Goal: Task Accomplishment & Management: Use online tool/utility

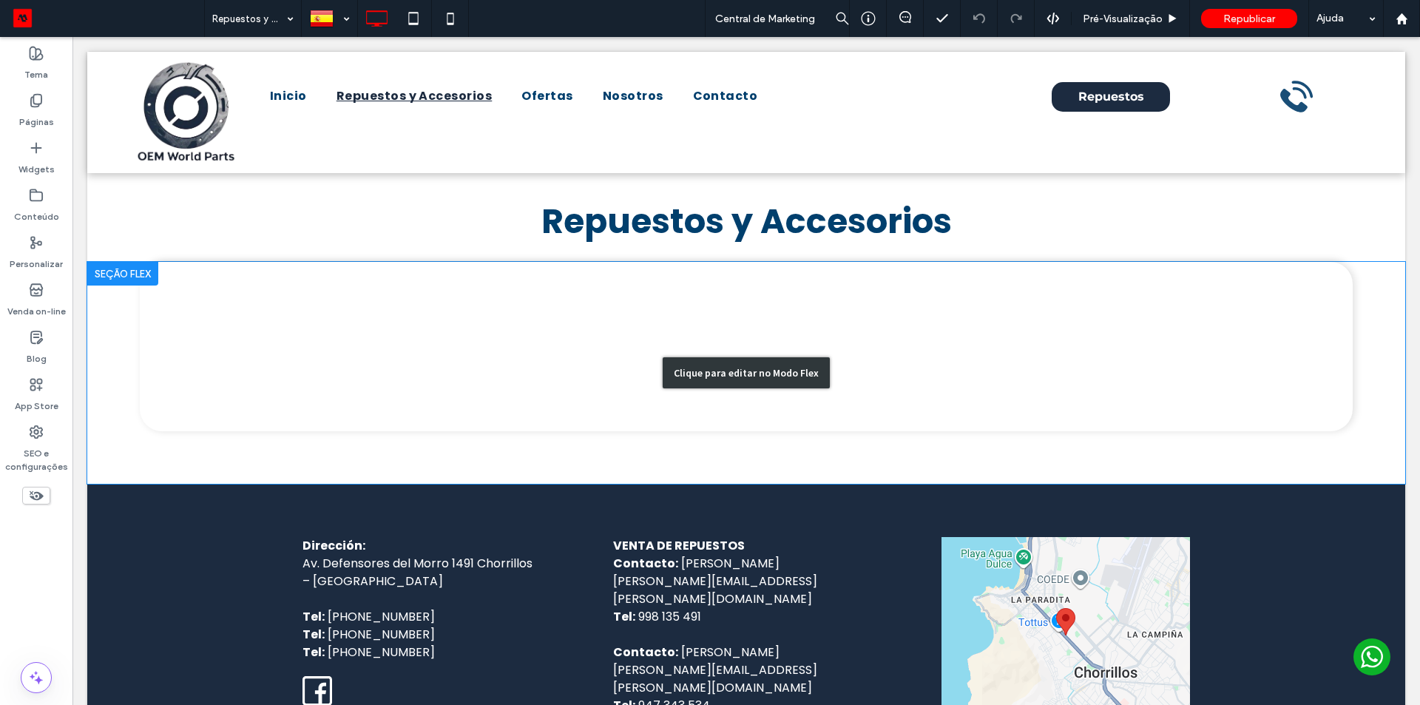
click at [642, 322] on div "Clique para editar no Modo Flex" at bounding box center [746, 373] width 1318 height 222
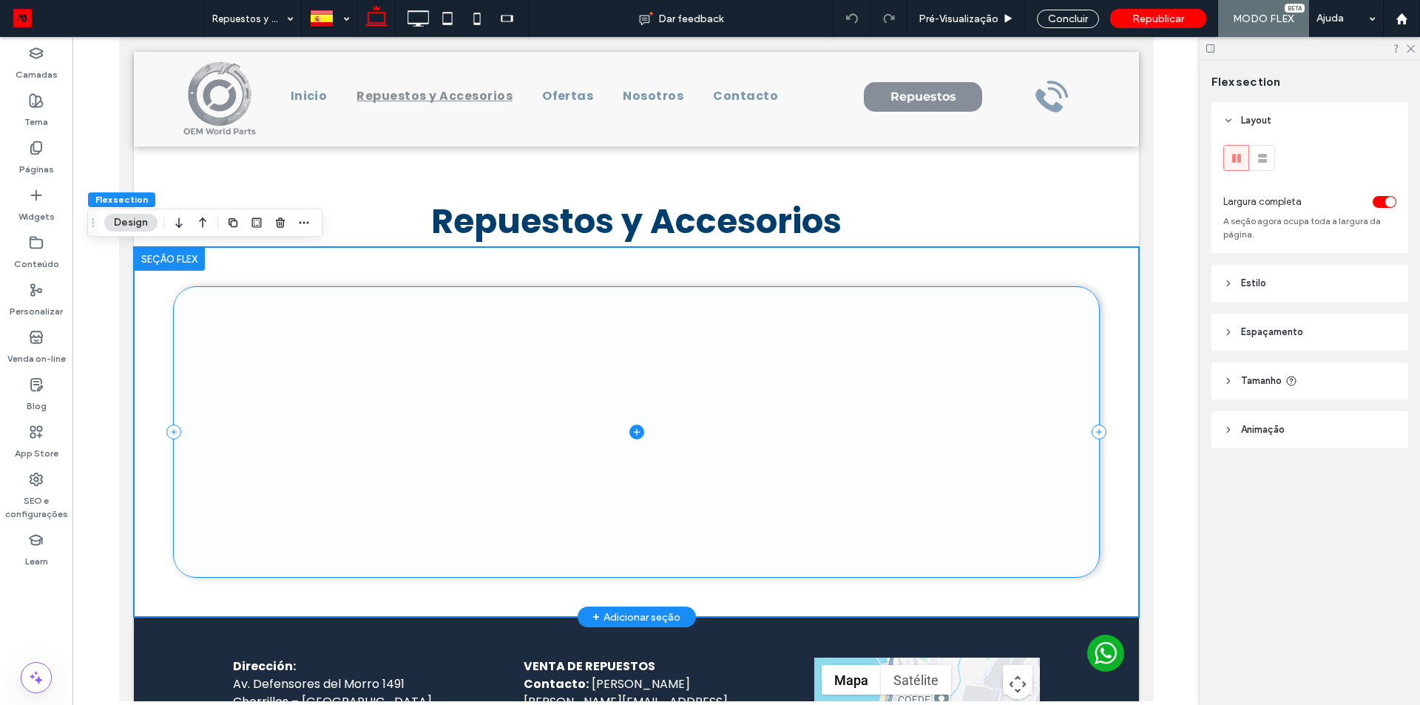
click at [629, 431] on icon at bounding box center [636, 432] width 15 height 15
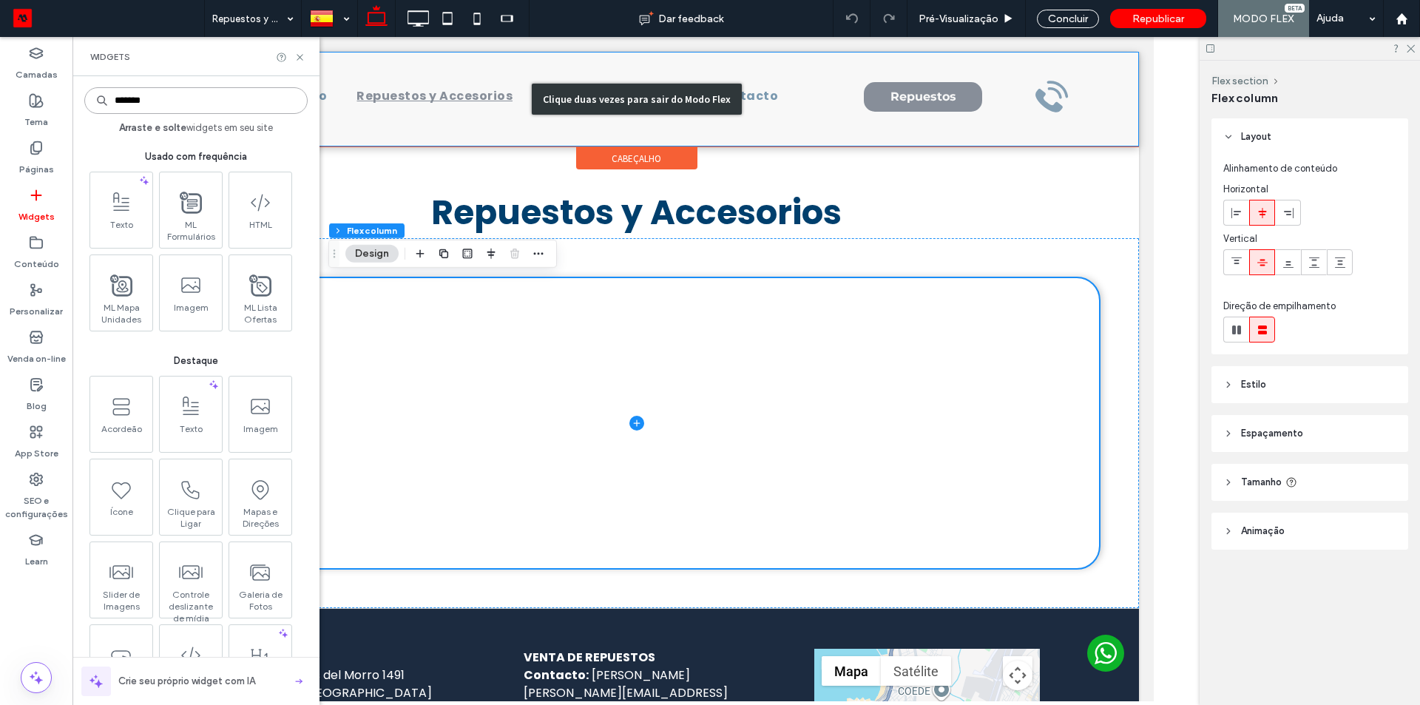
type input "********"
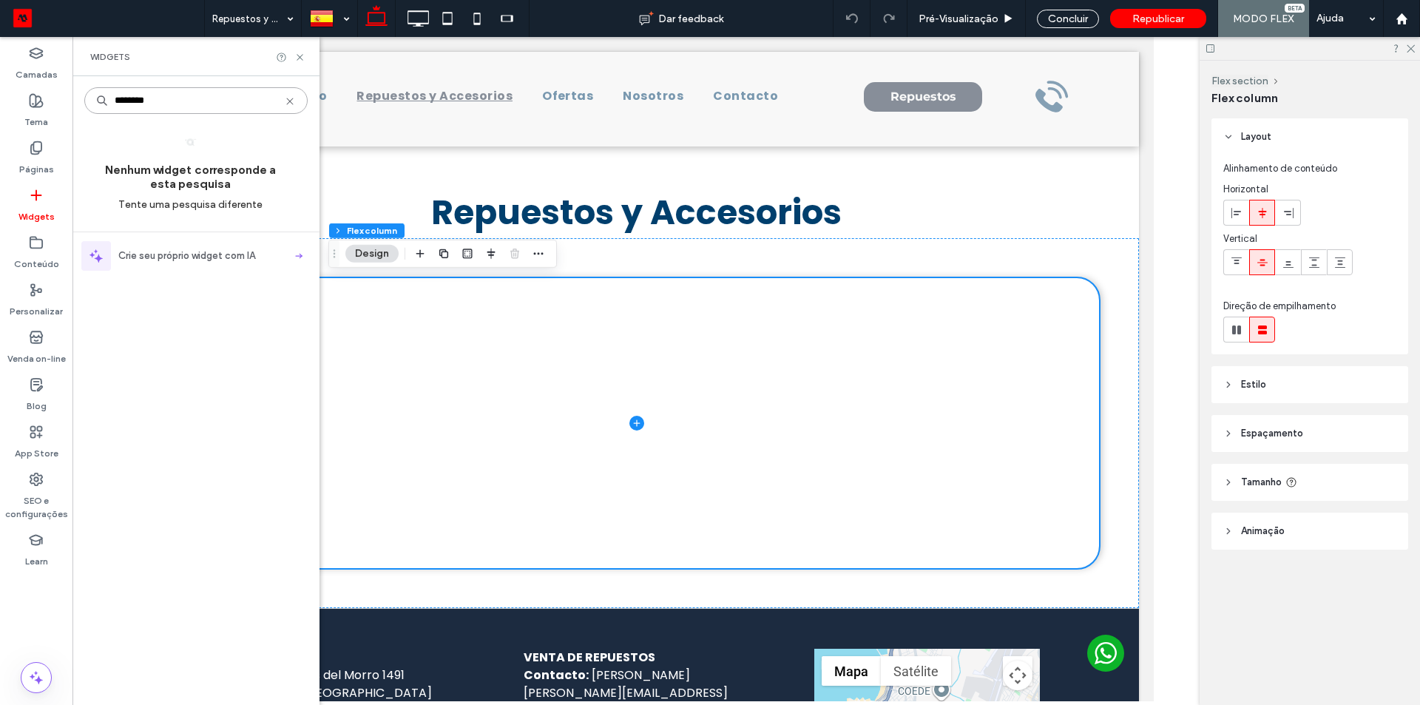
click at [131, 100] on input "********" at bounding box center [195, 100] width 223 height 27
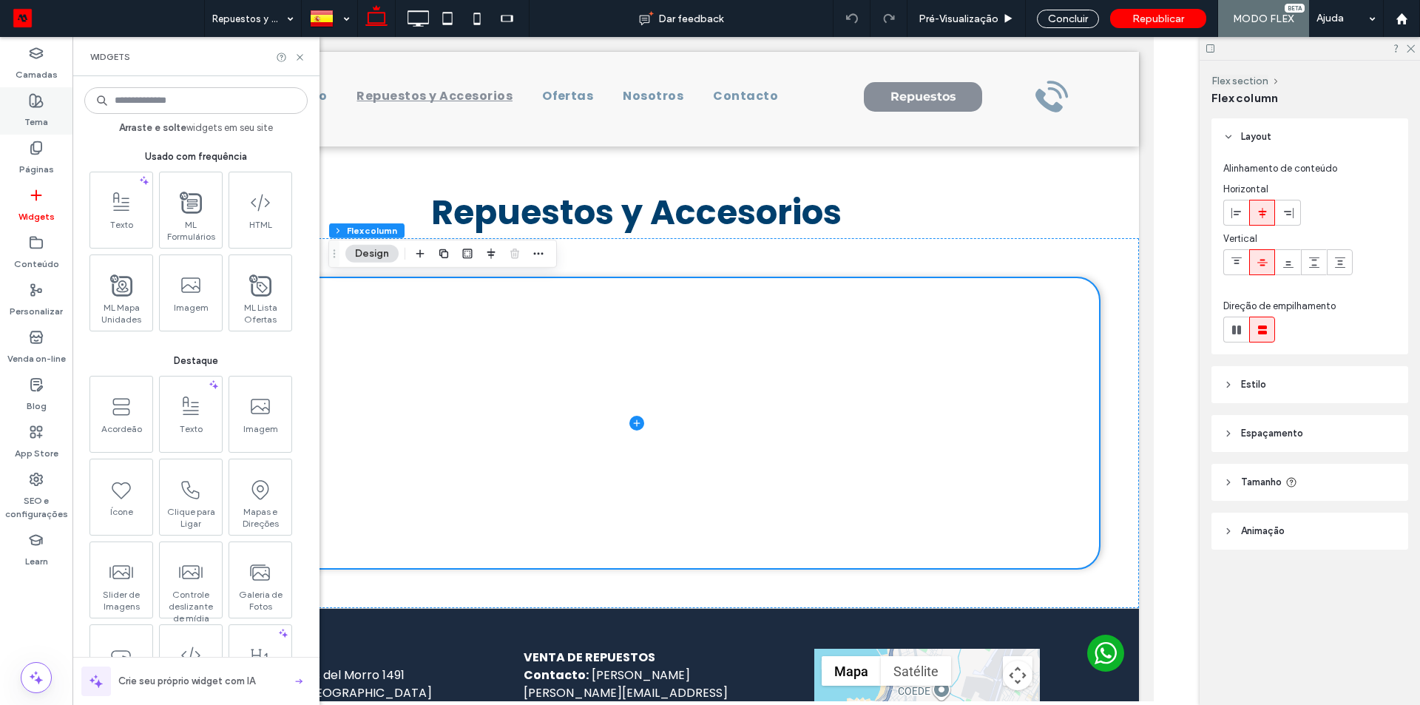
click at [31, 121] on label "Tema" at bounding box center [36, 118] width 24 height 21
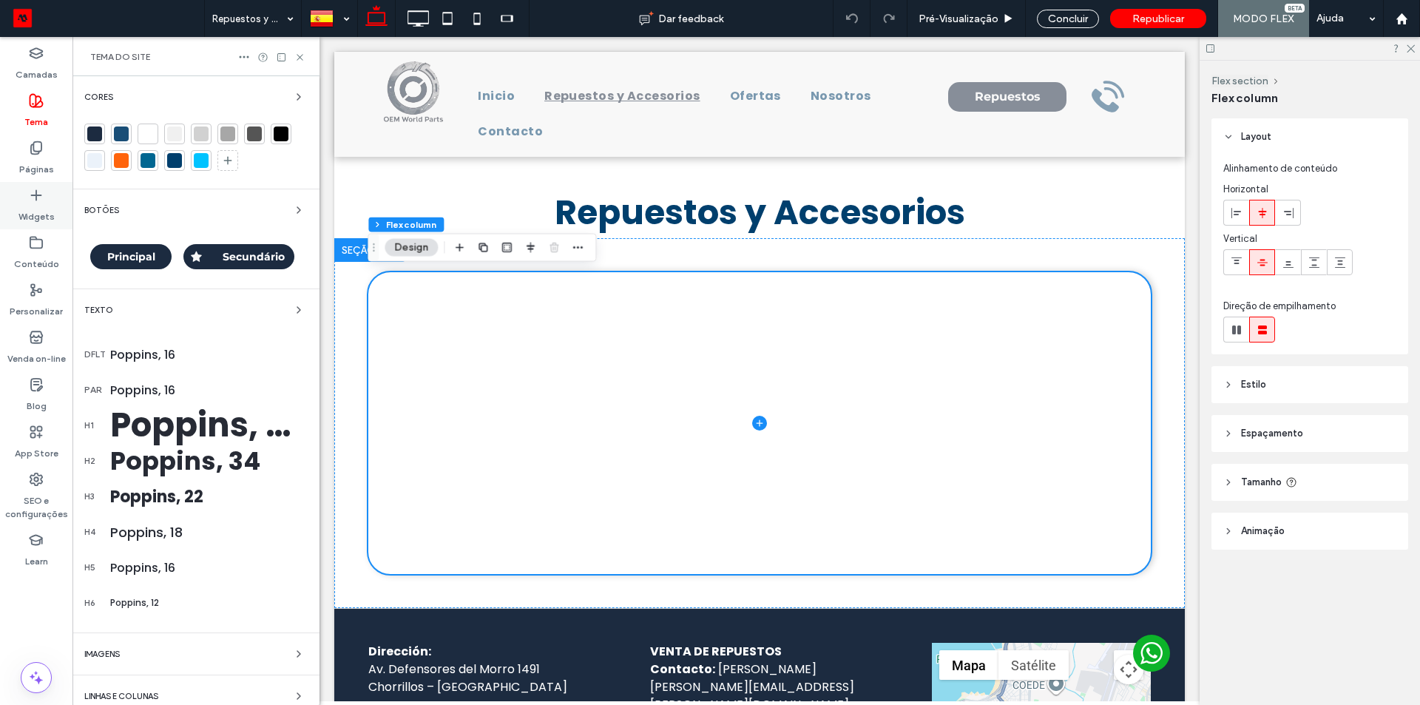
click at [41, 195] on icon at bounding box center [36, 195] width 15 height 15
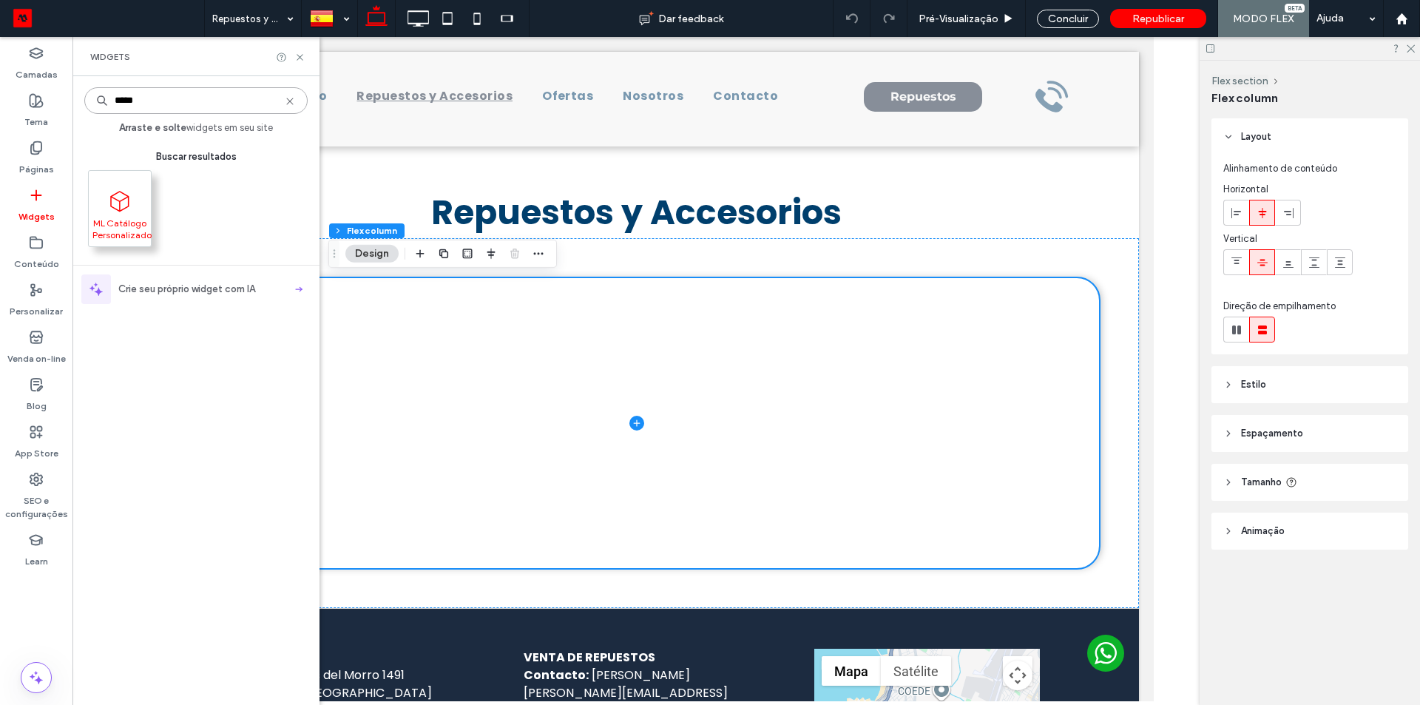
type input "*****"
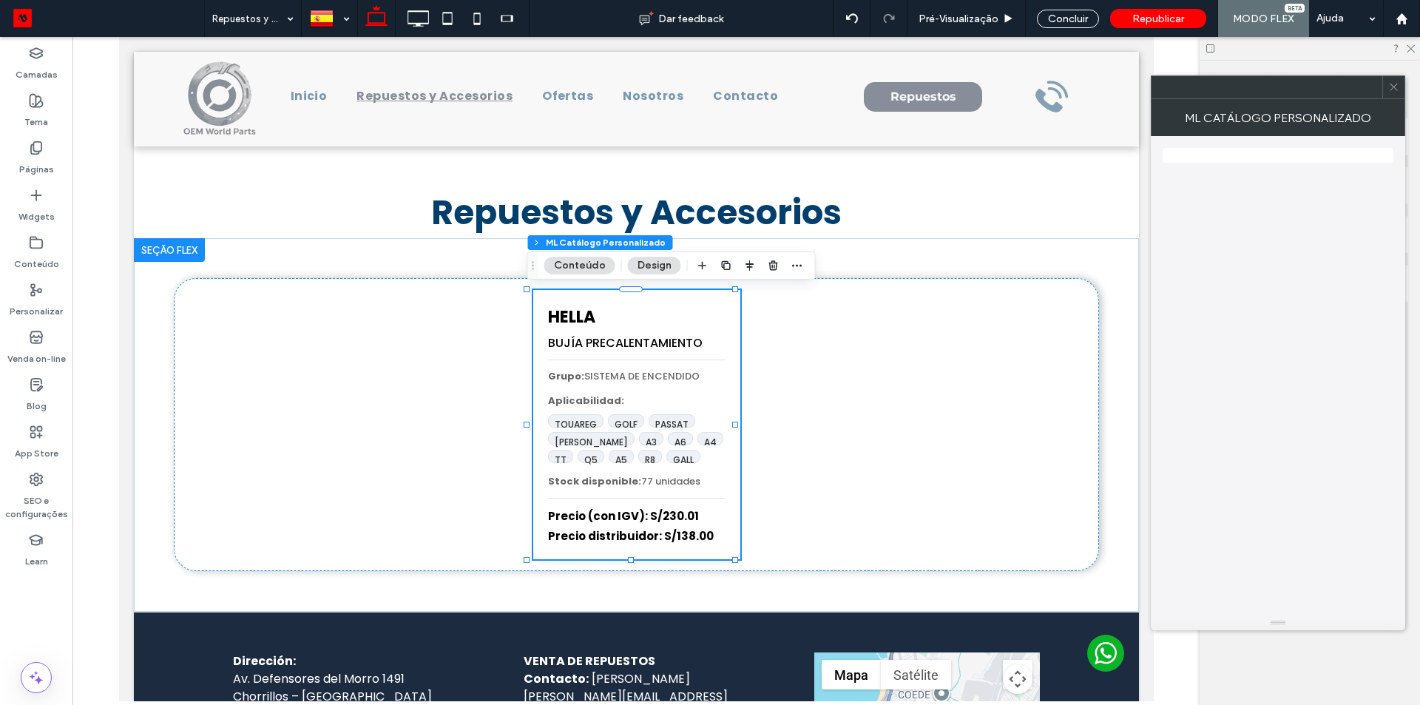
click at [1393, 82] on icon at bounding box center [1393, 86] width 11 height 11
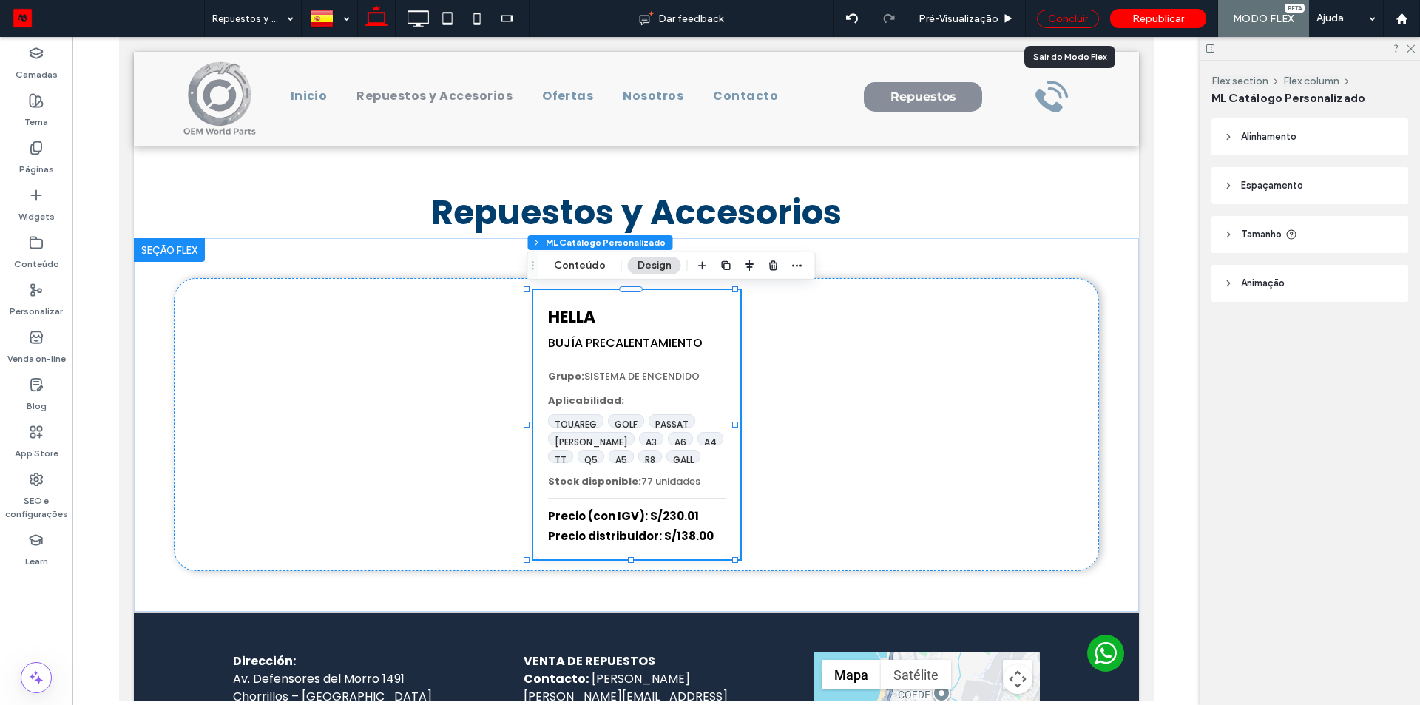
click at [1060, 13] on div "Concluir" at bounding box center [1068, 19] width 62 height 18
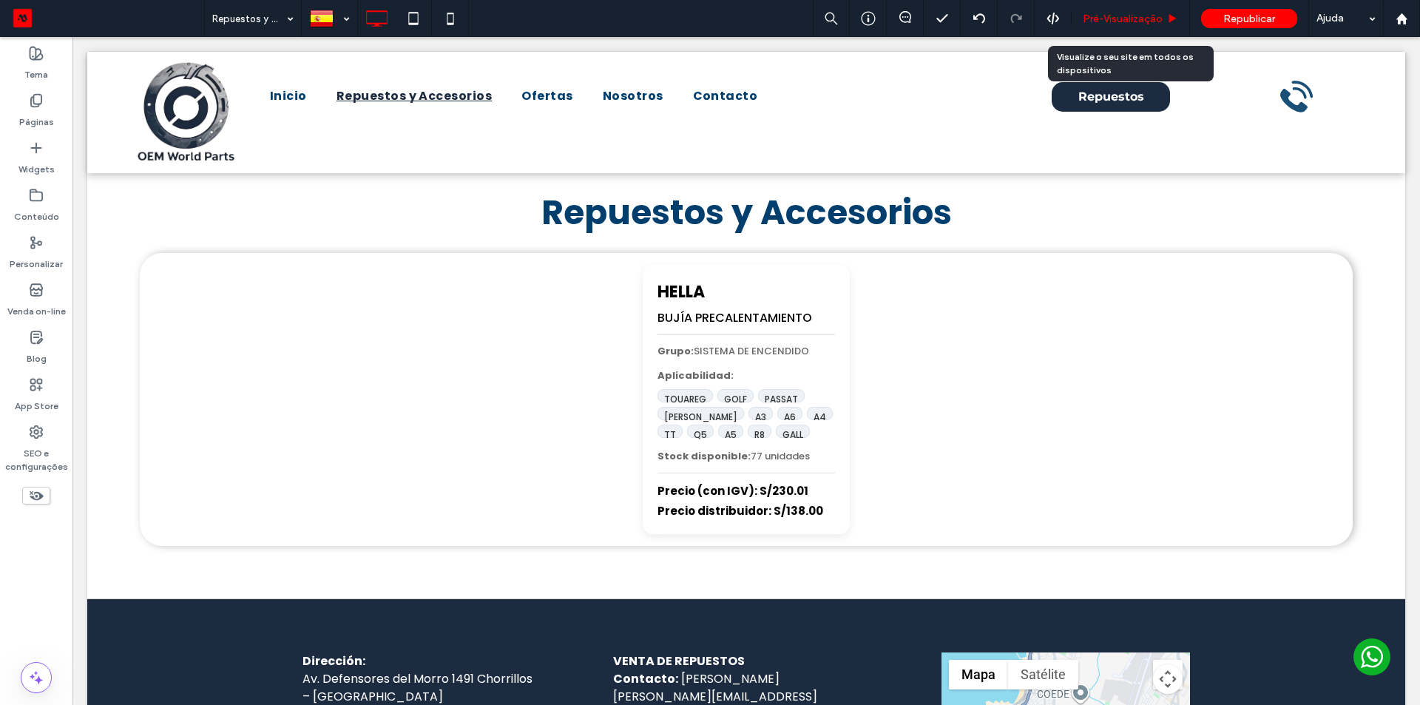
click at [1132, 18] on span "Pré-Visualizaçāo" at bounding box center [1123, 19] width 80 height 13
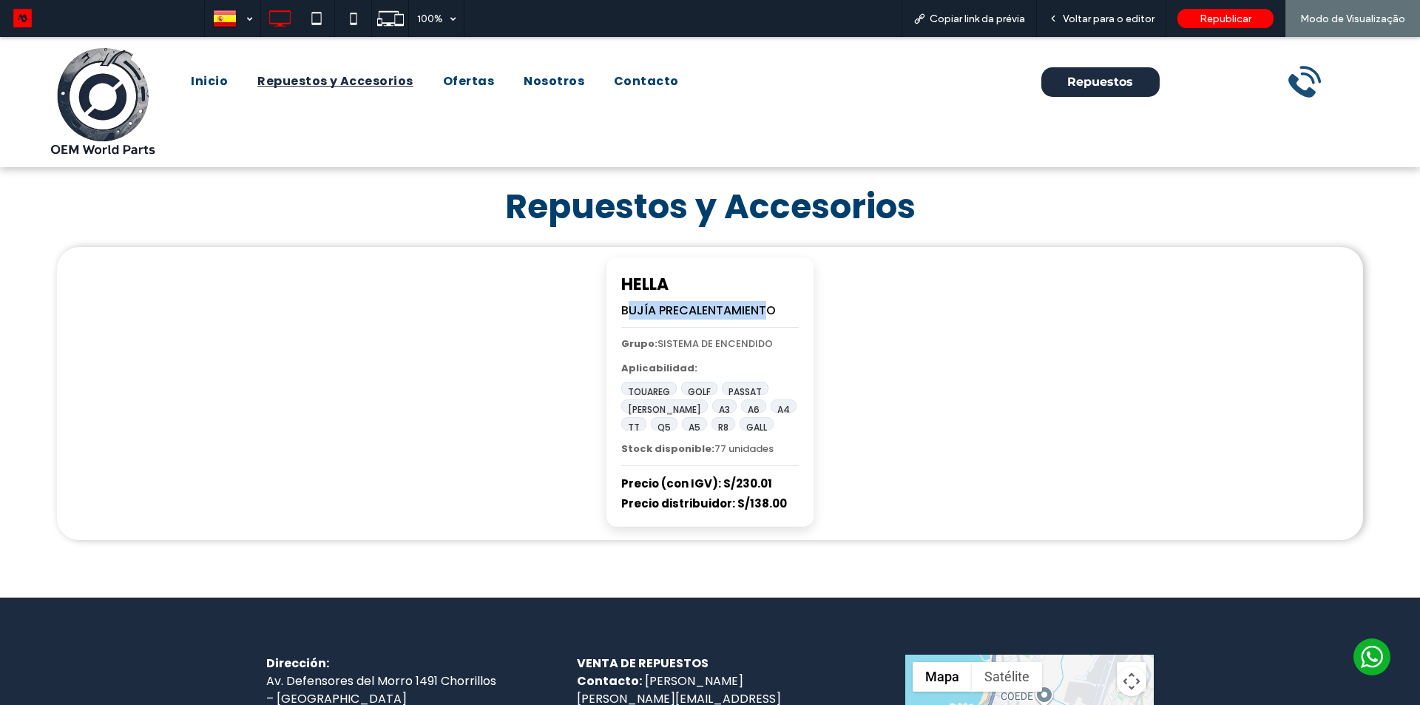
drag, startPoint x: 621, startPoint y: 310, endPoint x: 761, endPoint y: 301, distance: 140.8
click at [761, 301] on div "HELLA BUJÍA PRECALENTAMIENTO" at bounding box center [710, 299] width 178 height 55
click at [766, 305] on span "BUJÍA PRECALENTAMIENTO" at bounding box center [698, 310] width 155 height 17
drag, startPoint x: 697, startPoint y: 282, endPoint x: 721, endPoint y: 282, distance: 24.4
click at [721, 282] on div "HELLA BUJÍA PRECALENTAMIENTO Grupo: SISTEMA DE ENCENDIDO Aplicabilidad: TOUAREG…" at bounding box center [710, 391] width 207 height 269
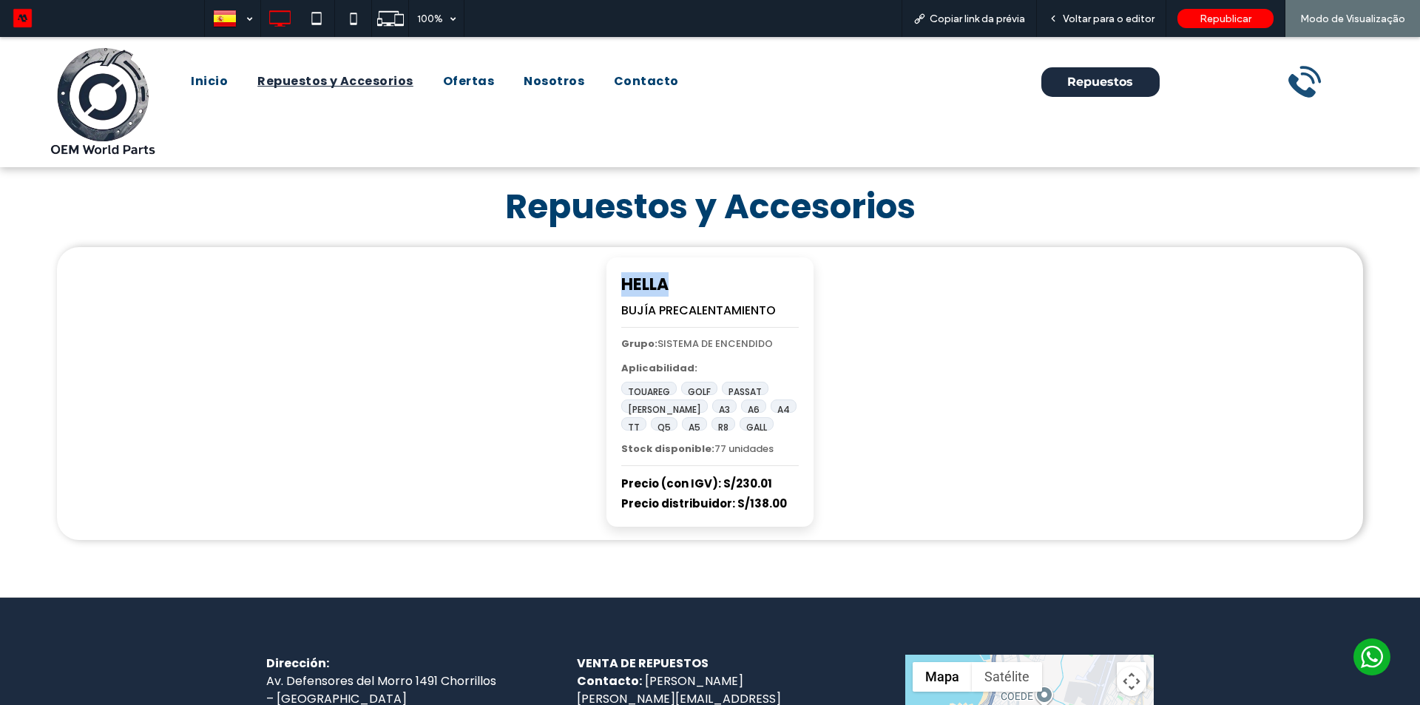
click at [722, 282] on h3 "HELLA" at bounding box center [710, 284] width 178 height 24
click at [1084, 23] on span "Voltar para o editor" at bounding box center [1109, 19] width 92 height 13
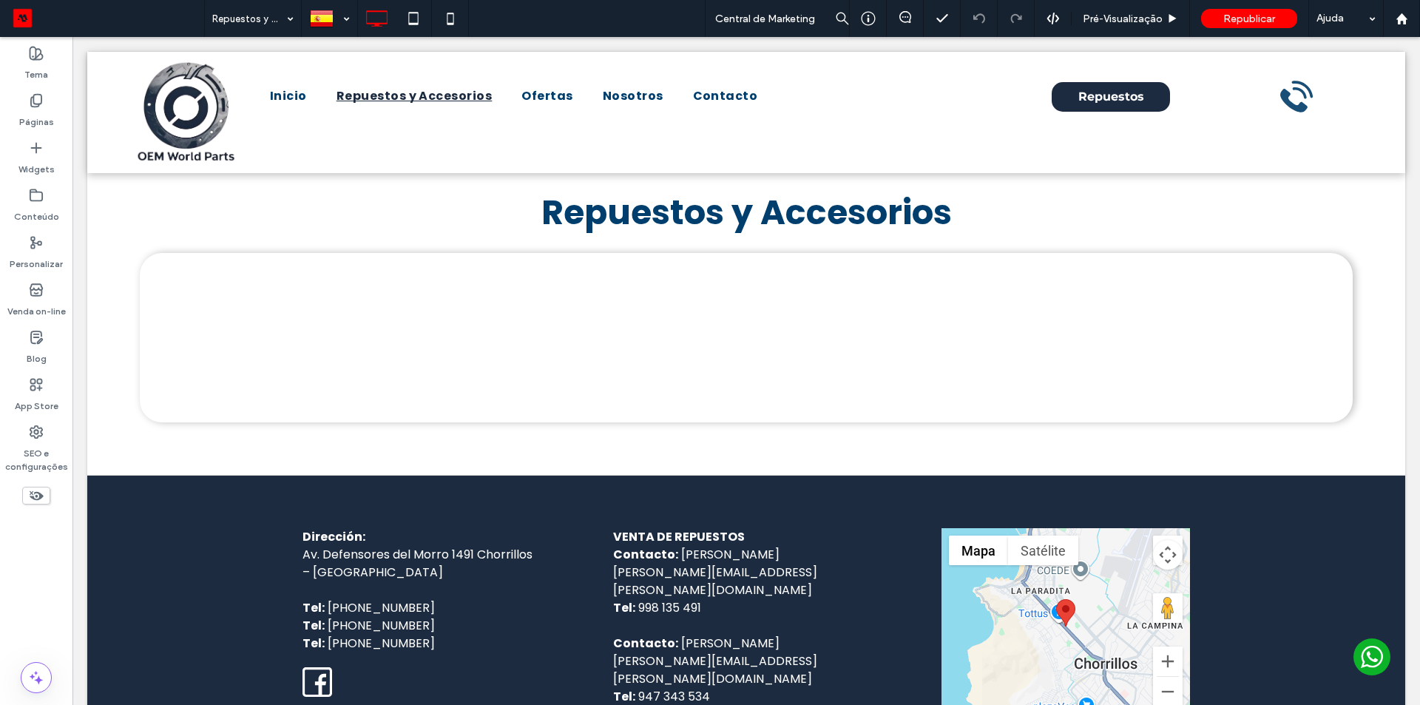
click at [78, 375] on body "Click To Paste Linha Inicio Repuestos y Accesorios Ofertas Nosotros Preguntas F…" at bounding box center [746, 422] width 1348 height 771
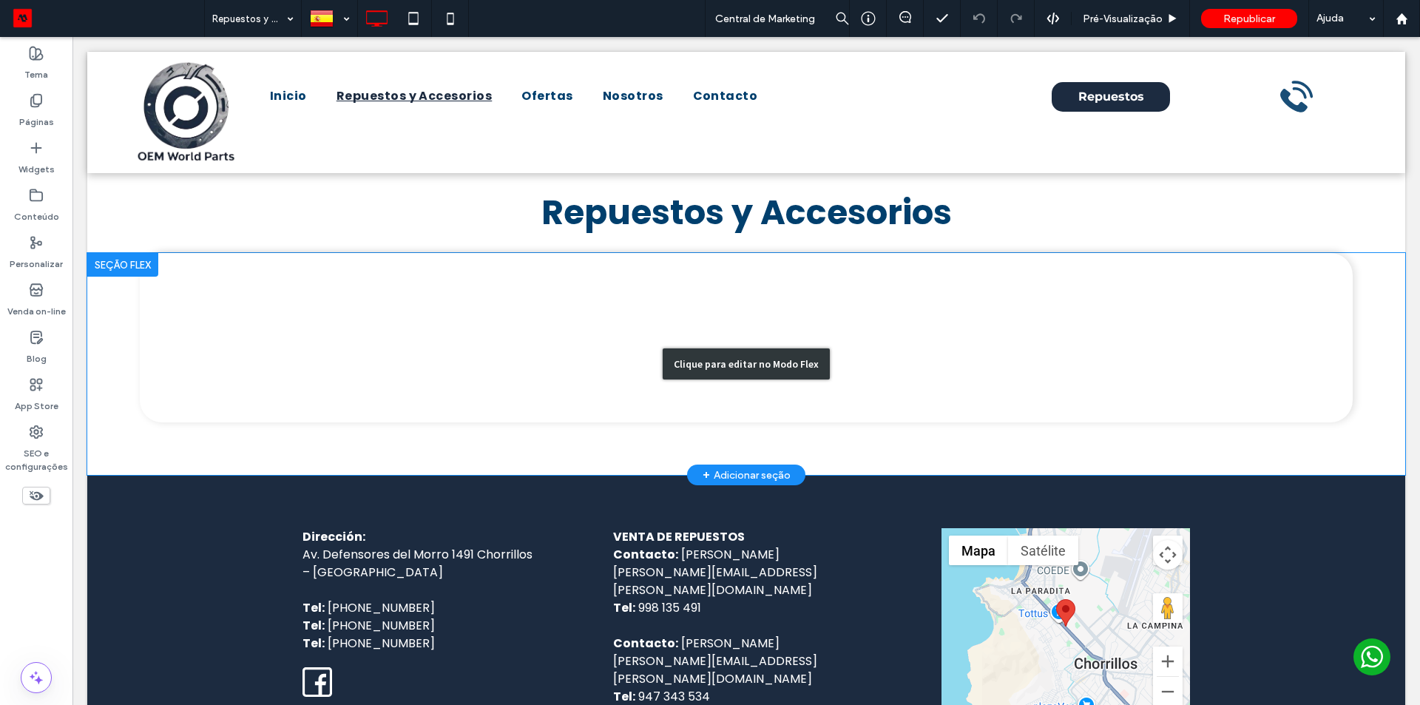
click at [652, 384] on div "Clique para editar no Modo Flex" at bounding box center [746, 364] width 1318 height 222
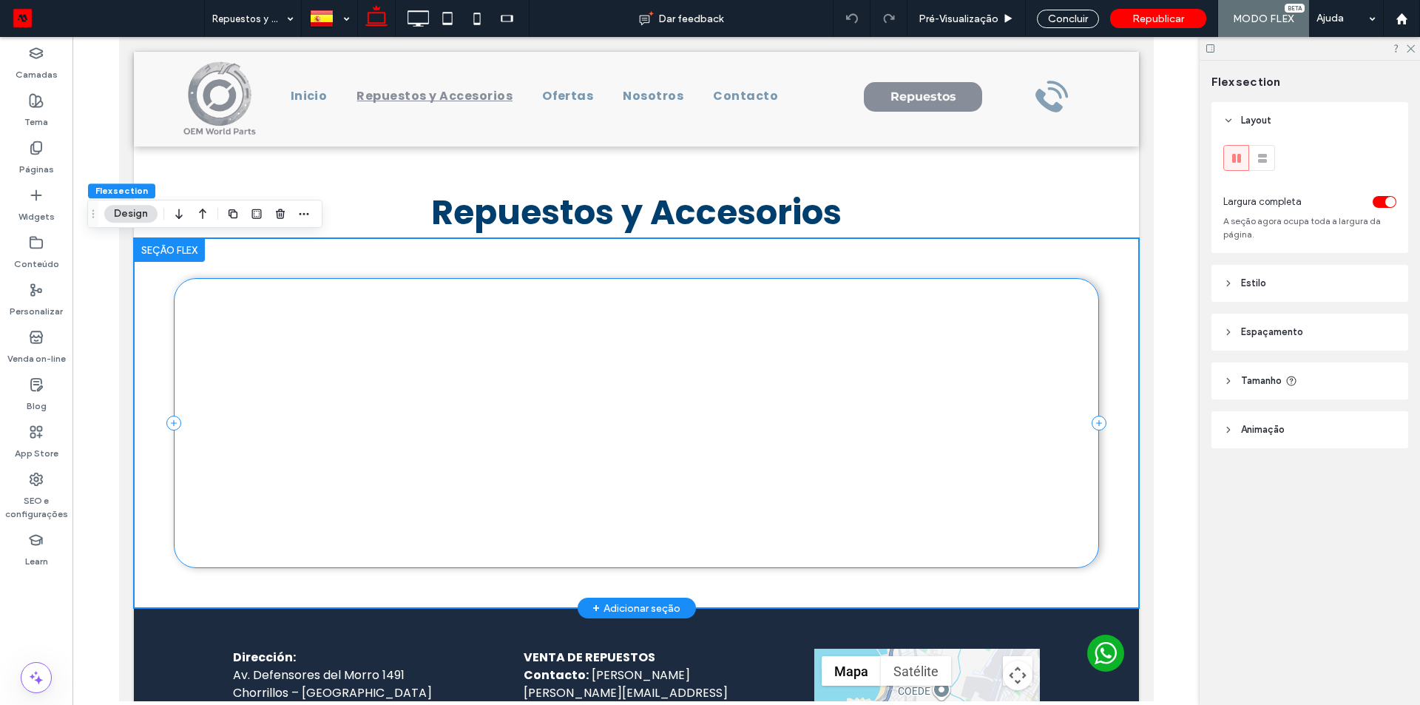
click at [527, 357] on div at bounding box center [635, 422] width 925 height 289
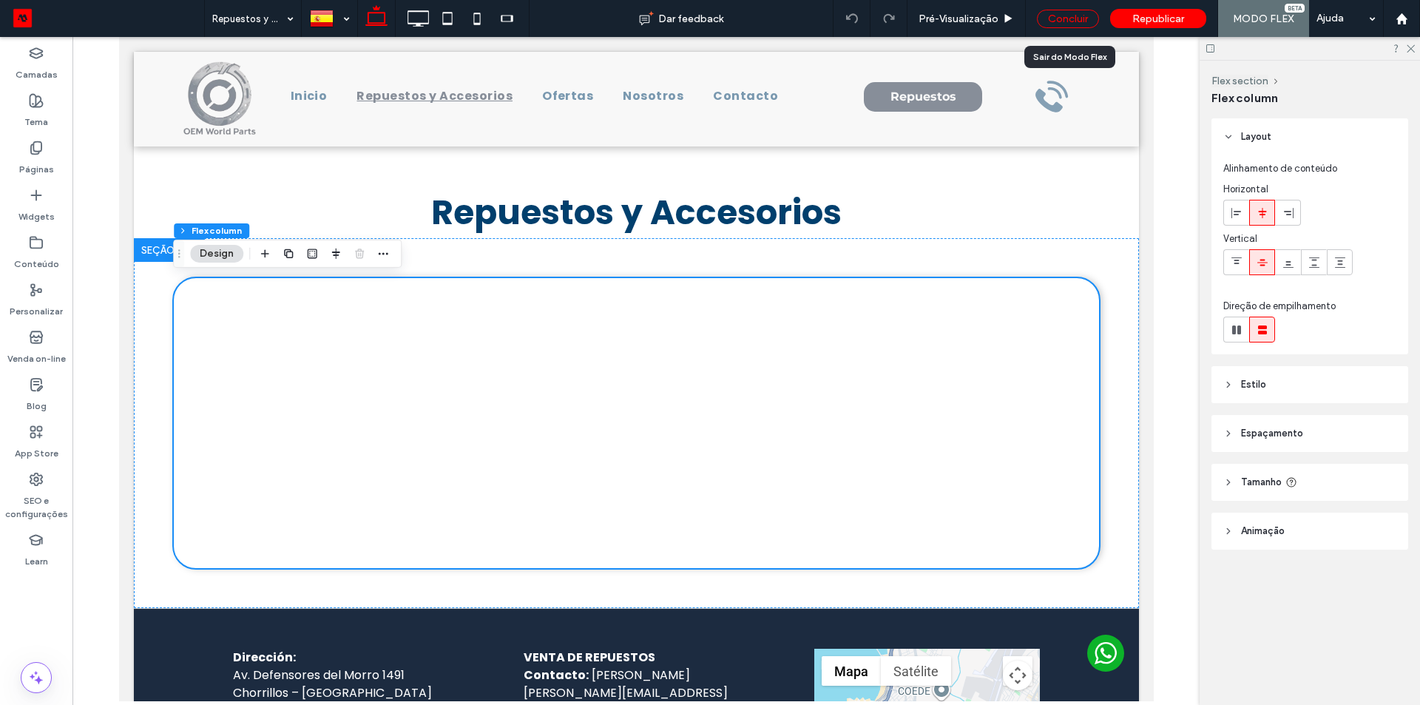
click at [1064, 23] on div "Concluir" at bounding box center [1068, 19] width 62 height 18
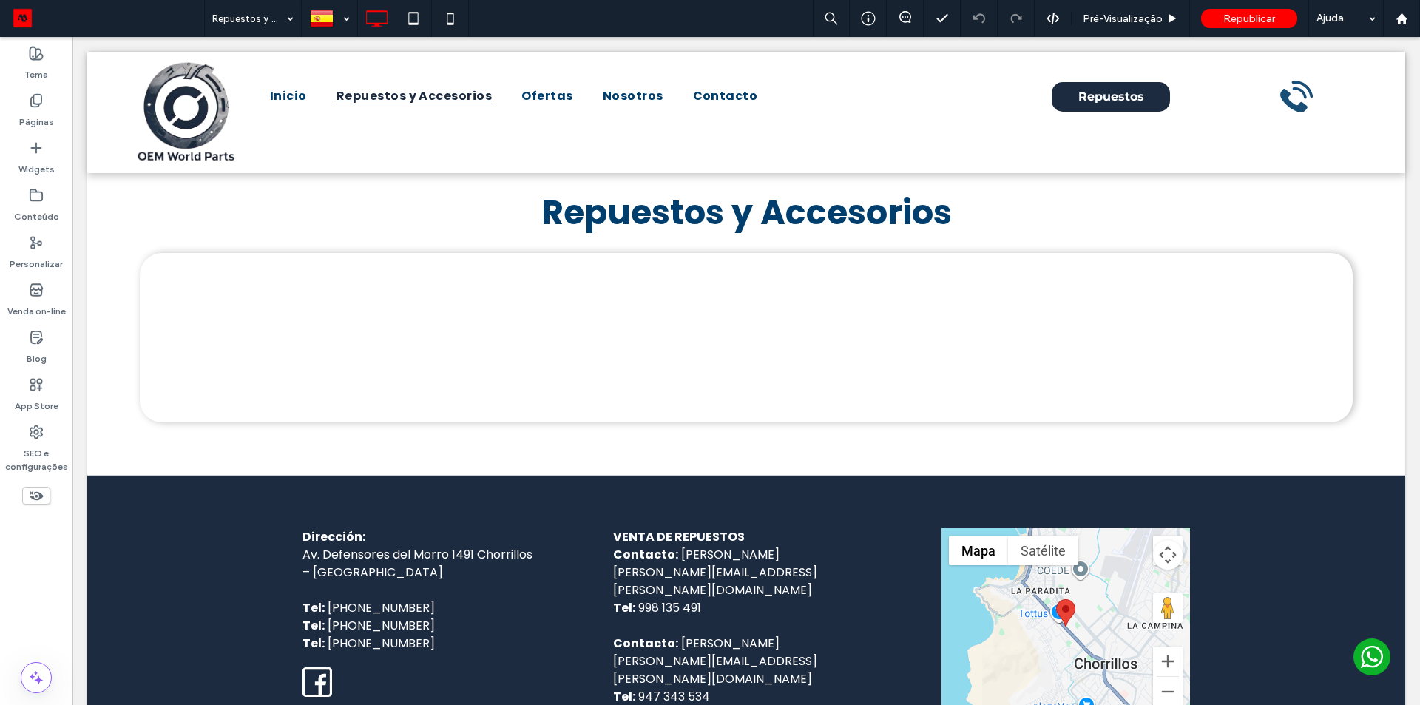
click at [1400, 371] on body "Click To Paste Click To Paste Click To Paste Linha Inicio Repuestos y Accesorio…" at bounding box center [746, 422] width 1348 height 771
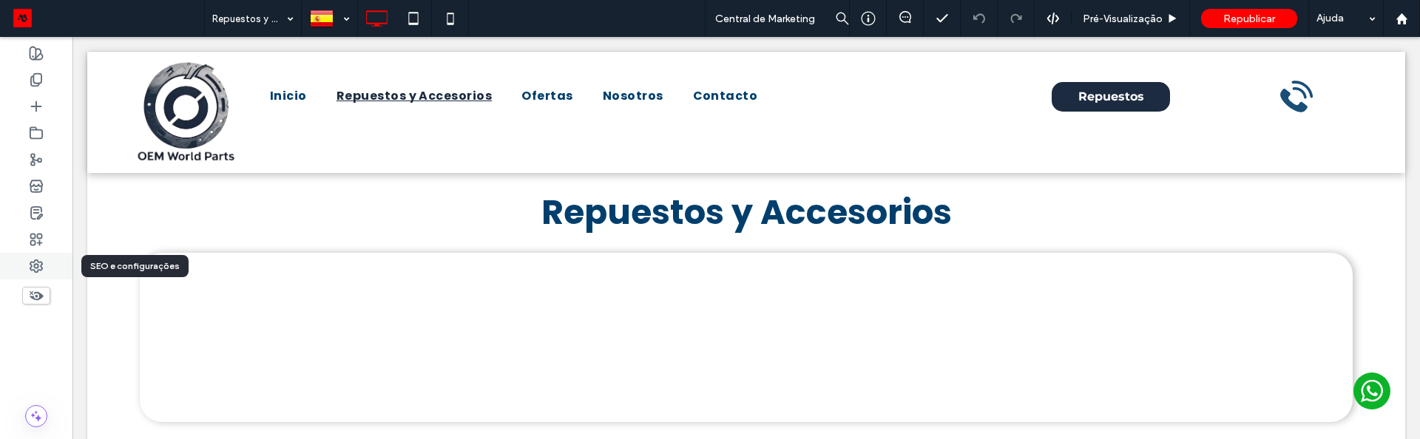
click at [32, 271] on use at bounding box center [36, 266] width 12 height 12
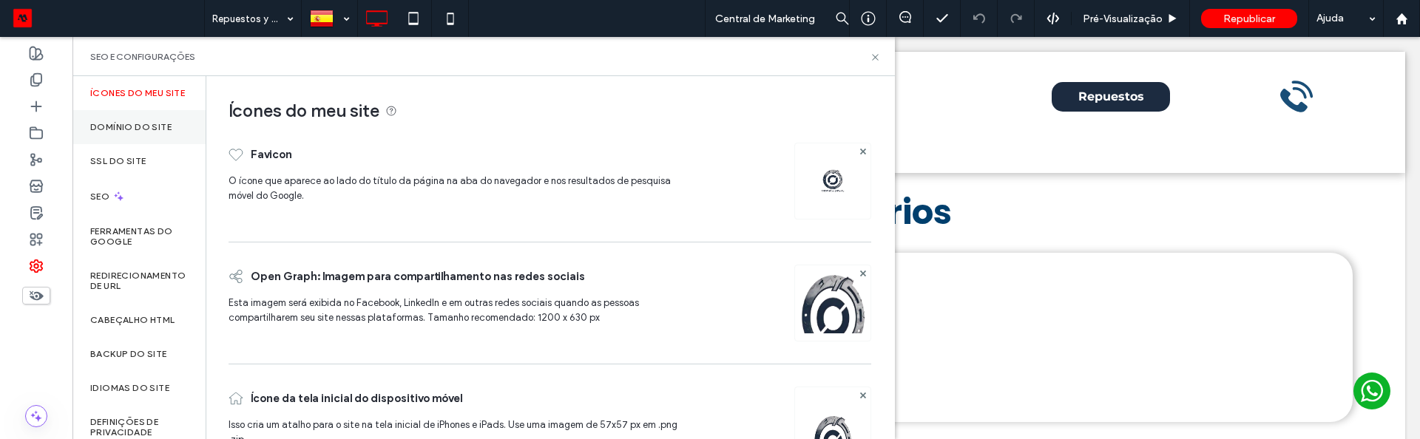
click at [163, 132] on label "Domínio do site" at bounding box center [130, 127] width 81 height 10
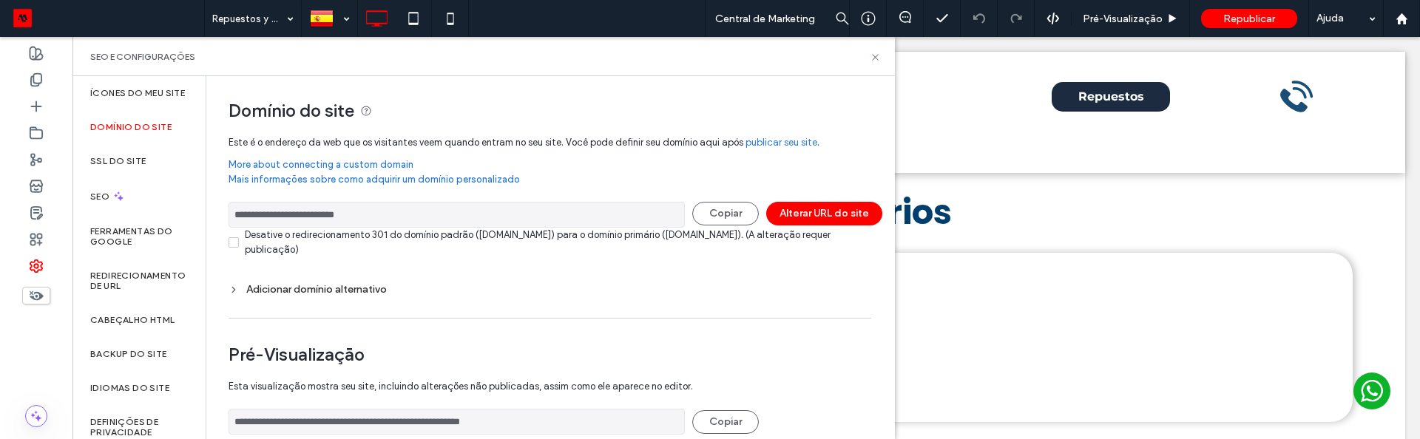
click at [881, 61] on div "SEO e configurações" at bounding box center [483, 56] width 822 height 39
click at [877, 61] on icon at bounding box center [875, 57] width 11 height 11
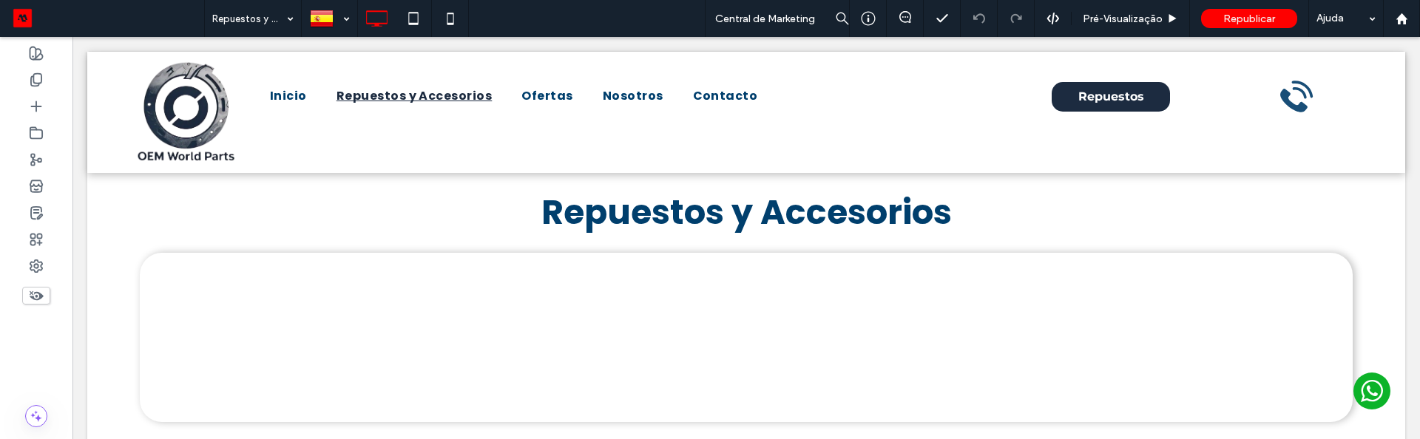
click at [1257, 27] on div "Republicar" at bounding box center [1249, 18] width 96 height 19
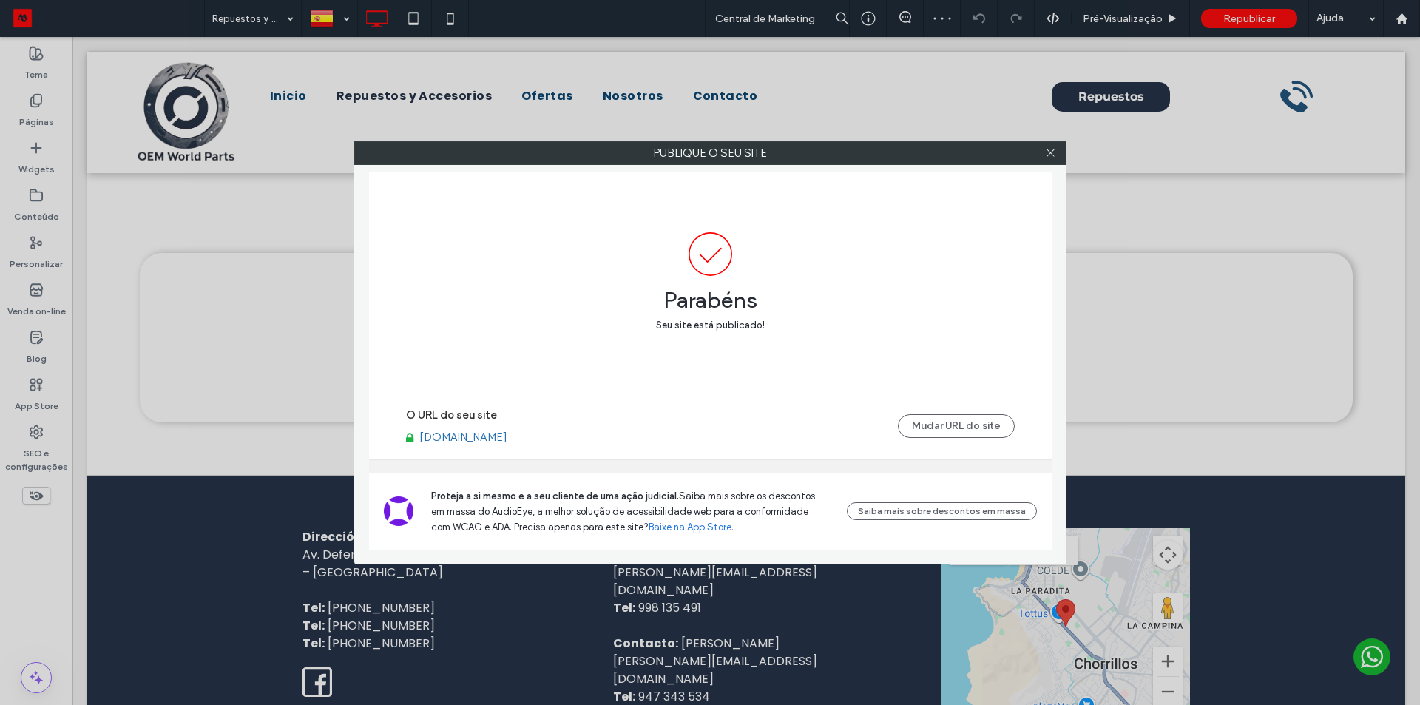
click at [487, 439] on div "O URL do seu site oemworldparts.motorleads.co Mudar URL do site" at bounding box center [710, 425] width 609 height 47
click at [492, 439] on link "oemworldparts.motorleads.co" at bounding box center [463, 436] width 88 height 13
click at [1048, 152] on icon at bounding box center [1050, 152] width 11 height 11
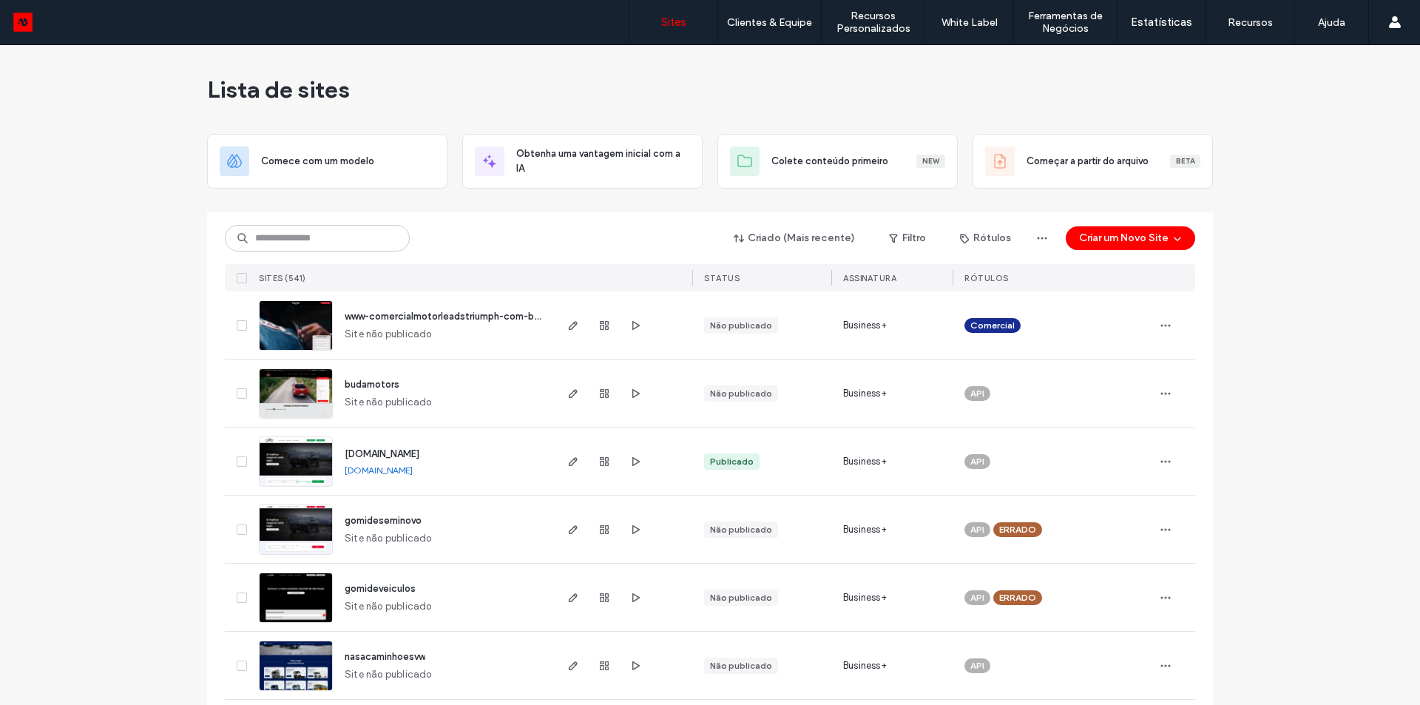
click at [326, 239] on input at bounding box center [317, 238] width 185 height 27
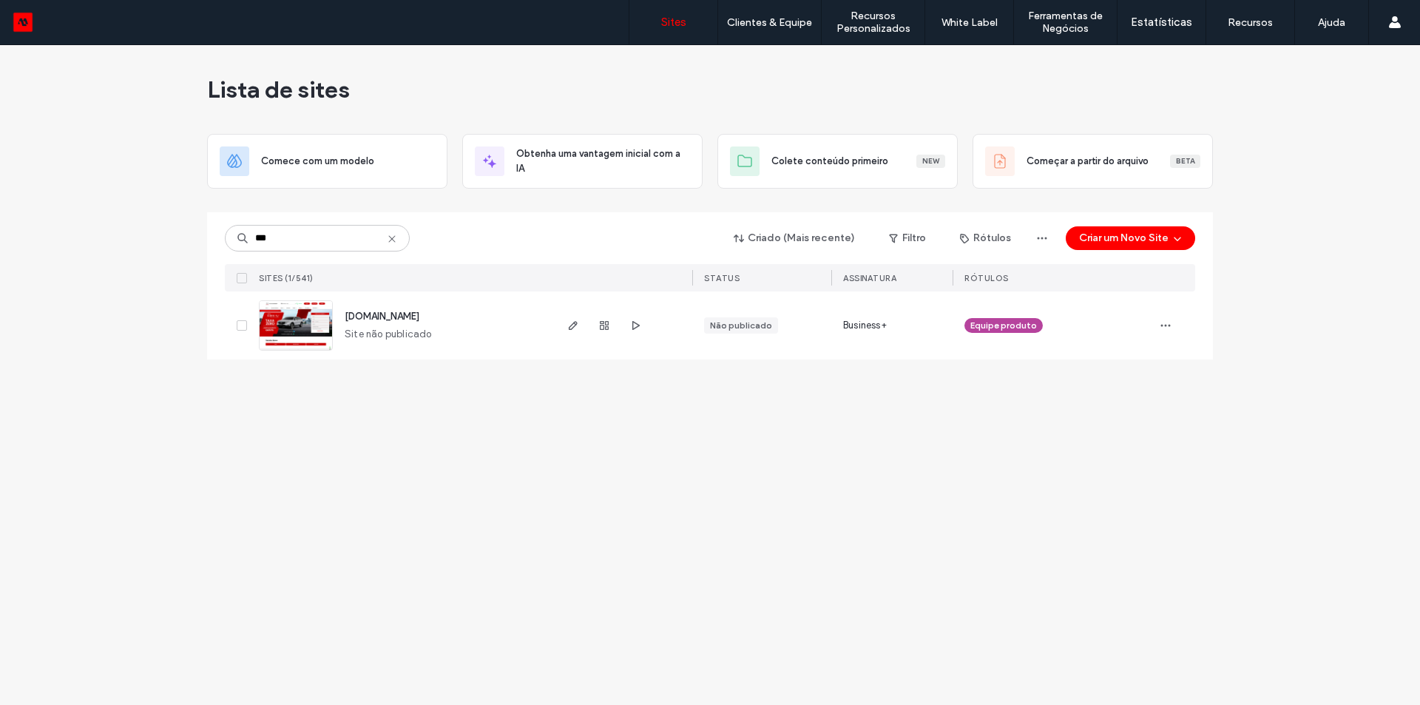
type input "***"
click at [419, 314] on span "showroom-site-demo.motorleads.co" at bounding box center [382, 316] width 75 height 11
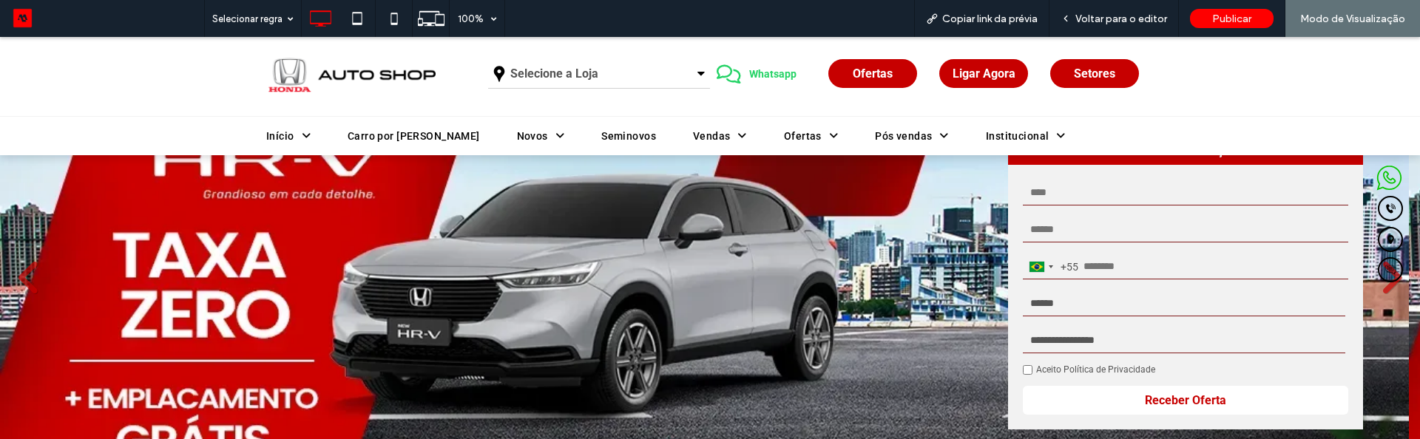
click at [1064, 200] on input "text" at bounding box center [1185, 193] width 325 height 26
type input "**********"
click at [1088, 234] on input "email" at bounding box center [1185, 230] width 325 height 26
type input "**********"
click at [1111, 271] on input "tel" at bounding box center [1185, 267] width 325 height 26
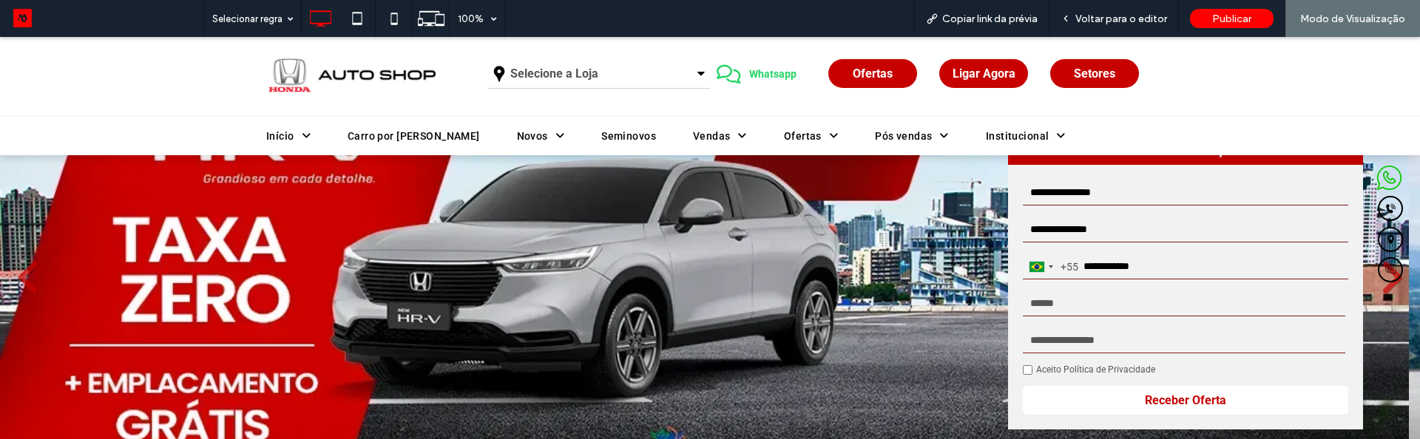
type input "**********"
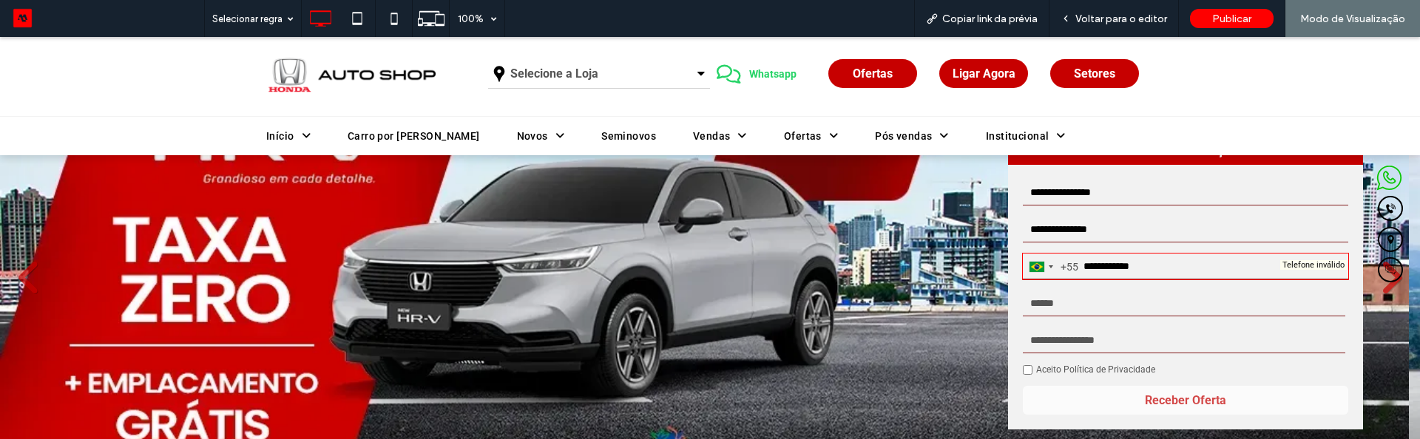
click at [1070, 303] on select "**********" at bounding box center [1184, 304] width 322 height 26
select select "**********"
click at [1023, 291] on select "**********" at bounding box center [1184, 304] width 322 height 26
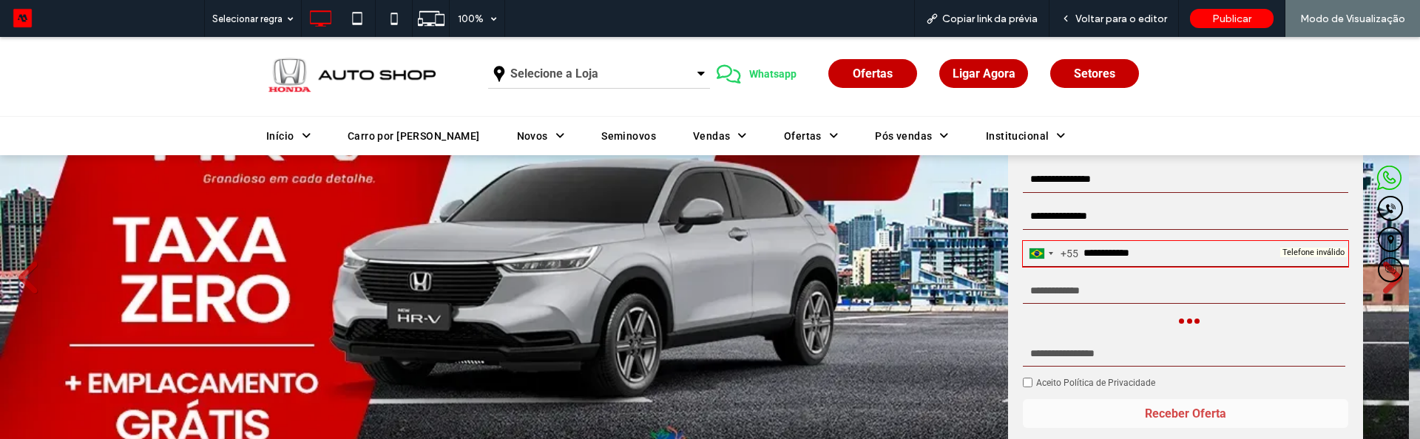
click at [1126, 255] on input "**********" at bounding box center [1185, 254] width 325 height 26
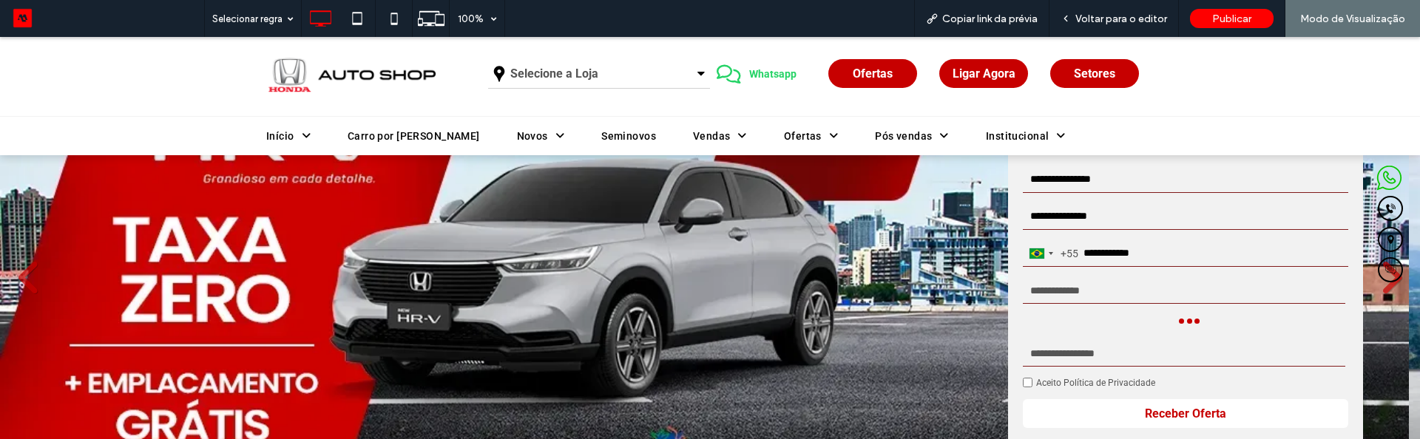
click at [1126, 255] on input "**********" at bounding box center [1185, 254] width 325 height 26
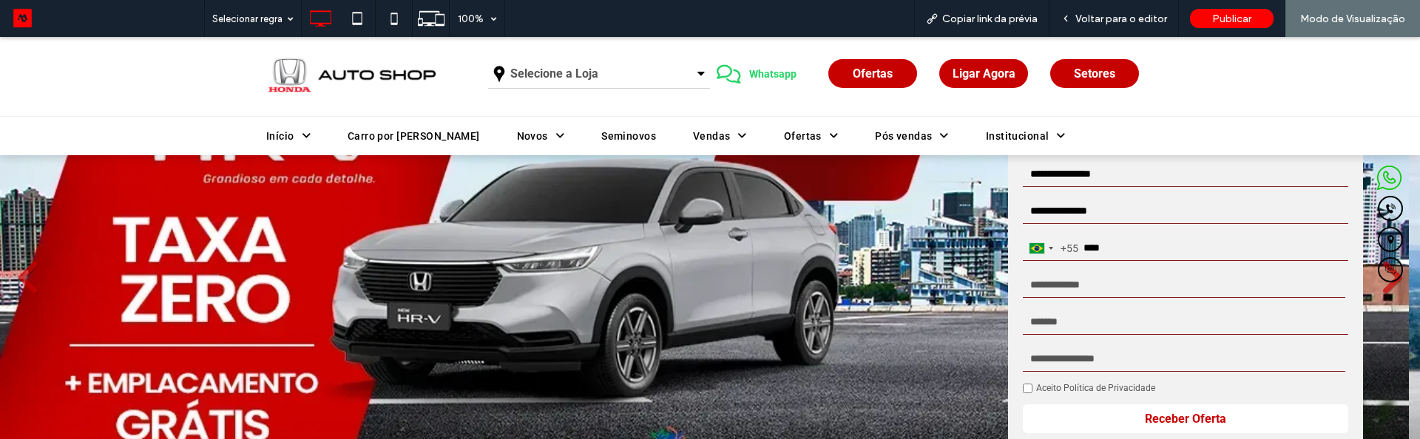
type input "****"
click at [760, 72] on span "Whatsapp" at bounding box center [773, 74] width 58 height 27
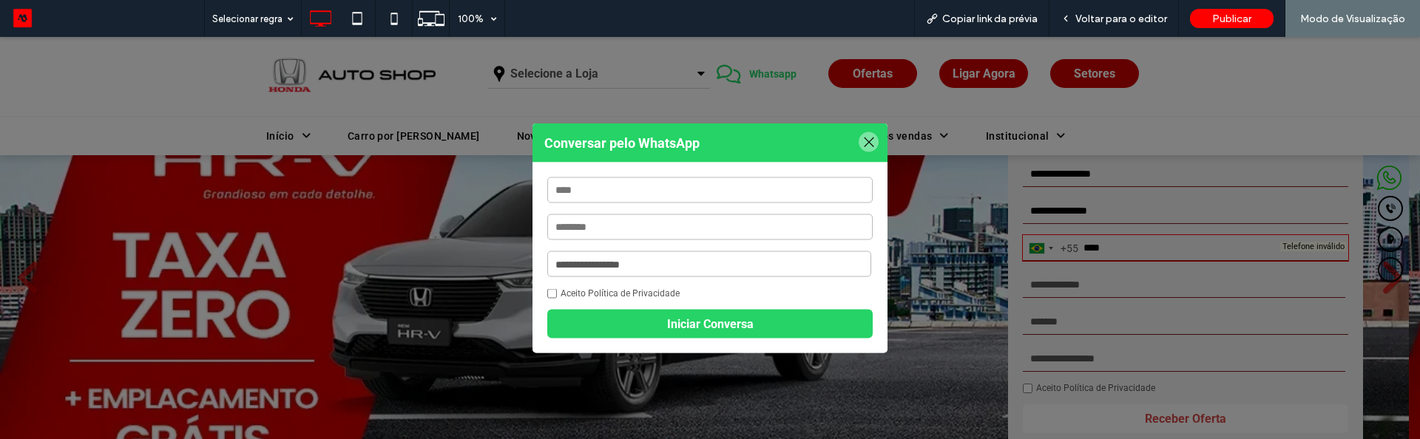
click at [636, 232] on input "text" at bounding box center [709, 227] width 325 height 26
type input "**********"
click at [616, 206] on div "**********" at bounding box center [710, 258] width 355 height 191
click at [618, 199] on input "text" at bounding box center [709, 191] width 325 height 26
type input "**********"
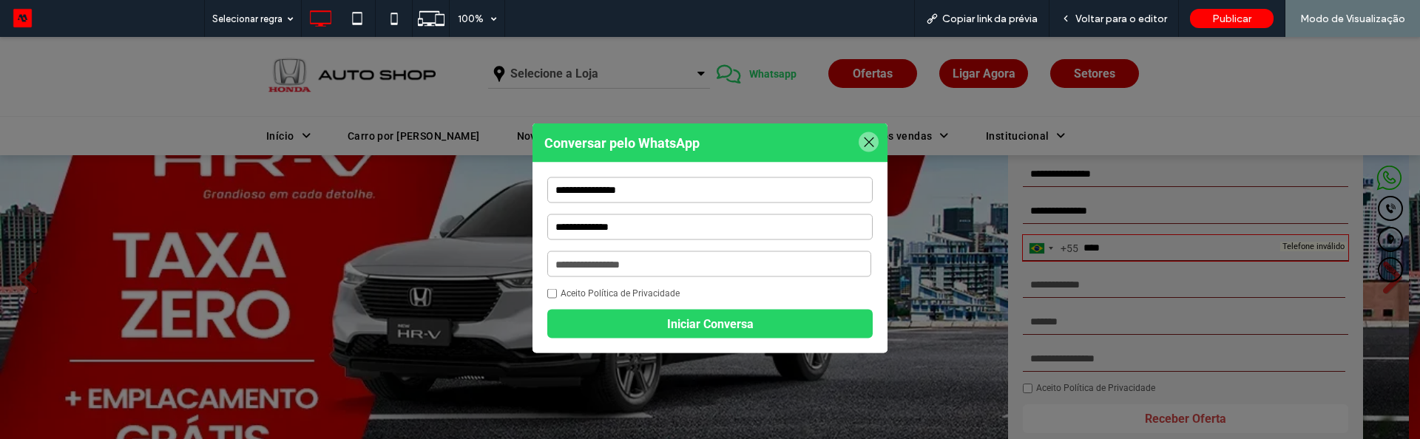
click at [620, 262] on select "**********" at bounding box center [709, 264] width 324 height 26
select select "*****"
click at [547, 251] on select "**********" at bounding box center [709, 264] width 324 height 26
click at [576, 294] on label "Aceito Política de Privacidade" at bounding box center [620, 293] width 119 height 10
click at [599, 197] on input "**********" at bounding box center [709, 191] width 325 height 26
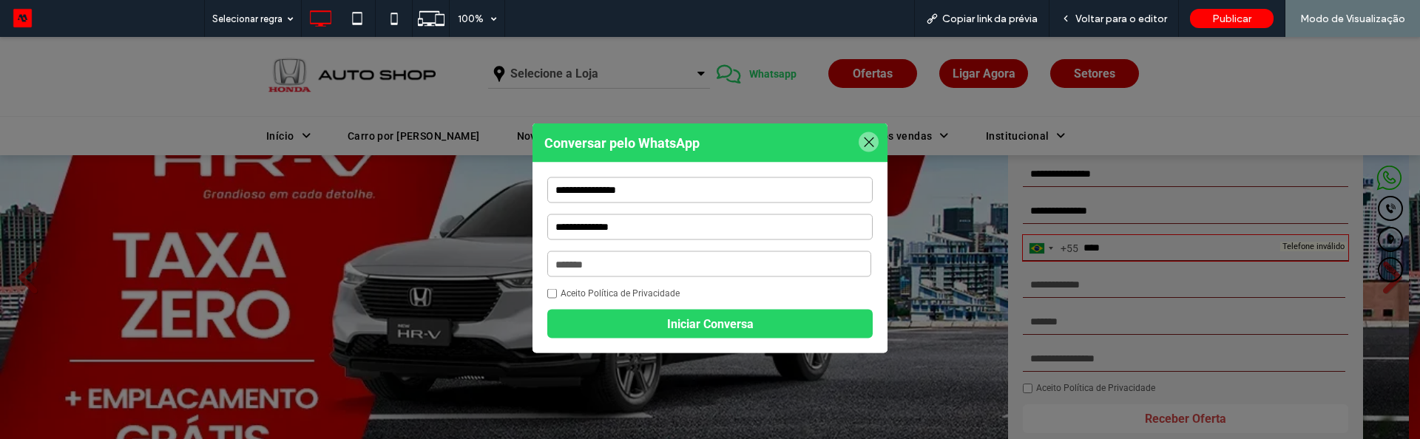
click at [599, 197] on input "**********" at bounding box center [709, 191] width 325 height 26
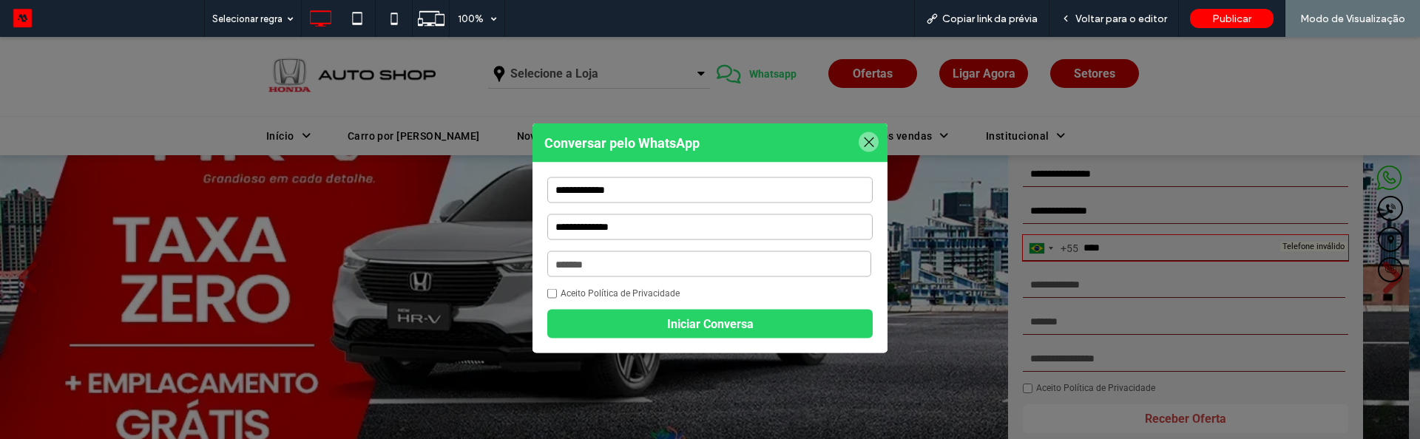
type input "**********"
click at [673, 328] on span "Iniciar Conversa" at bounding box center [710, 324] width 87 height 14
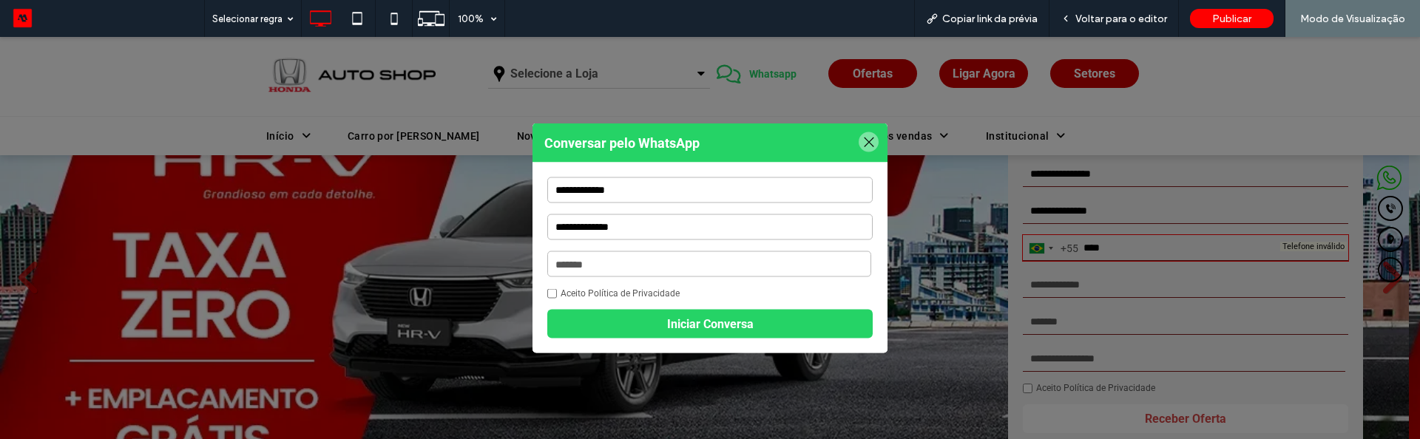
click at [862, 139] on div at bounding box center [869, 142] width 20 height 20
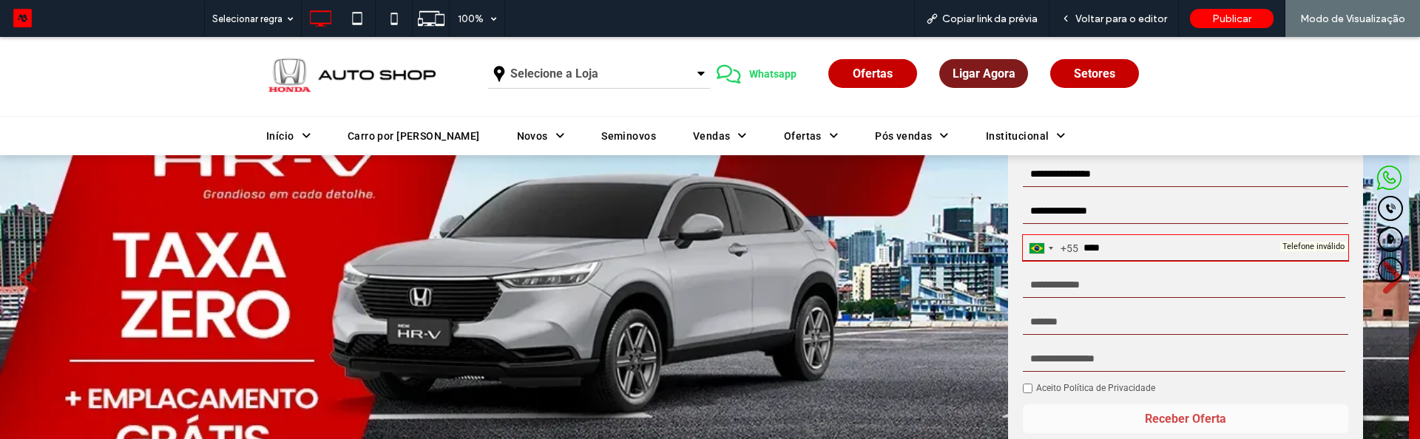
click at [975, 74] on span "Ligar Agora" at bounding box center [984, 73] width 63 height 29
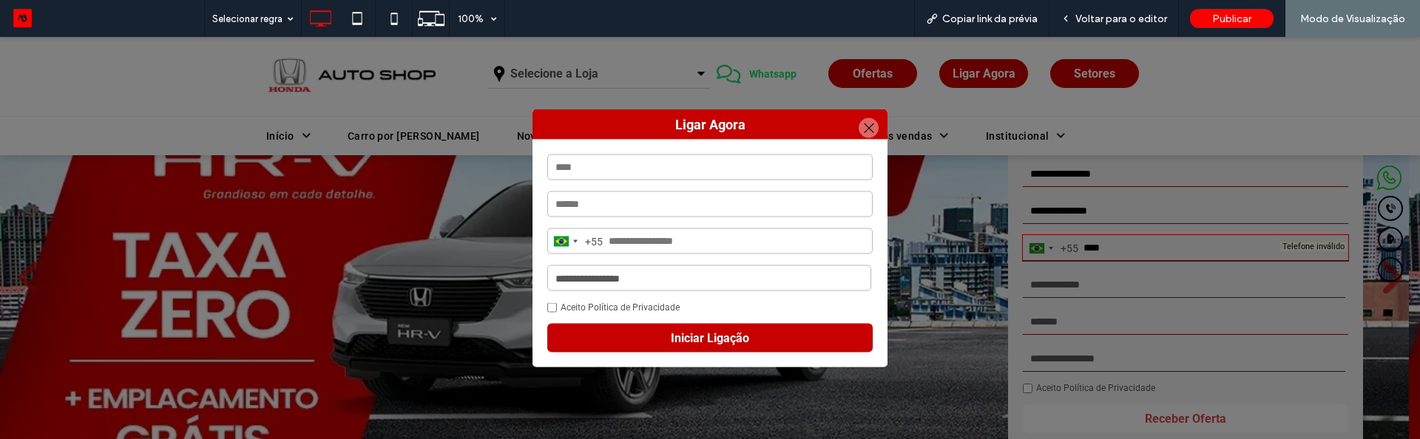
click at [668, 242] on input "tel" at bounding box center [709, 242] width 325 height 26
type input "*"
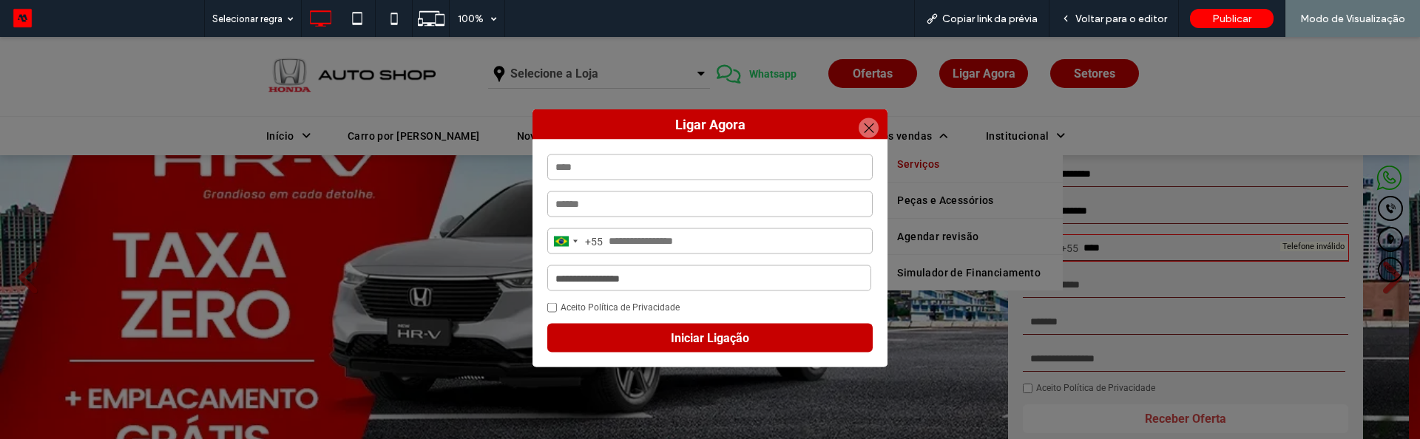
click at [868, 132] on div at bounding box center [869, 128] width 20 height 20
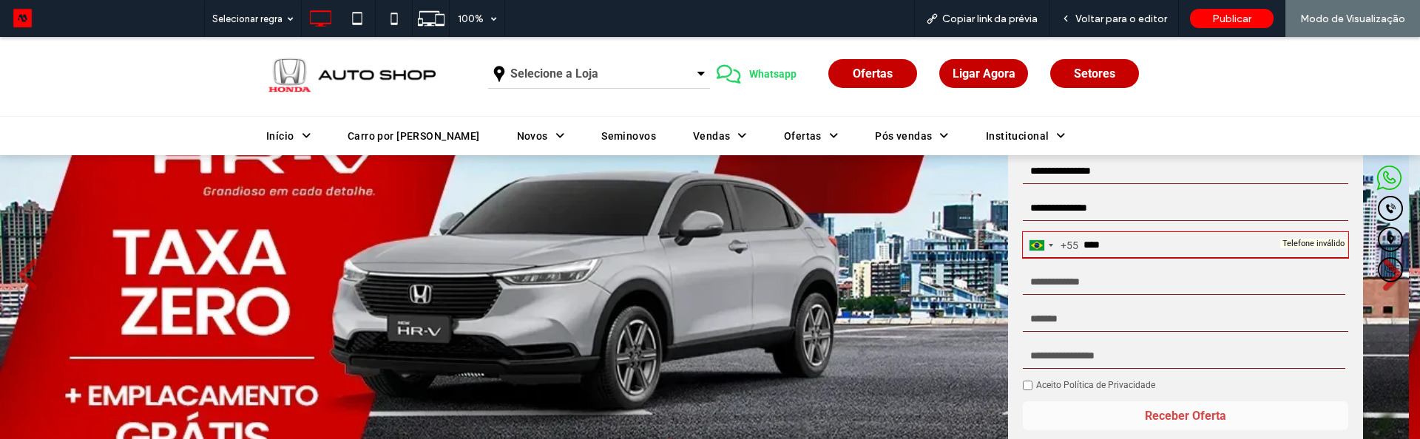
scroll to position [592, 0]
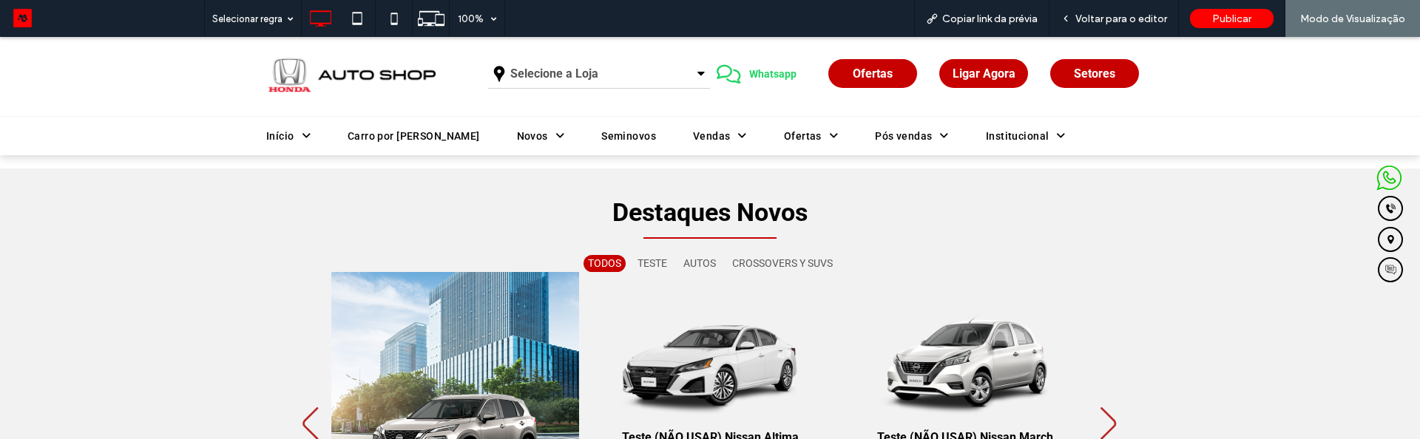
click at [721, 354] on img "2 / 7" at bounding box center [711, 349] width 260 height 163
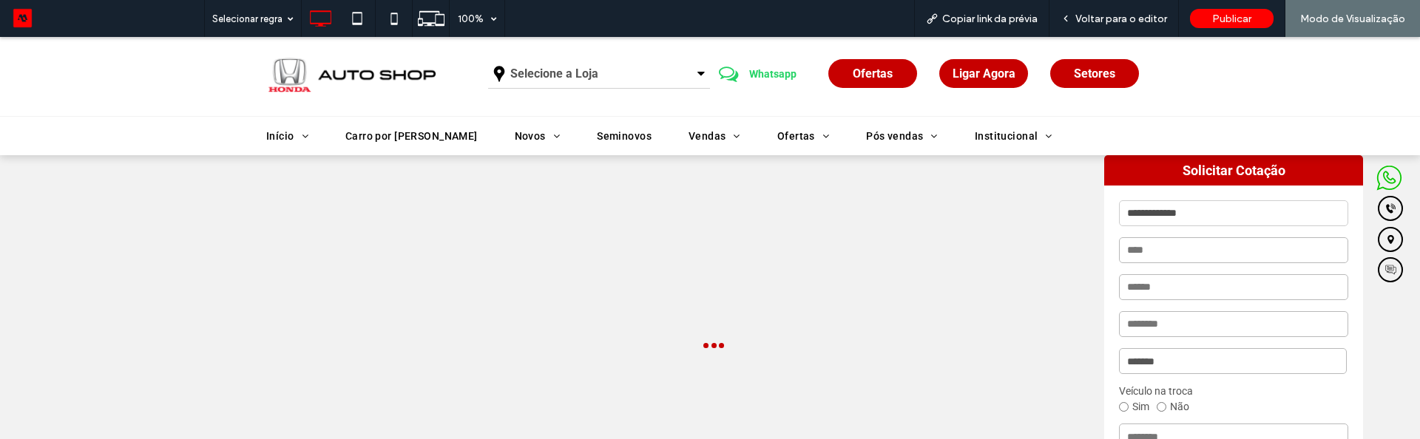
click at [1158, 212] on input "**********" at bounding box center [1233, 213] width 229 height 26
click at [1172, 252] on input "text" at bounding box center [1233, 250] width 229 height 26
type input "**********"
click at [1188, 288] on input "email" at bounding box center [1233, 287] width 229 height 26
type input "**********"
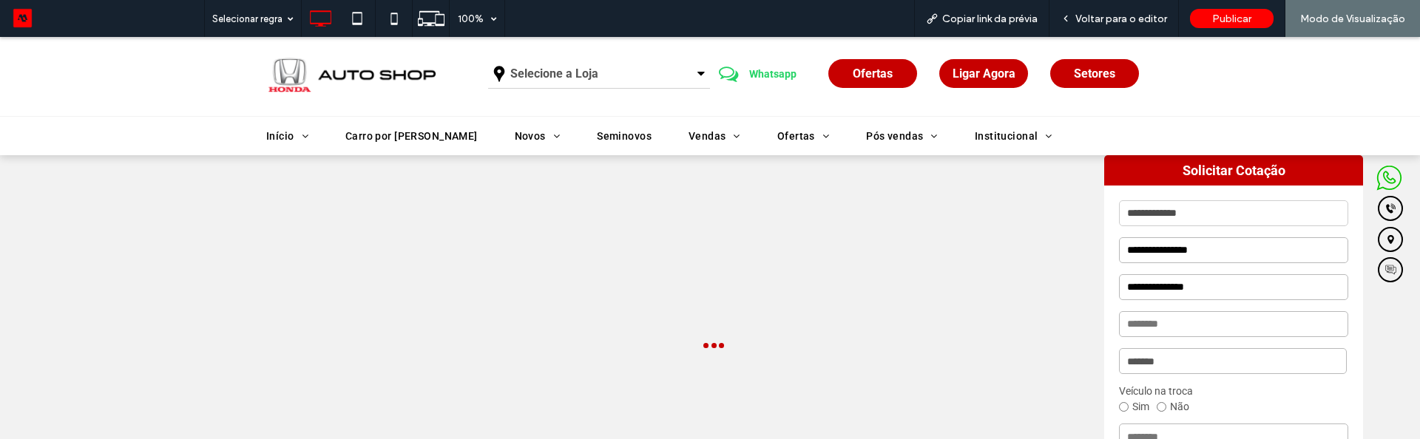
click at [1172, 329] on input "text" at bounding box center [1233, 324] width 229 height 26
type input "**********"
click at [1175, 357] on select "**********" at bounding box center [1233, 361] width 228 height 26
select select "*****"
click at [1119, 348] on select "**********" at bounding box center [1233, 361] width 228 height 26
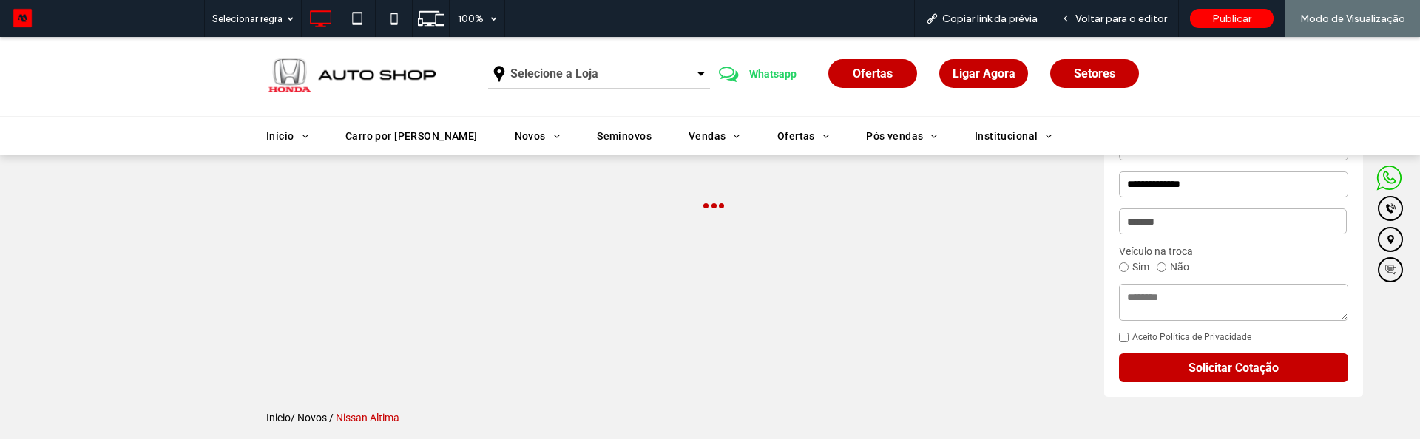
scroll to position [148, 0]
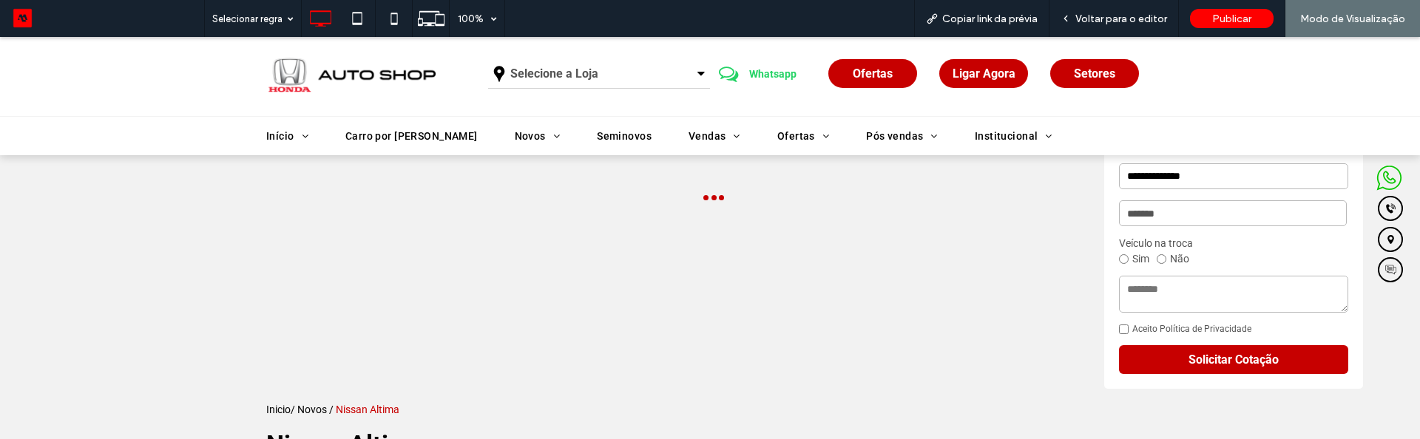
click at [1126, 263] on label "Sim" at bounding box center [1134, 259] width 30 height 12
click at [1142, 291] on textarea at bounding box center [1233, 294] width 229 height 37
click at [1128, 296] on textarea "*****" at bounding box center [1233, 294] width 229 height 37
type textarea "*****"
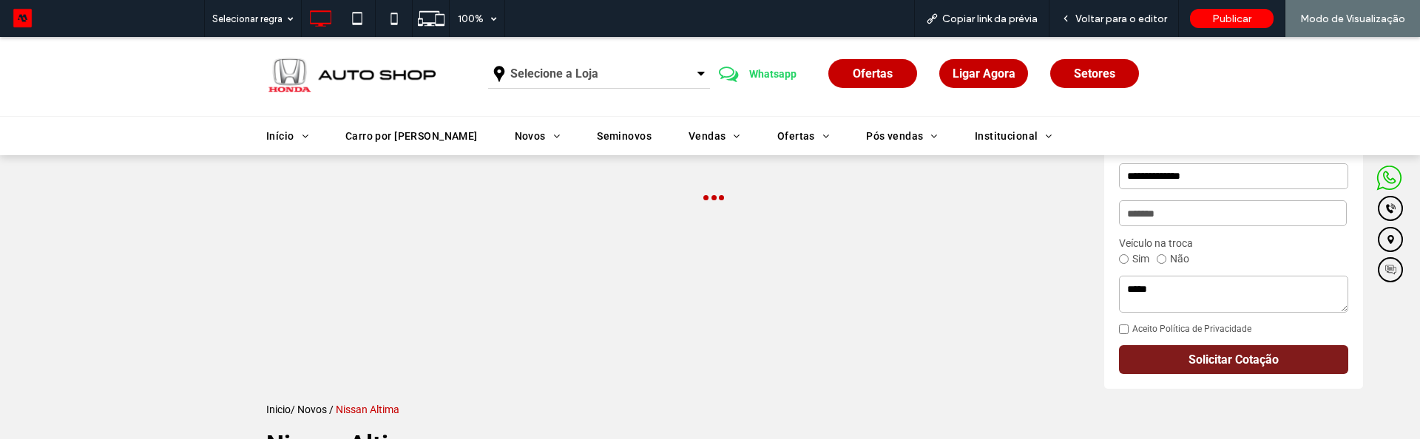
click at [1155, 354] on button "Solicitar Cotação" at bounding box center [1233, 359] width 229 height 29
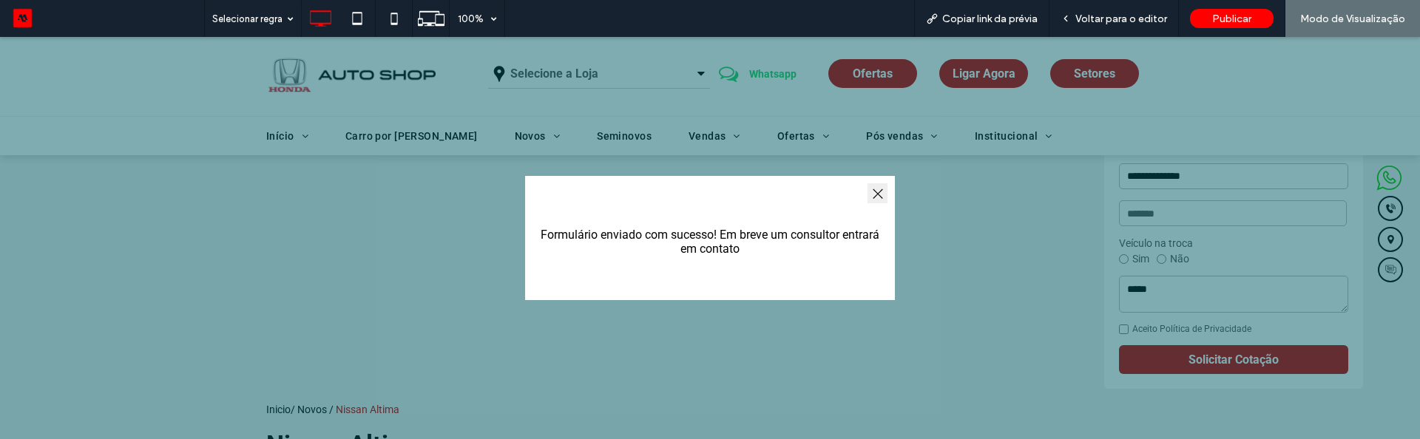
click at [871, 196] on button "button" at bounding box center [878, 193] width 20 height 20
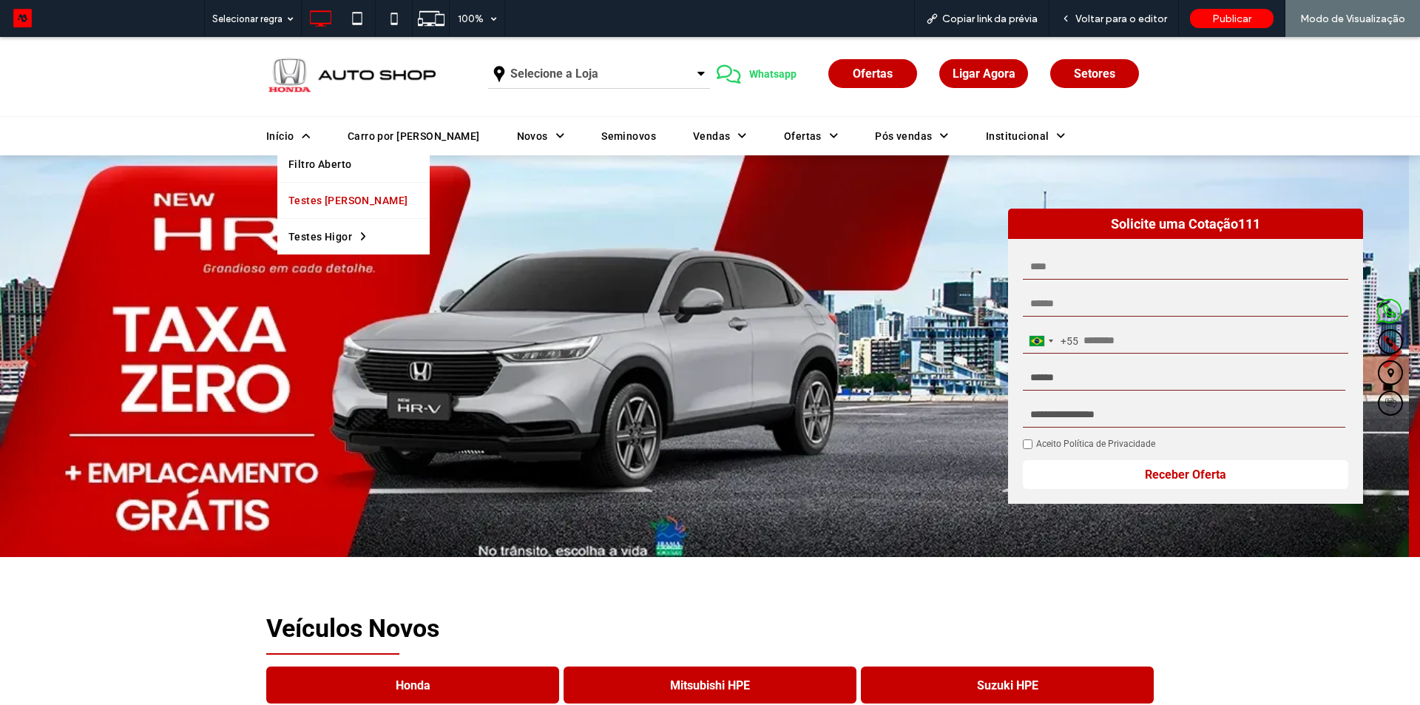
click at [317, 206] on span "Testes Lorenzo" at bounding box center [347, 200] width 119 height 21
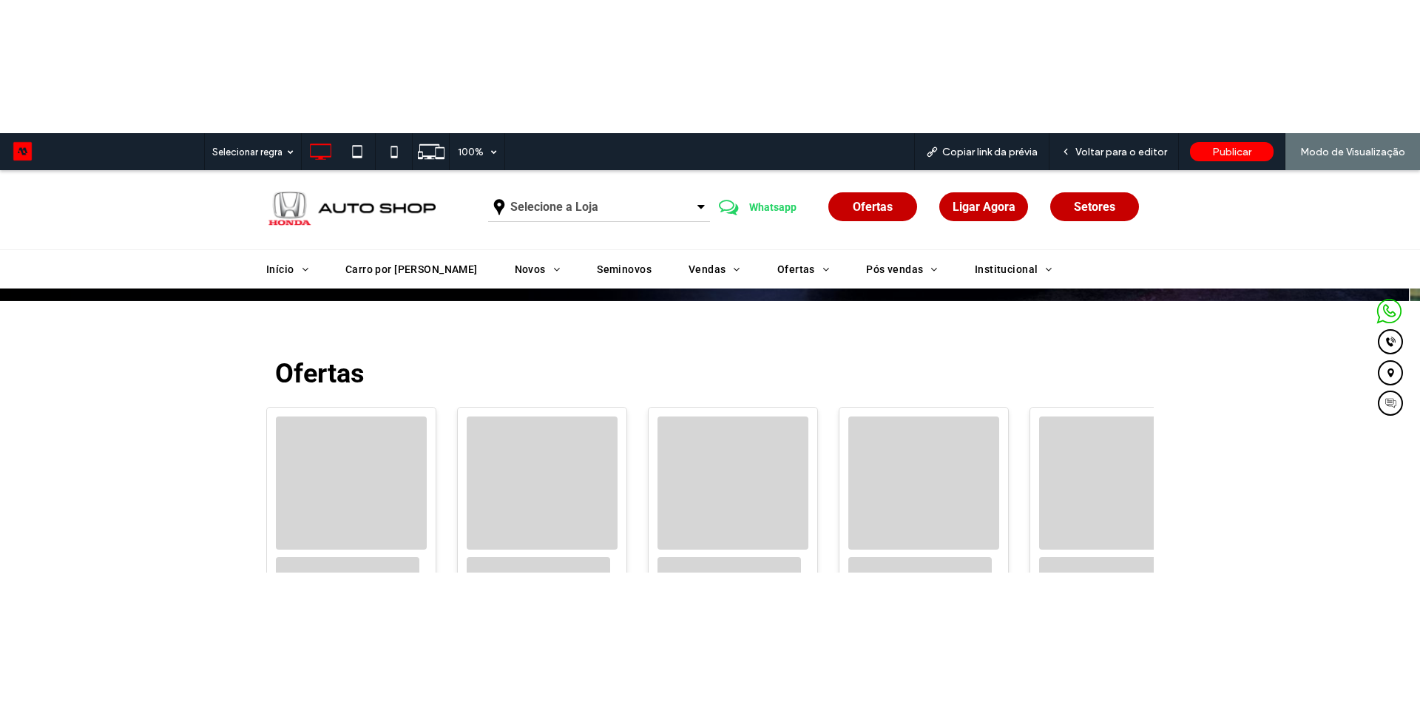
scroll to position [370, 0]
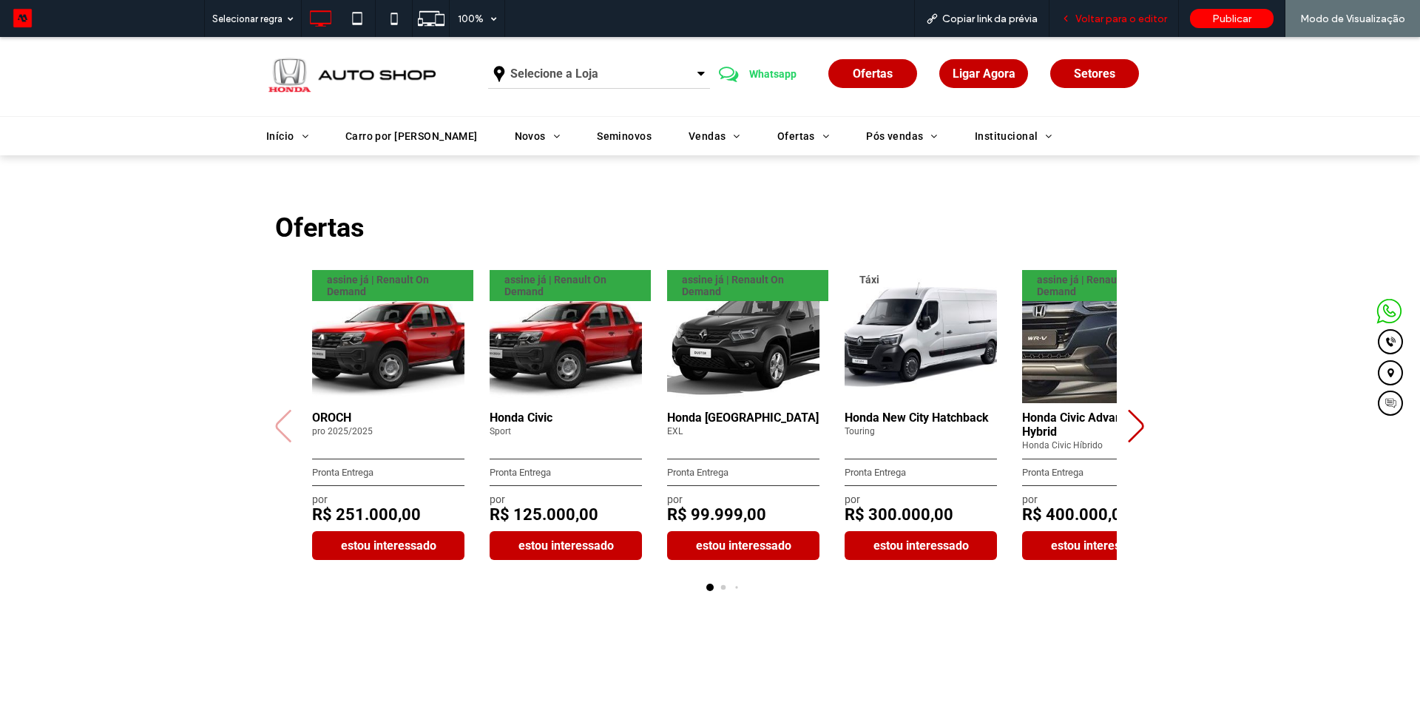
click at [1109, 20] on span "Voltar para o editor" at bounding box center [1121, 19] width 92 height 13
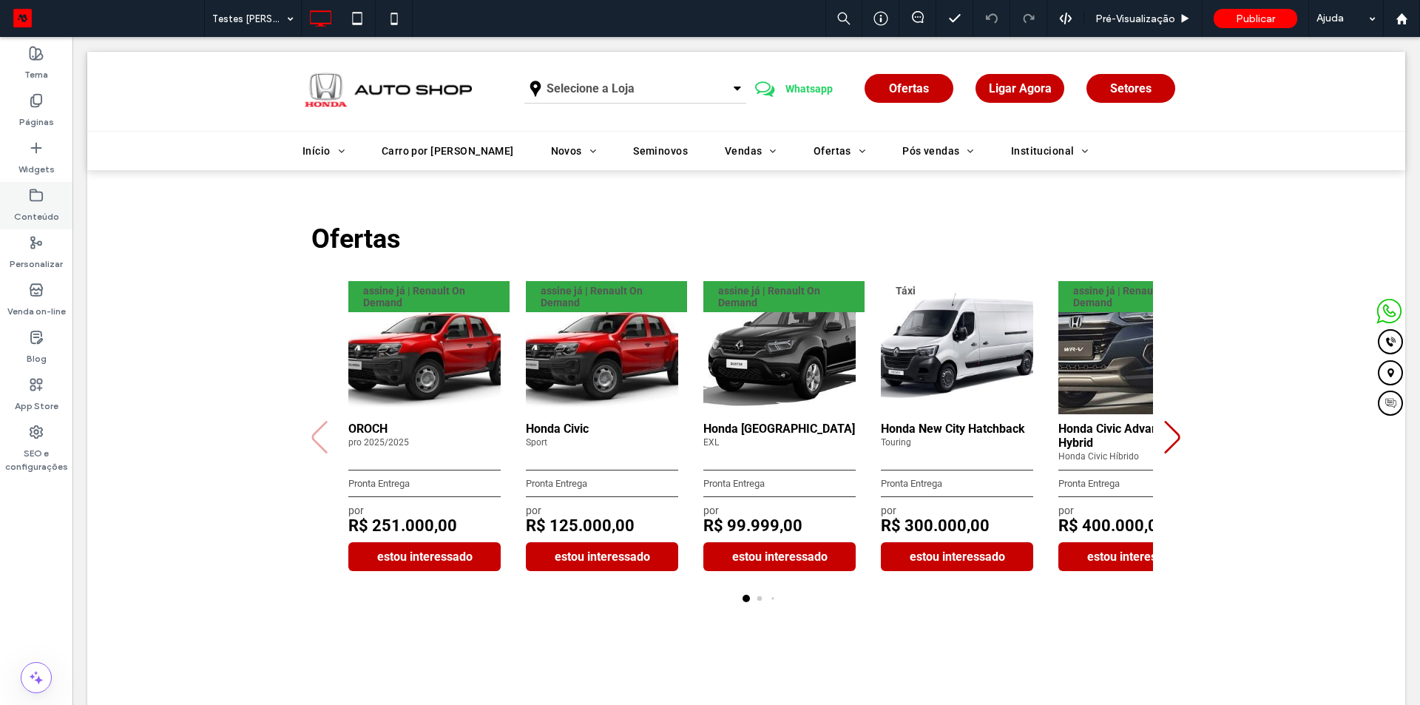
click at [57, 206] on label "Conteúdo" at bounding box center [36, 213] width 45 height 21
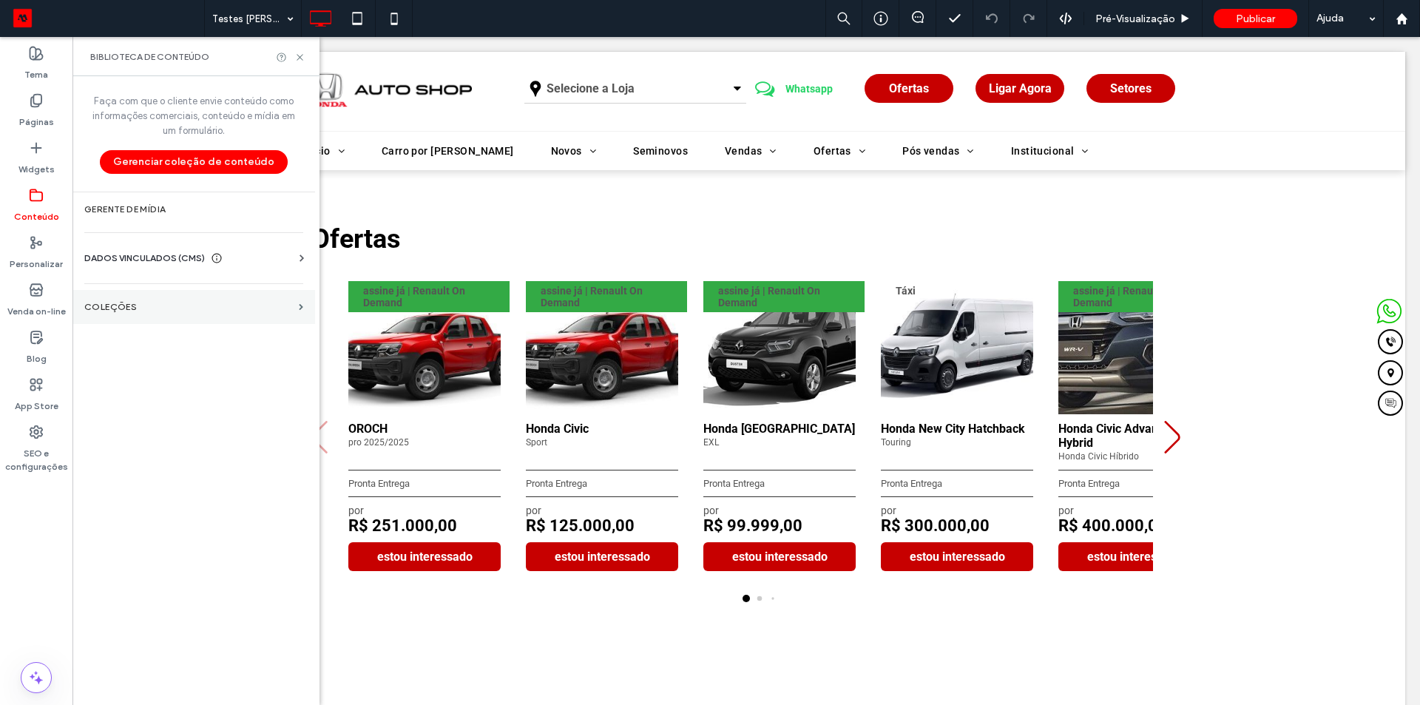
click at [208, 301] on section "COLEÇÕES" at bounding box center [193, 307] width 243 height 34
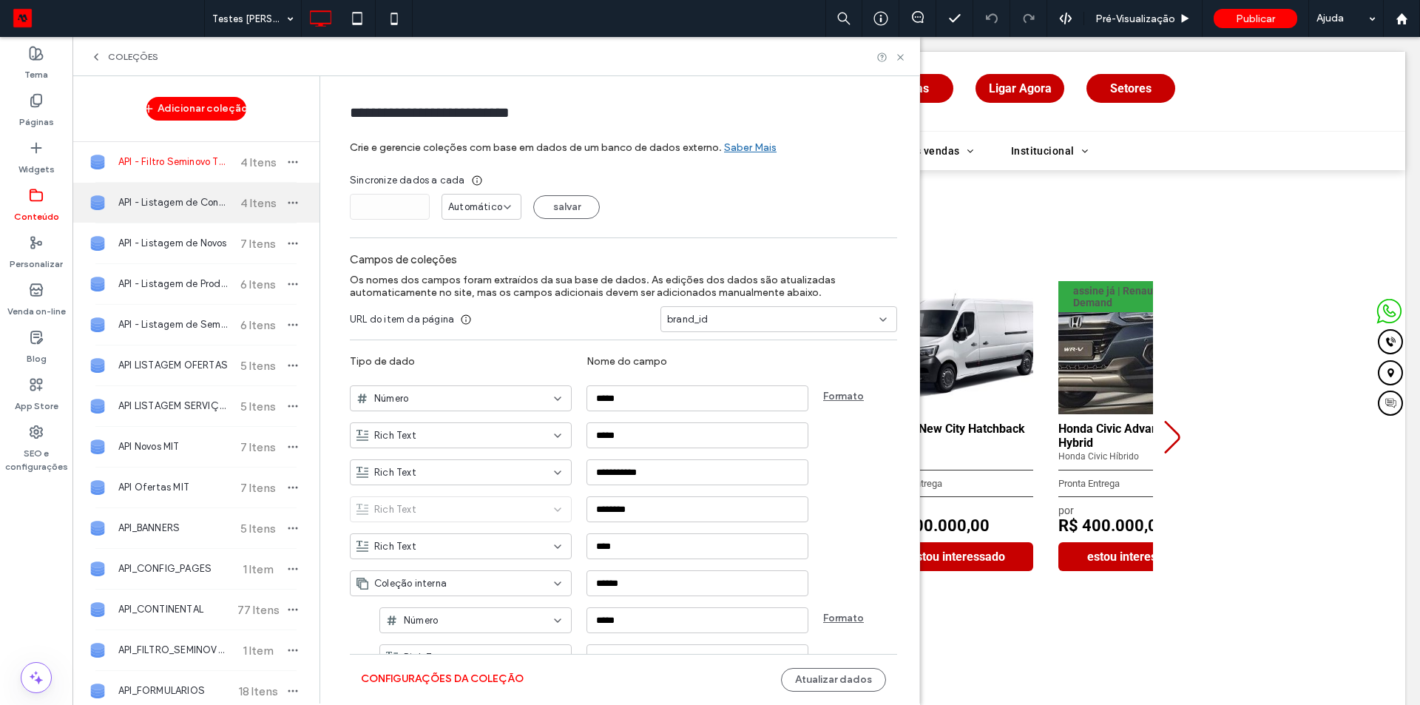
click at [220, 218] on div "API - Listagem de Consórcio 4 Itens" at bounding box center [195, 203] width 247 height 40
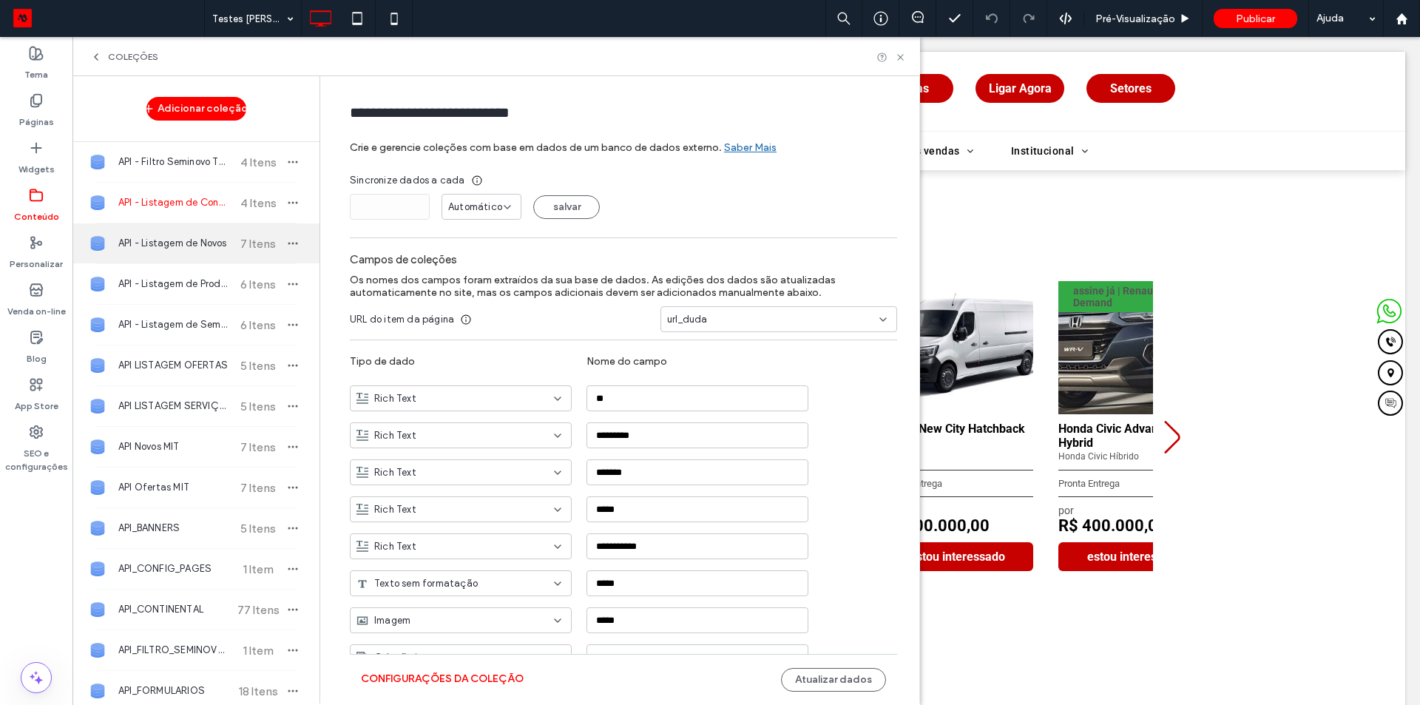
click at [175, 260] on div "API - Listagem de Novos 7 Itens" at bounding box center [195, 243] width 247 height 40
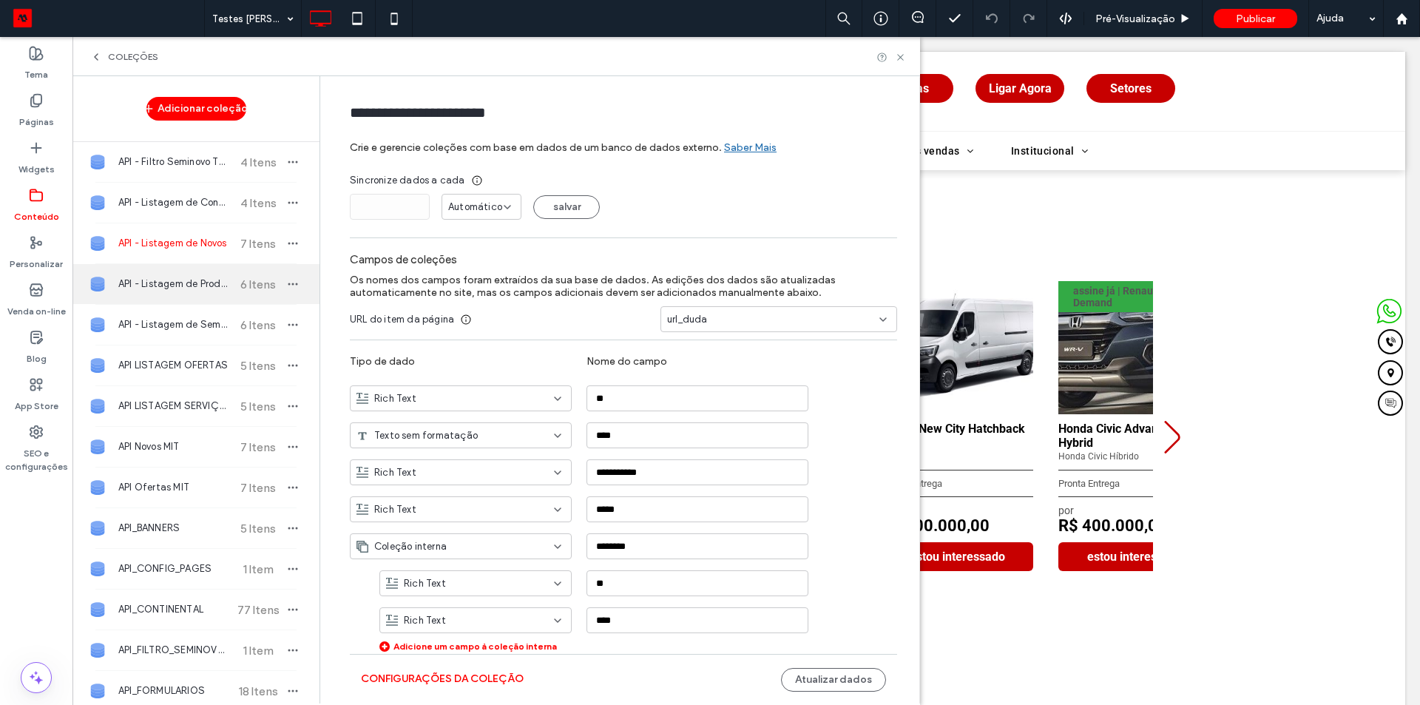
click at [213, 294] on div "API - Listagem de Produtos 6 Itens" at bounding box center [195, 284] width 247 height 40
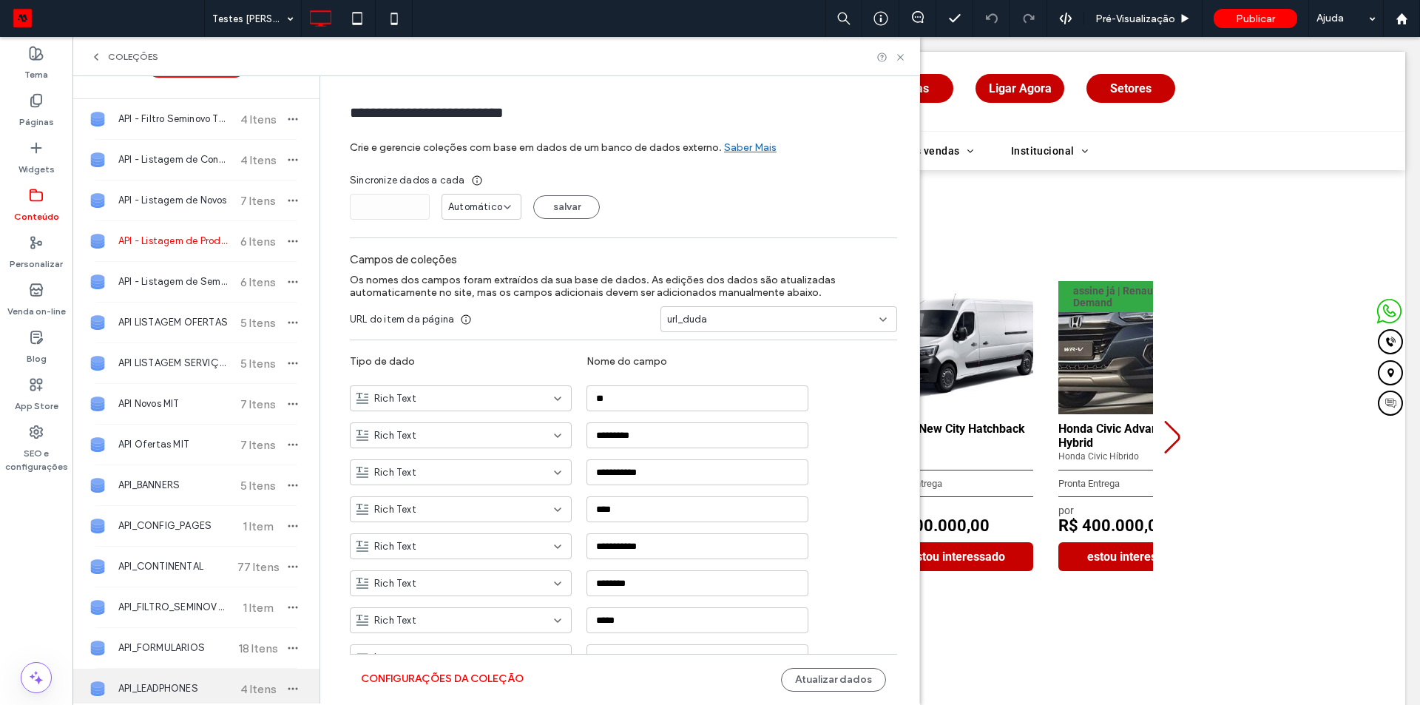
scroll to position [148, 0]
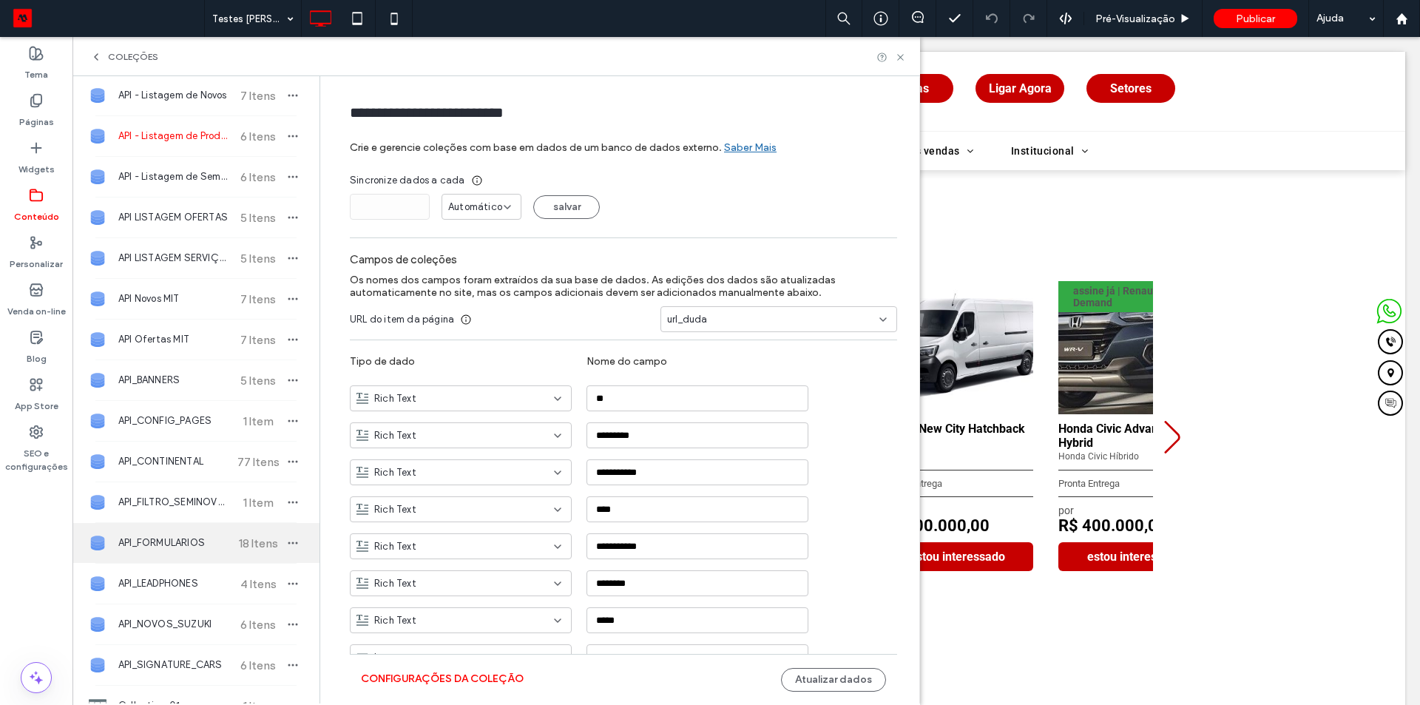
click at [207, 550] on div "API_FORMULARIOS 18 Itens" at bounding box center [195, 543] width 247 height 40
type input "**********"
click at [456, 681] on button "Configurações da coleção" at bounding box center [442, 679] width 163 height 24
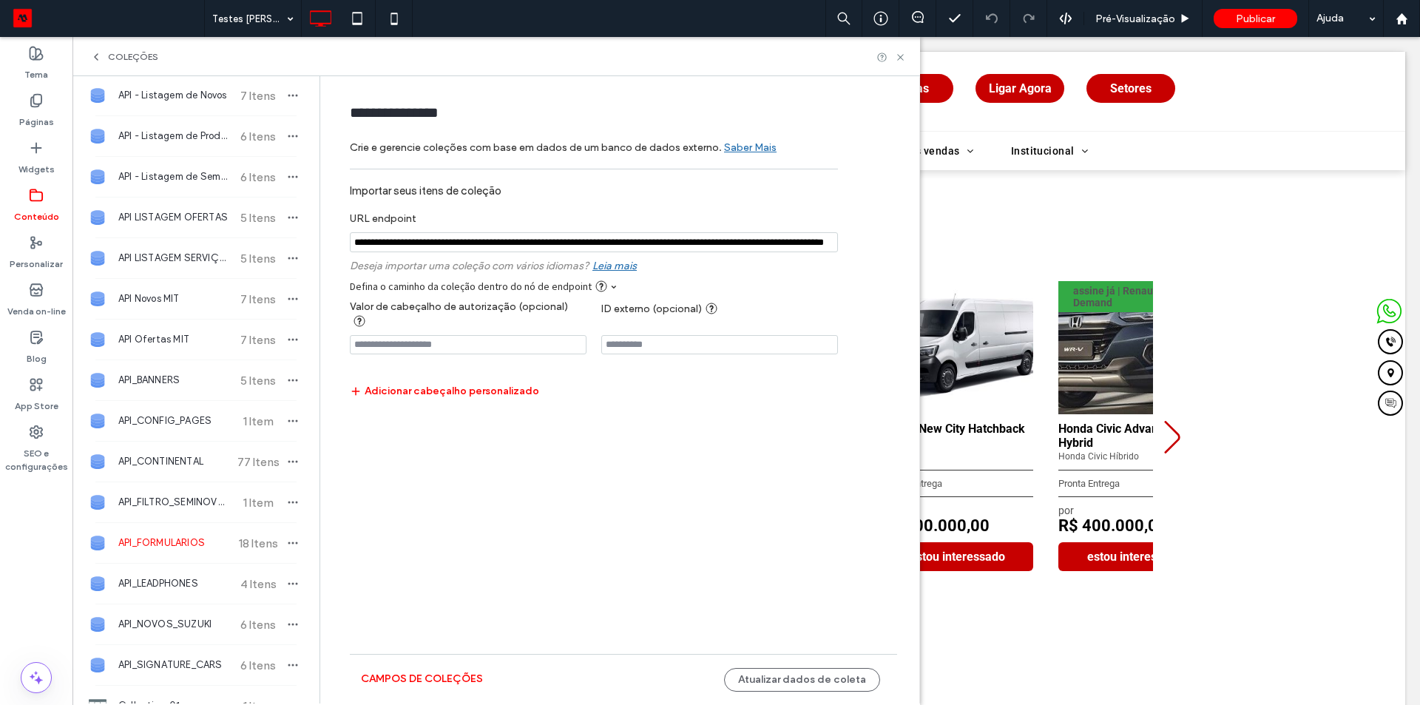
scroll to position [0, 159]
drag, startPoint x: 680, startPoint y: 243, endPoint x: 757, endPoint y: 251, distance: 78.0
click at [757, 251] on input "notEmpty" at bounding box center [594, 242] width 488 height 20
drag, startPoint x: 735, startPoint y: 244, endPoint x: 864, endPoint y: 248, distance: 128.8
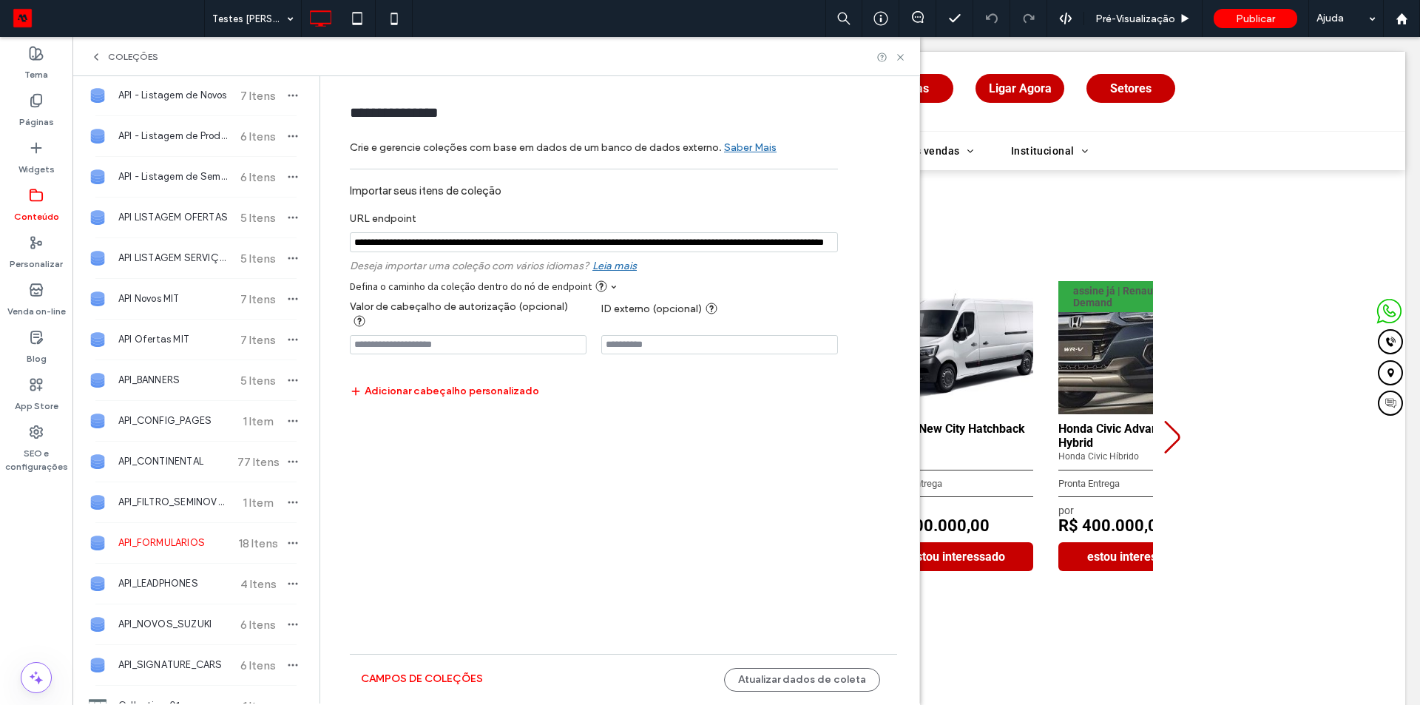
click at [864, 248] on form "**********" at bounding box center [624, 294] width 592 height 409
click at [866, 251] on form "**********" at bounding box center [624, 294] width 592 height 409
click at [742, 234] on input "notEmpty" at bounding box center [594, 242] width 488 height 20
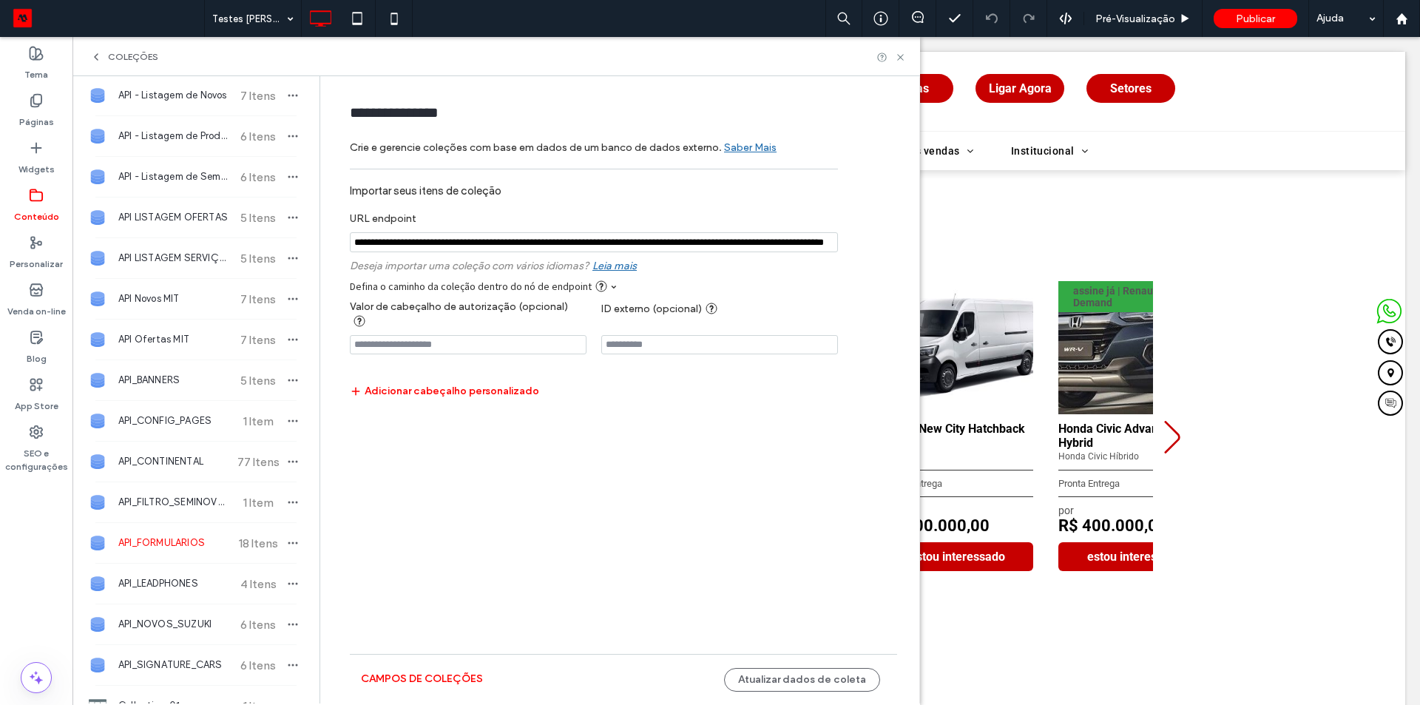
click at [742, 234] on input "notEmpty" at bounding box center [594, 242] width 488 height 20
click at [778, 210] on label "URL endpoint" at bounding box center [594, 215] width 488 height 20
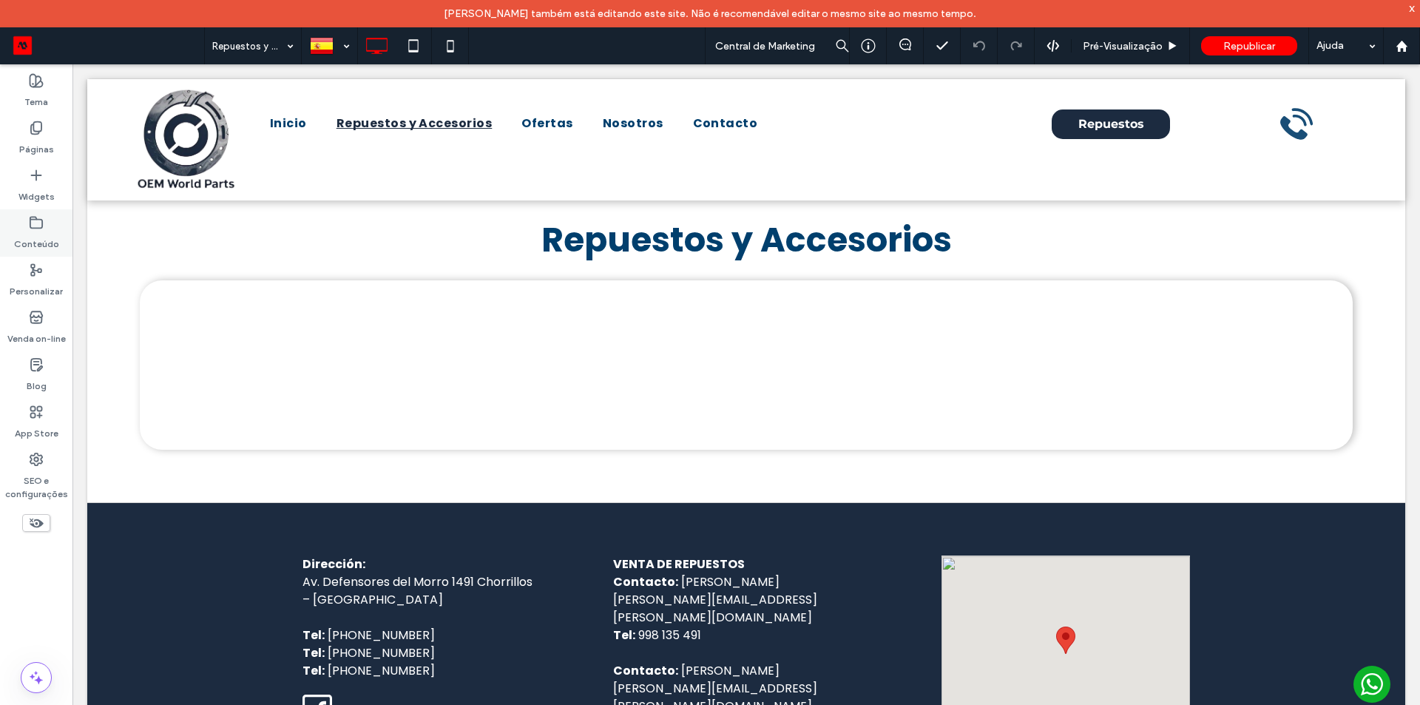
click at [41, 239] on label "Conteúdo" at bounding box center [36, 240] width 45 height 21
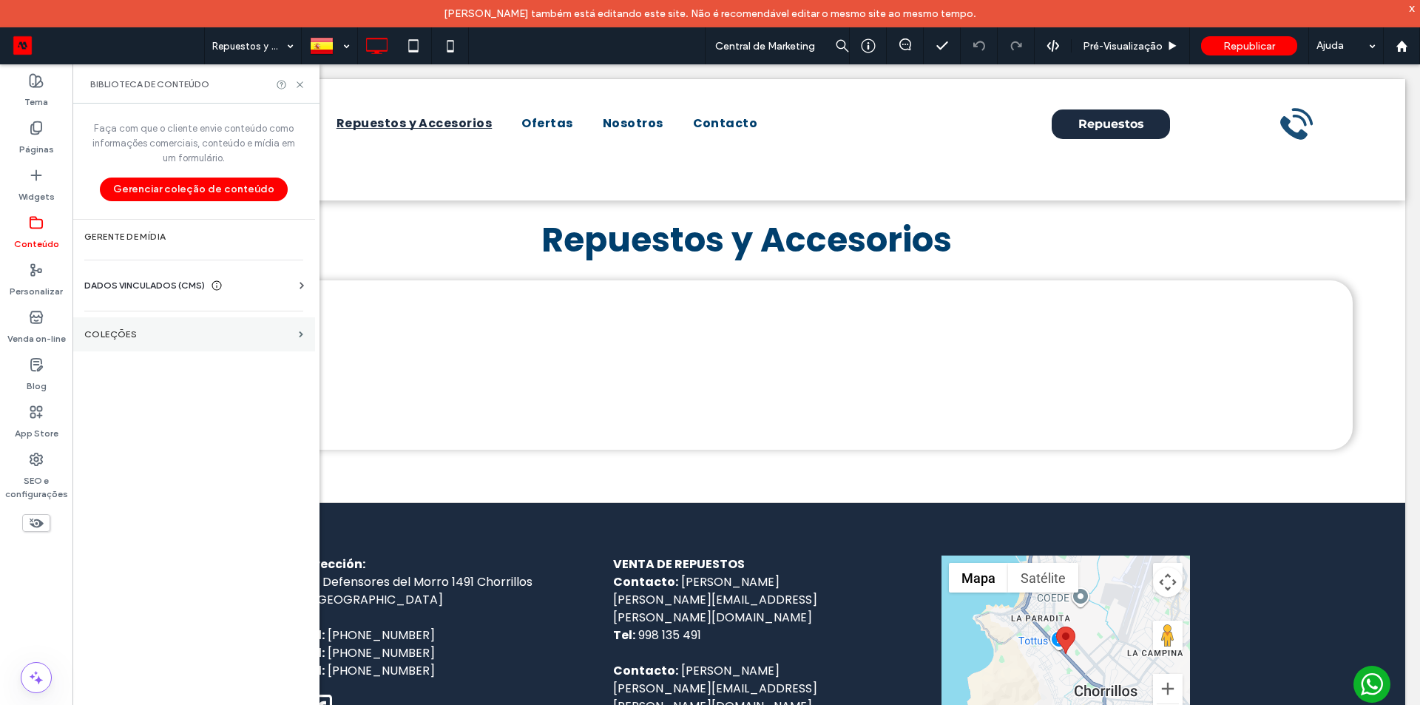
click at [202, 342] on section "COLEÇÕES" at bounding box center [193, 334] width 243 height 34
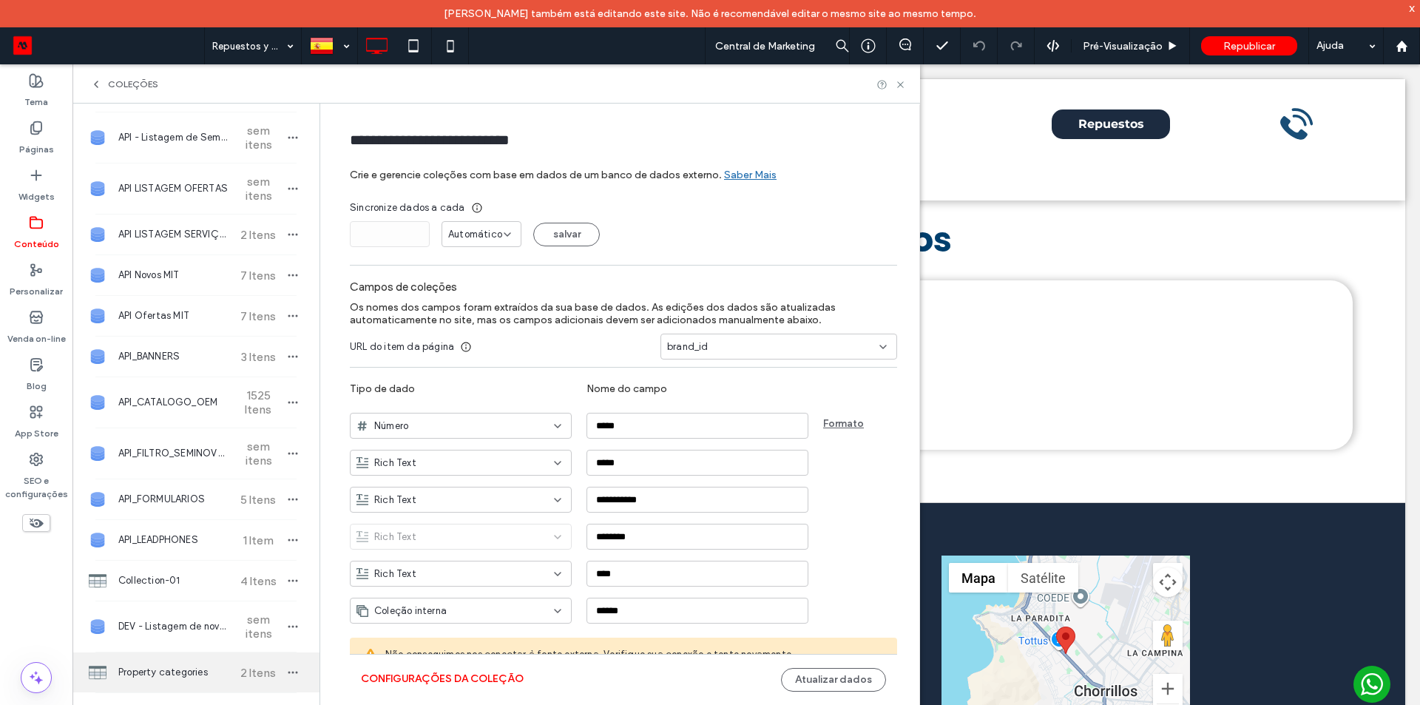
scroll to position [401, 0]
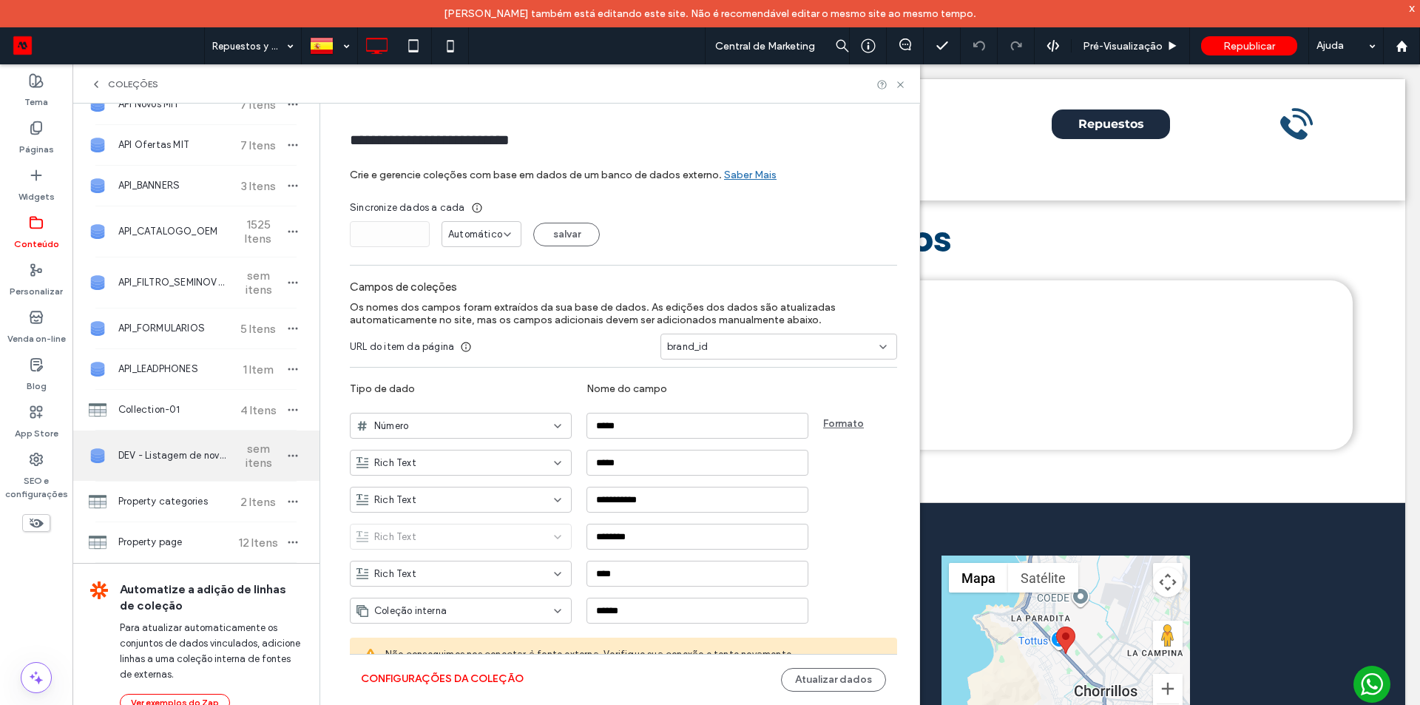
click at [179, 439] on div "DEV - Listagem de novos sem itens" at bounding box center [195, 455] width 247 height 50
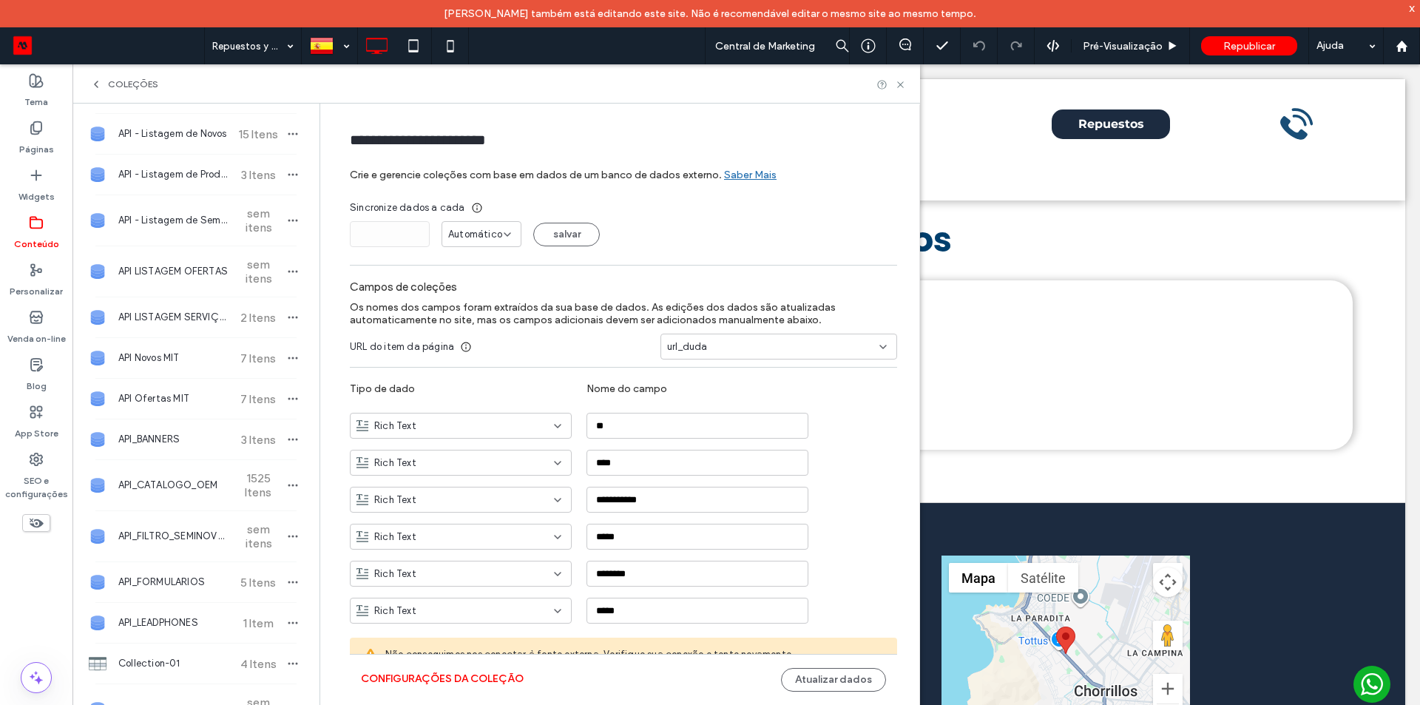
scroll to position [0, 0]
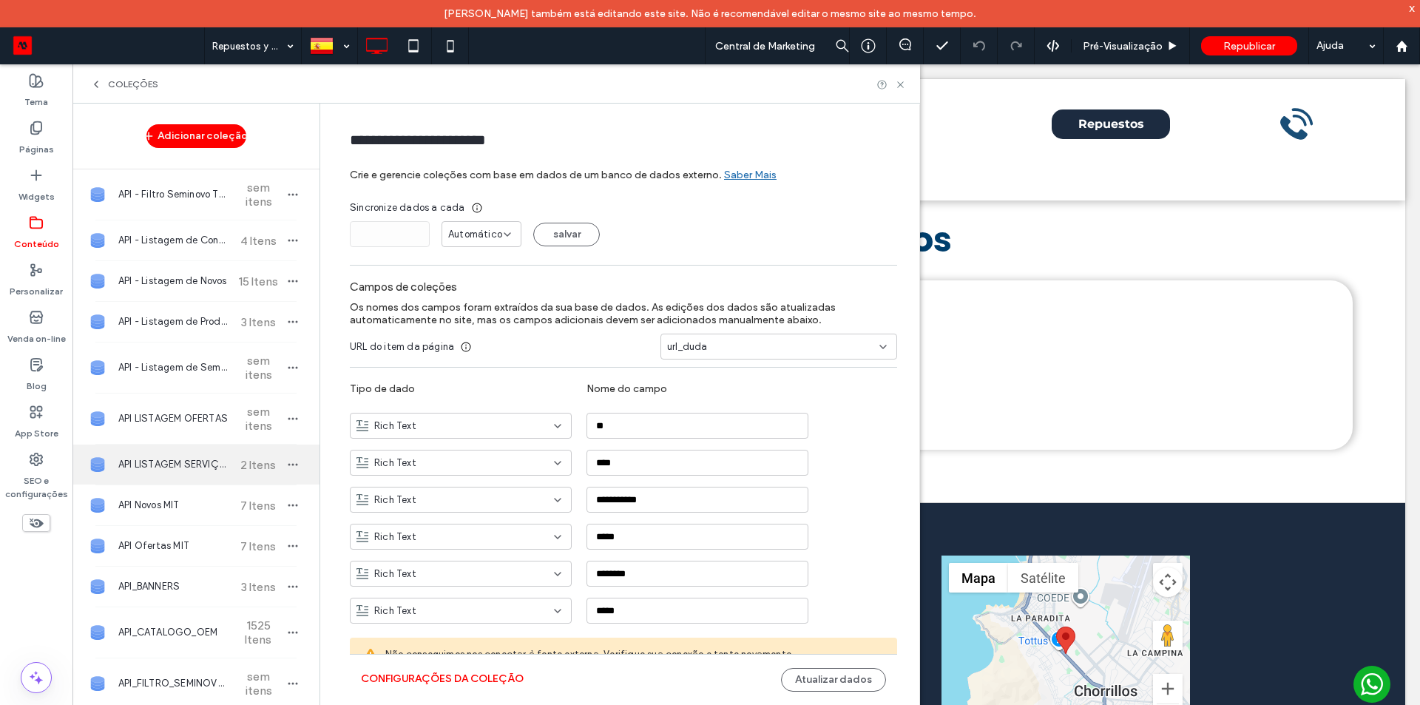
click at [193, 439] on span "API LISTAGEM SERVIÇOS" at bounding box center [173, 464] width 110 height 15
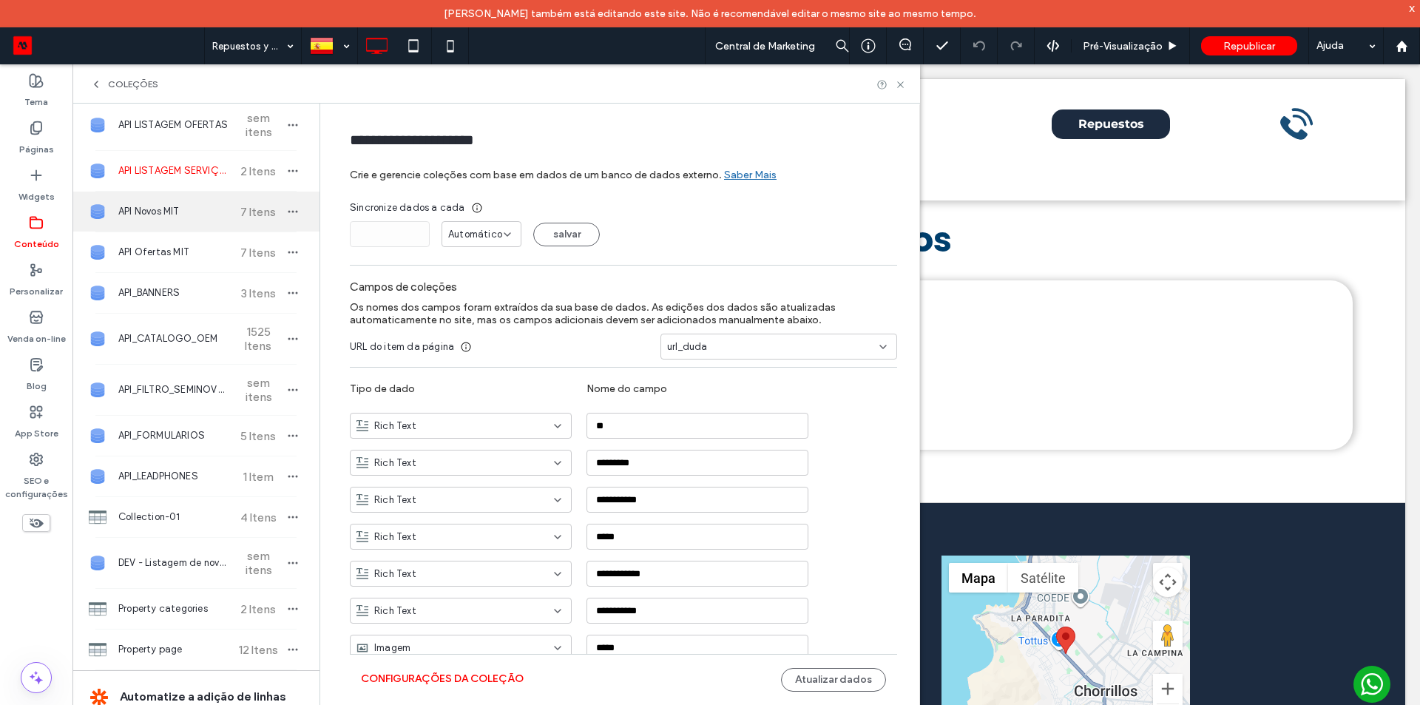
scroll to position [296, 0]
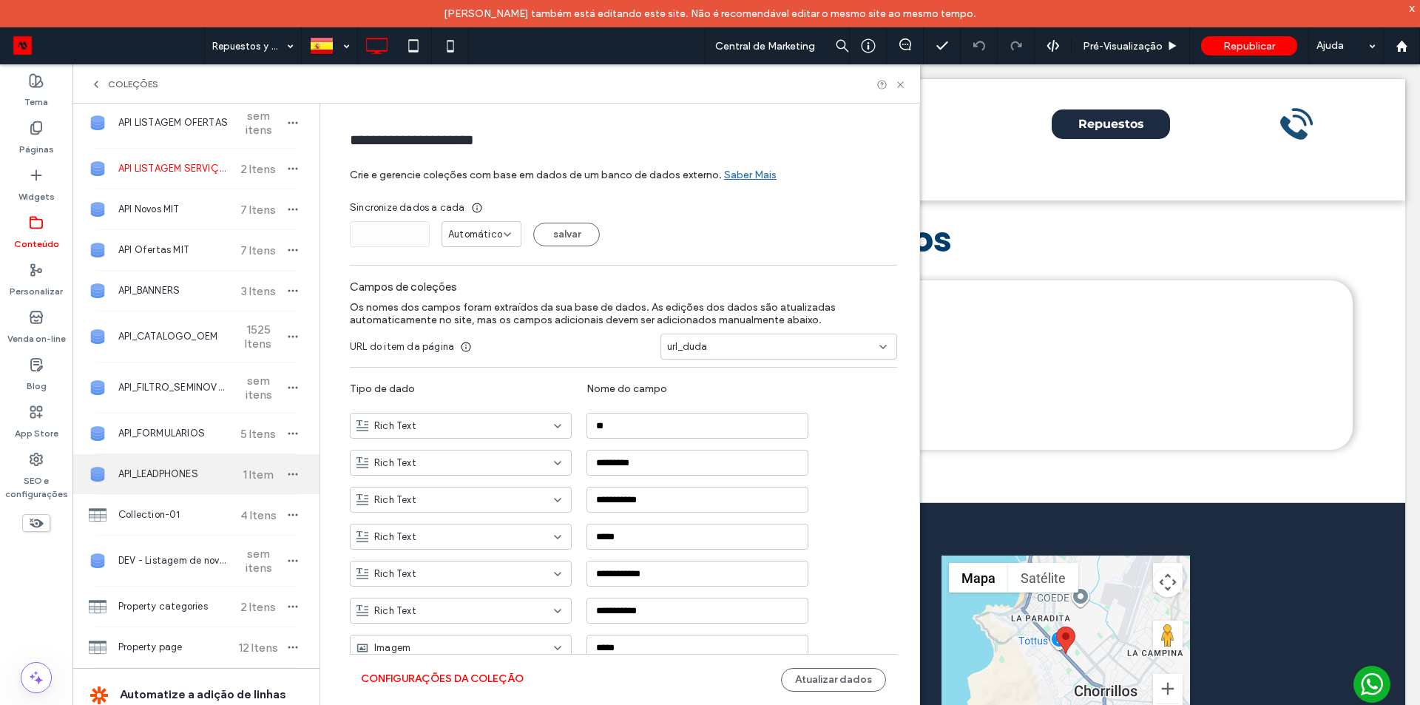
click at [199, 439] on span "API_LEADPHONES" at bounding box center [173, 474] width 110 height 15
type input "**********"
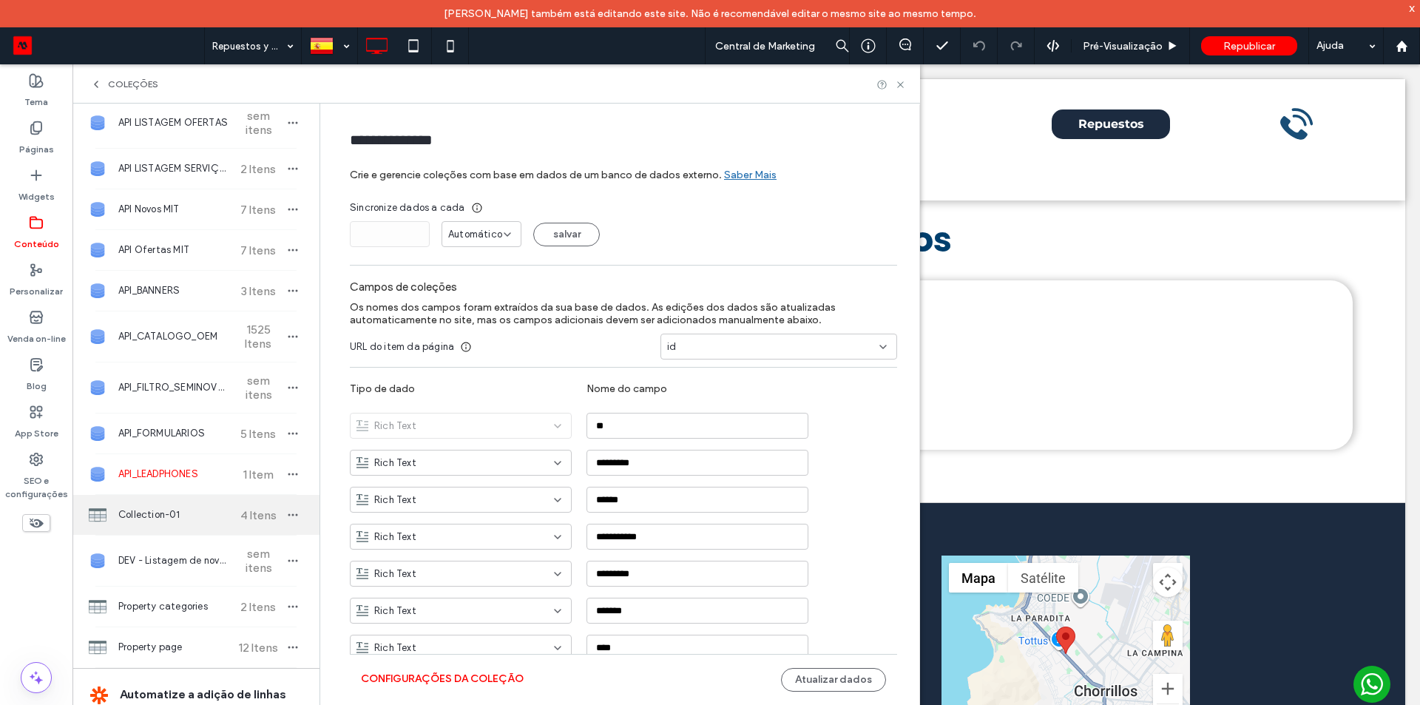
click at [190, 439] on span "Collection-01" at bounding box center [173, 514] width 110 height 15
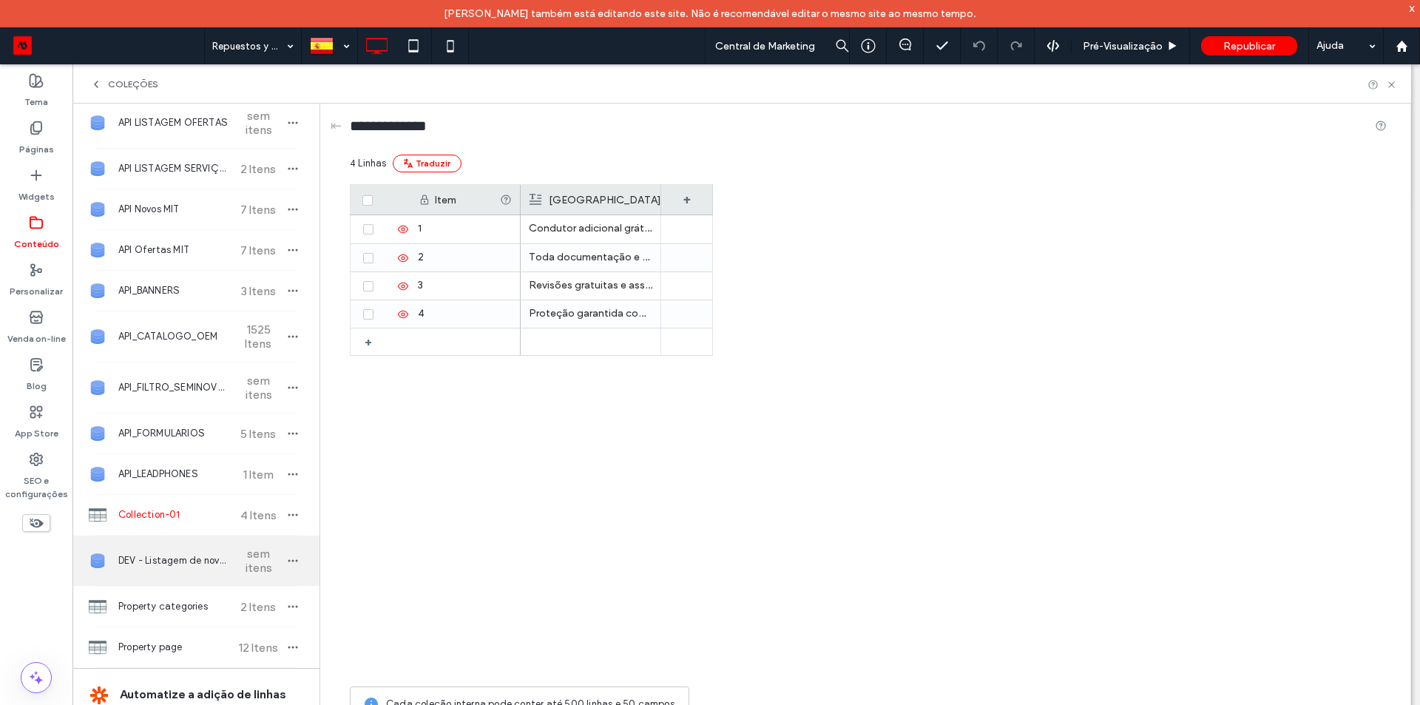
click at [160, 439] on span "DEV - Listagem de novos" at bounding box center [173, 560] width 110 height 15
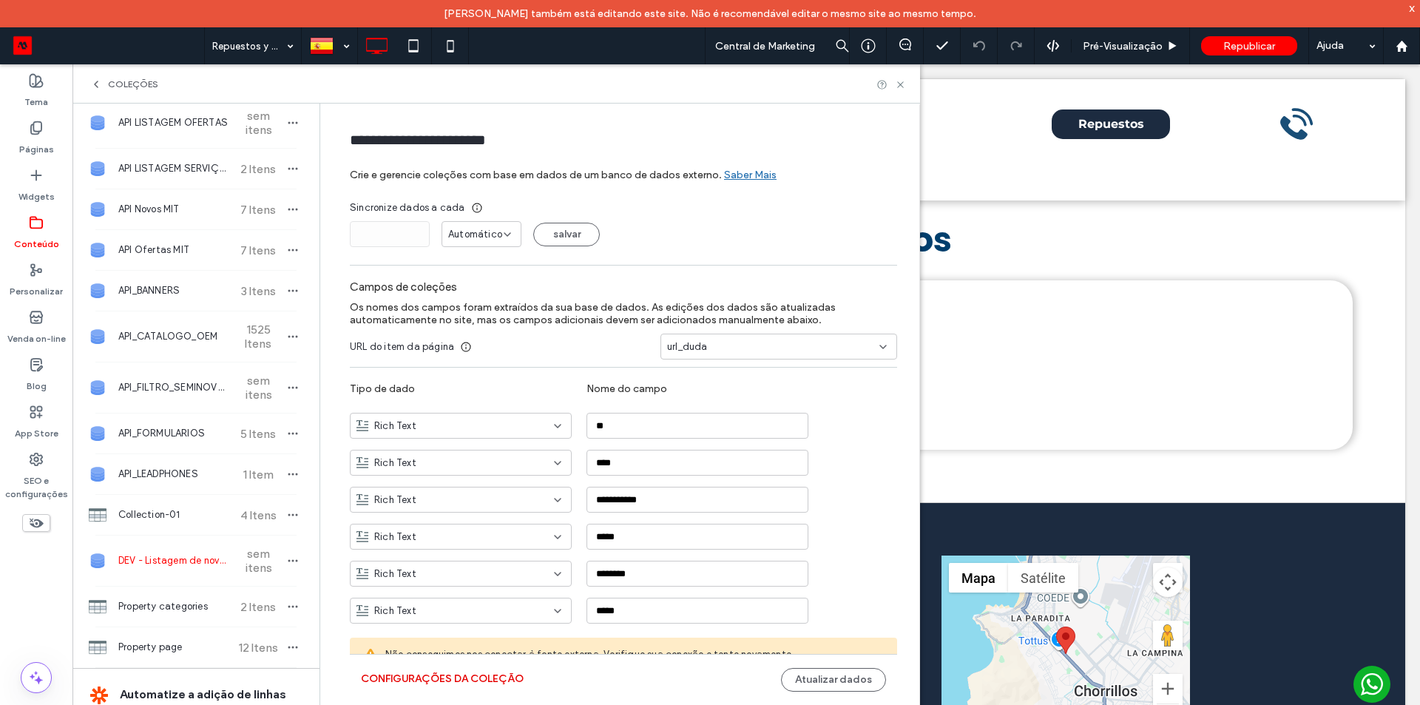
click at [380, 439] on button "Configurações da coleção" at bounding box center [442, 679] width 163 height 24
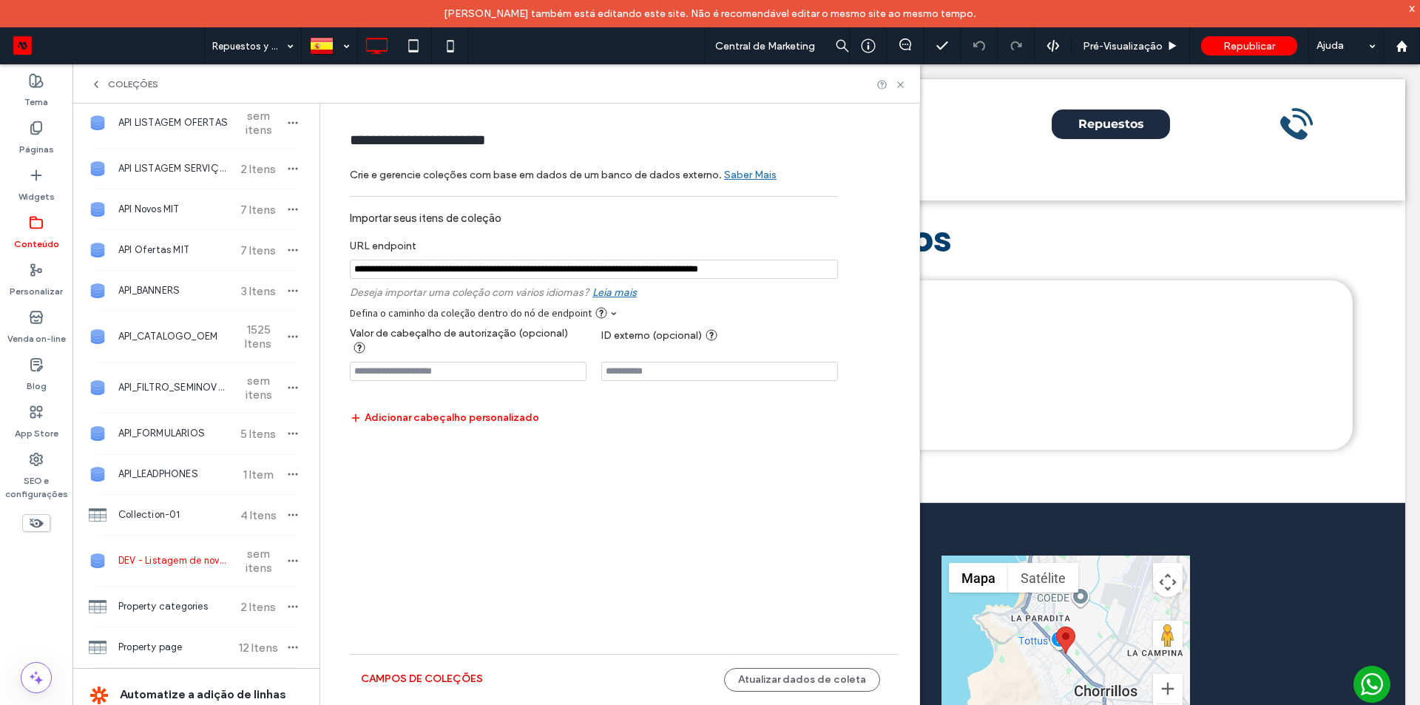
click at [382, 439] on button "Campos de coleções" at bounding box center [422, 679] width 122 height 24
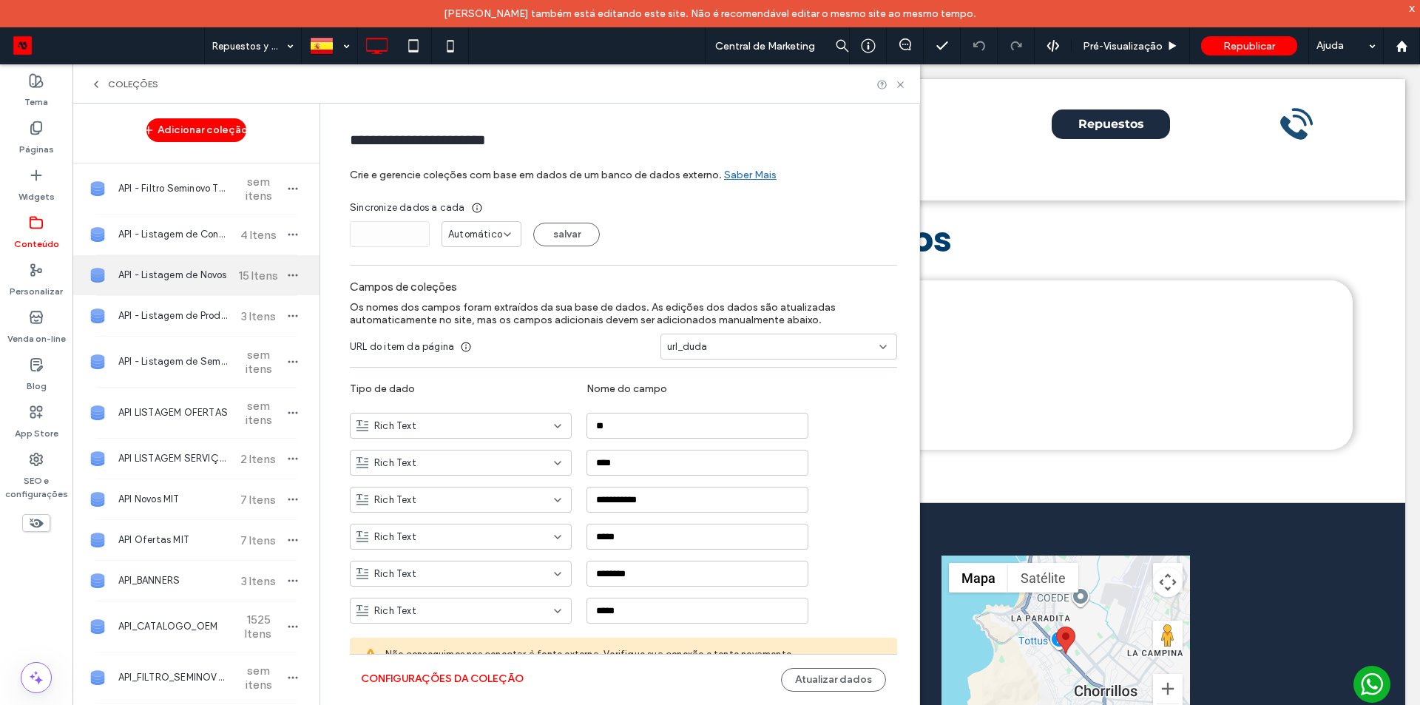
scroll to position [0, 0]
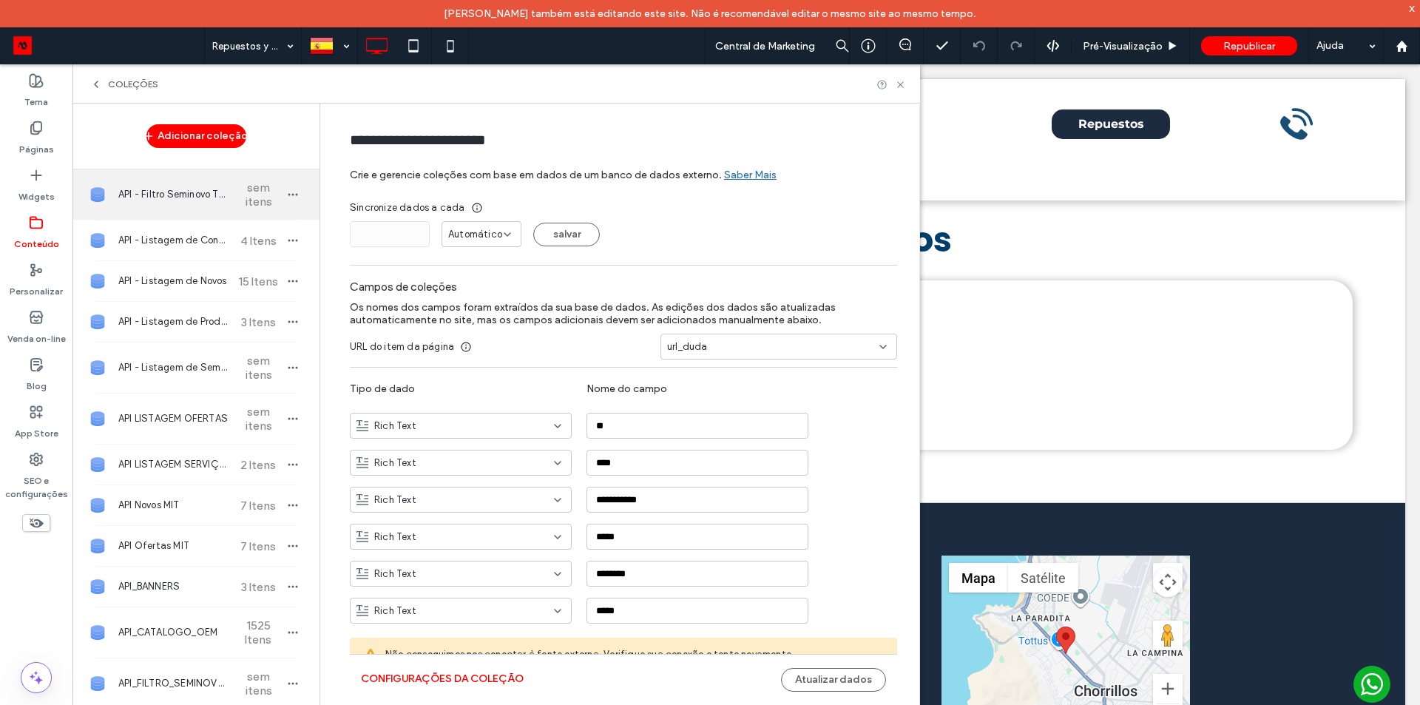
click at [197, 200] on span "API - Filtro Seminovo Teste" at bounding box center [173, 194] width 110 height 15
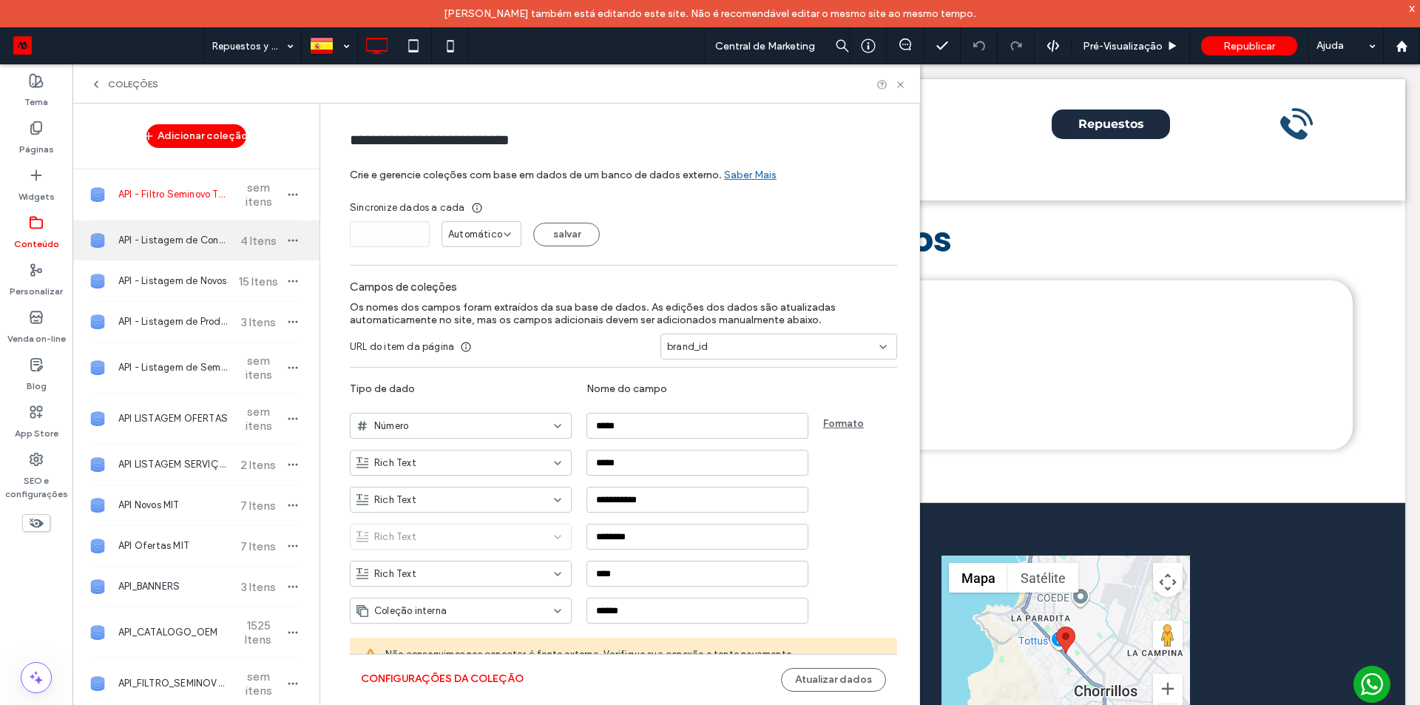
click at [192, 240] on span "API - Listagem de Consórcio" at bounding box center [173, 240] width 110 height 15
type input "**********"
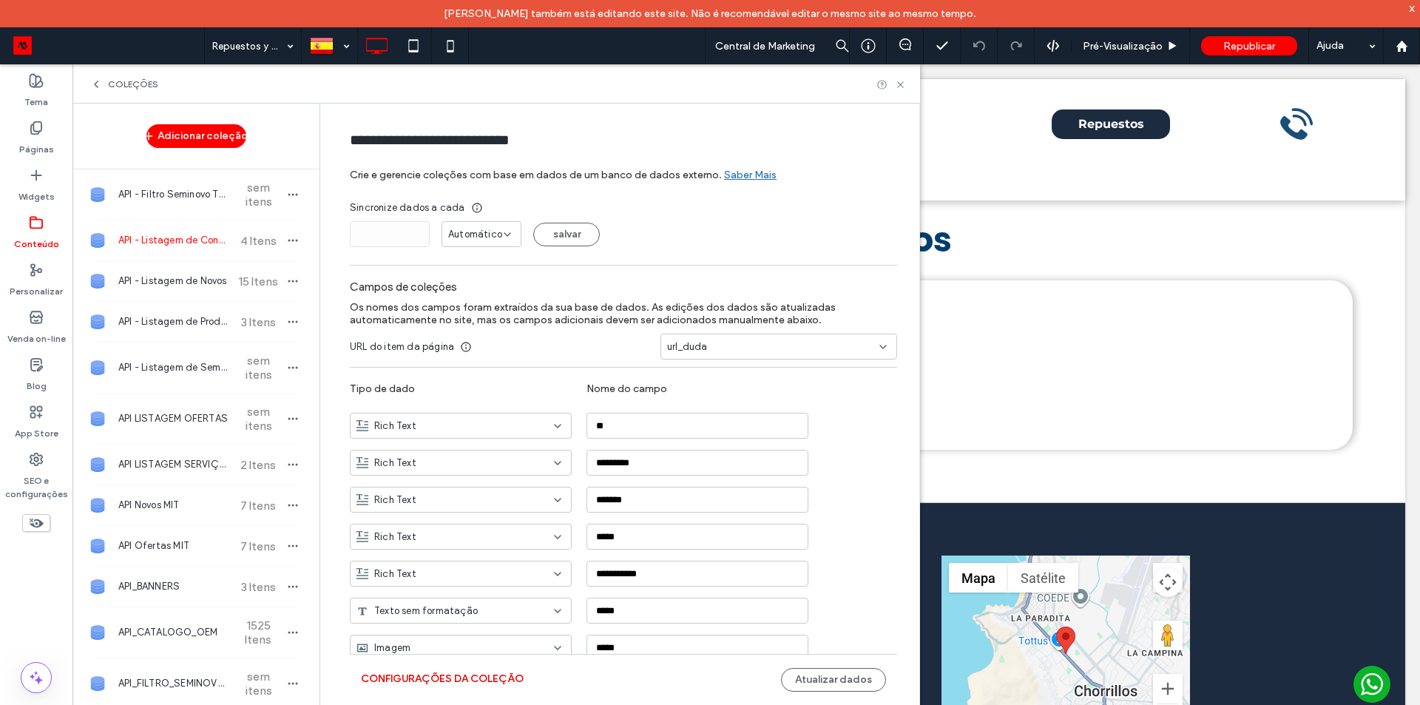
click at [453, 439] on button "Configurações da coleção" at bounding box center [442, 679] width 163 height 24
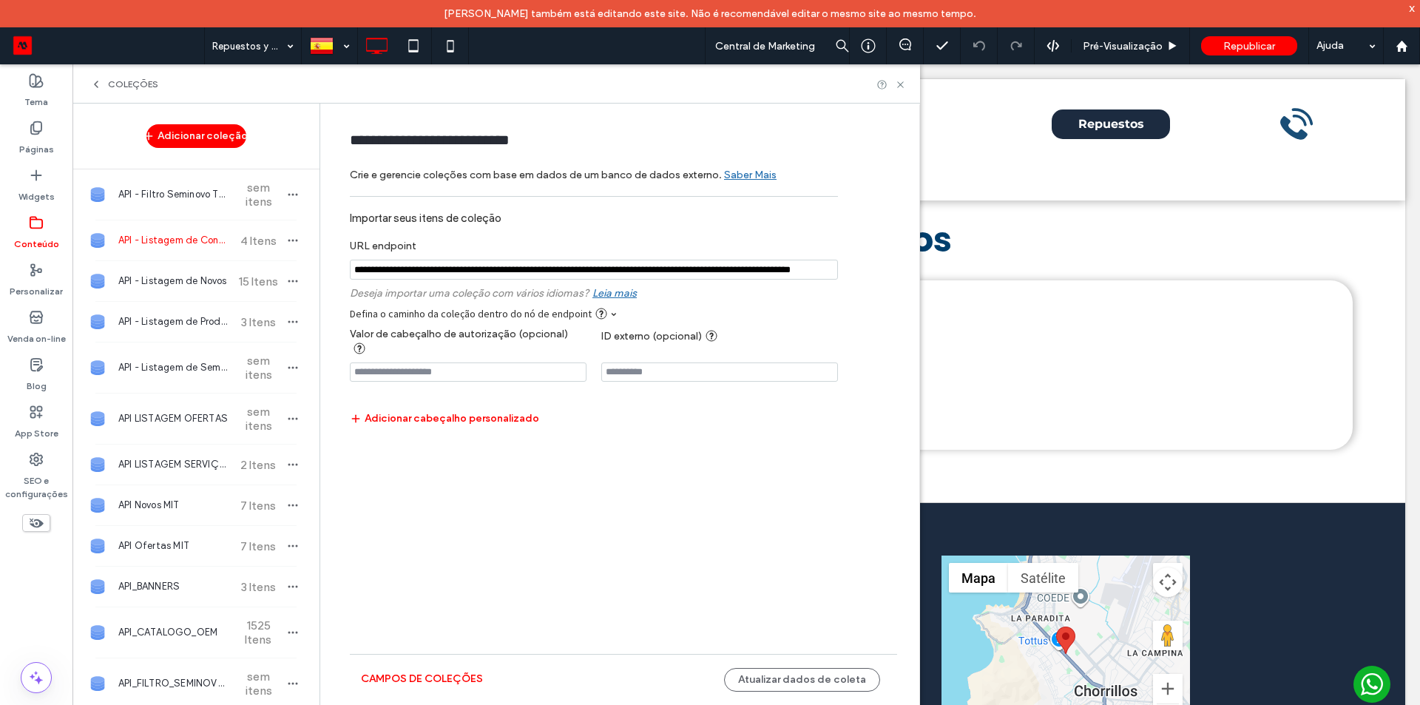
scroll to position [0, 108]
drag, startPoint x: 760, startPoint y: 267, endPoint x: 839, endPoint y: 267, distance: 79.1
click at [839, 267] on form "**********" at bounding box center [624, 322] width 592 height 409
click at [898, 87] on use at bounding box center [900, 84] width 6 height 6
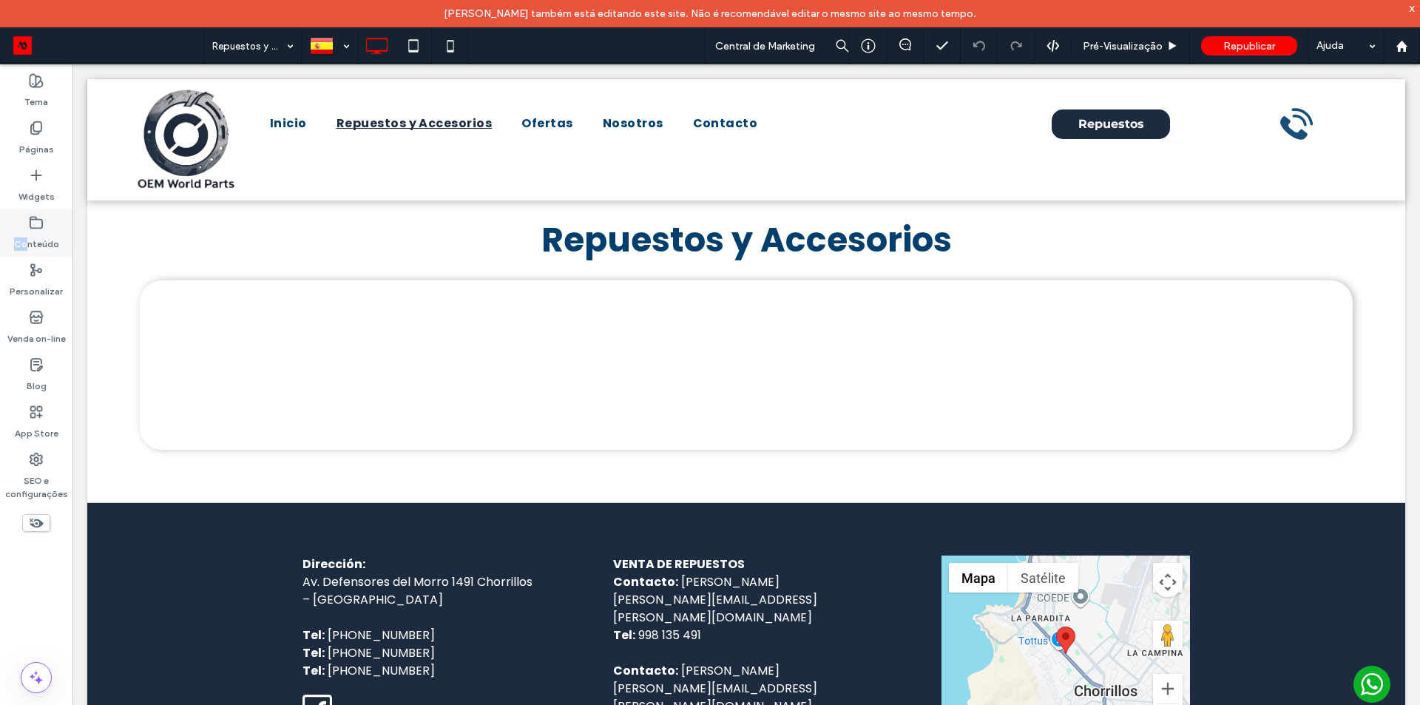
click at [27, 229] on div "Conteúdo" at bounding box center [36, 232] width 72 height 47
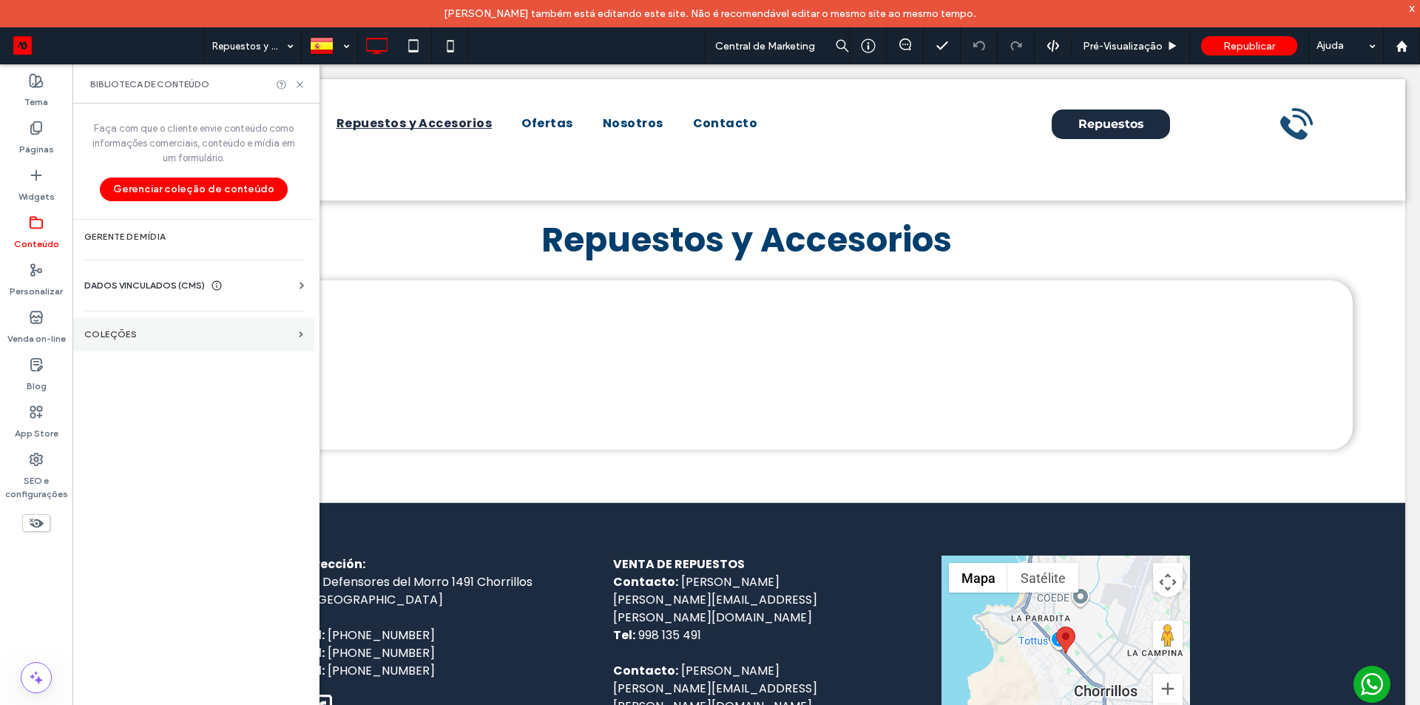
click at [161, 333] on label "COLEÇÕES" at bounding box center [188, 334] width 209 height 10
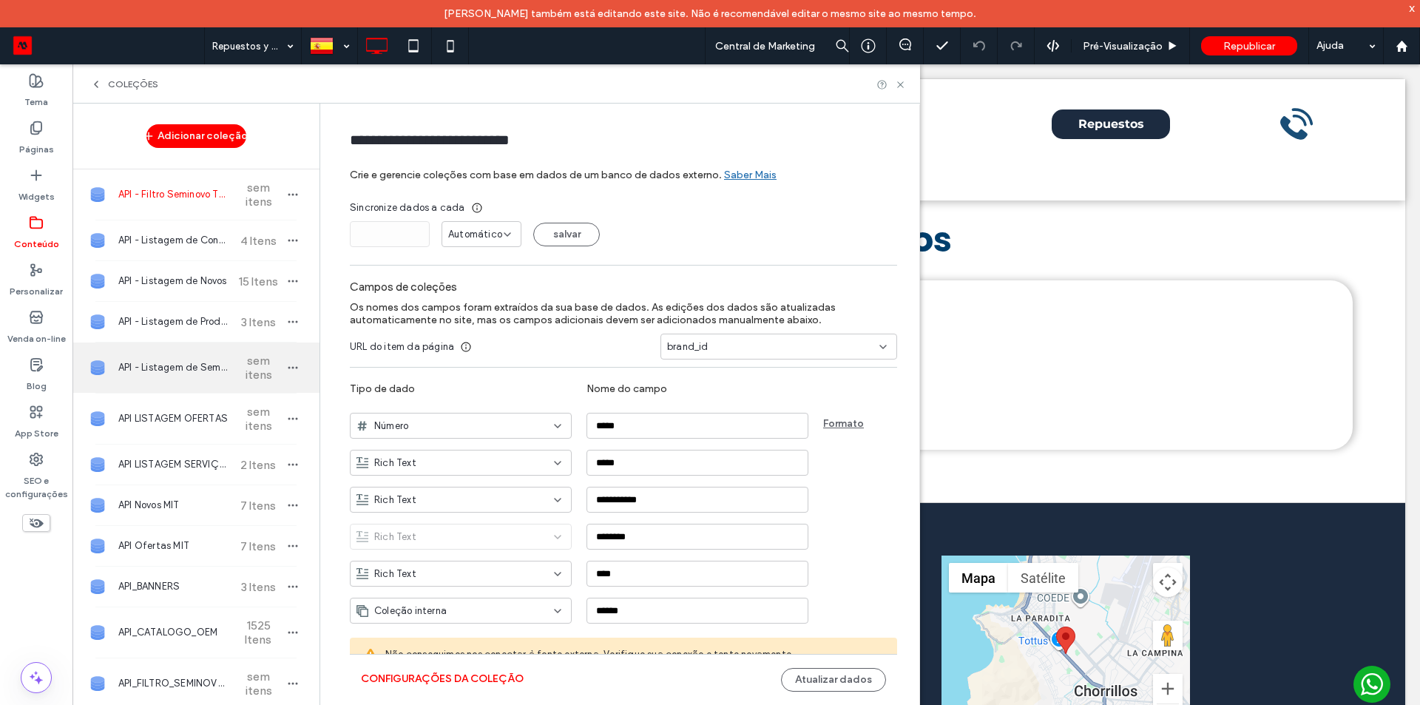
click at [205, 358] on div "API - Listagem de Seminovos sem itens" at bounding box center [195, 367] width 247 height 50
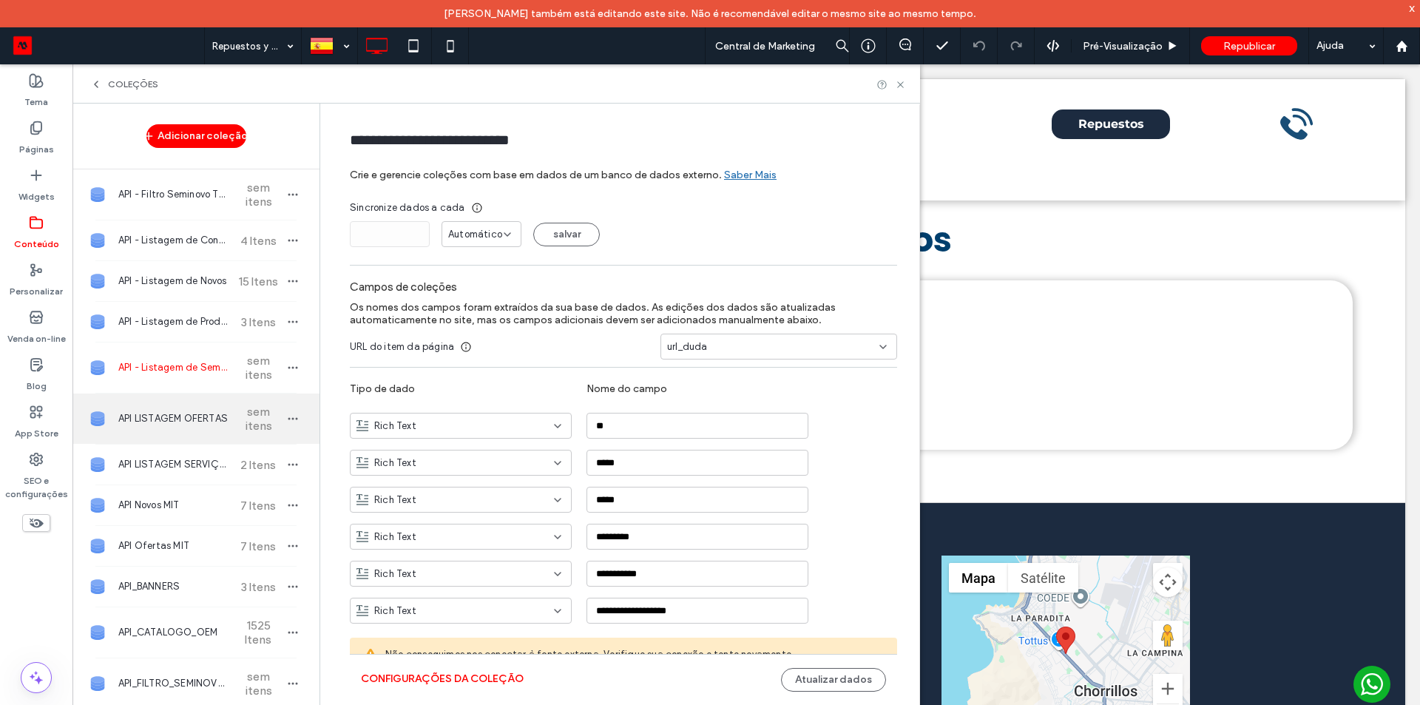
type input "**********"
click at [447, 439] on button "Configurações da coleção" at bounding box center [442, 679] width 163 height 24
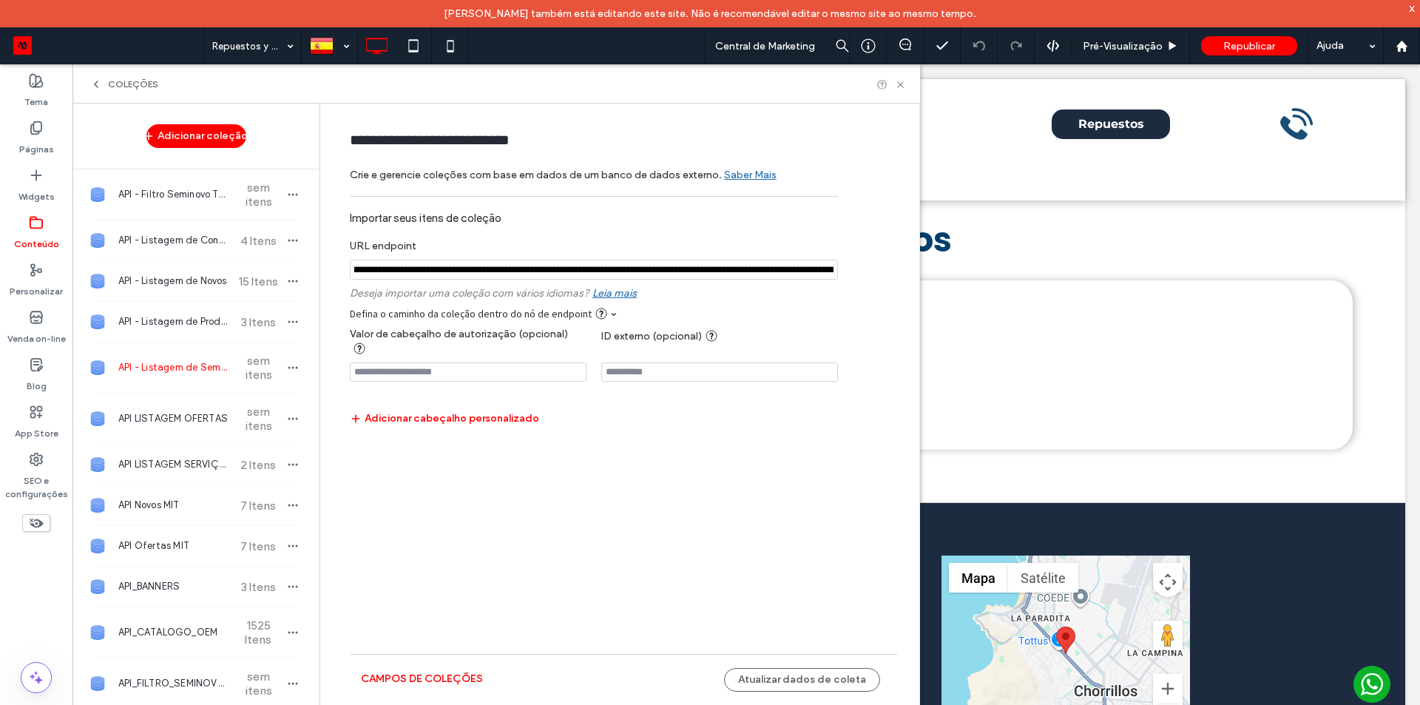
scroll to position [0, 1524]
drag, startPoint x: 757, startPoint y: 276, endPoint x: 874, endPoint y: 280, distance: 116.2
click at [874, 280] on form "**********" at bounding box center [624, 322] width 592 height 409
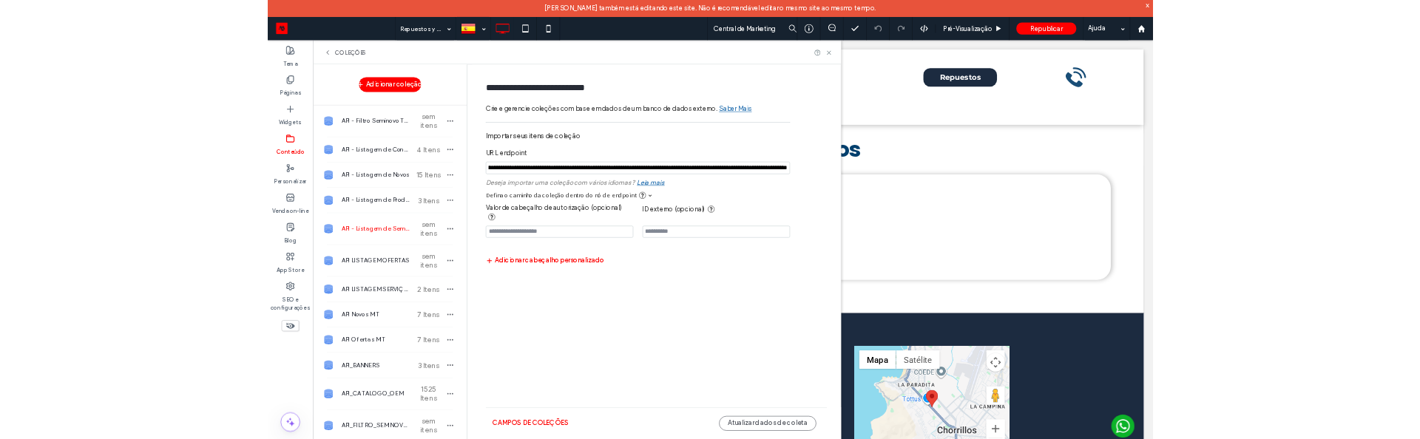
scroll to position [0, 0]
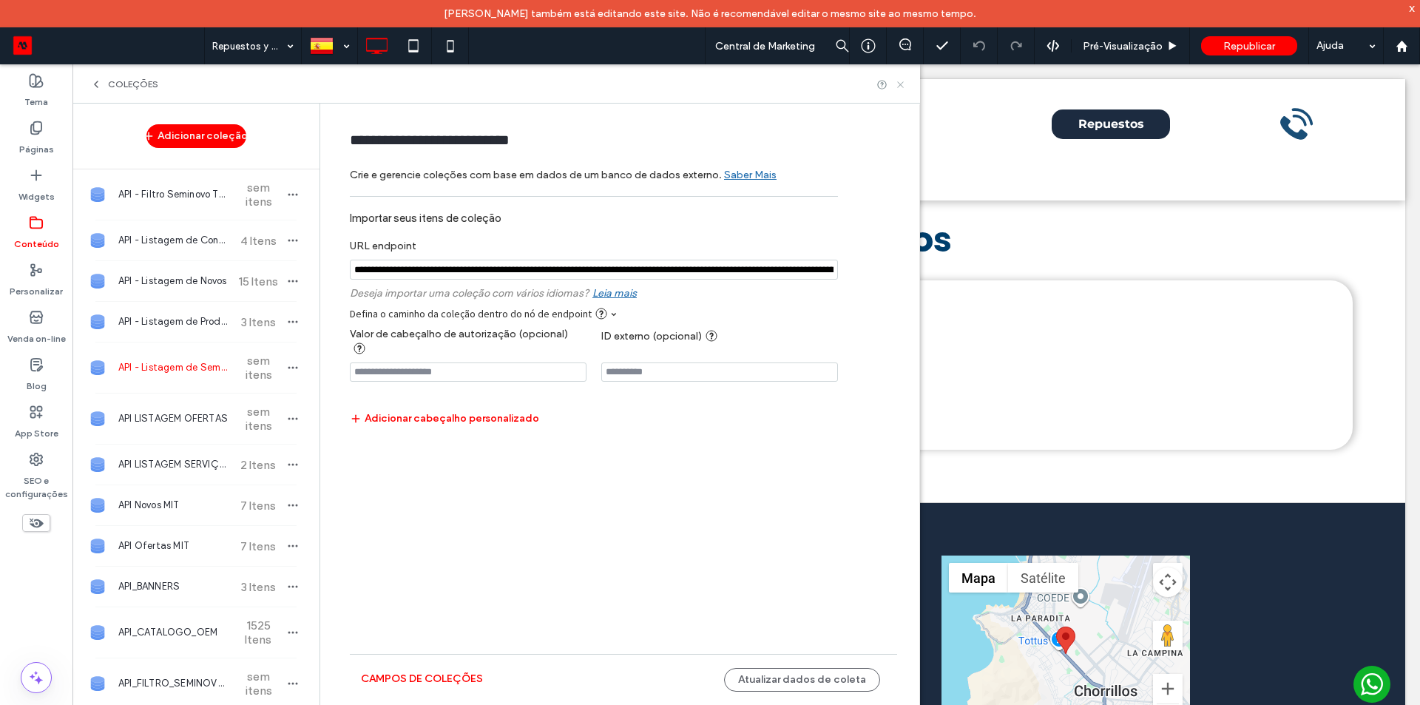
click at [903, 86] on icon at bounding box center [900, 84] width 11 height 11
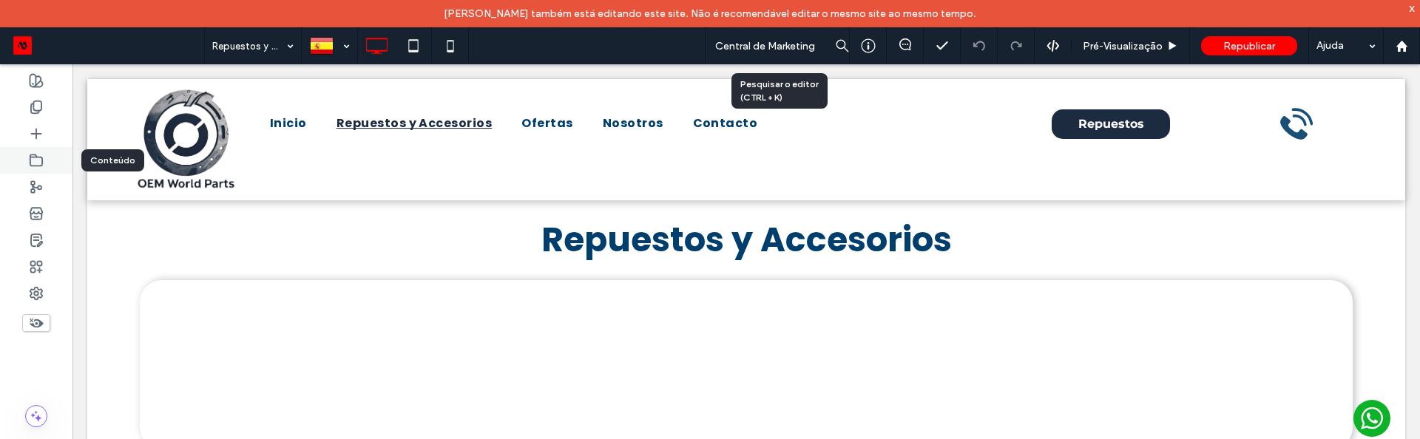
click at [24, 166] on div at bounding box center [36, 160] width 72 height 27
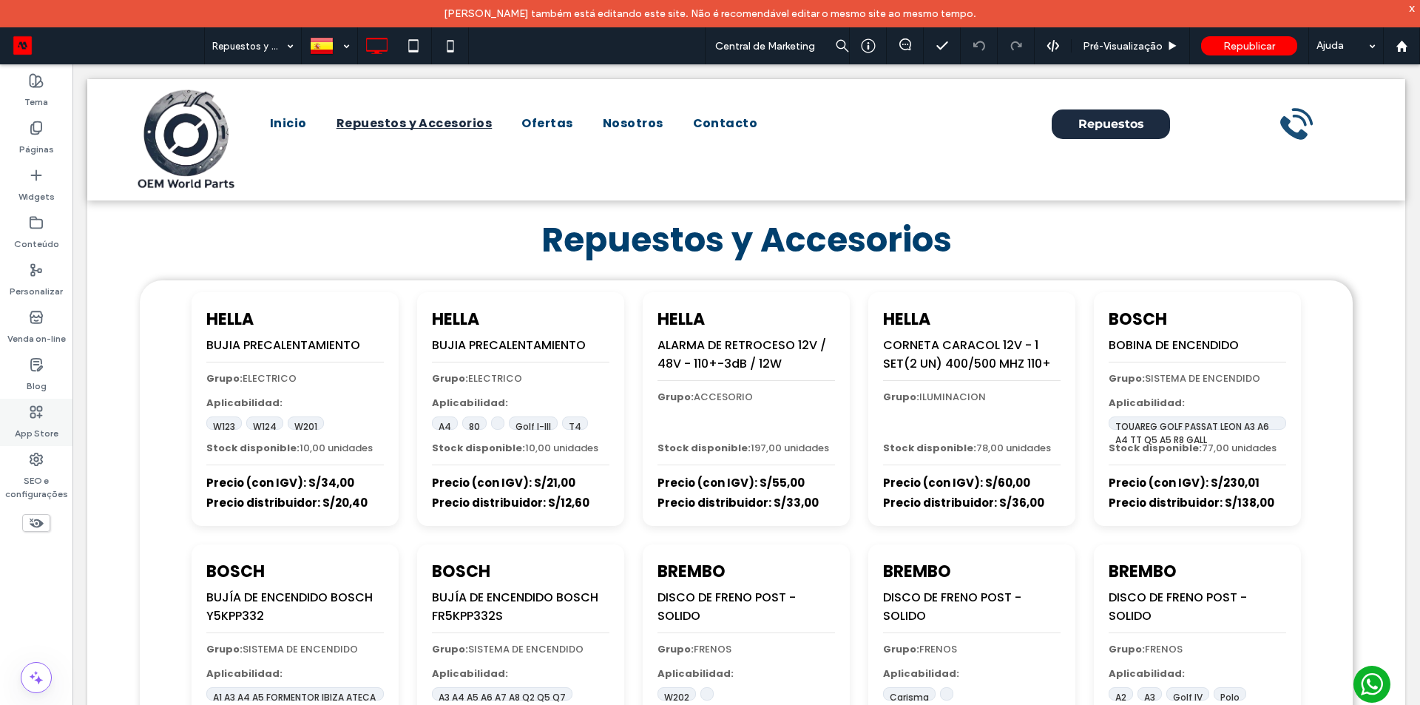
click at [41, 439] on icon at bounding box center [36, 459] width 15 height 15
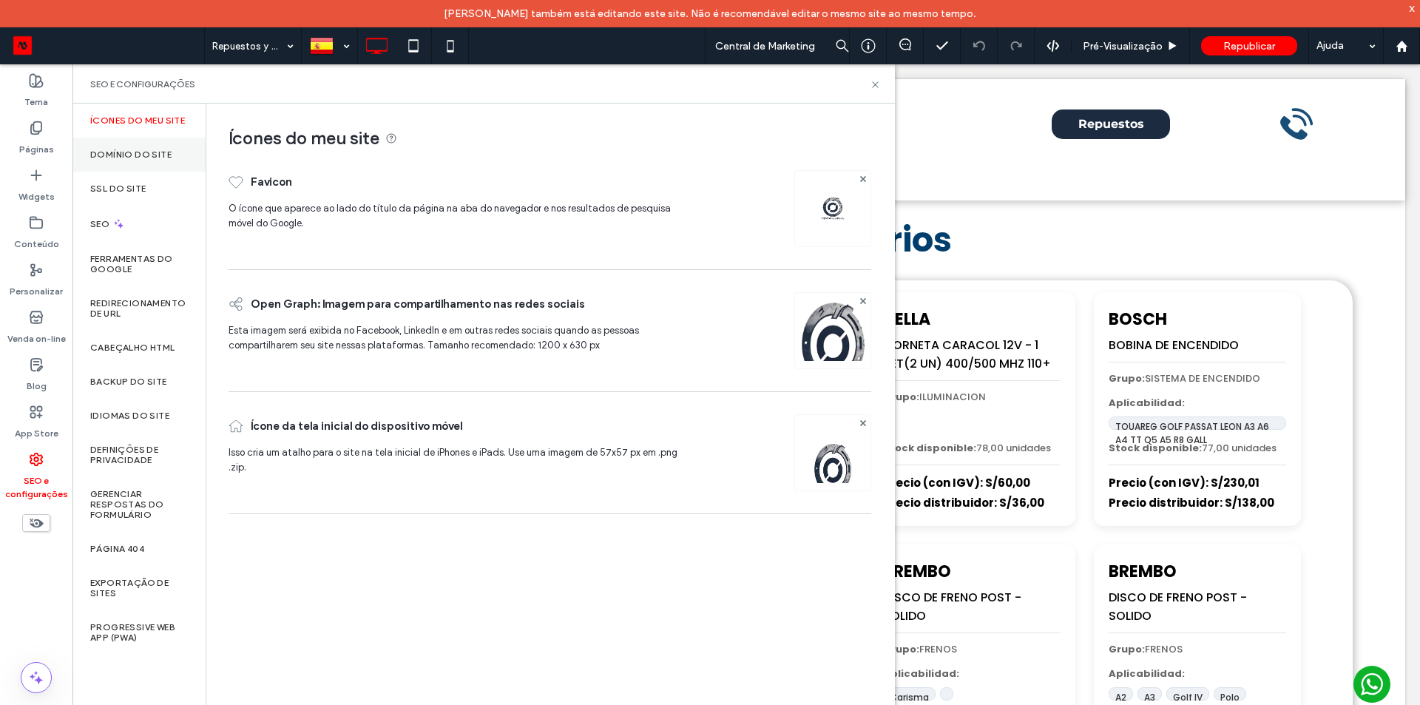
click at [125, 141] on div "Domínio do site" at bounding box center [138, 155] width 133 height 34
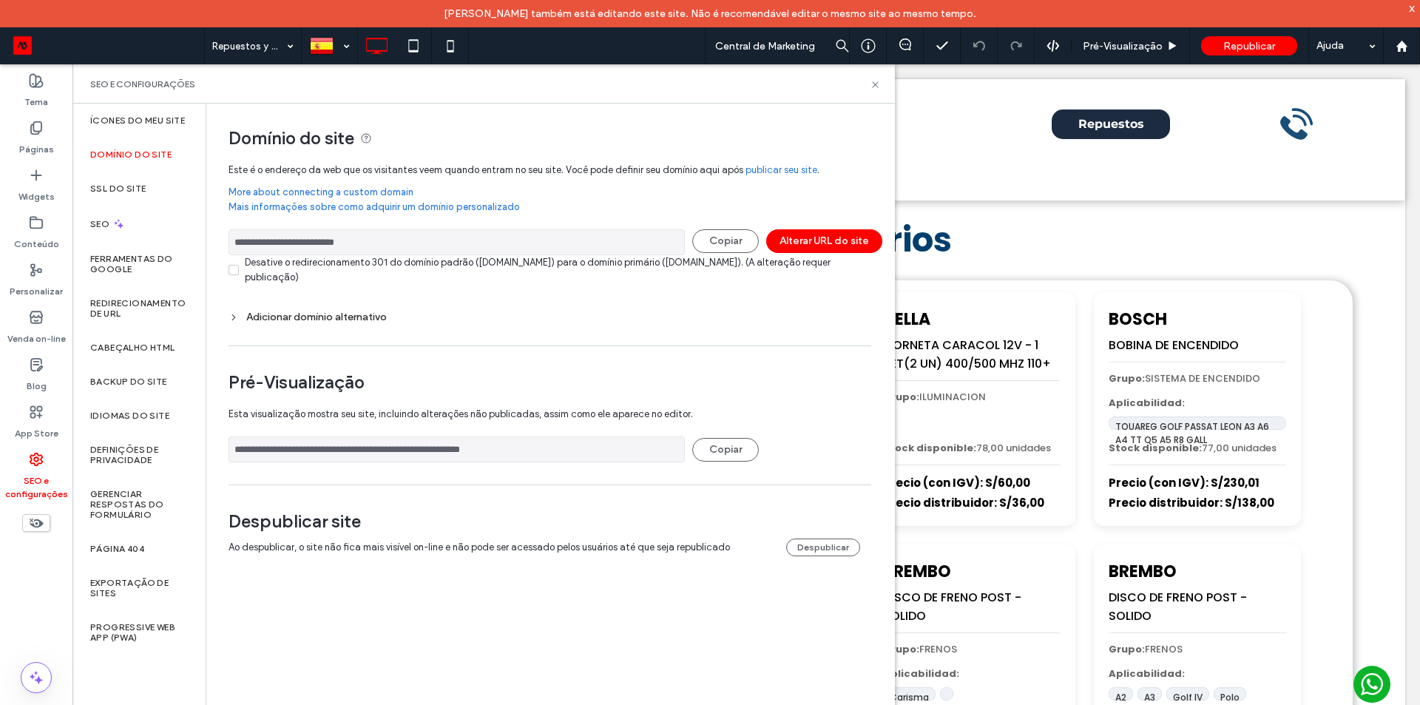
click at [286, 240] on input "**********" at bounding box center [457, 242] width 456 height 26
click at [869, 85] on div "SEO e configurações" at bounding box center [483, 84] width 787 height 12
click at [882, 85] on div "SEO e configurações" at bounding box center [483, 83] width 822 height 39
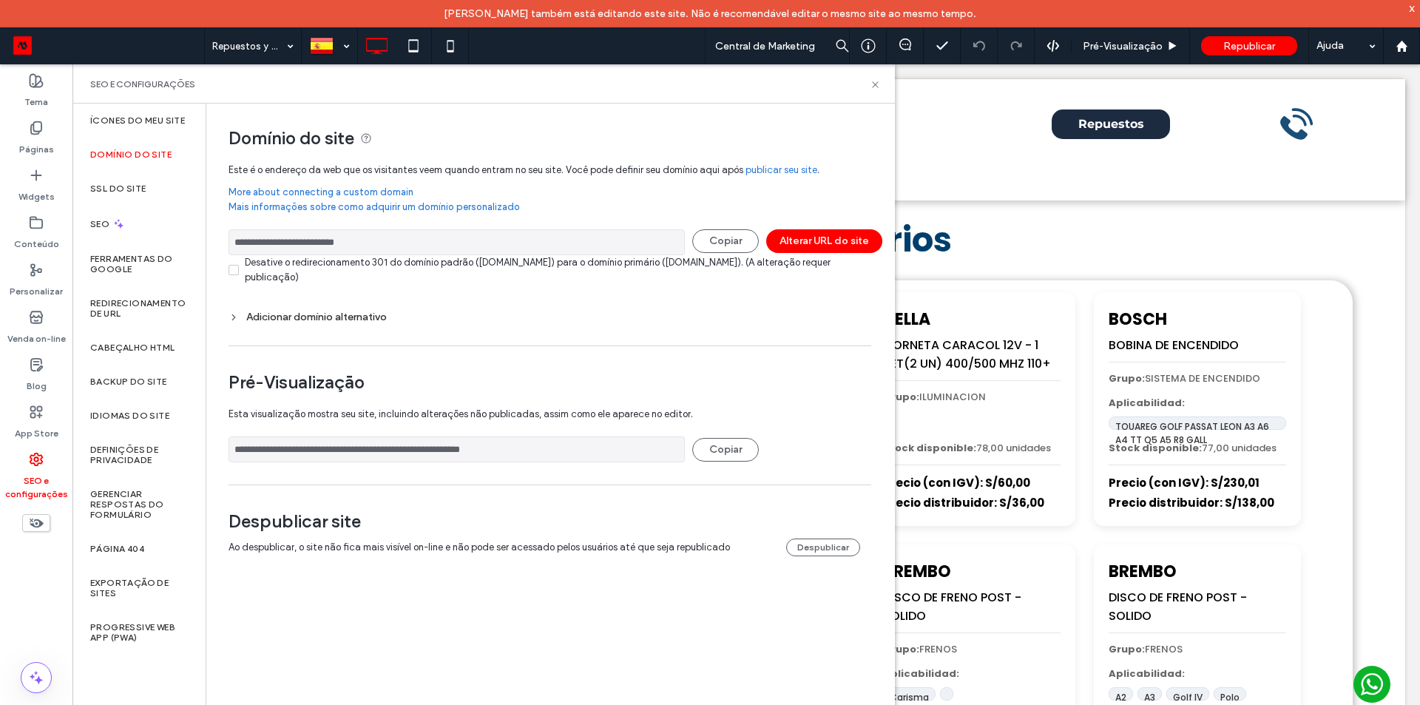
click at [868, 89] on div "SEO e configurações" at bounding box center [483, 84] width 787 height 12
click at [874, 86] on use at bounding box center [875, 84] width 6 height 6
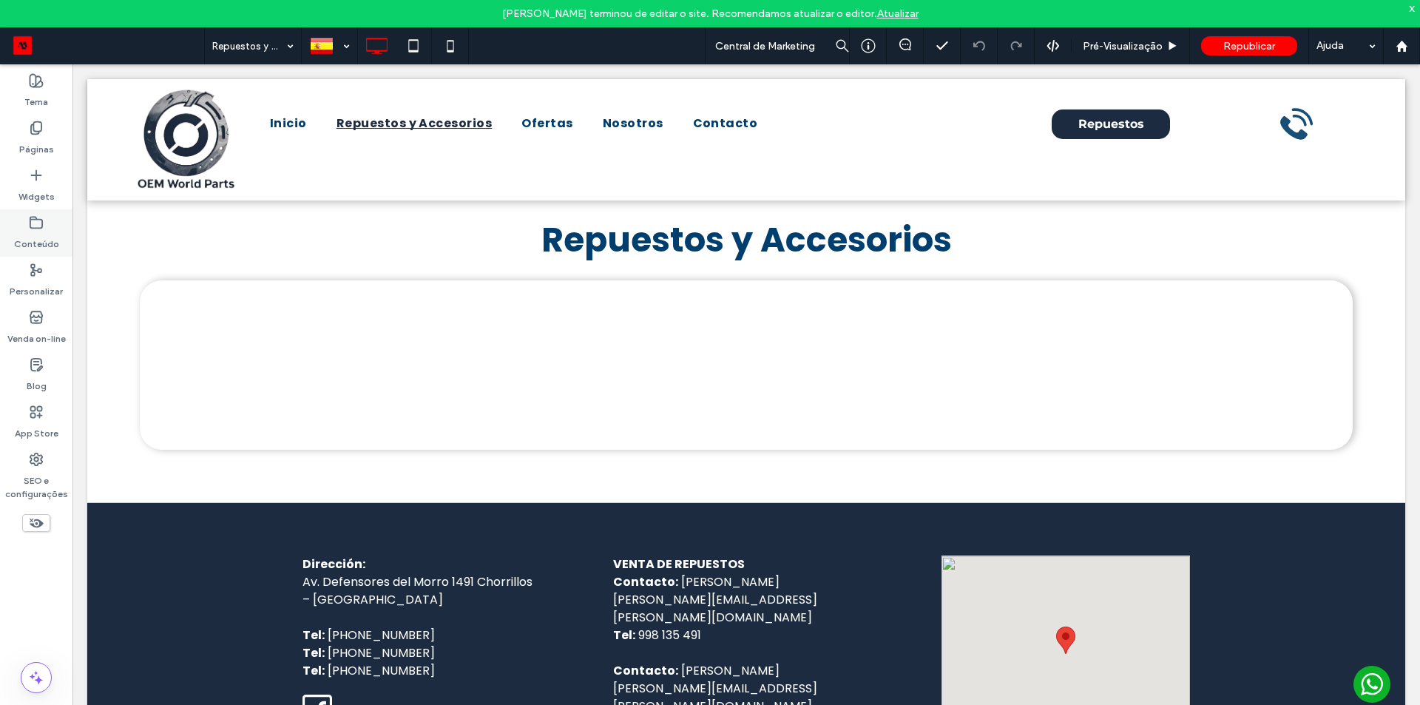
click at [24, 231] on label "Conteúdo" at bounding box center [36, 240] width 45 height 21
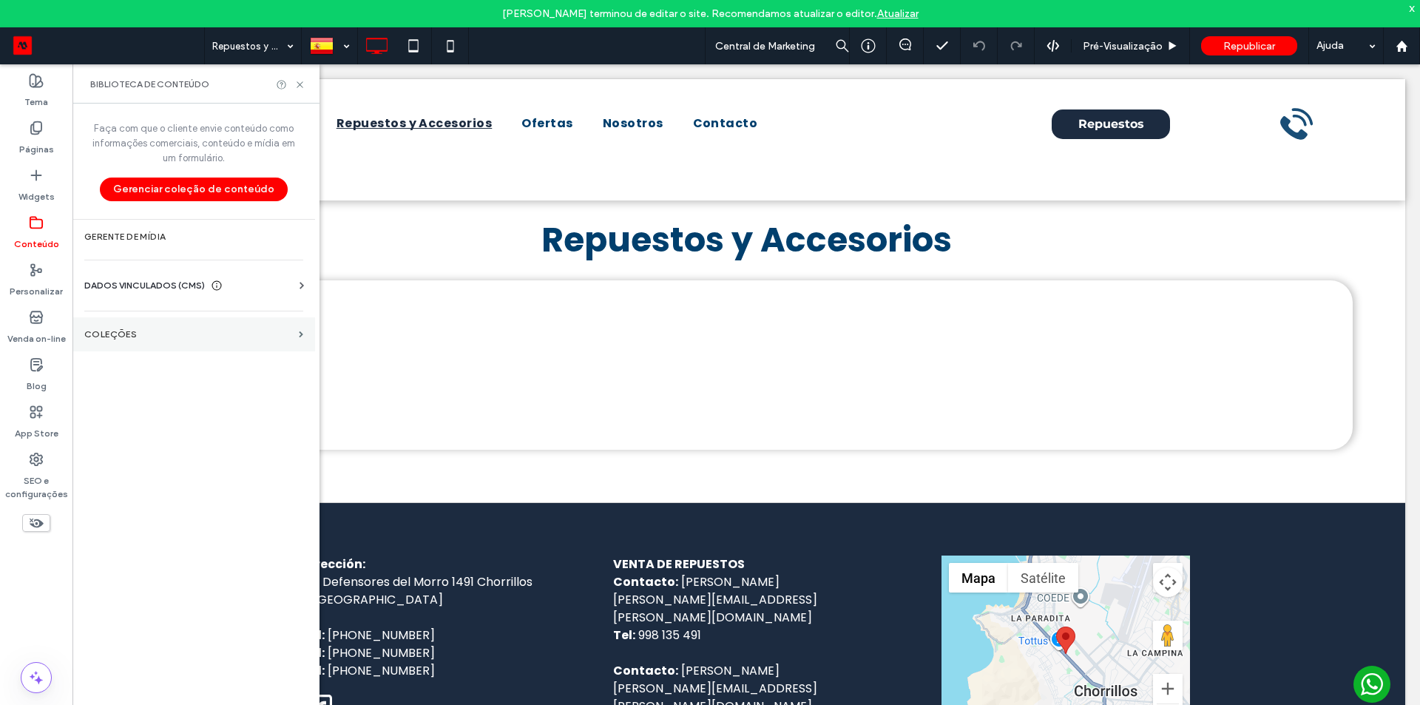
click at [148, 335] on label "COLEÇÕES" at bounding box center [188, 334] width 209 height 10
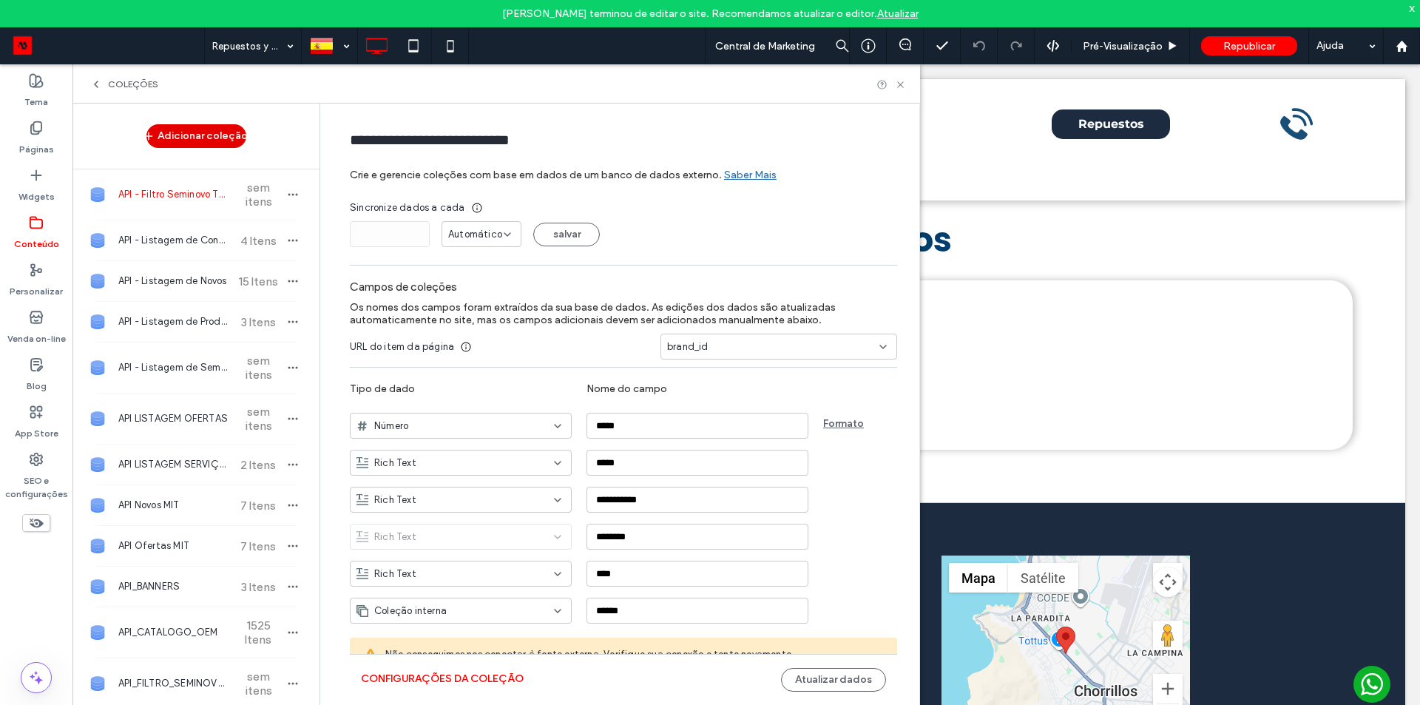
click at [203, 135] on button "Adicionar coleção" at bounding box center [196, 136] width 100 height 24
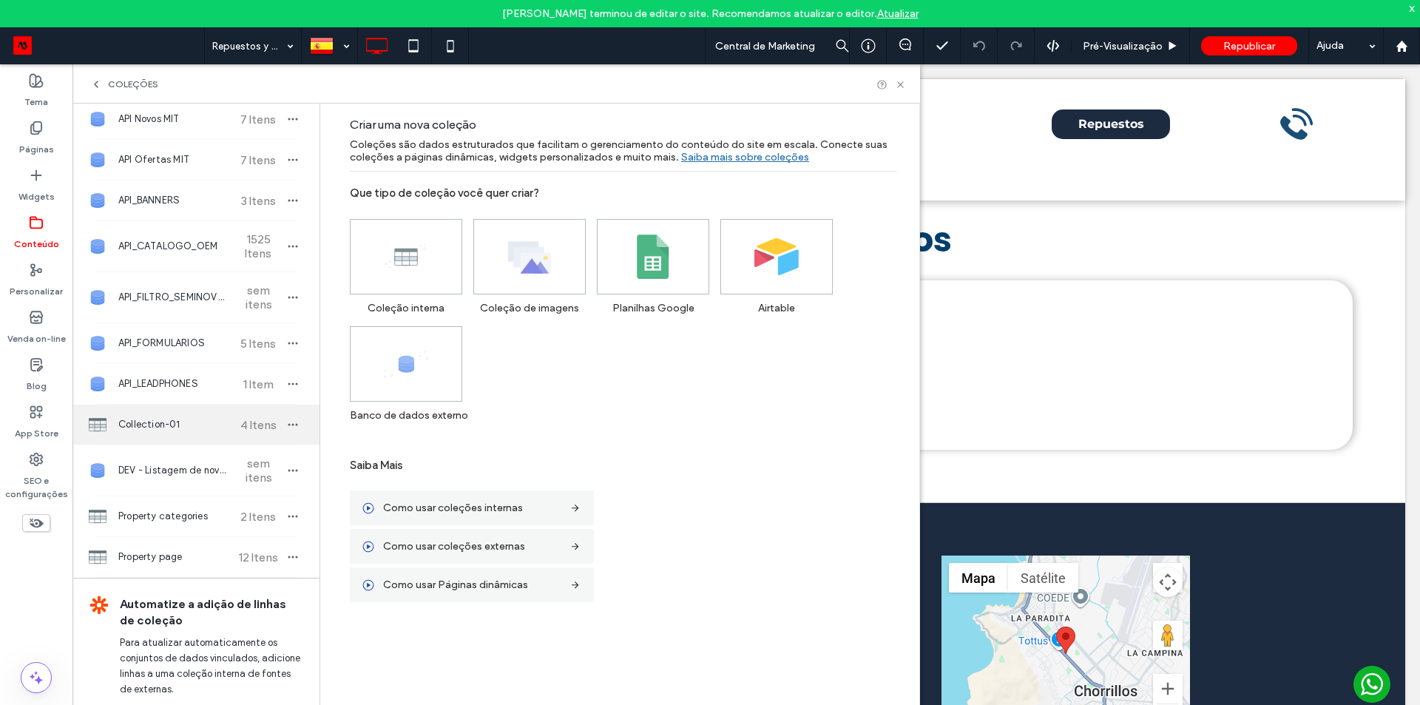
scroll to position [401, 0]
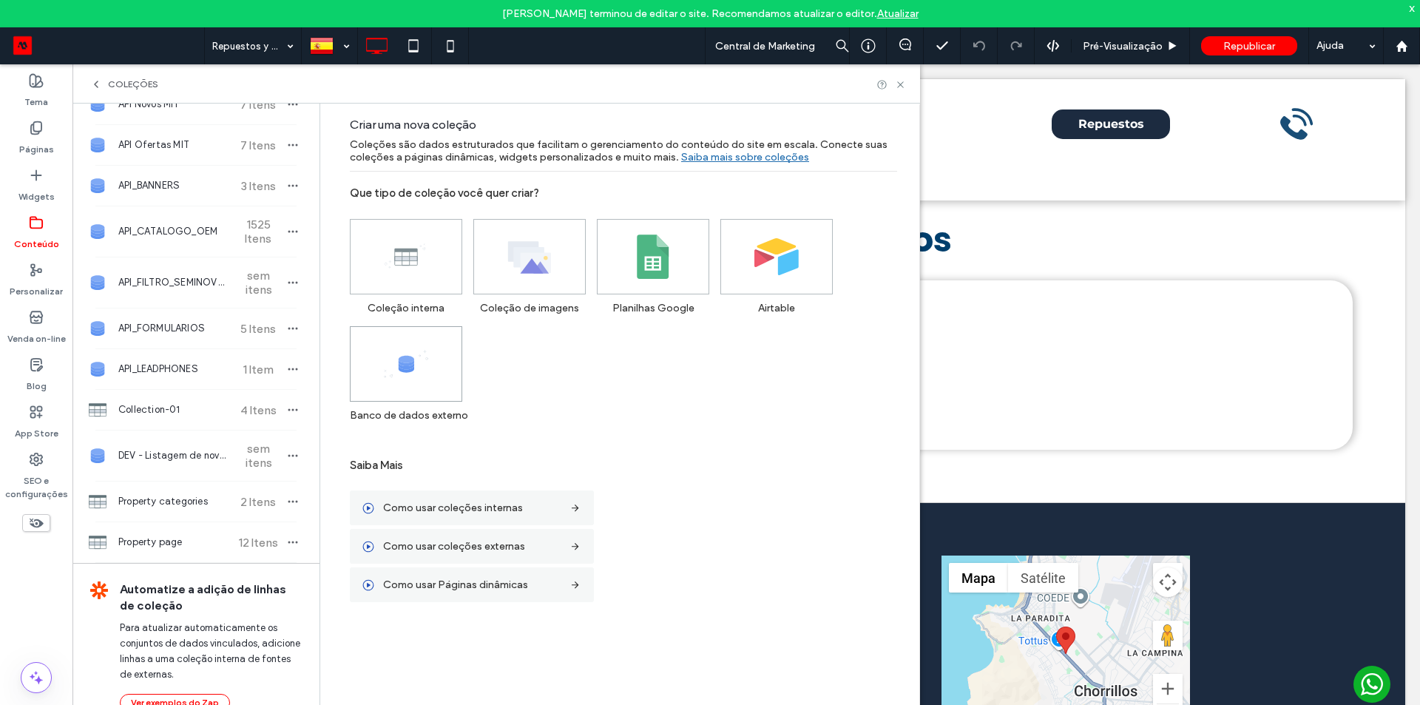
click at [410, 374] on icon at bounding box center [406, 364] width 44 height 44
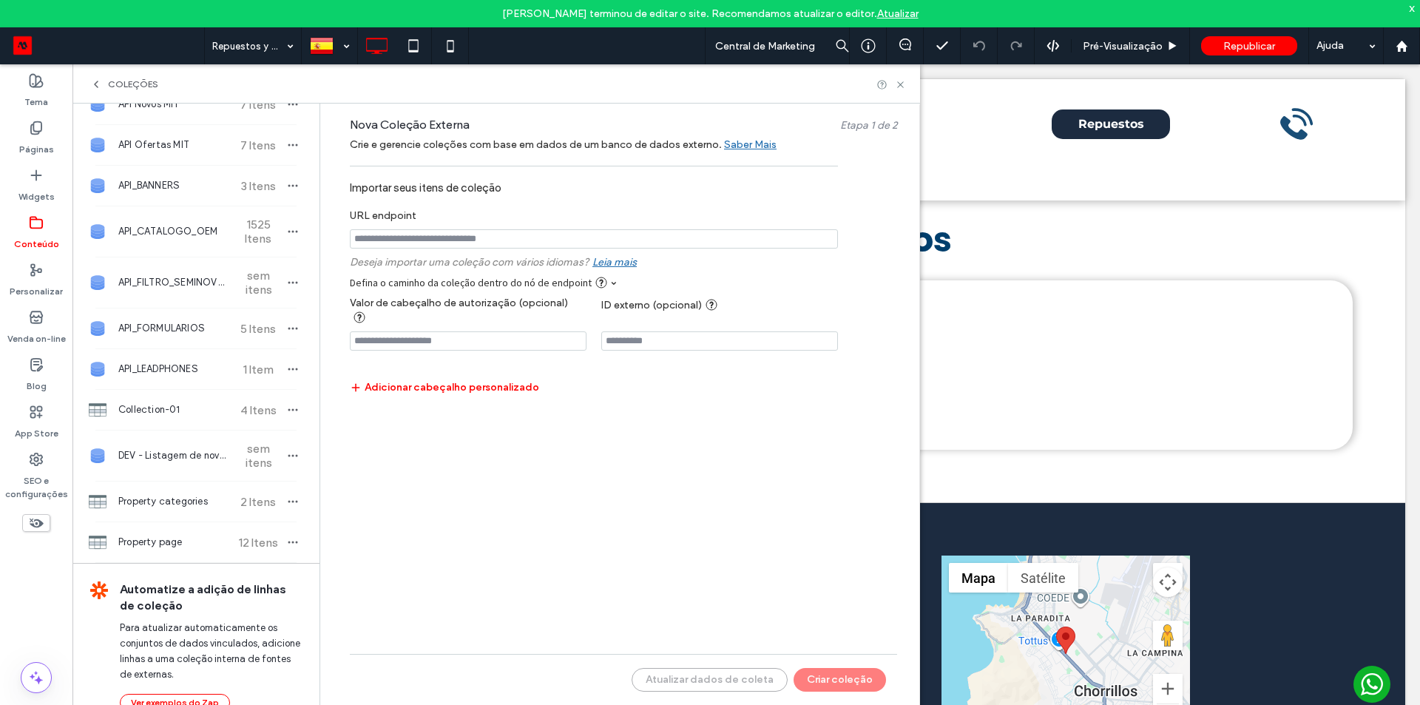
click at [425, 250] on div at bounding box center [594, 239] width 488 height 34
click at [432, 238] on input "notEmpty" at bounding box center [594, 238] width 488 height 19
paste input "**********"
type input "**********"
click at [672, 243] on input "notEmpty" at bounding box center [594, 238] width 488 height 19
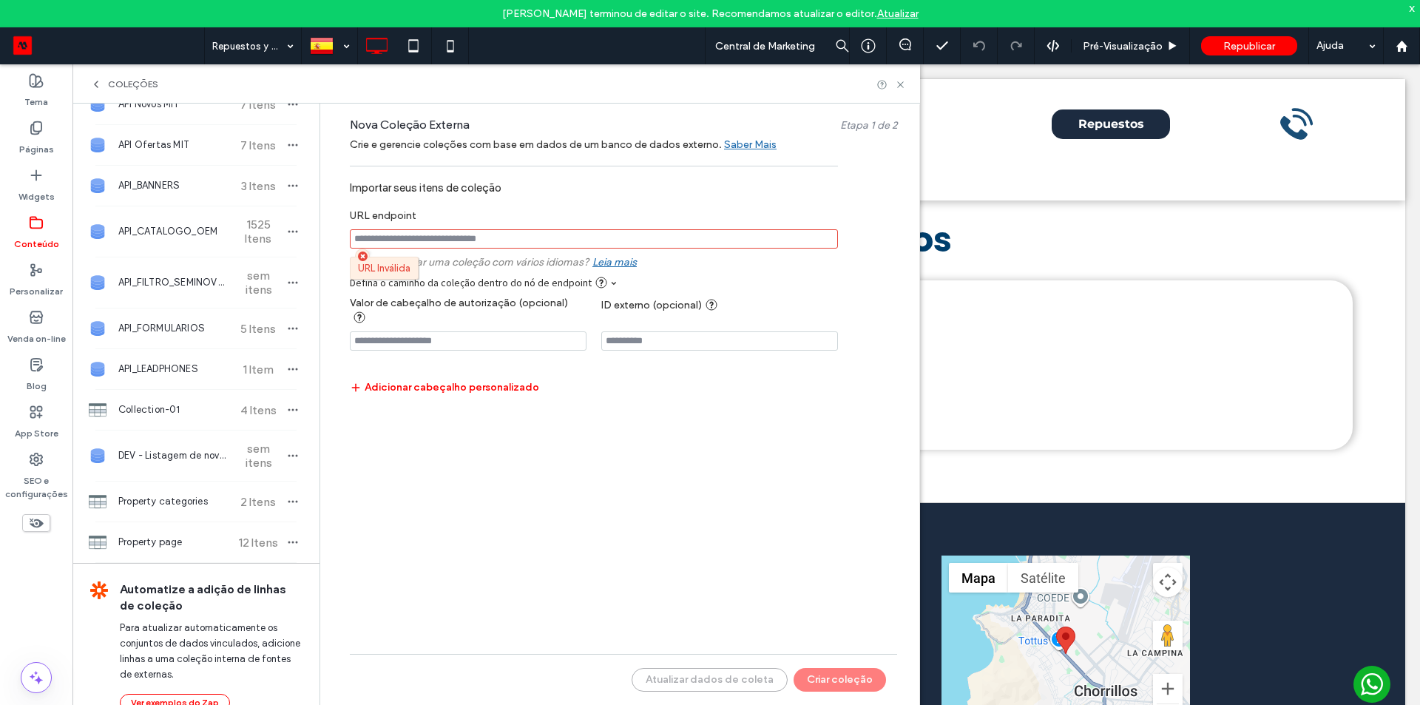
paste input "**********"
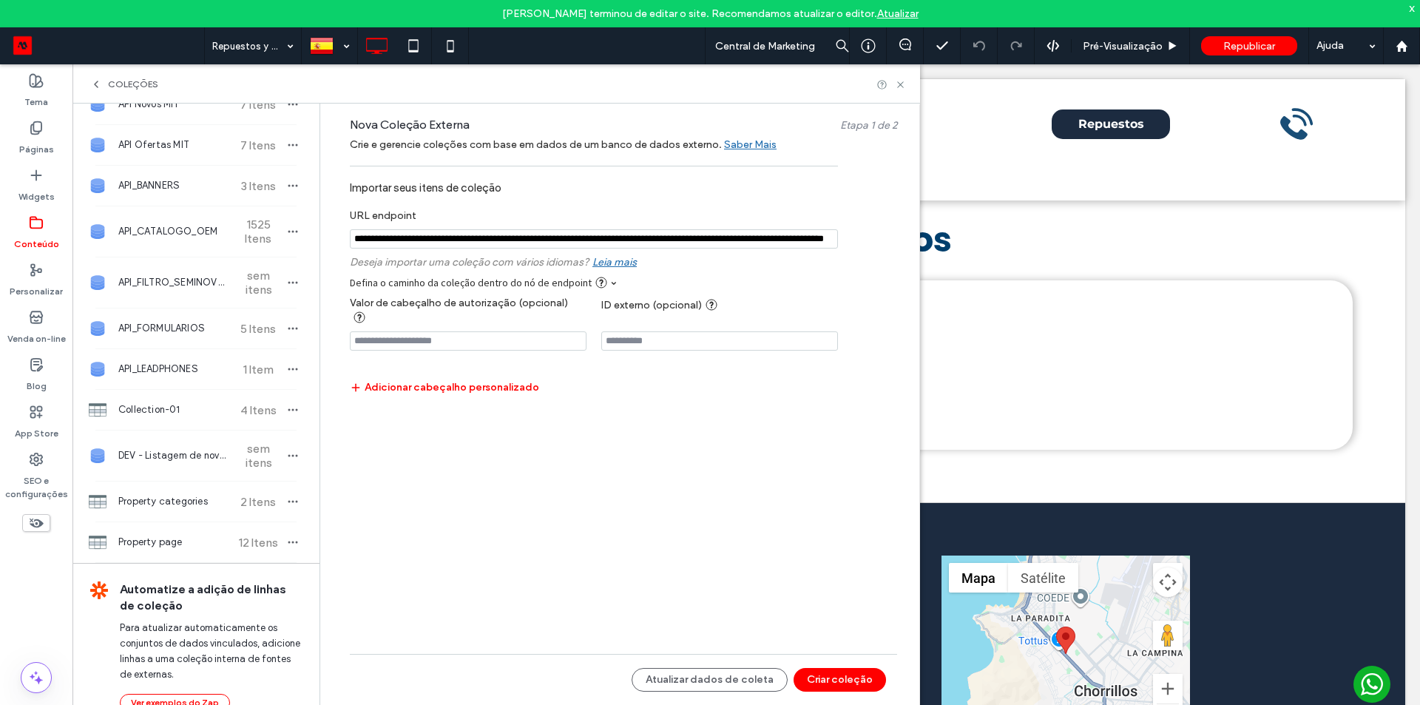
scroll to position [0, 178]
type input "**********"
click at [611, 281] on span at bounding box center [613, 283] width 5 height 5
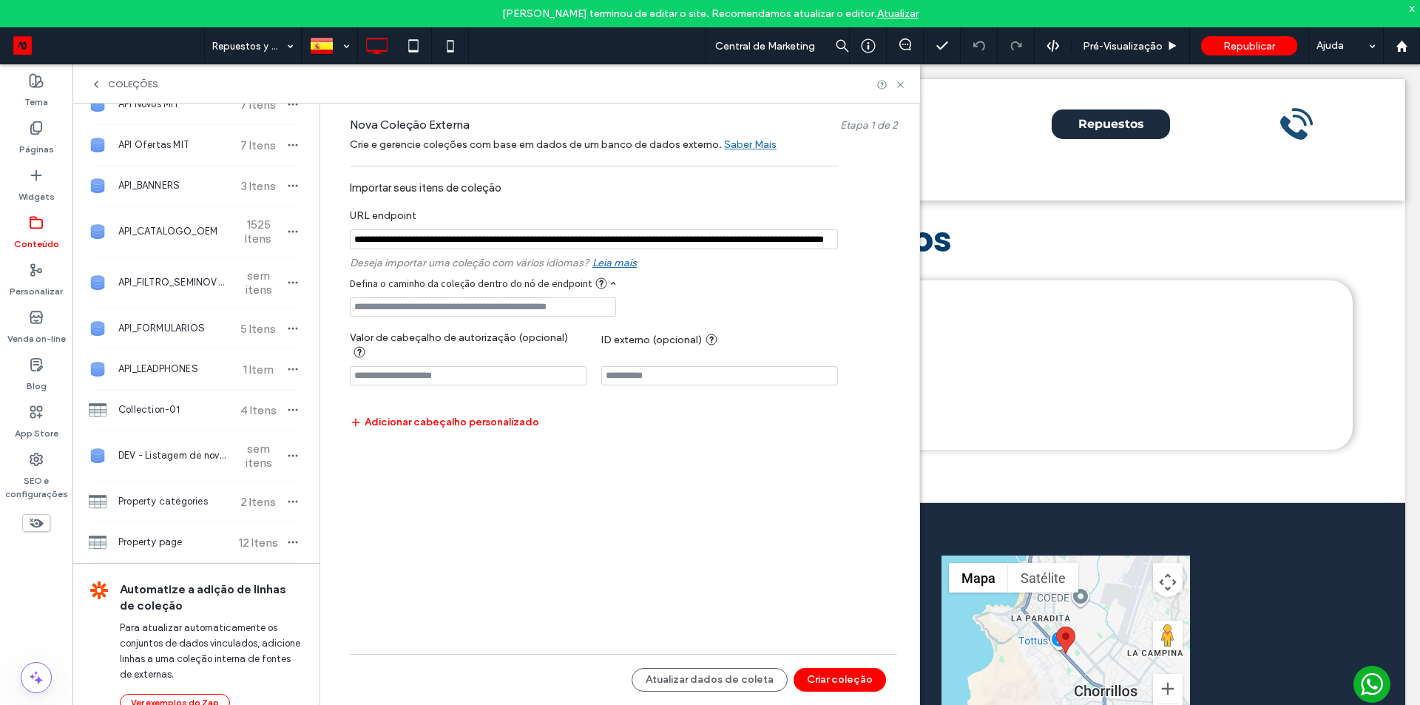
click at [609, 280] on header "Defina o caminho da coleção dentro do nó de endpoint" at bounding box center [483, 283] width 266 height 13
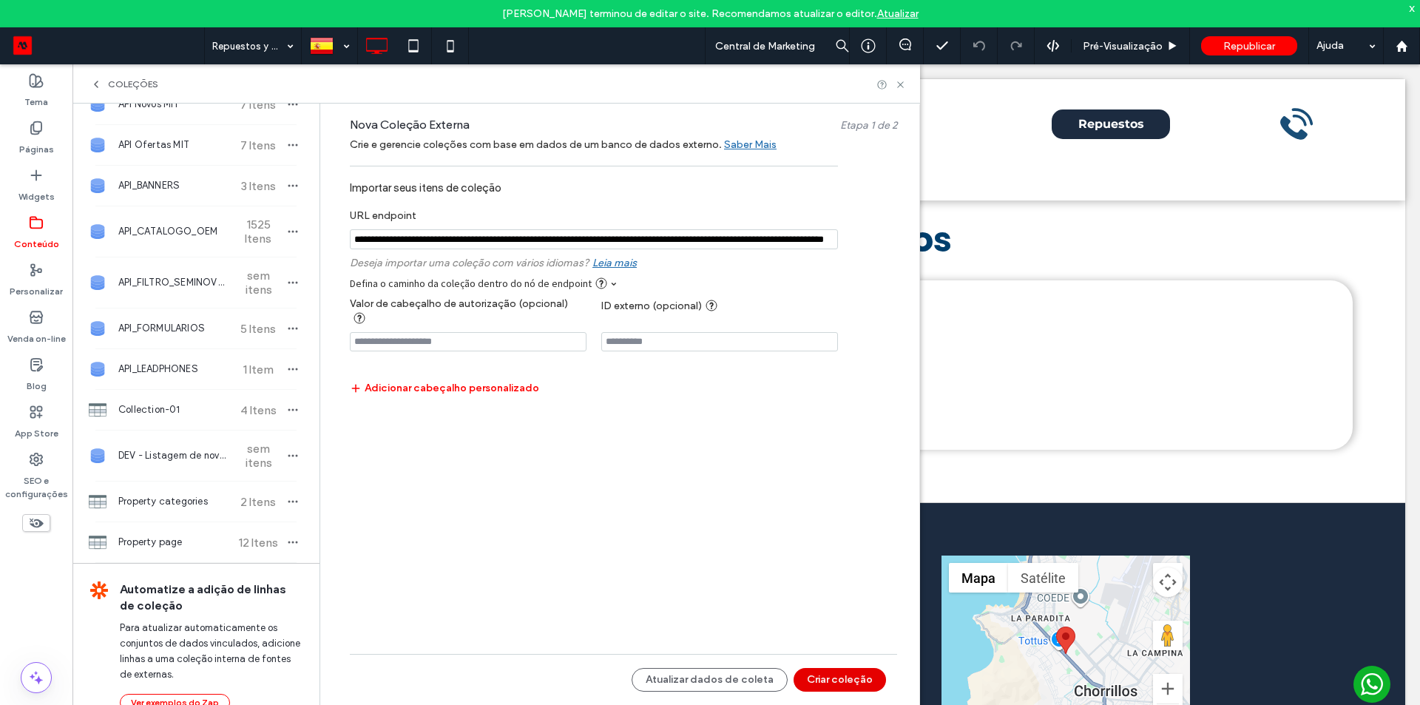
click at [847, 439] on button "Criar coleção" at bounding box center [840, 680] width 92 height 24
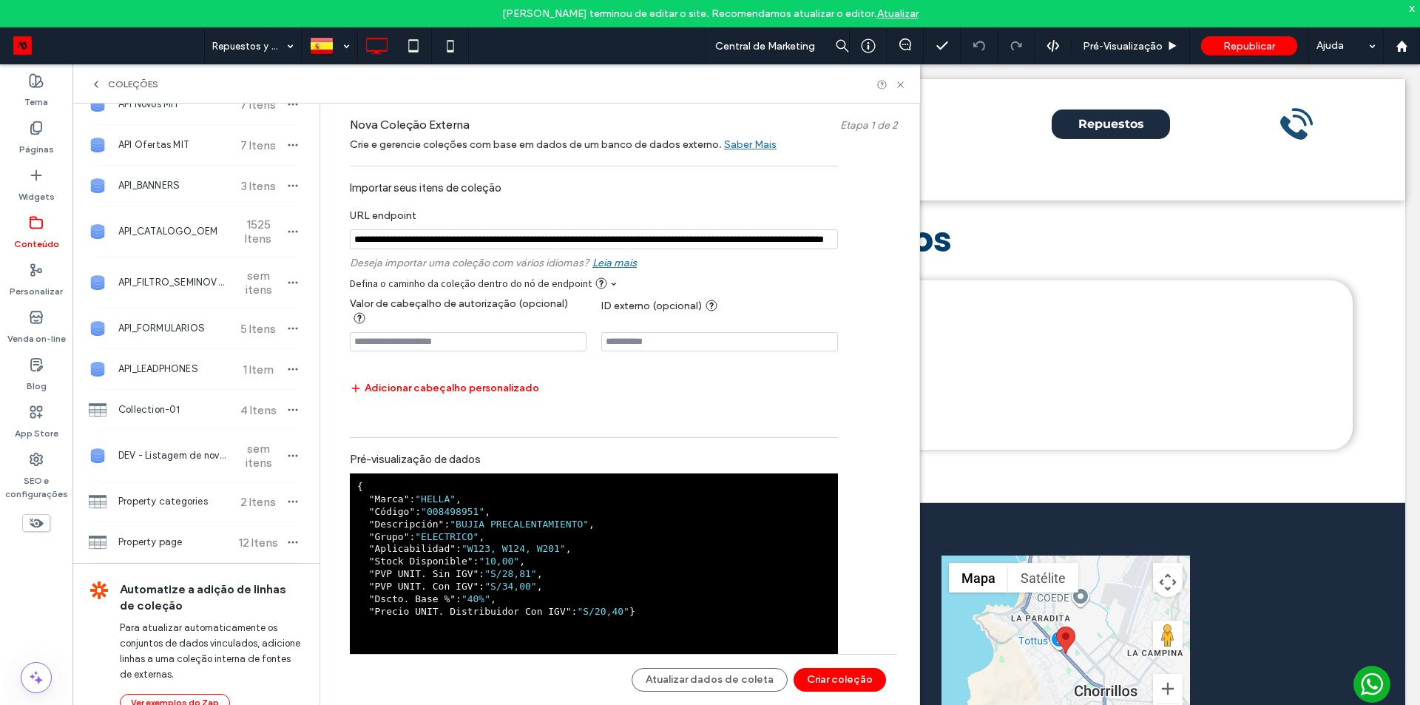
scroll to position [46, 0]
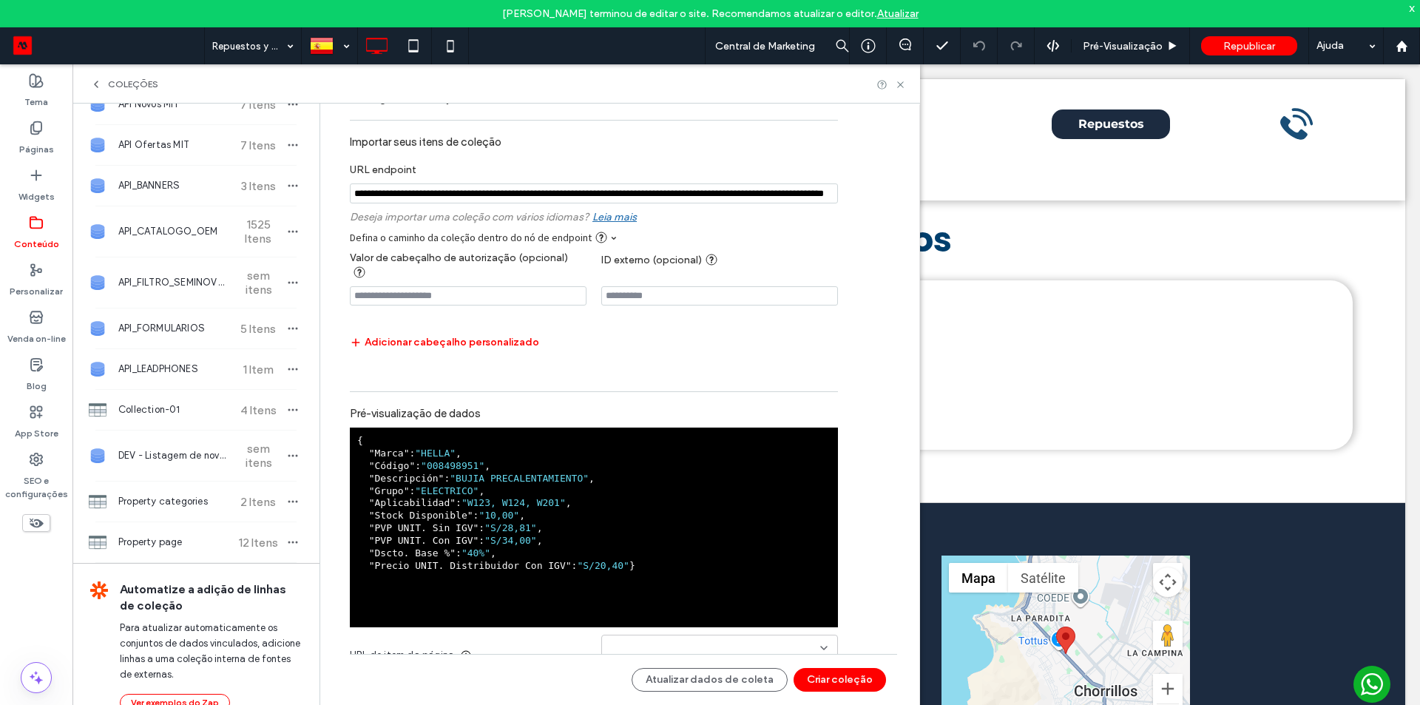
click at [615, 439] on div at bounding box center [719, 648] width 237 height 26
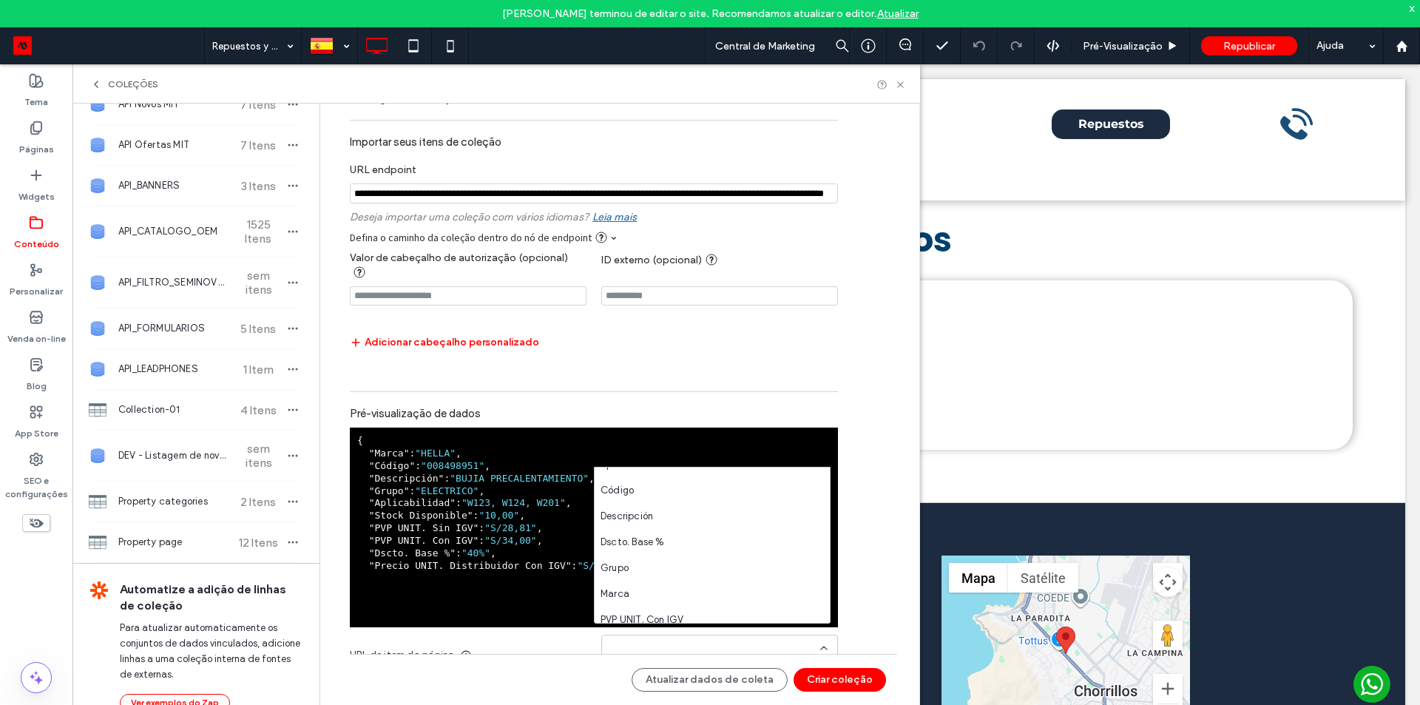
scroll to position [0, 0]
click at [530, 439] on div "URL do item da página O URL do item da página é obrigatório." at bounding box center [594, 655] width 488 height 41
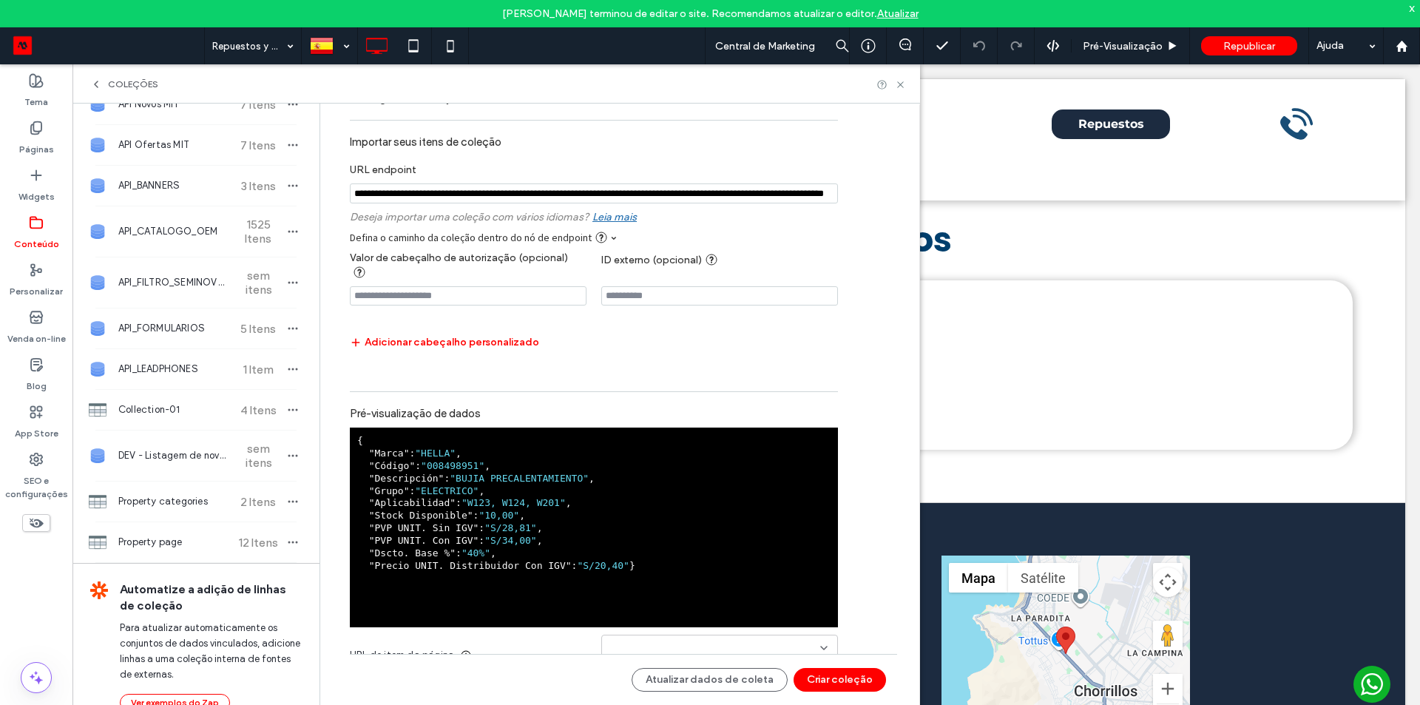
click at [640, 439] on input at bounding box center [714, 648] width 212 height 12
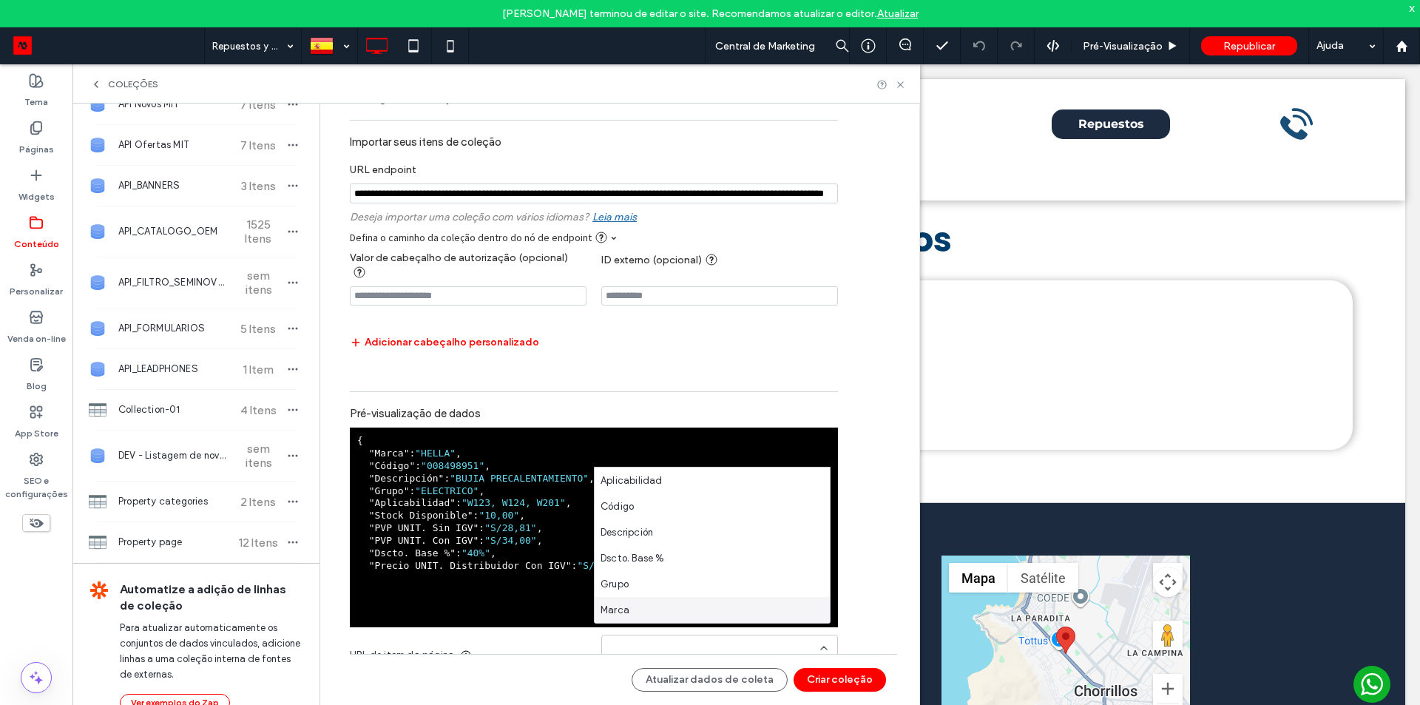
click at [564, 439] on div "URL do item da página O URL do item da página é obrigatório." at bounding box center [594, 655] width 488 height 41
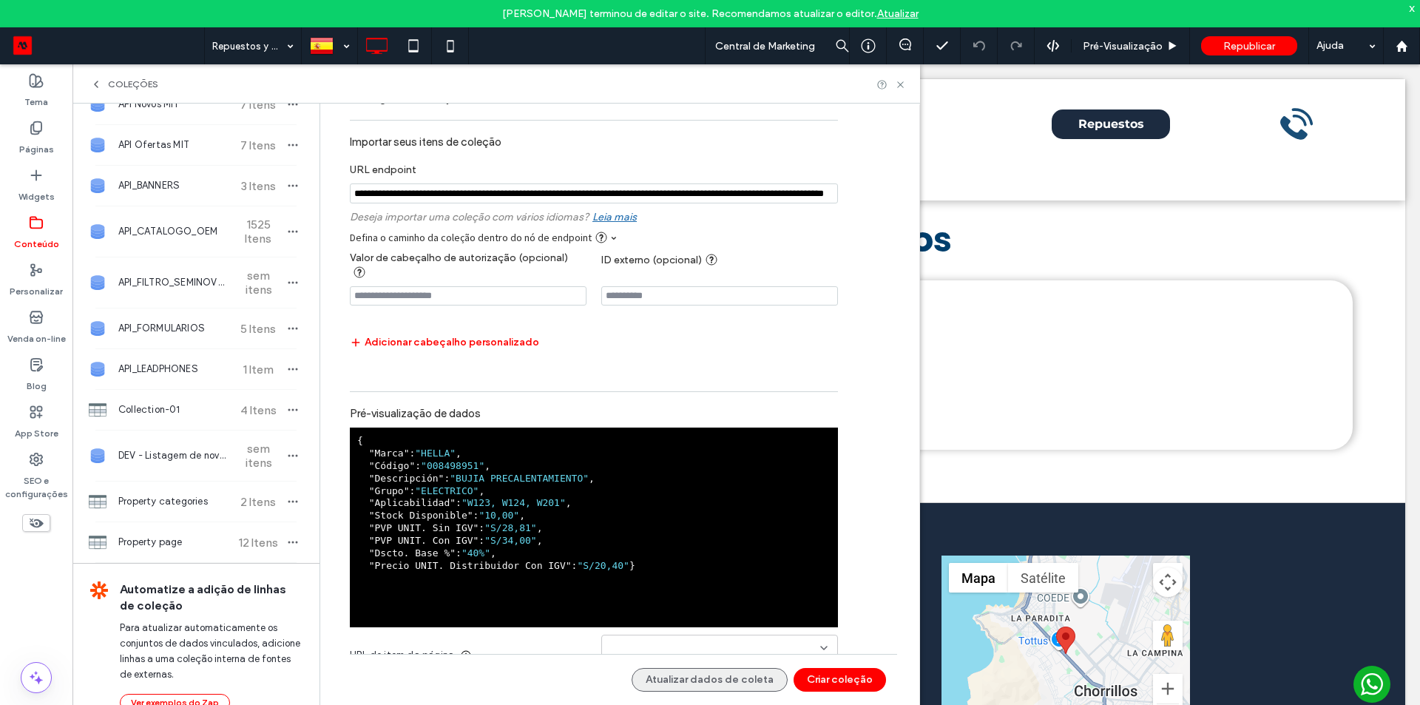
click at [724, 439] on button "Atualizar dados de coleta" at bounding box center [710, 680] width 156 height 24
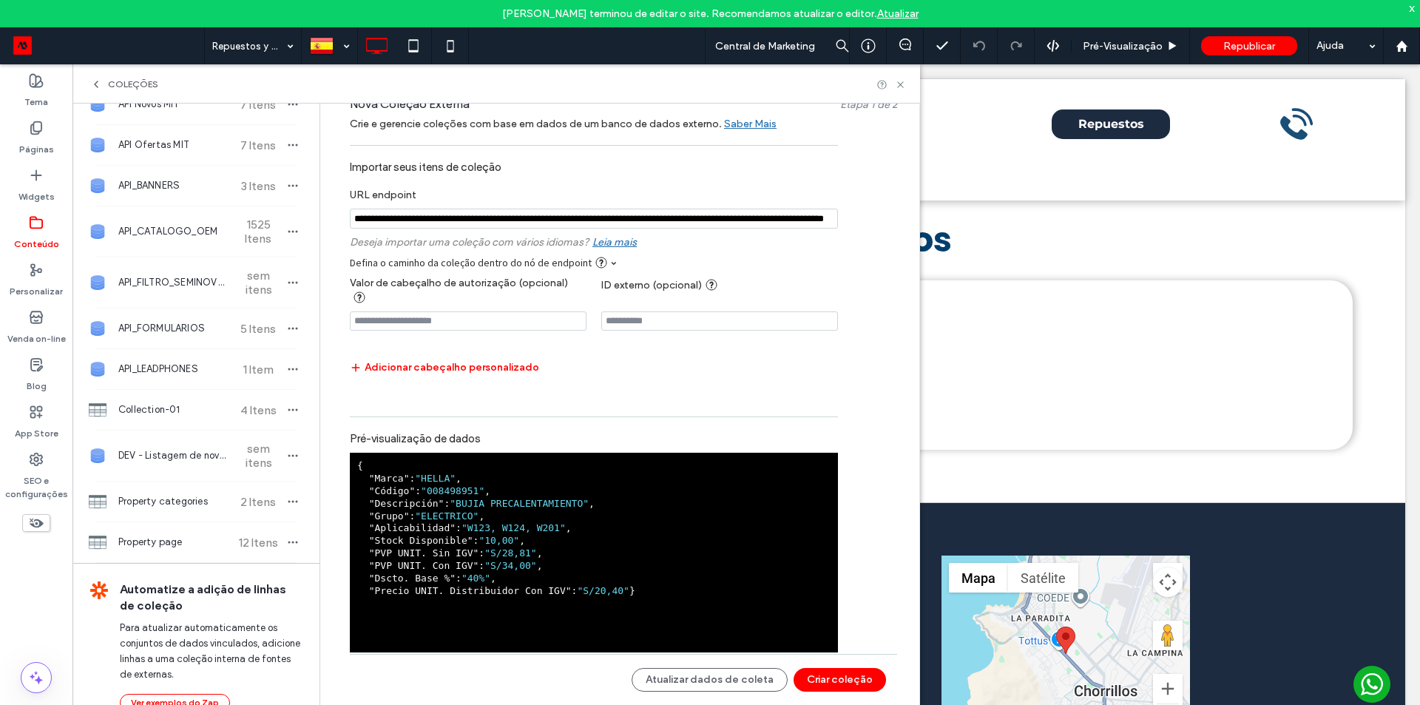
scroll to position [31, 0]
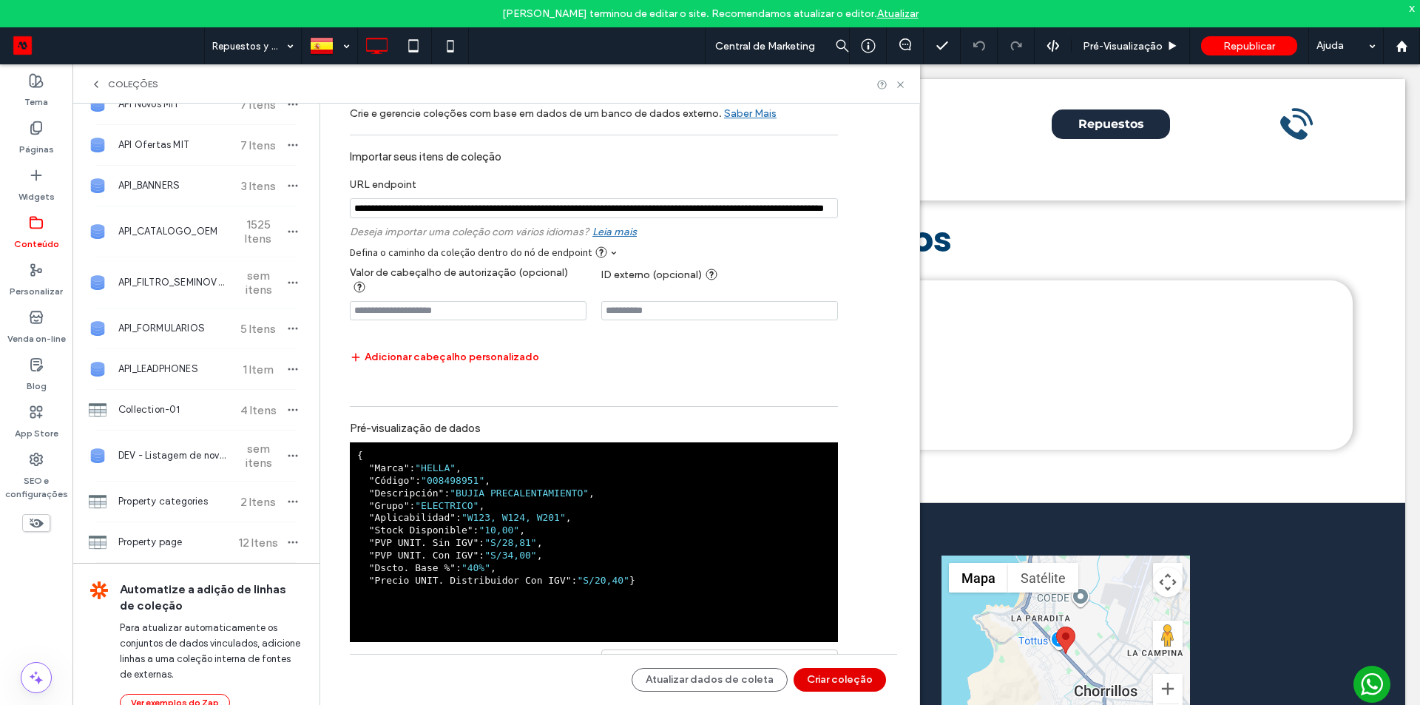
click at [820, 439] on button "Criar coleção" at bounding box center [840, 680] width 92 height 24
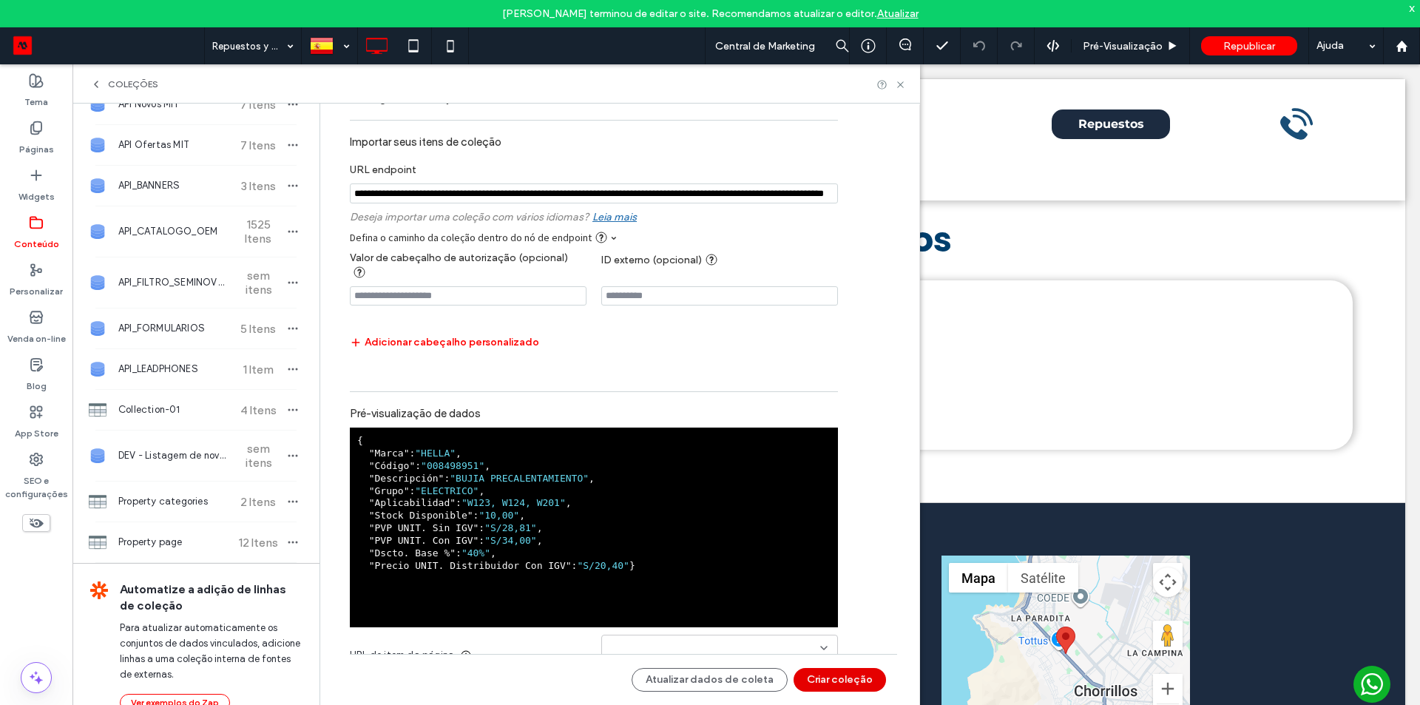
click at [847, 439] on button "Criar coleção" at bounding box center [840, 680] width 92 height 24
click at [683, 439] on div at bounding box center [719, 648] width 237 height 26
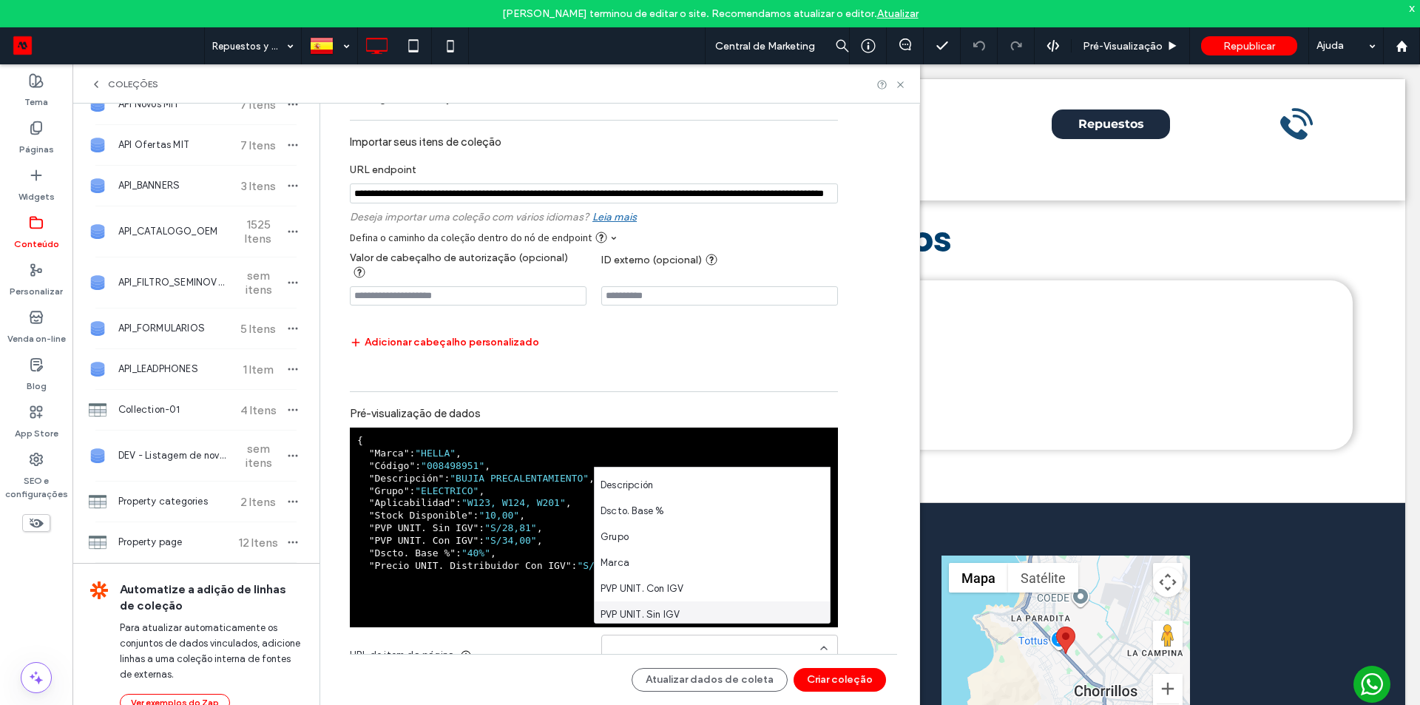
scroll to position [0, 0]
click at [678, 439] on div "Código" at bounding box center [712, 506] width 235 height 26
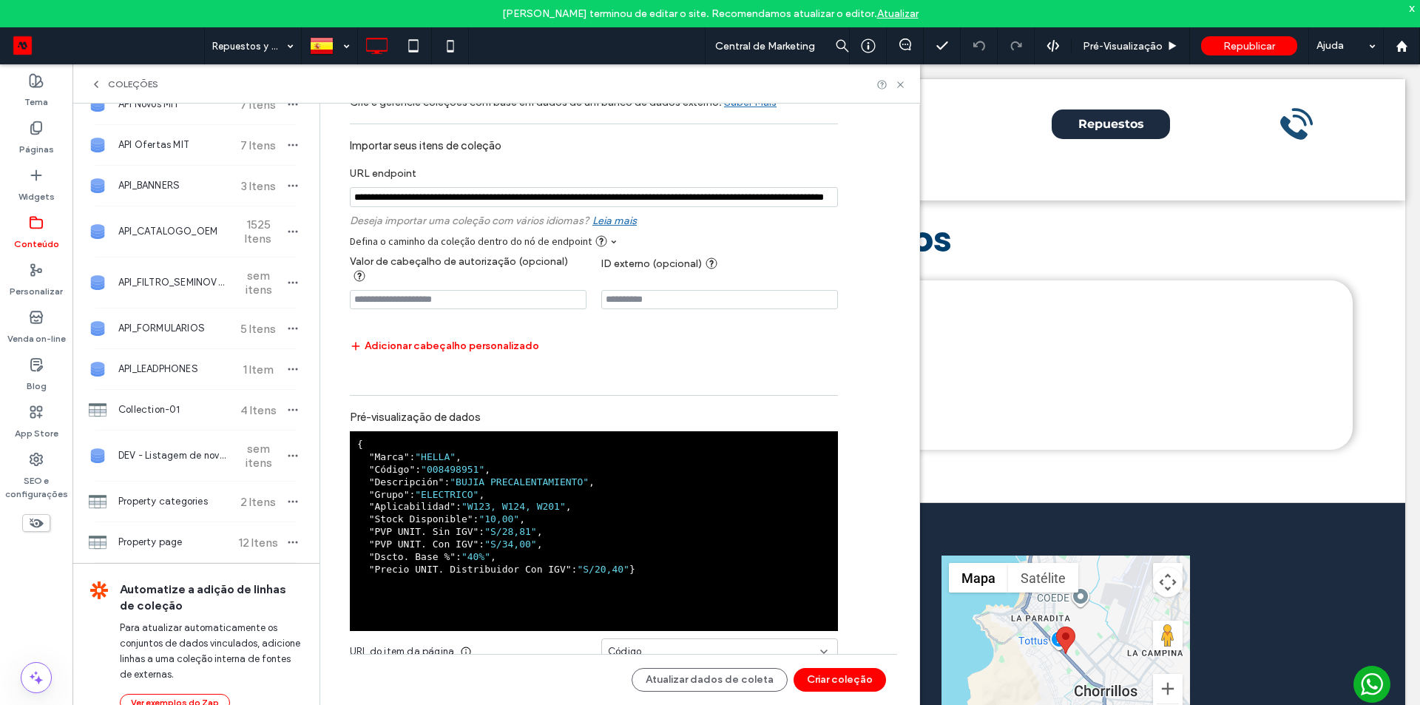
scroll to position [31, 0]
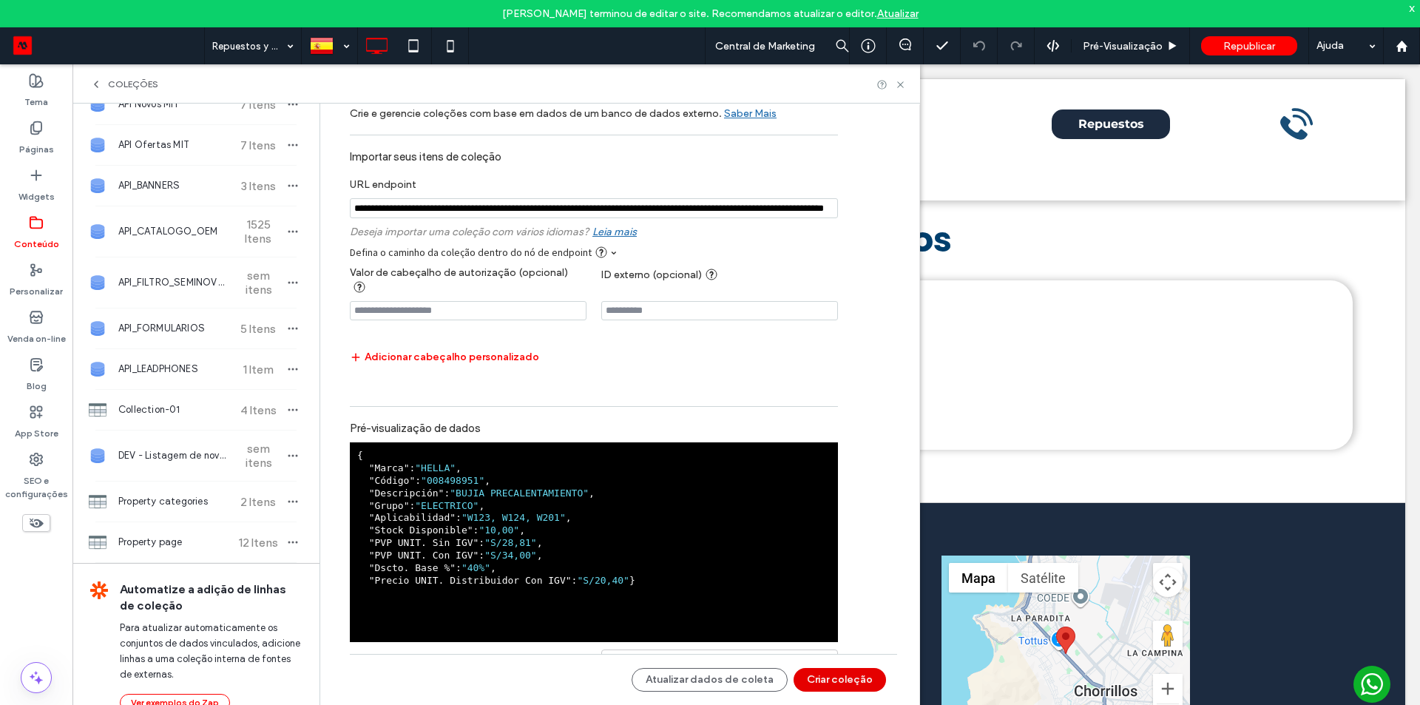
click at [815, 439] on button "Criar coleção" at bounding box center [840, 680] width 92 height 24
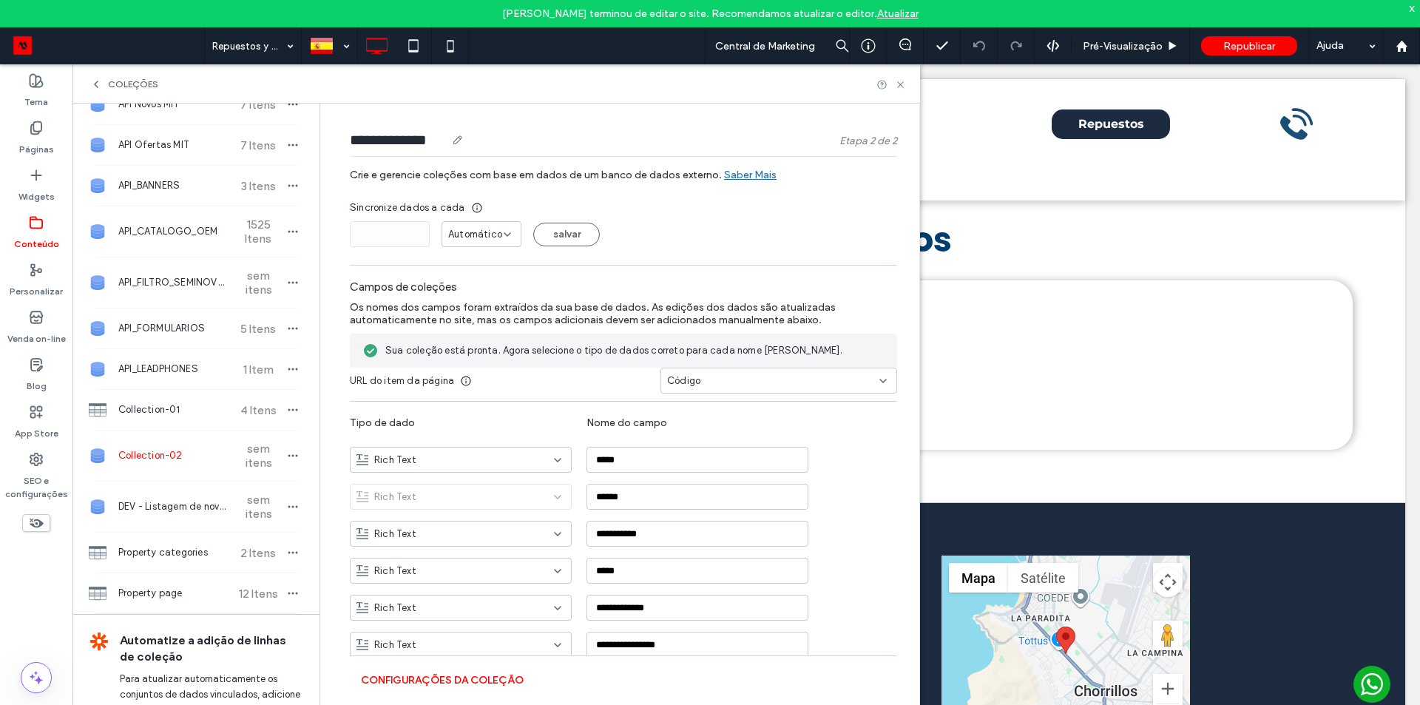
click at [413, 138] on input "**********" at bounding box center [398, 139] width 96 height 21
paste input "***"
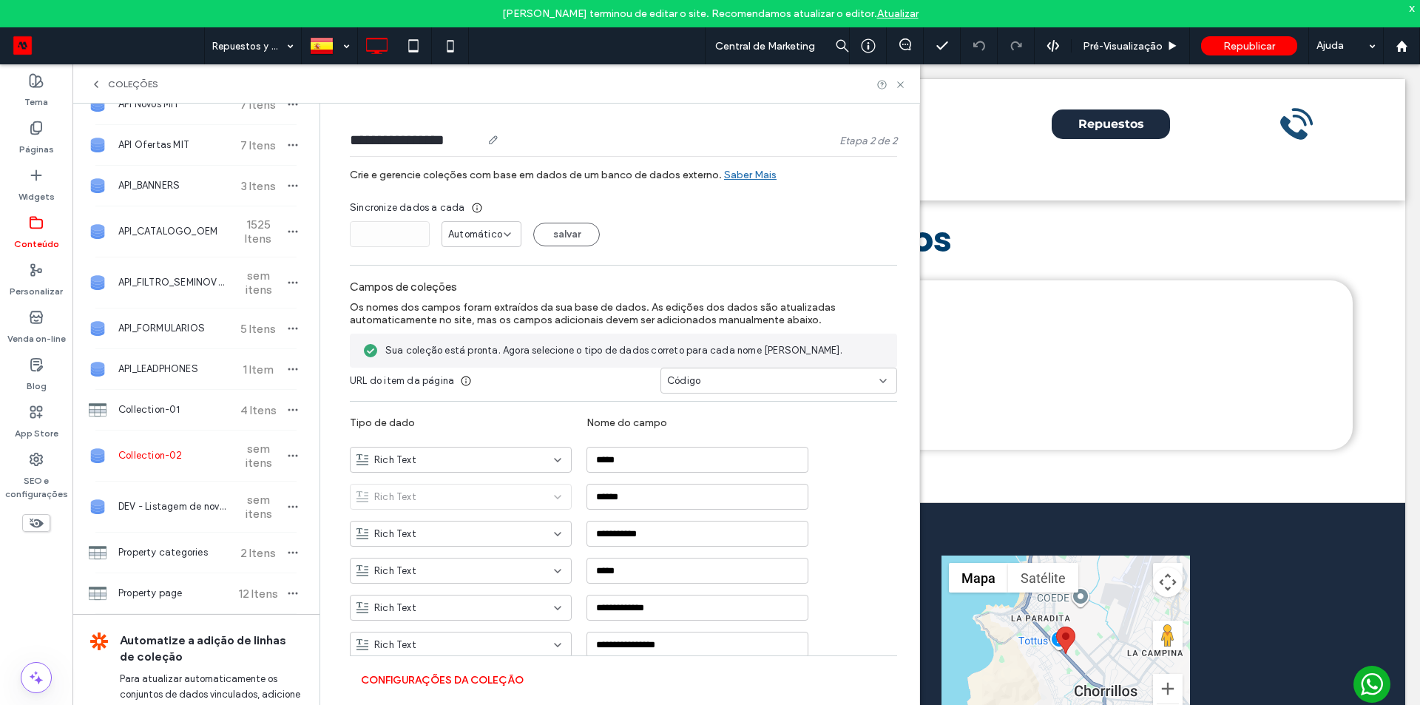
type input "**********"
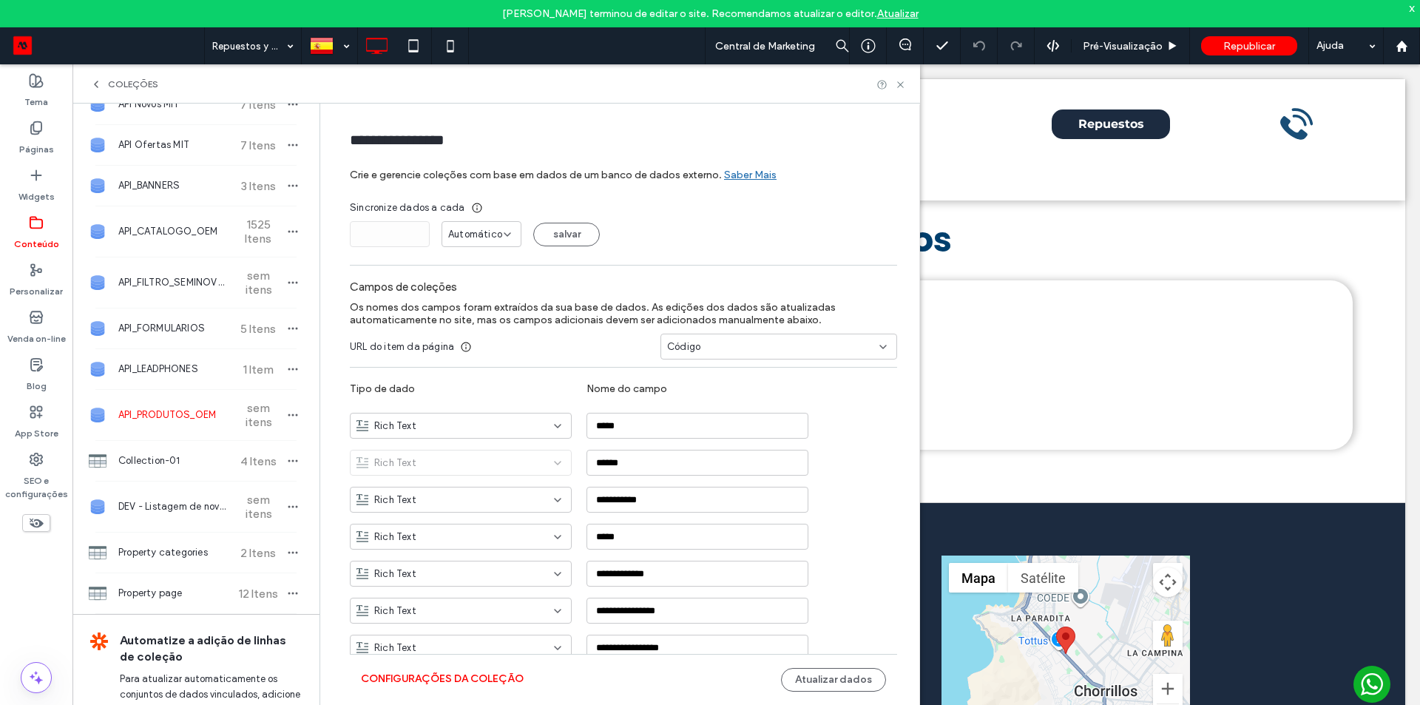
click at [536, 324] on span "Os nomes dos campos foram extraídos da sua base de dados. As edições dos dados …" at bounding box center [593, 313] width 486 height 25
click at [828, 439] on button "Atualizar dados" at bounding box center [833, 680] width 105 height 24
click at [899, 82] on use at bounding box center [900, 84] width 6 height 6
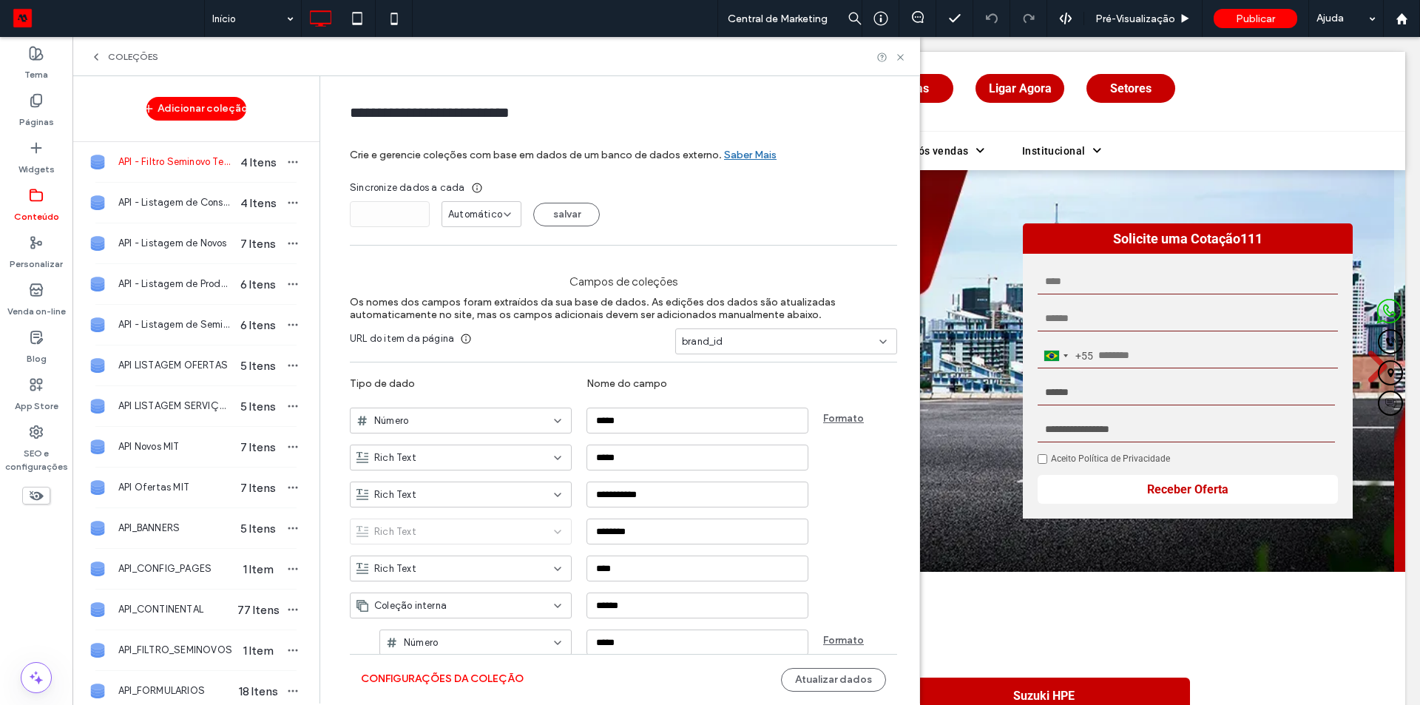
scroll to position [420, 0]
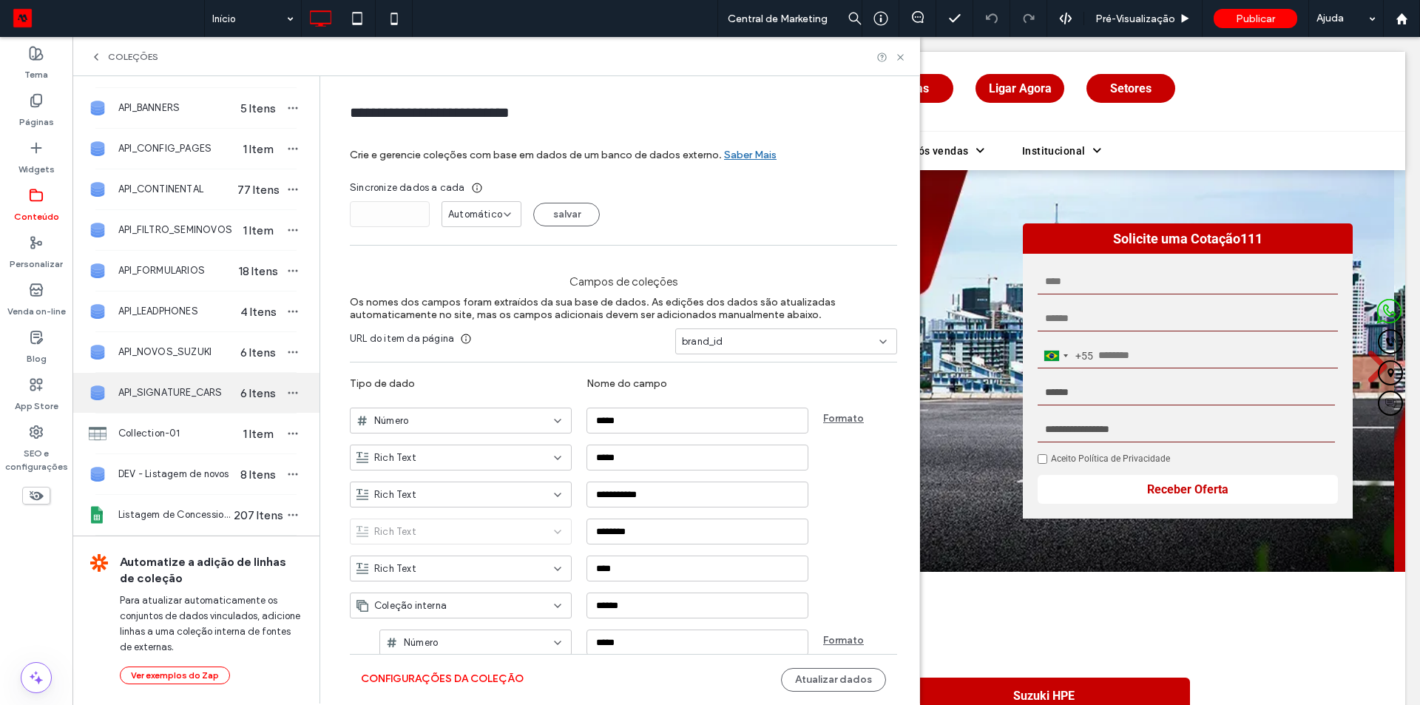
click at [207, 379] on div "API_SIGNATURE_CARS 6 Itens" at bounding box center [195, 393] width 247 height 40
type input "**********"
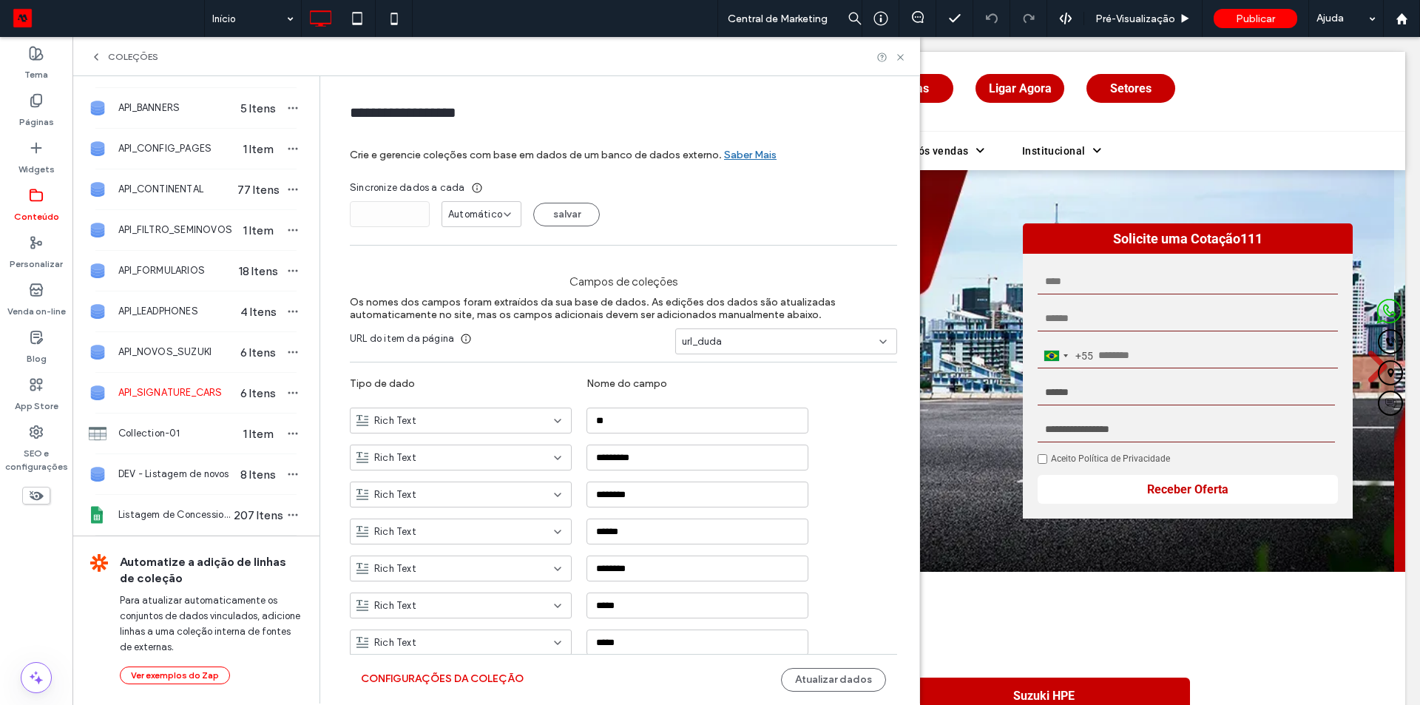
click at [481, 675] on button "Configurações da coleção" at bounding box center [442, 679] width 163 height 24
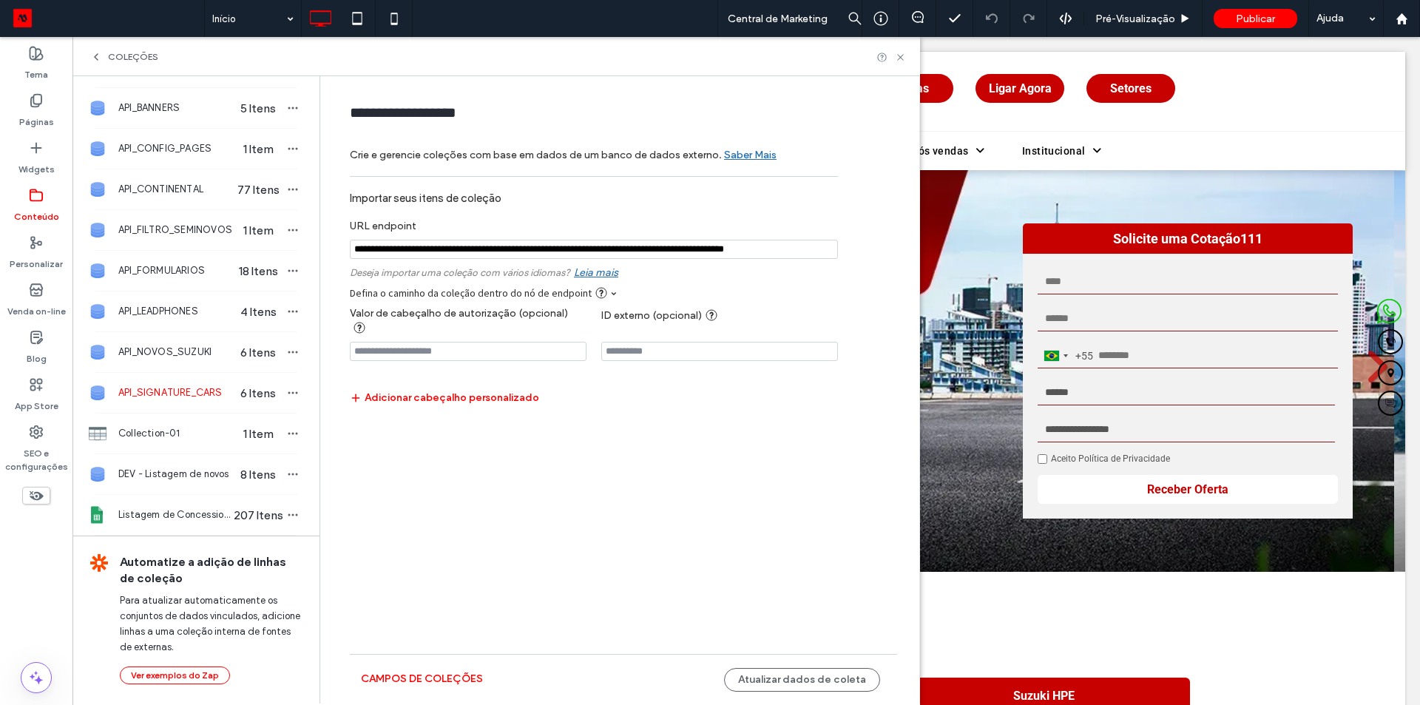
click at [716, 253] on input "notEmpty" at bounding box center [594, 249] width 488 height 19
click at [428, 669] on button "Campos de coleções" at bounding box center [422, 679] width 122 height 24
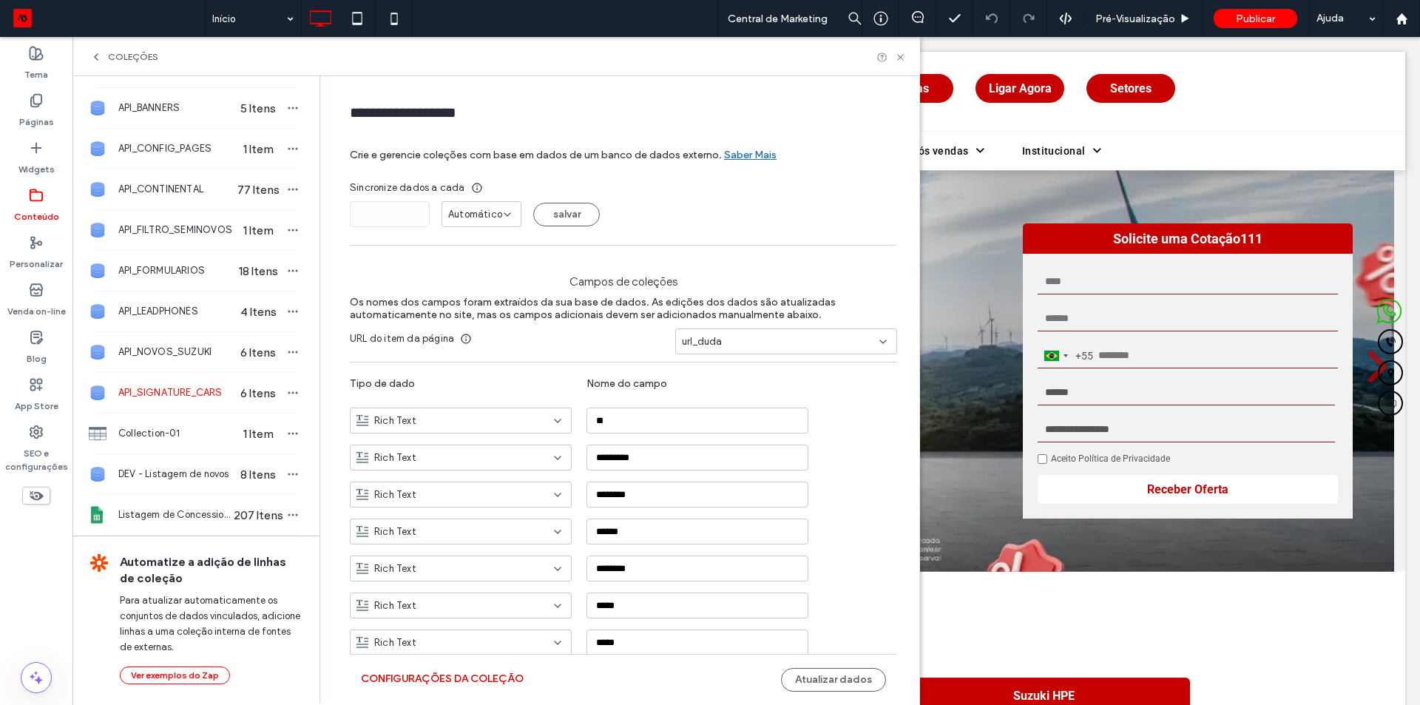
click at [461, 680] on button "Configurações da coleção" at bounding box center [442, 679] width 163 height 24
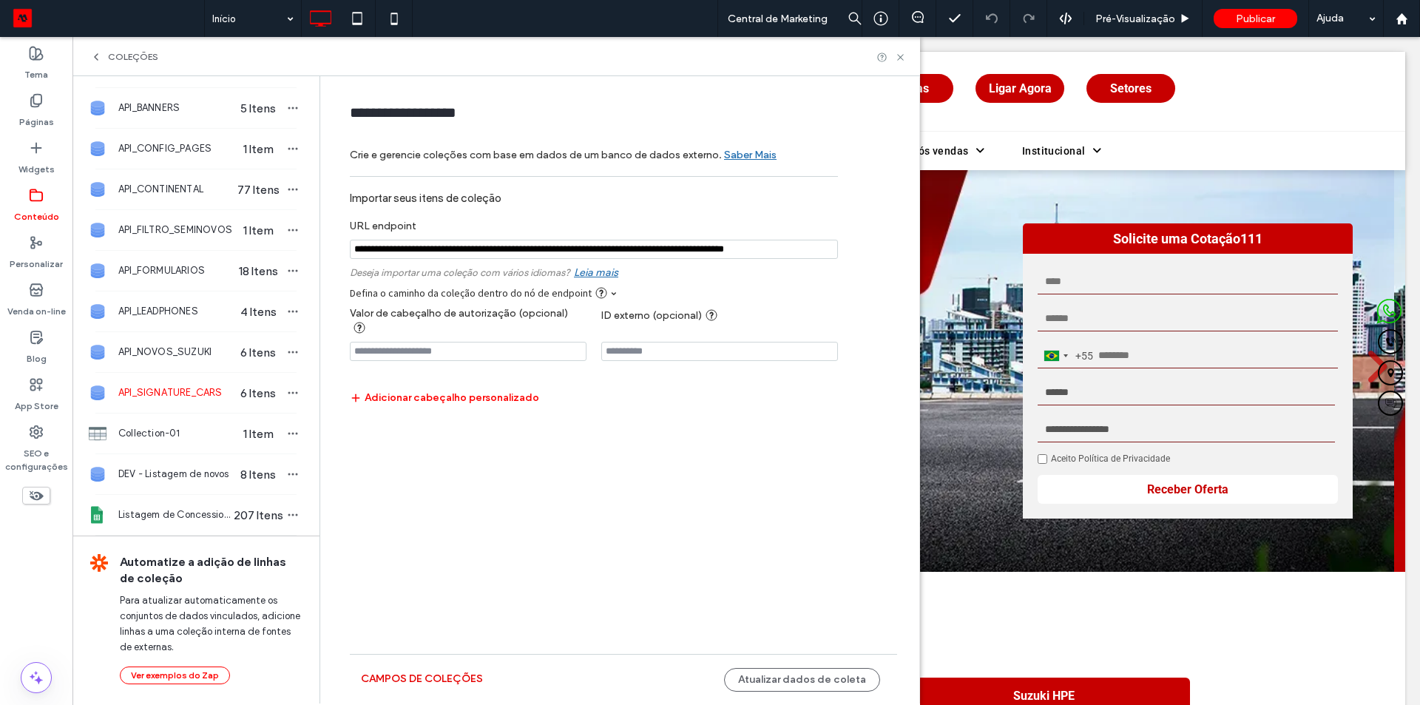
click at [462, 676] on button "Campos de coleções" at bounding box center [422, 679] width 122 height 24
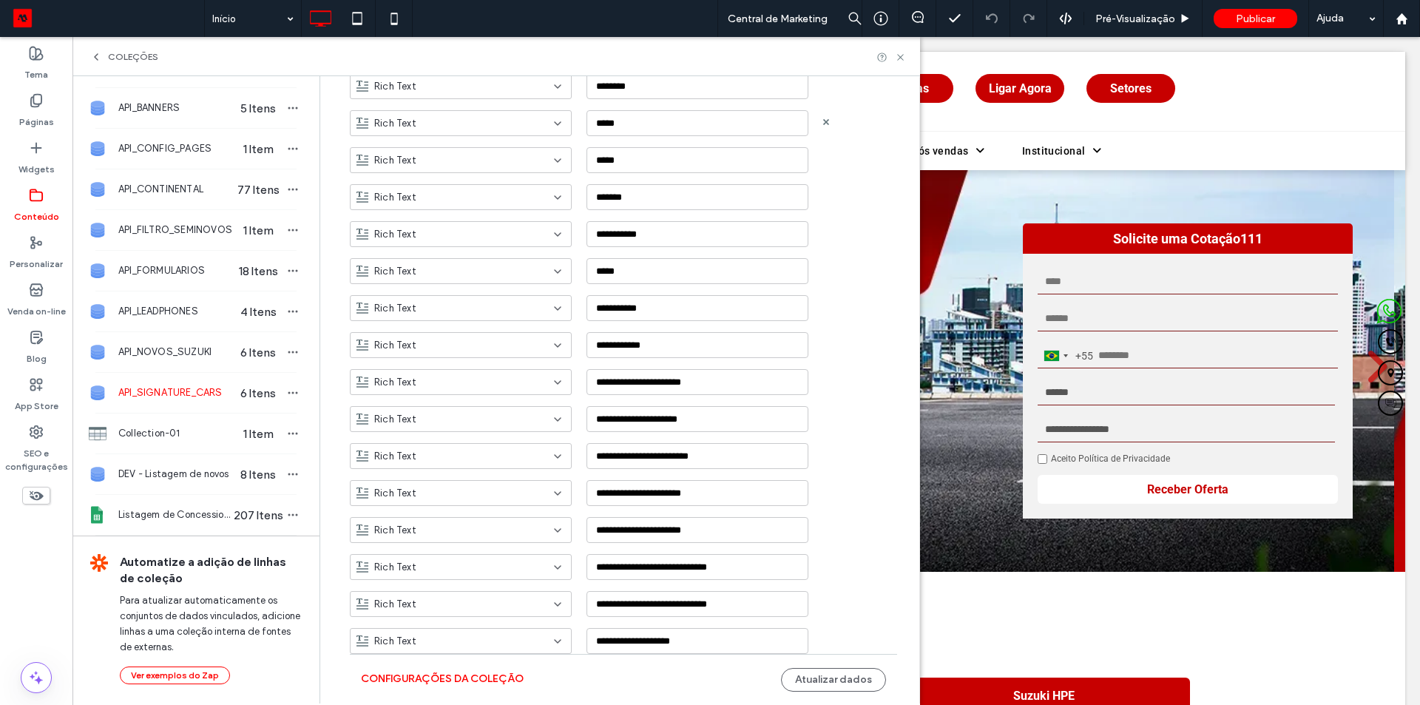
scroll to position [518, 0]
click at [440, 683] on button "Configurações da coleção" at bounding box center [442, 679] width 163 height 24
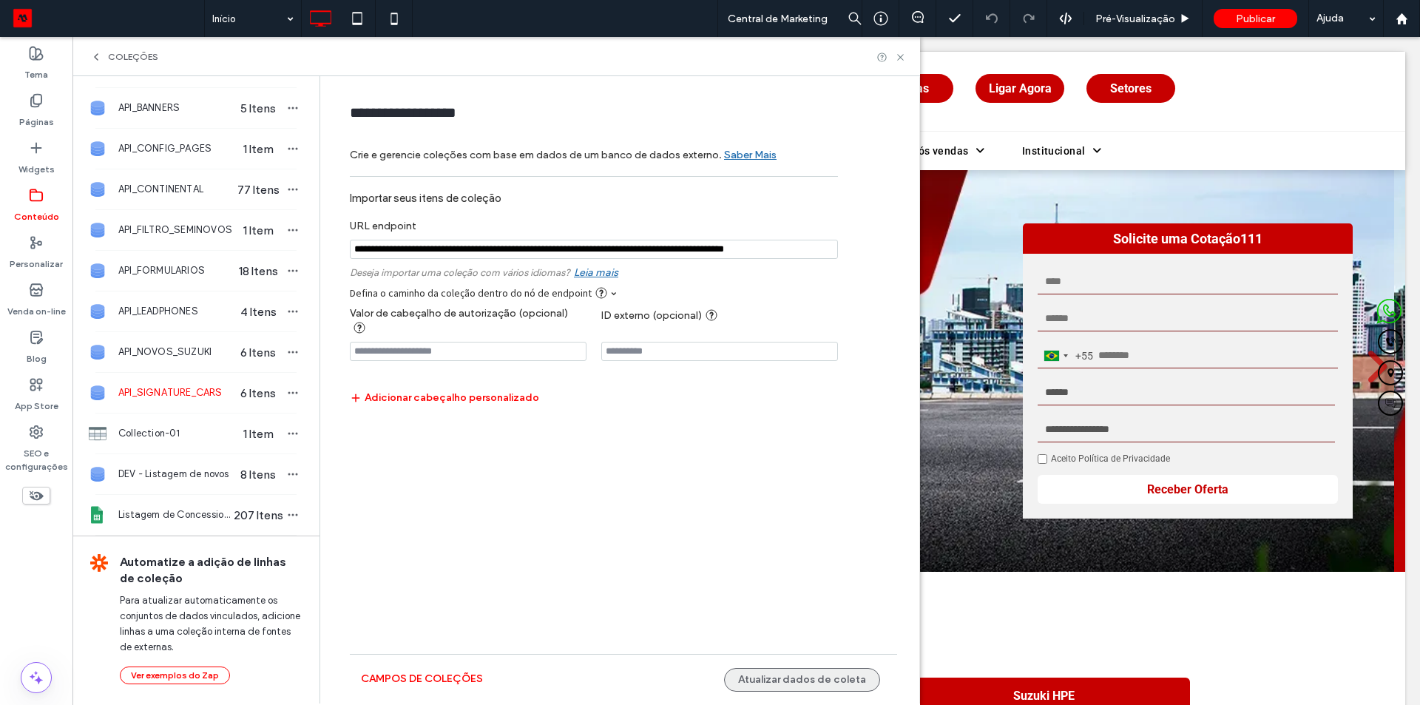
click at [803, 671] on button "Atualizar dados de coleta" at bounding box center [802, 680] width 156 height 24
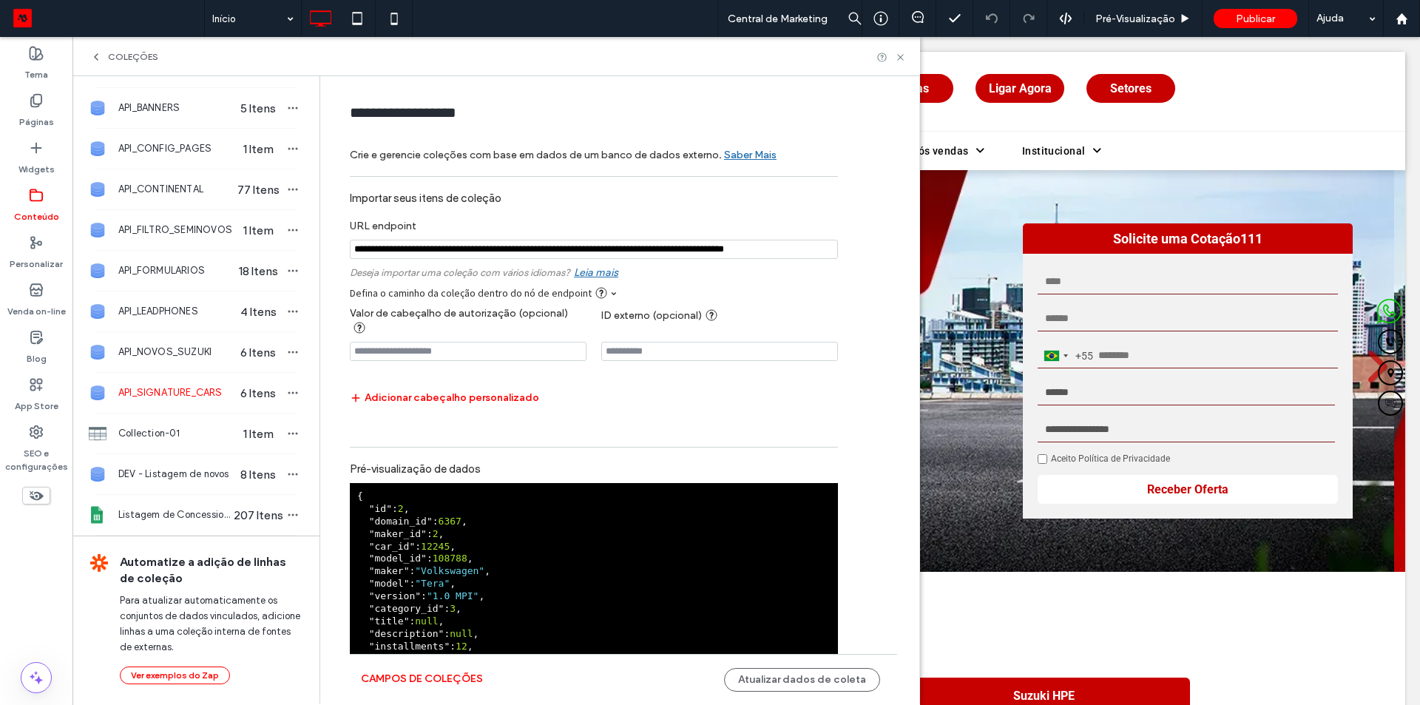
scroll to position [69, 0]
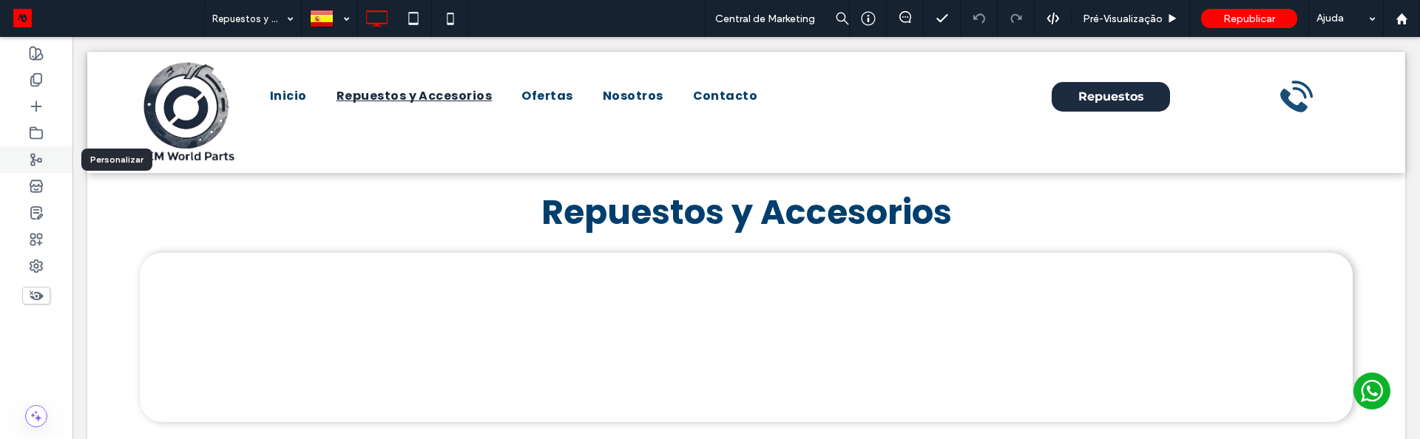
click at [35, 146] on div at bounding box center [36, 159] width 72 height 27
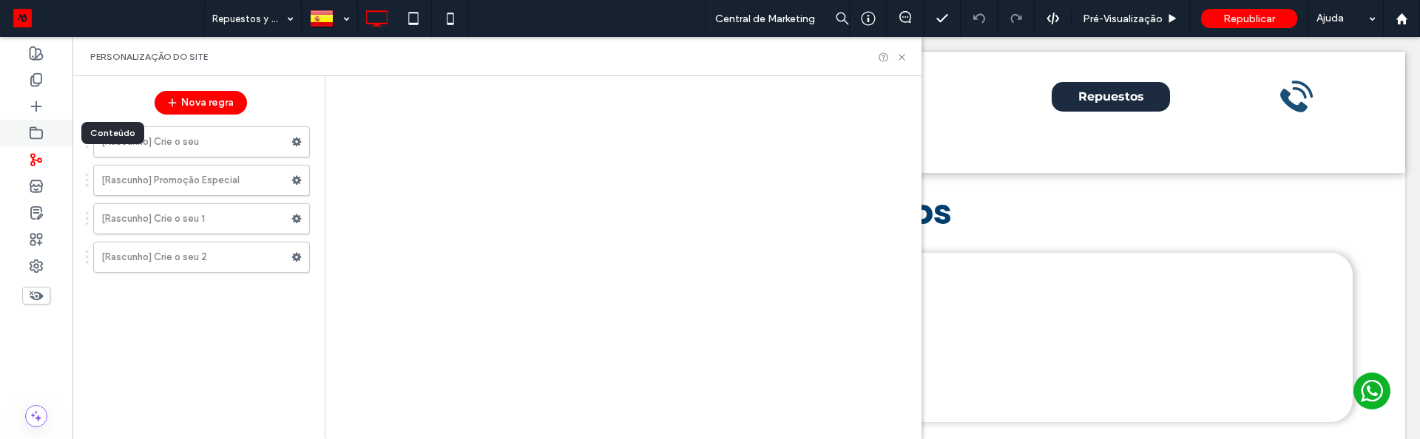
click at [41, 138] on use at bounding box center [36, 132] width 12 height 11
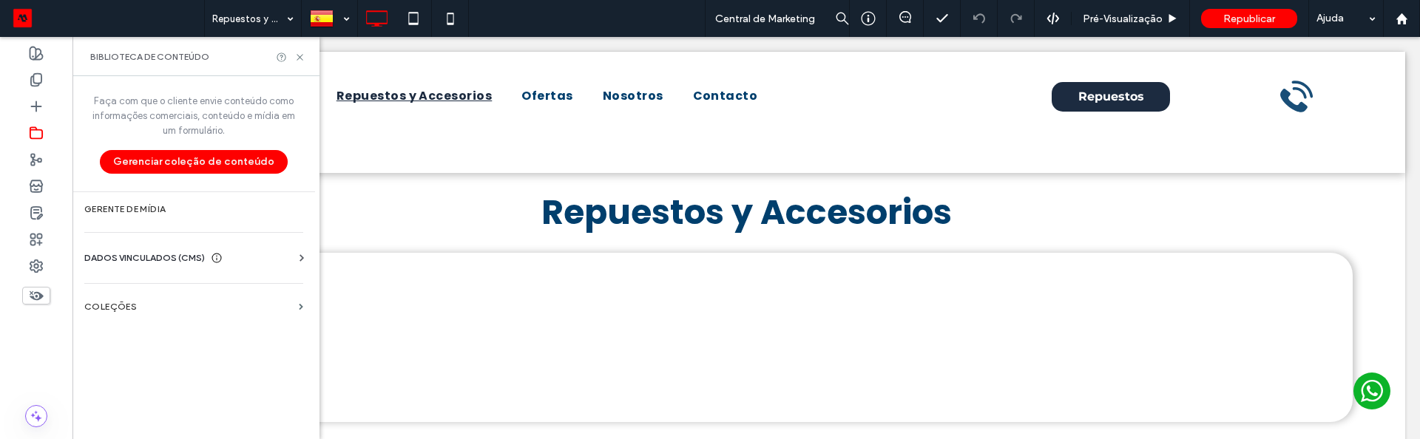
click at [183, 314] on section "COLEÇÕES" at bounding box center [193, 307] width 243 height 34
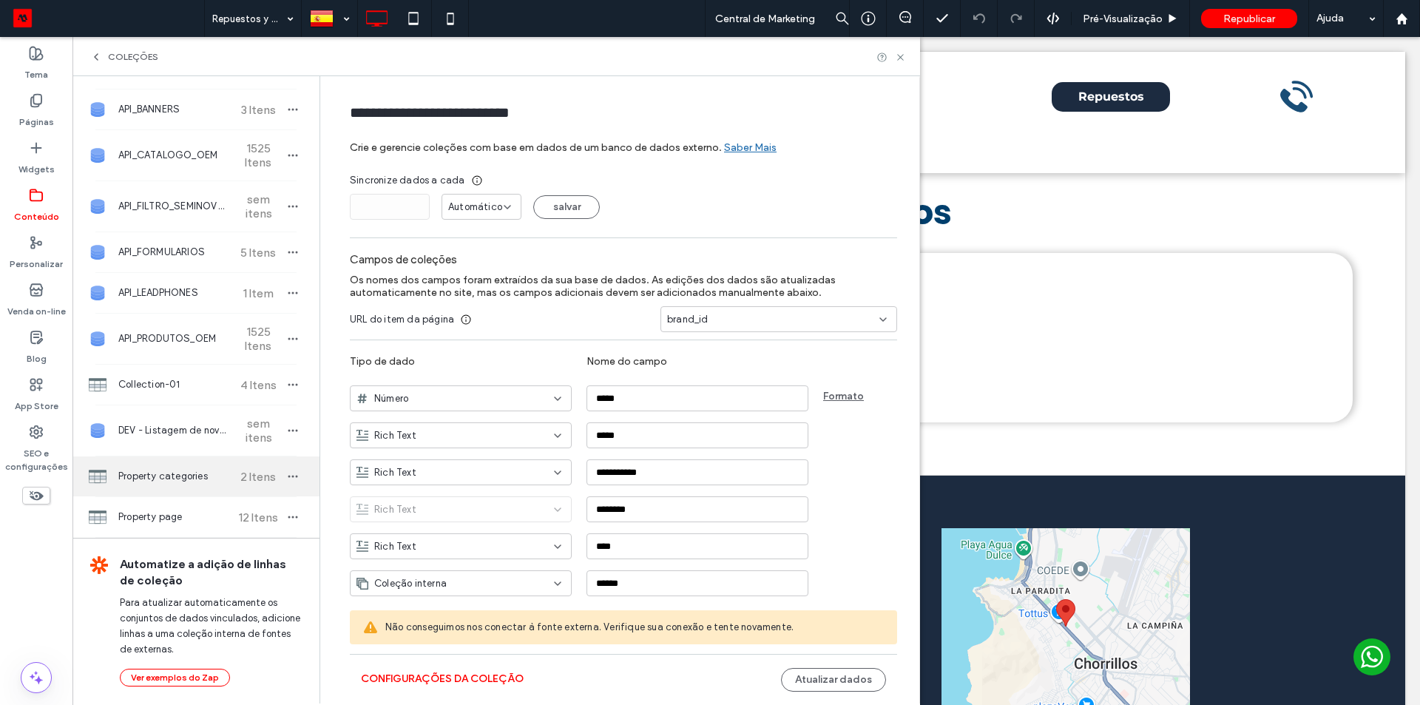
scroll to position [452, 0]
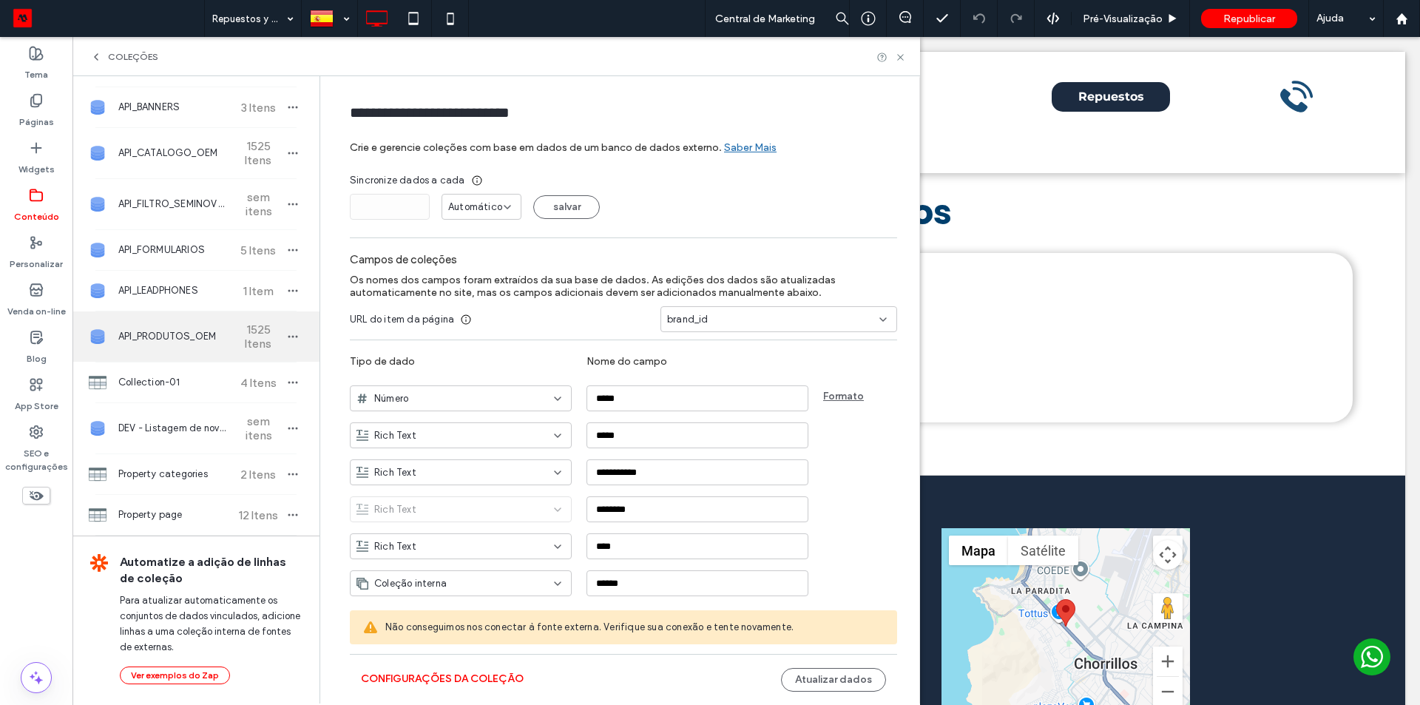
click at [232, 323] on span "1525 Itens" at bounding box center [258, 336] width 52 height 28
type input "**********"
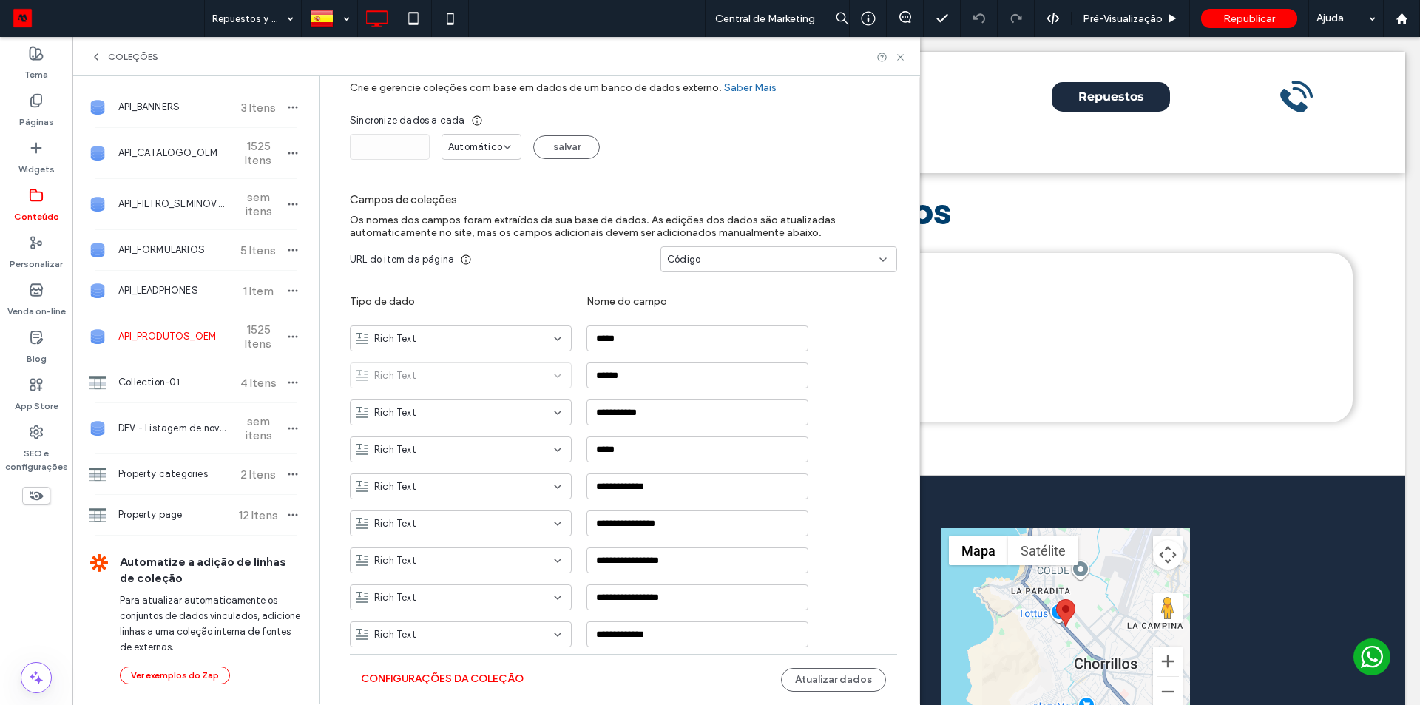
scroll to position [132, 0]
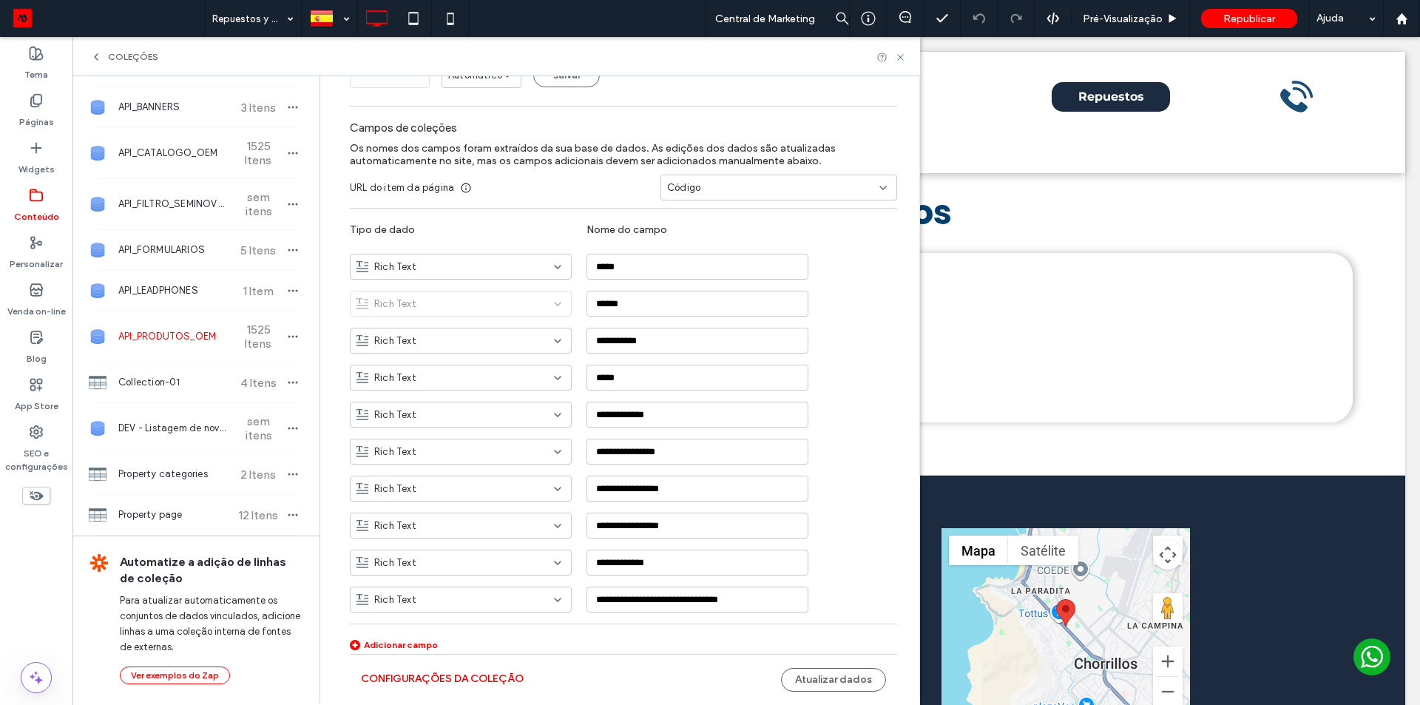
click at [488, 439] on button "Configurações da coleção" at bounding box center [442, 679] width 163 height 24
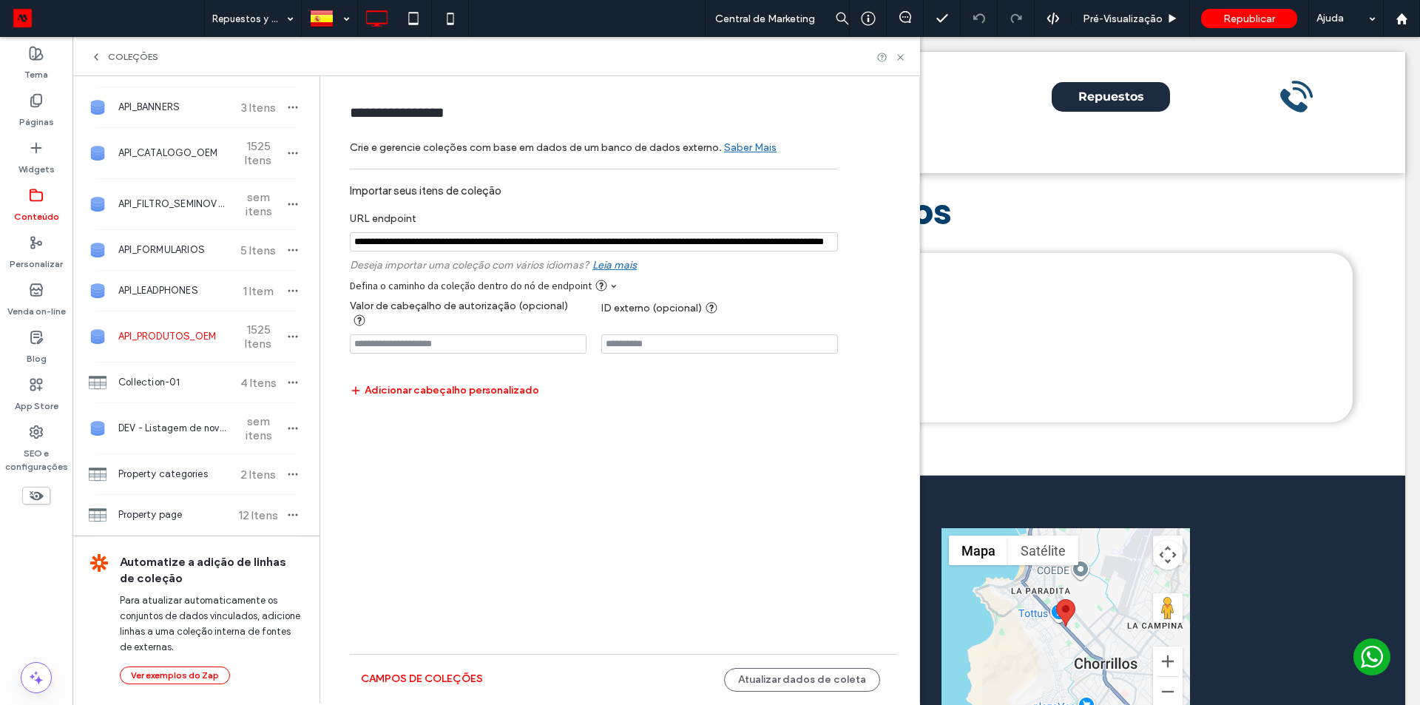
scroll to position [0, 178]
drag, startPoint x: 743, startPoint y: 242, endPoint x: 835, endPoint y: 239, distance: 92.5
click at [835, 239] on input "notEmpty" at bounding box center [594, 242] width 488 height 20
click at [836, 255] on div at bounding box center [594, 242] width 488 height 35
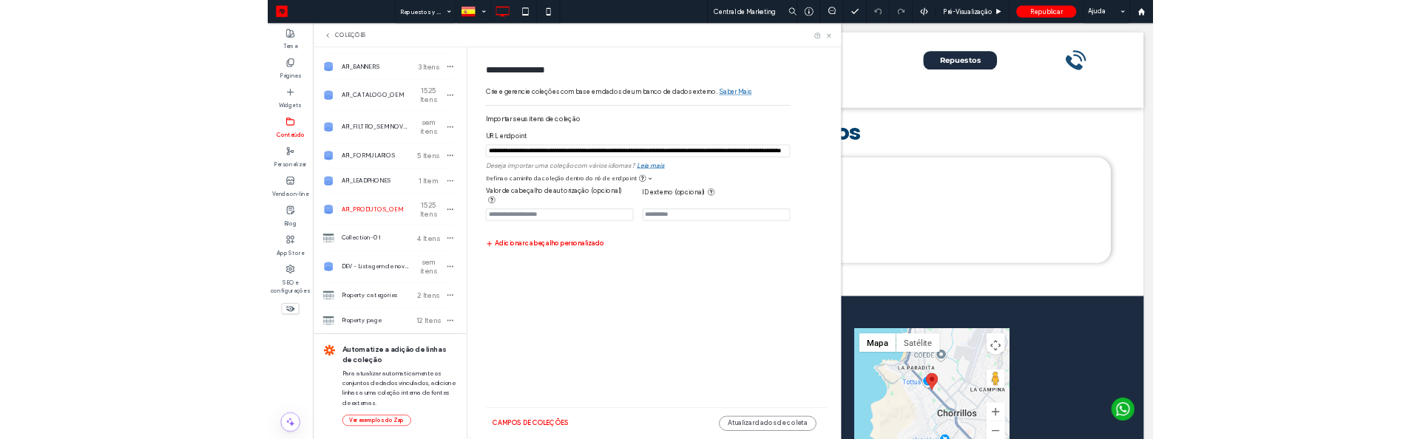
scroll to position [0, 0]
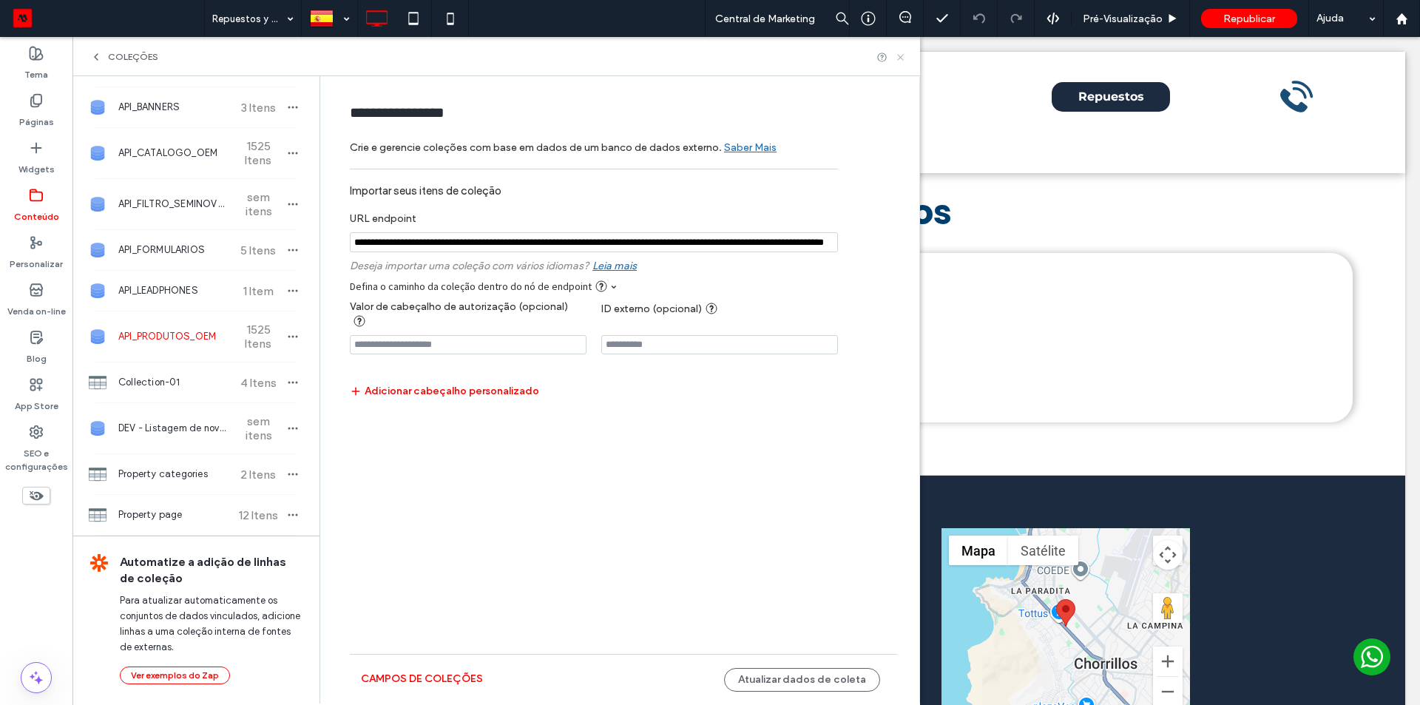
click at [902, 58] on use at bounding box center [900, 57] width 6 height 6
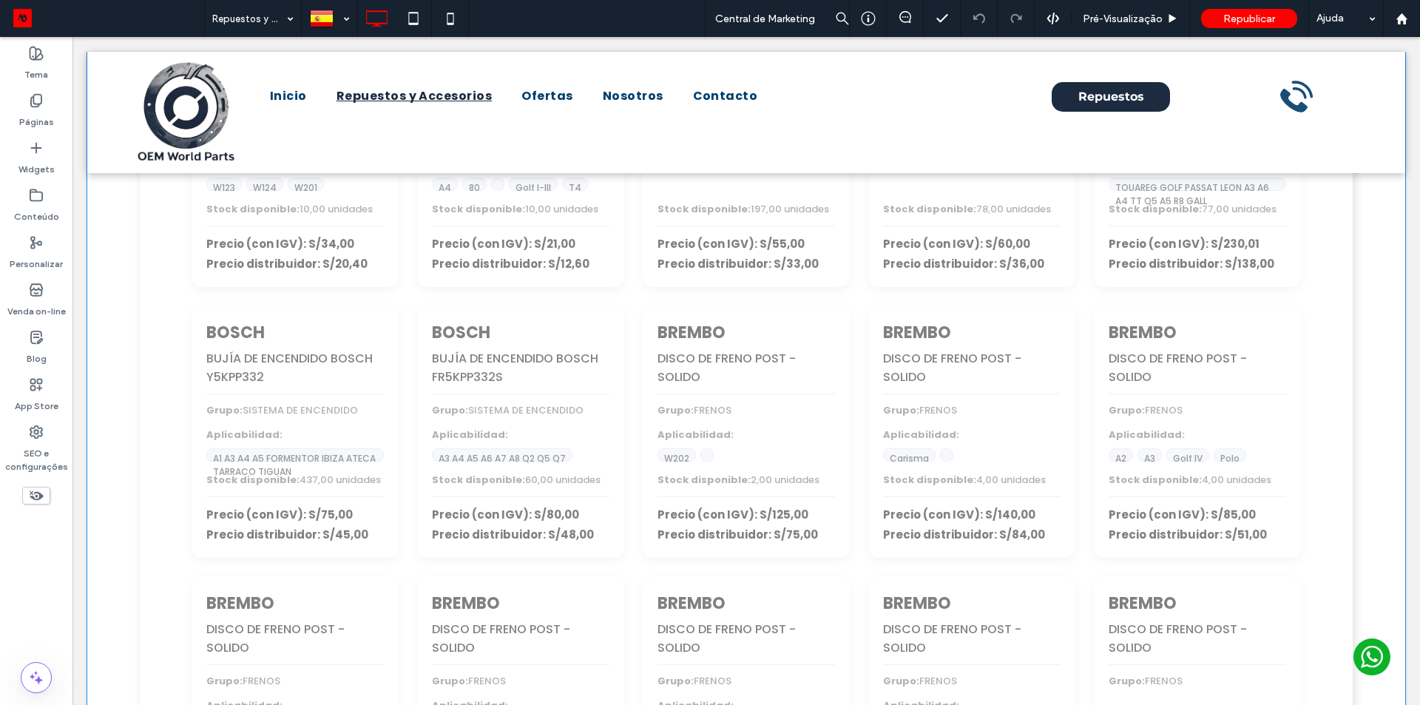
scroll to position [74, 0]
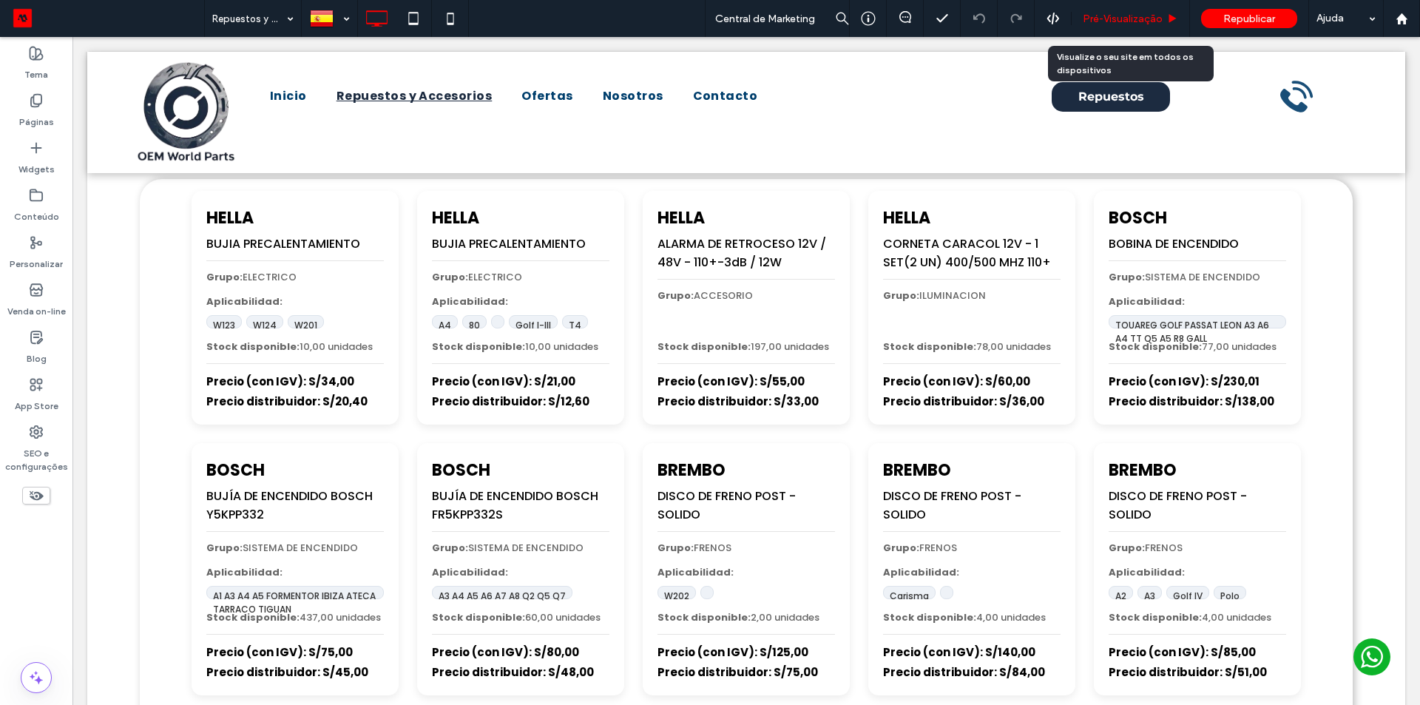
click at [1142, 24] on span "Pré-Visualizaçāo" at bounding box center [1123, 19] width 80 height 13
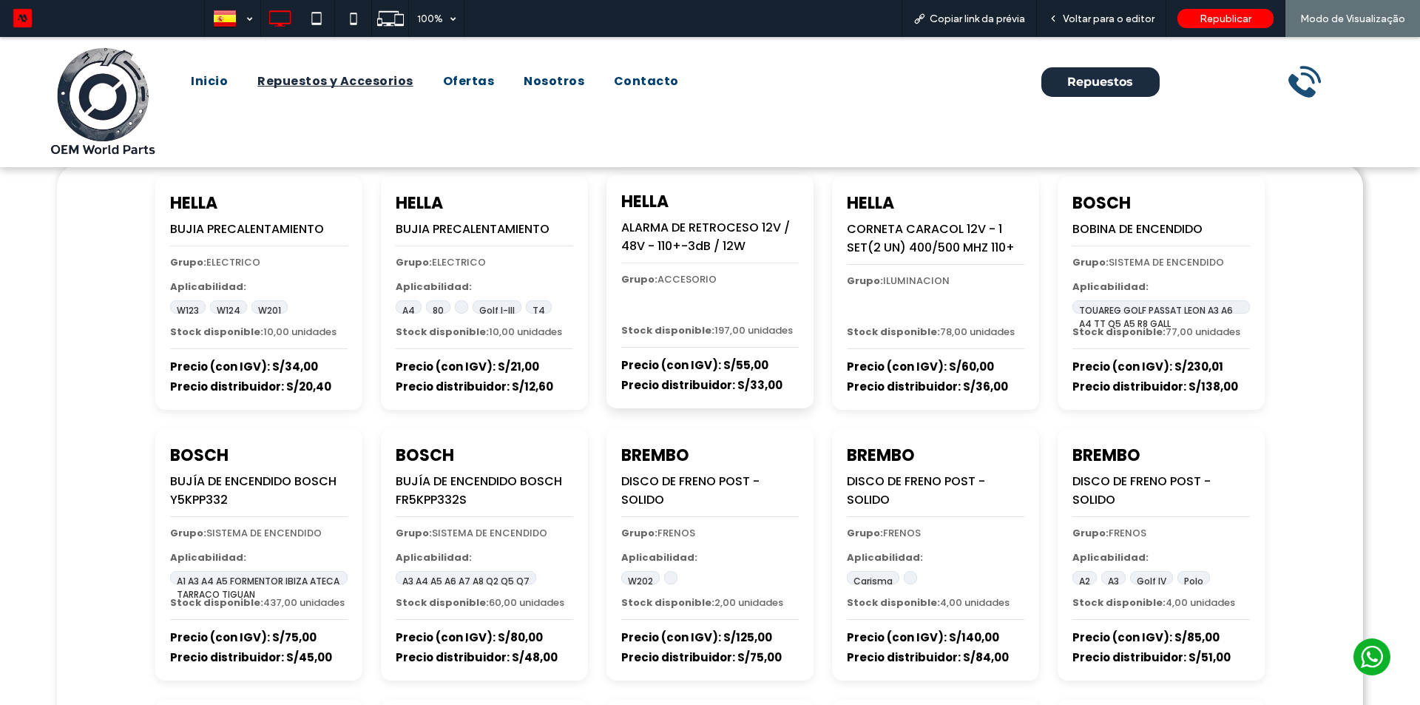
click at [672, 229] on span "ALARMA DE RETROCESO 12V / 48V - 110+-3dB / 12W" at bounding box center [705, 237] width 169 height 36
copy div "ALARMA DE RETROCESO 12V / 48V - 110+-3dB / 12W"
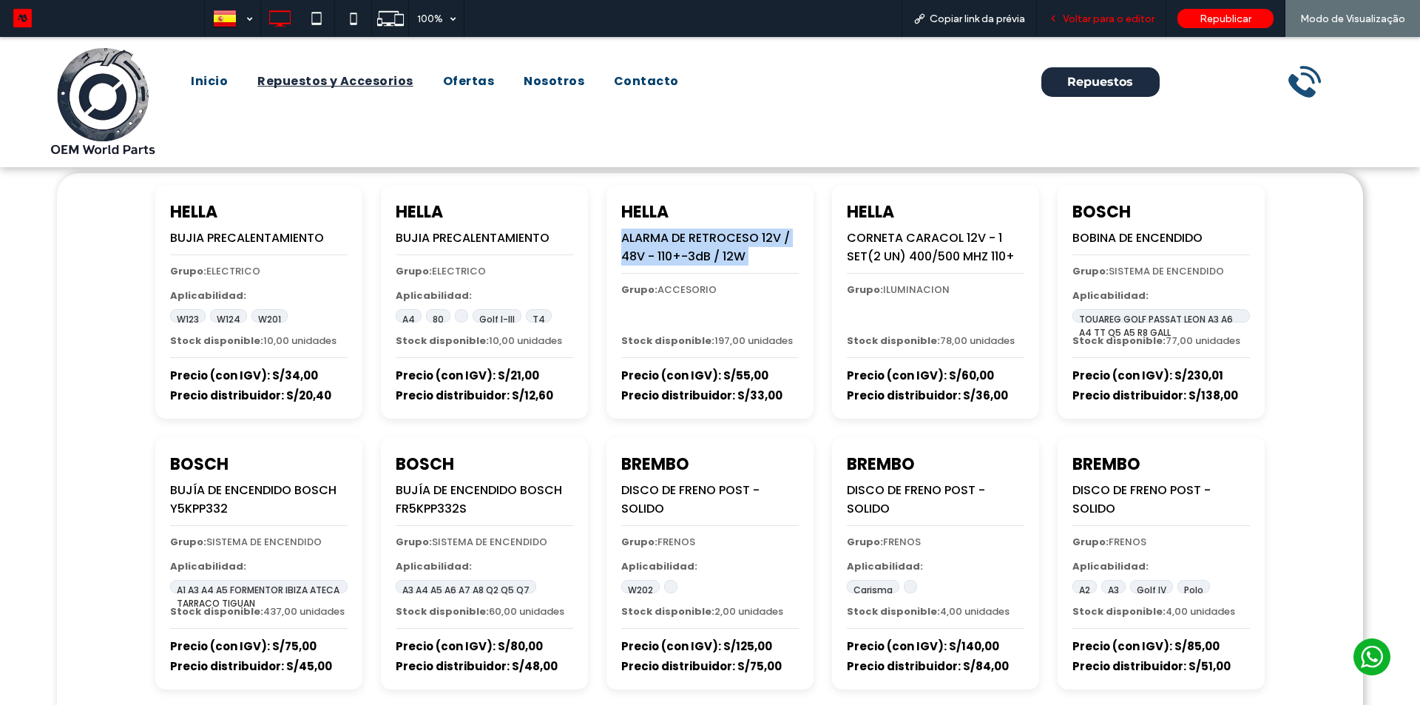
click at [1113, 20] on span "Voltar para o editor" at bounding box center [1109, 19] width 92 height 13
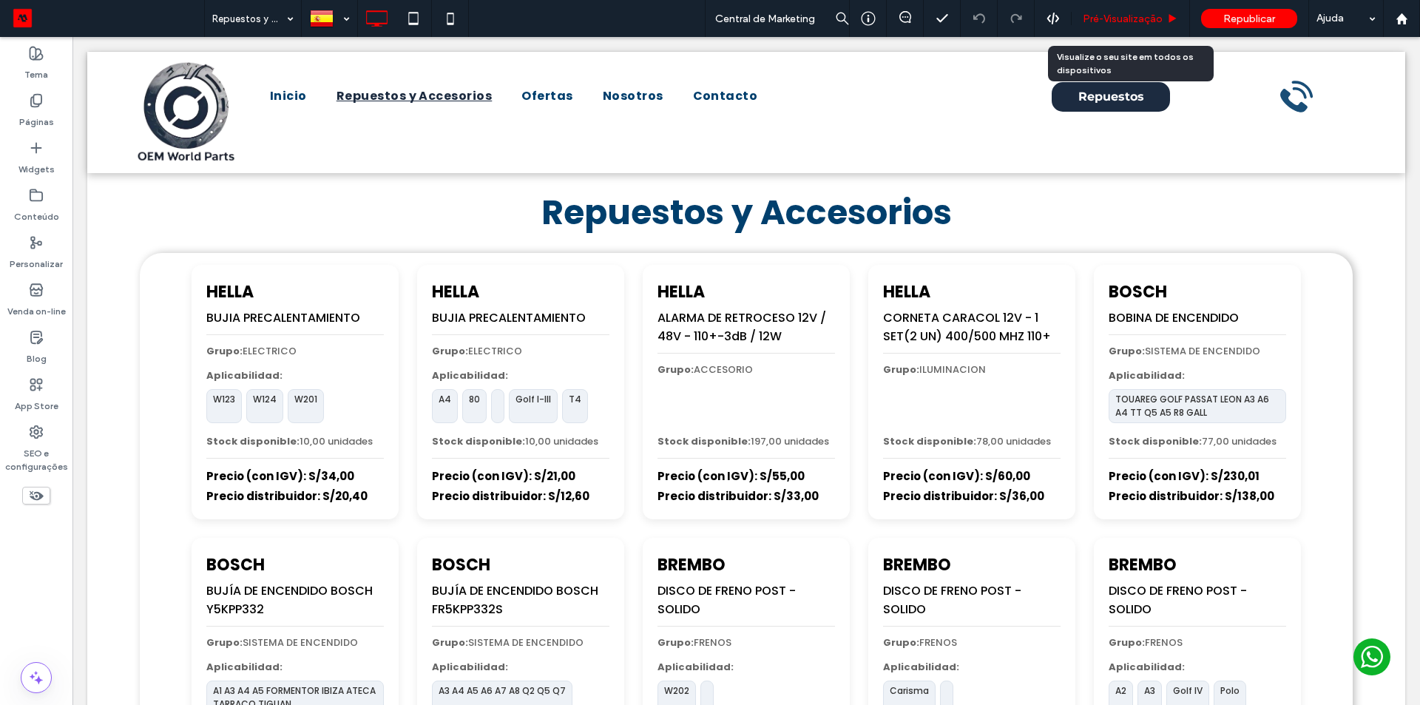
click at [1130, 16] on span "Pré-Visualizaçāo" at bounding box center [1123, 19] width 80 height 13
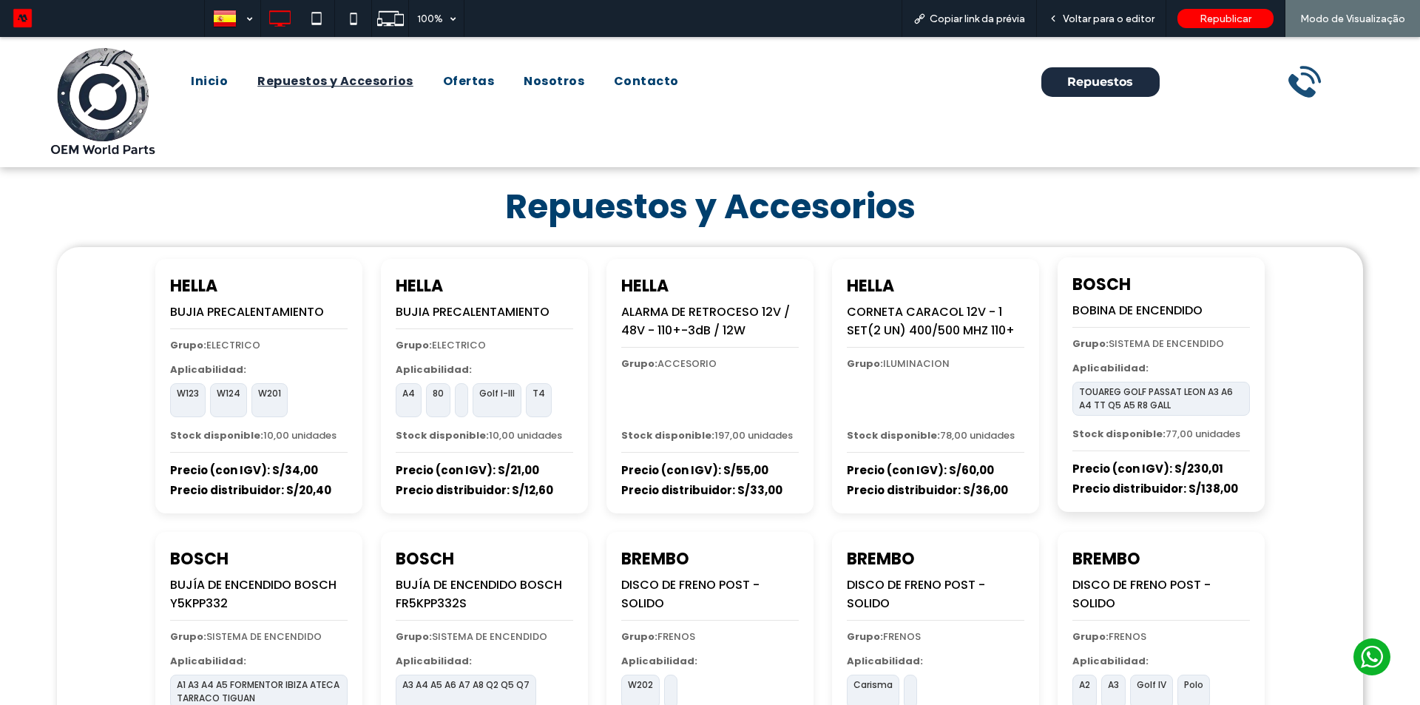
click at [1133, 307] on span "BOBINA DE ENCENDIDO" at bounding box center [1137, 310] width 130 height 17
copy div "BOBINA DE ENCENDIDO"
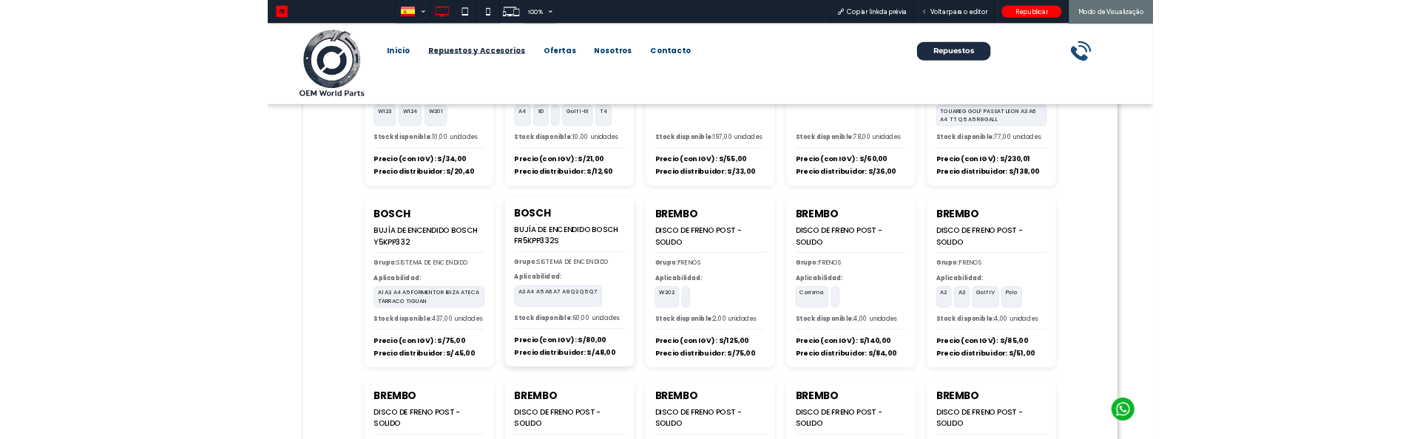
scroll to position [222, 0]
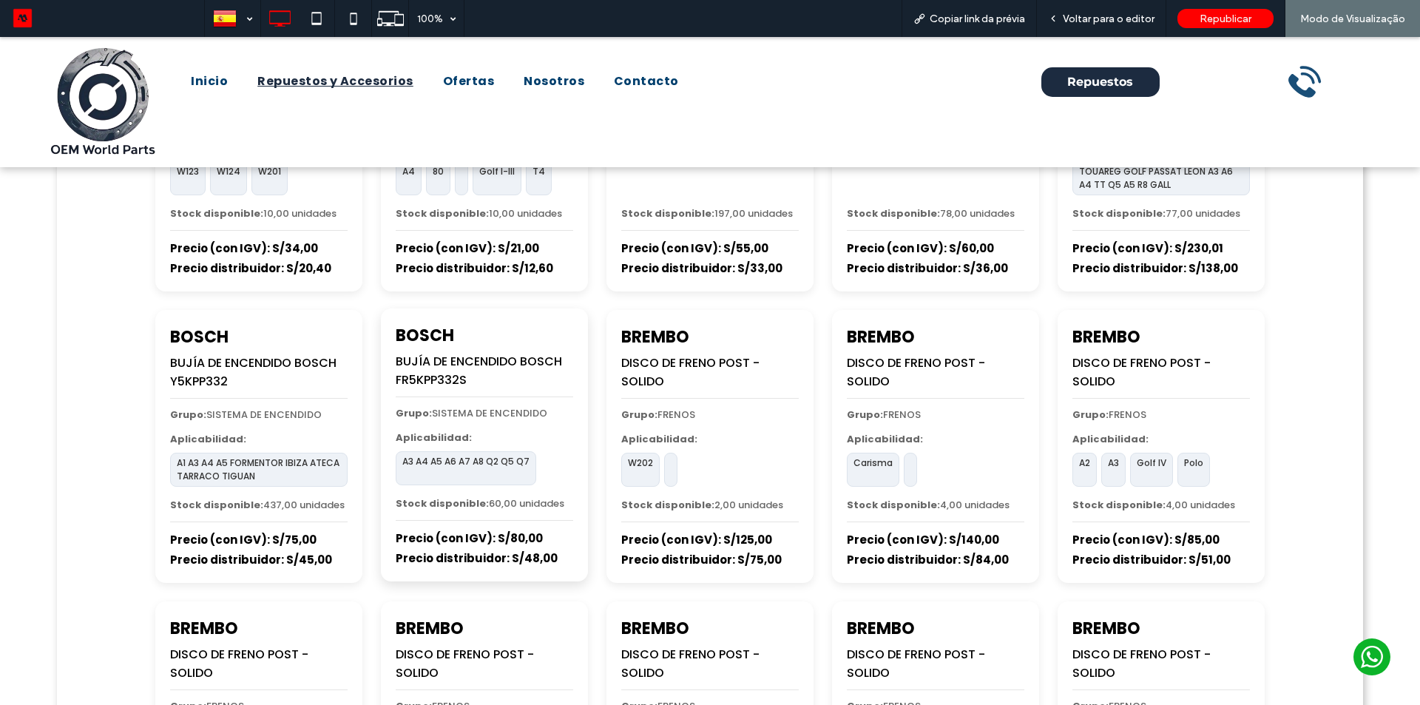
click at [445, 460] on span "A3 A4 A5 A6 A7 A8 Q2 Q5 Q7" at bounding box center [466, 468] width 141 height 34
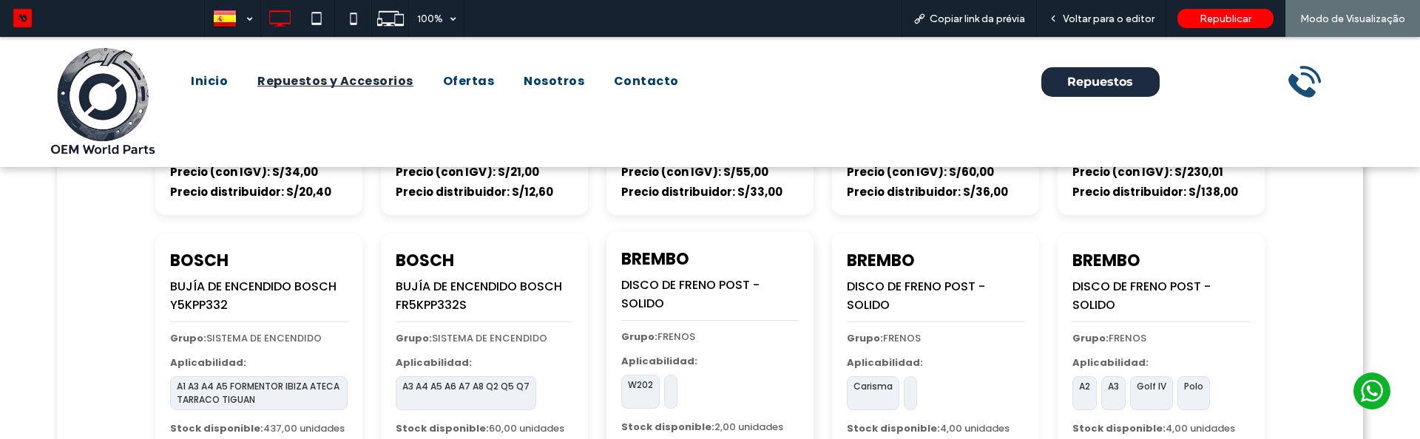
scroll to position [296, 0]
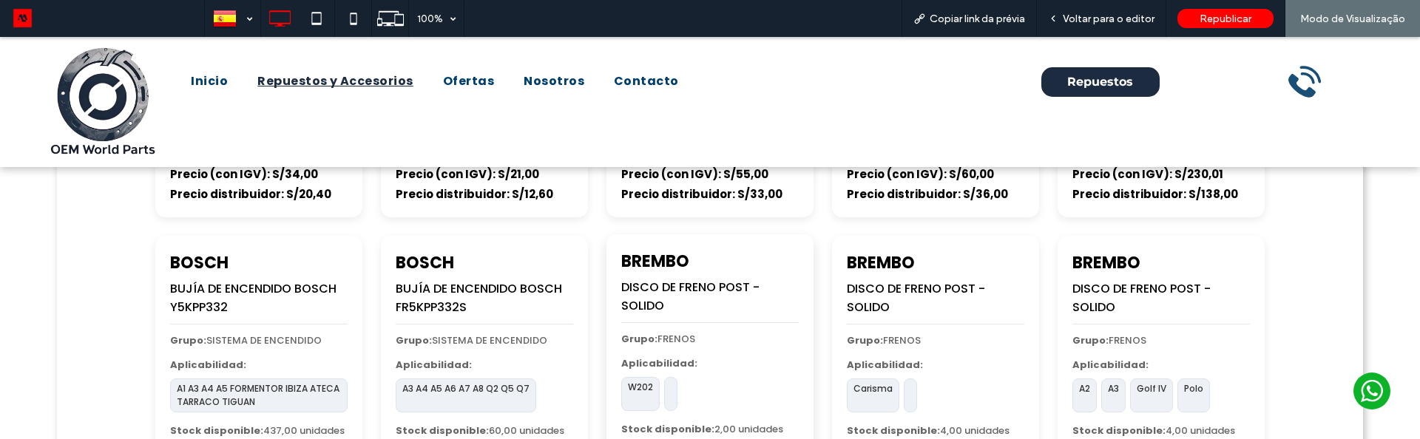
click at [642, 304] on span "DISCO DE FRENO POST - SOLIDO" at bounding box center [690, 297] width 138 height 36
click at [642, 303] on span "DISCO DE FRENO POST - SOLIDO" at bounding box center [690, 297] width 138 height 36
copy div "DISCO DE FRENO POST - SOLIDO"
click at [689, 294] on span "DISCO DE FRENO POST - SOLIDO" at bounding box center [690, 297] width 138 height 36
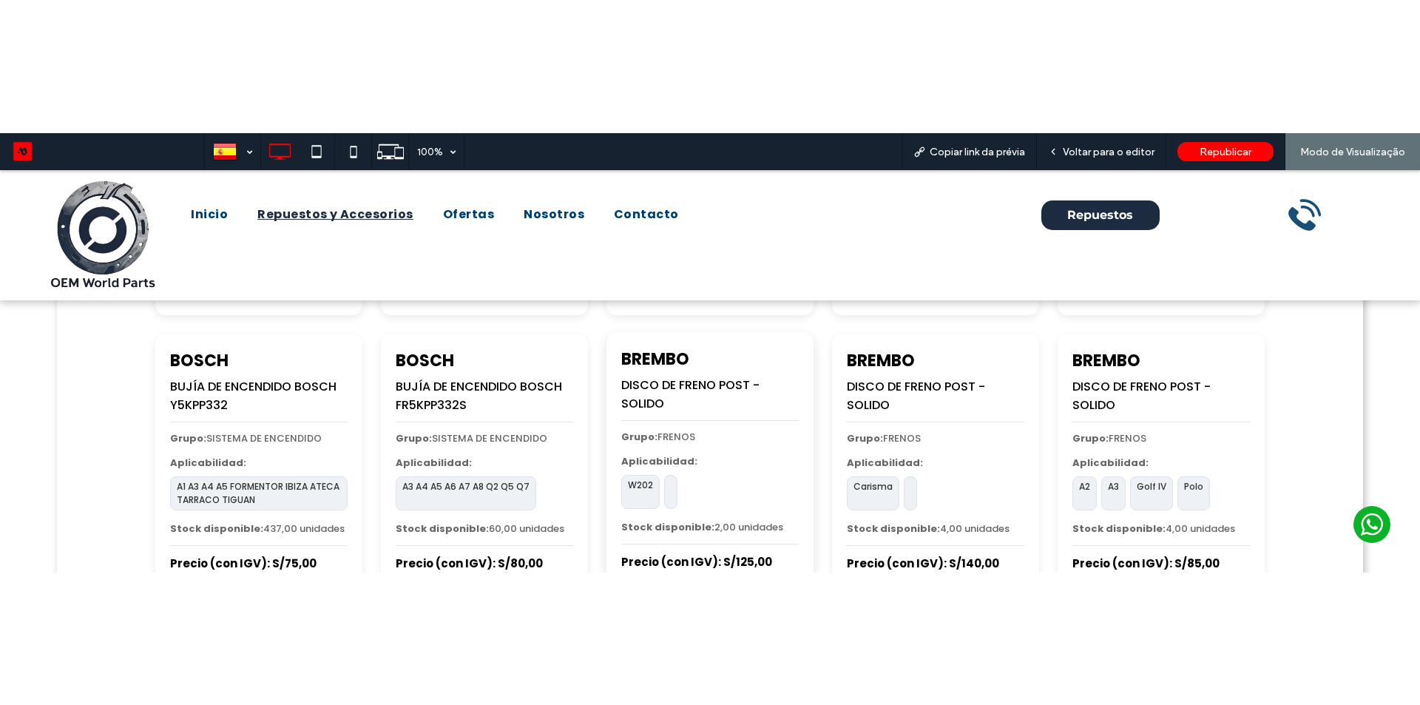
scroll to position [370, 0]
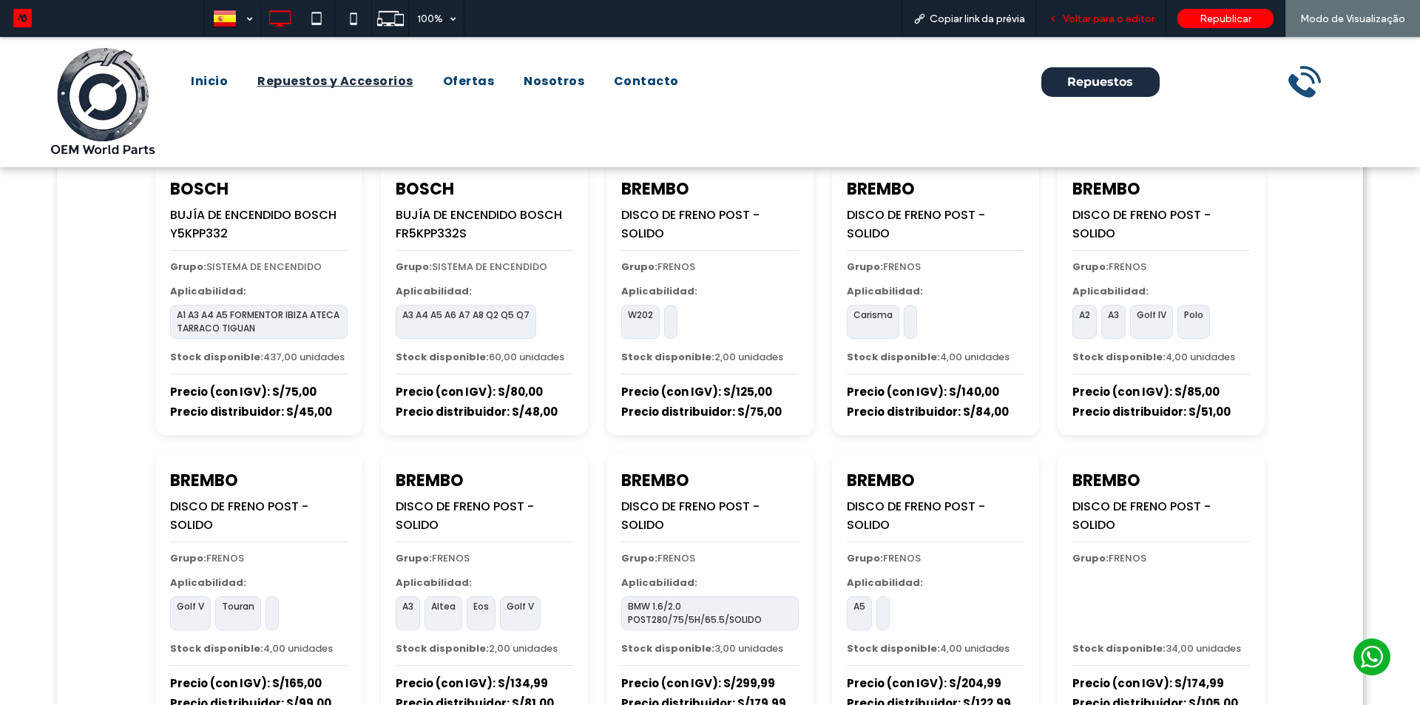
click at [1098, 19] on span "Voltar para o editor" at bounding box center [1109, 19] width 92 height 13
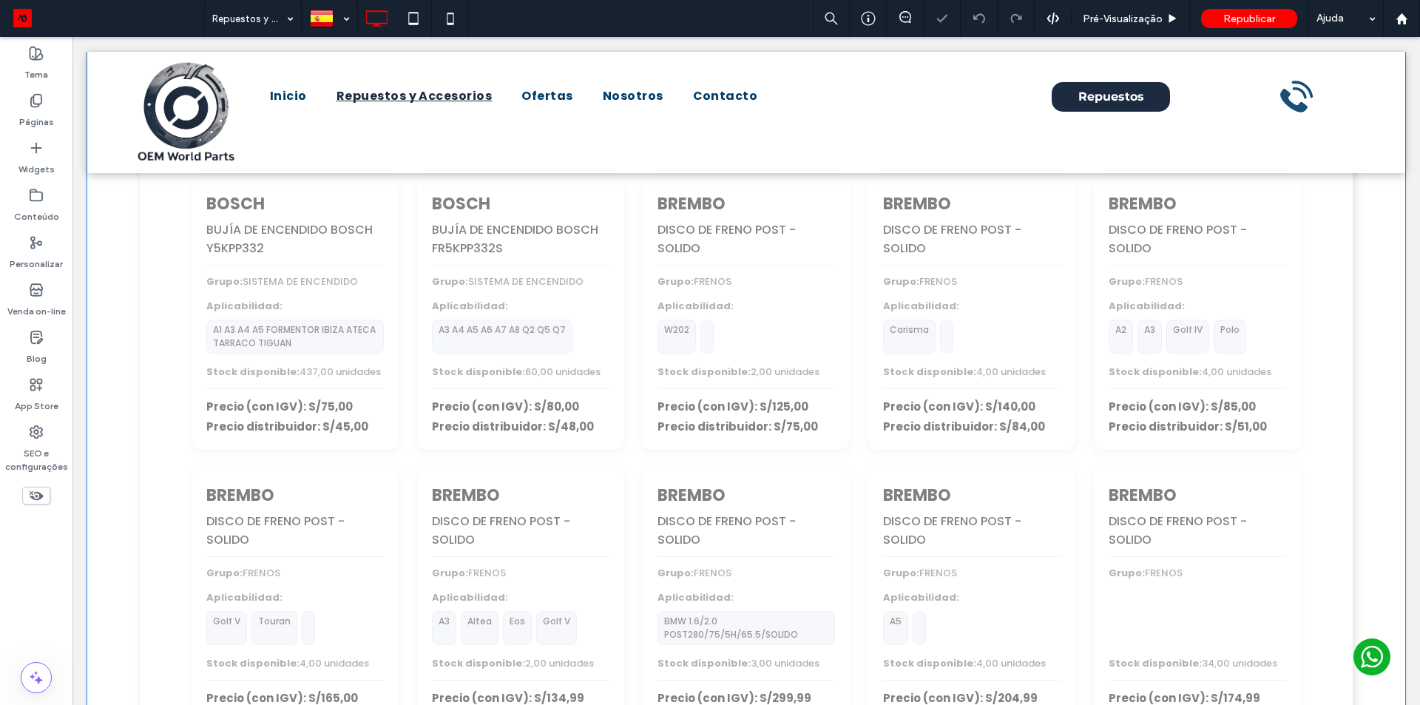
scroll to position [361, 0]
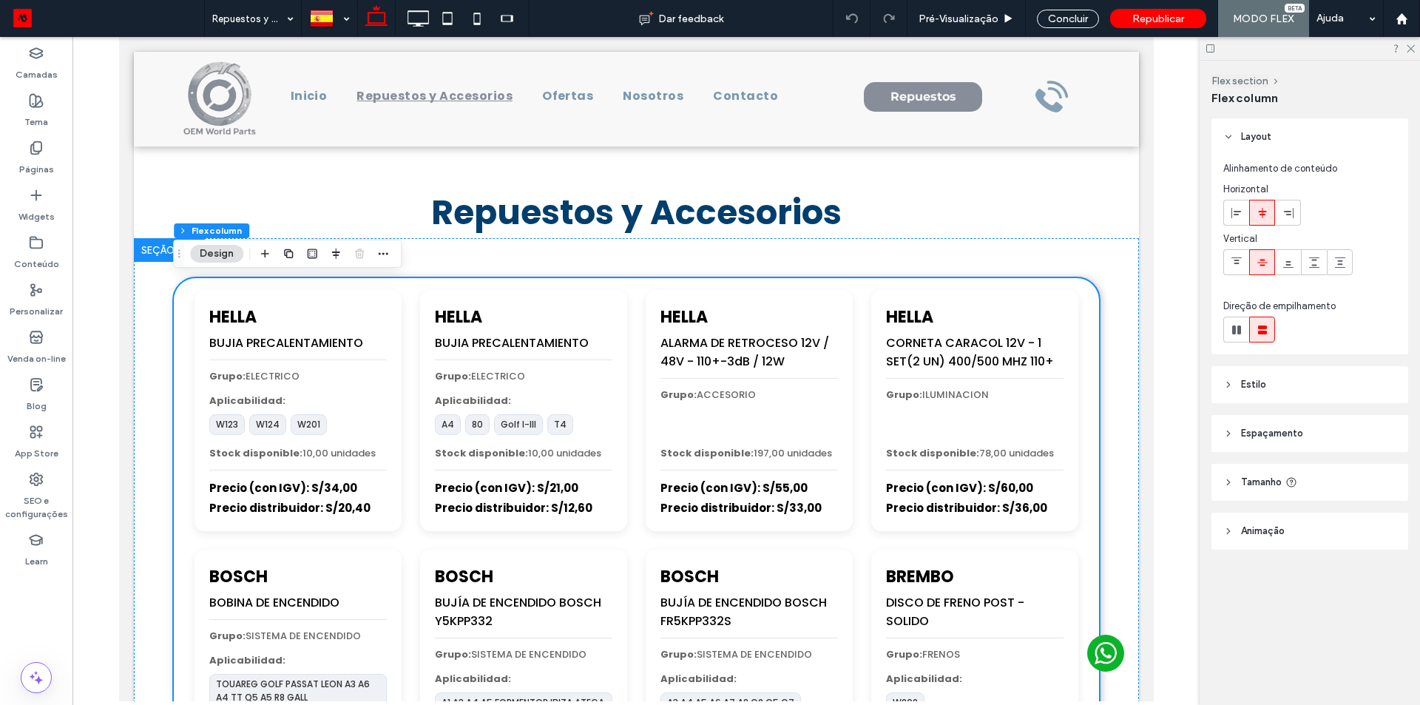
click at [1261, 527] on span "Animaçāo" at bounding box center [1263, 531] width 44 height 15
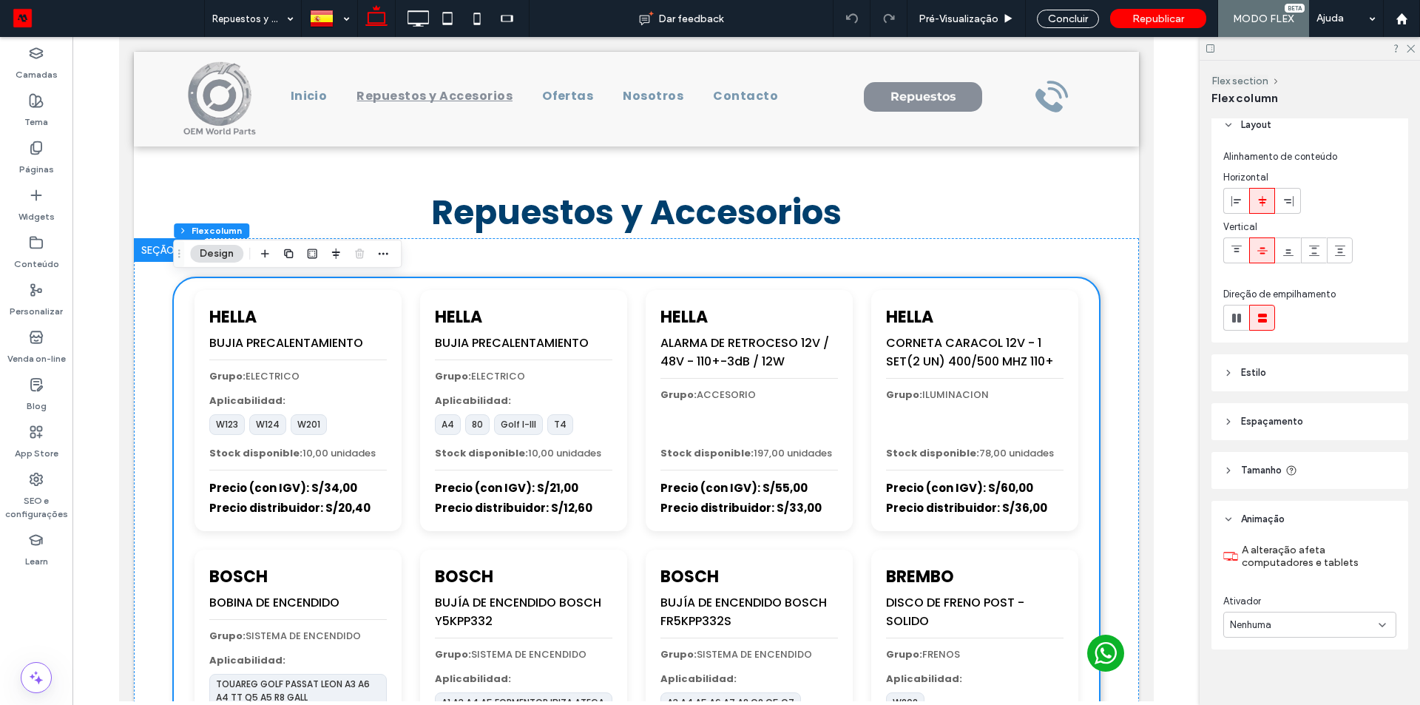
scroll to position [21, 0]
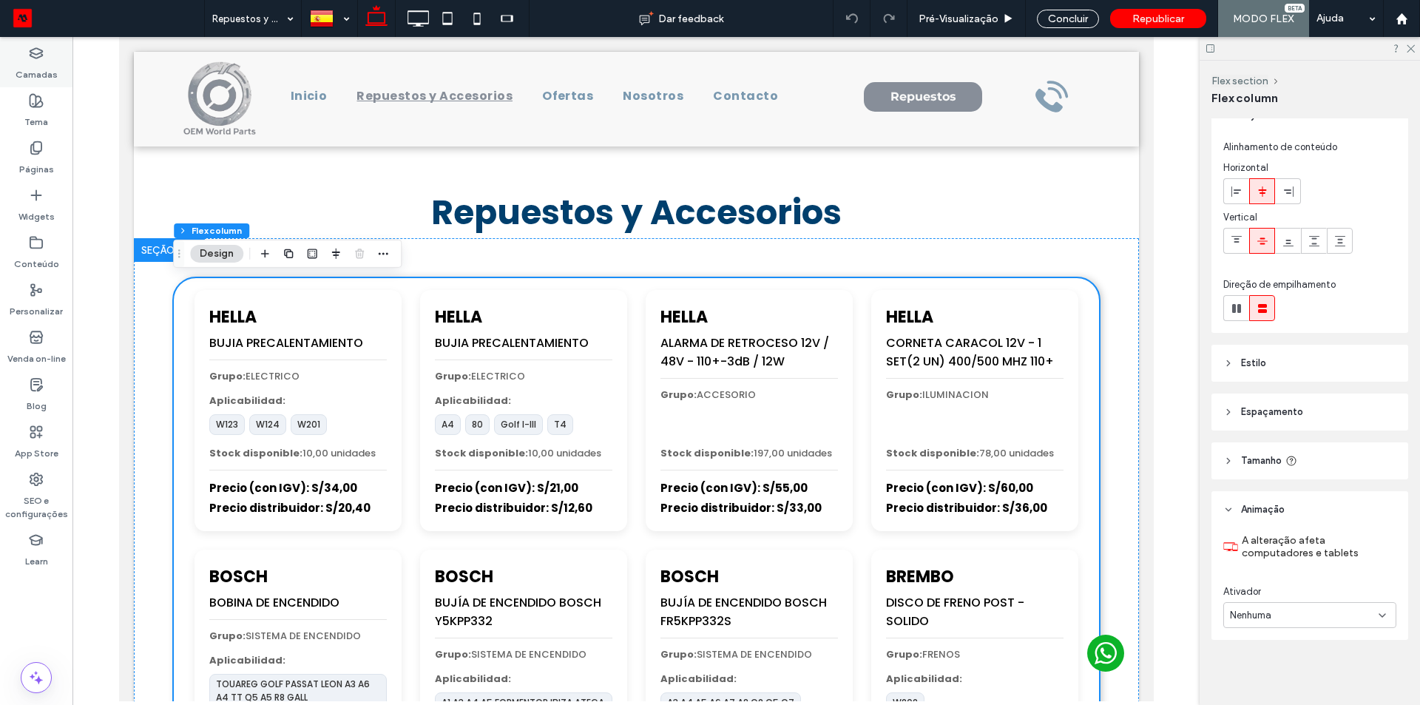
click at [16, 70] on div "Camadas" at bounding box center [36, 63] width 72 height 47
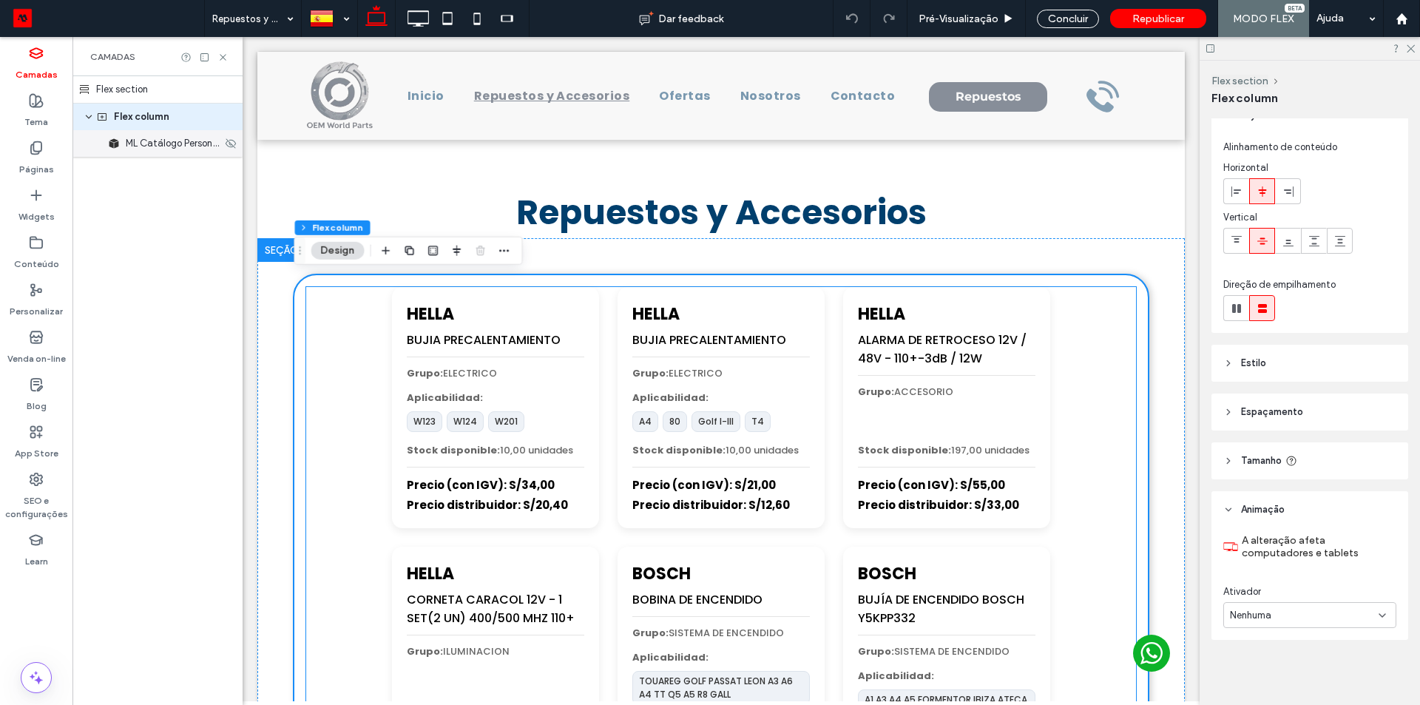
click at [132, 149] on span "ML Catálogo Personalizado" at bounding box center [174, 143] width 96 height 15
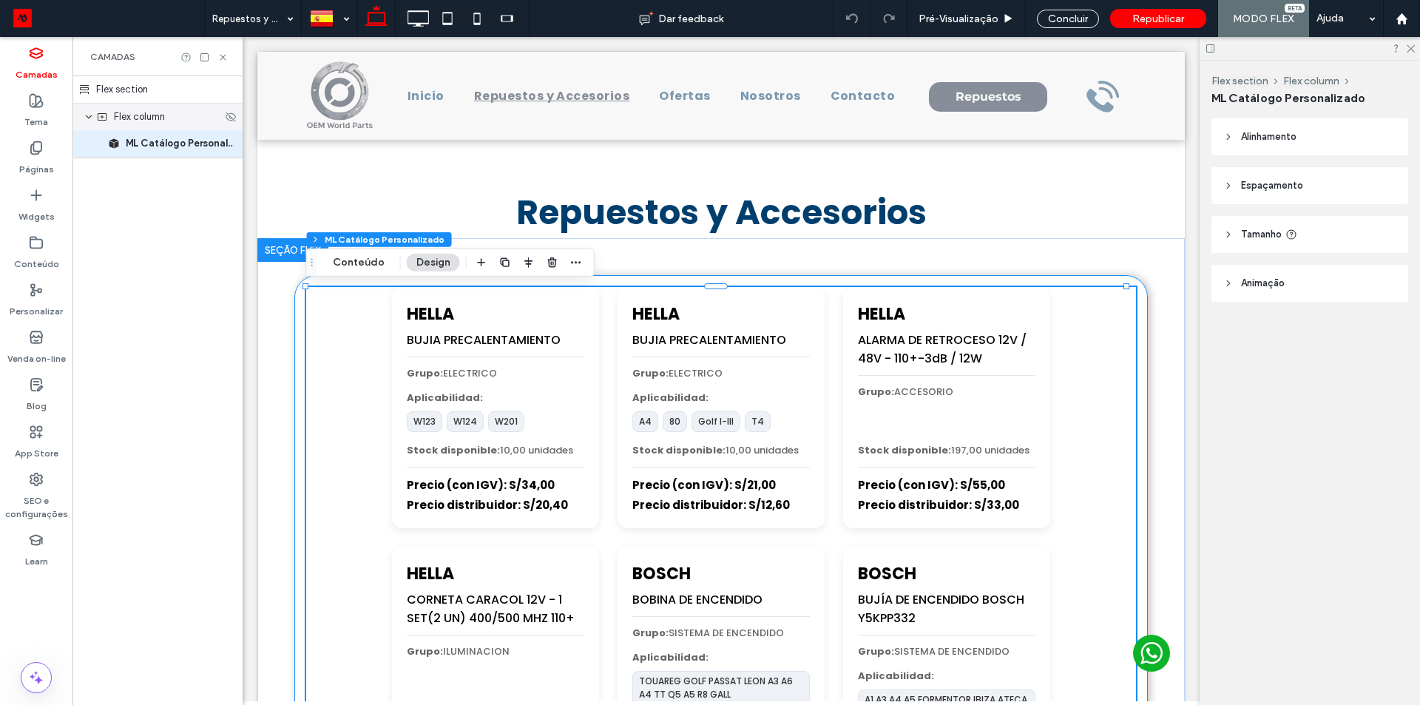
click at [141, 121] on span "Flex column" at bounding box center [139, 116] width 51 height 15
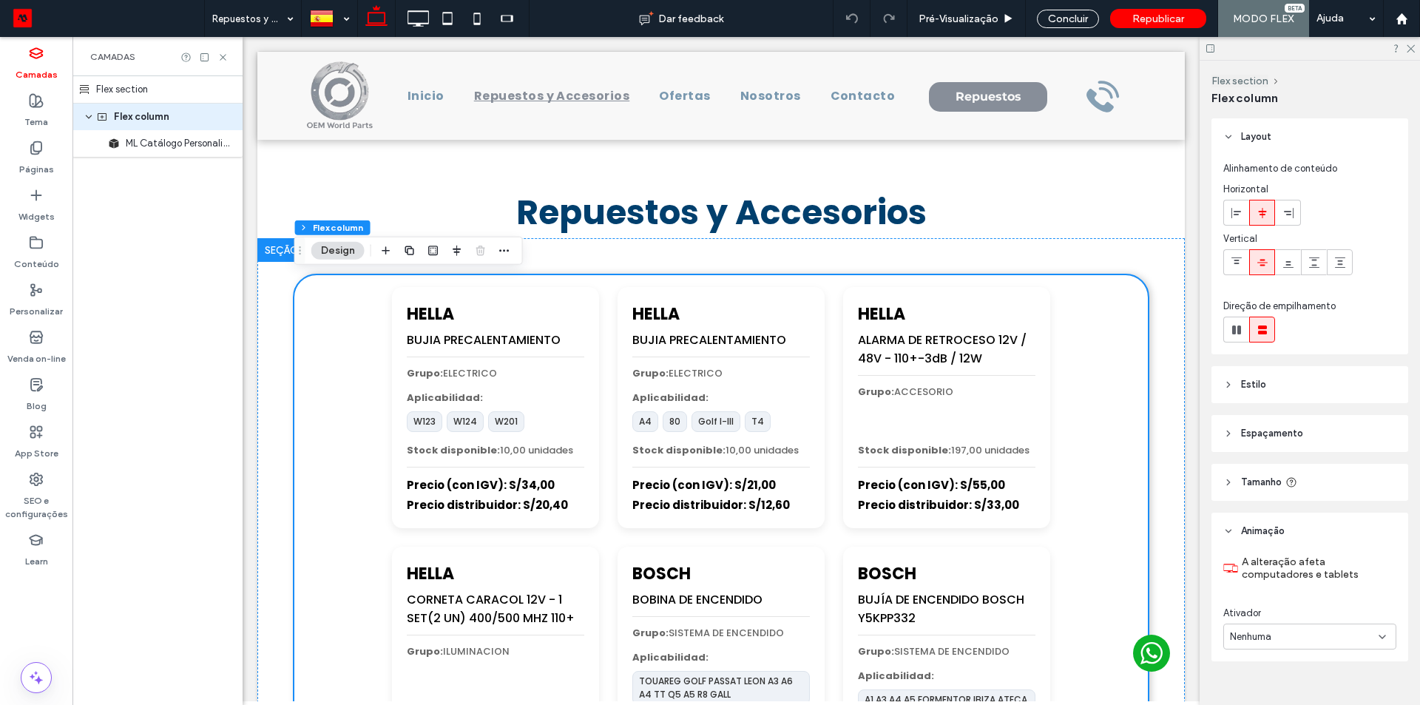
click at [1282, 444] on header "Espaçamento" at bounding box center [1310, 433] width 197 height 37
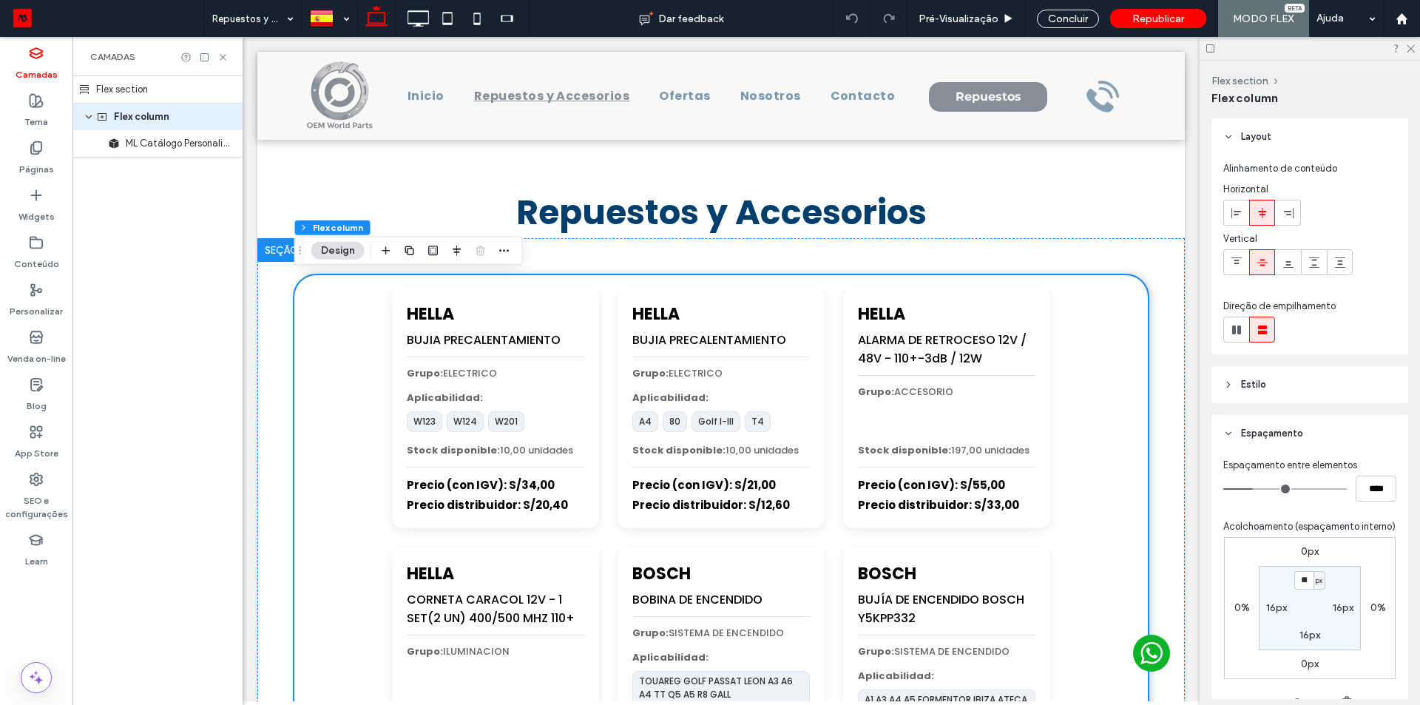
click at [1284, 436] on span "Espaçamento" at bounding box center [1272, 433] width 62 height 15
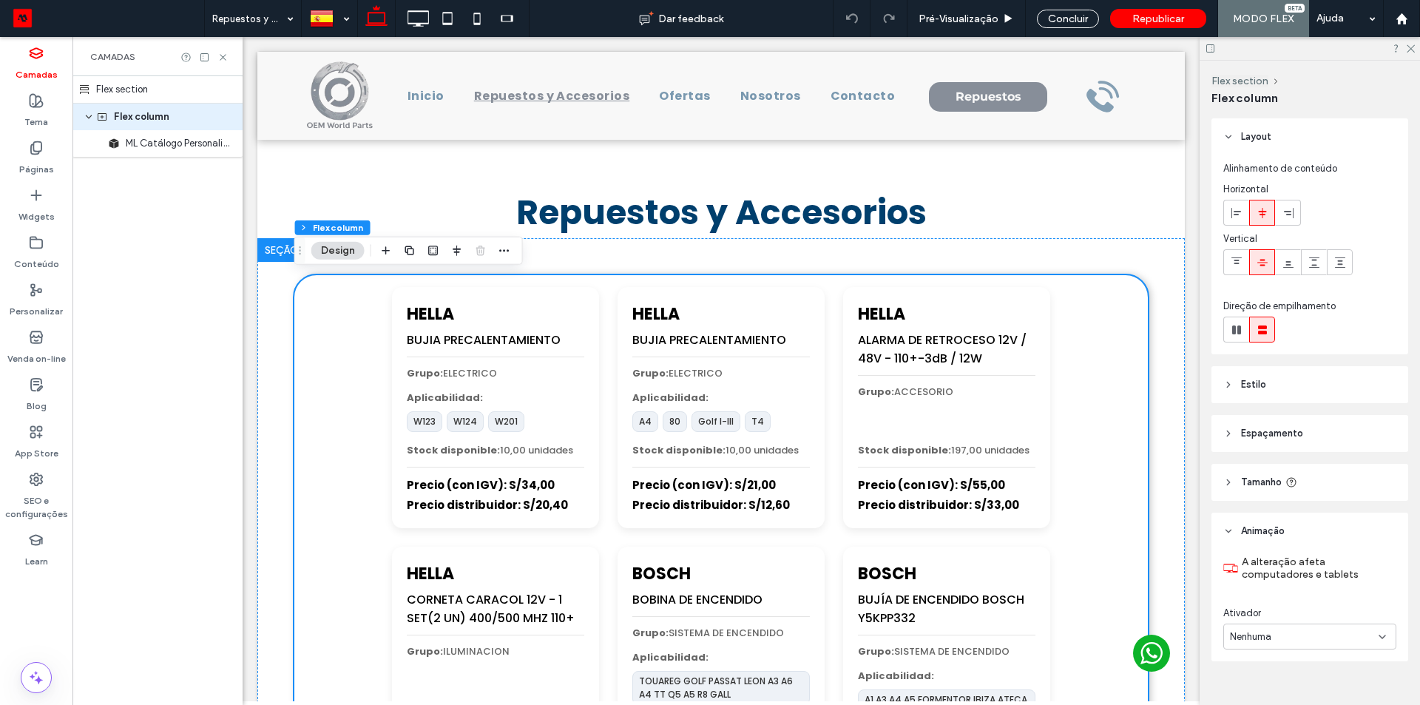
click at [1263, 491] on header "Tamanho" at bounding box center [1310, 482] width 197 height 37
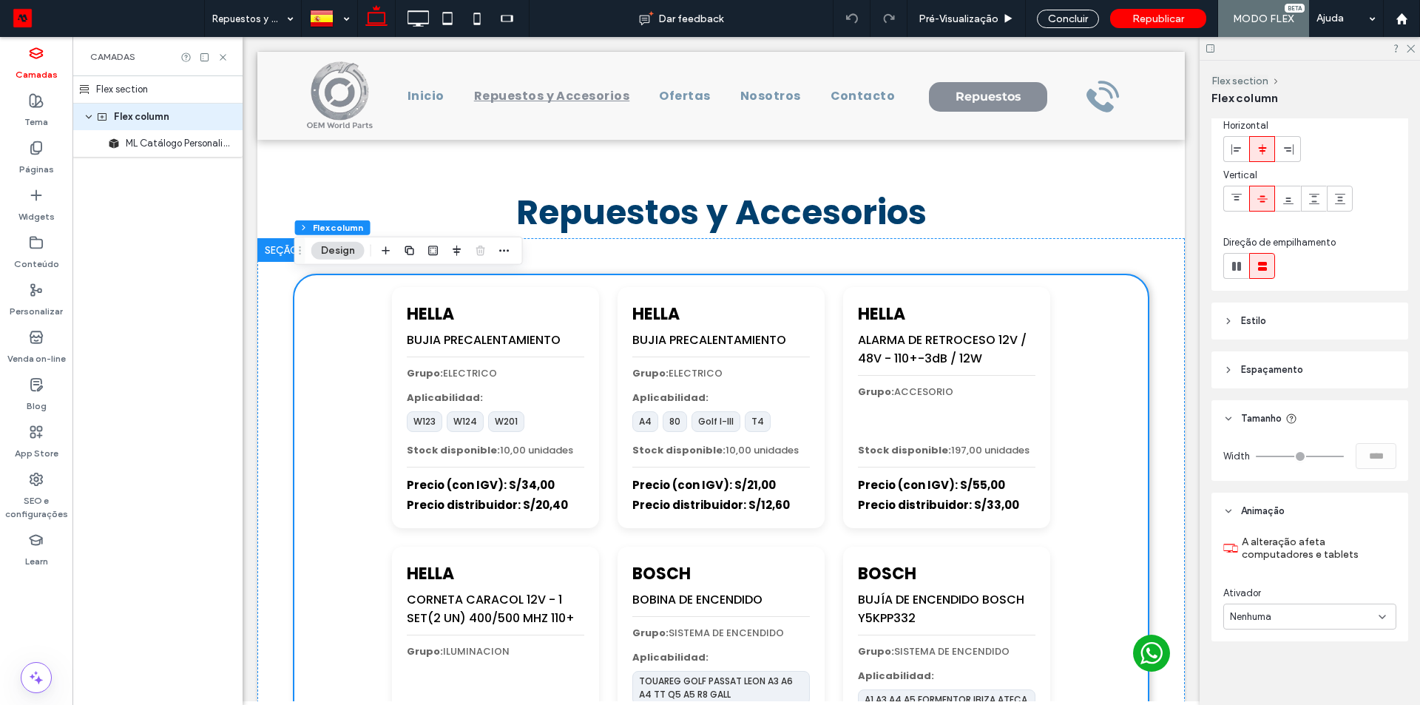
scroll to position [65, 0]
click at [155, 96] on div "Flex section" at bounding box center [157, 89] width 170 height 27
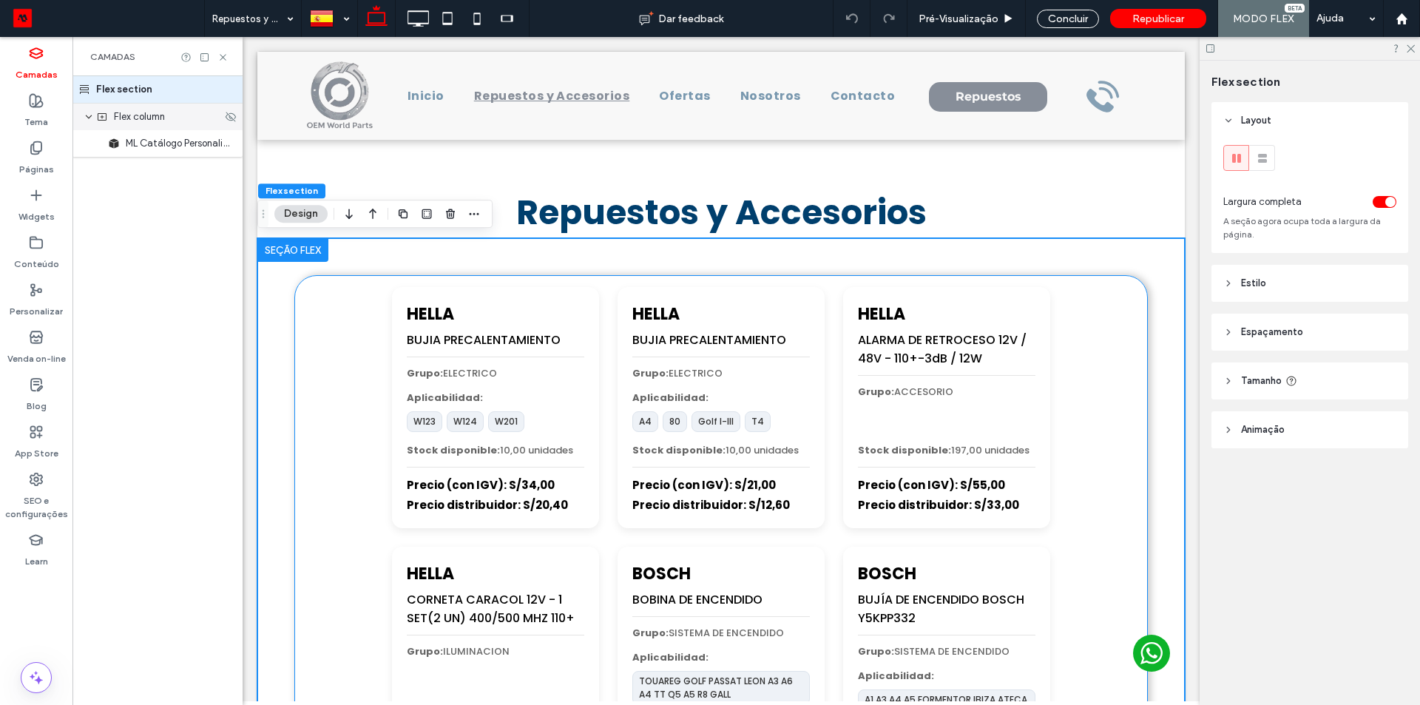
click at [155, 121] on span "Flex column" at bounding box center [139, 116] width 51 height 15
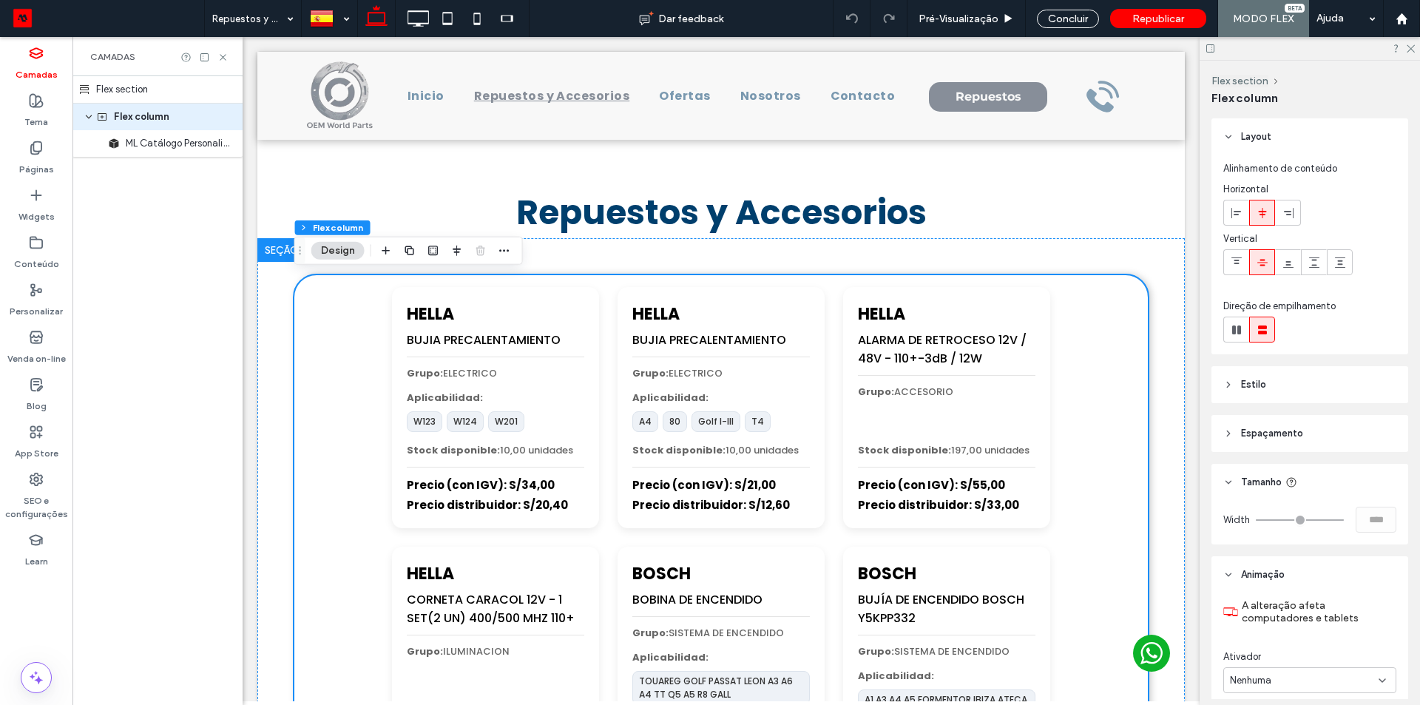
click at [1266, 389] on span "Estilo" at bounding box center [1253, 384] width 25 height 15
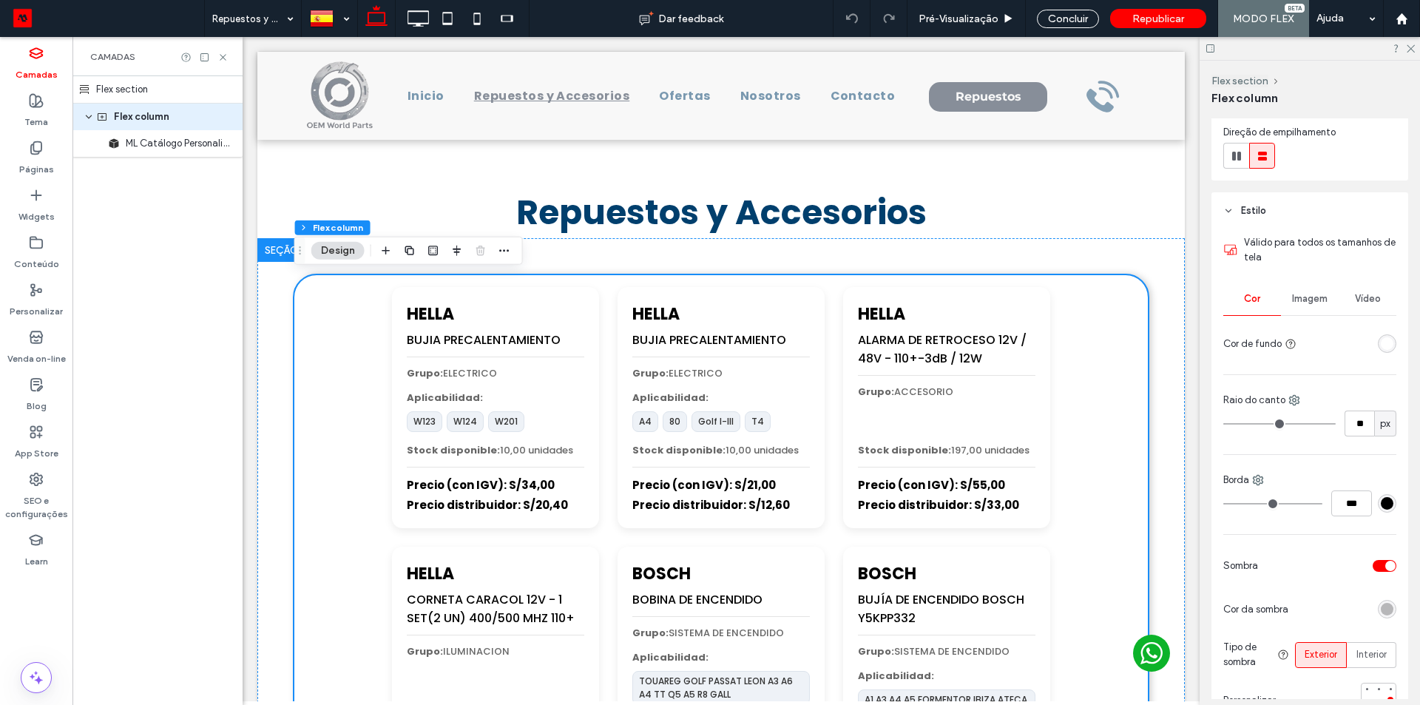
scroll to position [222, 0]
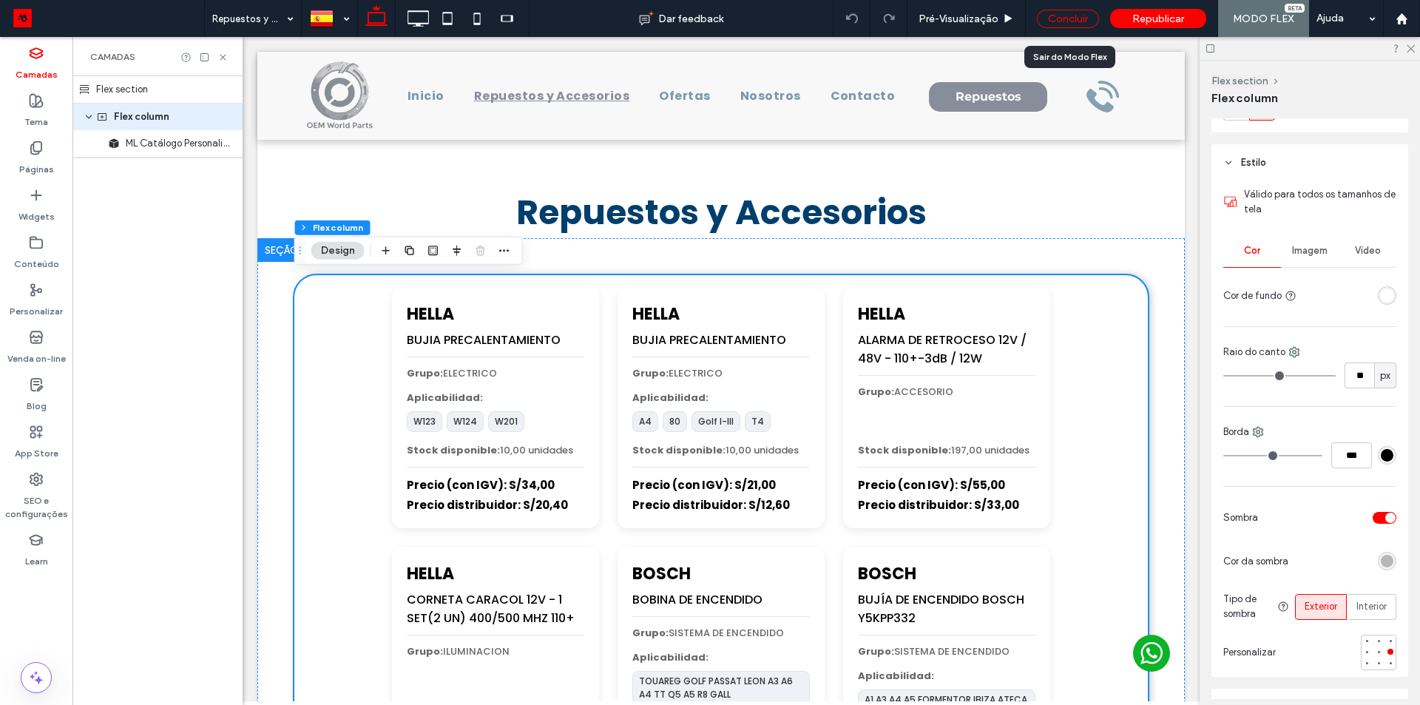
click at [1079, 19] on div "Concluir" at bounding box center [1068, 19] width 62 height 18
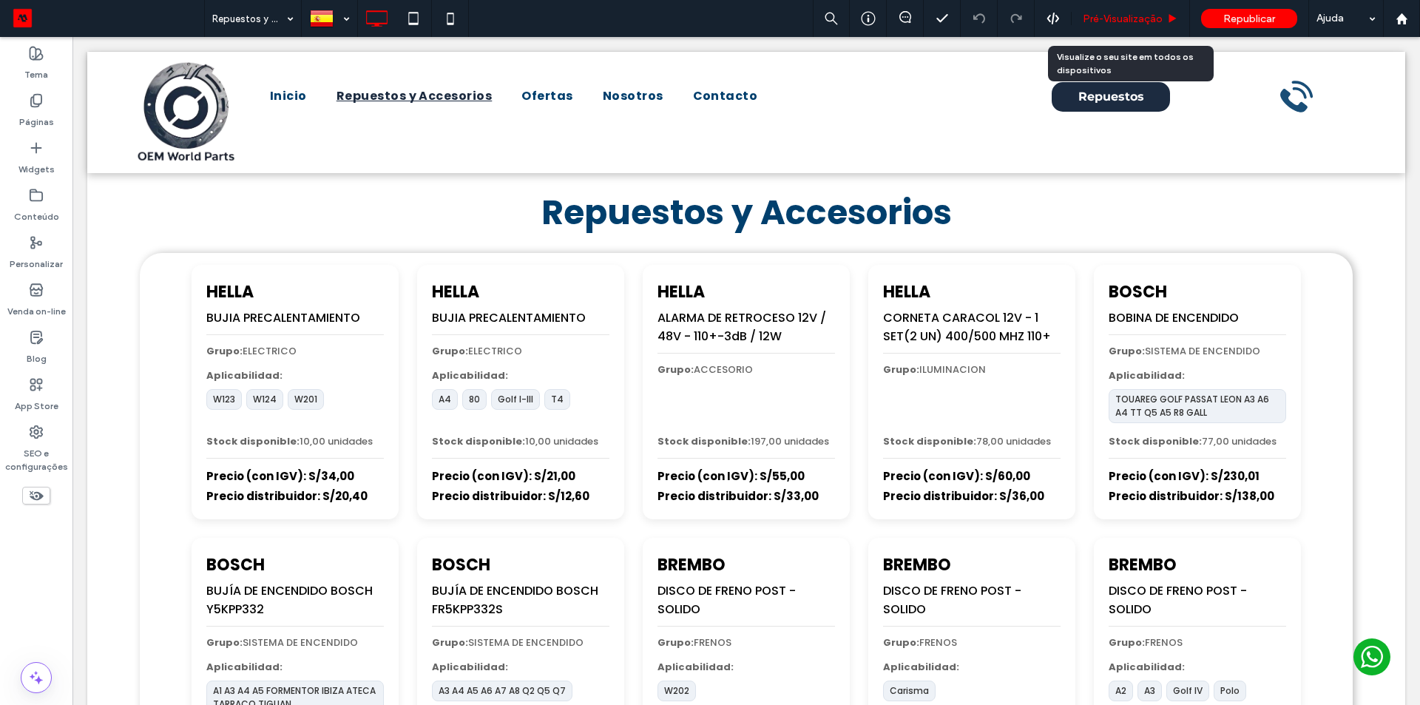
click at [1138, 14] on span "Pré-Visualizaçāo" at bounding box center [1123, 19] width 80 height 13
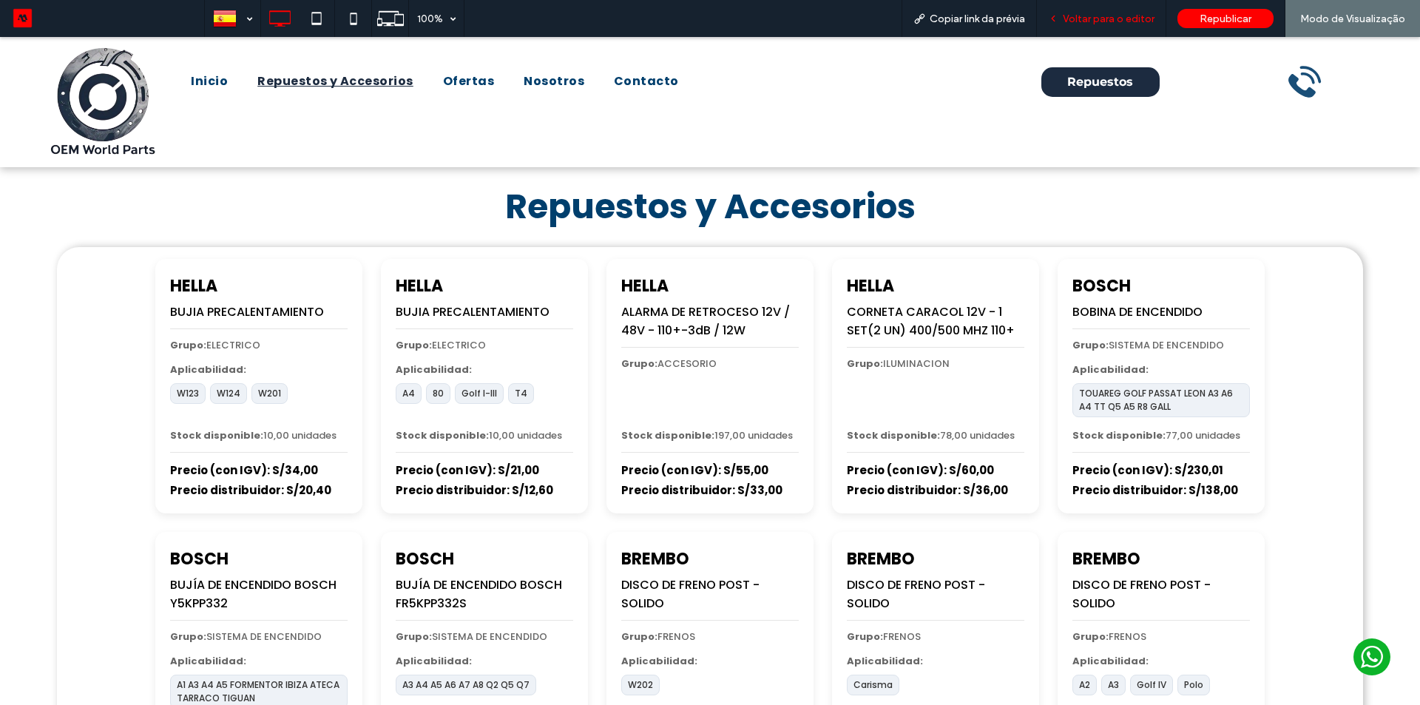
click at [1075, 16] on span "Voltar para o editor" at bounding box center [1109, 19] width 92 height 13
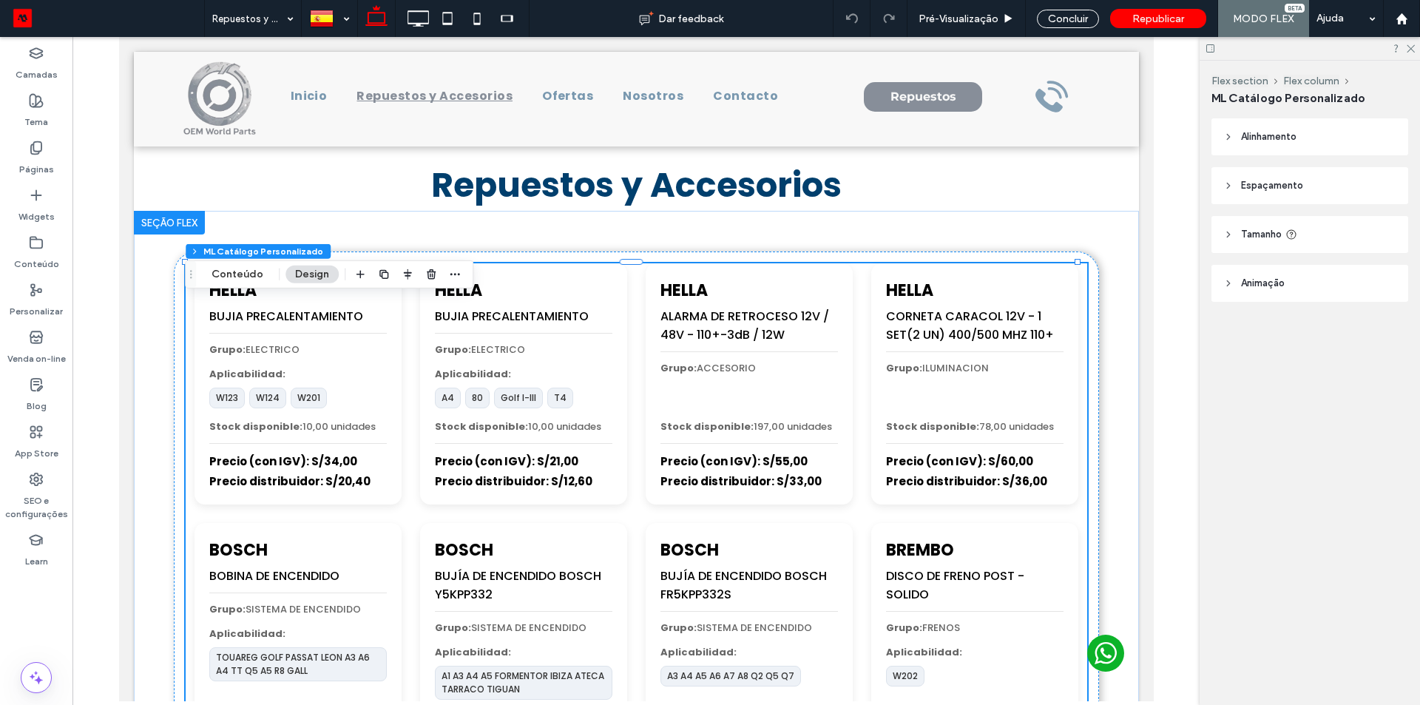
click at [452, 283] on div at bounding box center [455, 274] width 18 height 27
click at [450, 277] on icon "button" at bounding box center [455, 274] width 12 height 12
click at [457, 275] on icon "button" at bounding box center [455, 274] width 12 height 12
click at [1074, 20] on div "Concluir" at bounding box center [1068, 19] width 62 height 18
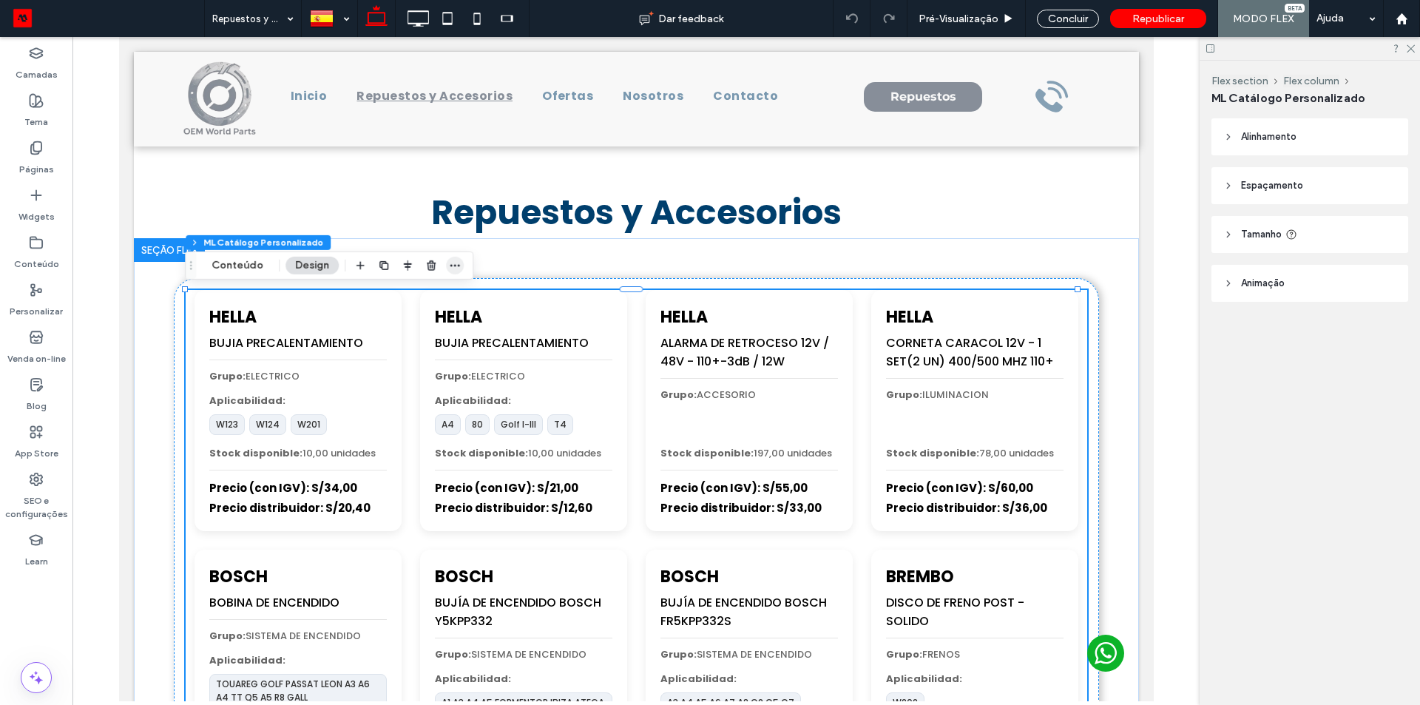
click at [449, 262] on icon "button" at bounding box center [455, 266] width 12 height 12
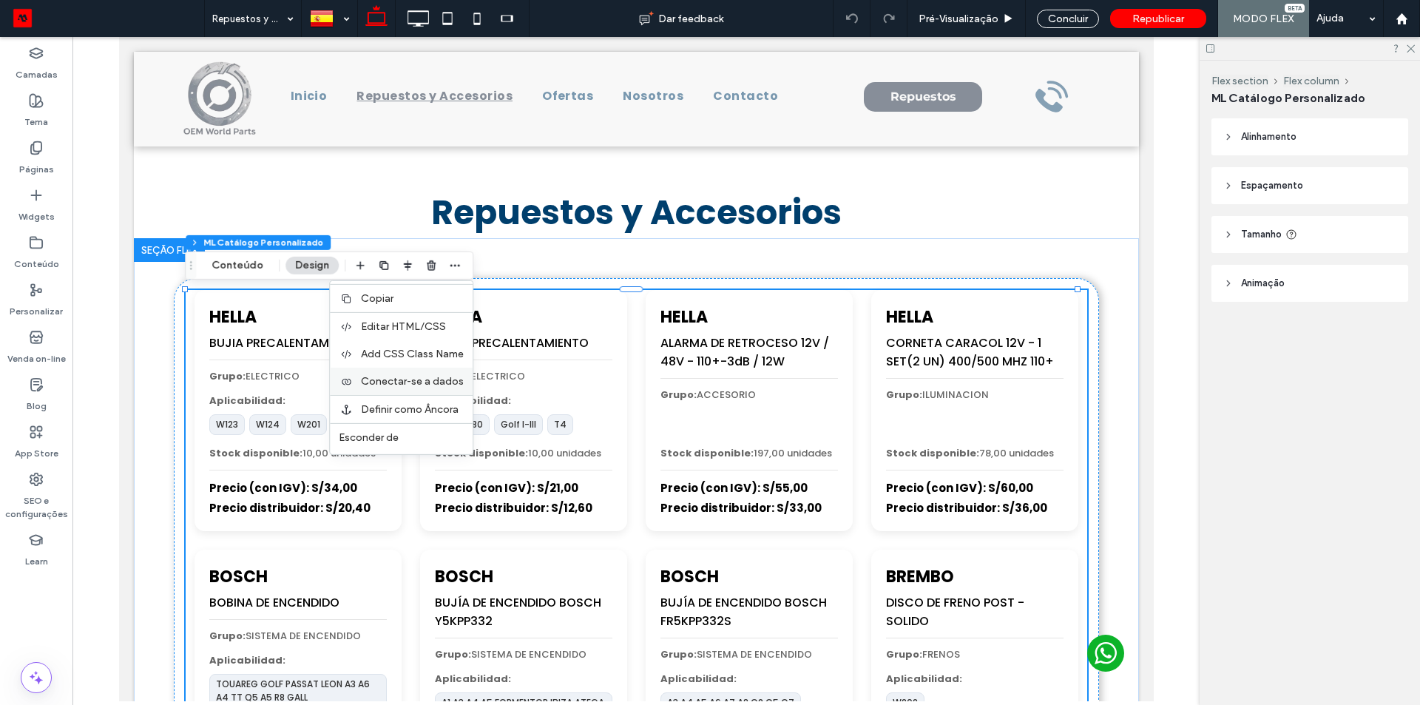
click at [445, 377] on span "Conectar-se a dados" at bounding box center [412, 381] width 103 height 13
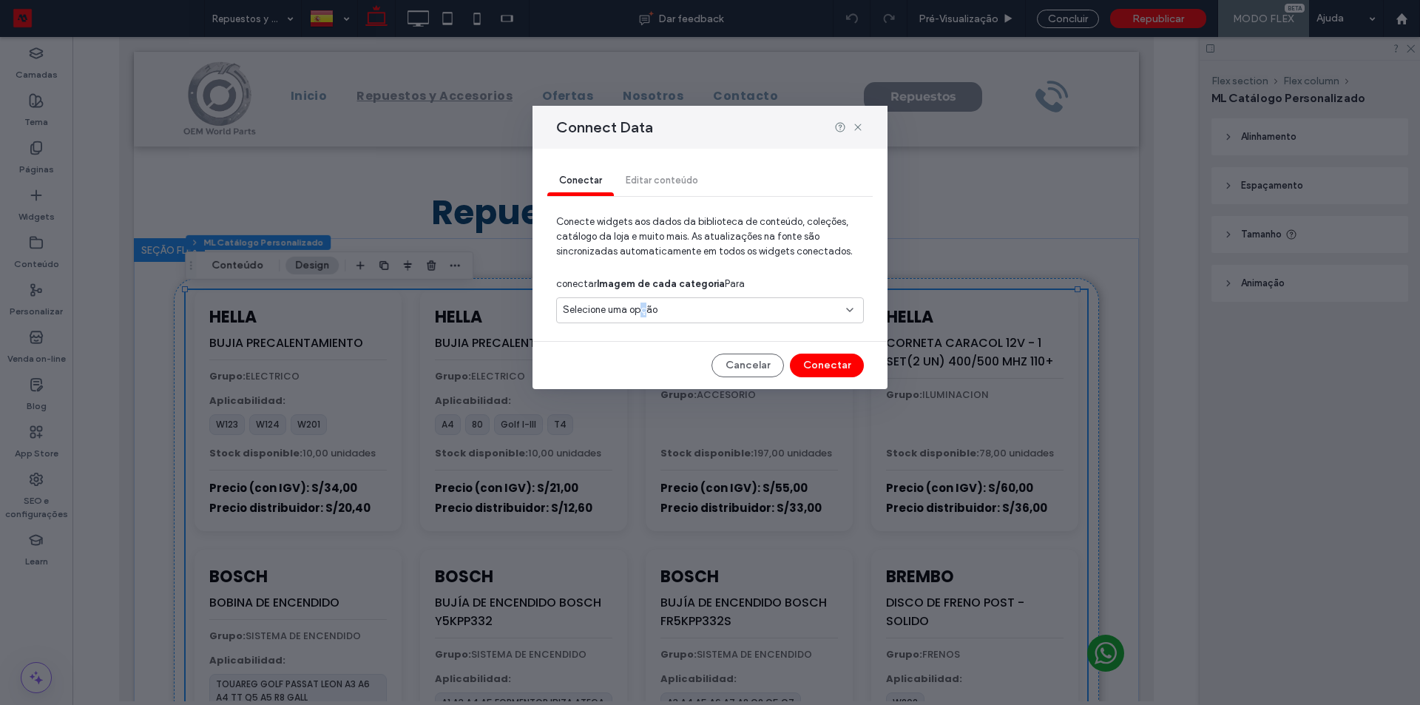
click at [643, 314] on span "Selecione uma opção" at bounding box center [610, 310] width 95 height 15
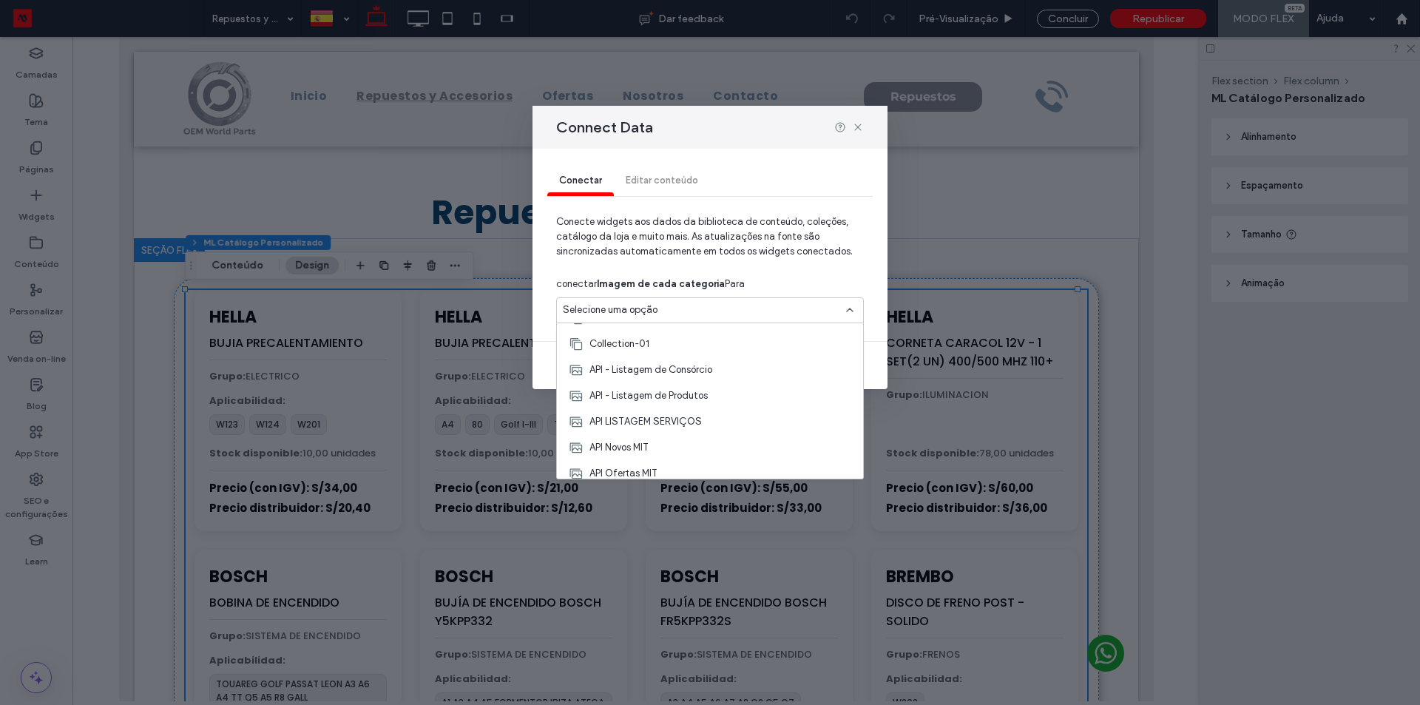
scroll to position [74, 0]
click at [680, 396] on span "API_PRODUTOS_OEM" at bounding box center [636, 392] width 95 height 15
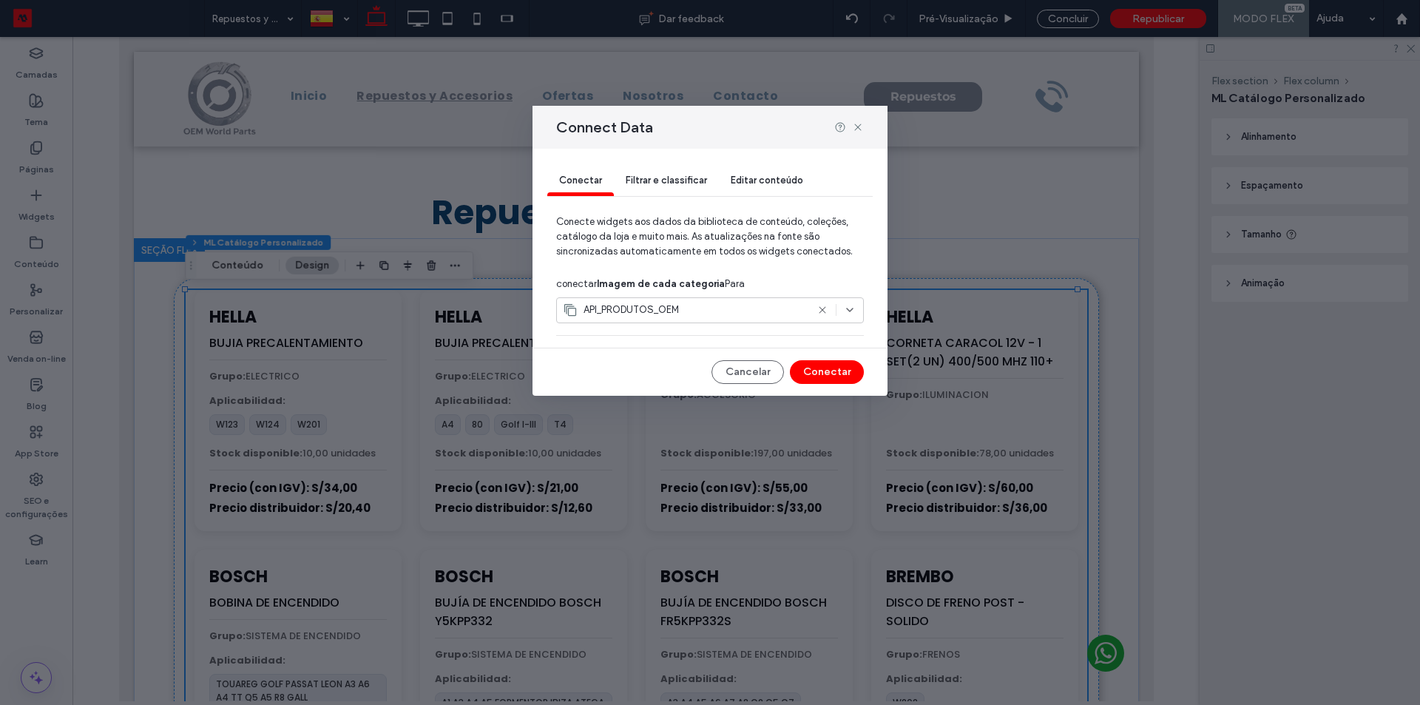
click at [687, 185] on span "Filtrar e classificar" at bounding box center [666, 180] width 81 height 11
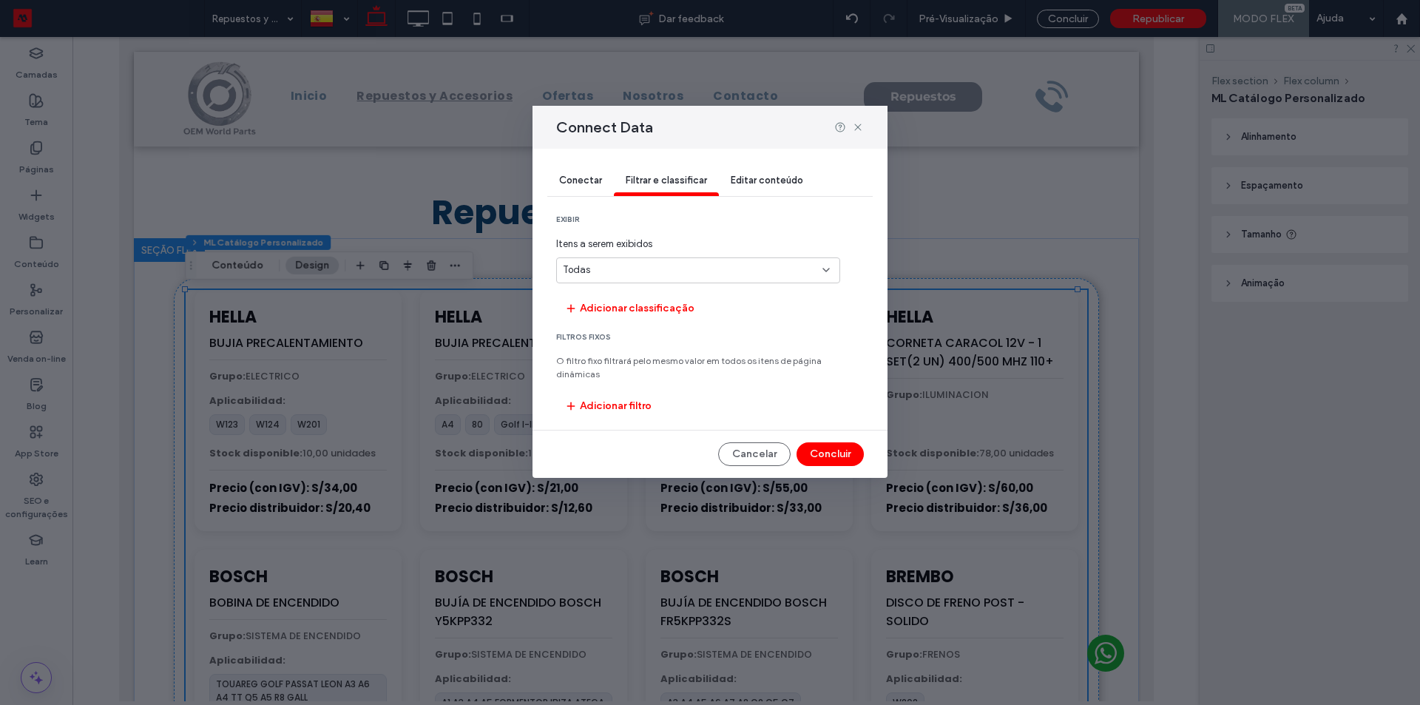
click at [692, 276] on div "Todas" at bounding box center [689, 270] width 253 height 15
click at [710, 237] on span "Itens a serem exibidos" at bounding box center [698, 244] width 284 height 15
click at [767, 180] on span "Editar conteúdo" at bounding box center [767, 180] width 72 height 11
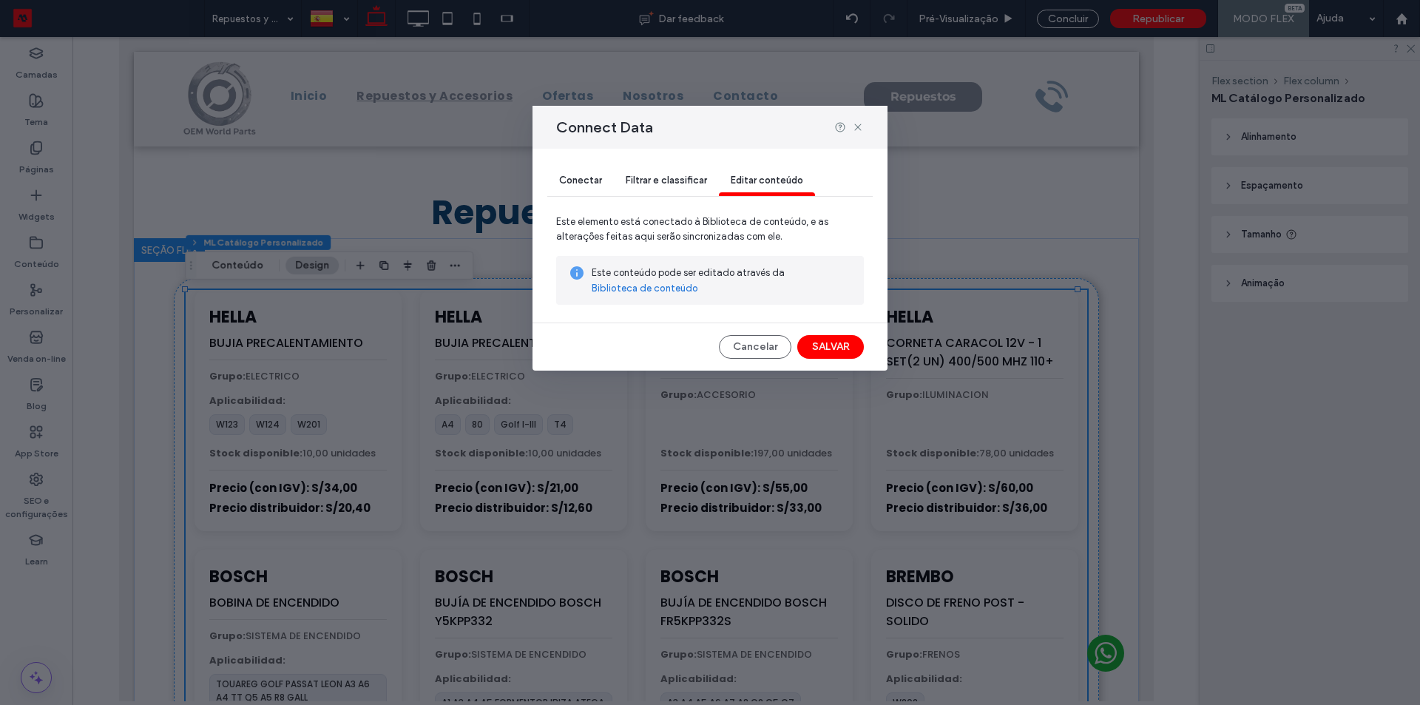
click at [695, 183] on span "Filtrar e classificar" at bounding box center [666, 180] width 81 height 11
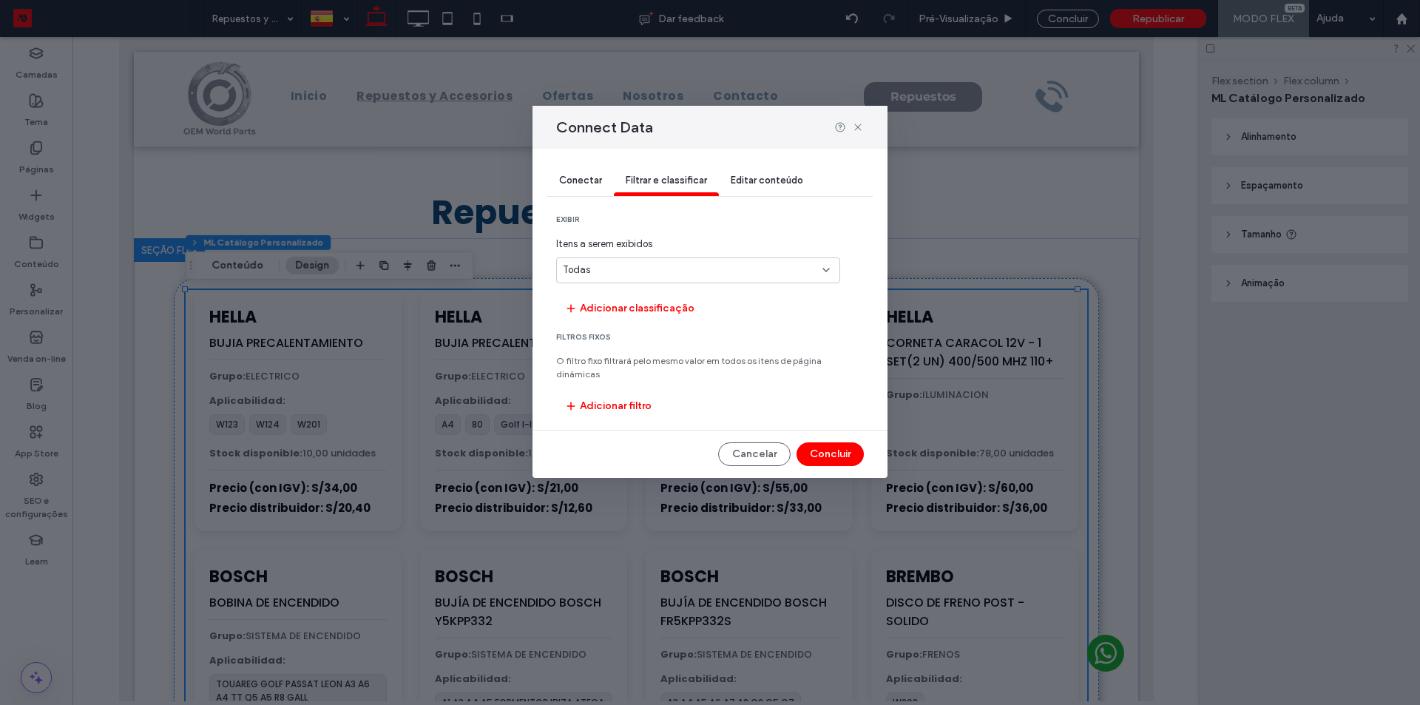
click at [649, 271] on div "Todas" at bounding box center [689, 270] width 253 height 15
click at [678, 250] on span "Itens a serem exibidos" at bounding box center [698, 244] width 284 height 15
click at [657, 305] on button "Adicionar classificação" at bounding box center [629, 309] width 147 height 24
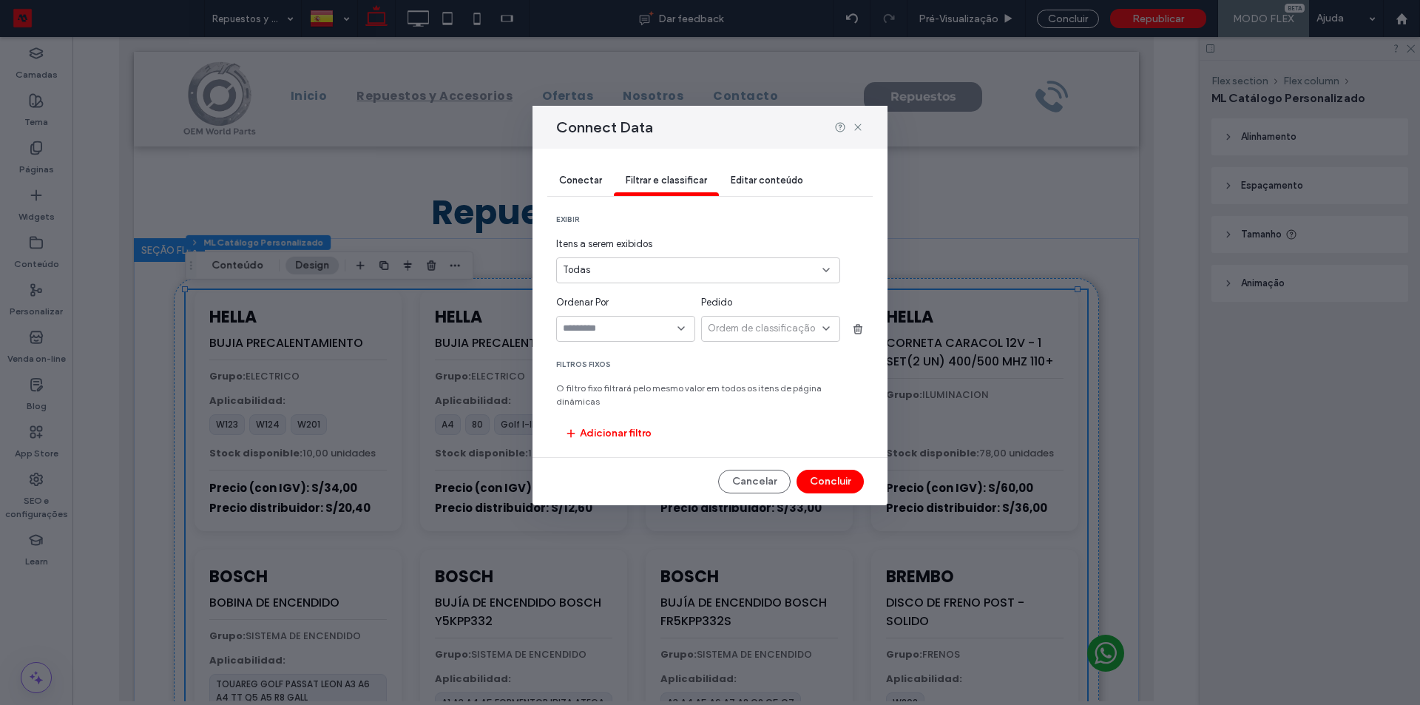
click at [654, 329] on input "sort-field-dropdown" at bounding box center [620, 328] width 115 height 12
click at [624, 355] on div "Grupo" at bounding box center [626, 358] width 138 height 26
click at [753, 327] on span "Ordem de classificação" at bounding box center [761, 328] width 107 height 15
click at [735, 349] on span "Ascendente" at bounding box center [734, 355] width 53 height 15
click at [732, 272] on div "Todas" at bounding box center [689, 270] width 253 height 15
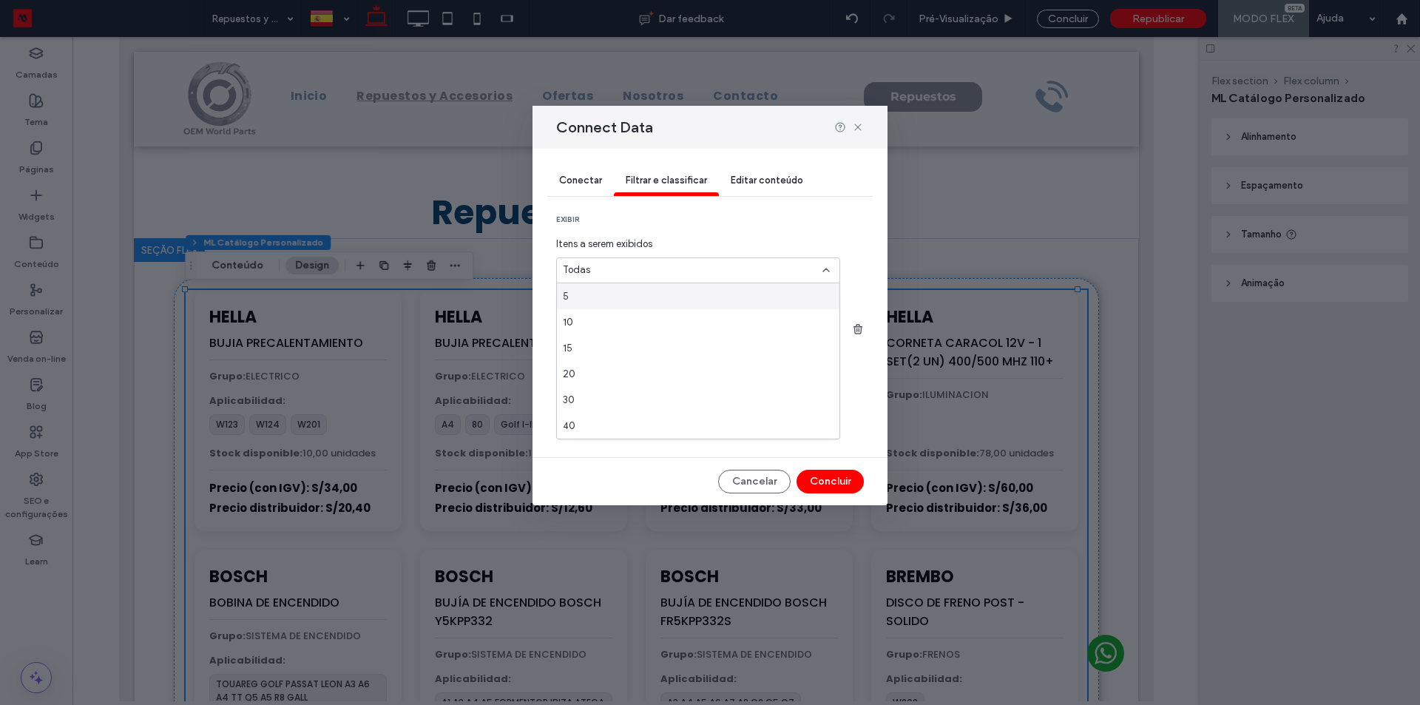
click at [729, 242] on span "Itens a serem exibidos" at bounding box center [698, 244] width 284 height 15
click at [717, 329] on span "Ascendente" at bounding box center [734, 328] width 53 height 15
click at [729, 376] on span "Descendente" at bounding box center [737, 381] width 58 height 15
click at [739, 331] on span "Descendente" at bounding box center [737, 328] width 58 height 15
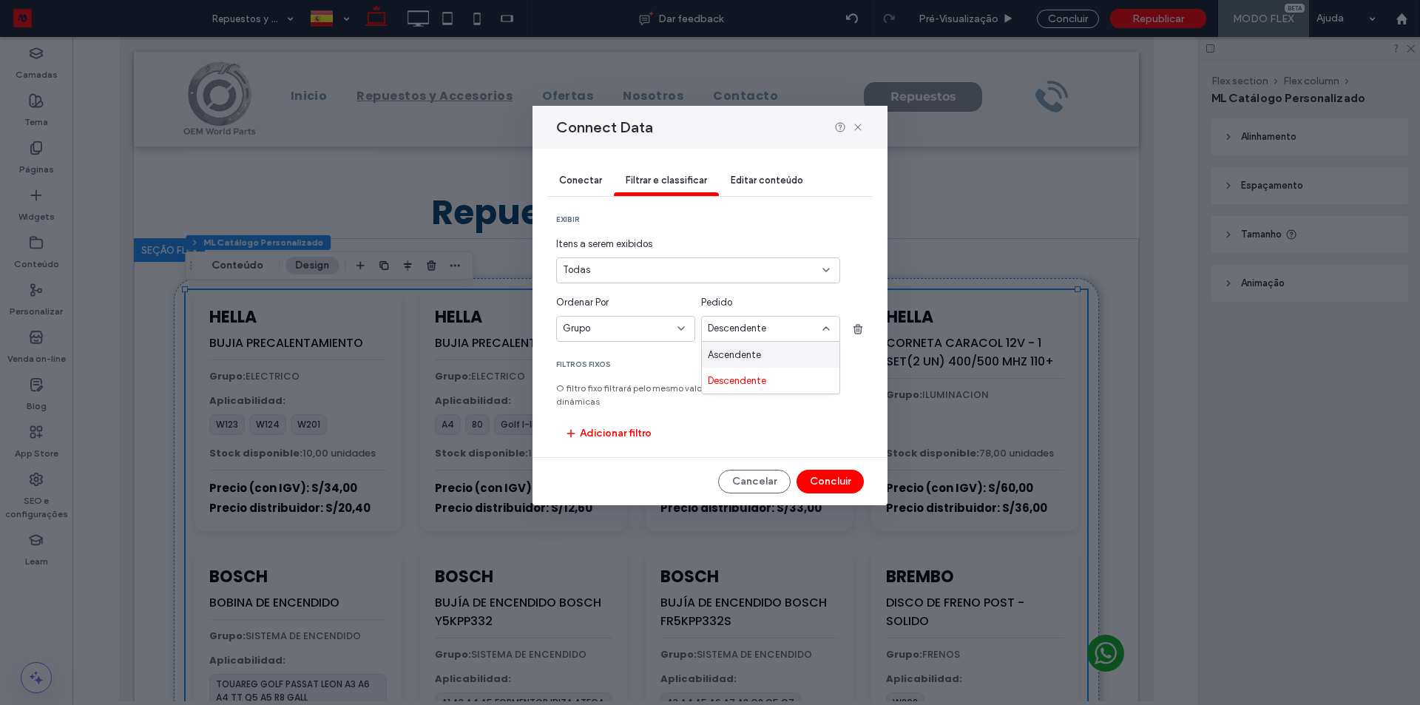
click at [743, 356] on span "Ascendente" at bounding box center [734, 355] width 53 height 15
click at [749, 325] on span "Ascendente" at bounding box center [734, 328] width 53 height 15
click at [743, 377] on span "Descendente" at bounding box center [737, 381] width 58 height 15
click at [757, 331] on span "Descendente" at bounding box center [737, 328] width 58 height 15
click at [751, 351] on span "Ascendente" at bounding box center [734, 355] width 53 height 15
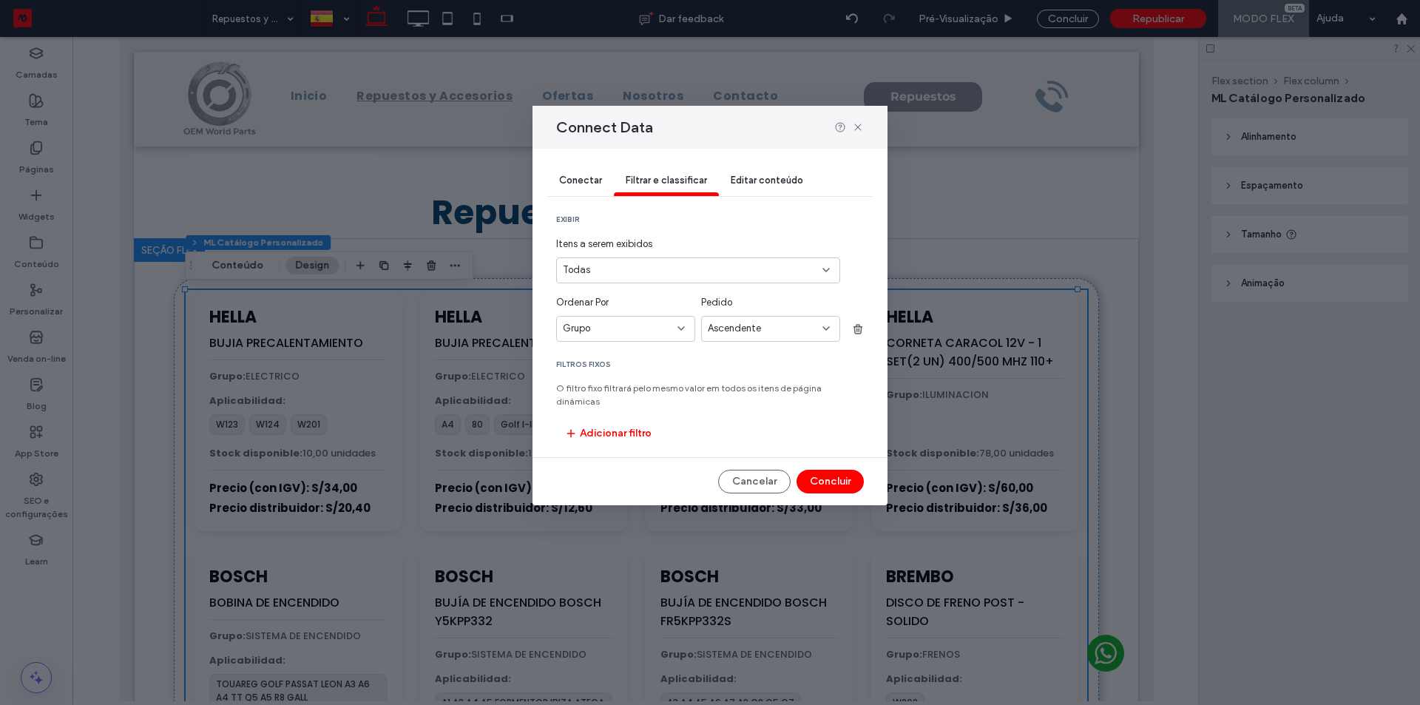
click at [659, 326] on div "Grupo" at bounding box center [617, 328] width 108 height 15
click at [675, 299] on div "Ordenar Por" at bounding box center [625, 302] width 139 height 15
click at [633, 422] on button "Adicionar filtro" at bounding box center [608, 434] width 104 height 24
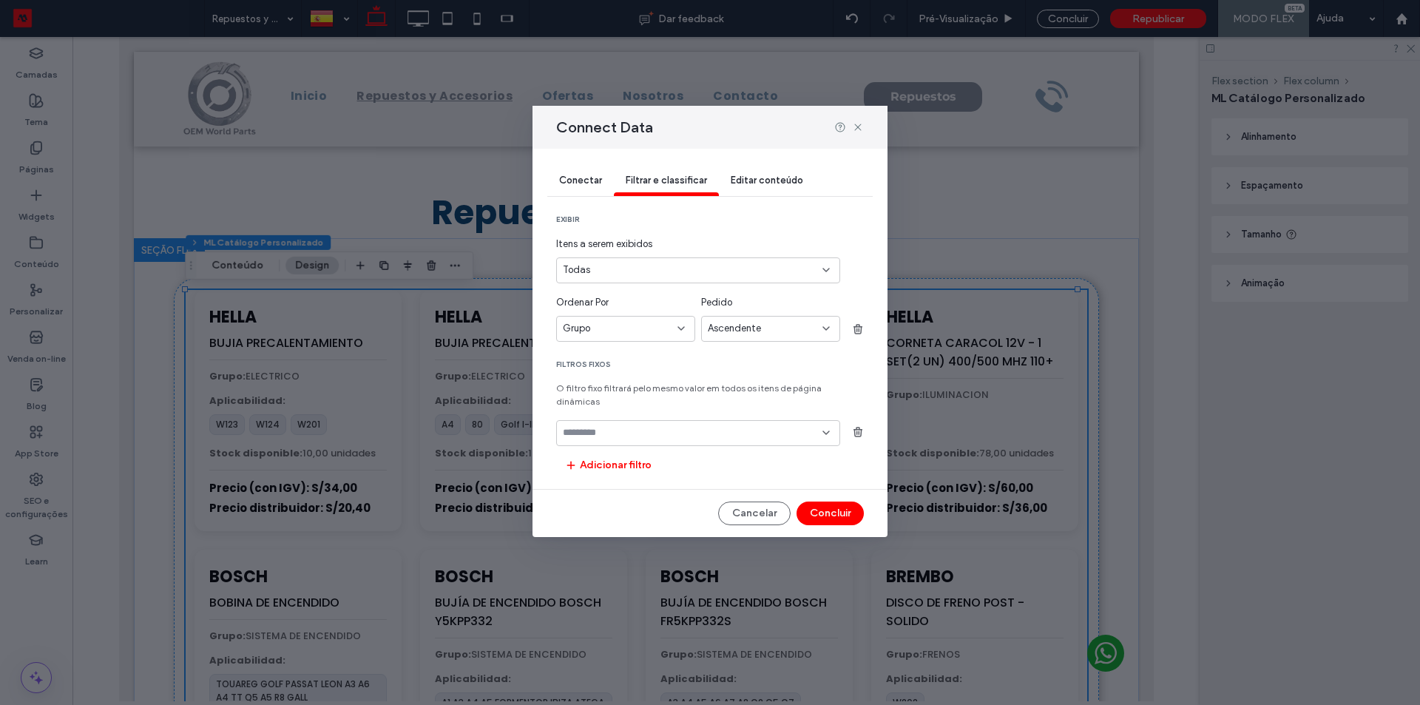
click at [635, 427] on input "fields-dropdown" at bounding box center [693, 433] width 260 height 12
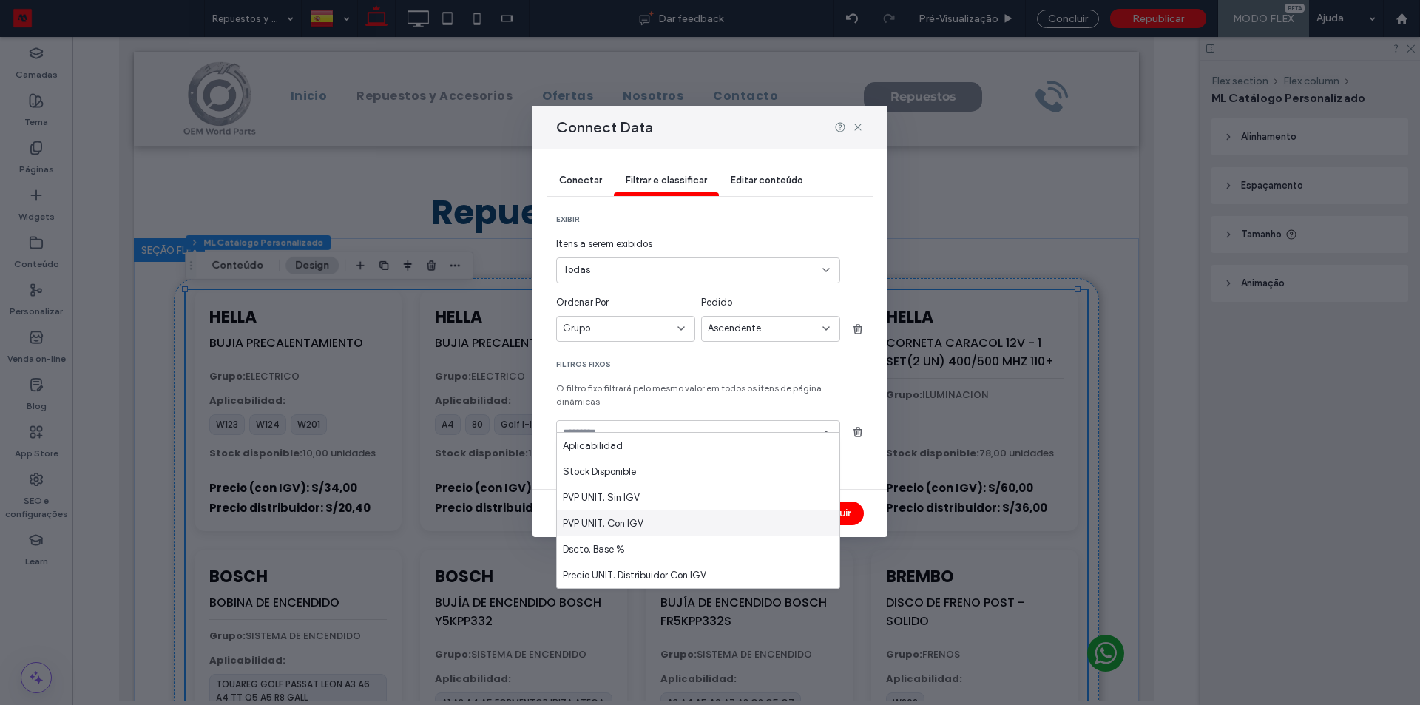
scroll to position [30, 0]
click at [650, 499] on div "Grupo" at bounding box center [698, 494] width 283 height 26
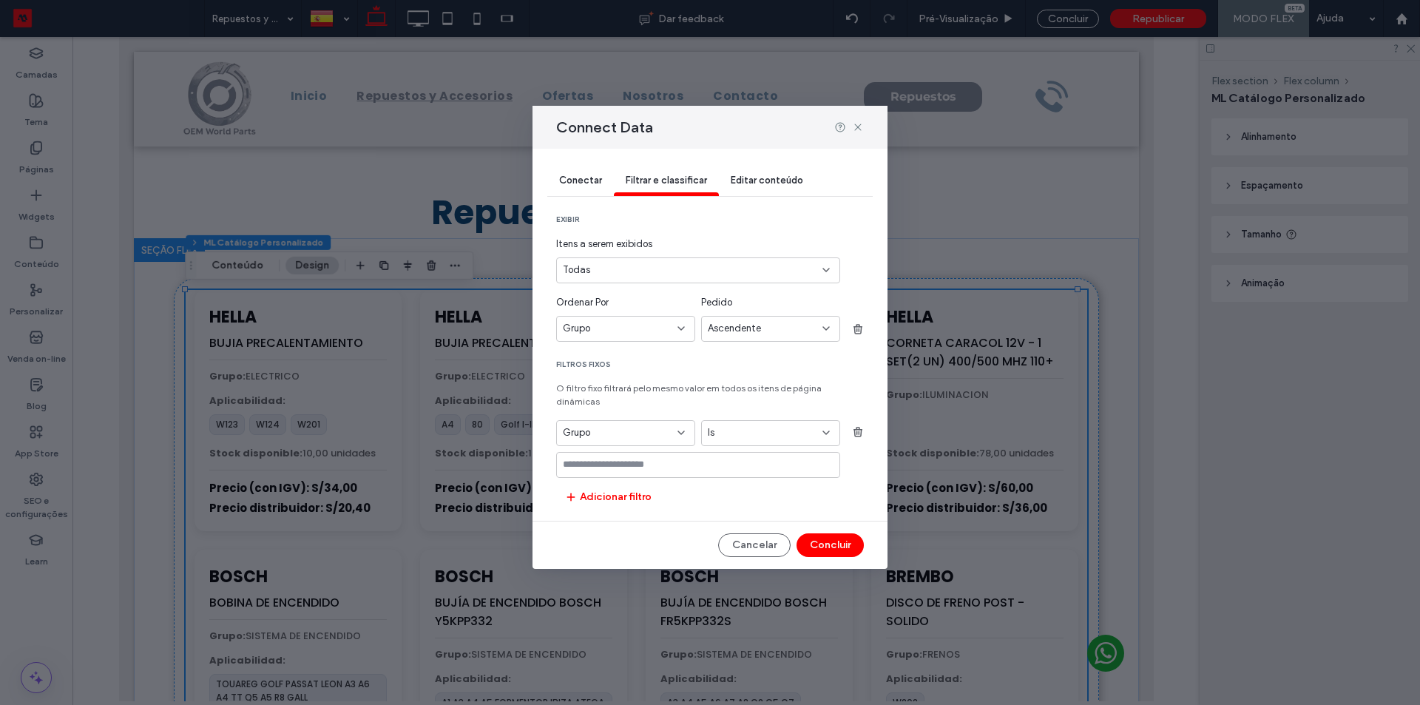
click at [791, 425] on div "Is" at bounding box center [762, 432] width 108 height 15
click at [801, 425] on div "Is" at bounding box center [762, 432] width 108 height 15
click at [822, 402] on section "Filtros fixos O filtro fixo filtrará pelo mesmo valor em todos os itens de pági…" at bounding box center [710, 433] width 308 height 149
click at [853, 426] on icon "button" at bounding box center [858, 432] width 12 height 12
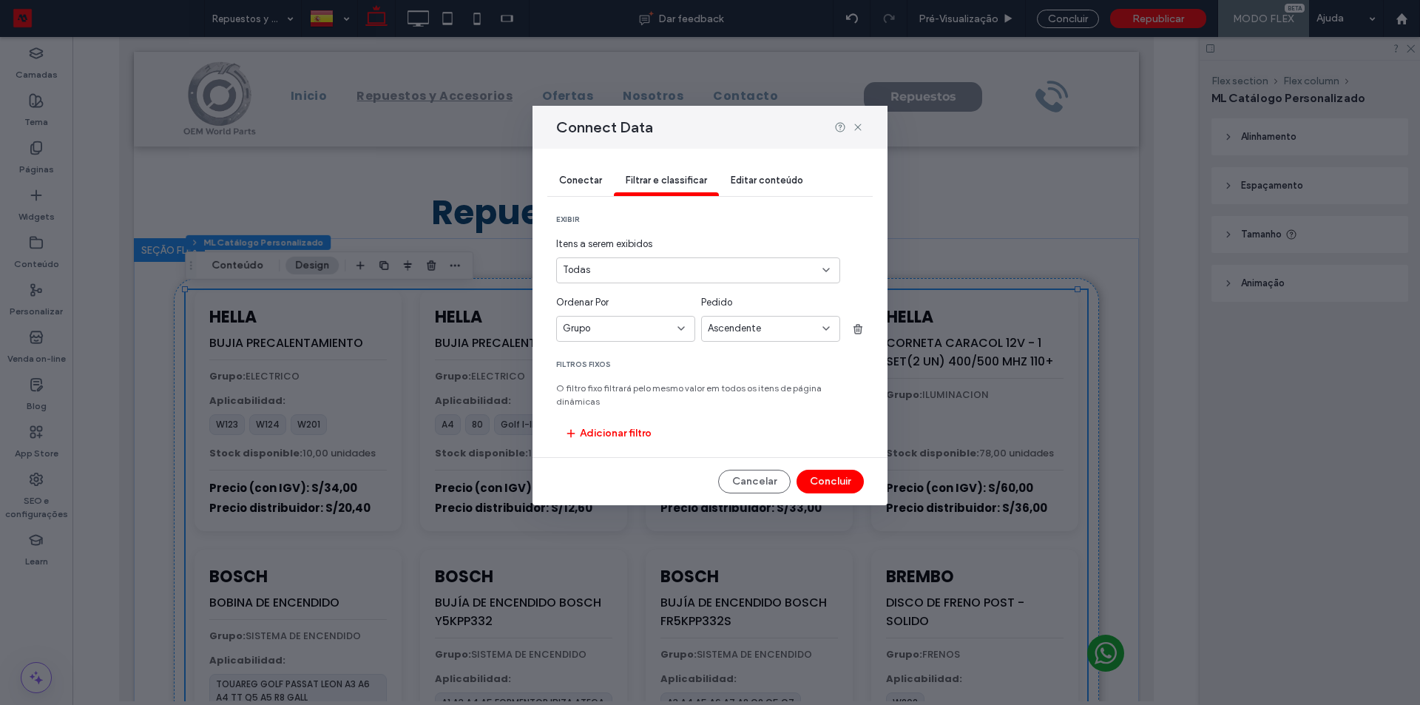
click at [781, 187] on div "Editar conteúdo" at bounding box center [767, 181] width 96 height 30
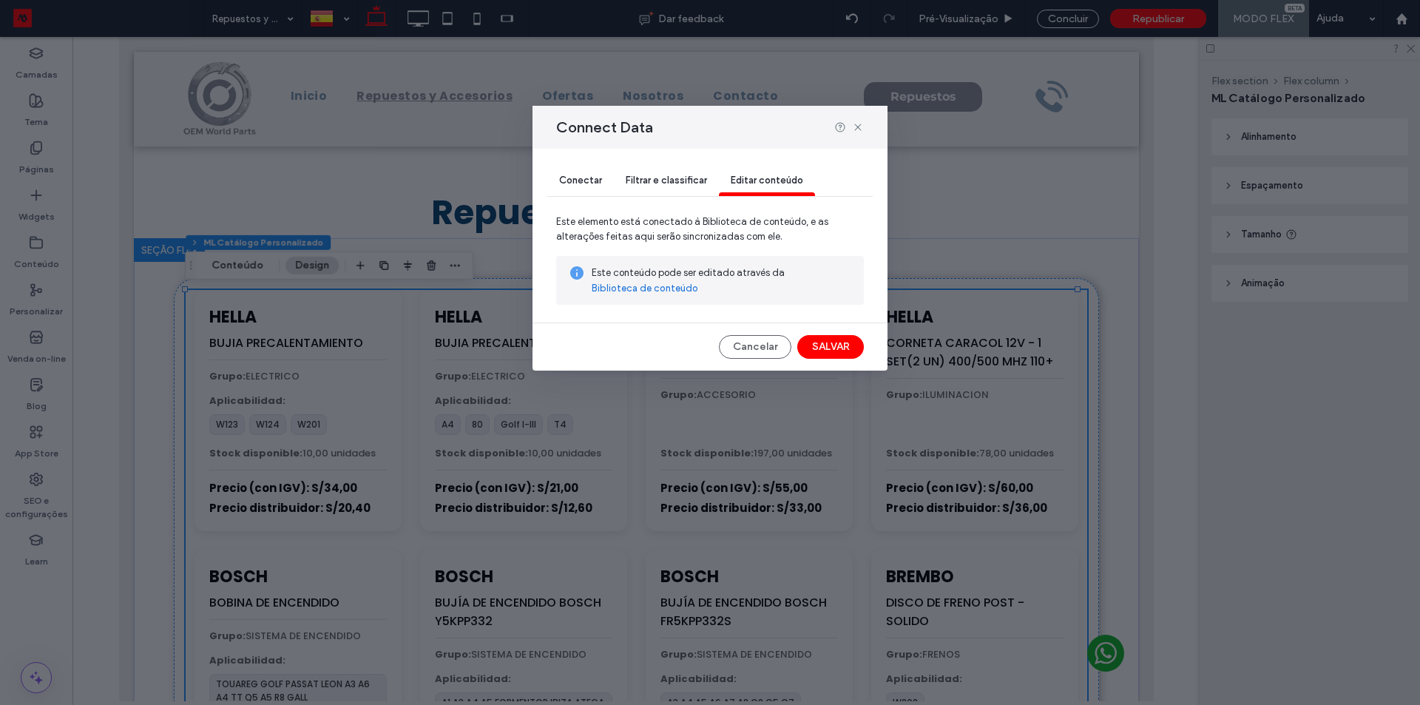
click at [592, 183] on span "Conectar" at bounding box center [580, 180] width 43 height 11
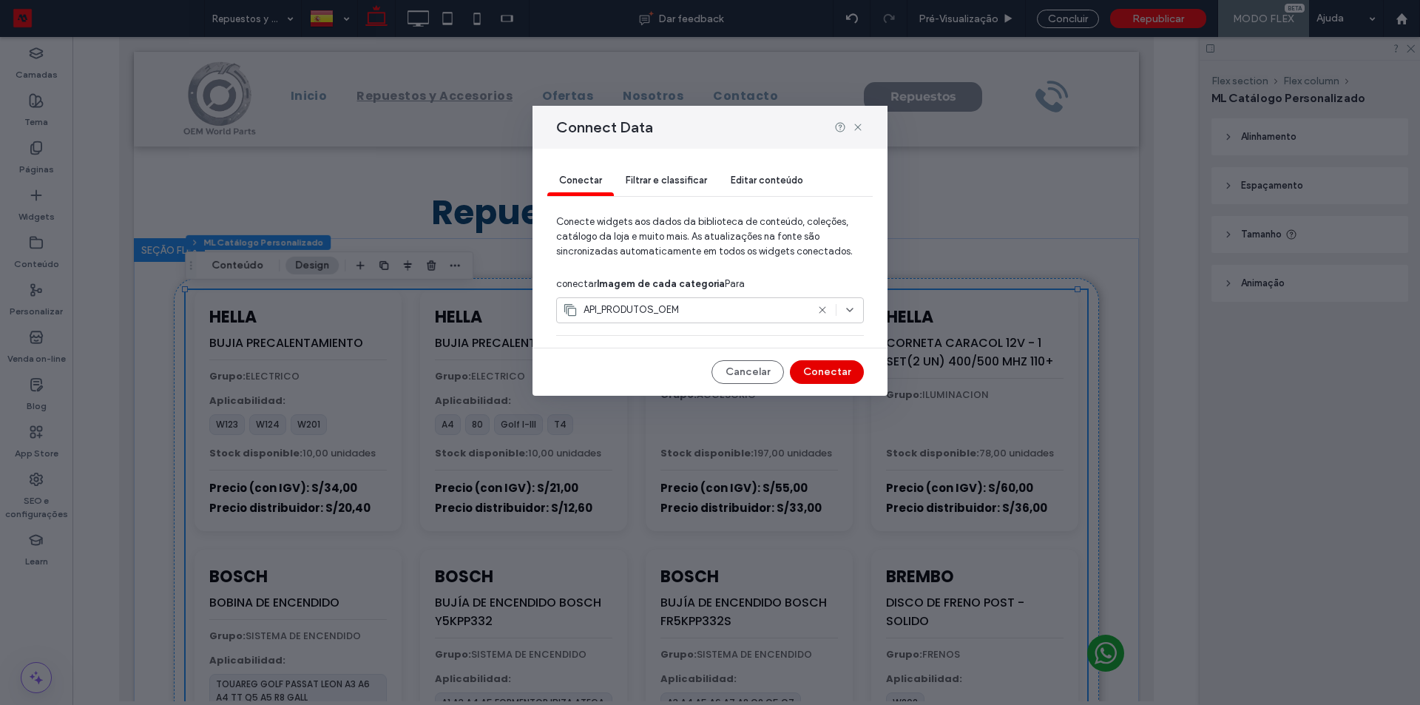
click at [828, 370] on button "Conectar" at bounding box center [827, 372] width 74 height 24
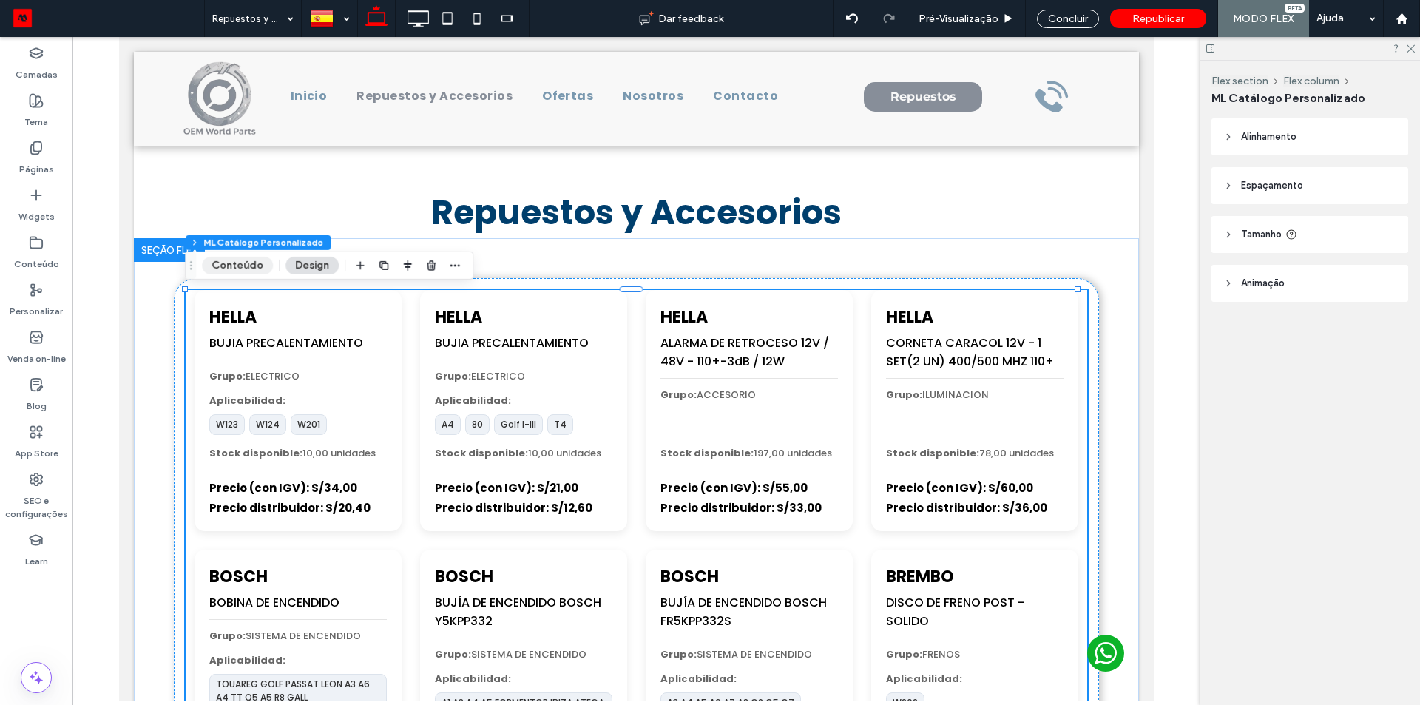
click at [238, 264] on button "Conteúdo" at bounding box center [237, 266] width 71 height 18
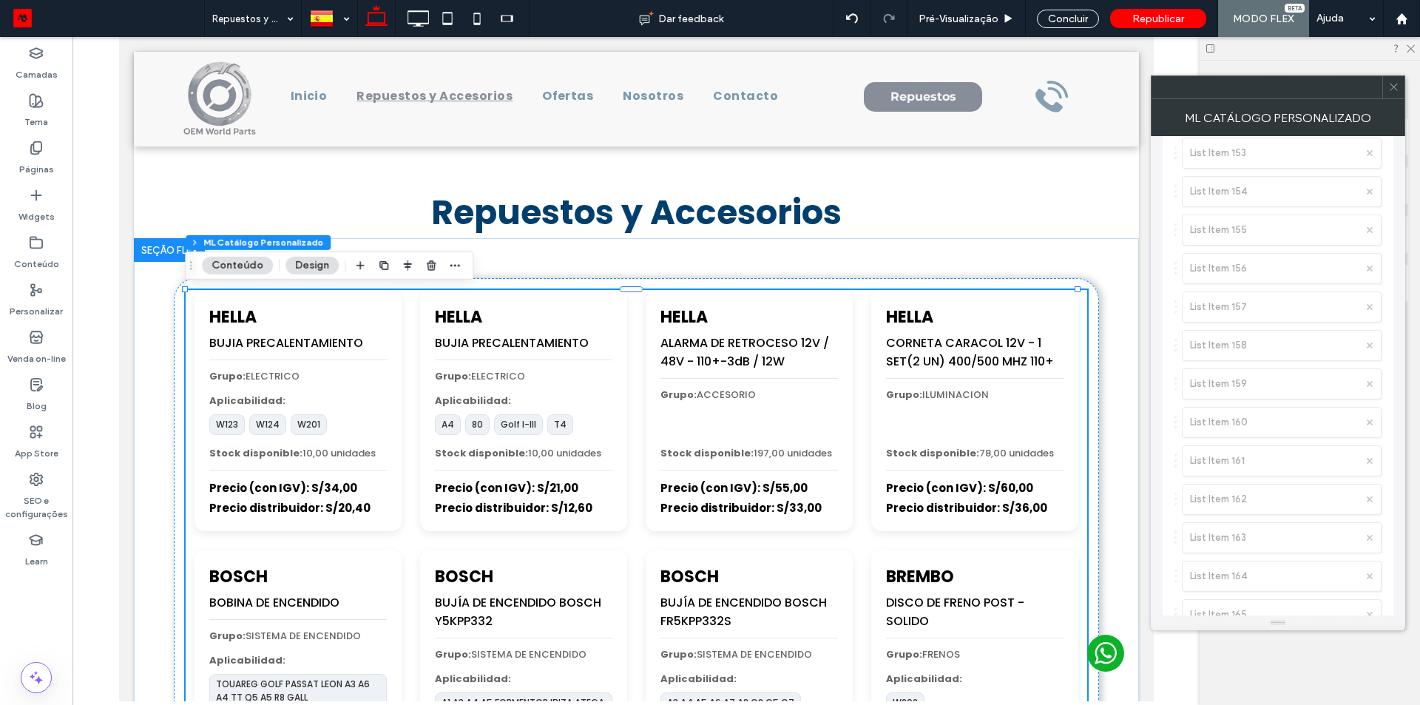
scroll to position [6361, 0]
click at [1391, 80] on span at bounding box center [1393, 87] width 11 height 22
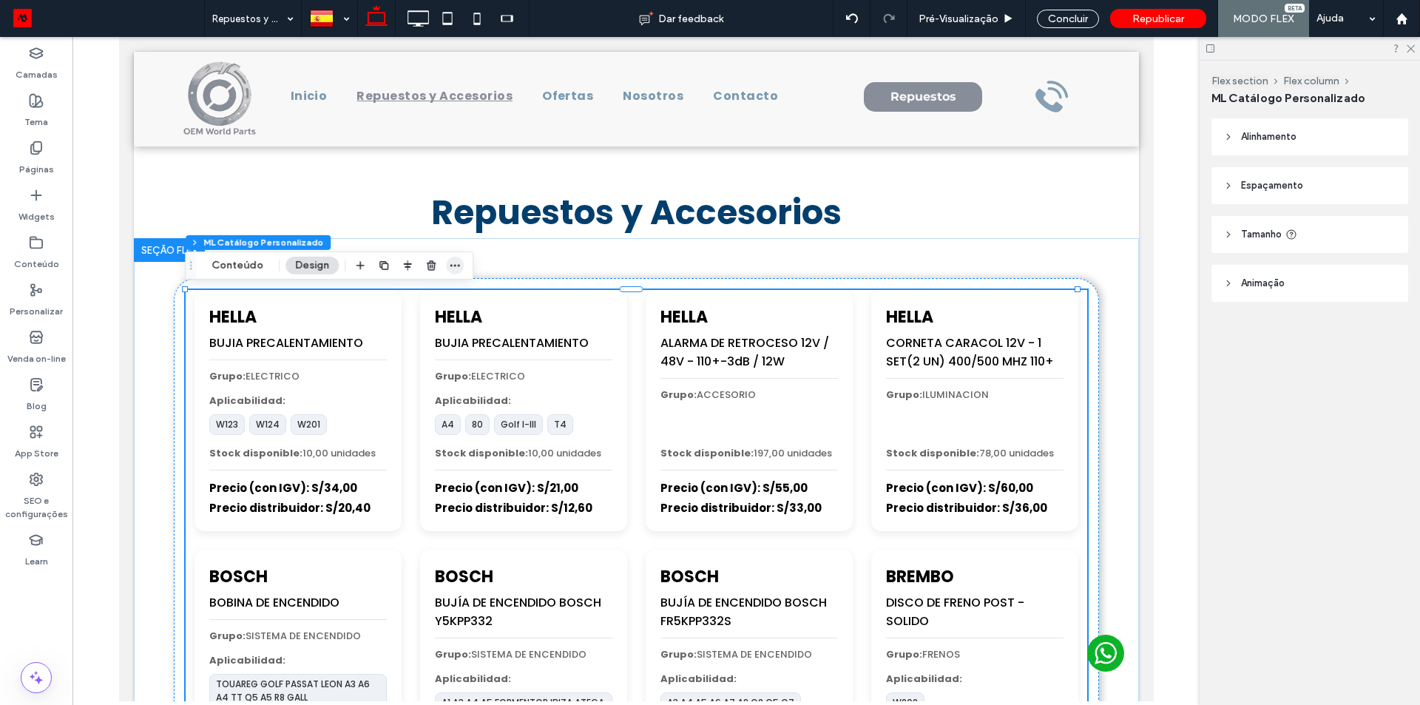
click at [453, 268] on icon "button" at bounding box center [455, 266] width 12 height 12
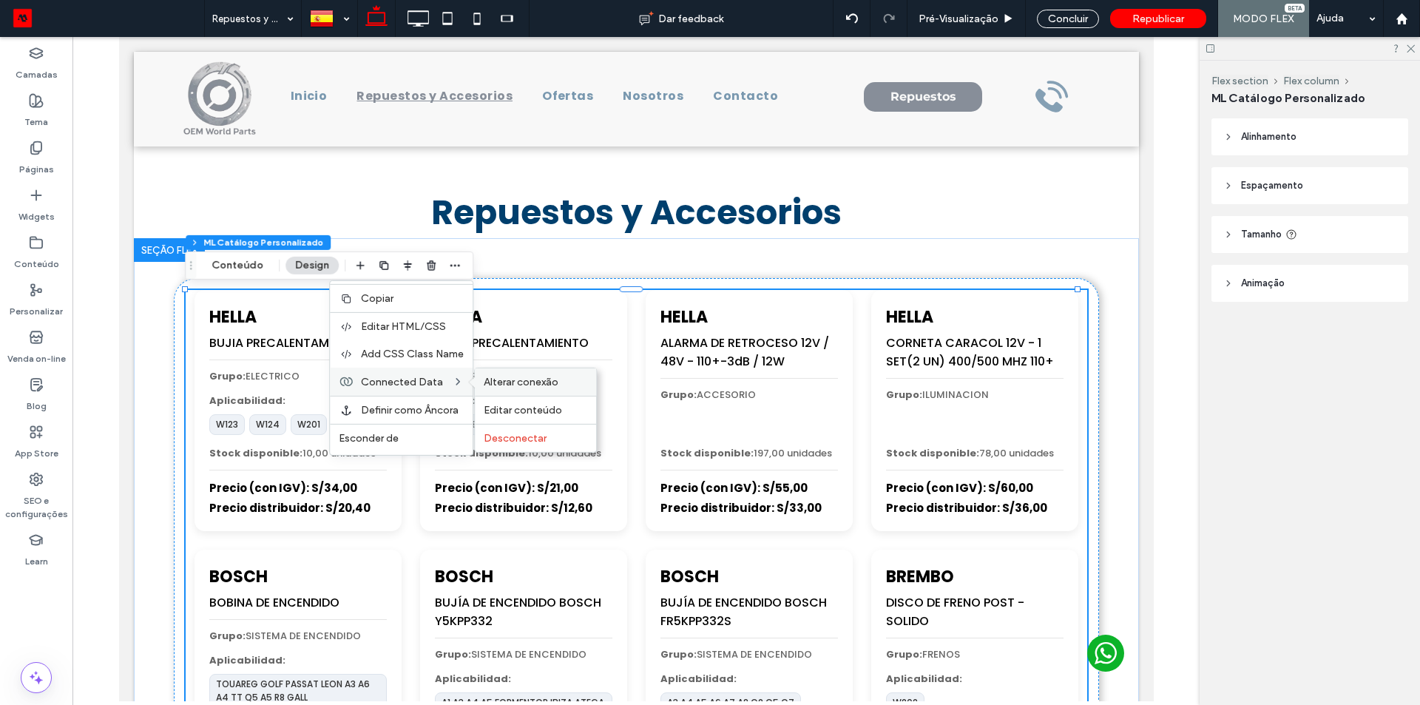
click at [504, 382] on span "Alterar conexão" at bounding box center [521, 382] width 75 height 13
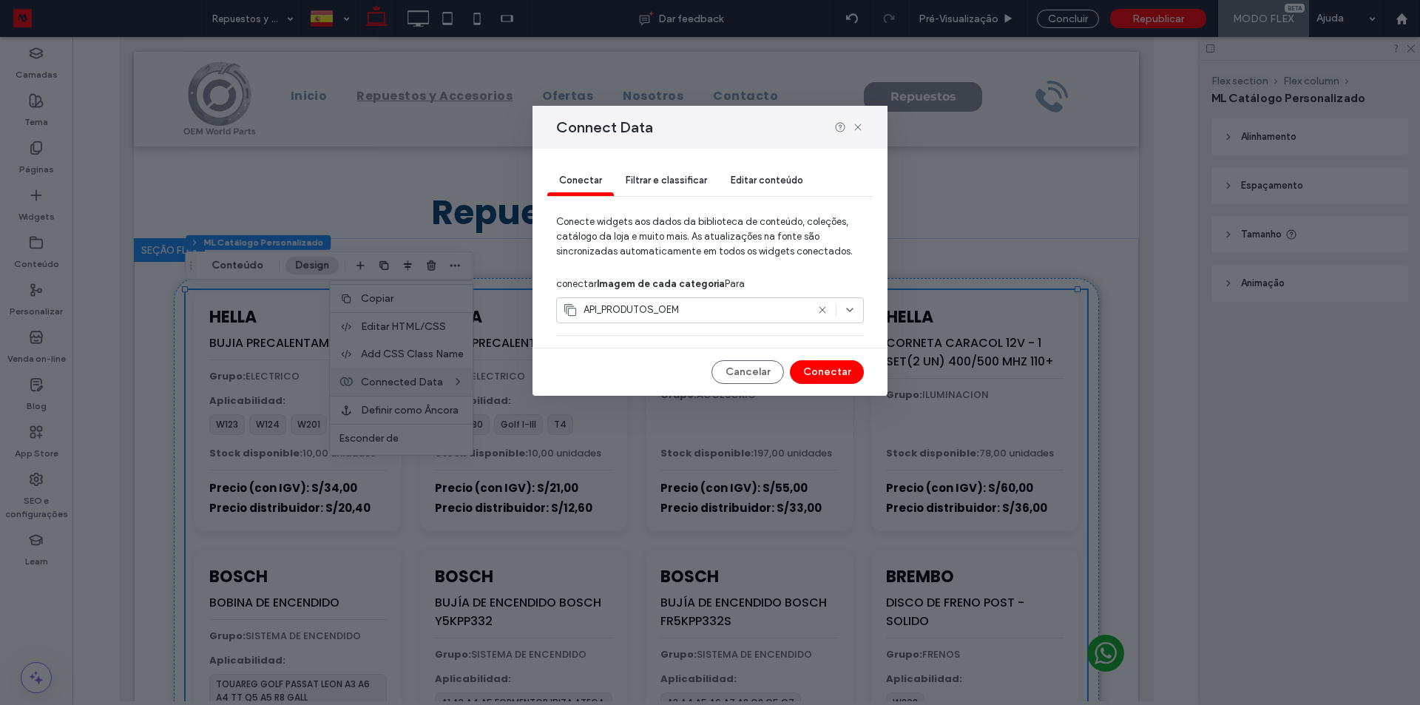
click at [652, 170] on div "Filtrar e classificar" at bounding box center [666, 181] width 105 height 30
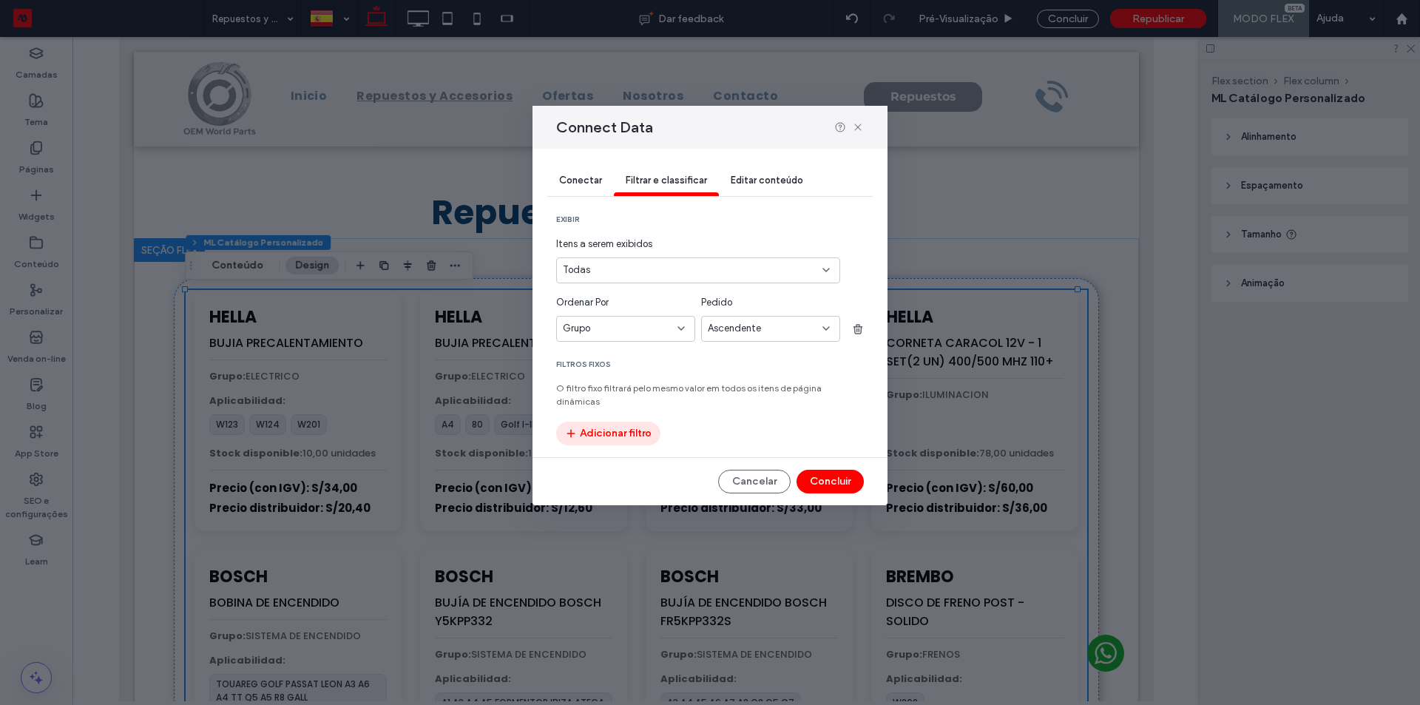
click at [628, 422] on button "Adicionar filtro" at bounding box center [608, 434] width 104 height 24
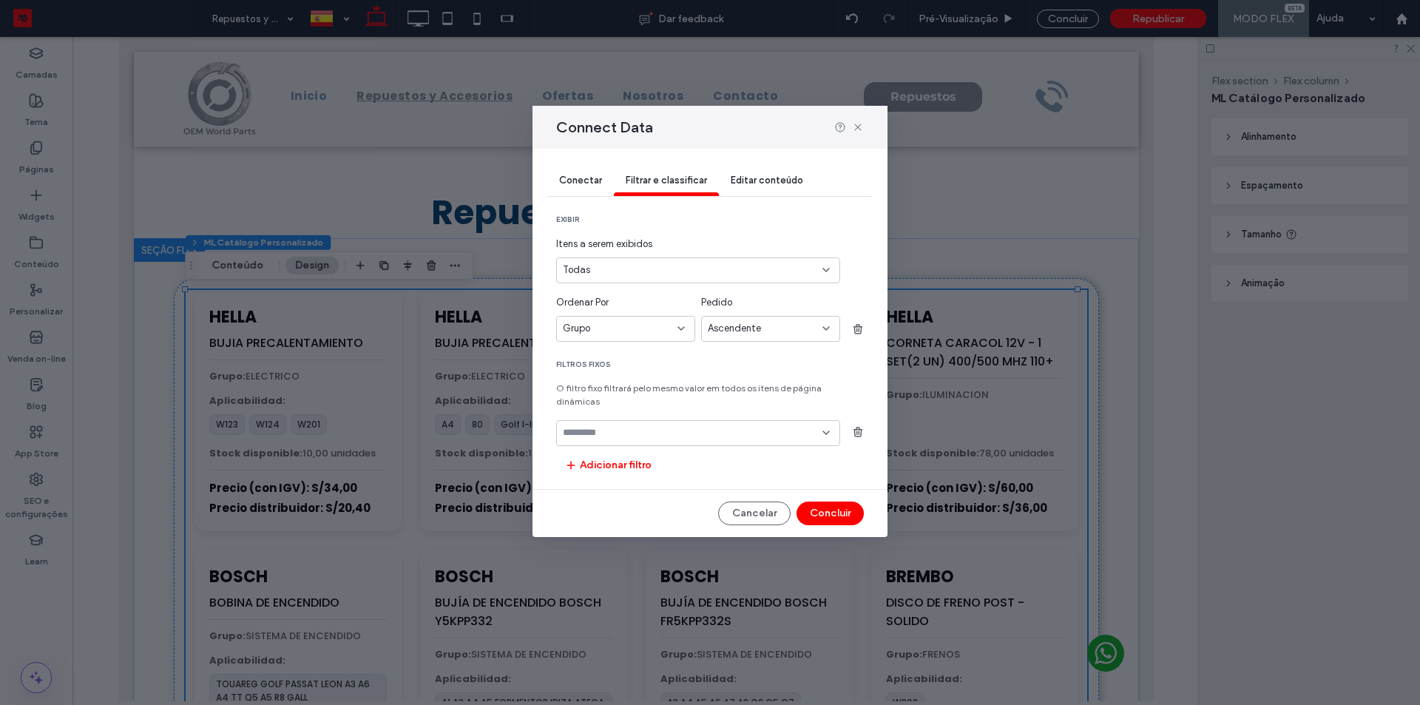
click at [637, 427] on input "fields-dropdown" at bounding box center [693, 433] width 260 height 12
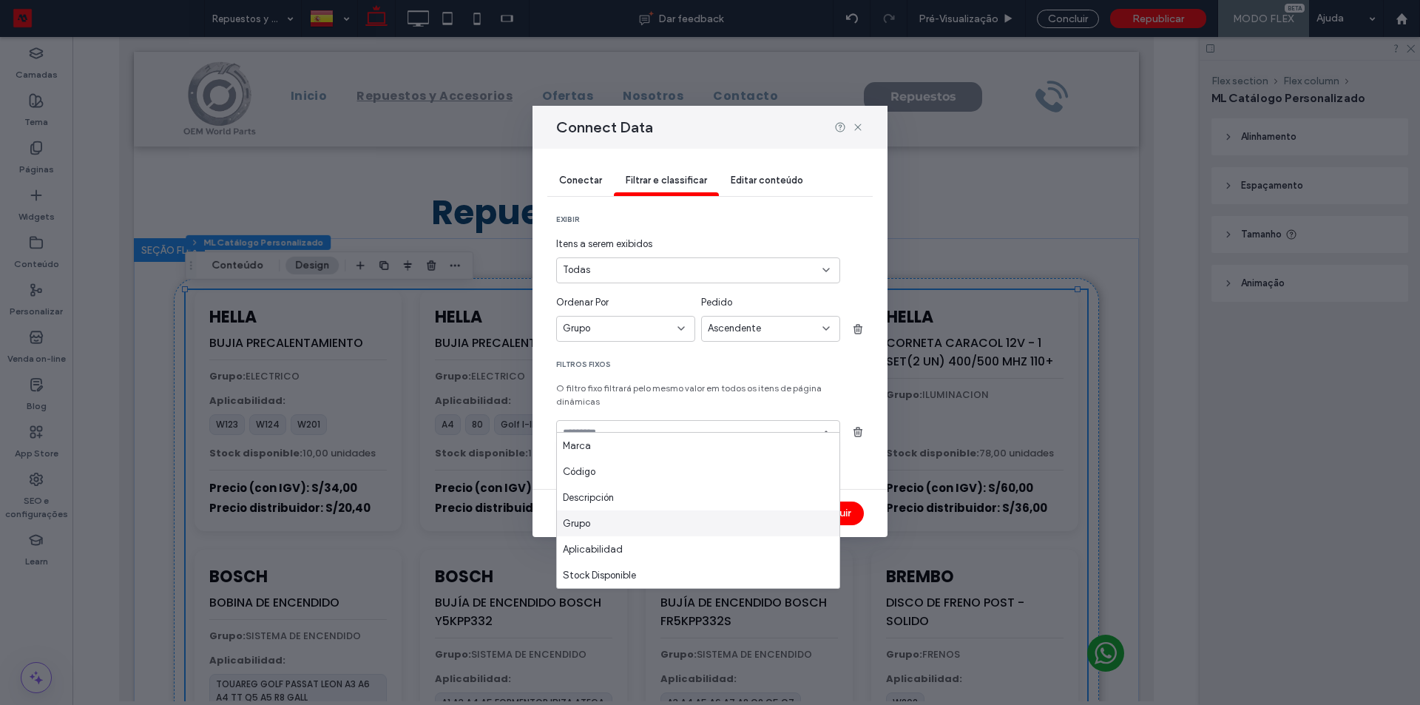
click at [635, 518] on div "Grupo" at bounding box center [698, 523] width 283 height 26
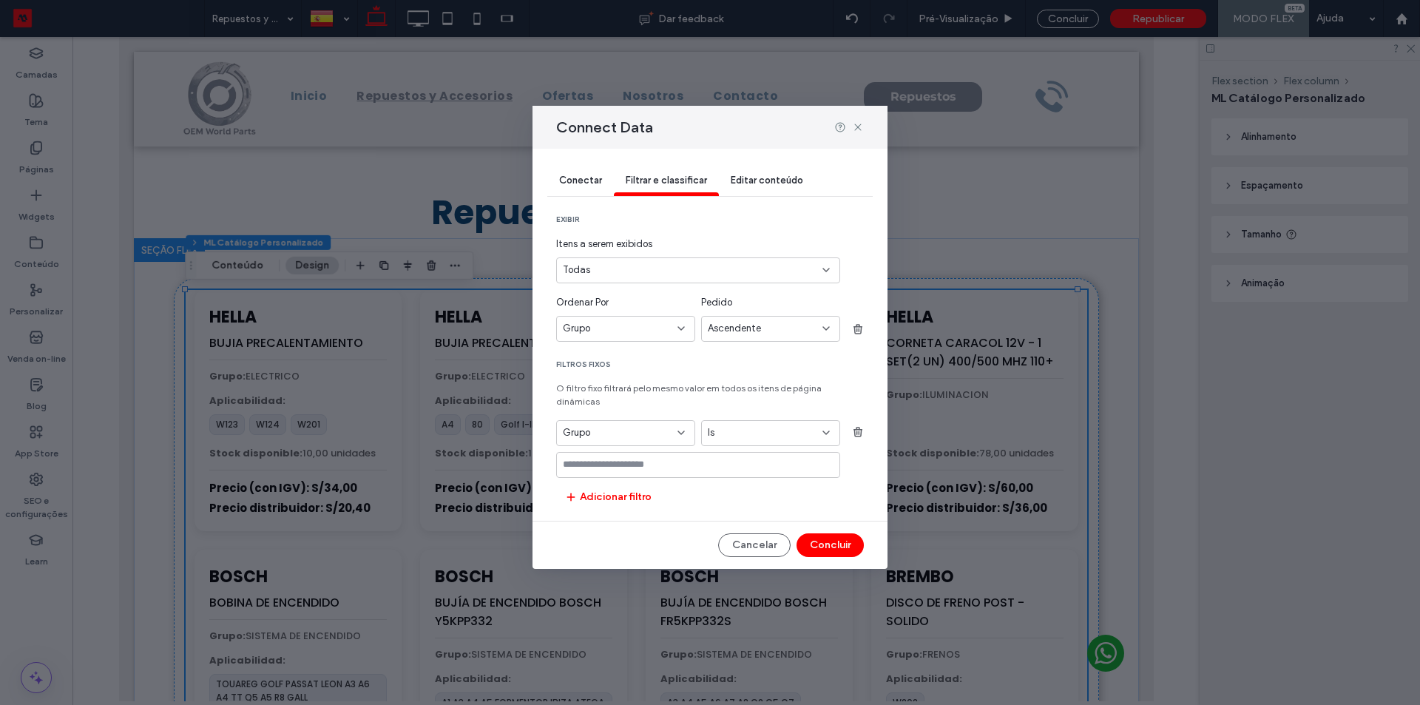
click at [750, 425] on div "Is" at bounding box center [762, 432] width 108 height 15
click at [740, 490] on span "Contém" at bounding box center [726, 497] width 36 height 15
click at [746, 426] on div "Contém" at bounding box center [762, 432] width 108 height 15
click at [746, 447] on div "Is" at bounding box center [771, 446] width 138 height 26
click at [729, 459] on input "values-textbox" at bounding box center [693, 465] width 260 height 12
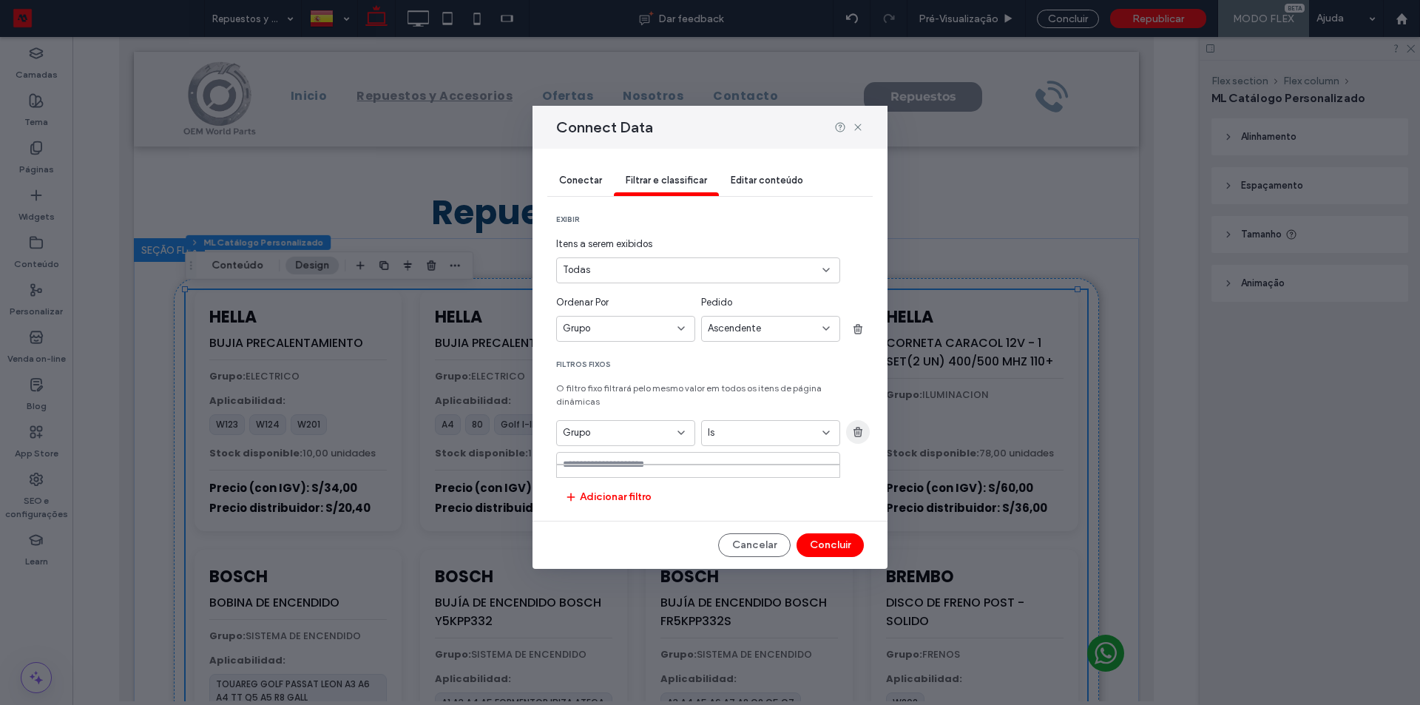
click at [851, 420] on span "button" at bounding box center [858, 432] width 24 height 24
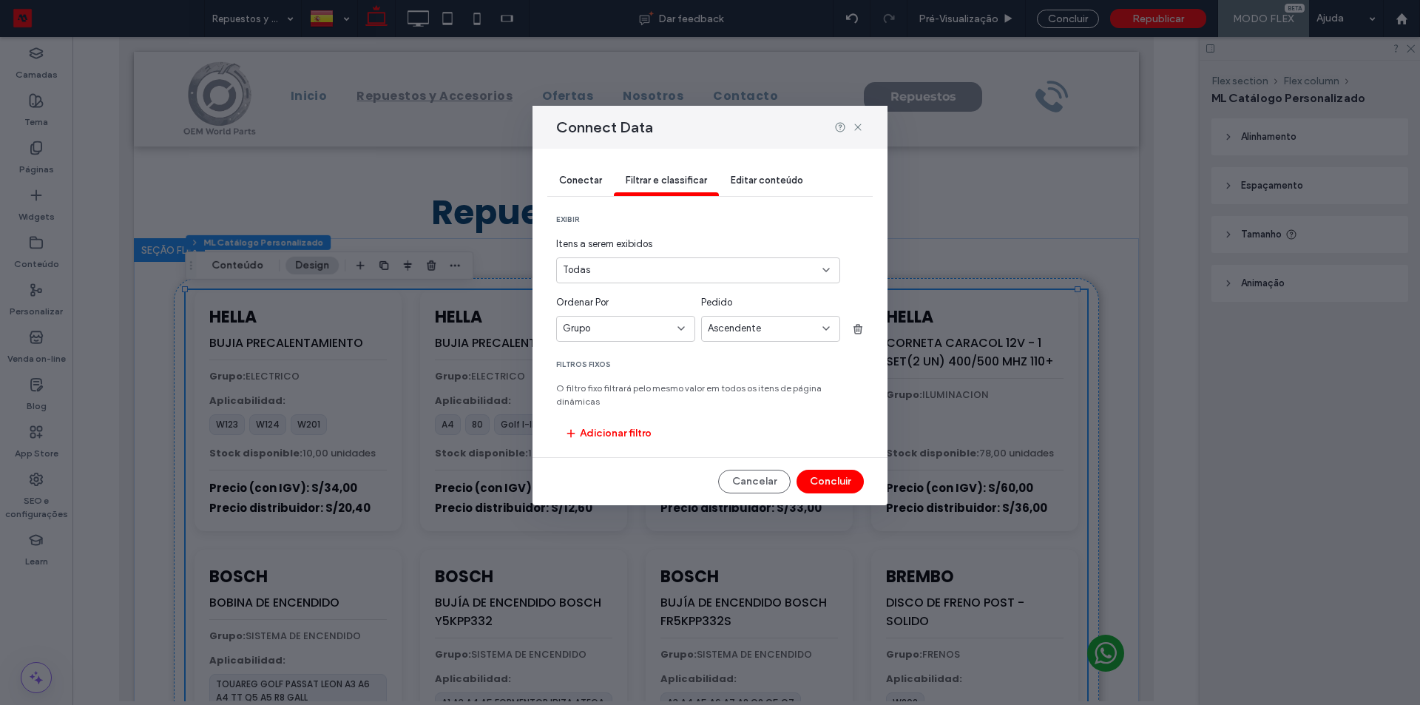
click at [766, 183] on span "Editar conteúdo" at bounding box center [767, 180] width 72 height 11
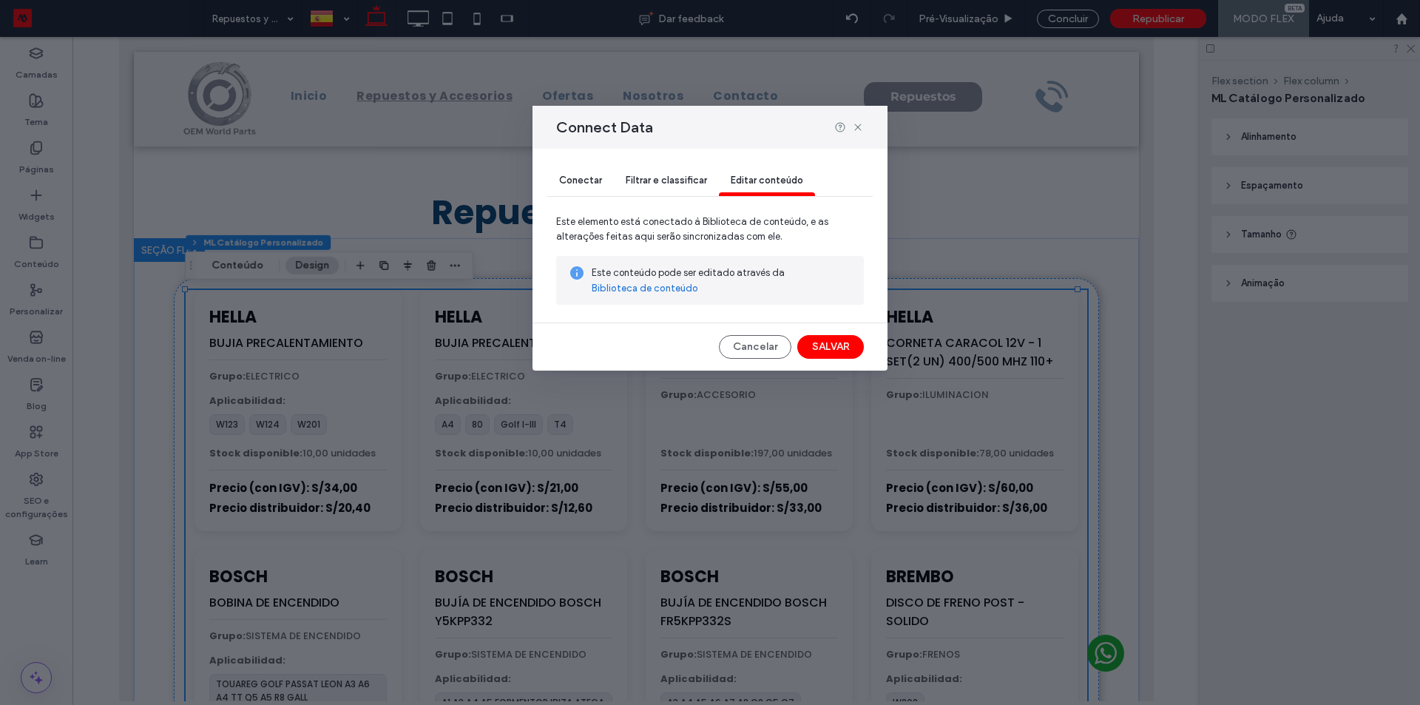
click at [585, 186] on div "Conectar" at bounding box center [580, 181] width 67 height 30
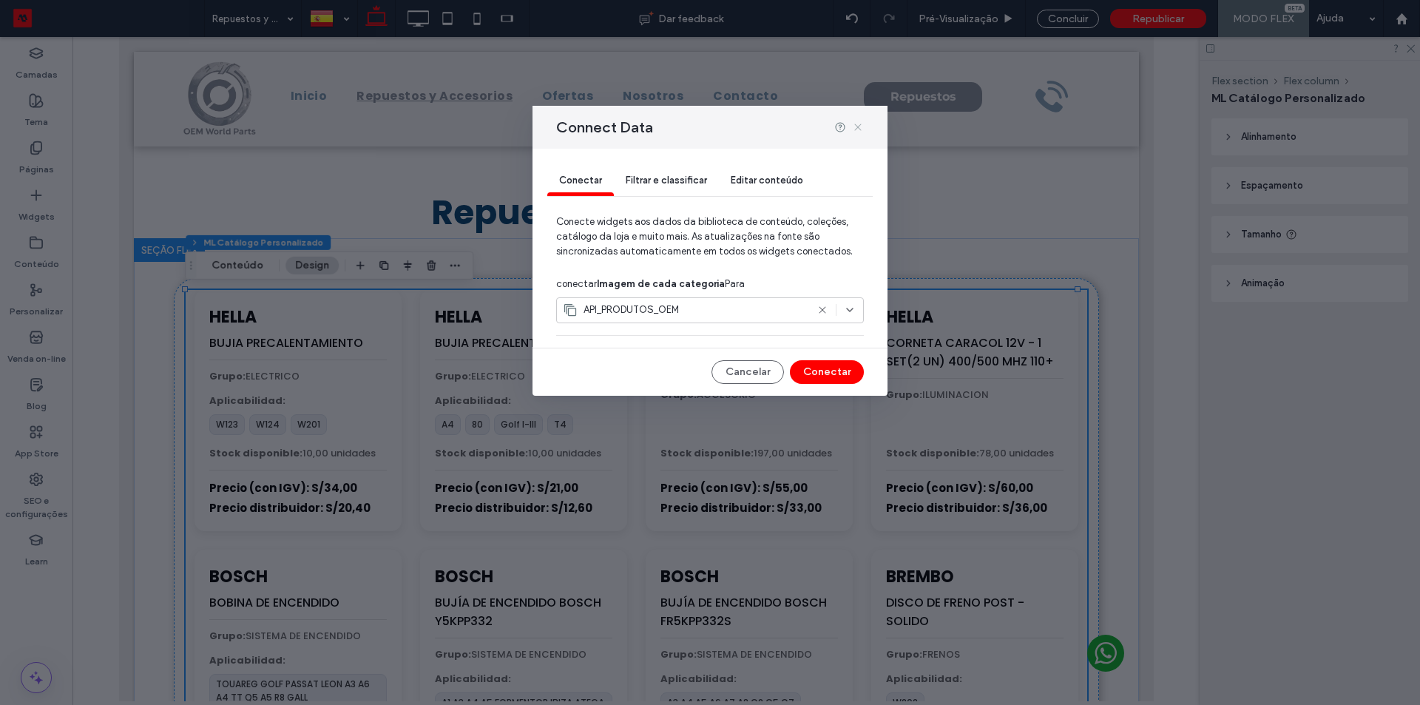
click at [859, 125] on icon at bounding box center [858, 127] width 12 height 12
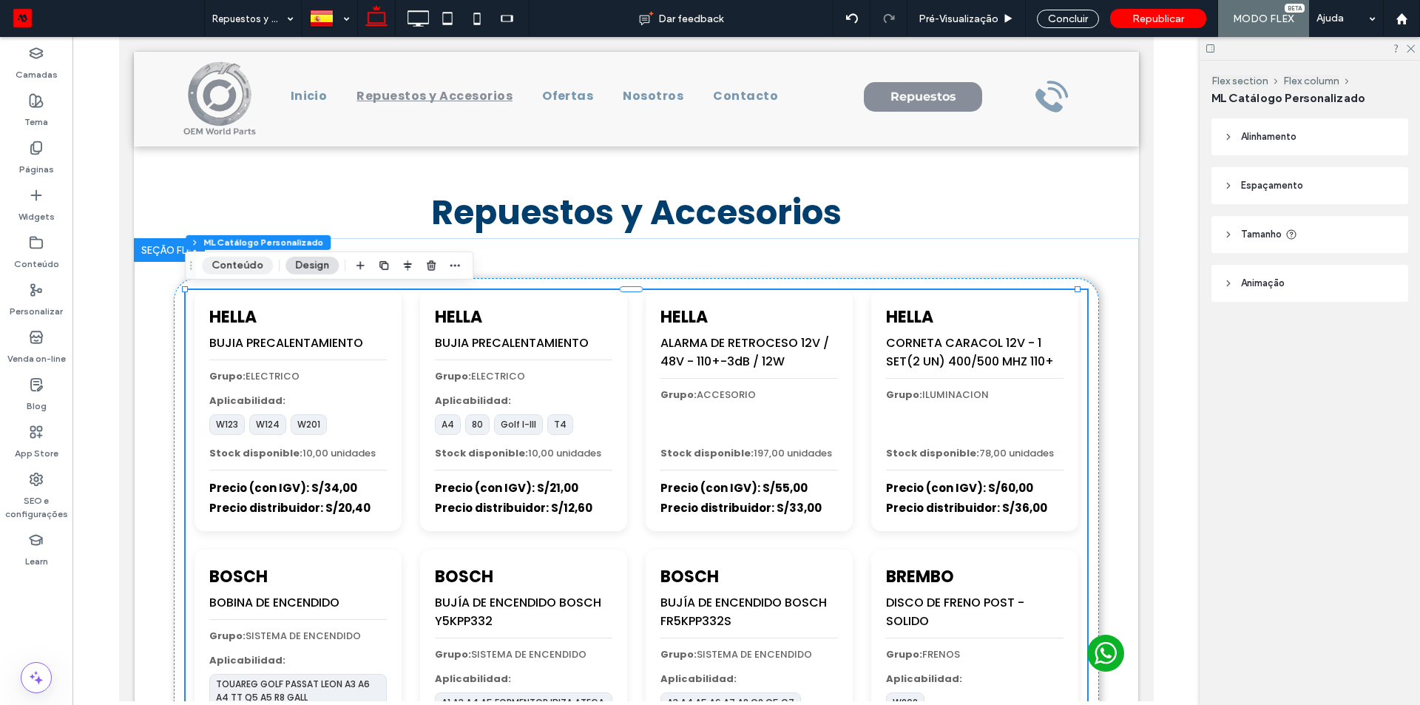
drag, startPoint x: 249, startPoint y: 270, endPoint x: 363, endPoint y: 273, distance: 114.7
click at [249, 270] on button "Conteúdo" at bounding box center [237, 266] width 71 height 18
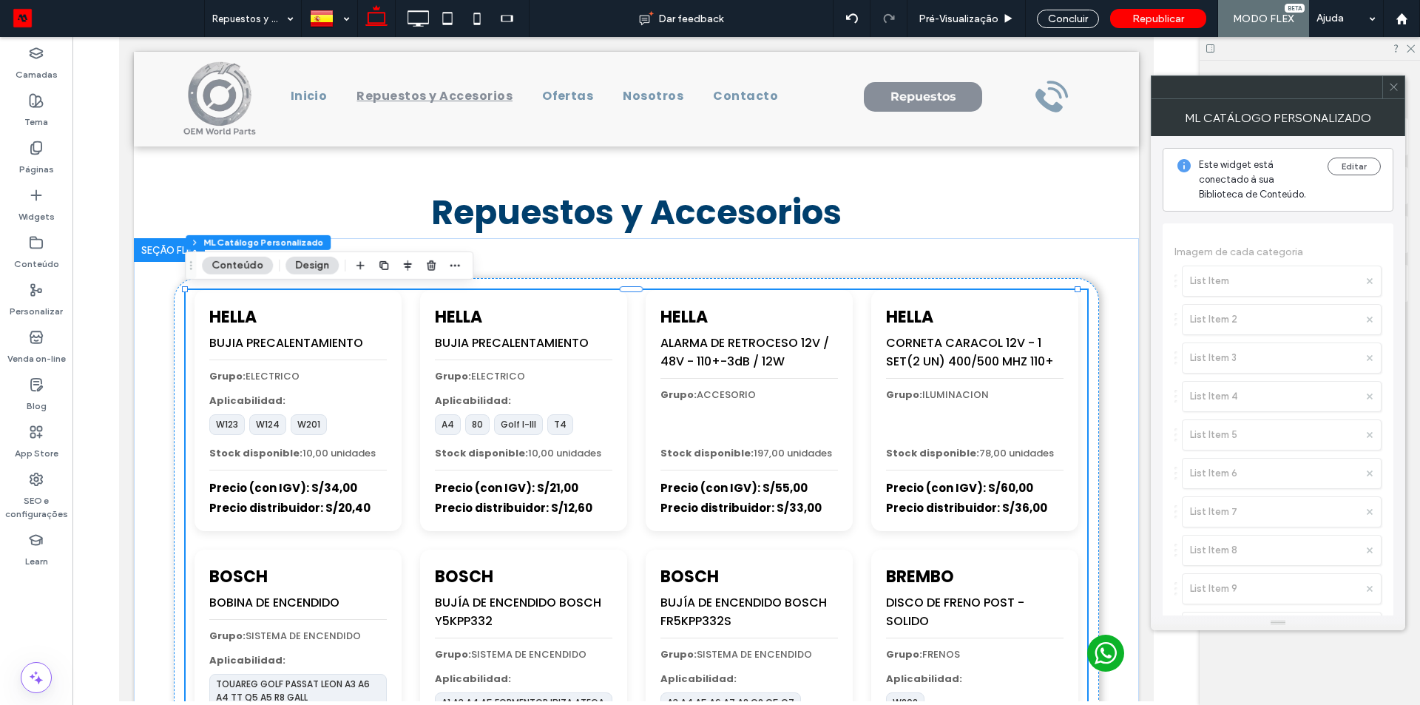
click at [1352, 169] on button "Editar" at bounding box center [1354, 167] width 53 height 18
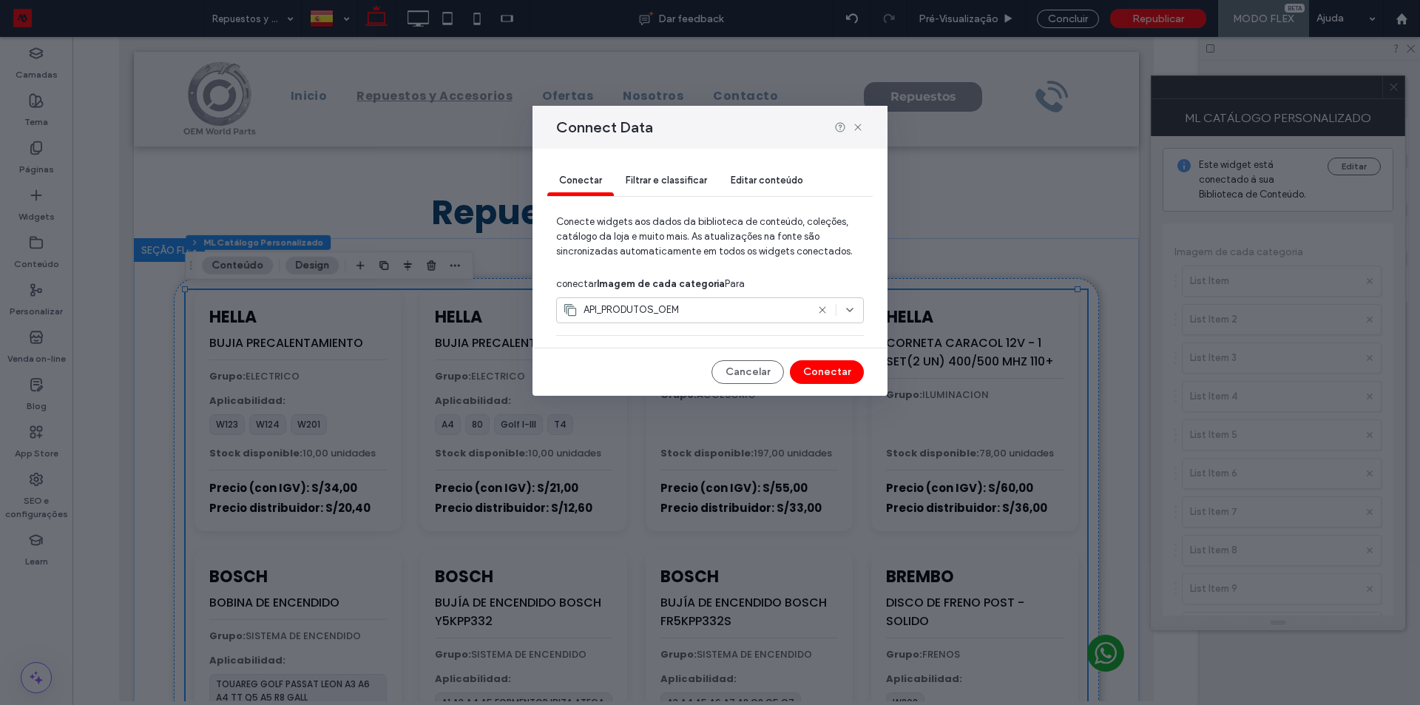
click at [692, 188] on div "Filtrar e classificar" at bounding box center [666, 181] width 105 height 30
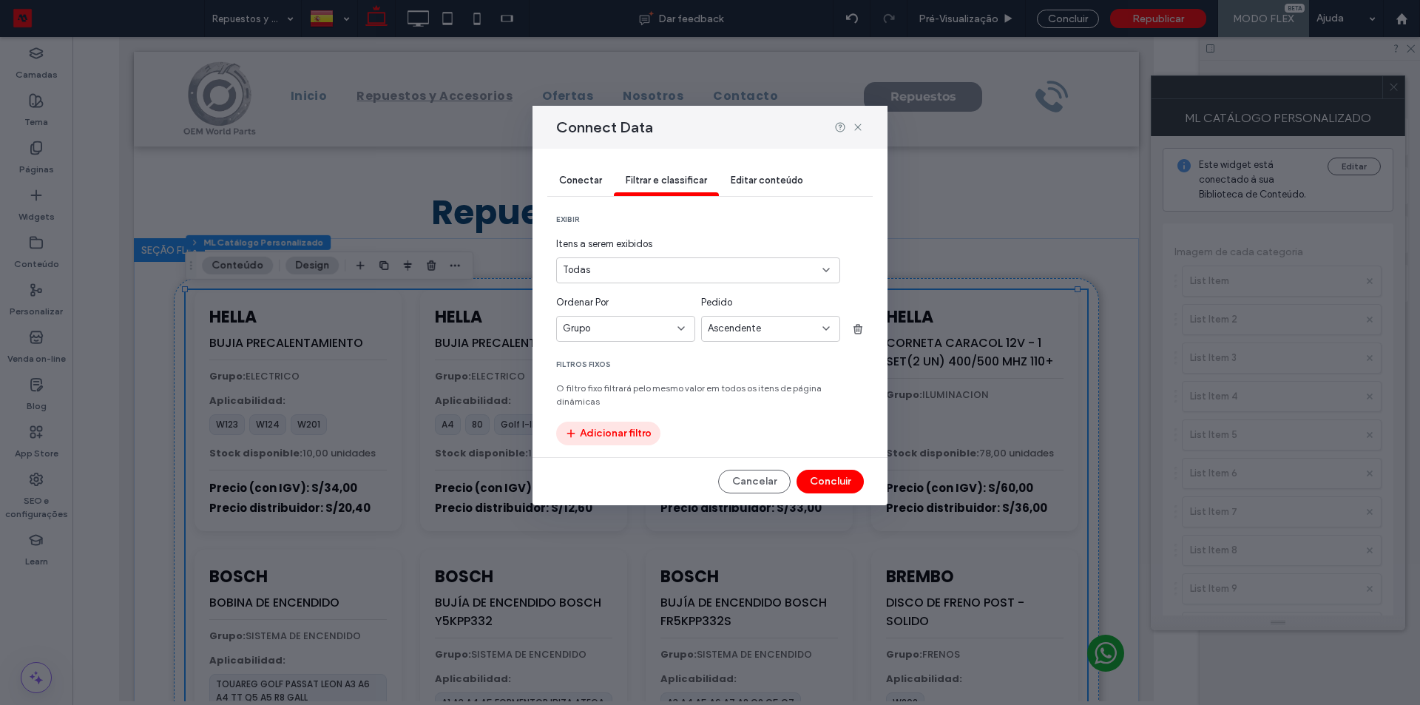
click at [614, 422] on button "Adicionar filtro" at bounding box center [608, 434] width 104 height 24
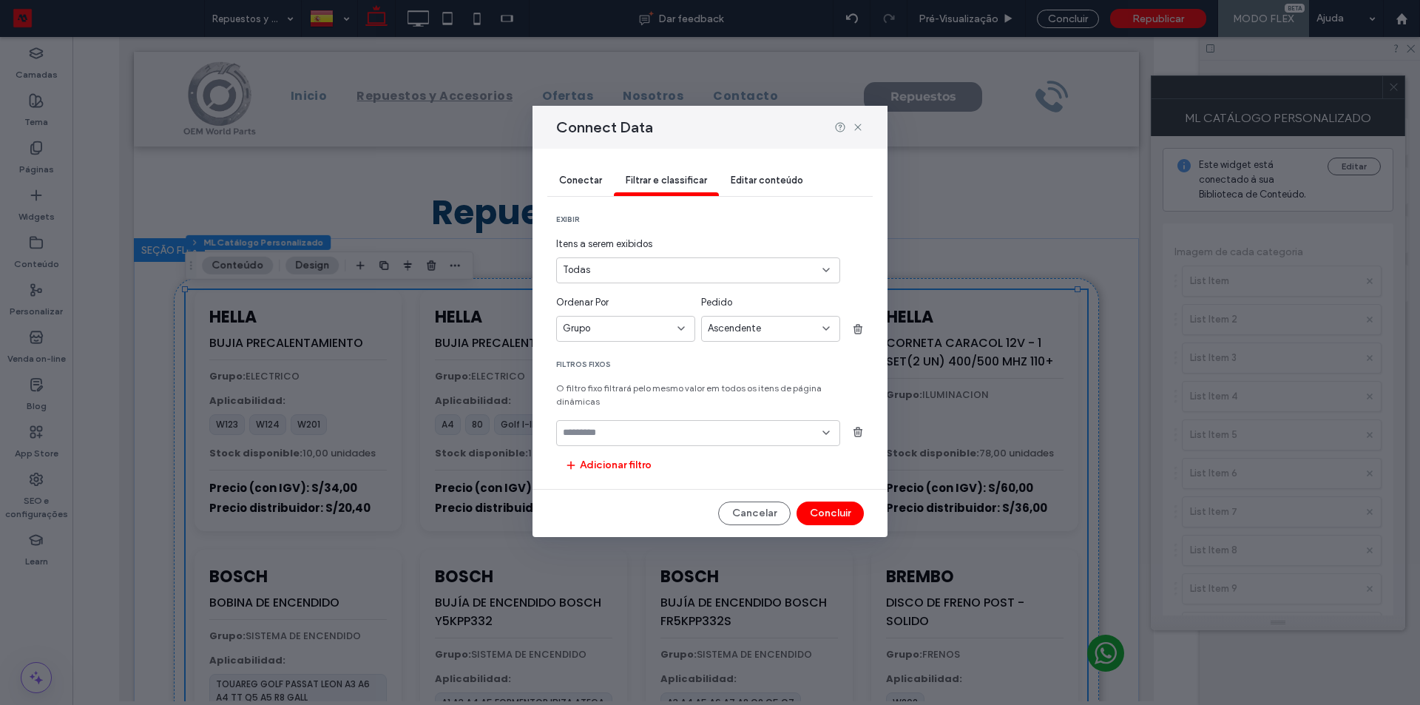
click at [626, 427] on input "fields-dropdown" at bounding box center [693, 433] width 260 height 12
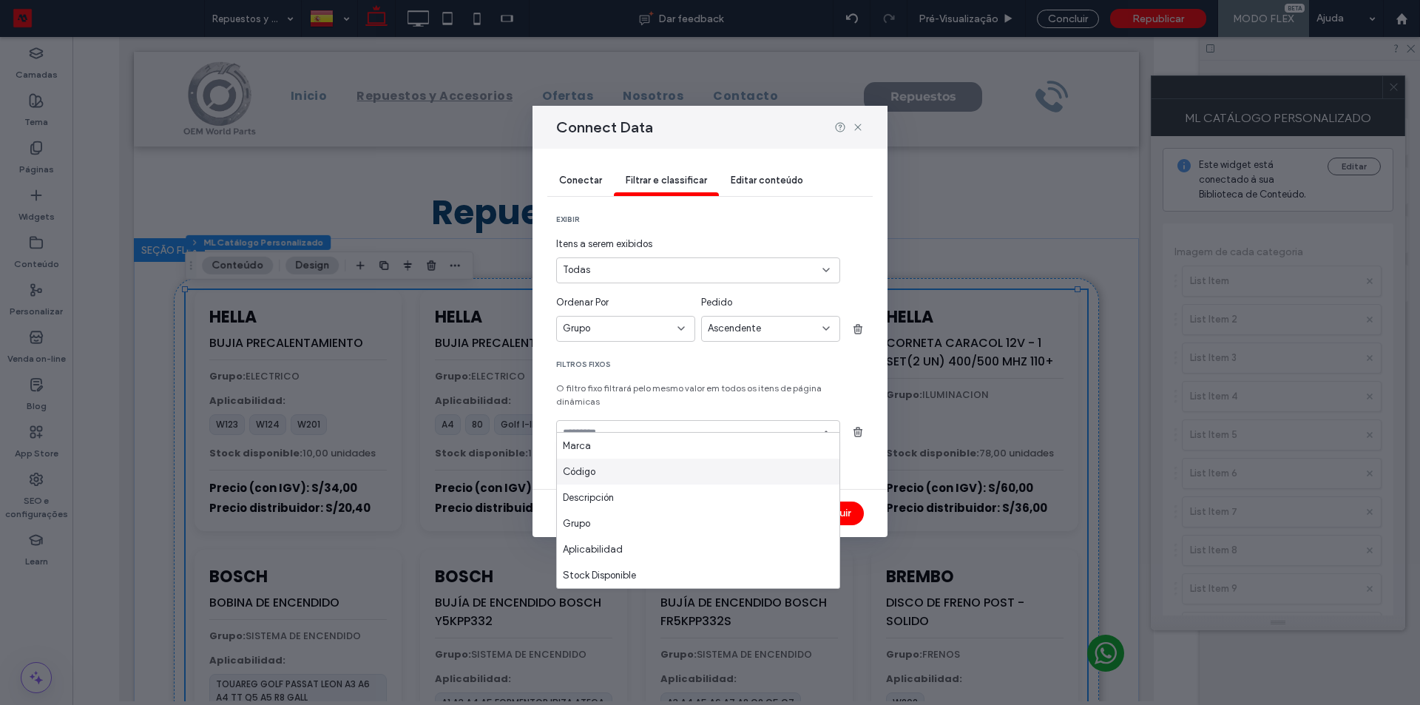
click at [625, 462] on div "Código" at bounding box center [698, 472] width 283 height 26
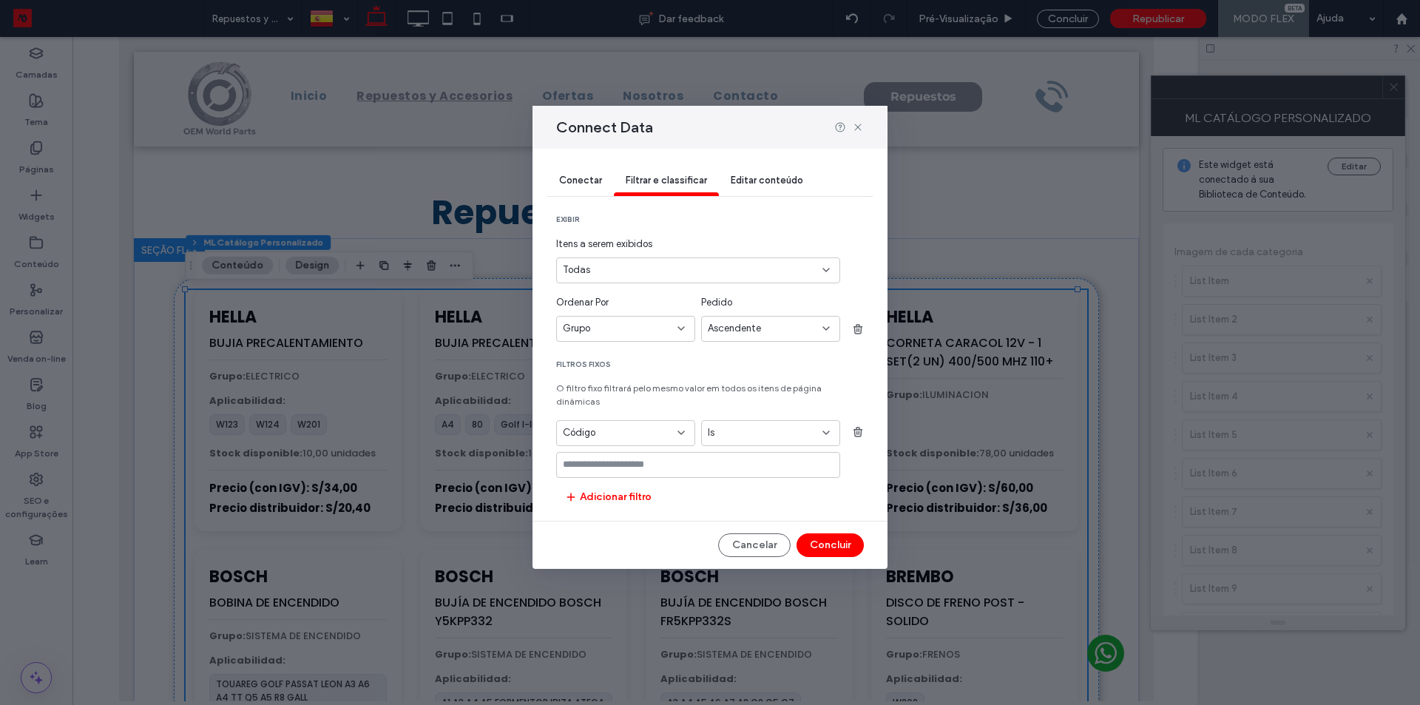
click at [664, 459] on input "values-textbox" at bounding box center [693, 465] width 260 height 12
type input "*********"
click at [659, 513] on div "Conectar Filtrar e classificar Editar conteúdo exibir Itens a serem exibidos To…" at bounding box center [710, 359] width 355 height 420
click at [835, 533] on button "Concluir" at bounding box center [830, 545] width 67 height 24
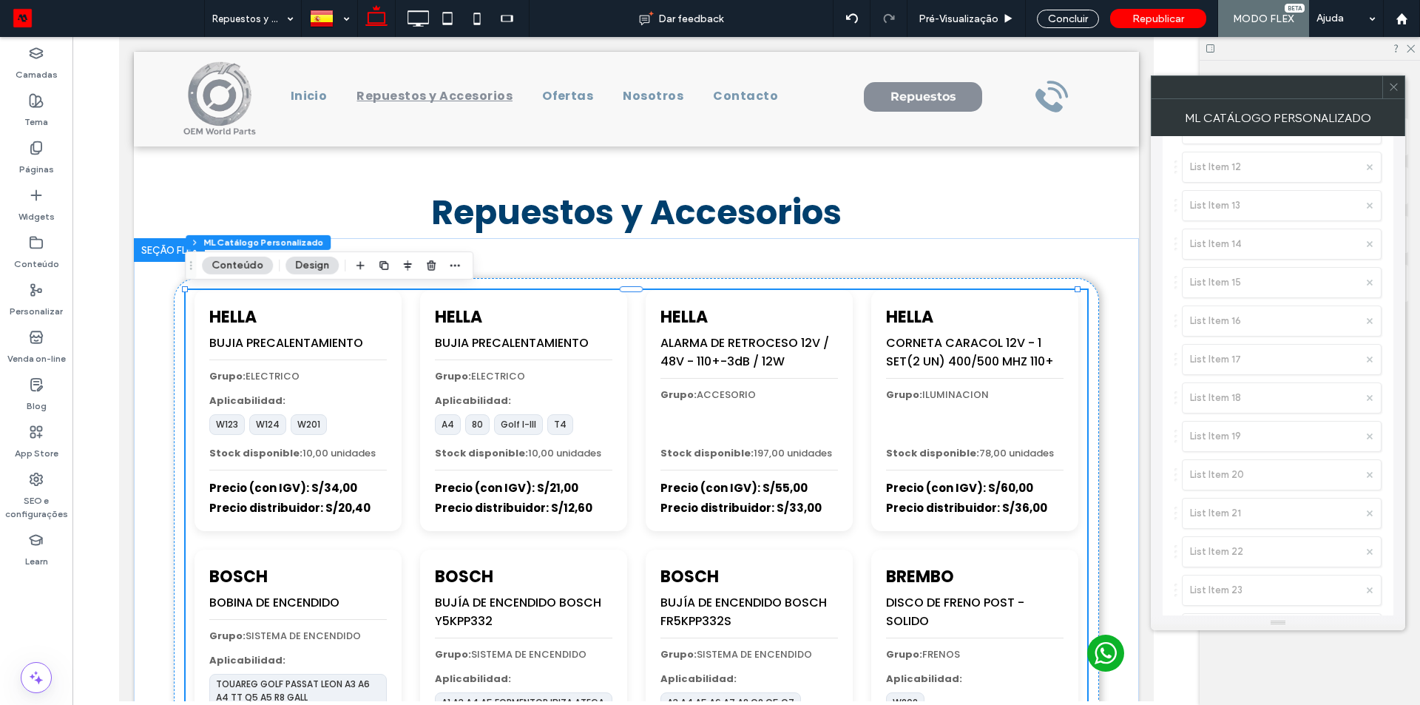
scroll to position [740, 0]
drag, startPoint x: 1389, startPoint y: 81, endPoint x: 160, endPoint y: 248, distance: 1240.6
click at [1389, 81] on span at bounding box center [1393, 87] width 11 height 22
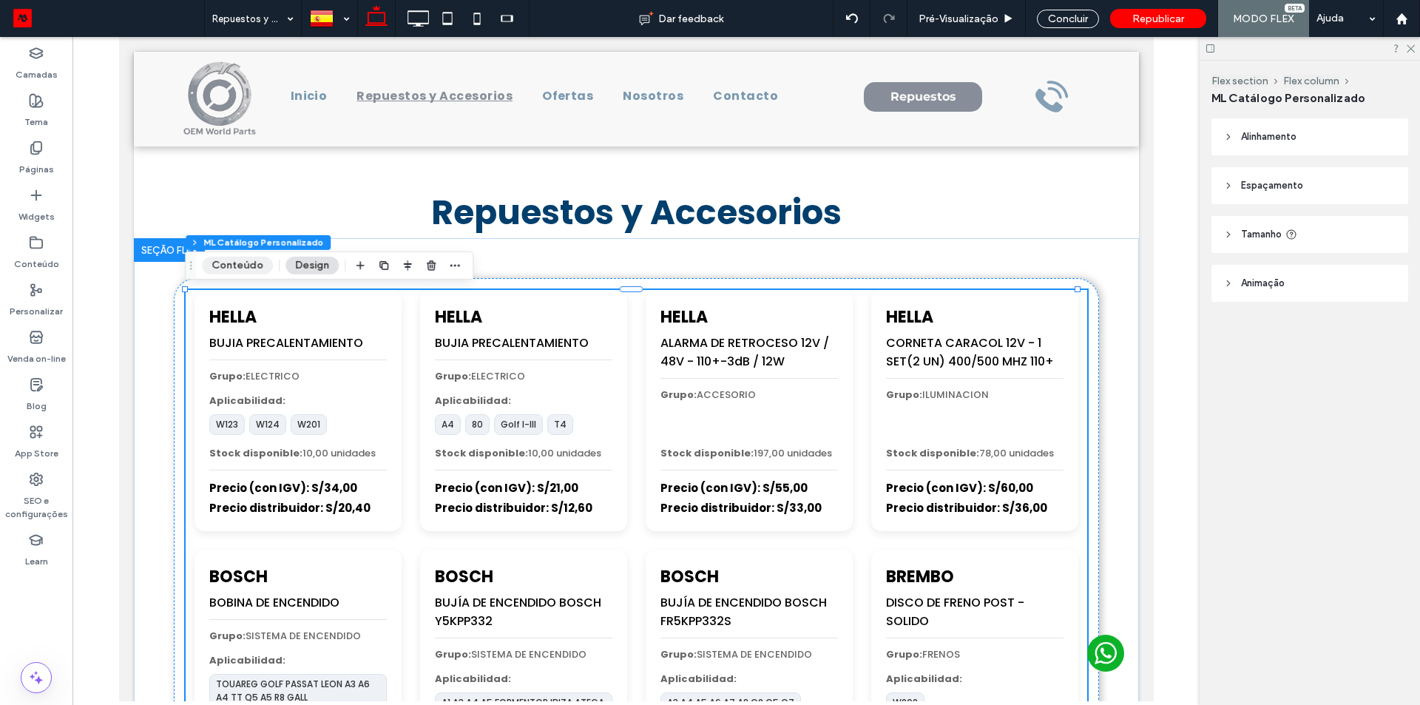
click at [235, 258] on button "Conteúdo" at bounding box center [237, 266] width 71 height 18
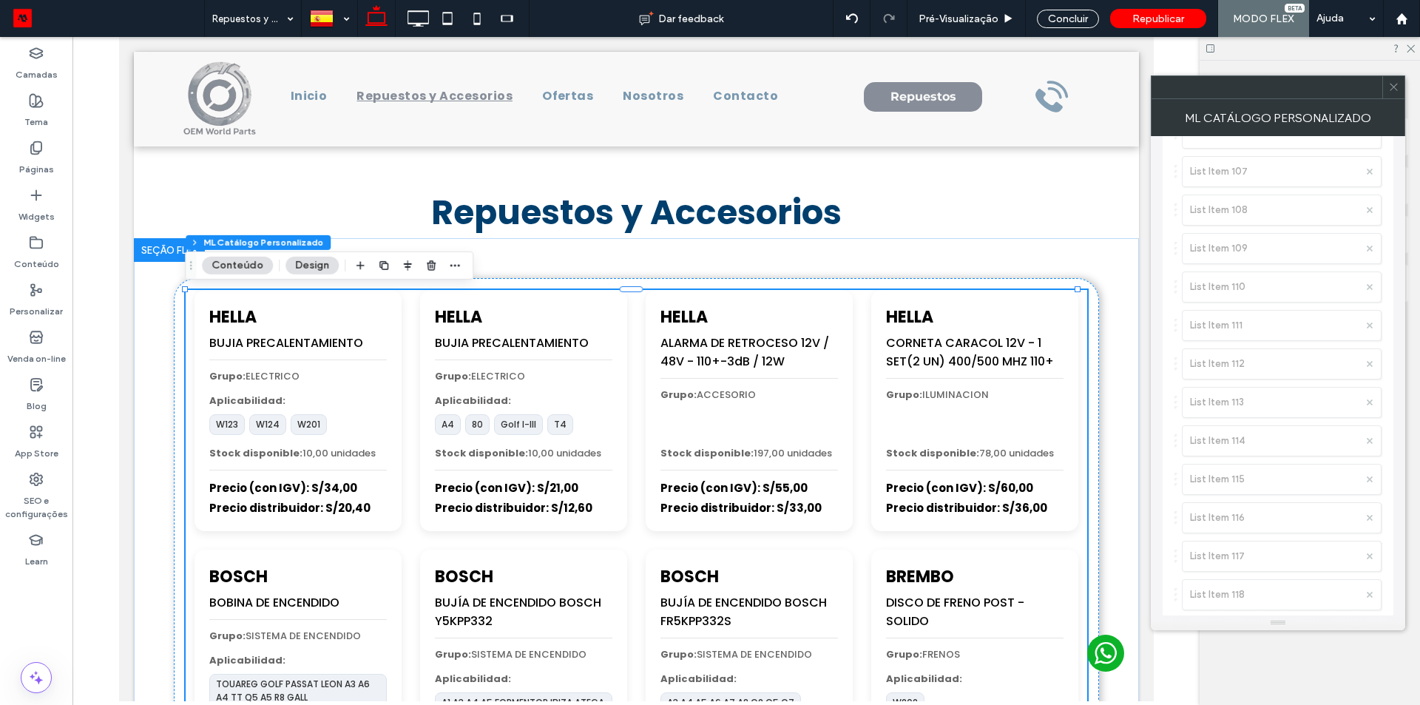
scroll to position [4438, 0]
click at [1385, 86] on div at bounding box center [1393, 87] width 22 height 22
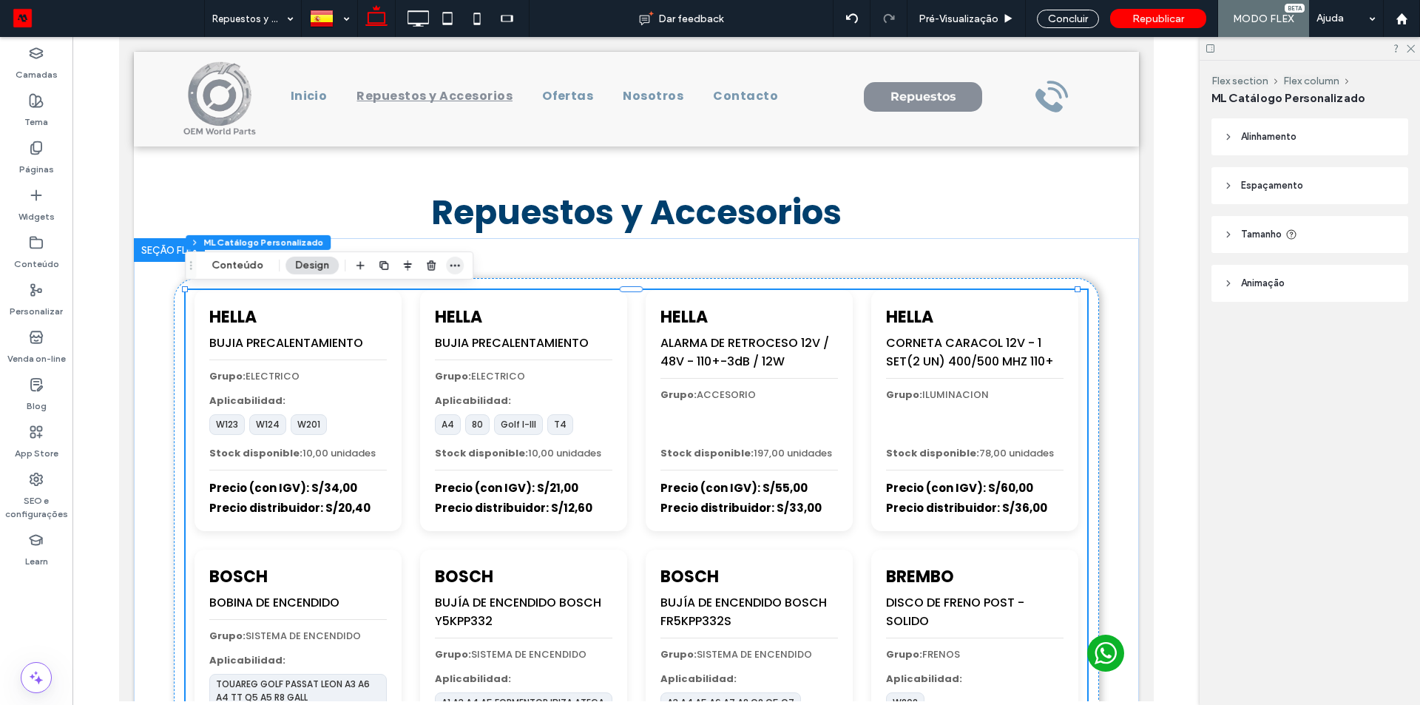
click at [451, 257] on span "button" at bounding box center [455, 266] width 18 height 18
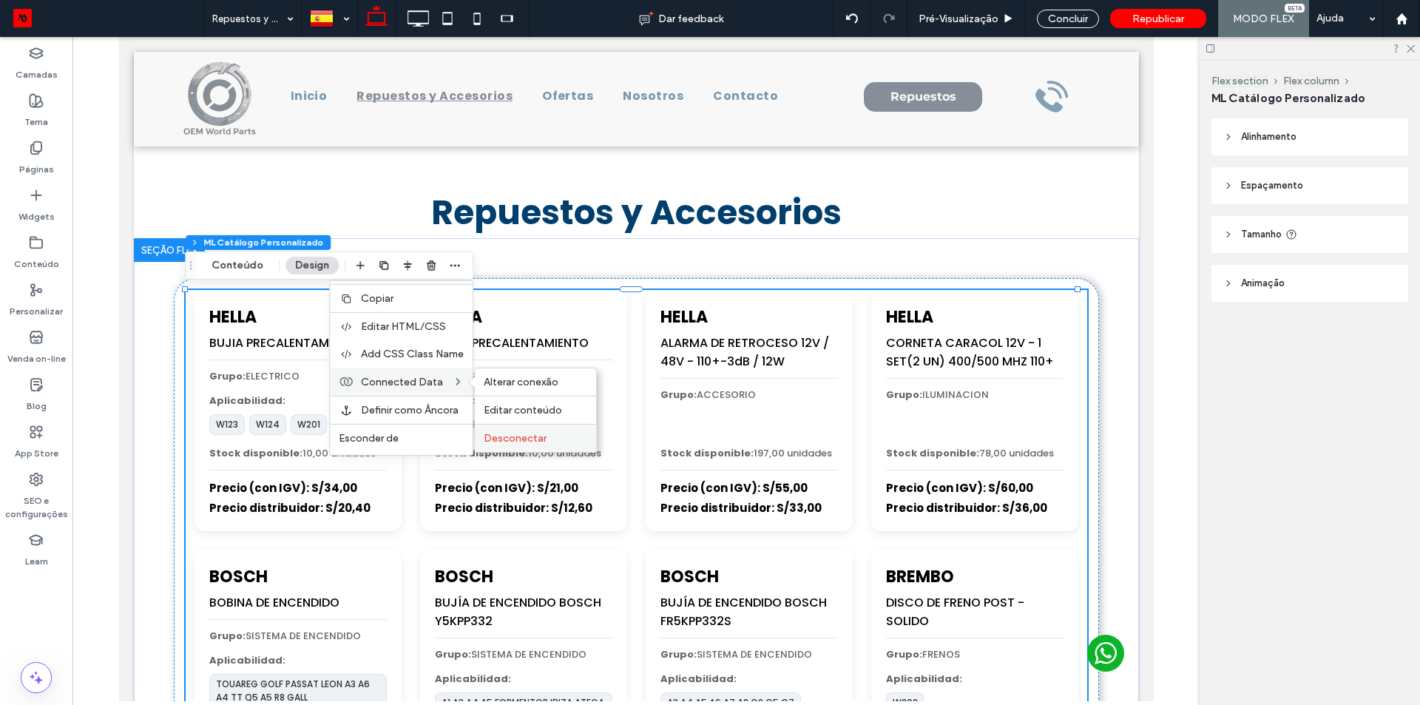
drag, startPoint x: 410, startPoint y: 394, endPoint x: 529, endPoint y: 431, distance: 124.7
click at [529, 431] on div "Desconectar" at bounding box center [535, 438] width 121 height 28
click at [451, 267] on icon "button" at bounding box center [455, 266] width 12 height 12
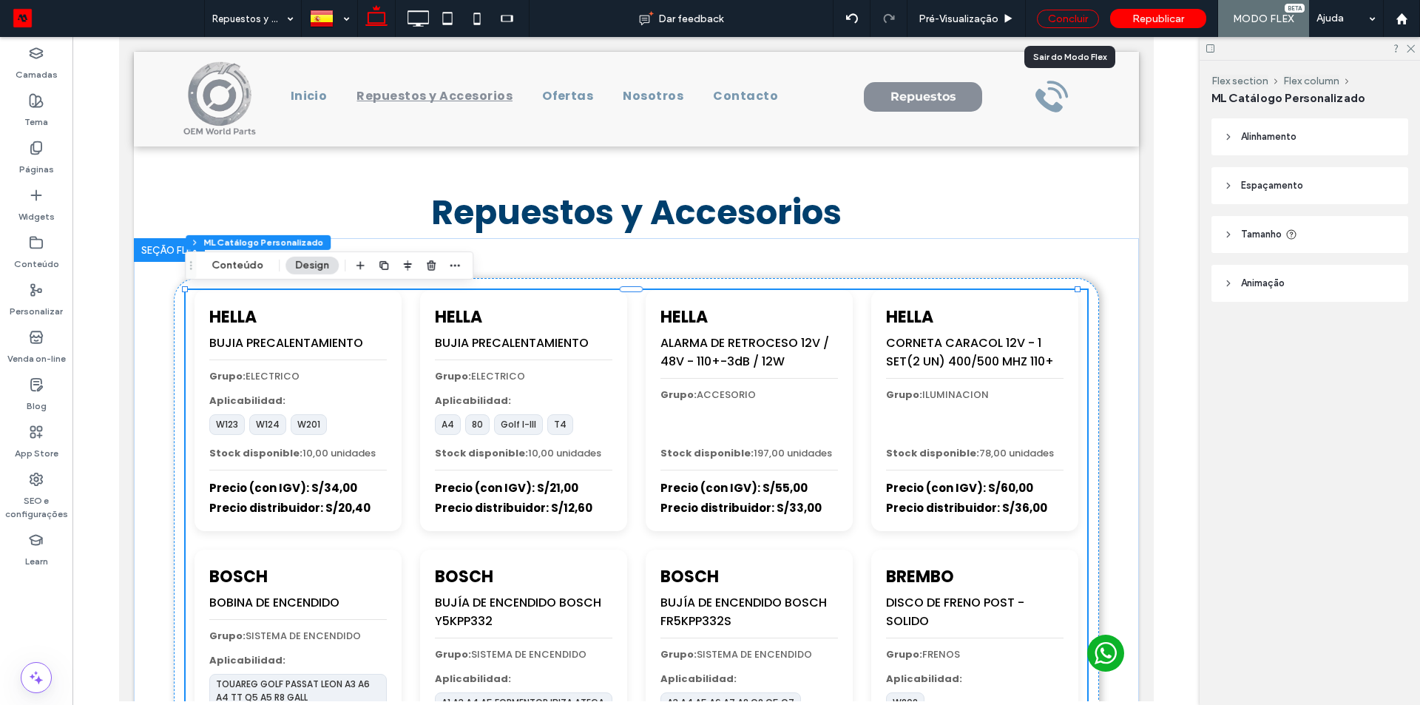
click at [1074, 19] on div "Concluir" at bounding box center [1068, 19] width 62 height 18
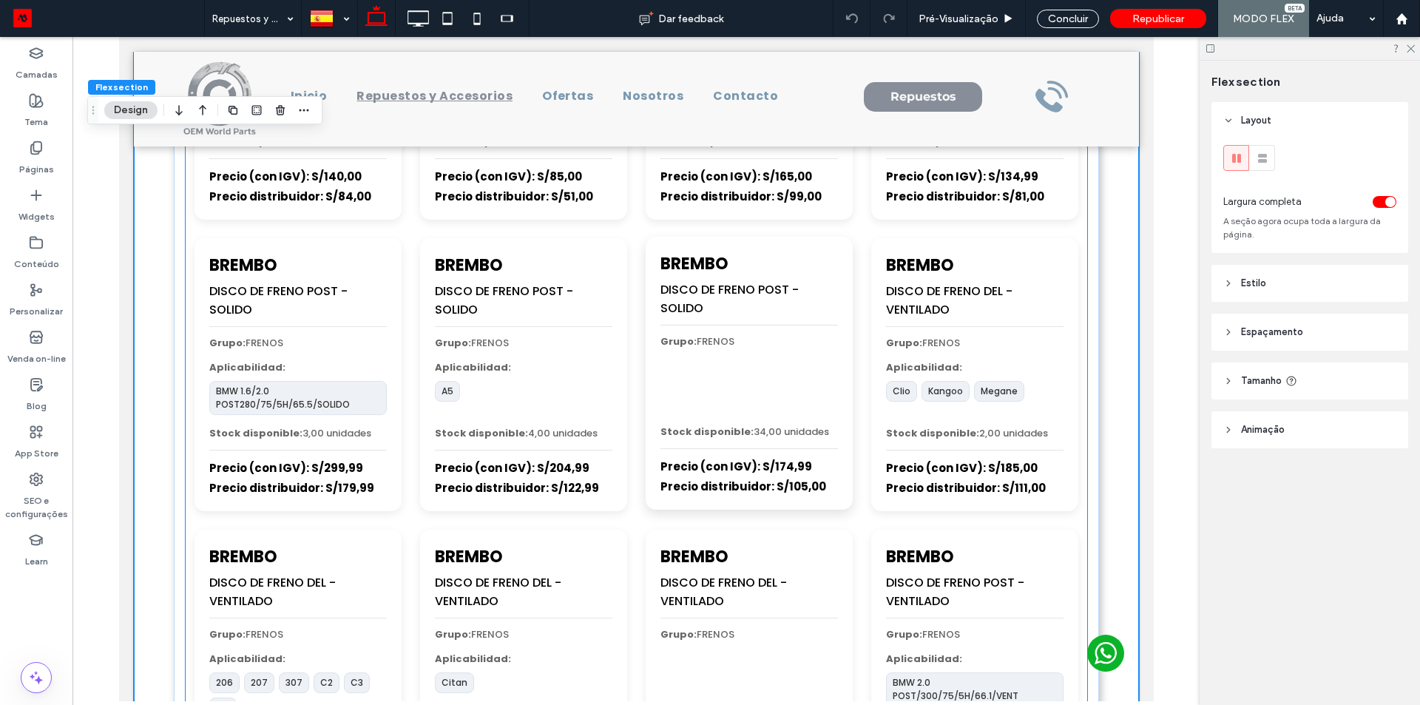
scroll to position [888, 0]
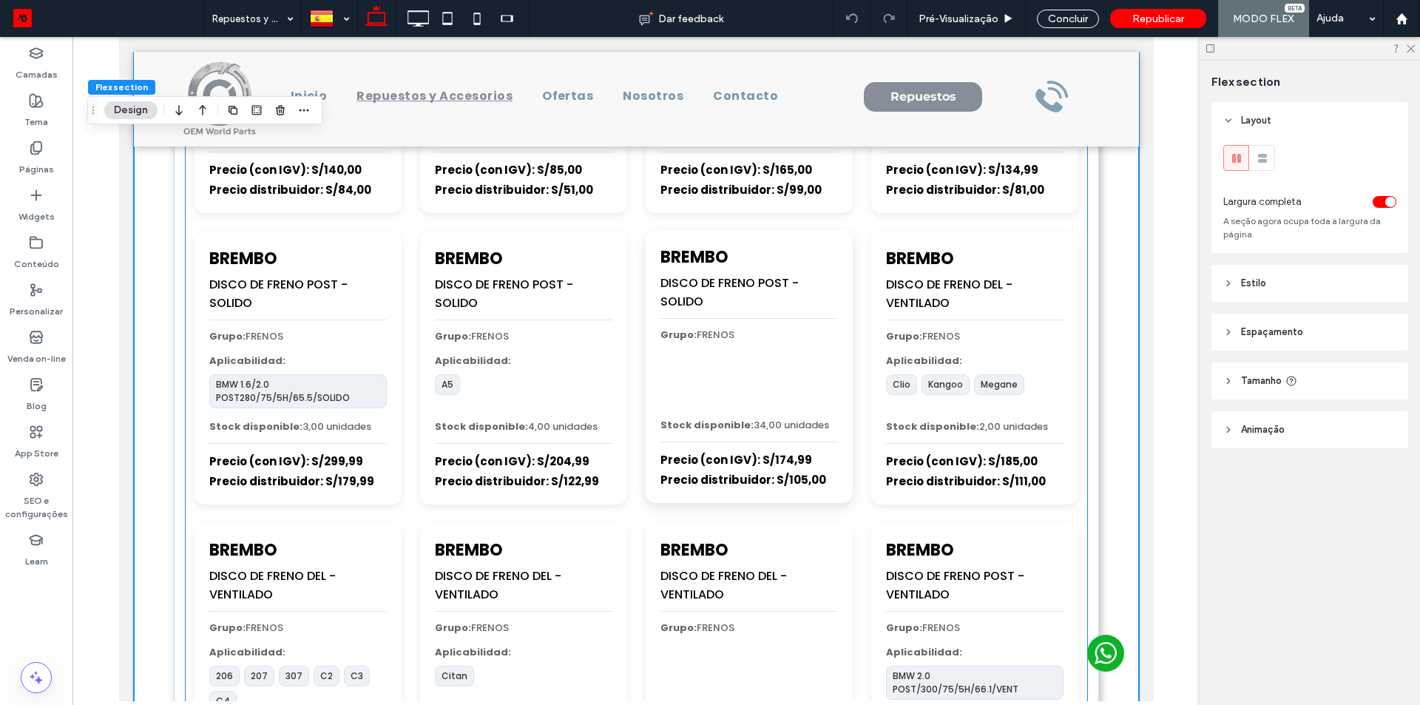
click at [715, 376] on div at bounding box center [749, 379] width 178 height 55
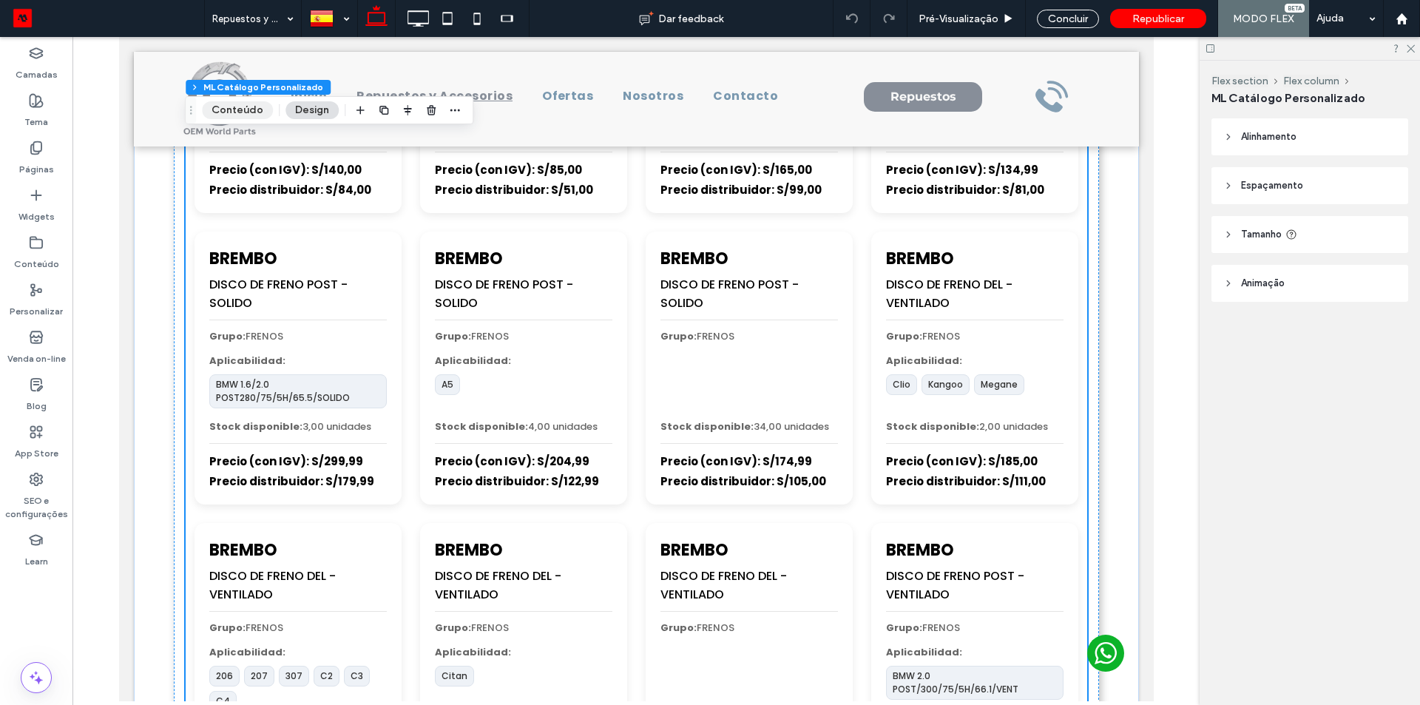
click at [226, 108] on button "Conteúdo" at bounding box center [237, 110] width 71 height 18
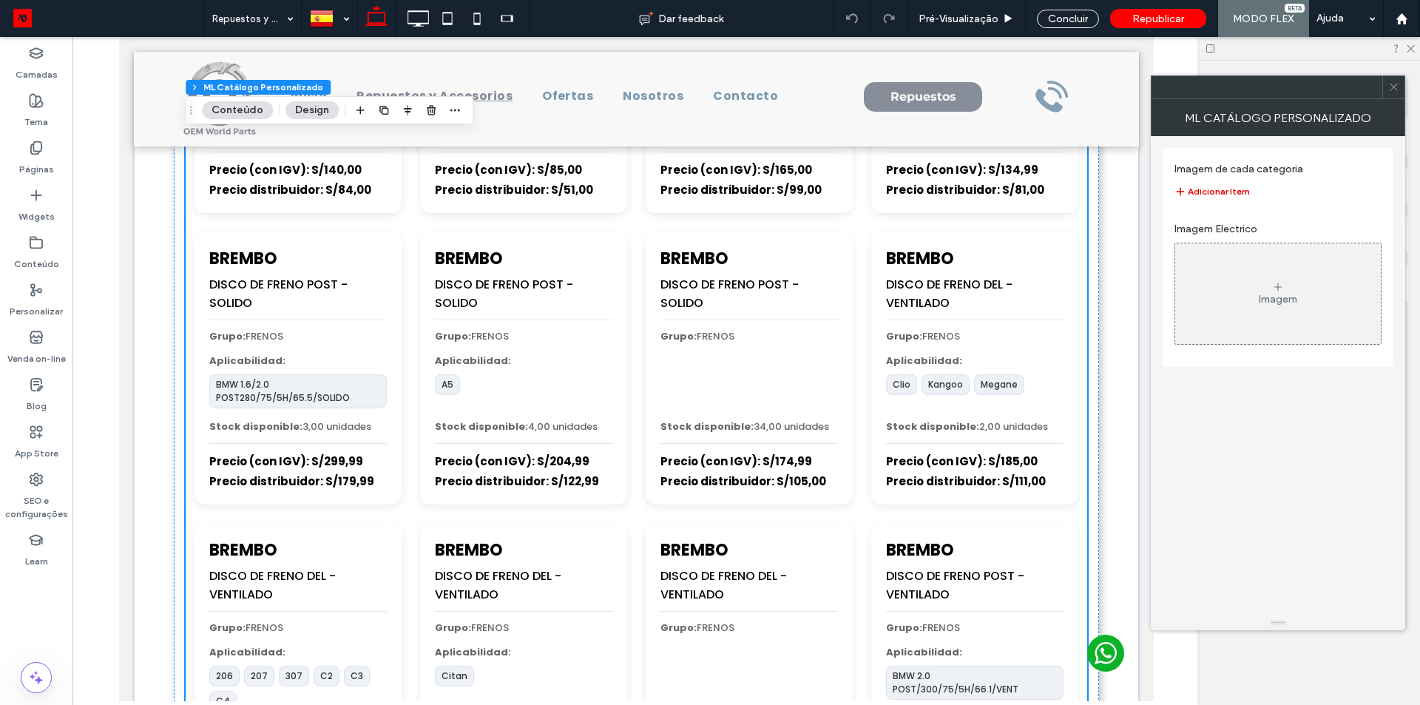
click at [1194, 189] on button "Adicionar Item" at bounding box center [1212, 192] width 75 height 18
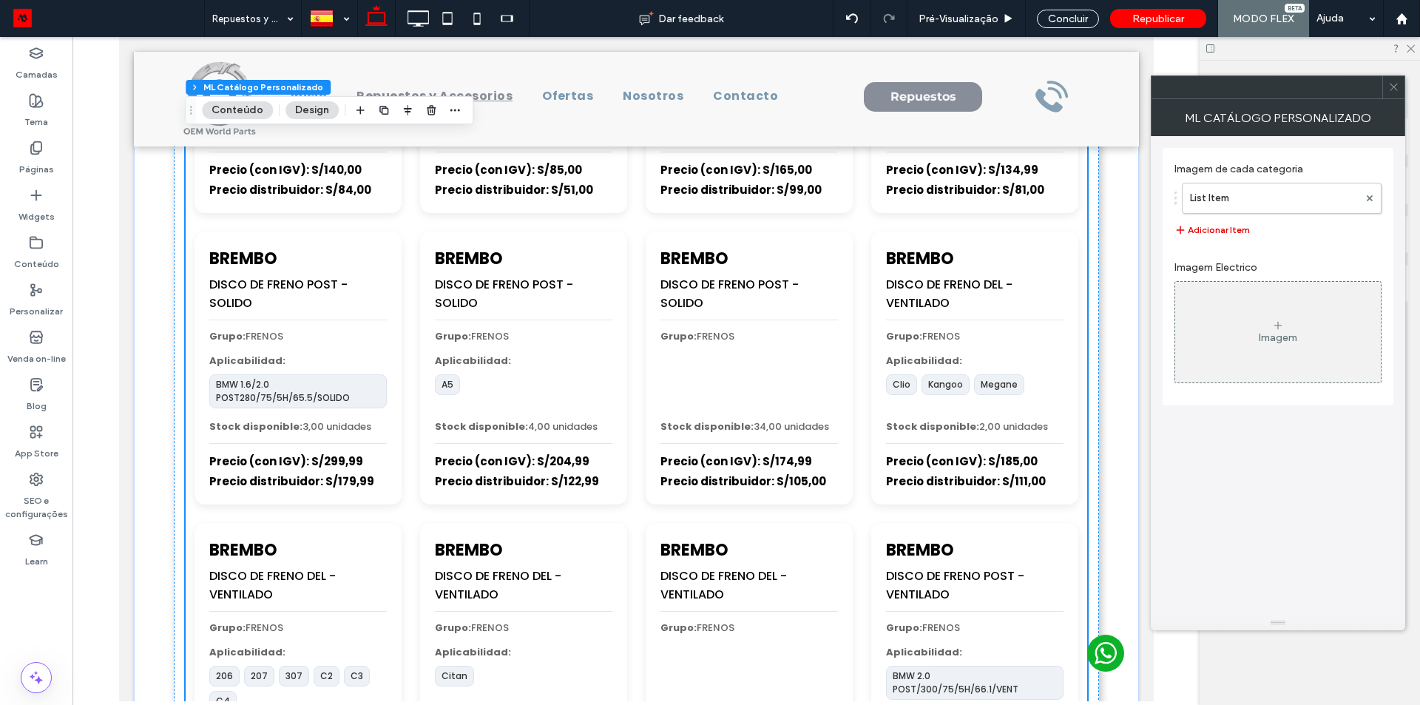
click at [1225, 226] on button "Adicionar Item" at bounding box center [1212, 230] width 75 height 18
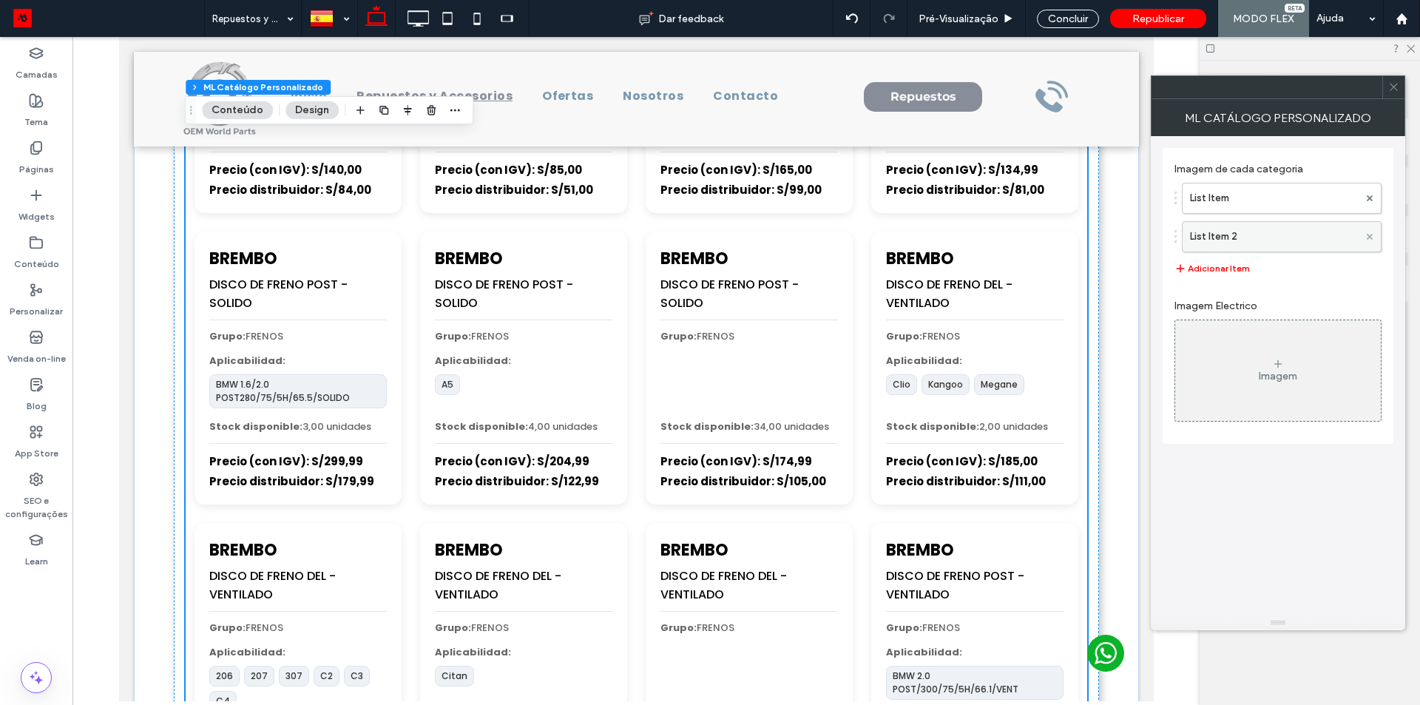
click at [1368, 237] on use at bounding box center [1370, 236] width 6 height 6
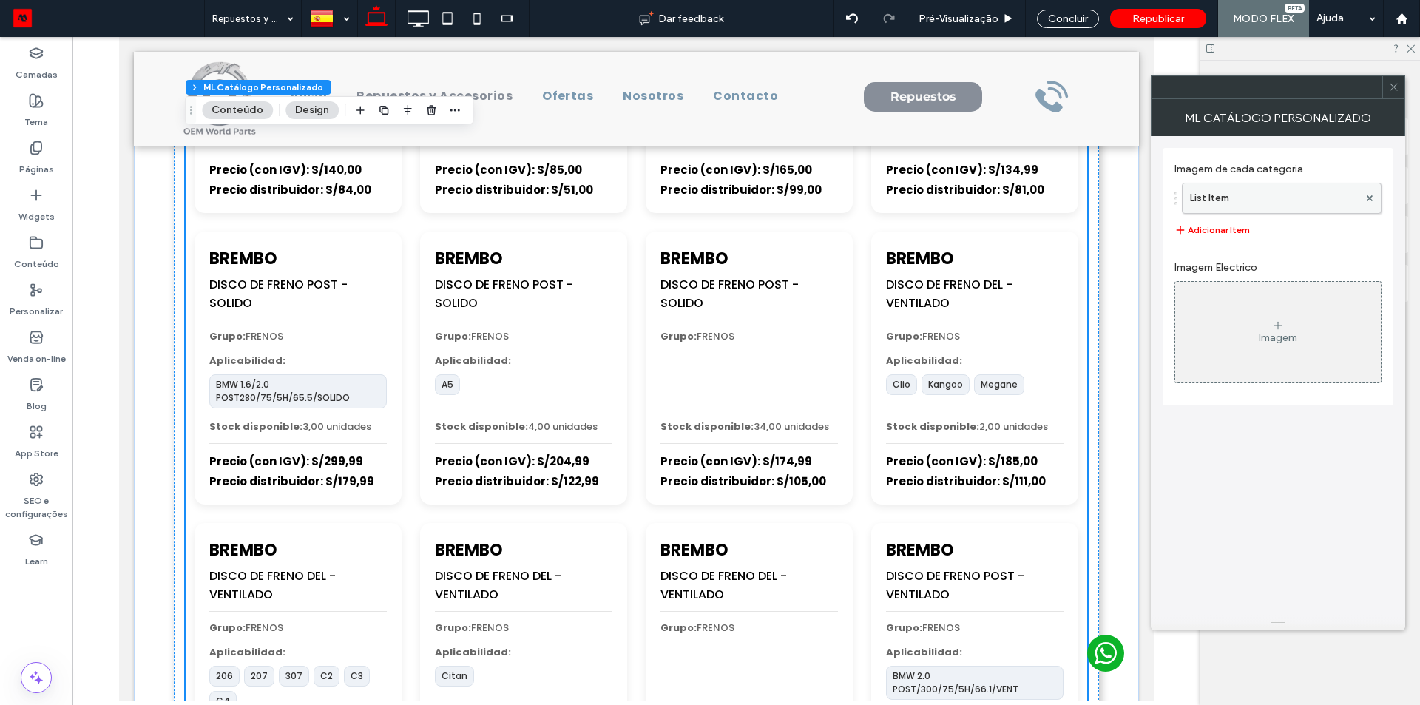
click at [1275, 201] on label "List Item" at bounding box center [1274, 198] width 169 height 30
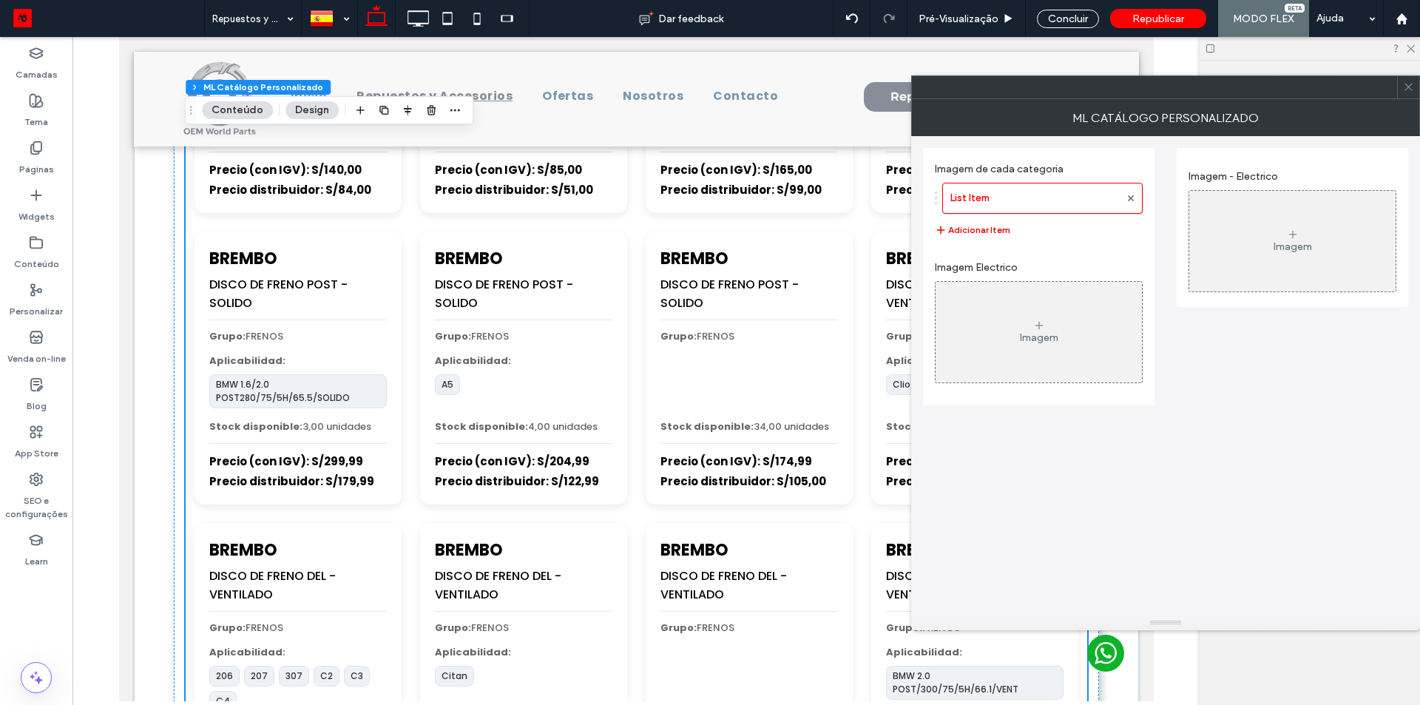
click at [984, 223] on button "Adicionar Item" at bounding box center [972, 230] width 75 height 18
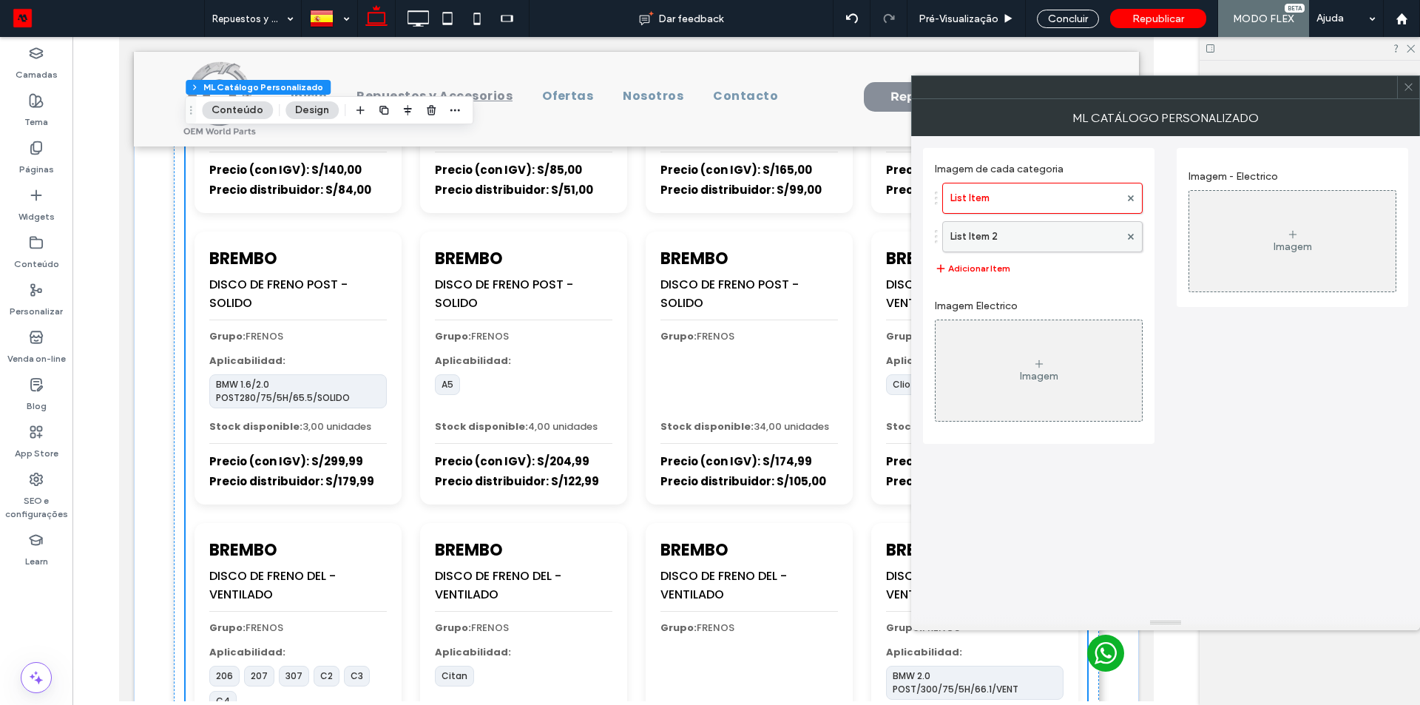
click at [1061, 243] on label "List Item 2" at bounding box center [1034, 237] width 169 height 30
click at [1132, 240] on span at bounding box center [1131, 237] width 6 height 22
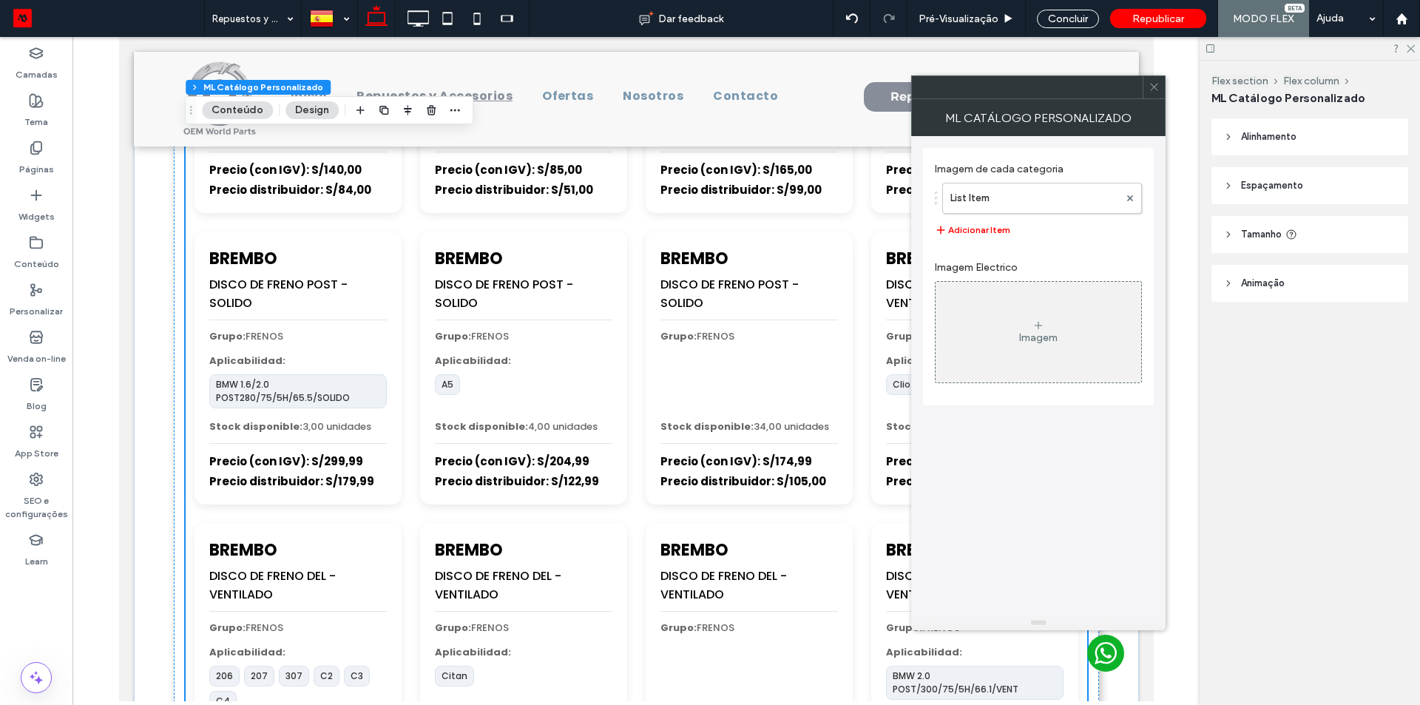
click at [989, 171] on label "Imagem de cada categoria" at bounding box center [1038, 165] width 207 height 20
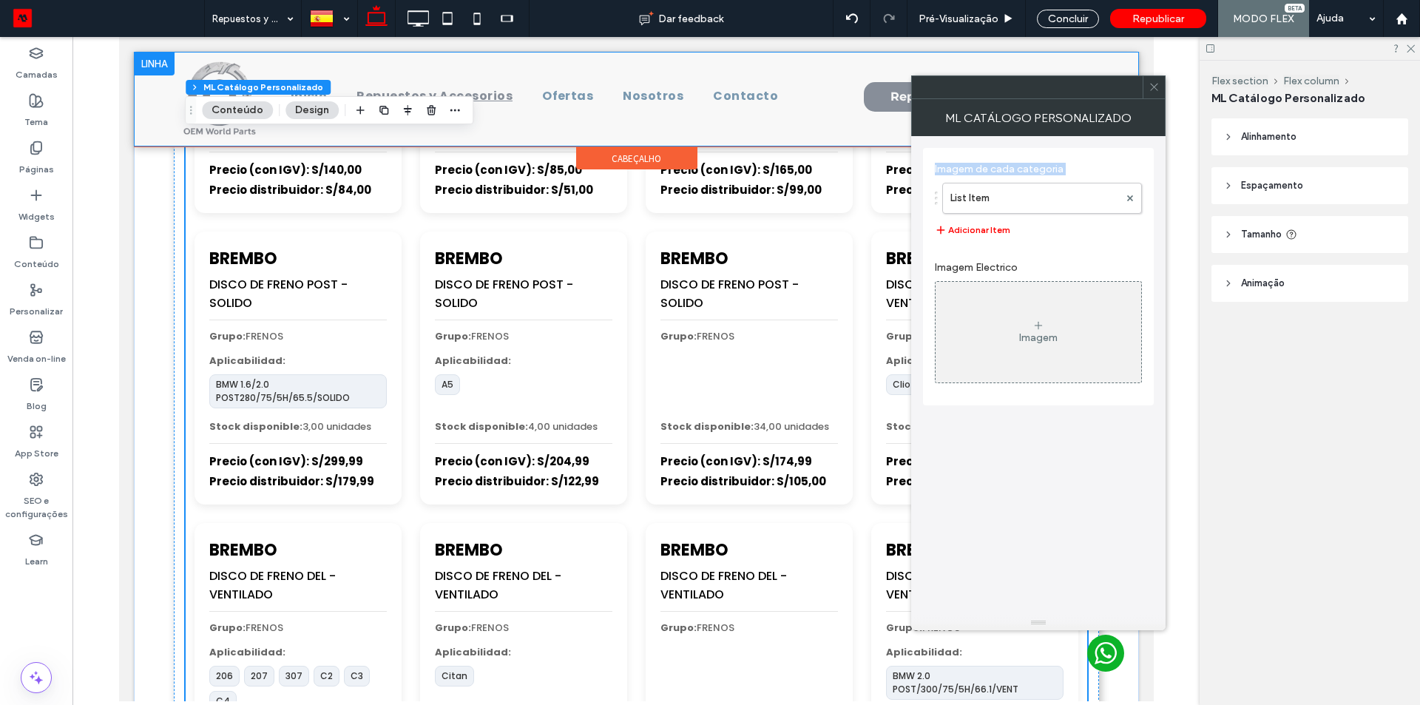
copy div "Imagem de cada categoria List Item Adicionar Item"
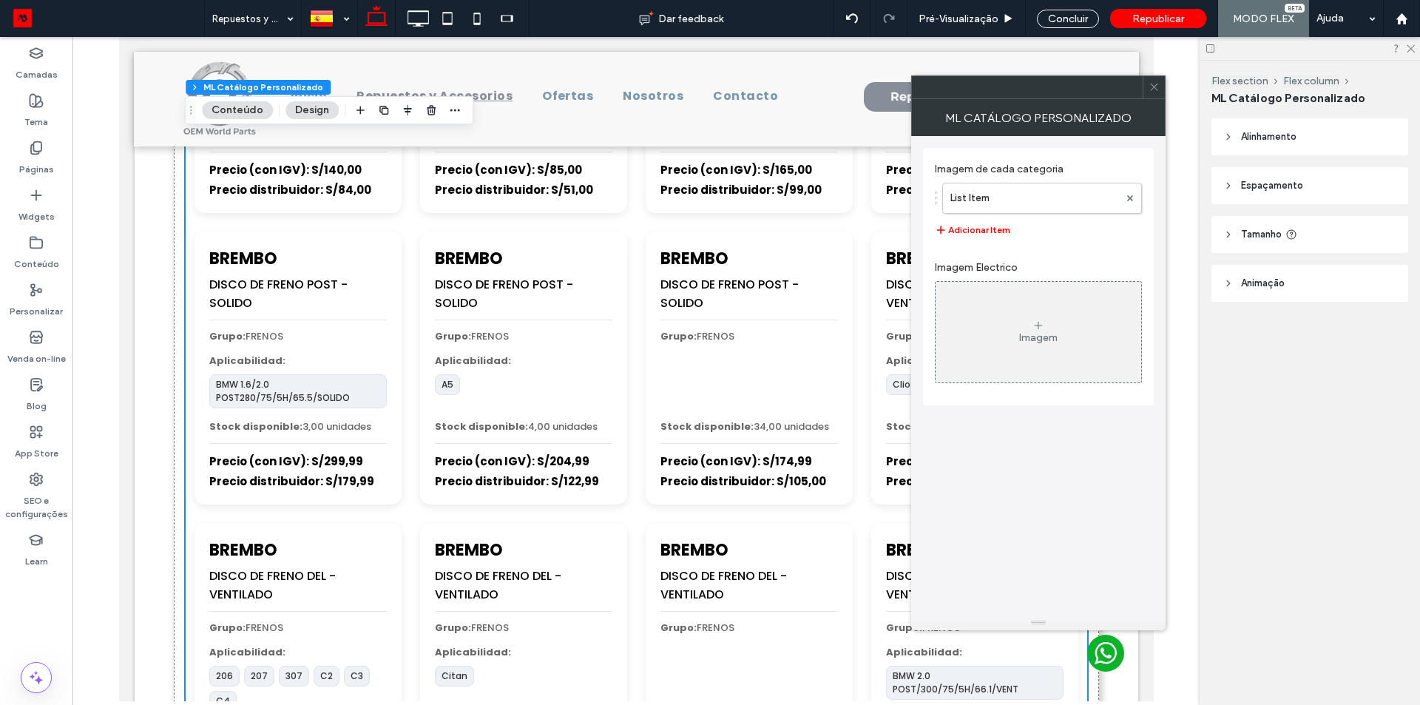
click at [1157, 91] on icon at bounding box center [1154, 86] width 11 height 11
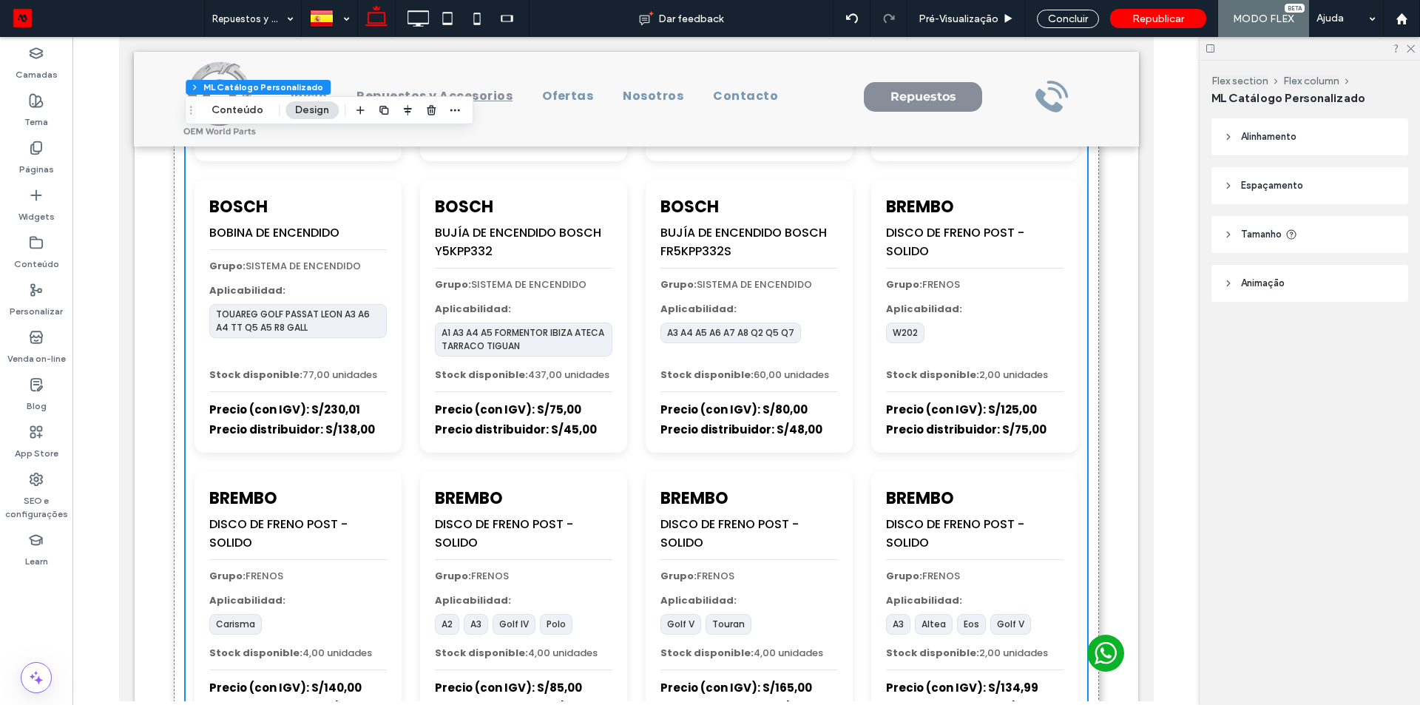
scroll to position [0, 0]
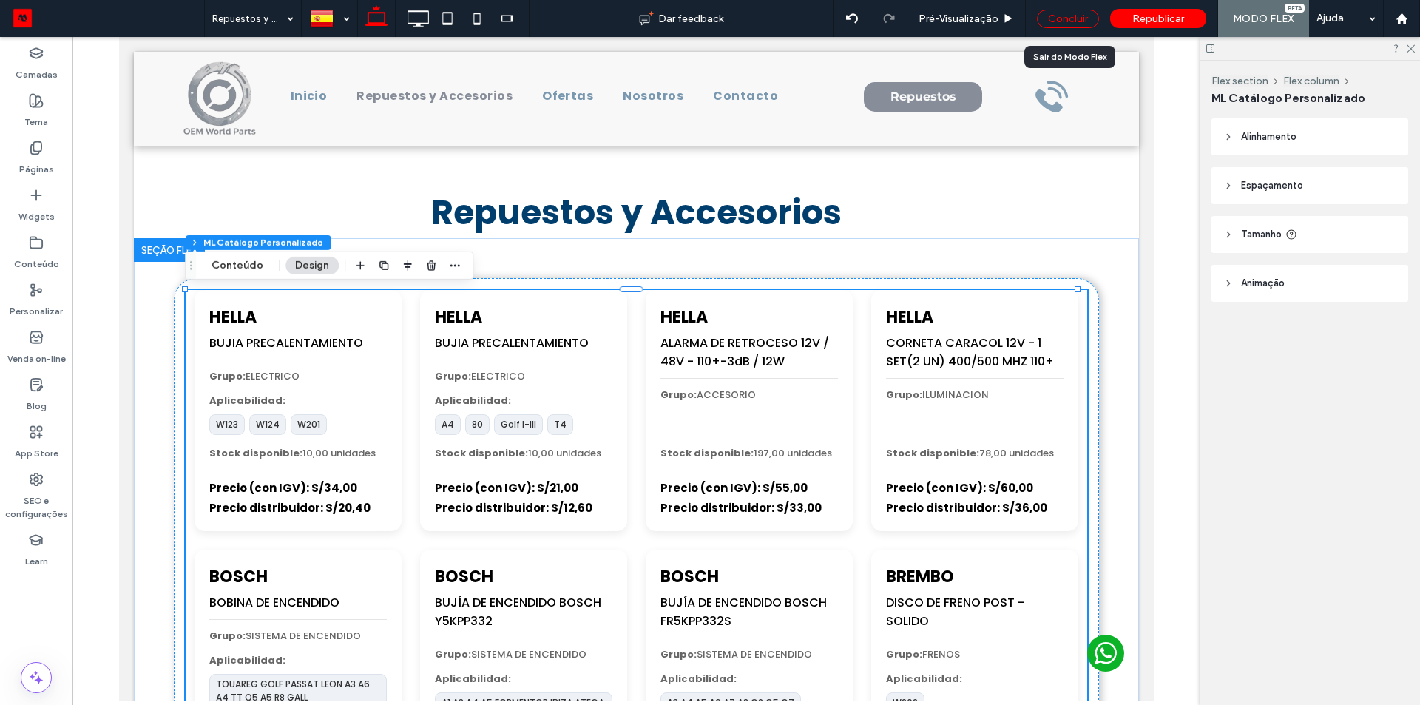
click at [1079, 24] on div "Concluir" at bounding box center [1068, 19] width 62 height 18
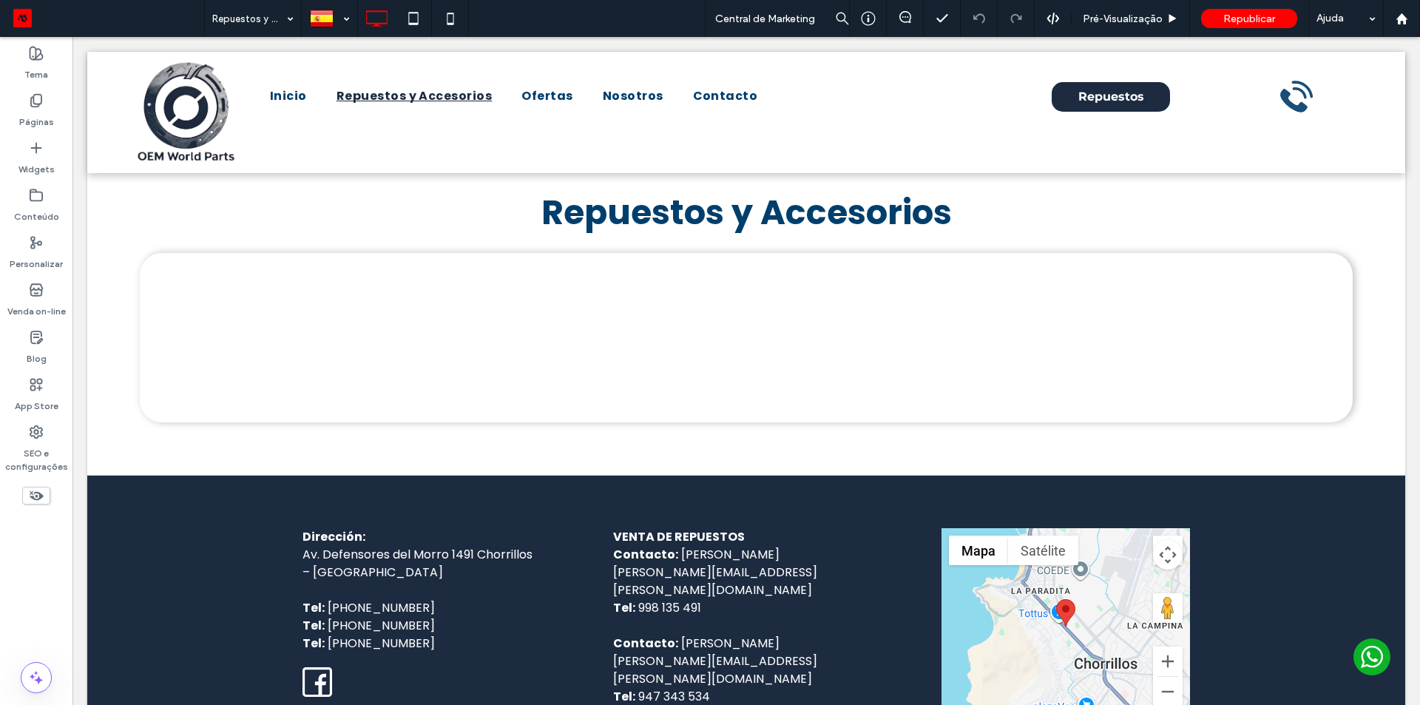
click at [740, 317] on div "Clique para editar no Modo Flex" at bounding box center [746, 364] width 1318 height 222
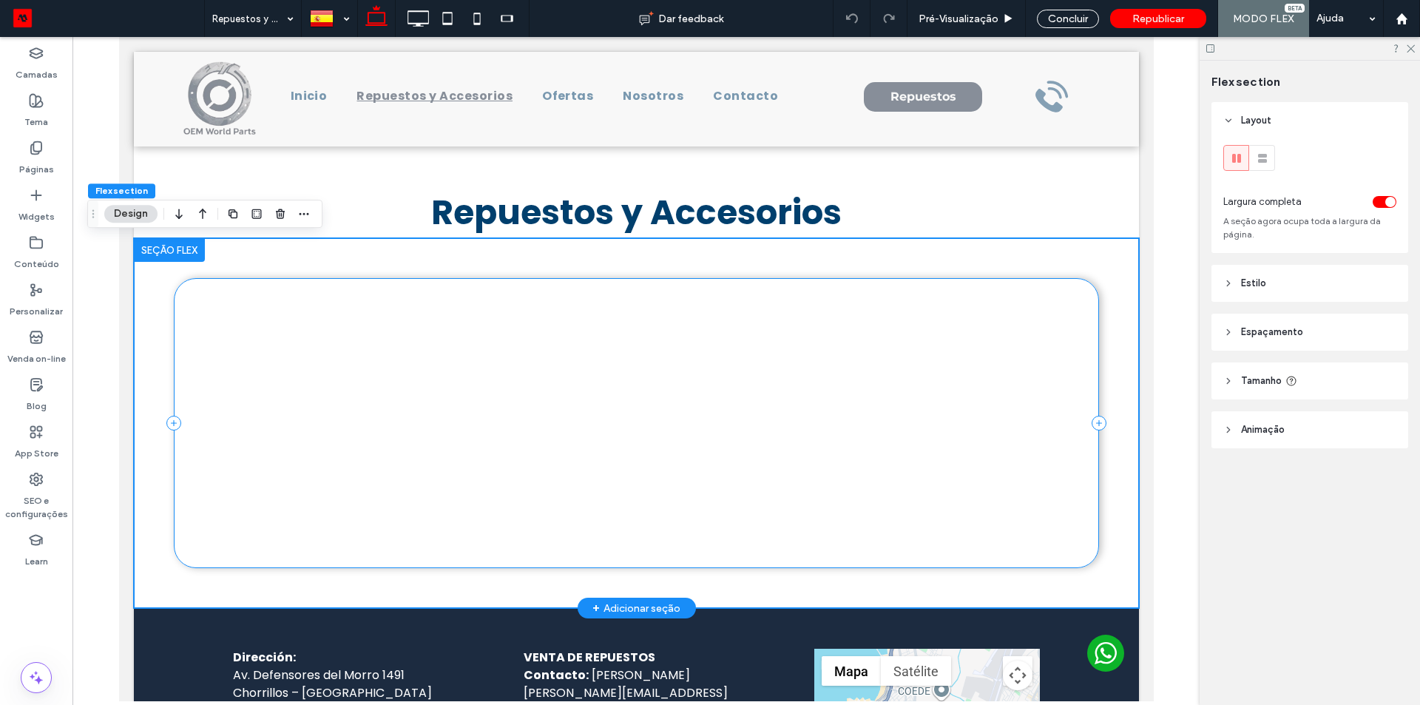
click at [567, 381] on div at bounding box center [635, 422] width 925 height 289
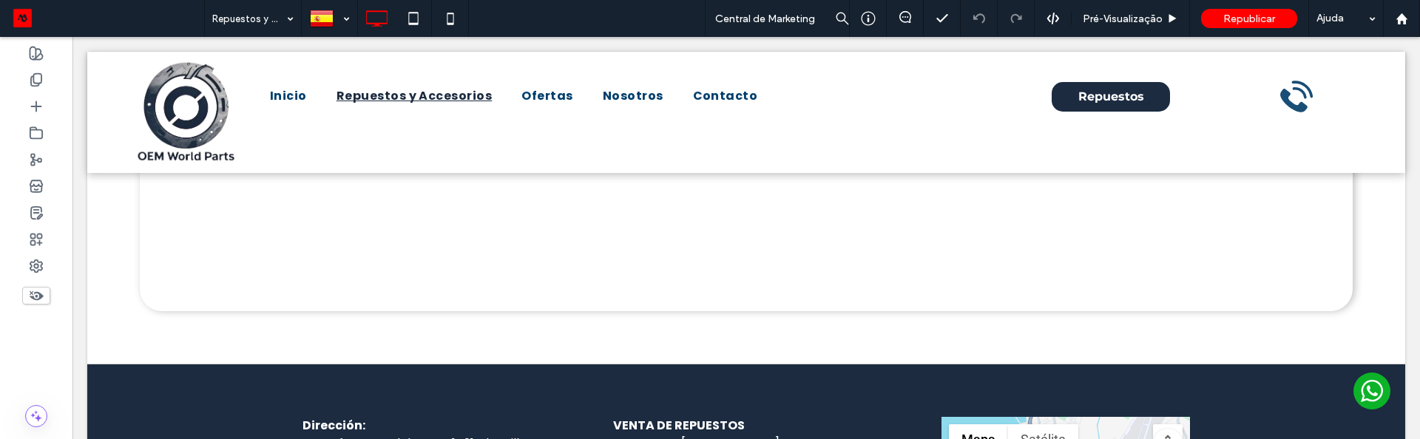
scroll to position [111, 0]
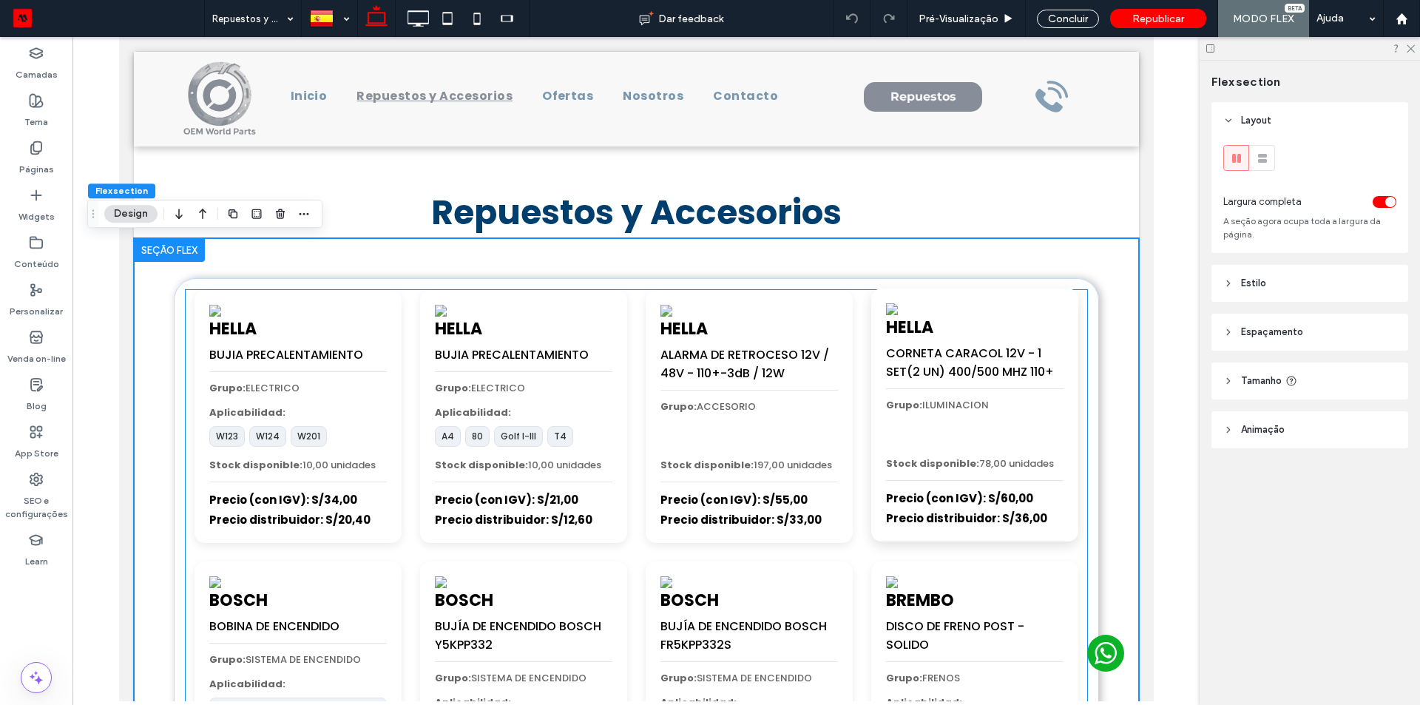
click at [899, 399] on strong "Grupo:" at bounding box center [903, 405] width 36 height 14
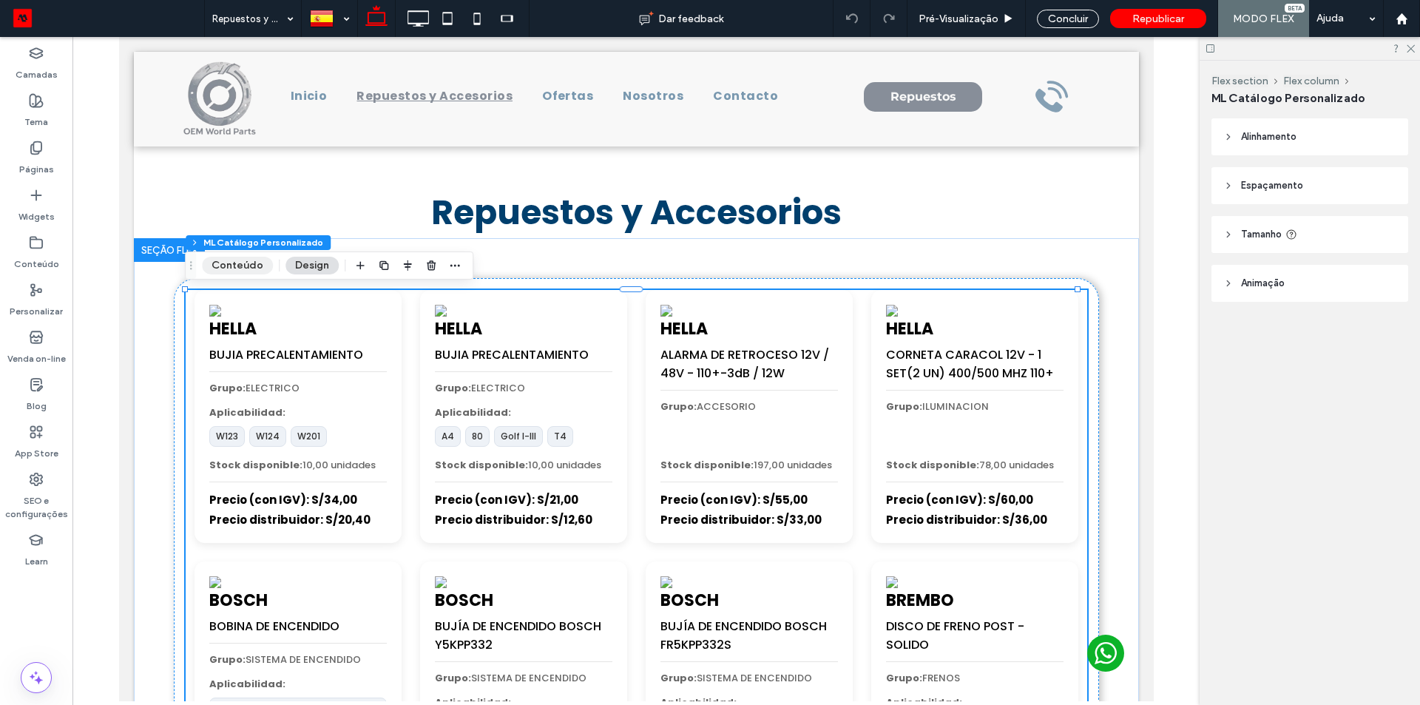
drag, startPoint x: 229, startPoint y: 268, endPoint x: 359, endPoint y: 347, distance: 152.0
click at [229, 268] on button "Conteúdo" at bounding box center [237, 266] width 71 height 18
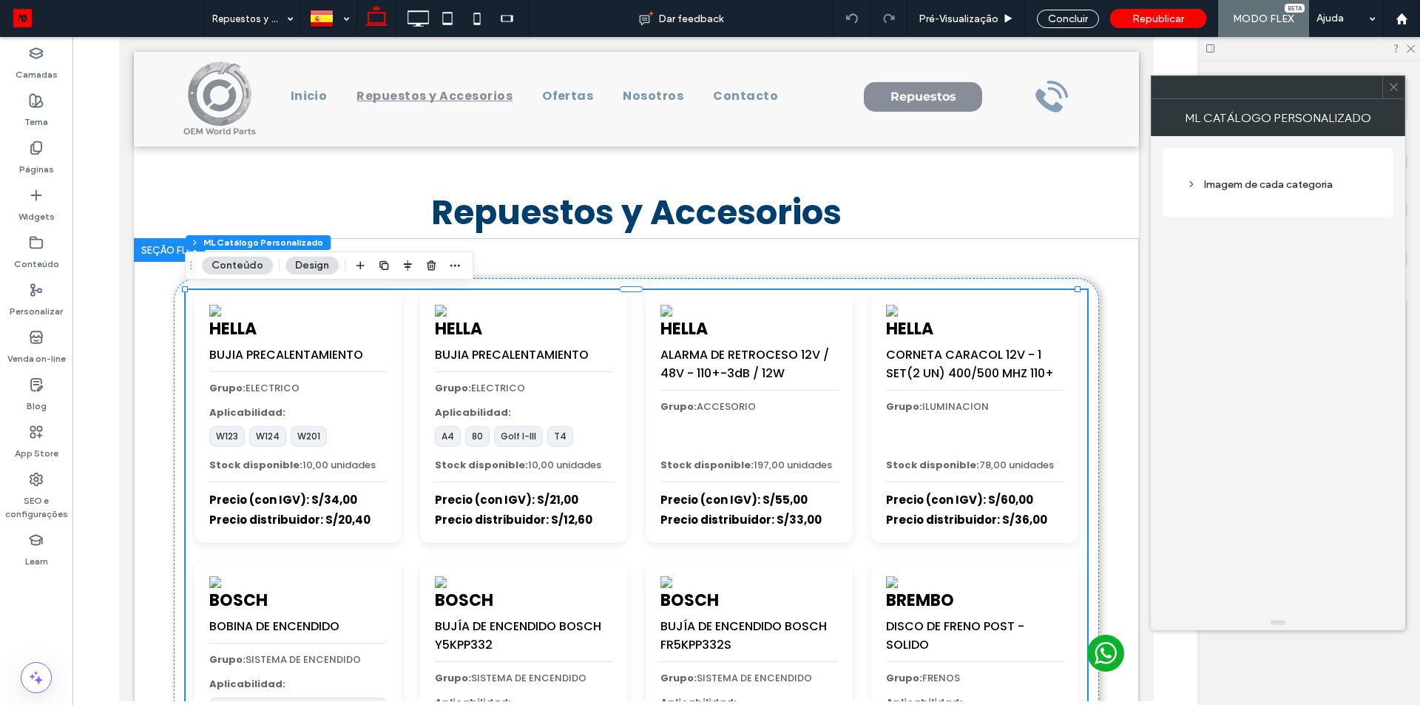
click at [1257, 192] on div "Imagem de cada categoria" at bounding box center [1277, 185] width 183 height 20
click at [1257, 241] on div "Imagem" at bounding box center [1278, 281] width 182 height 98
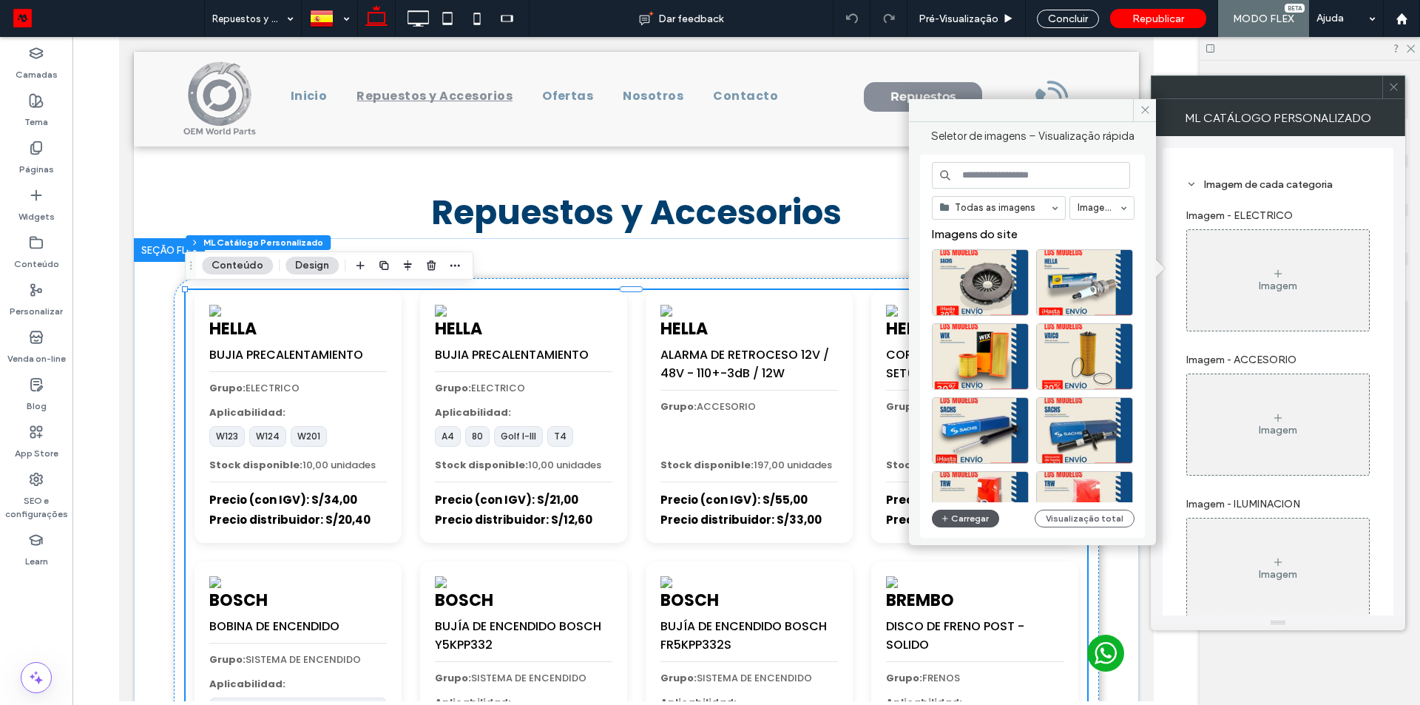
click at [980, 439] on button "Carregar" at bounding box center [965, 519] width 67 height 18
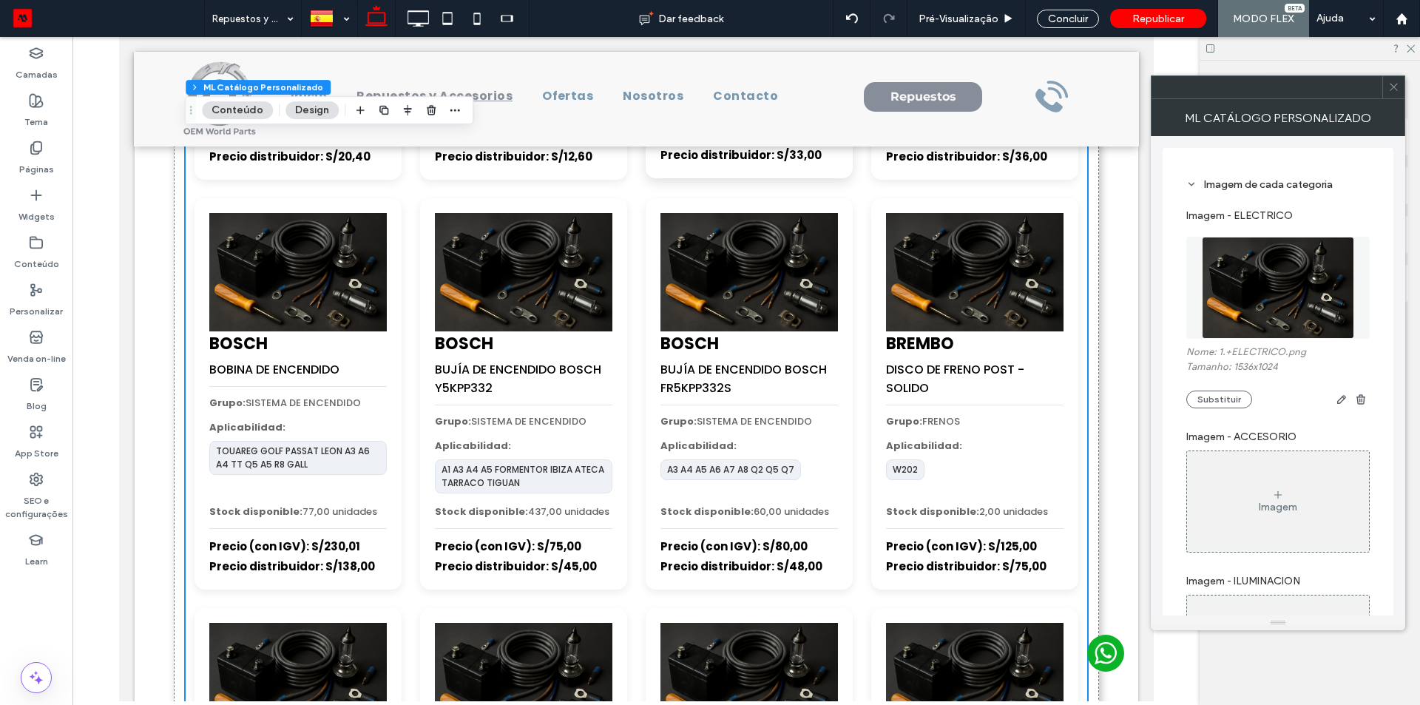
scroll to position [444, 0]
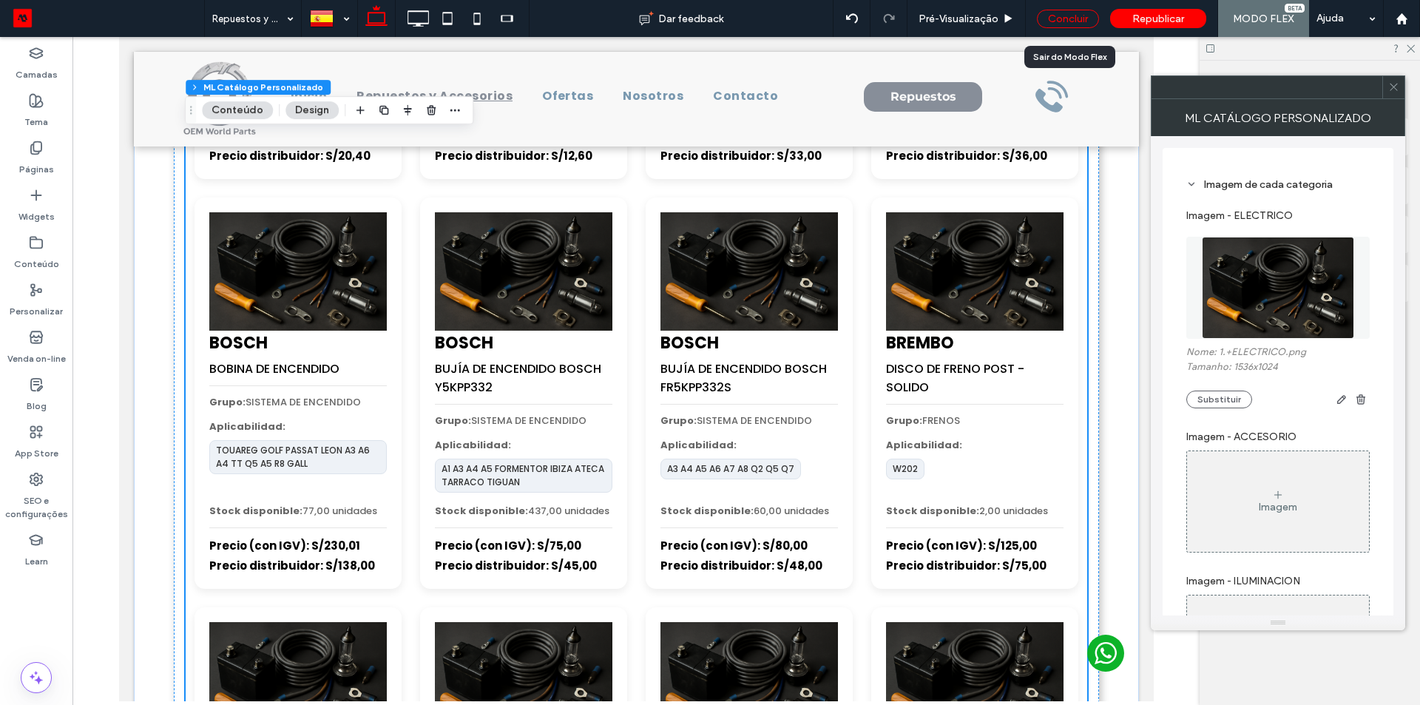
click at [1063, 15] on div "Concluir" at bounding box center [1068, 19] width 62 height 18
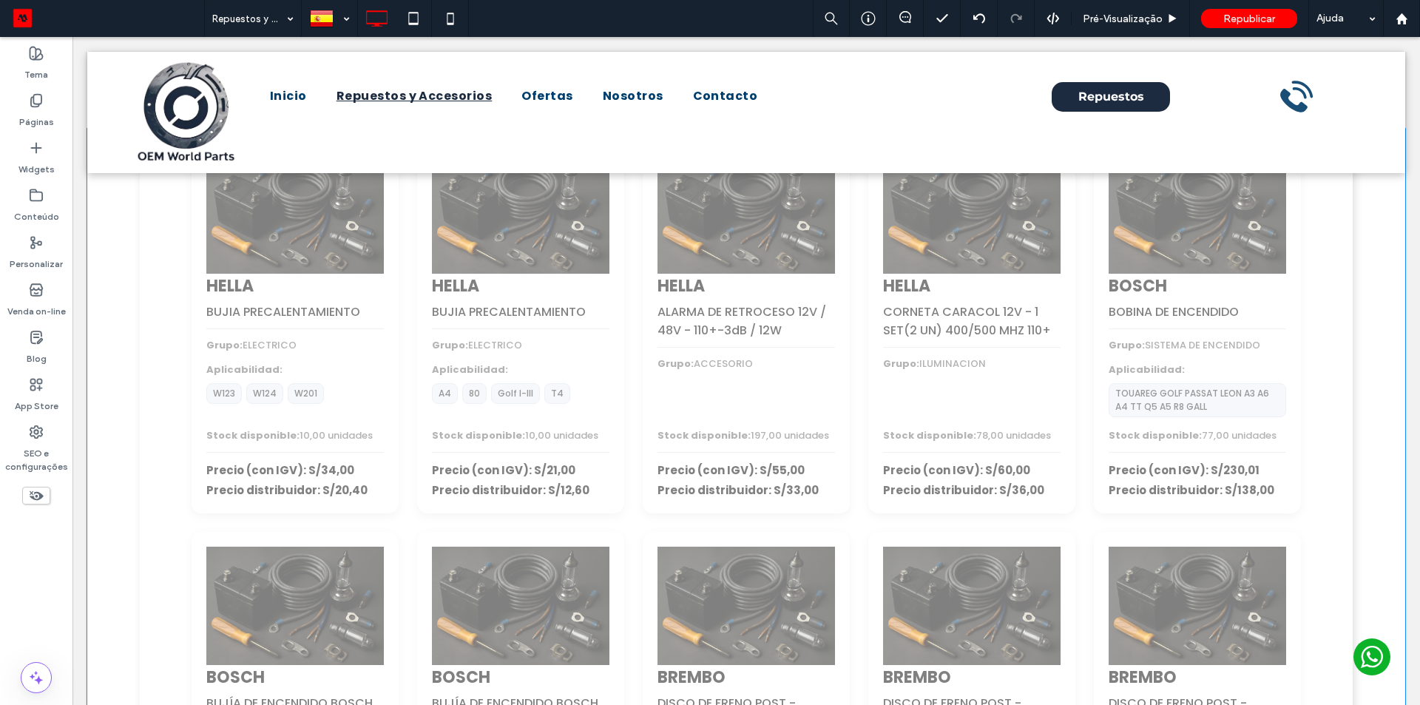
scroll to position [0, 0]
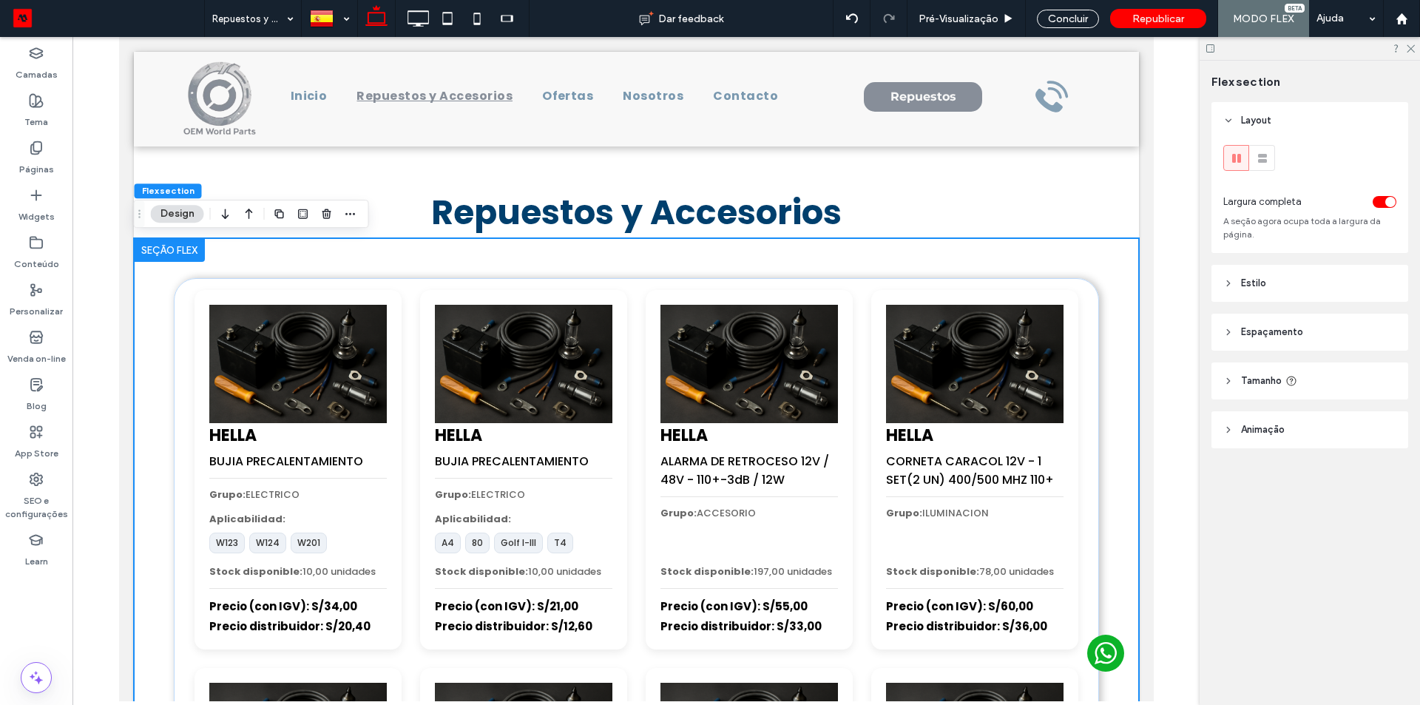
click at [1259, 290] on span "Estilo" at bounding box center [1253, 283] width 25 height 15
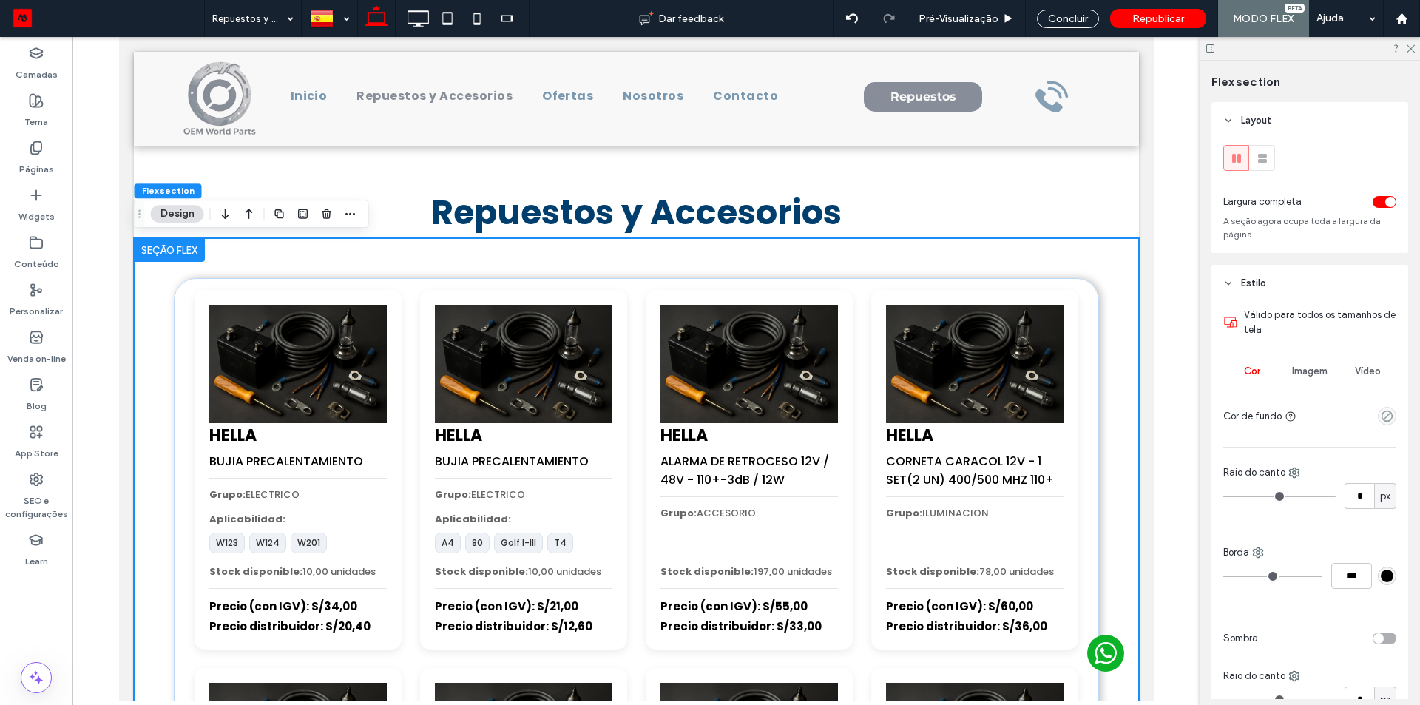
scroll to position [74, 0]
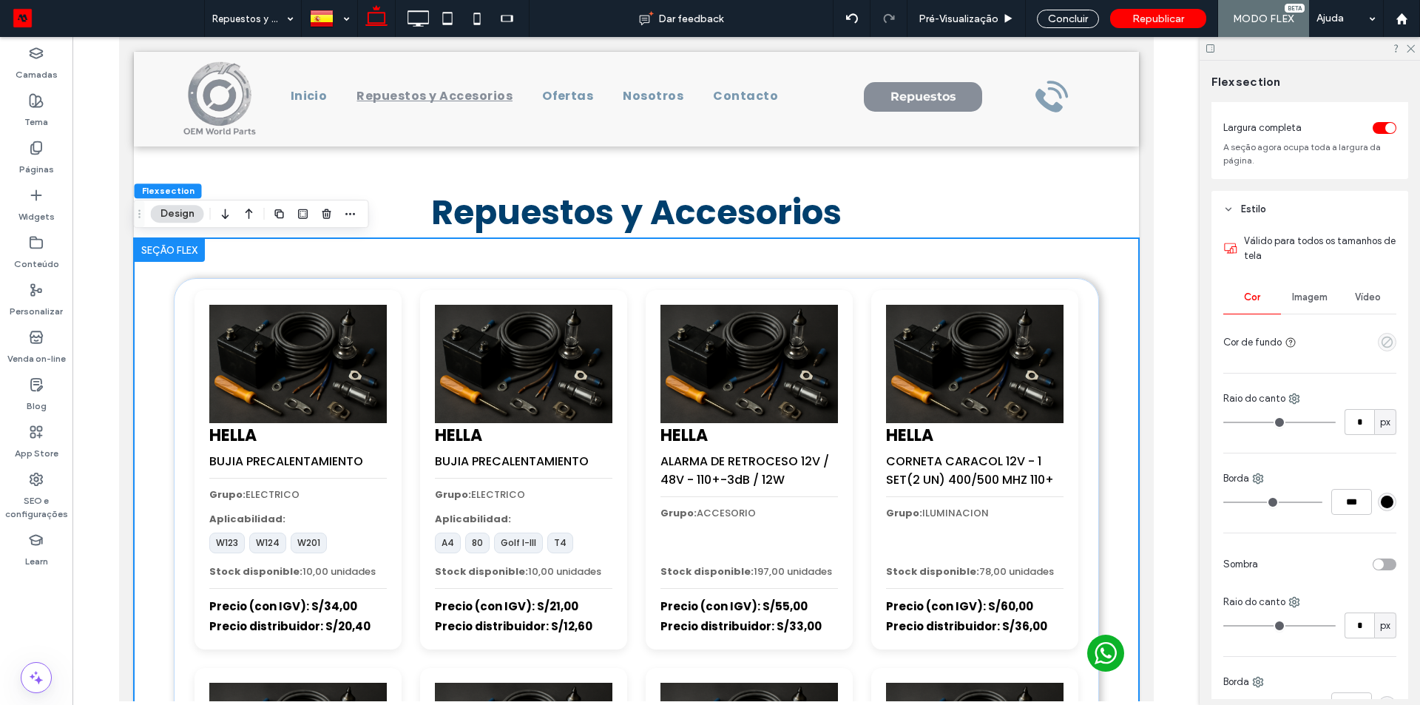
click at [1381, 345] on icon "empty color" at bounding box center [1387, 342] width 13 height 13
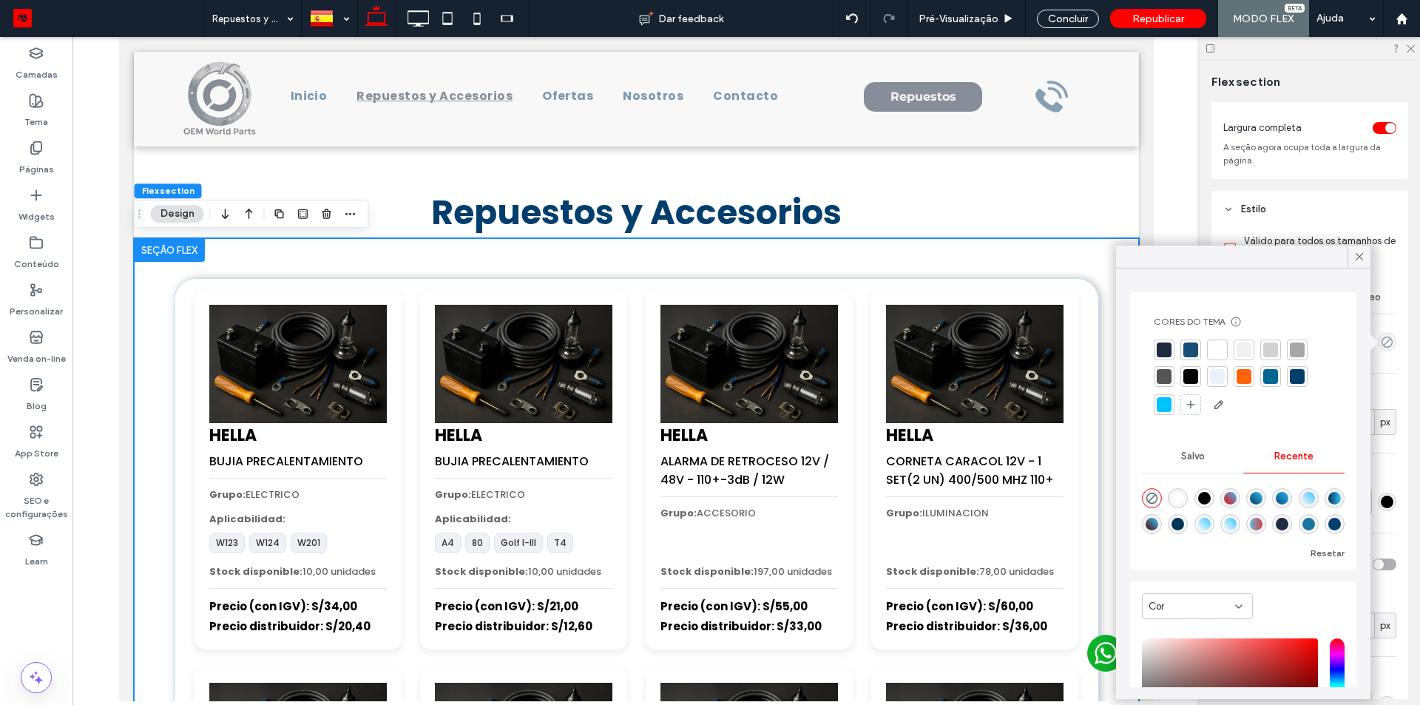
click at [1268, 351] on div at bounding box center [1270, 349] width 15 height 15
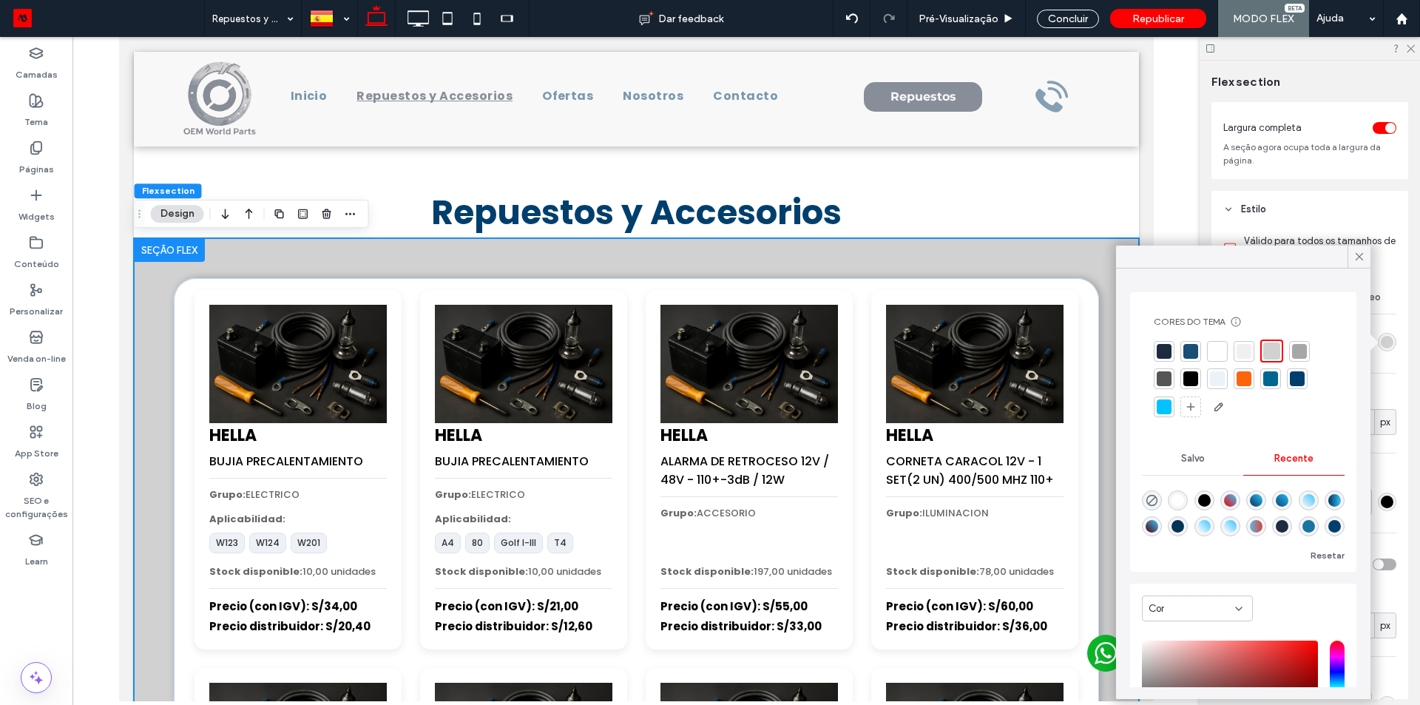
click at [1247, 351] on div at bounding box center [1244, 351] width 15 height 15
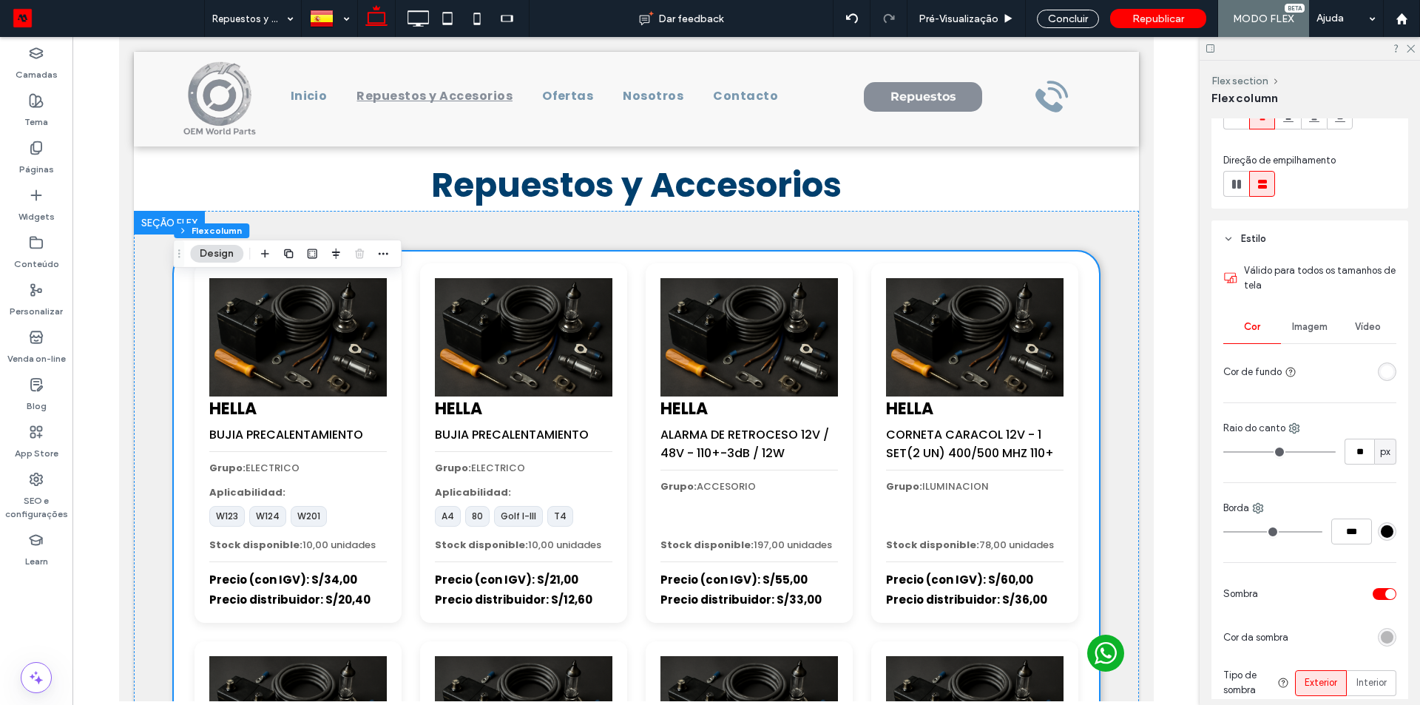
scroll to position [148, 0]
click at [1381, 374] on div "rgba(255,255,255,1)" at bounding box center [1387, 369] width 13 height 13
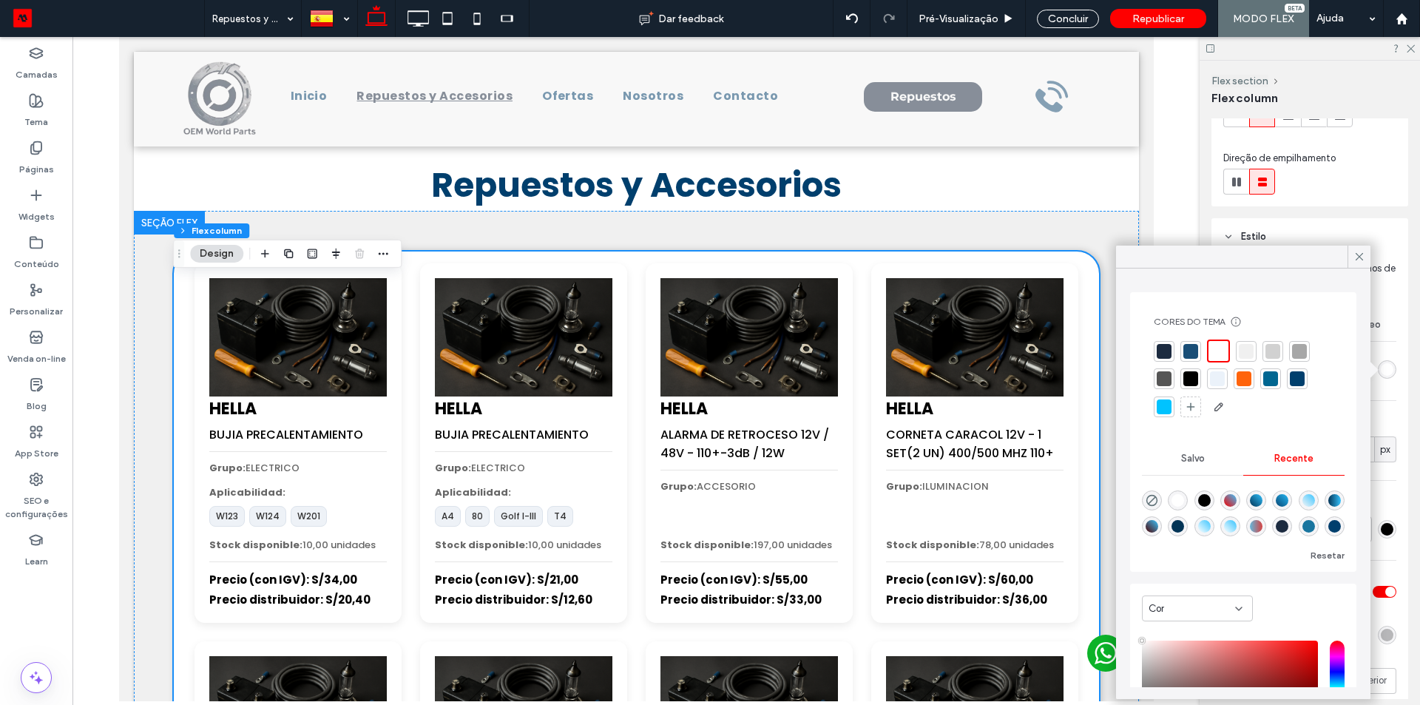
click at [1247, 353] on div at bounding box center [1246, 351] width 15 height 15
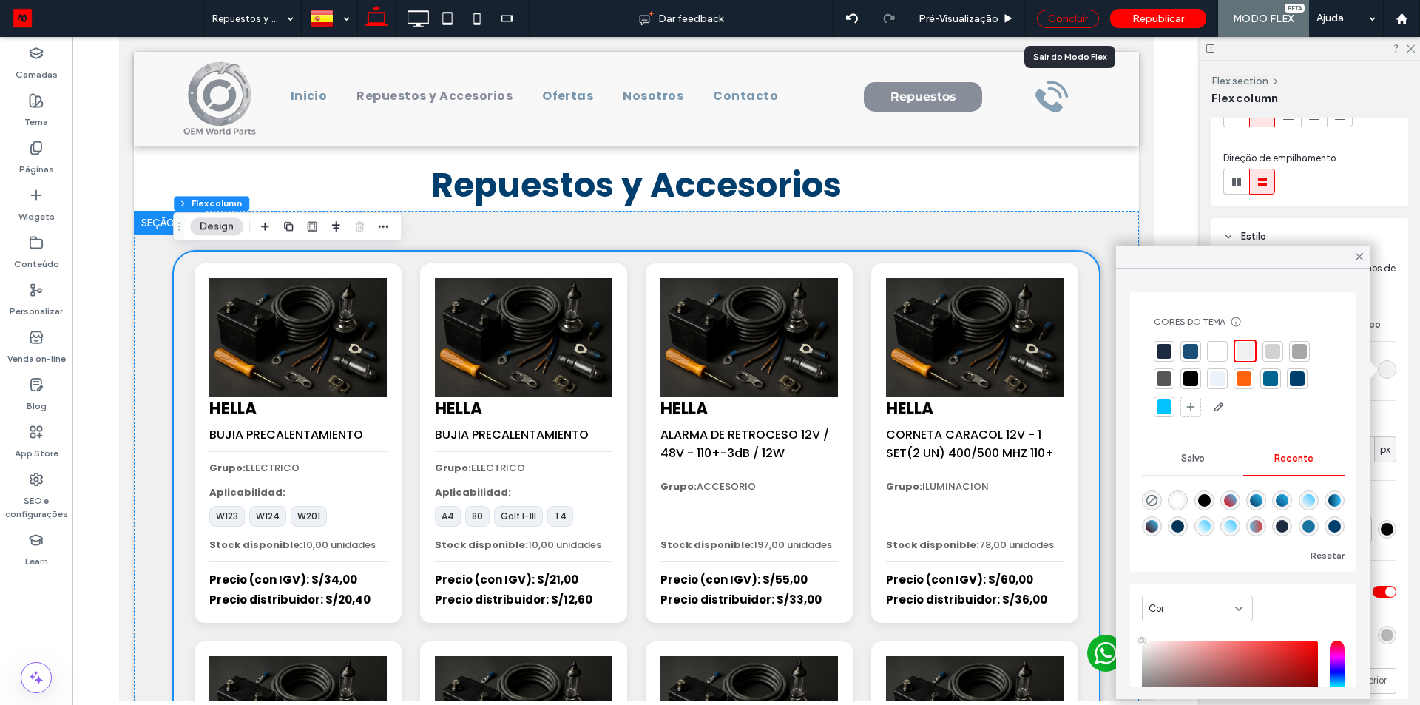
click at [1067, 26] on div "Concluir" at bounding box center [1068, 19] width 62 height 18
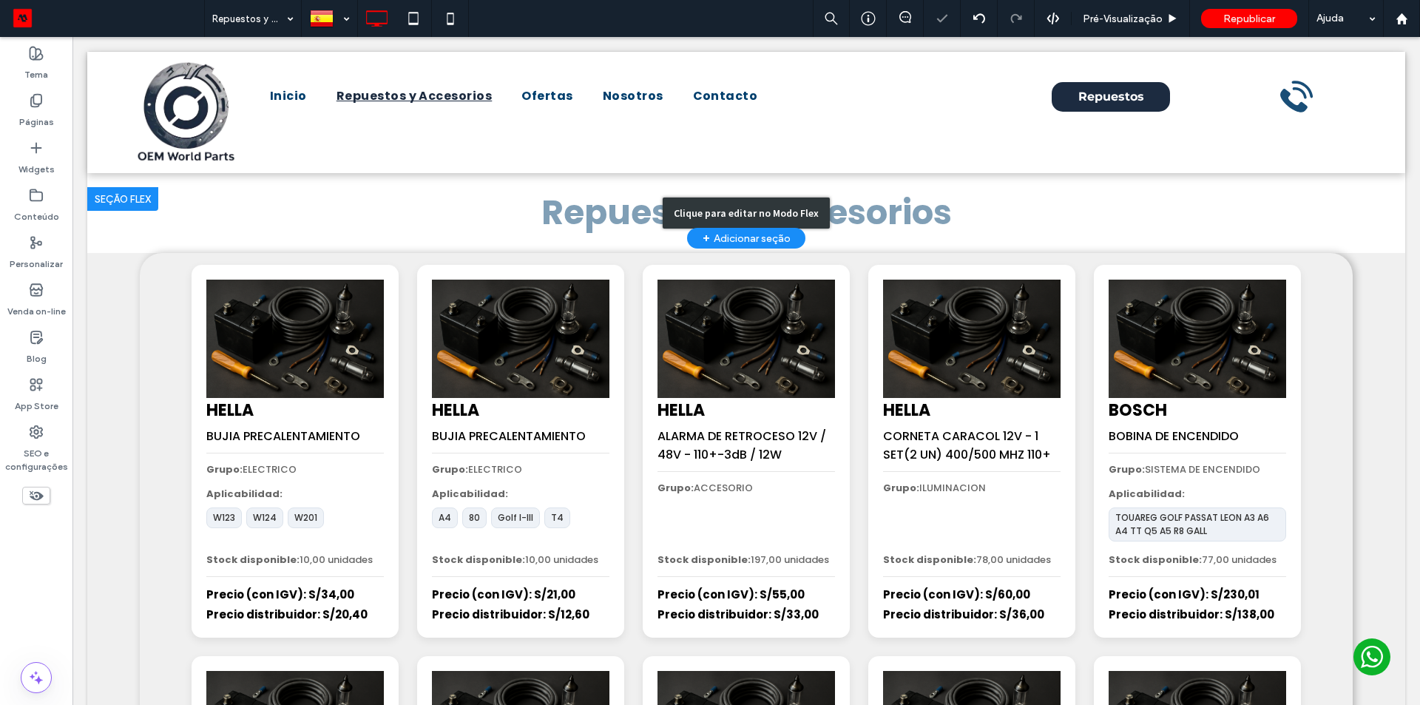
click at [259, 220] on div "Clique para editar no Modo Flex" at bounding box center [746, 212] width 1318 height 51
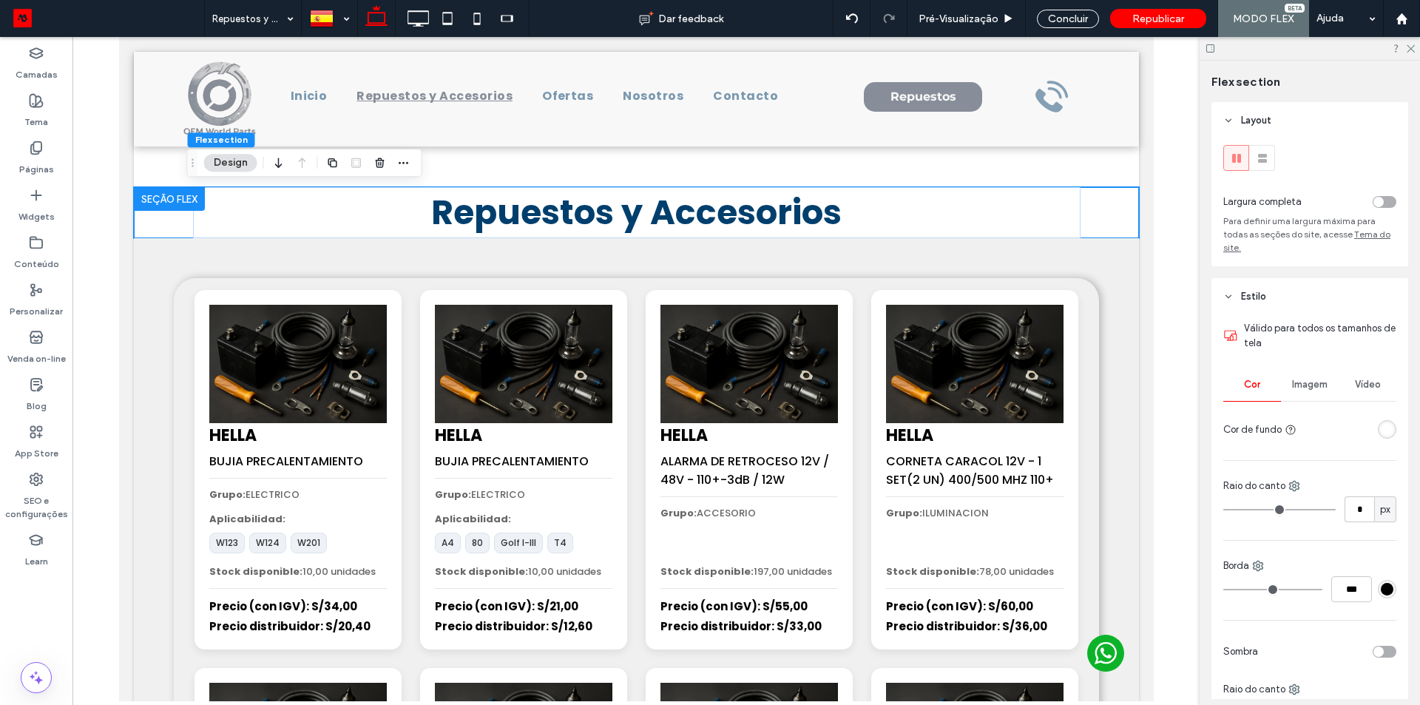
click at [1370, 428] on div at bounding box center [1350, 429] width 94 height 26
click at [1378, 430] on div "rgba(255,255,255,1)" at bounding box center [1387, 429] width 18 height 18
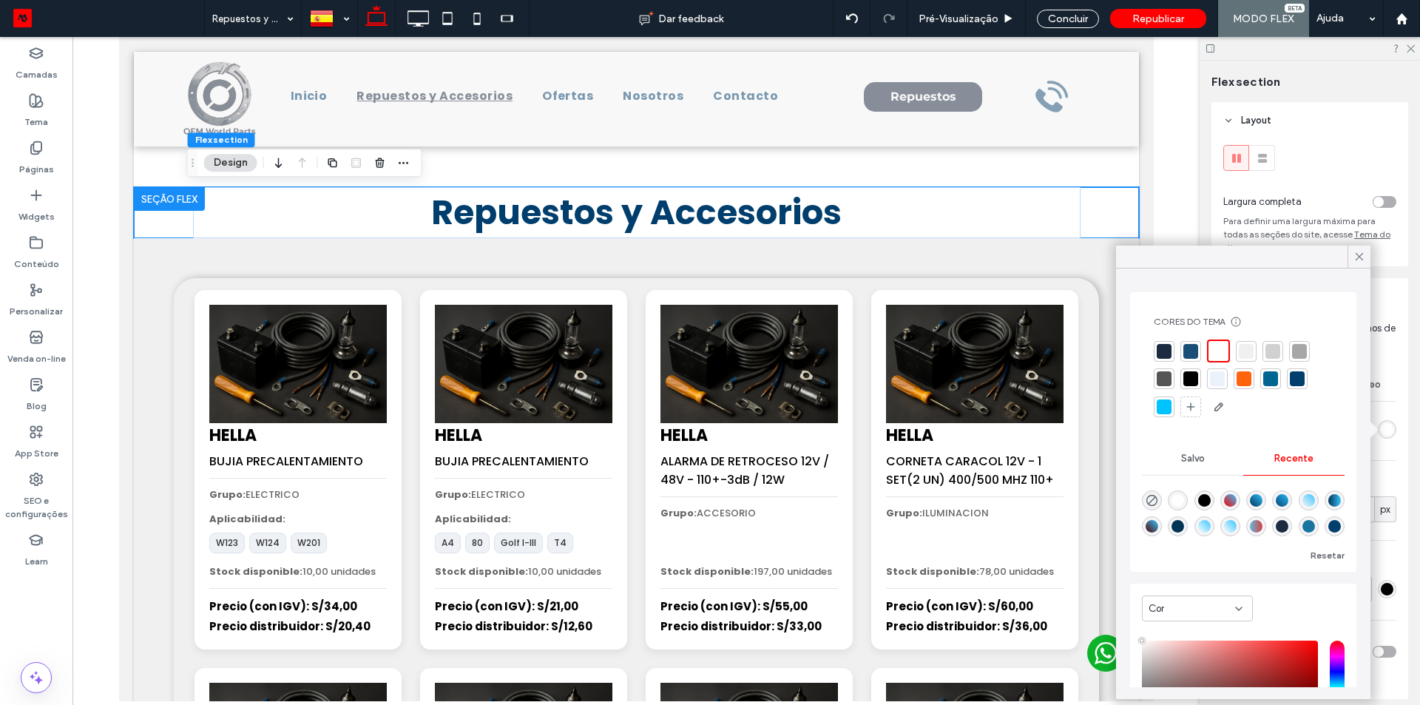
click at [1243, 348] on div at bounding box center [1246, 351] width 15 height 15
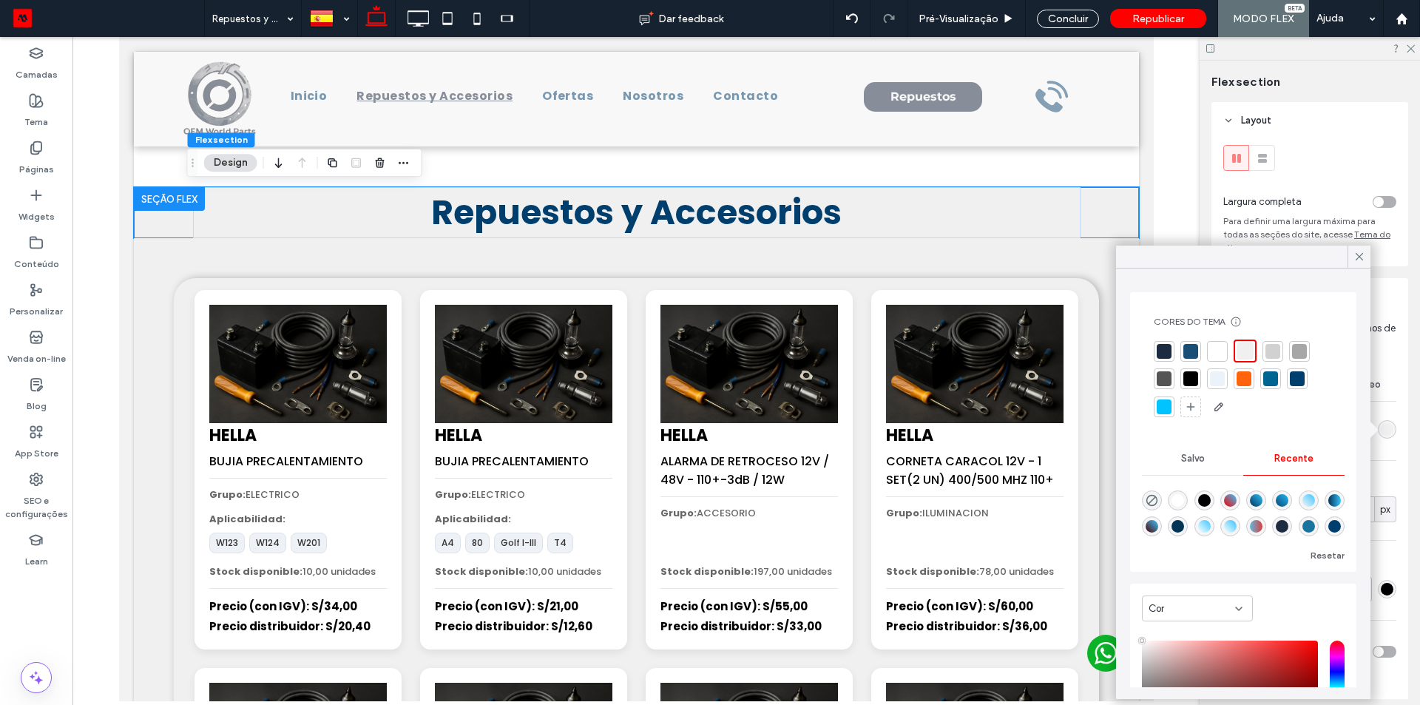
click at [1064, 171] on div at bounding box center [635, 112] width 1005 height 121
click at [155, 163] on div at bounding box center [635, 112] width 1005 height 121
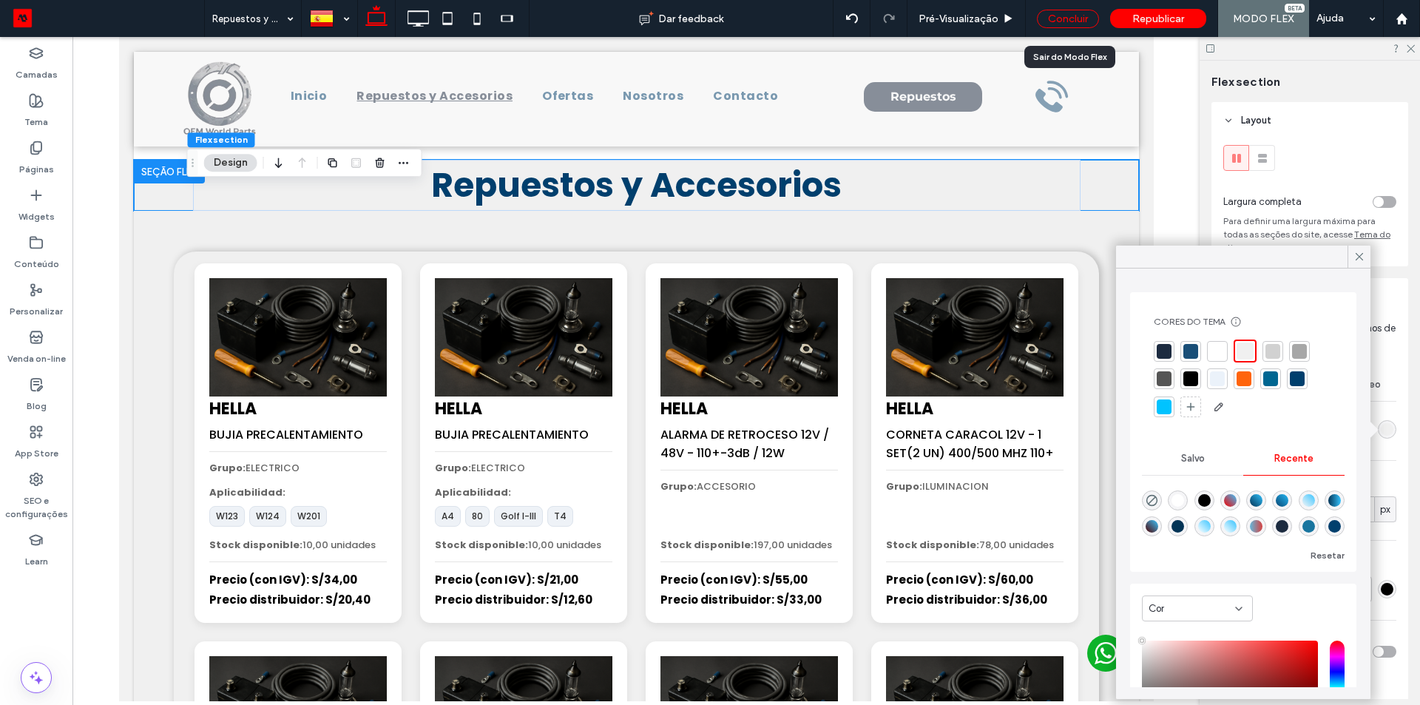
click at [1073, 24] on div "Concluir" at bounding box center [1068, 19] width 62 height 18
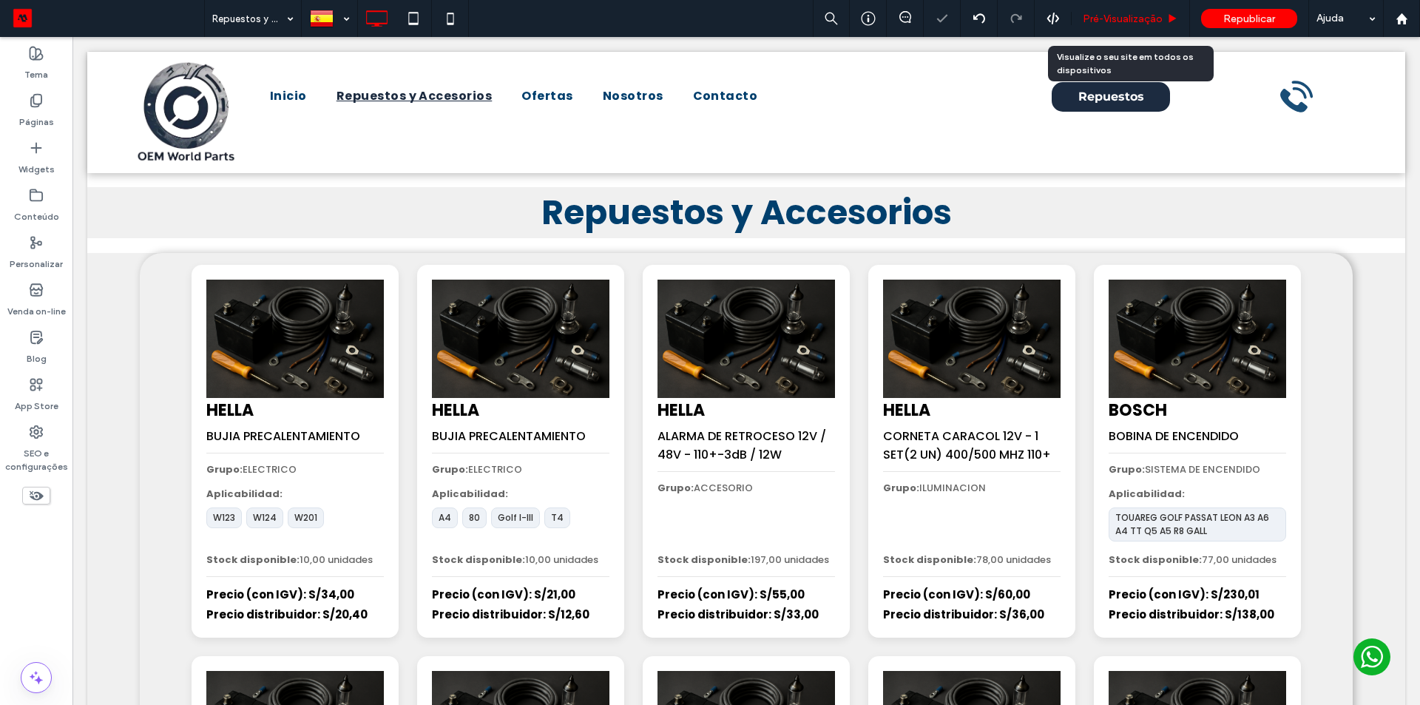
click at [1115, 24] on span "Pré-Visualizaçāo" at bounding box center [1123, 19] width 80 height 13
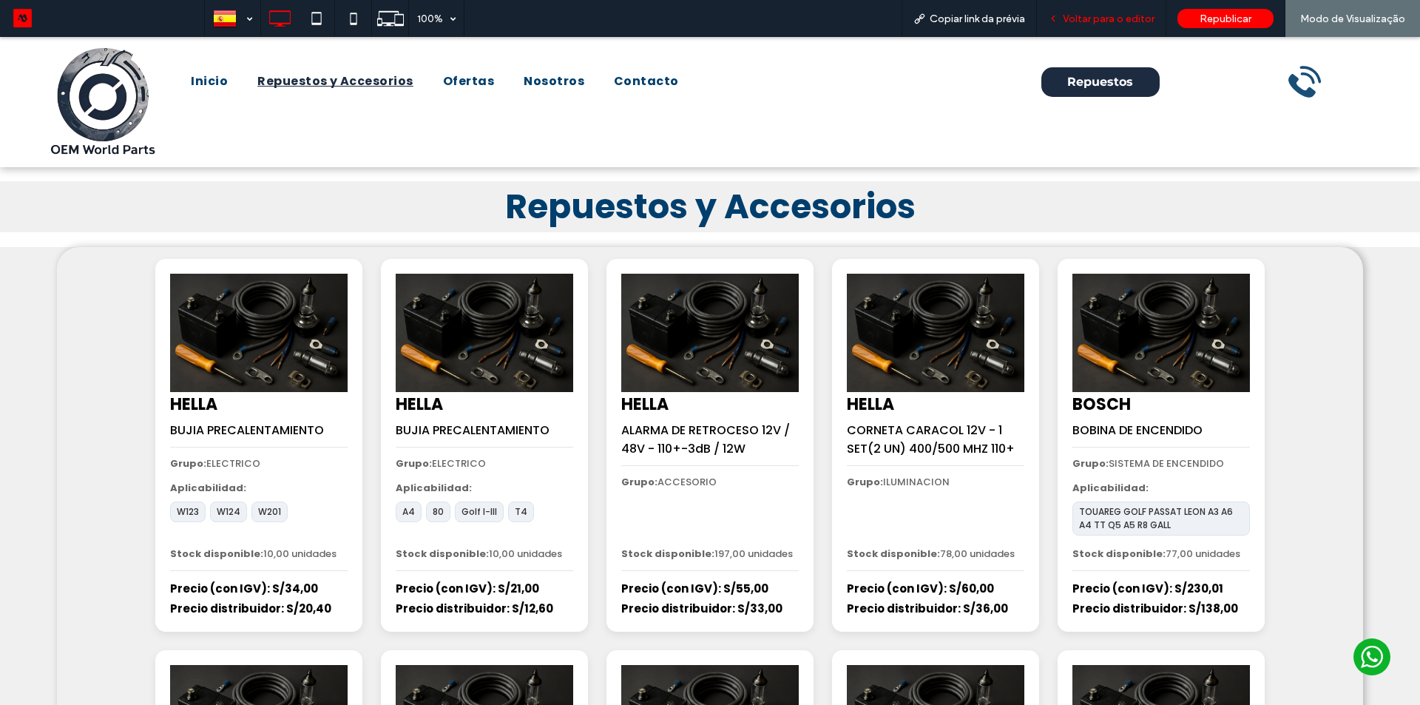
click at [1083, 23] on span "Voltar para o editor" at bounding box center [1109, 19] width 92 height 13
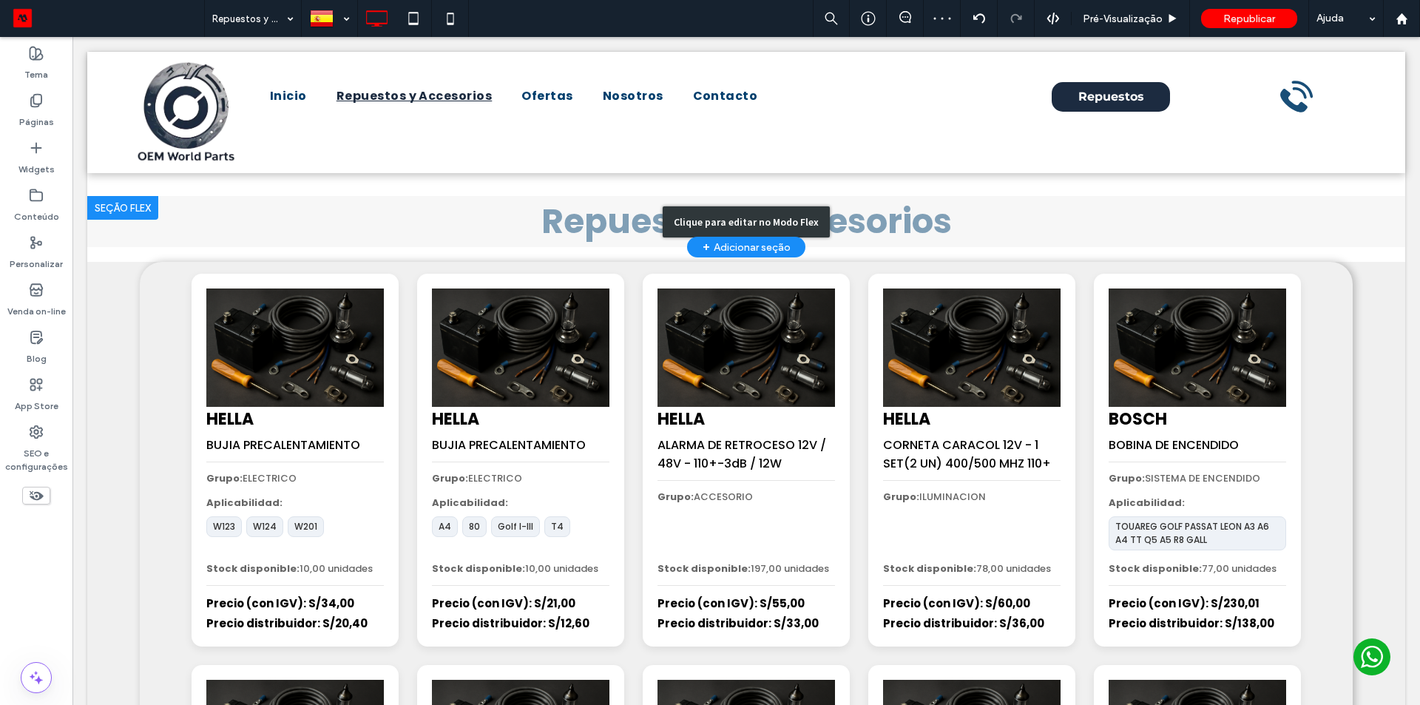
click at [329, 223] on div "Clique para editar no Modo Flex" at bounding box center [746, 221] width 1318 height 51
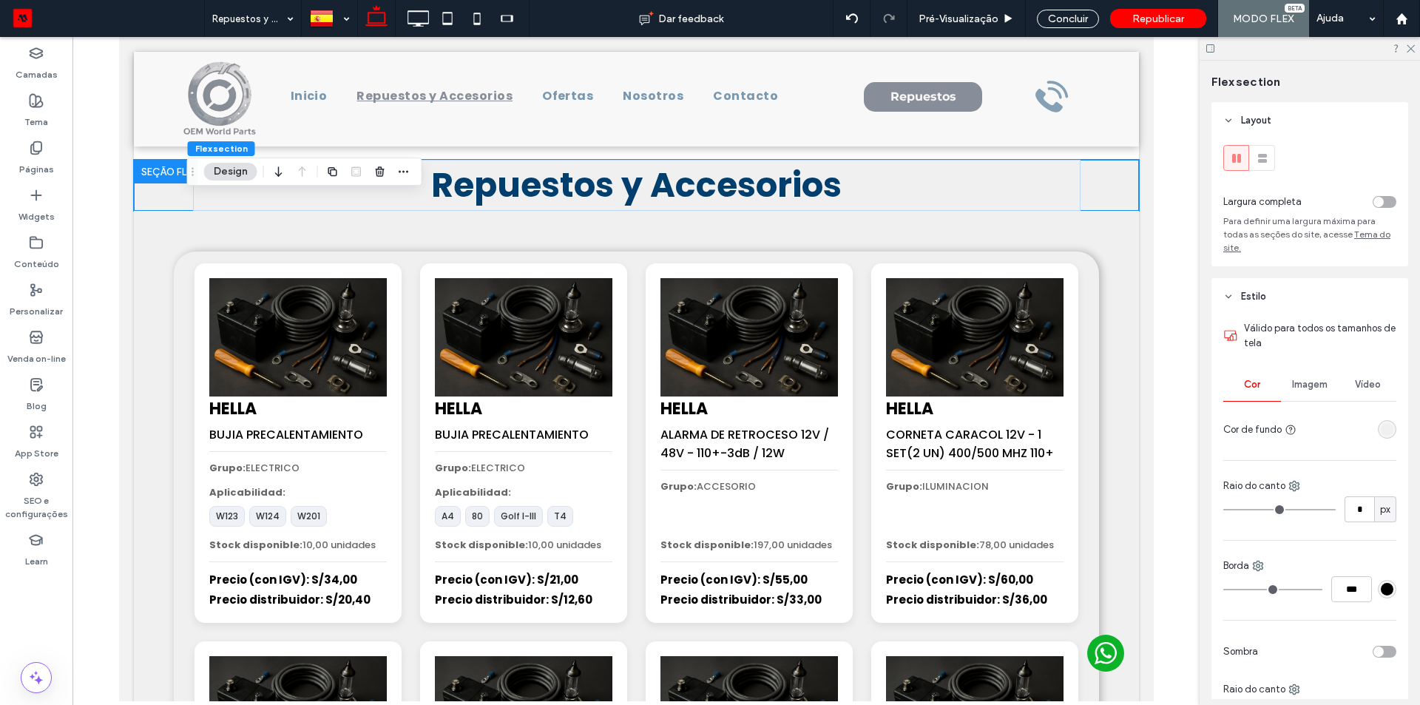
click at [1272, 303] on header "Estilo" at bounding box center [1310, 296] width 197 height 37
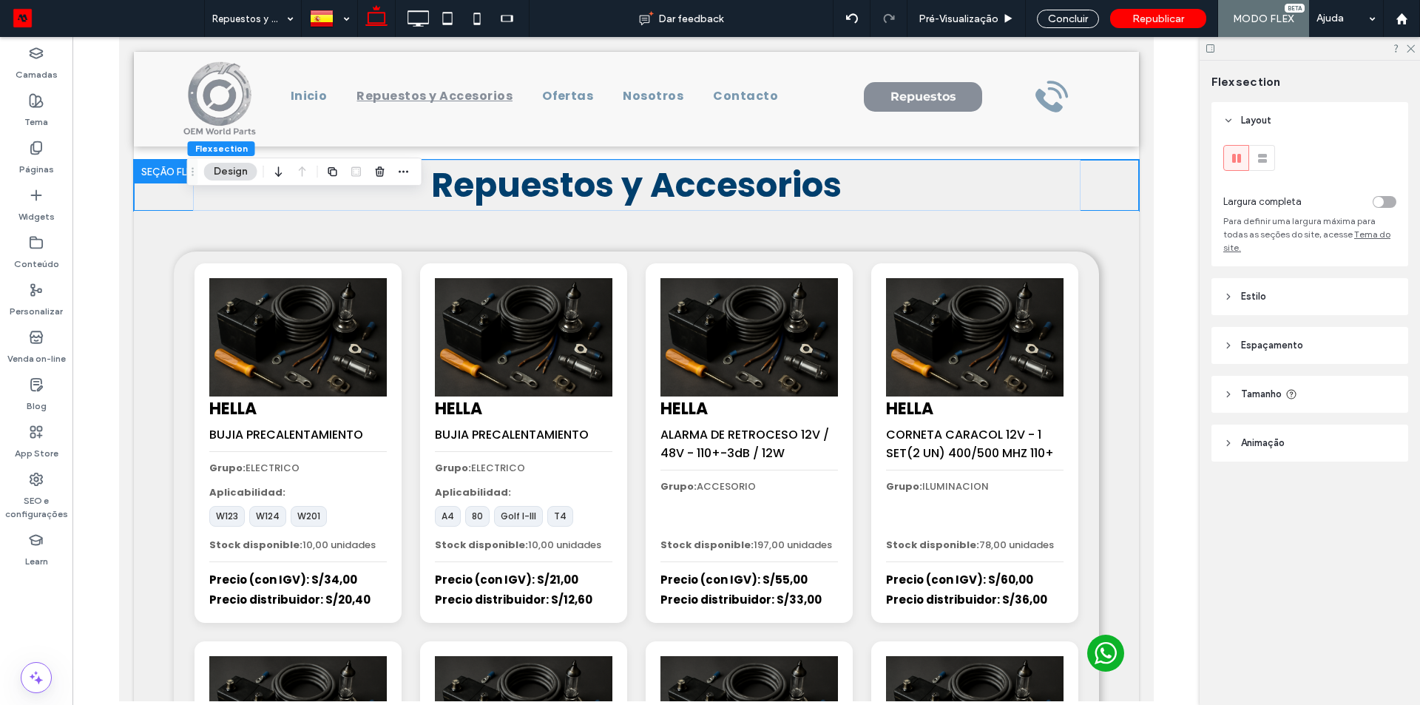
click at [1260, 338] on span "Espaçamento" at bounding box center [1272, 345] width 62 height 15
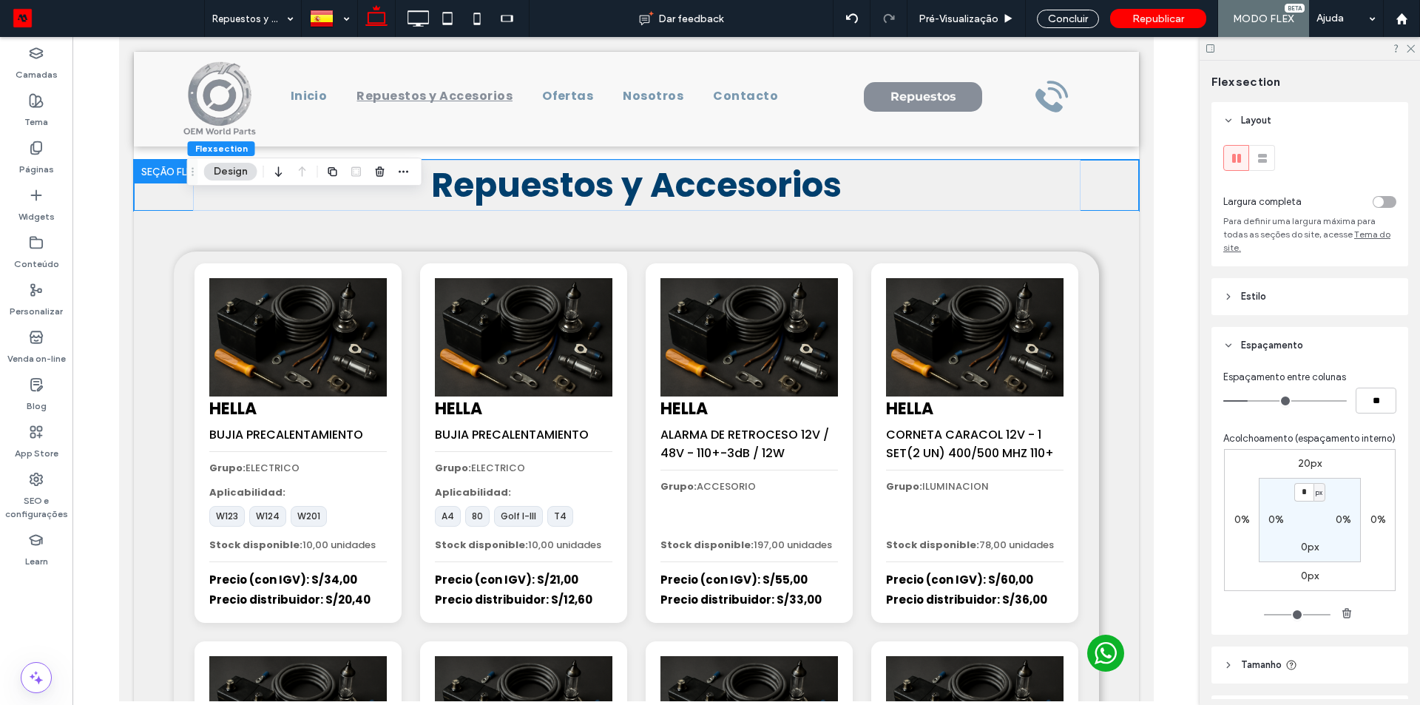
click at [1306, 439] on label "20px" at bounding box center [1310, 463] width 24 height 13
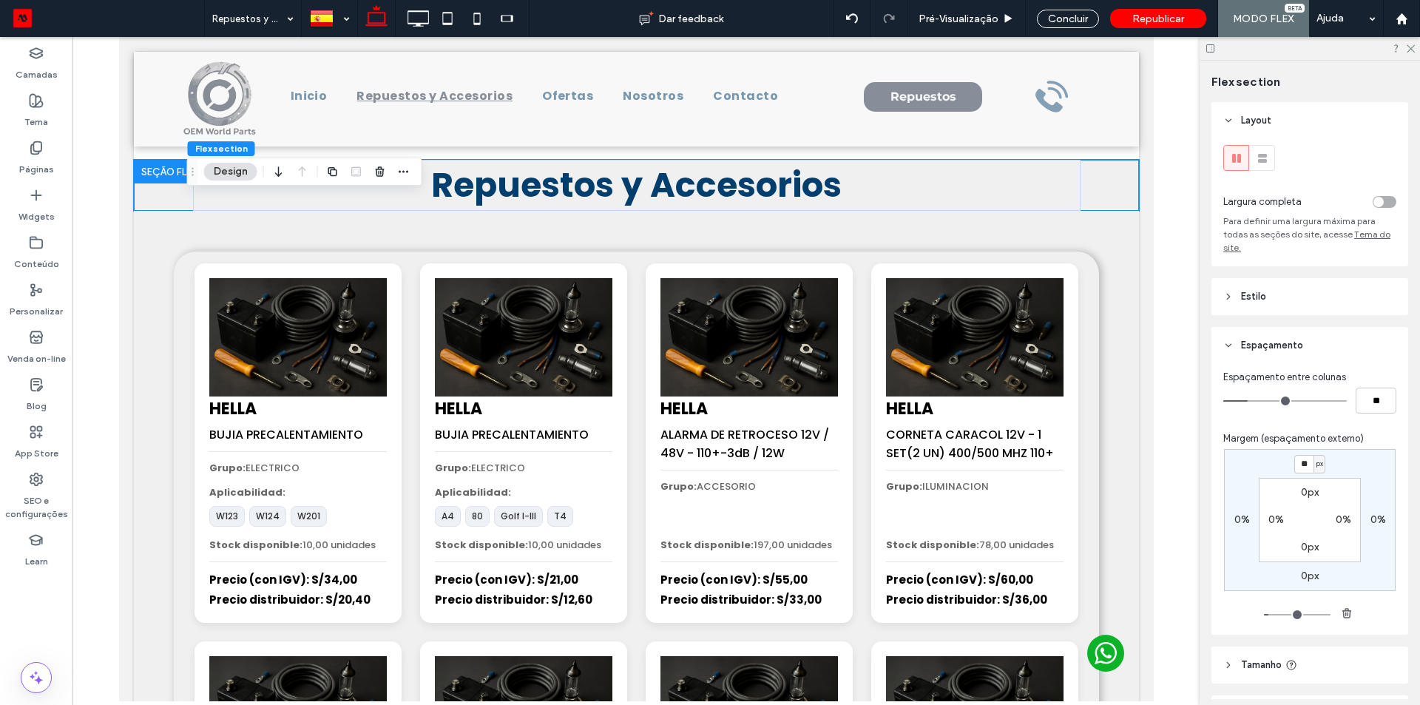
type input "**"
type input "*"
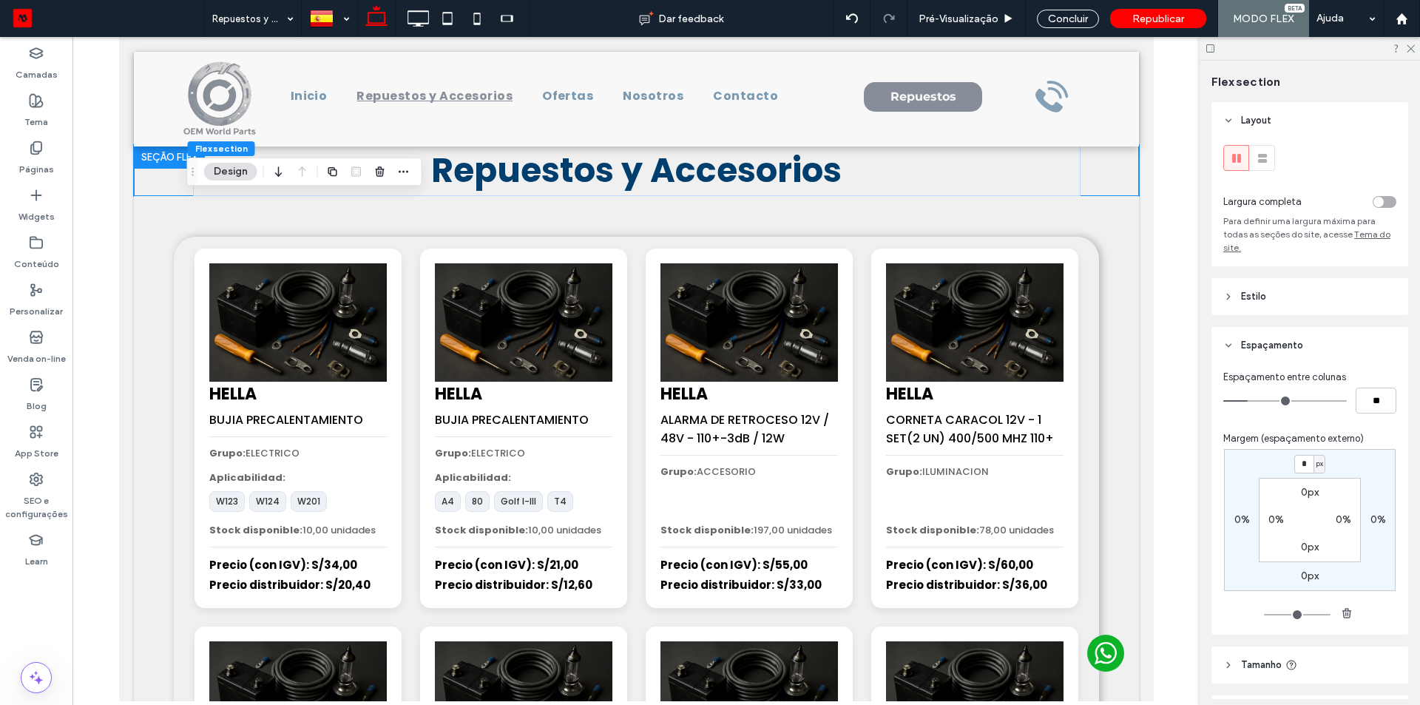
click at [1301, 439] on label "0px" at bounding box center [1310, 492] width 18 height 13
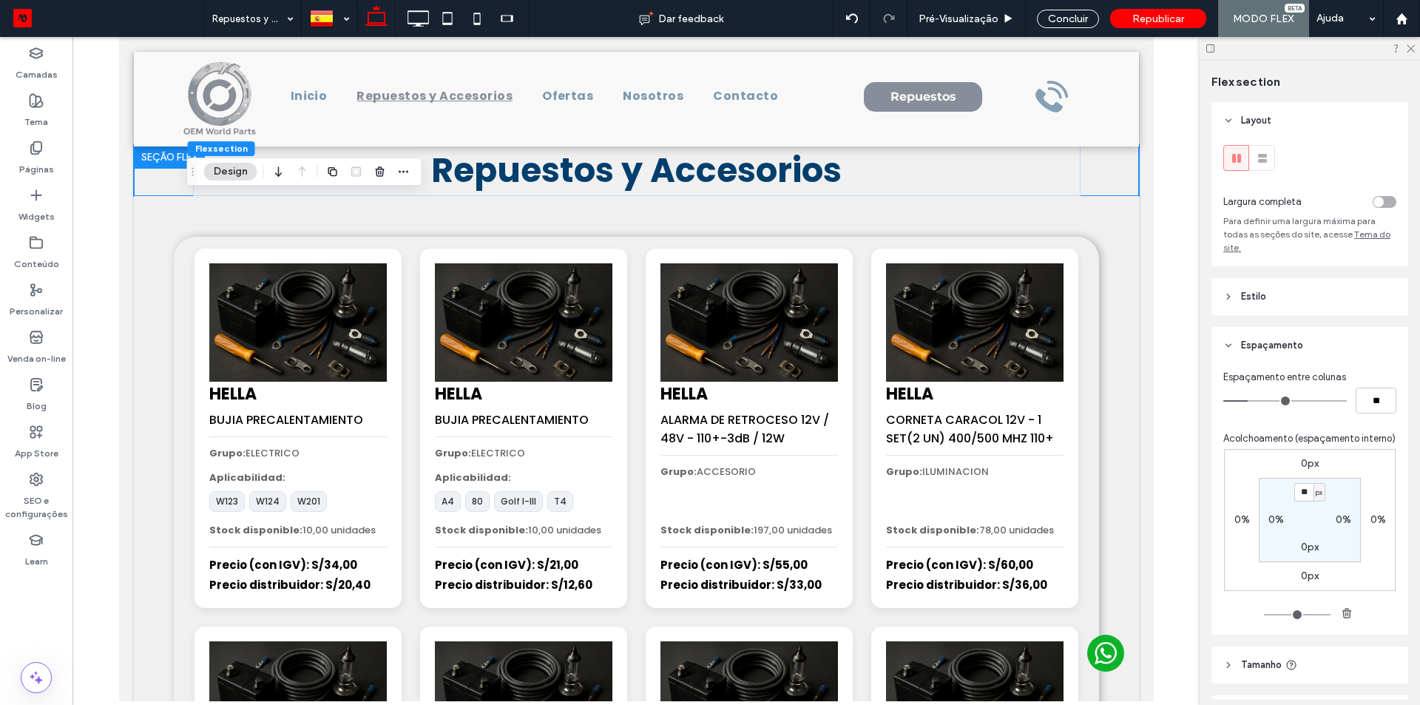
type input "**"
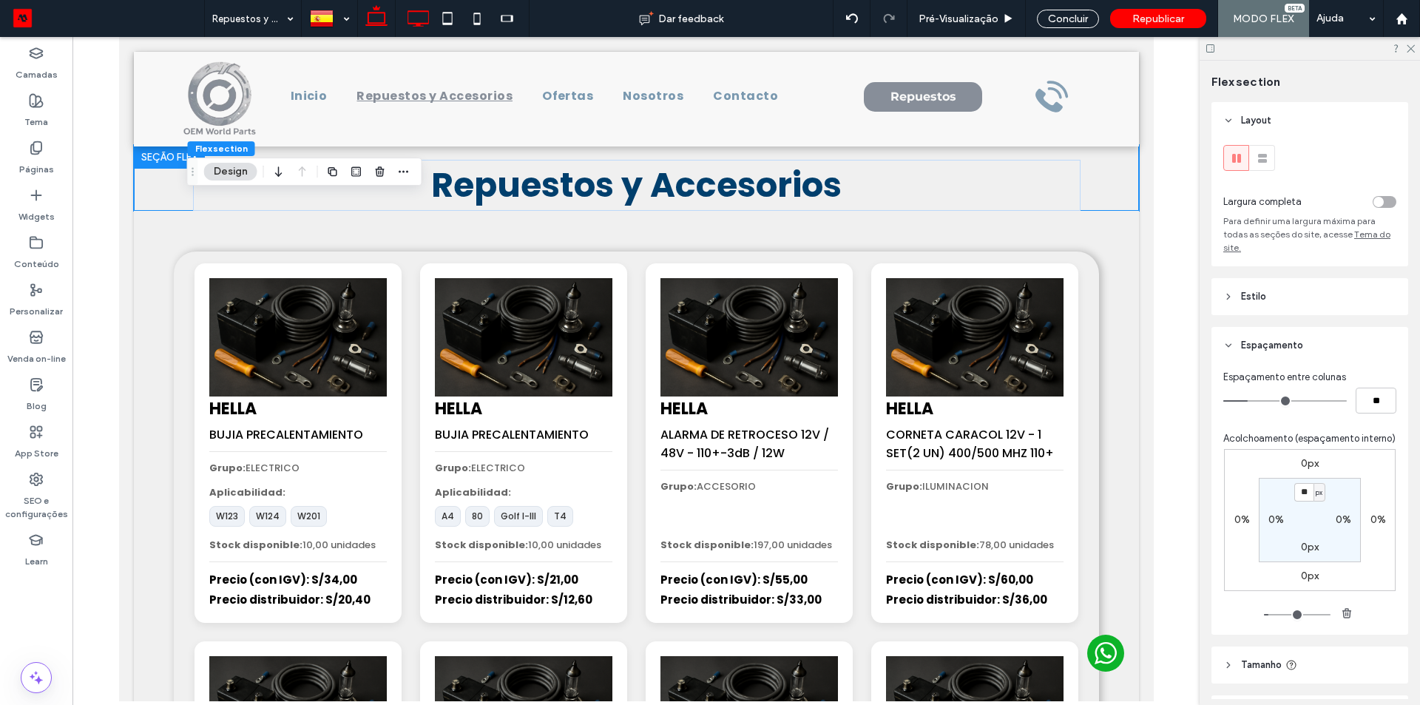
click at [421, 17] on icon at bounding box center [418, 19] width 30 height 30
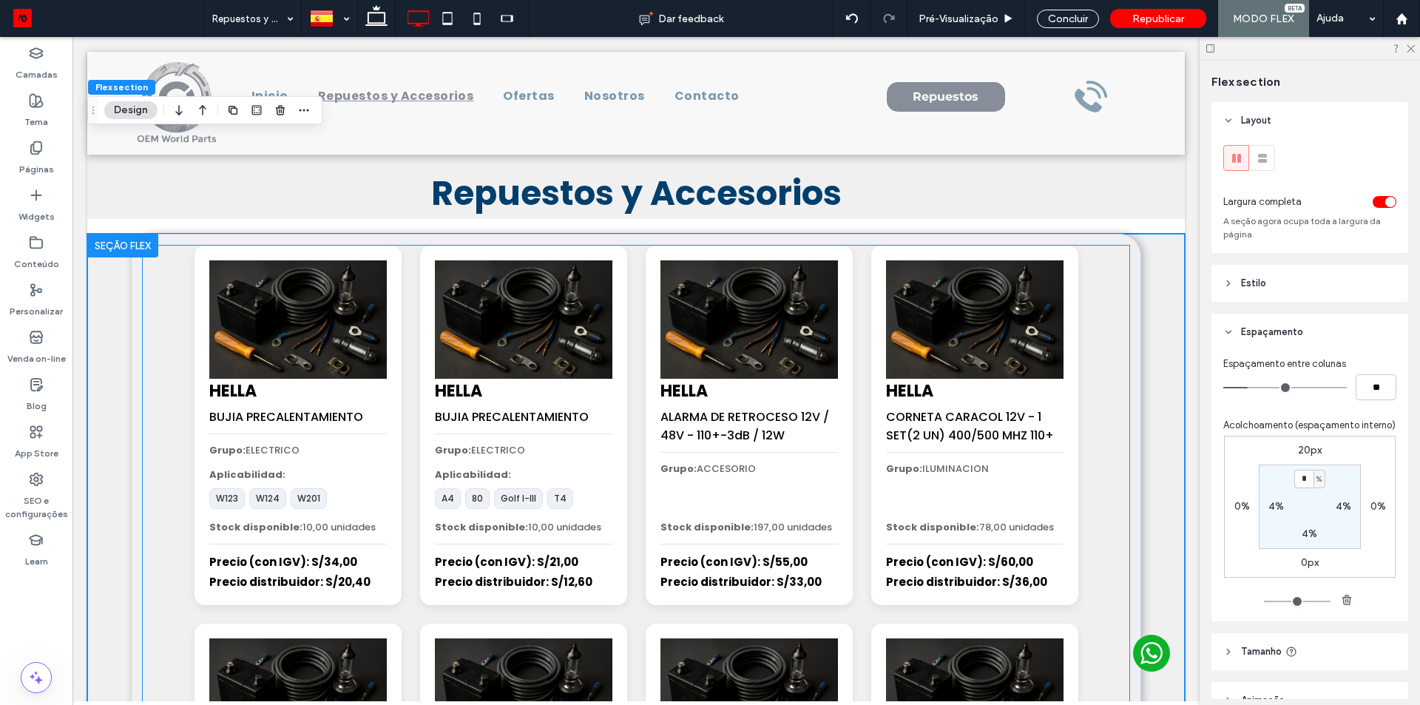
scroll to position [197, 0]
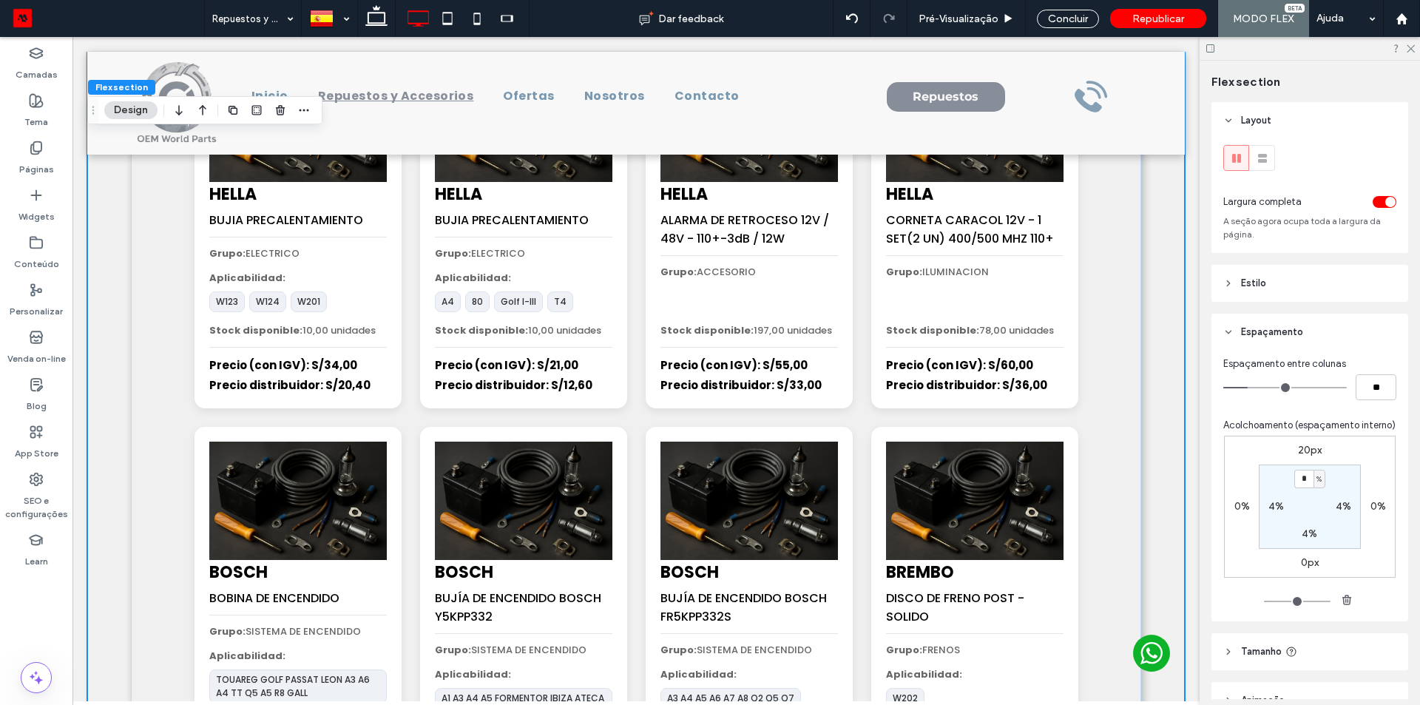
click at [1307, 439] on label "20px" at bounding box center [1310, 450] width 24 height 13
type input "**"
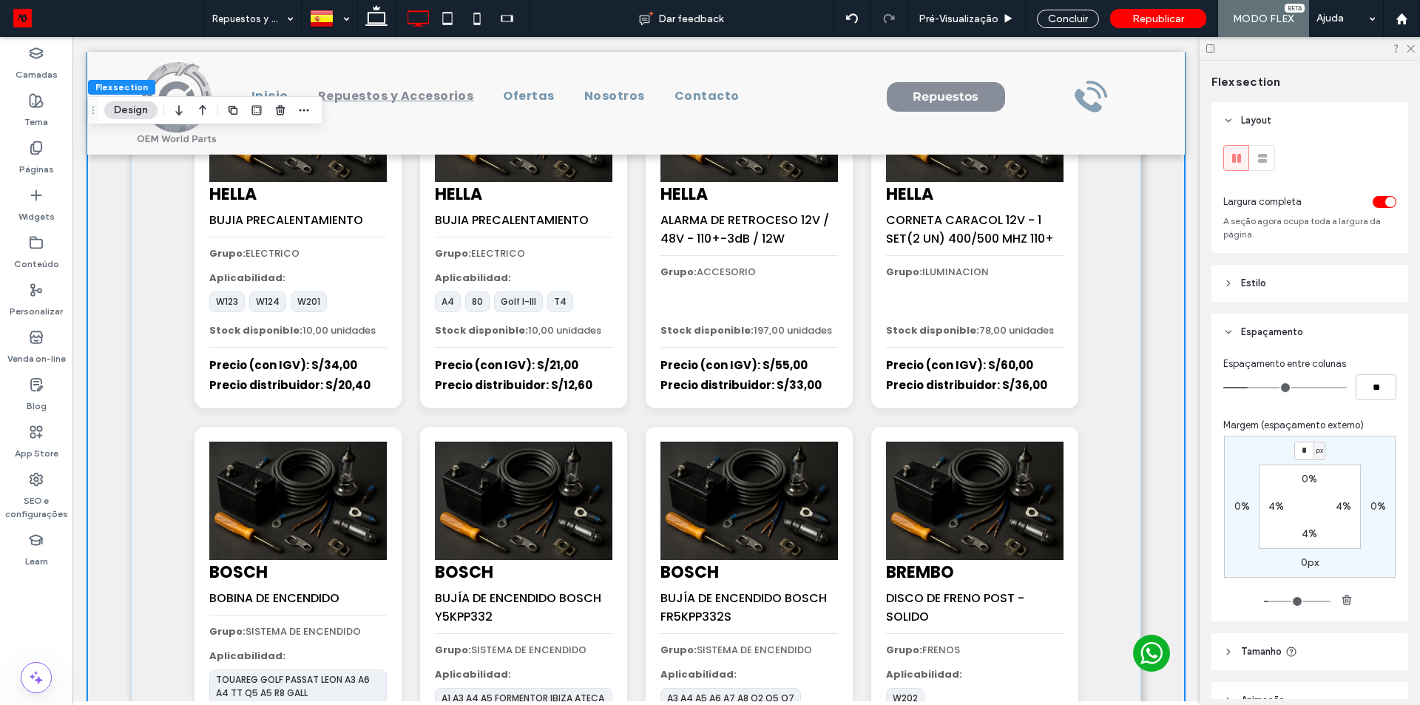
type input "*"
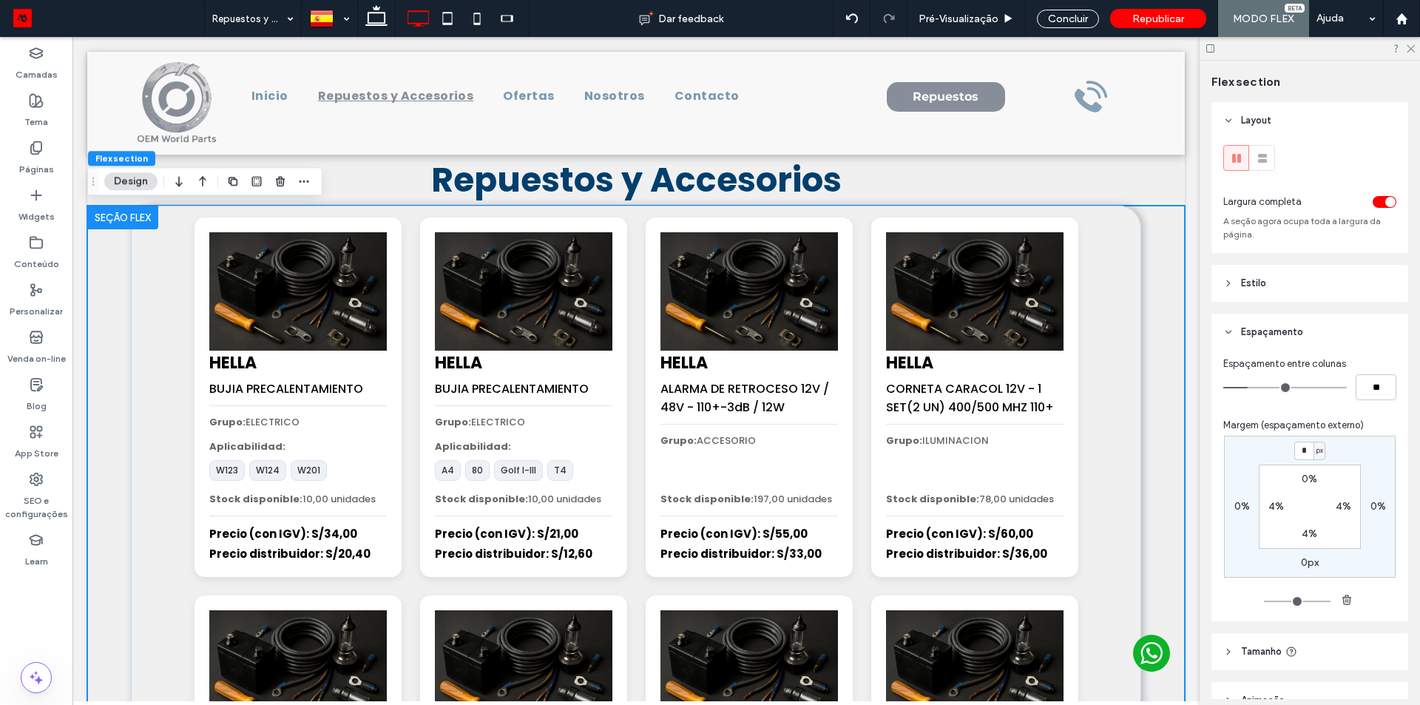
click at [1295, 439] on div "0%" at bounding box center [1309, 479] width 33 height 13
click at [1305, 439] on label "0%" at bounding box center [1310, 479] width 16 height 13
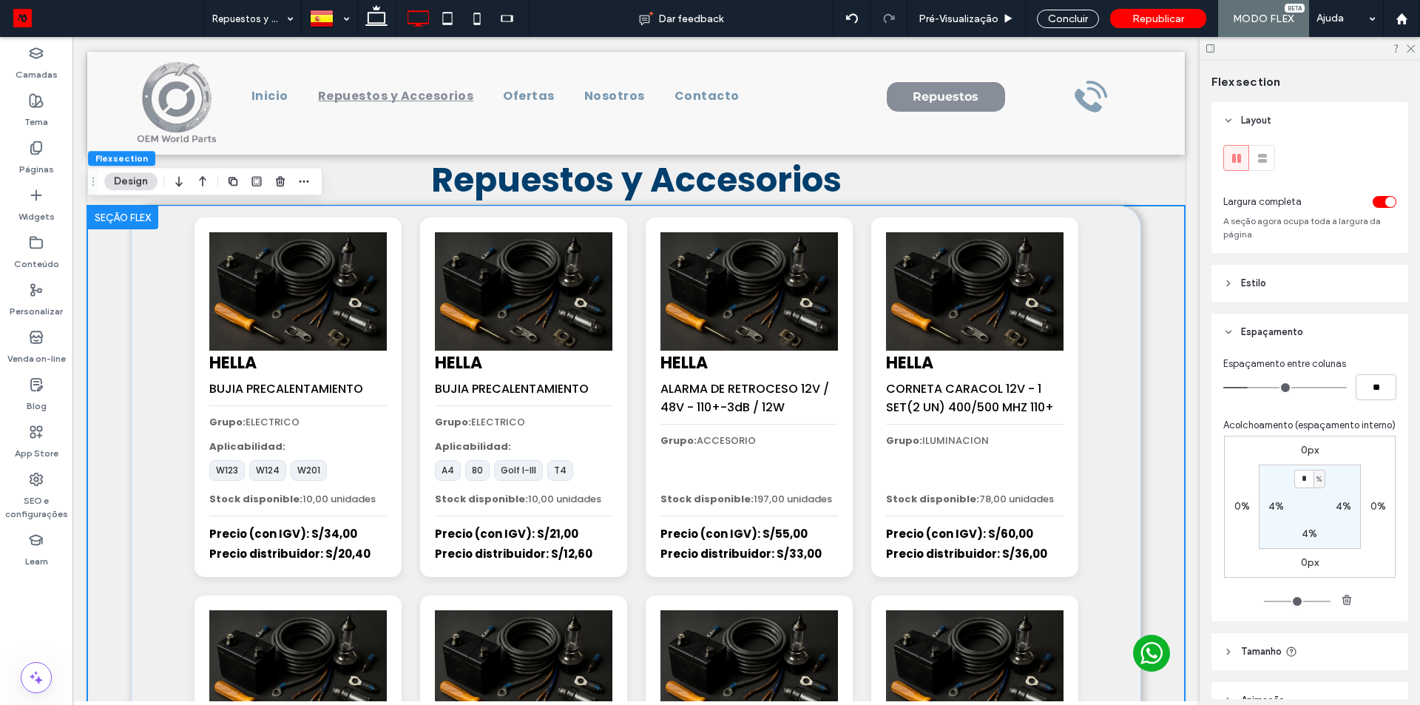
click at [1317, 439] on span "%" at bounding box center [1319, 479] width 5 height 15
click at [1317, 439] on div "px" at bounding box center [1310, 516] width 21 height 26
click at [1306, 439] on input "*" at bounding box center [1303, 479] width 19 height 18
type input "**"
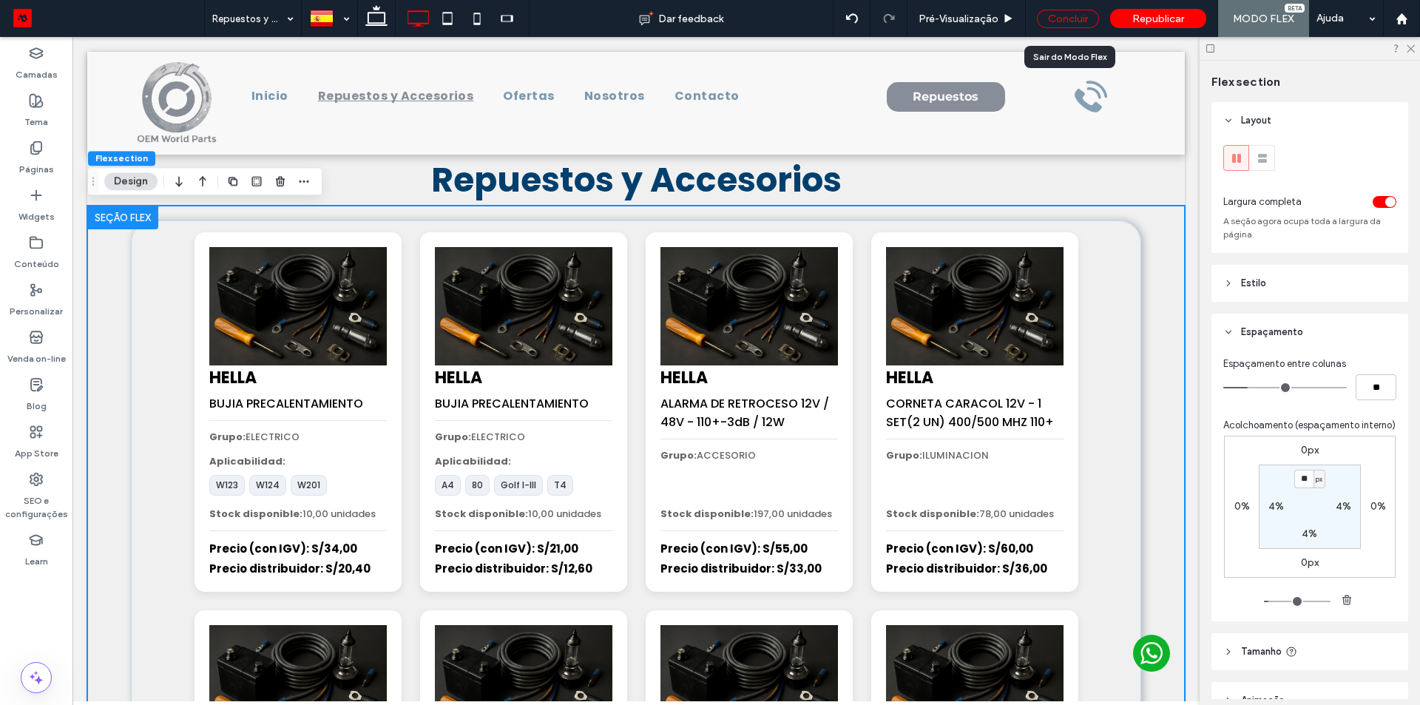
click at [1072, 14] on div "Concluir" at bounding box center [1068, 19] width 62 height 18
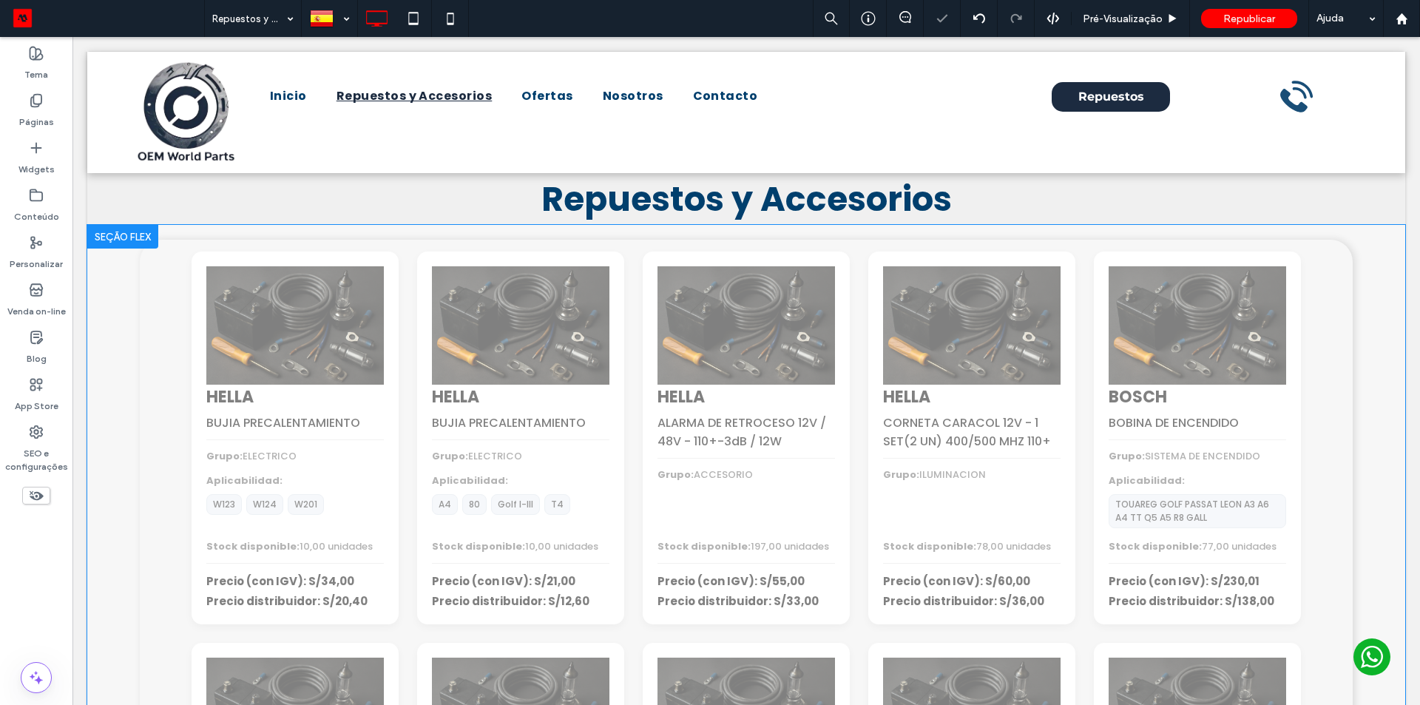
scroll to position [0, 0]
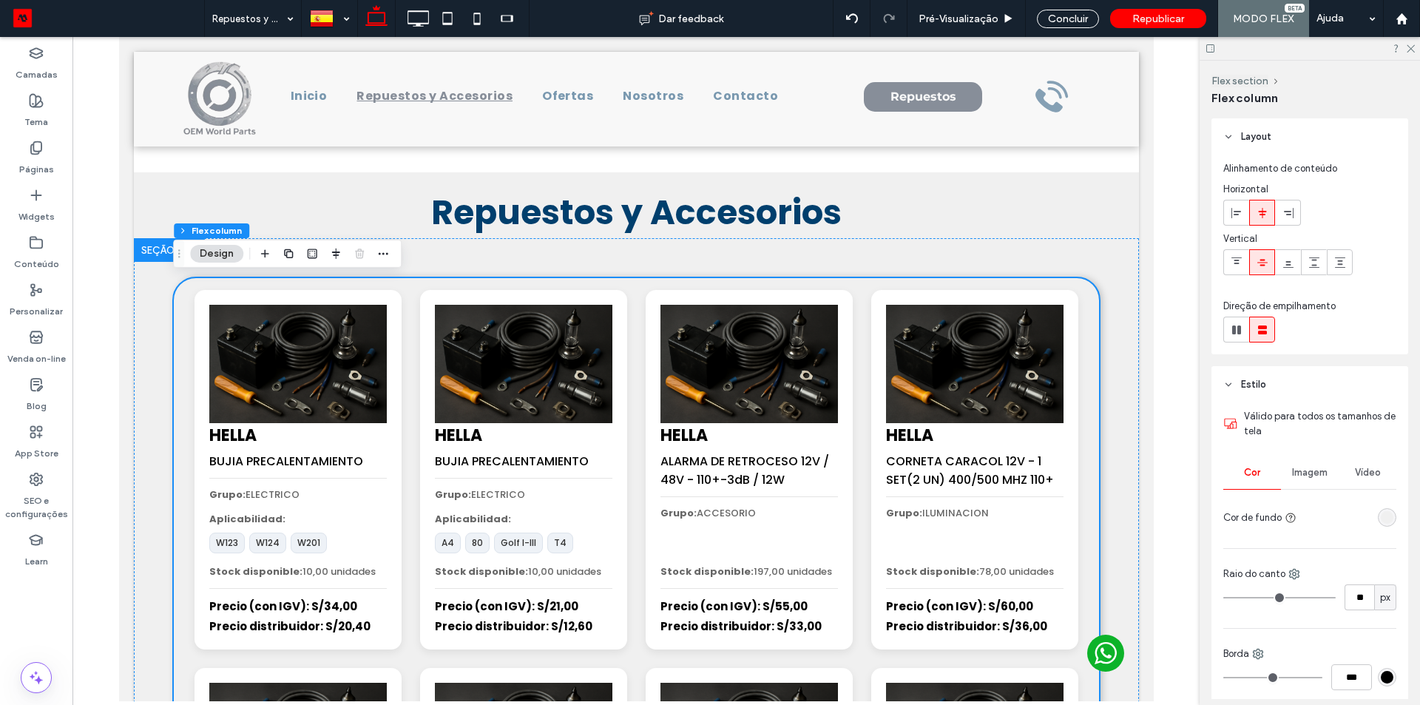
click at [1381, 439] on div "rgba(240,240,240,1)" at bounding box center [1387, 517] width 13 height 13
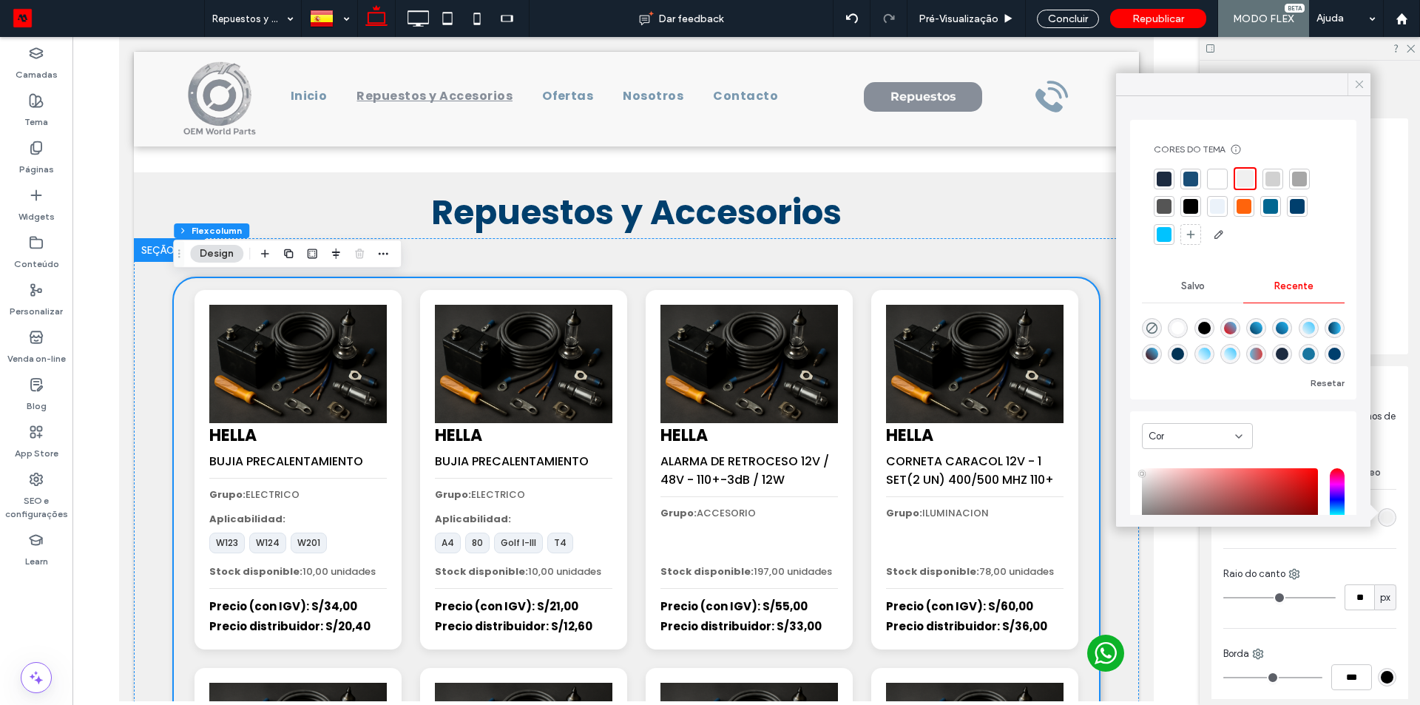
click at [1355, 80] on icon at bounding box center [1359, 84] width 13 height 13
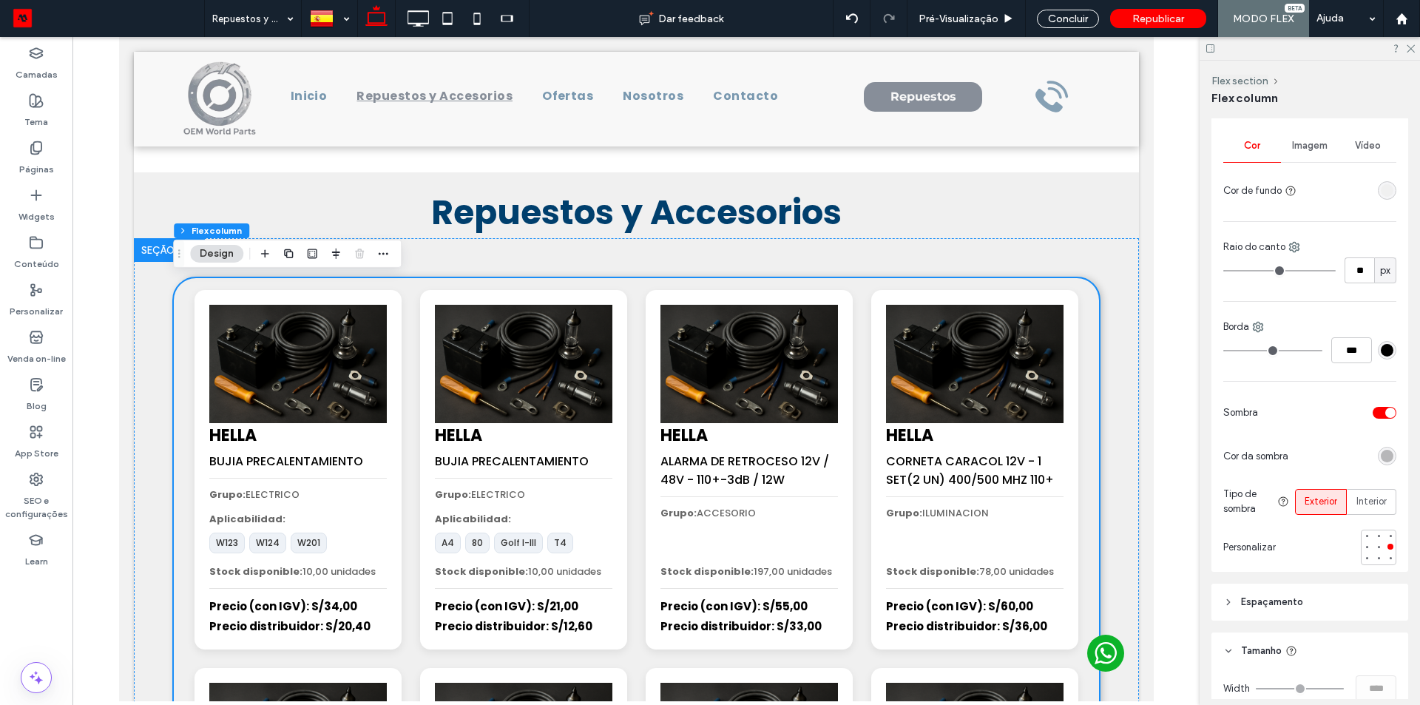
scroll to position [296, 0]
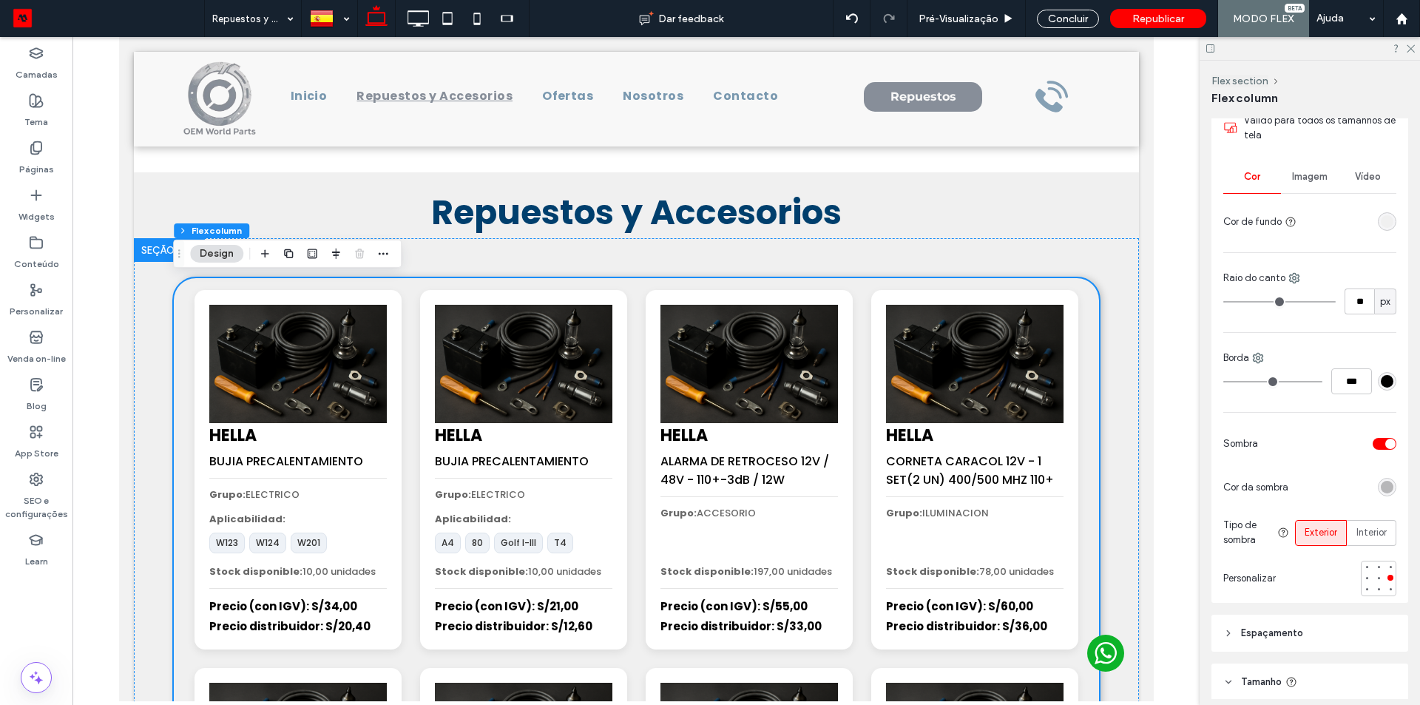
click at [1382, 206] on div "Cor Imagem Vídeo Cor de fundo" at bounding box center [1309, 198] width 173 height 74
click at [1382, 215] on div "rgba(240,240,240,1)" at bounding box center [1387, 221] width 13 height 13
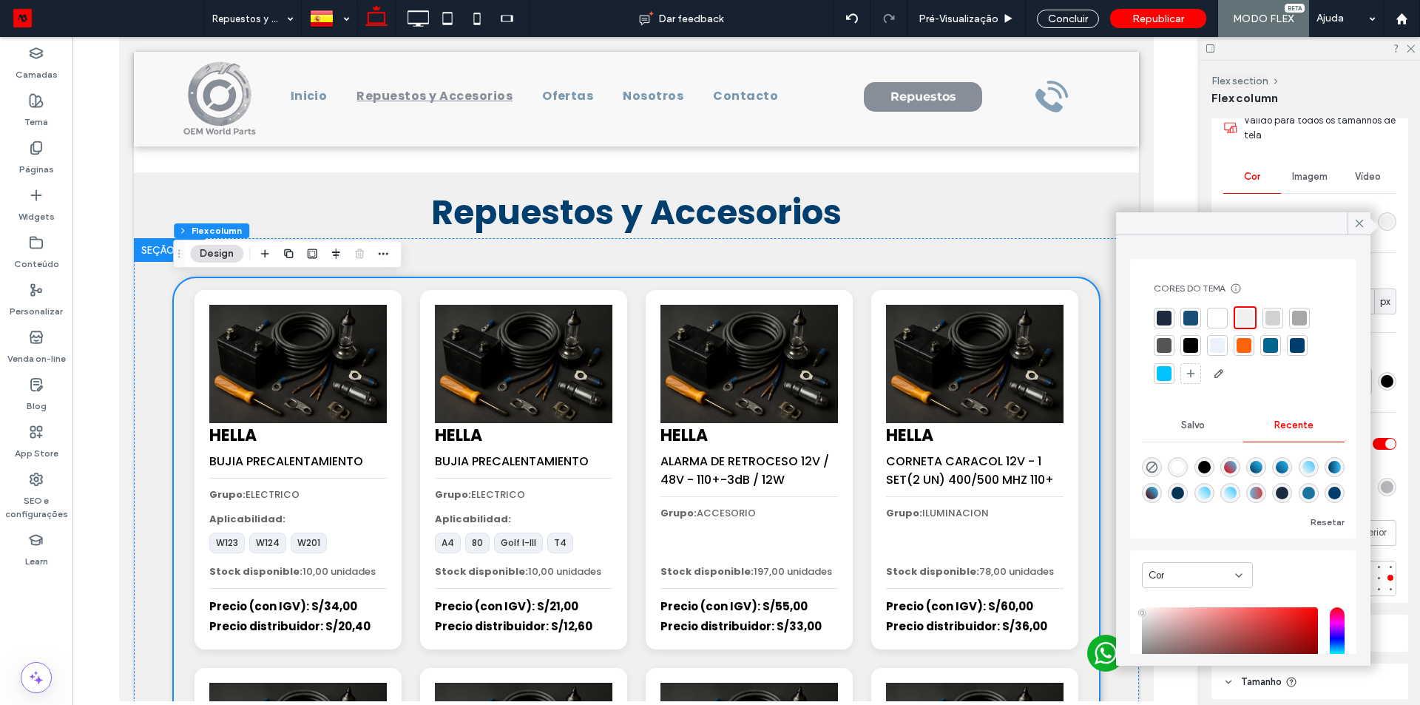
drag, startPoint x: 1153, startPoint y: 464, endPoint x: 1161, endPoint y: 452, distance: 14.6
click at [1153, 439] on icon "rgba(0, 0, 0, 0)" at bounding box center [1152, 467] width 13 height 13
type input "*******"
type input "*"
type input "**"
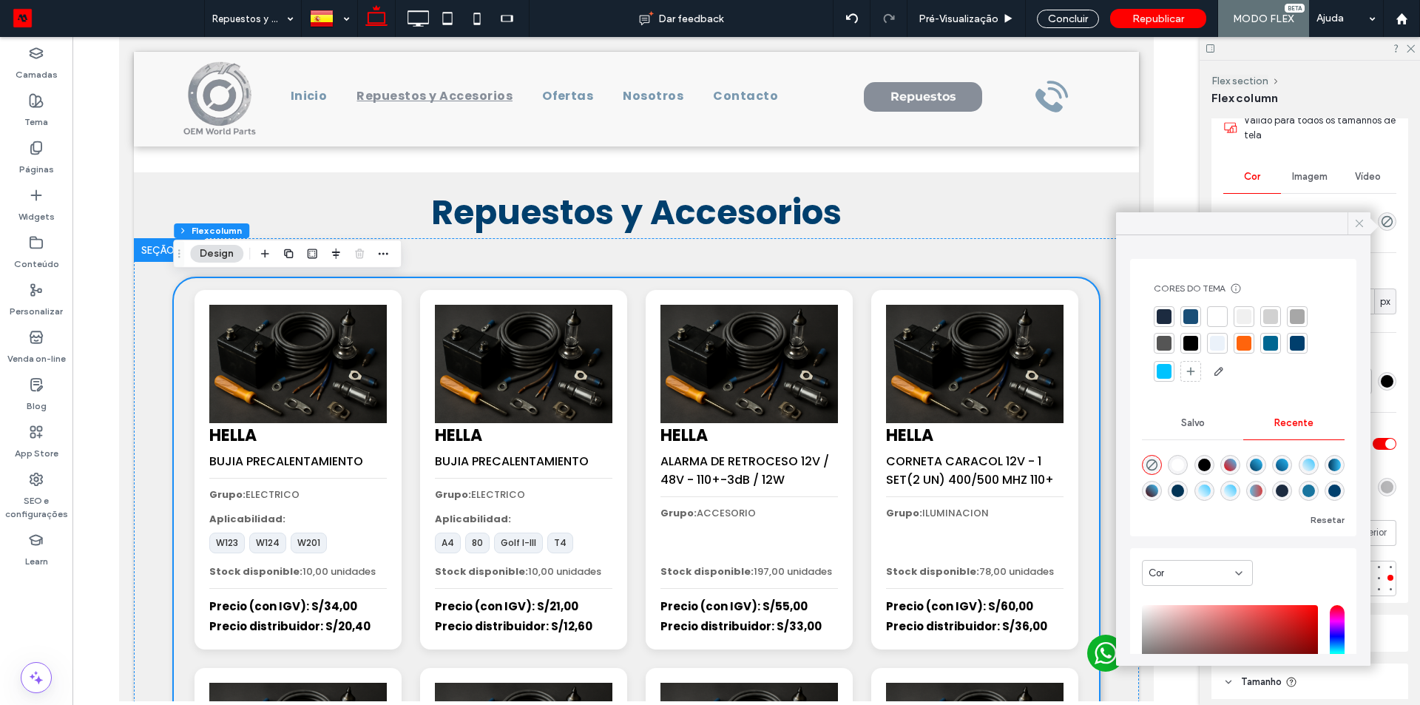
click at [1353, 228] on icon at bounding box center [1359, 223] width 13 height 13
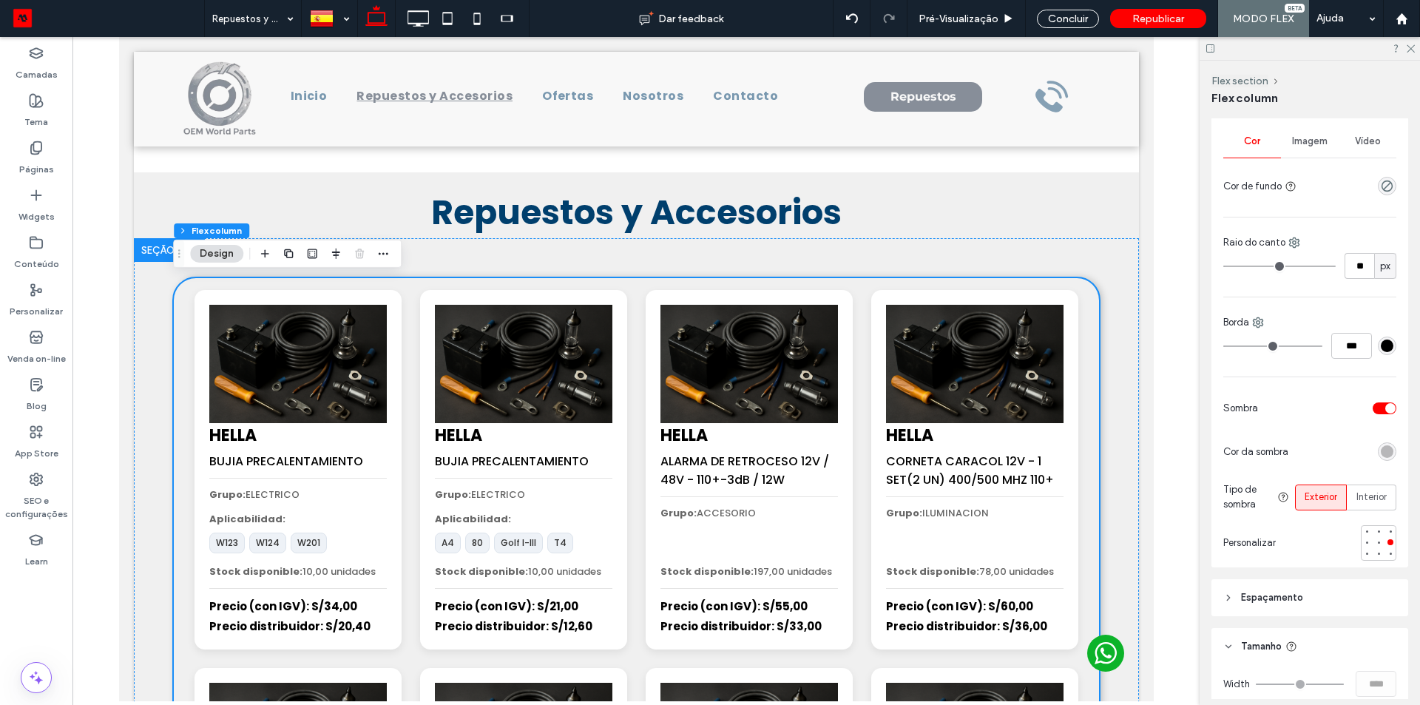
scroll to position [370, 0]
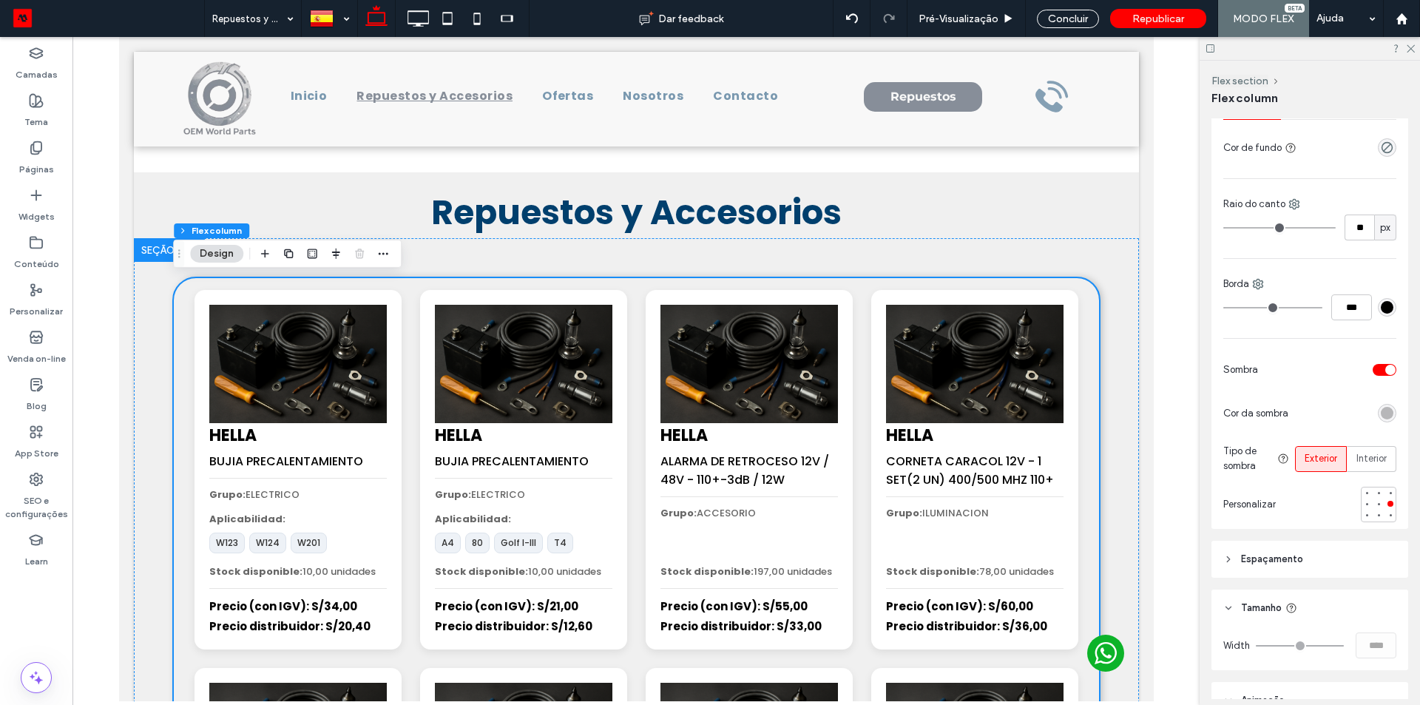
click at [1376, 370] on div "toggle" at bounding box center [1385, 370] width 24 height 12
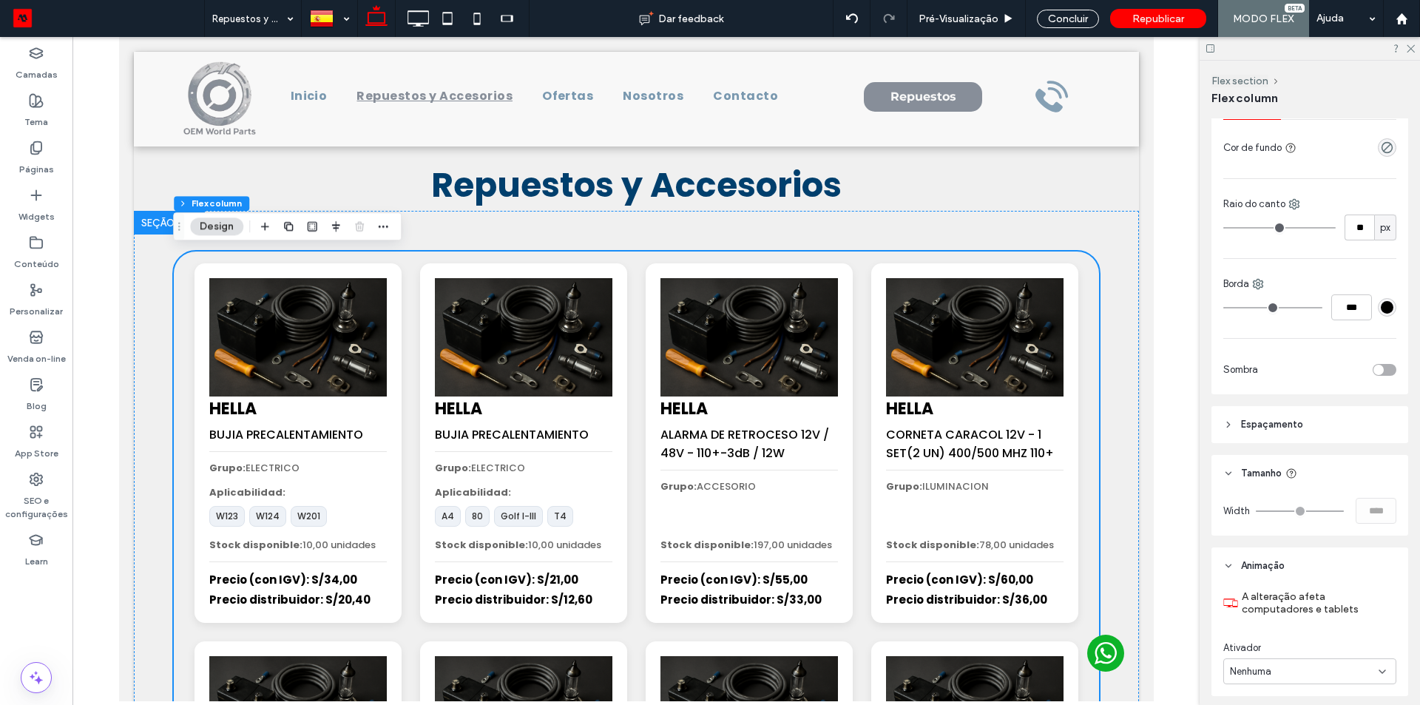
type input "**"
type input "*"
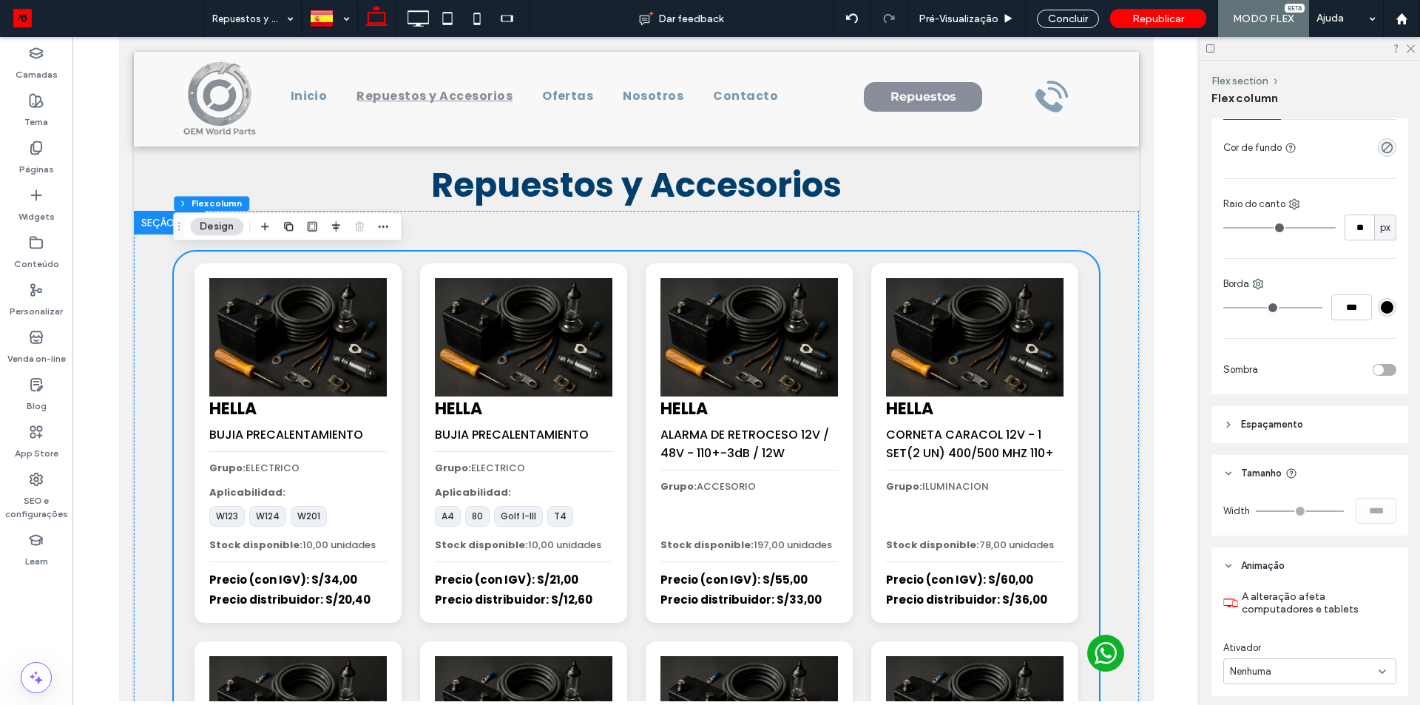
type input "*"
drag, startPoint x: 1259, startPoint y: 231, endPoint x: 1111, endPoint y: 237, distance: 148.0
type input "*"
click at [1223, 229] on input "range" at bounding box center [1279, 227] width 112 height 1
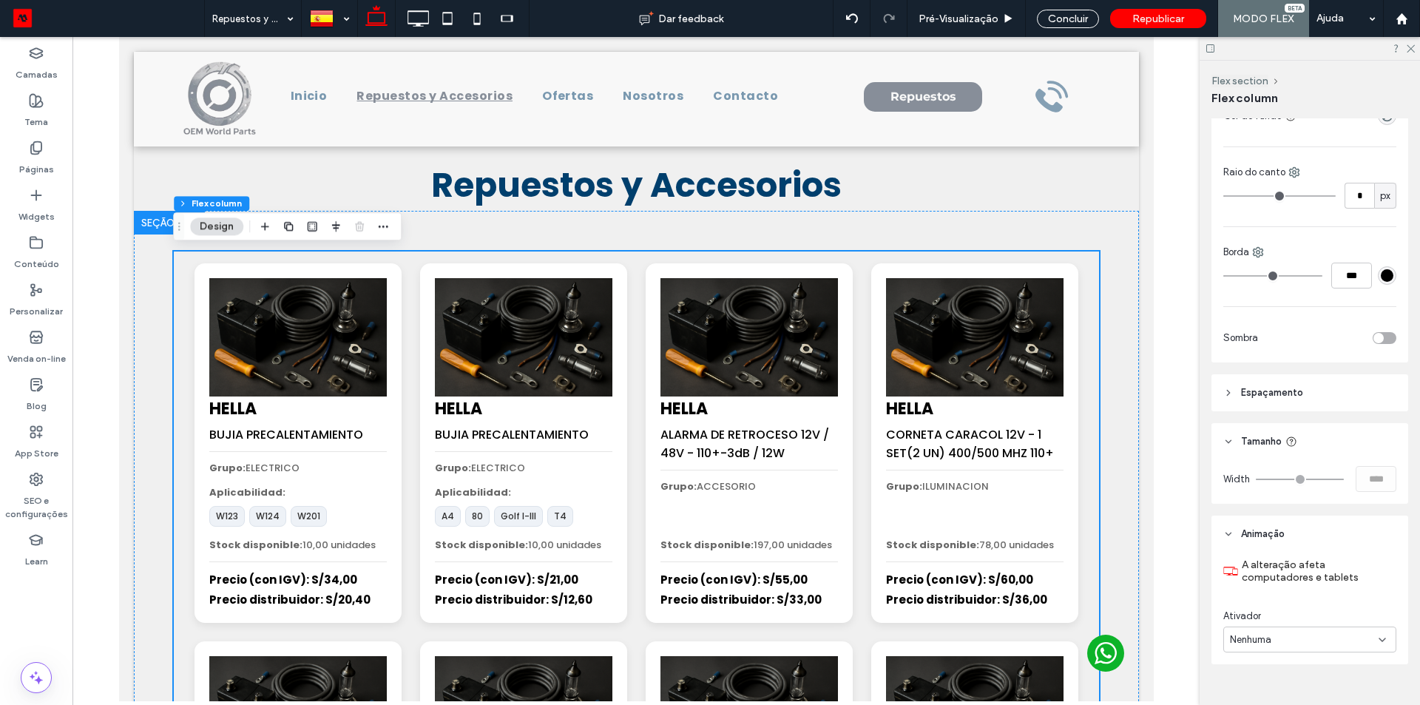
scroll to position [426, 0]
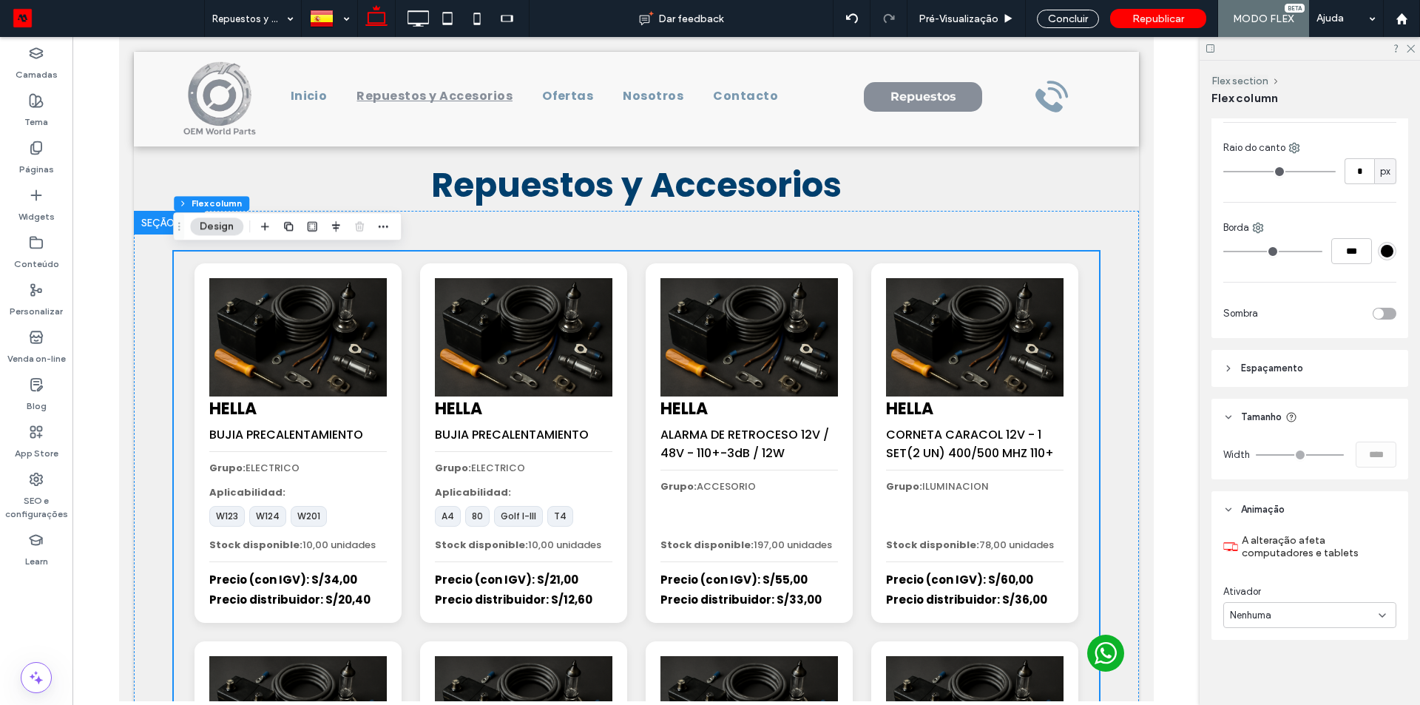
click at [1268, 378] on header "Espaçamento" at bounding box center [1310, 368] width 197 height 37
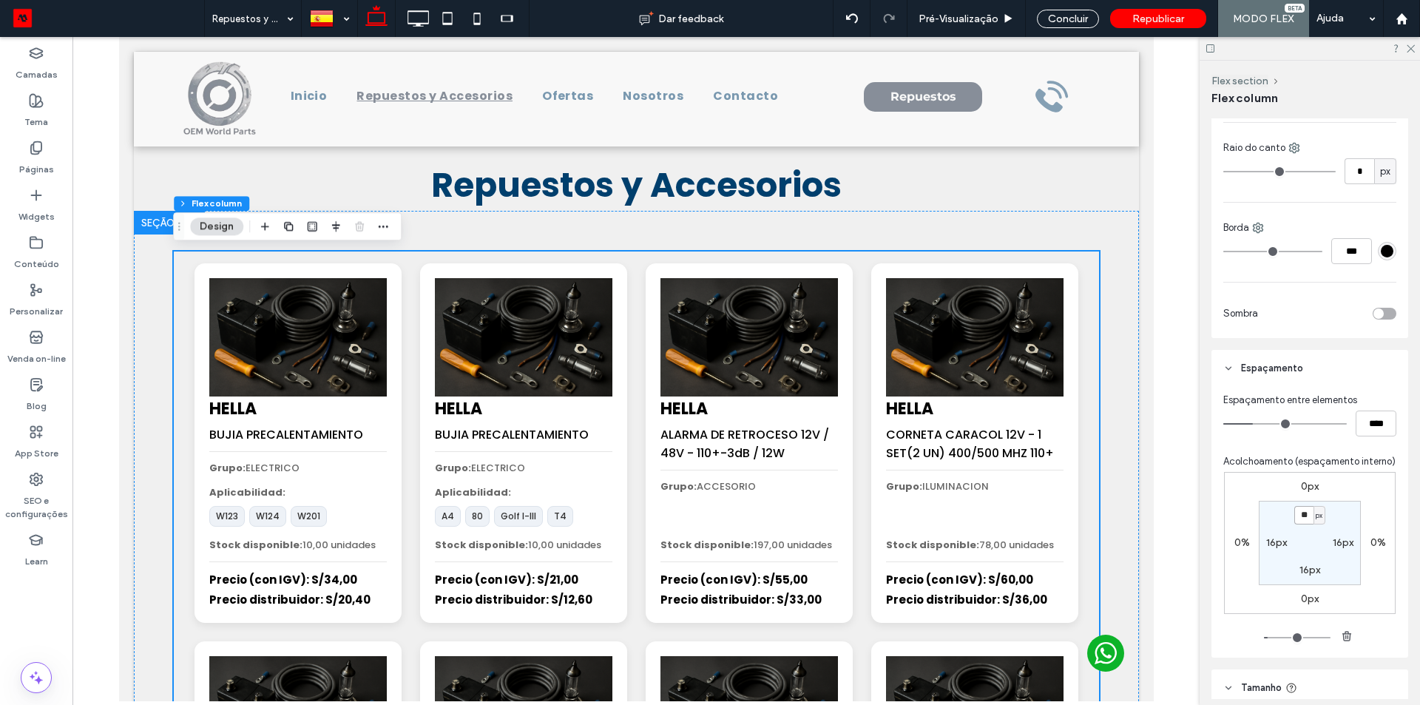
click at [1295, 439] on input "**" at bounding box center [1303, 515] width 19 height 18
type input "*"
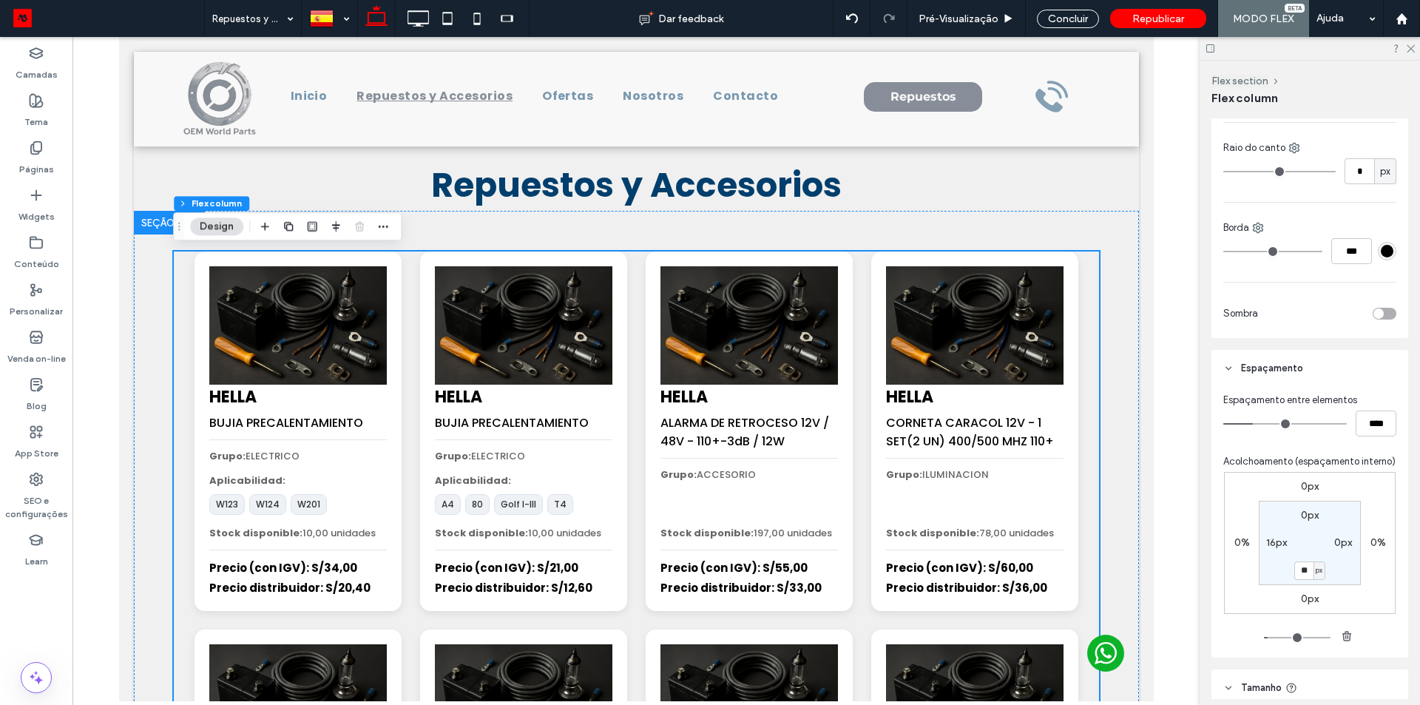
type input "*"
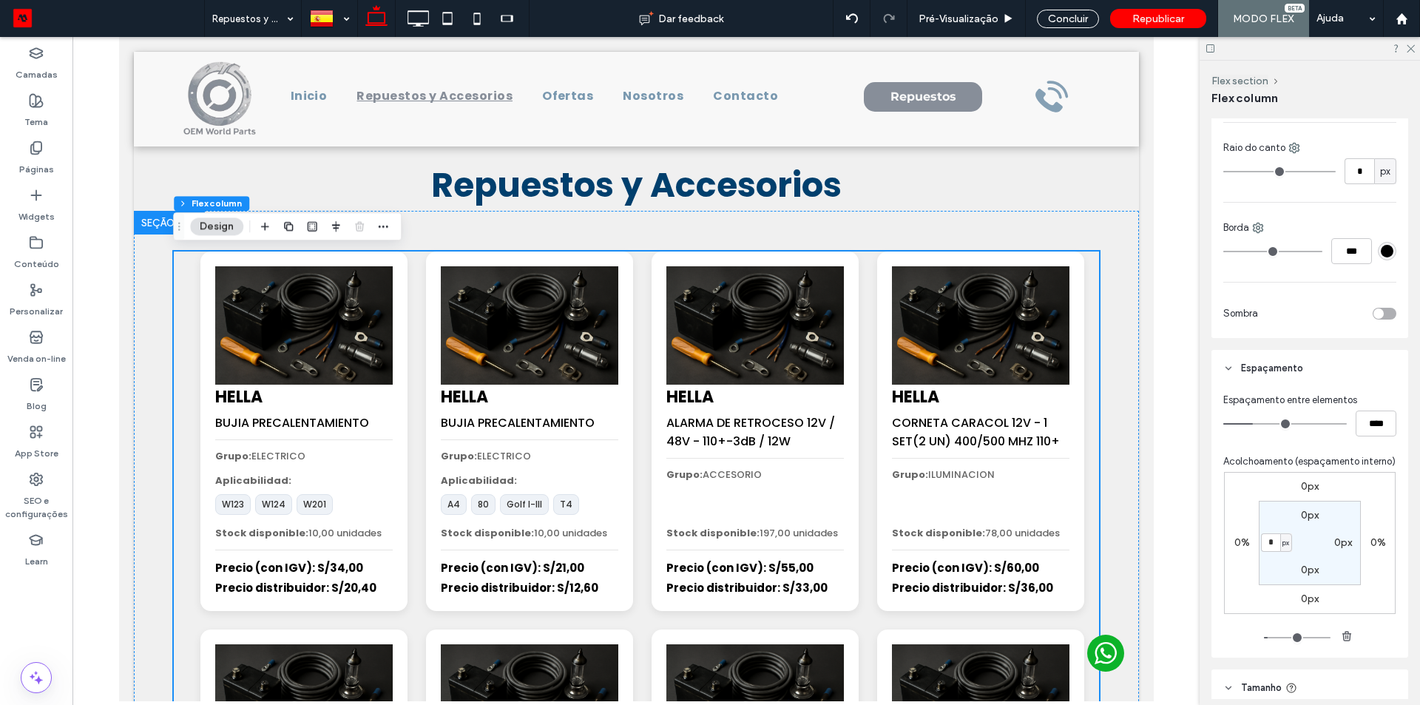
type input "*"
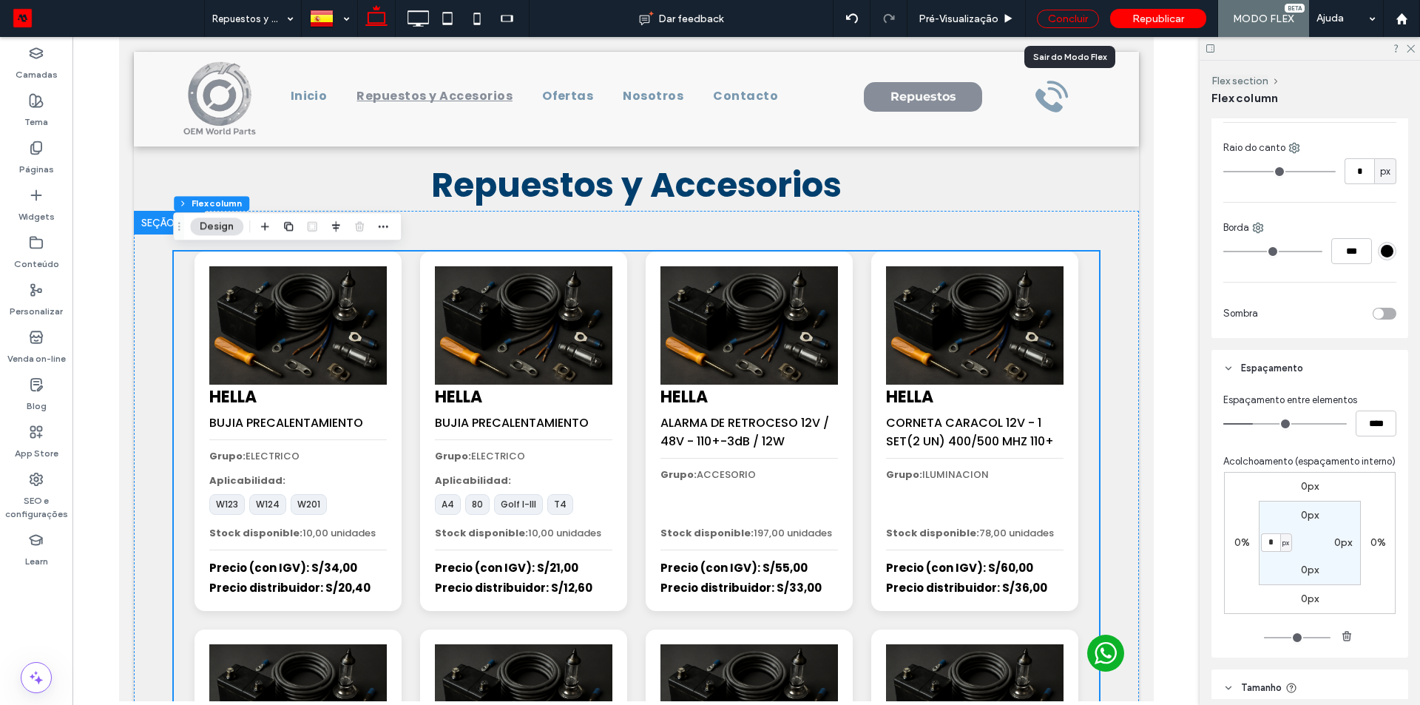
click at [1060, 13] on div "Concluir" at bounding box center [1068, 19] width 62 height 18
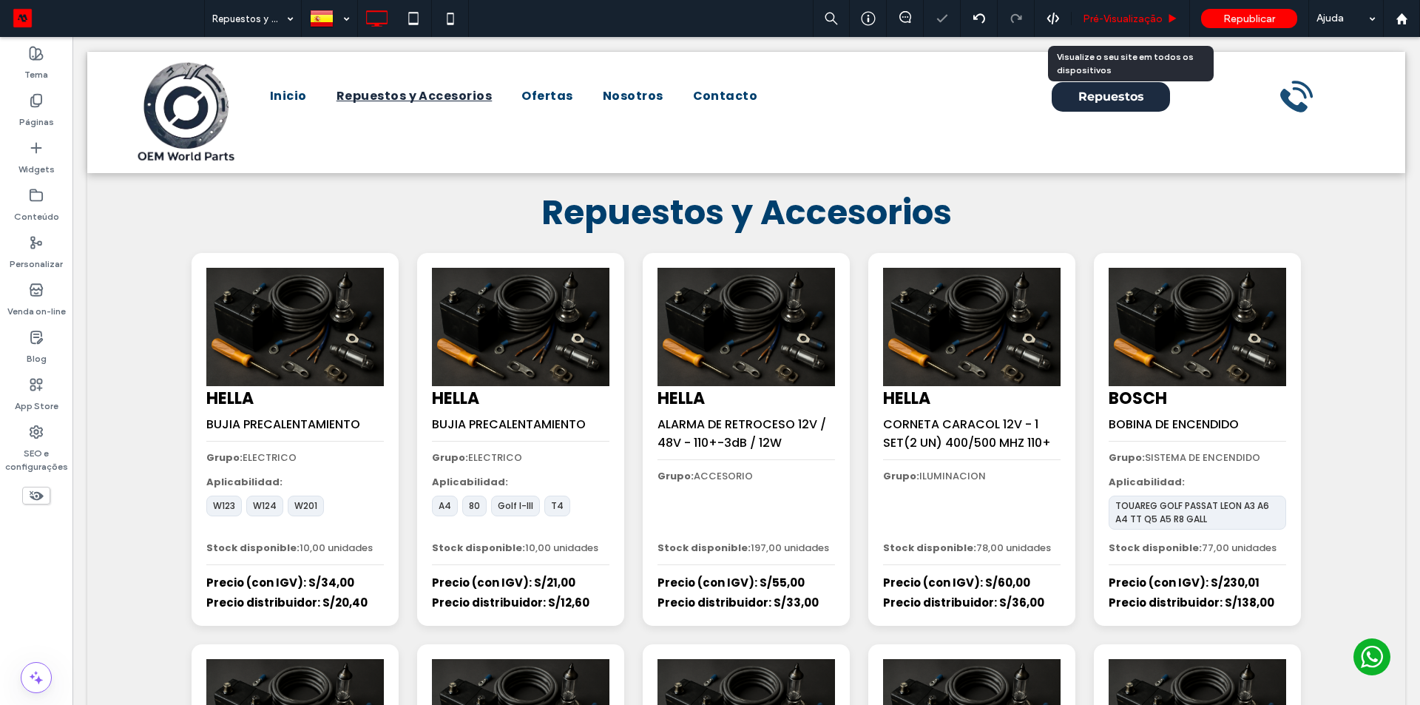
click at [1142, 16] on span "Pré-Visualizaçāo" at bounding box center [1123, 19] width 80 height 13
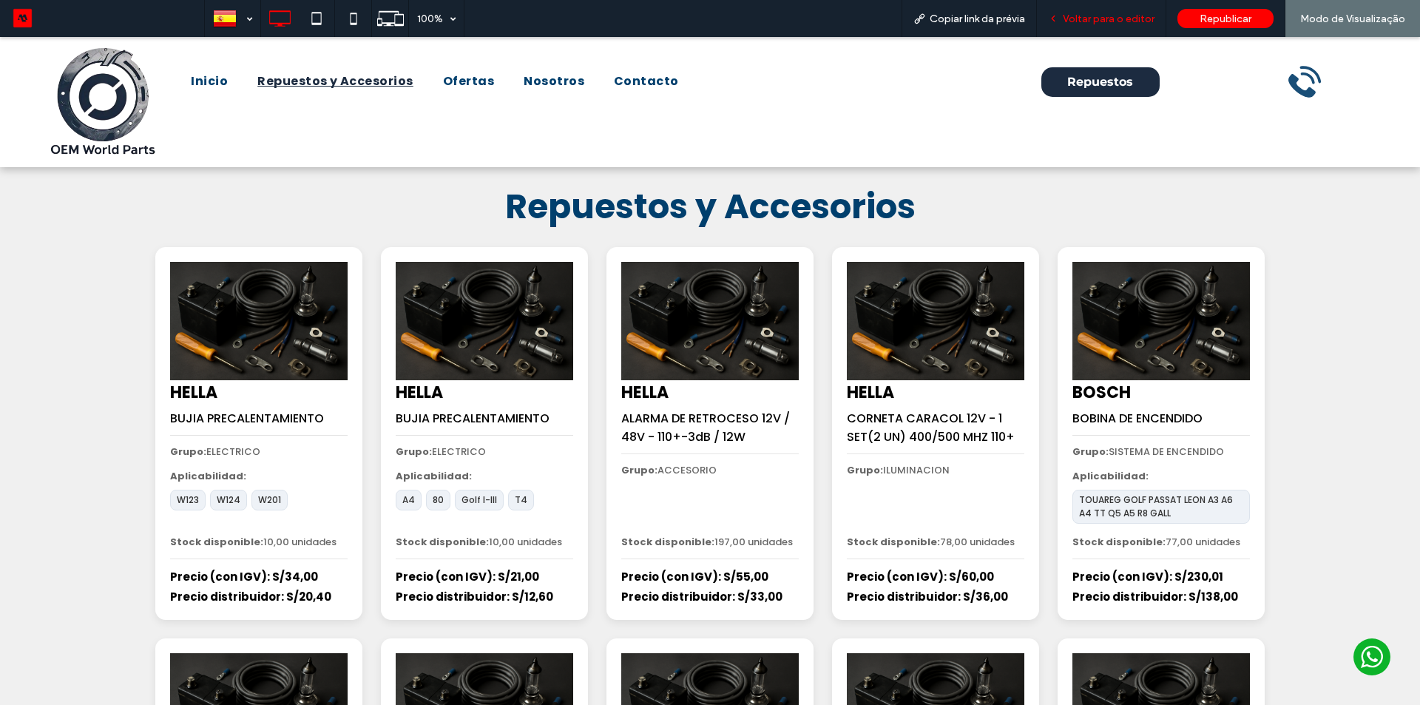
click at [1118, 13] on span "Voltar para o editor" at bounding box center [1109, 19] width 92 height 13
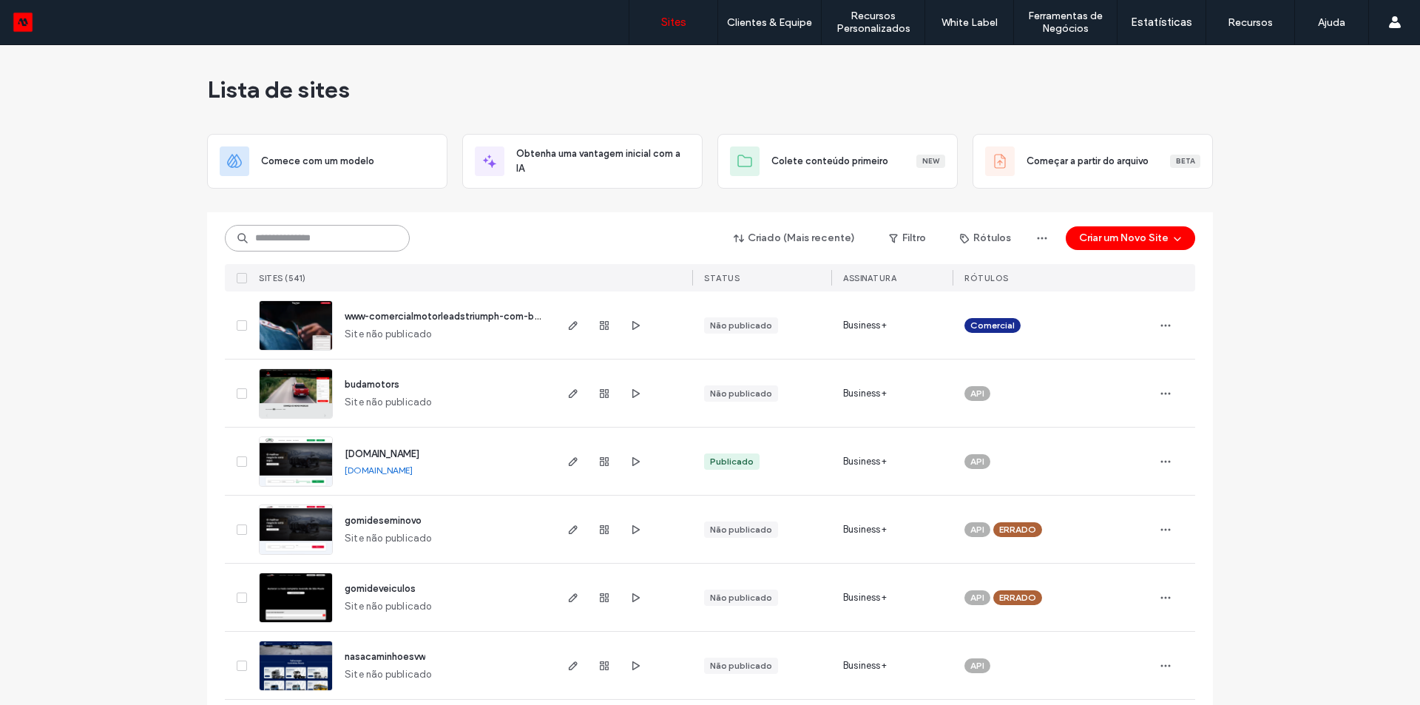
click at [291, 242] on input at bounding box center [317, 238] width 185 height 27
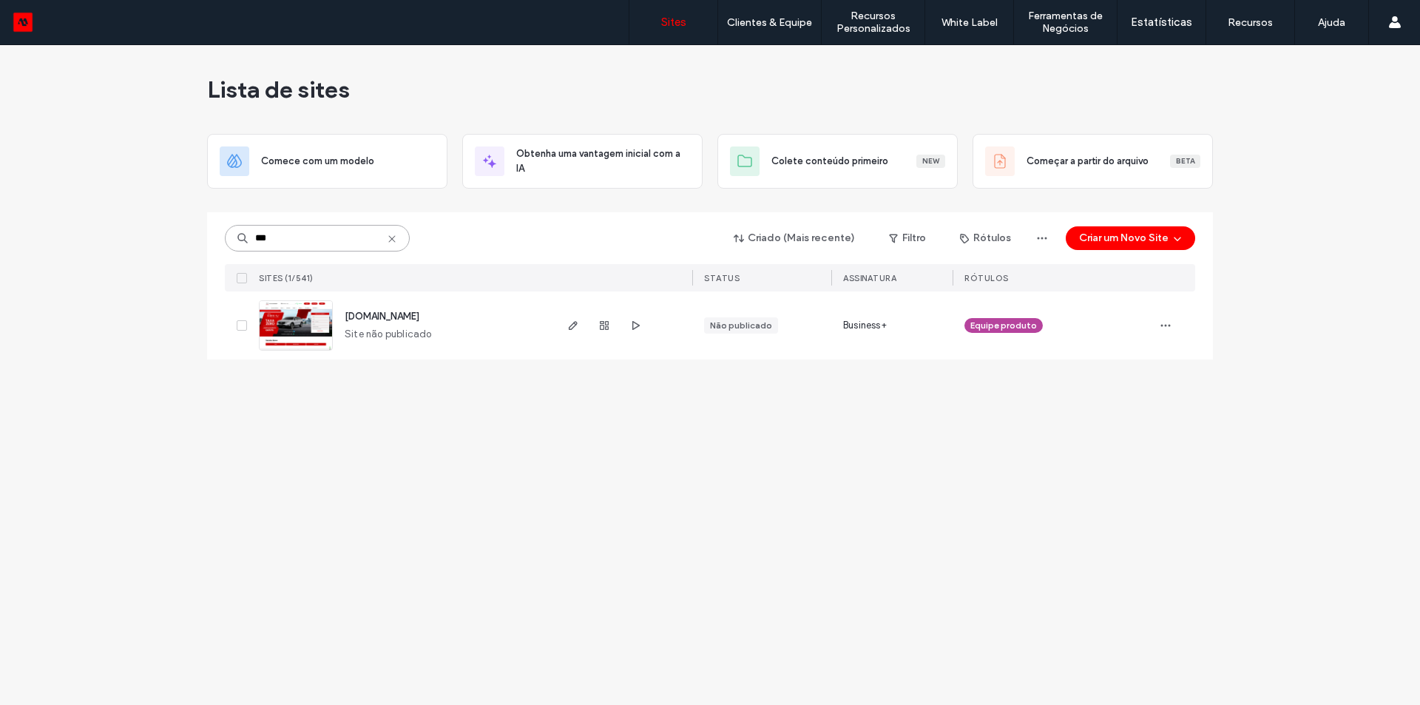
type input "***"
click at [365, 313] on span "[DOMAIN_NAME]" at bounding box center [382, 316] width 75 height 11
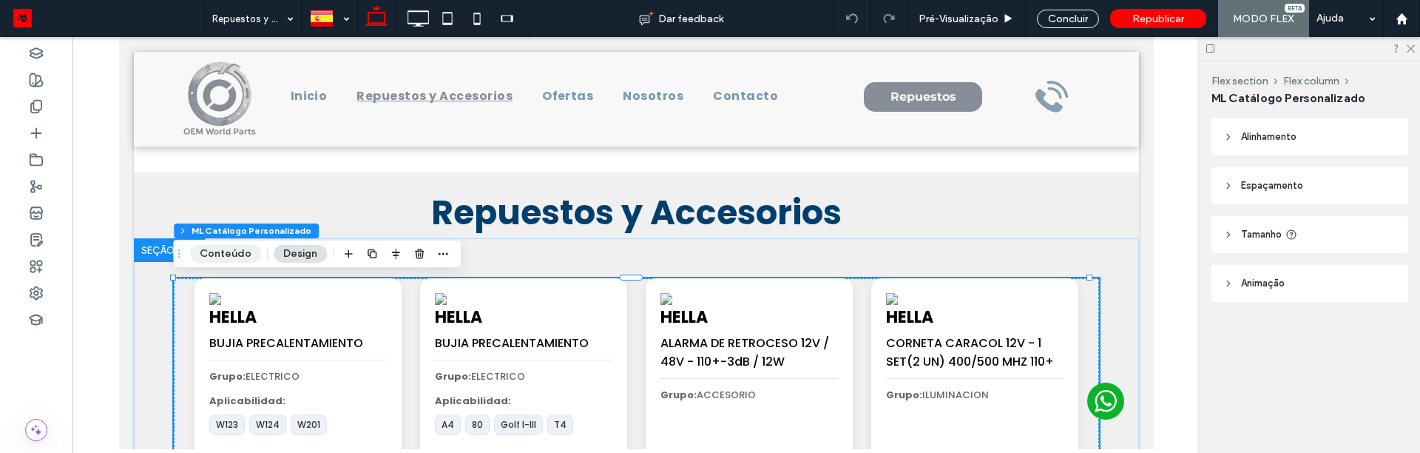
click at [238, 260] on button "Conteúdo" at bounding box center [225, 254] width 71 height 18
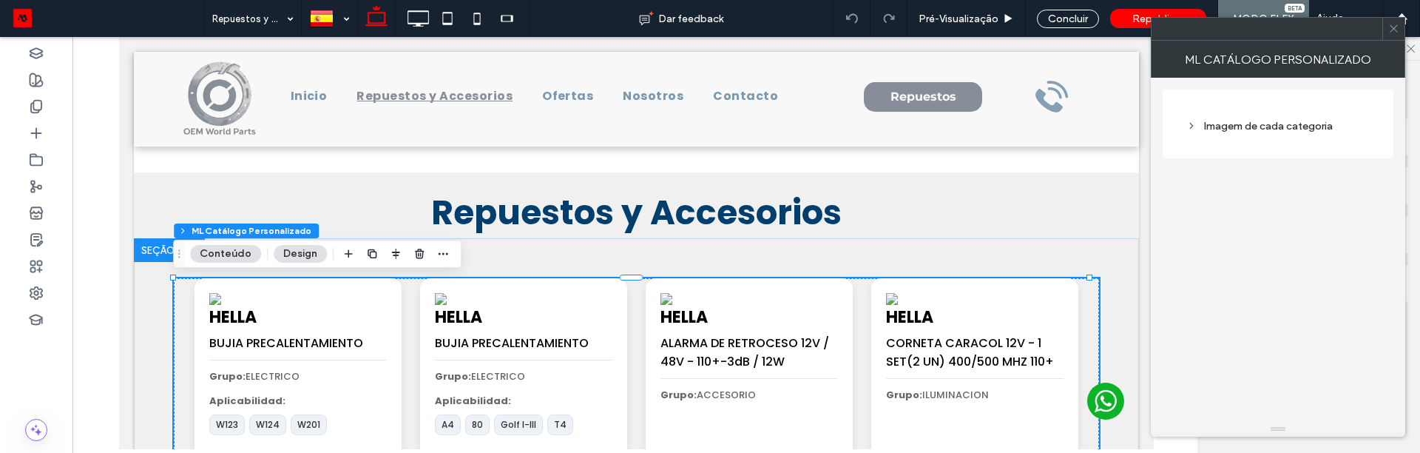
click at [1277, 133] on div "Imagem de cada categoria" at bounding box center [1277, 126] width 183 height 20
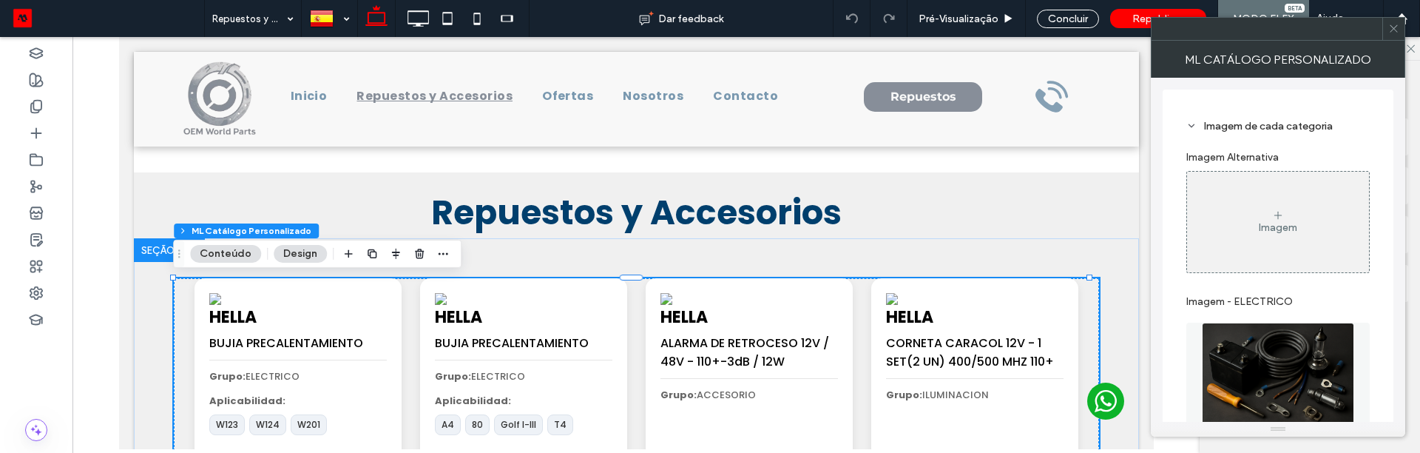
click at [1271, 200] on div "Imagem" at bounding box center [1278, 222] width 182 height 98
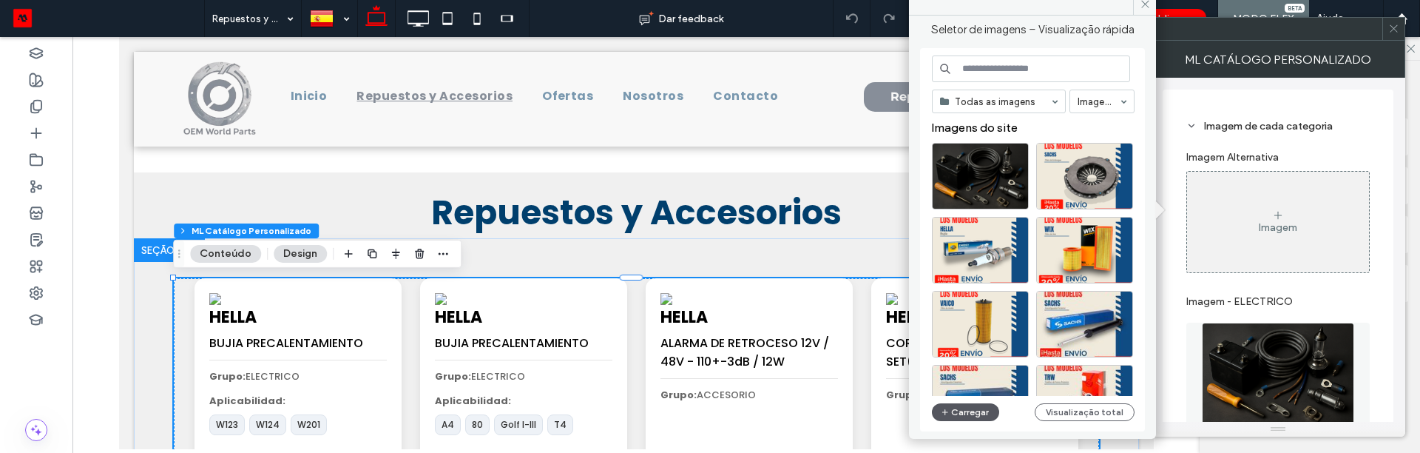
click at [964, 416] on button "Carregar" at bounding box center [965, 412] width 67 height 18
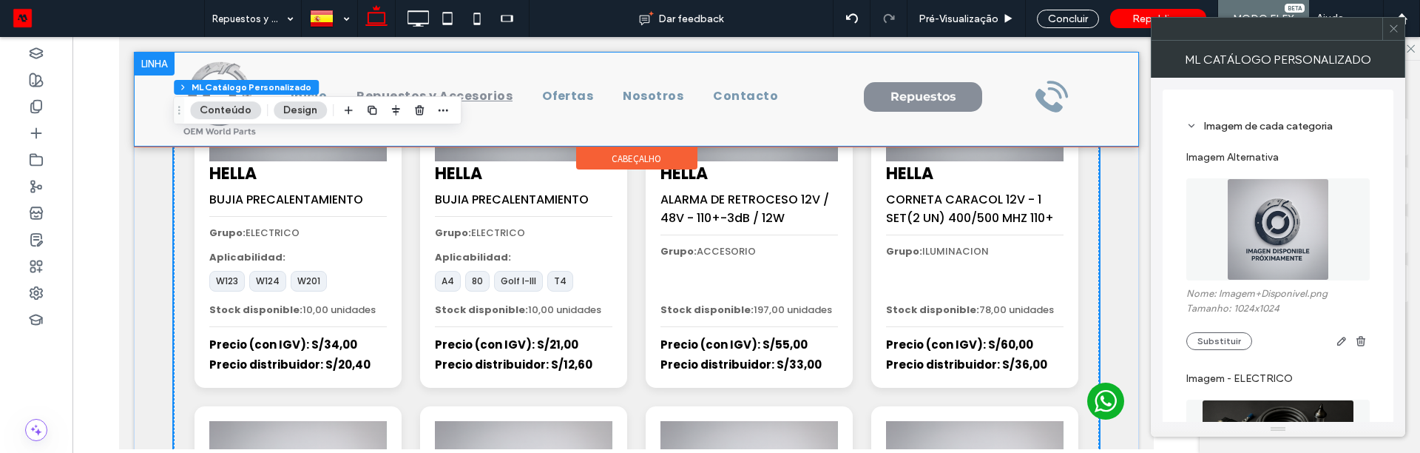
scroll to position [296, 0]
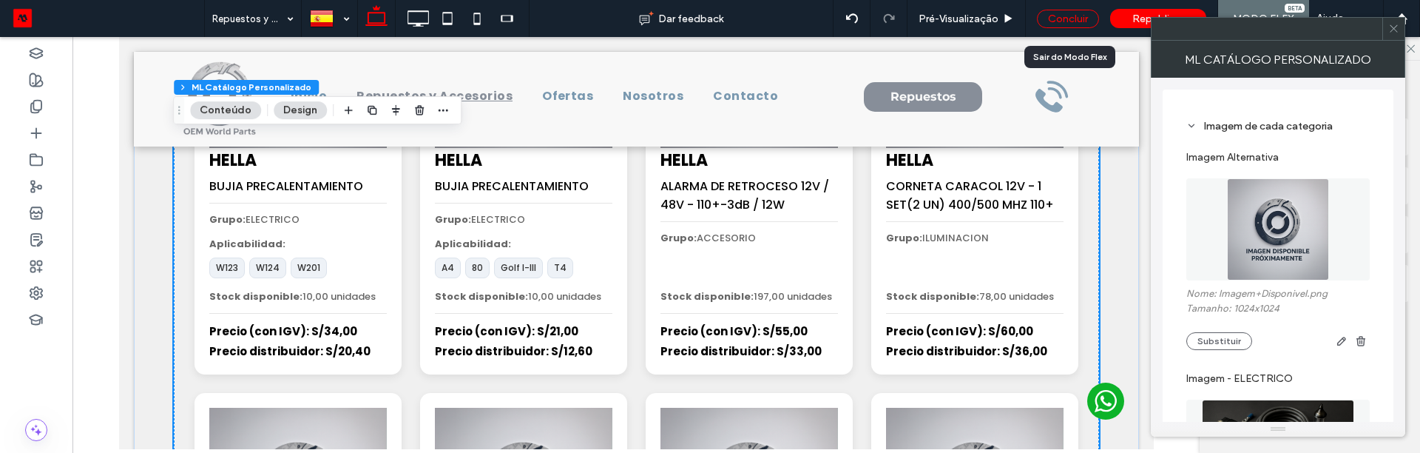
click at [1066, 21] on div "Concluir" at bounding box center [1068, 19] width 62 height 18
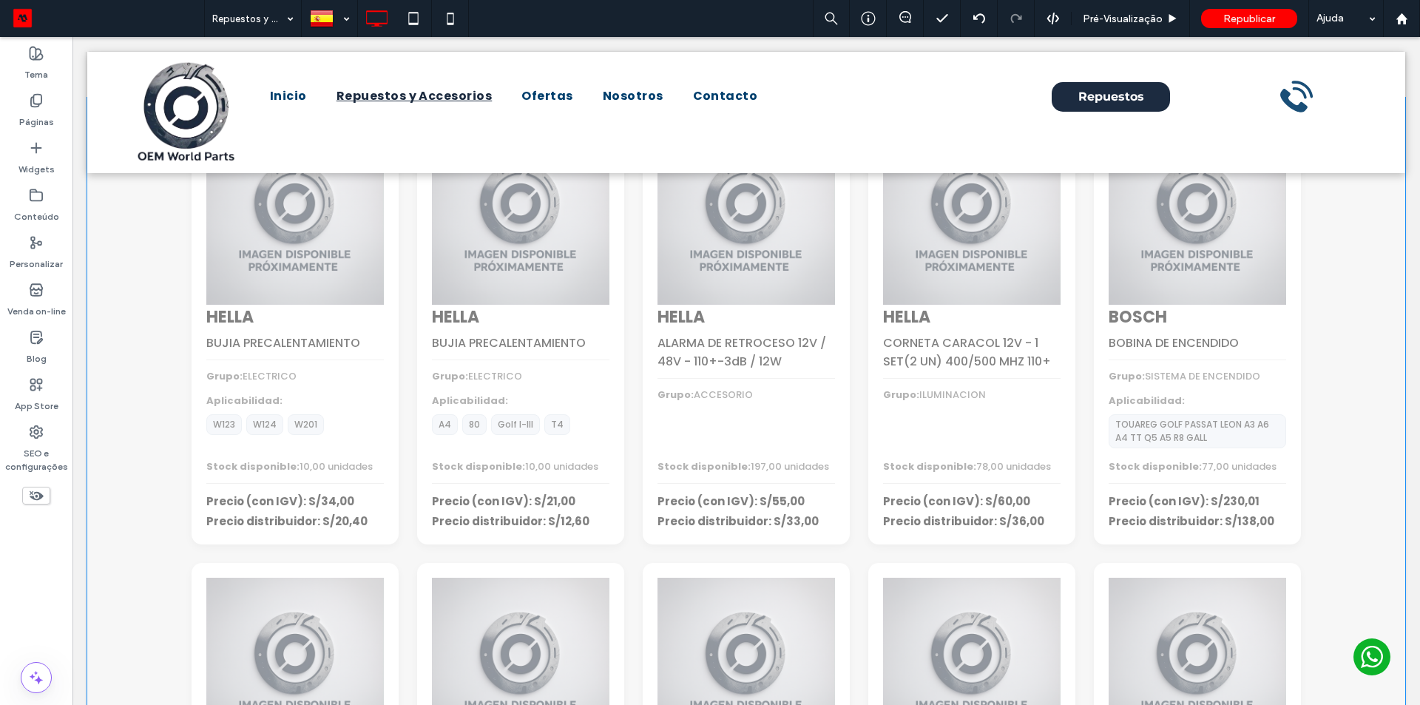
scroll to position [323, 0]
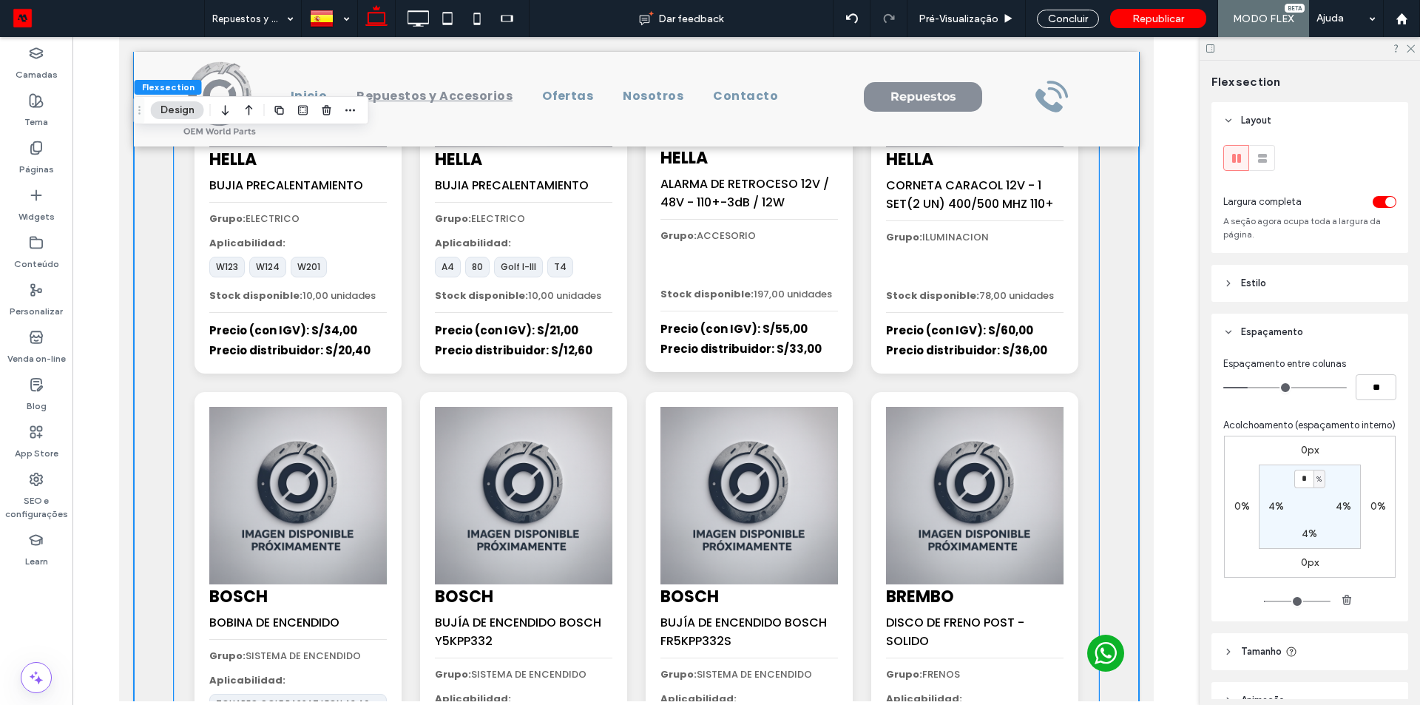
click at [801, 294] on div "Stock disponible: 197,00 unidades" at bounding box center [749, 294] width 178 height 15
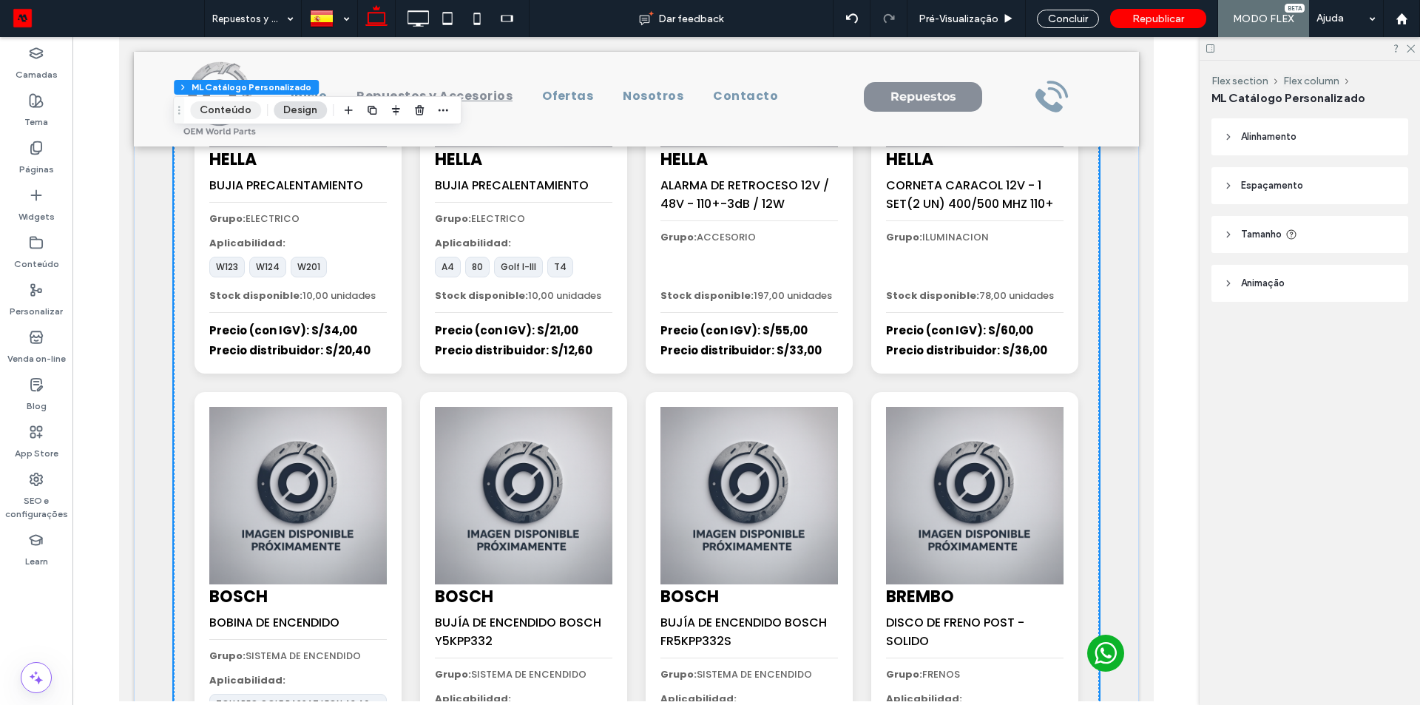
click at [240, 101] on button "Conteúdo" at bounding box center [225, 110] width 71 height 18
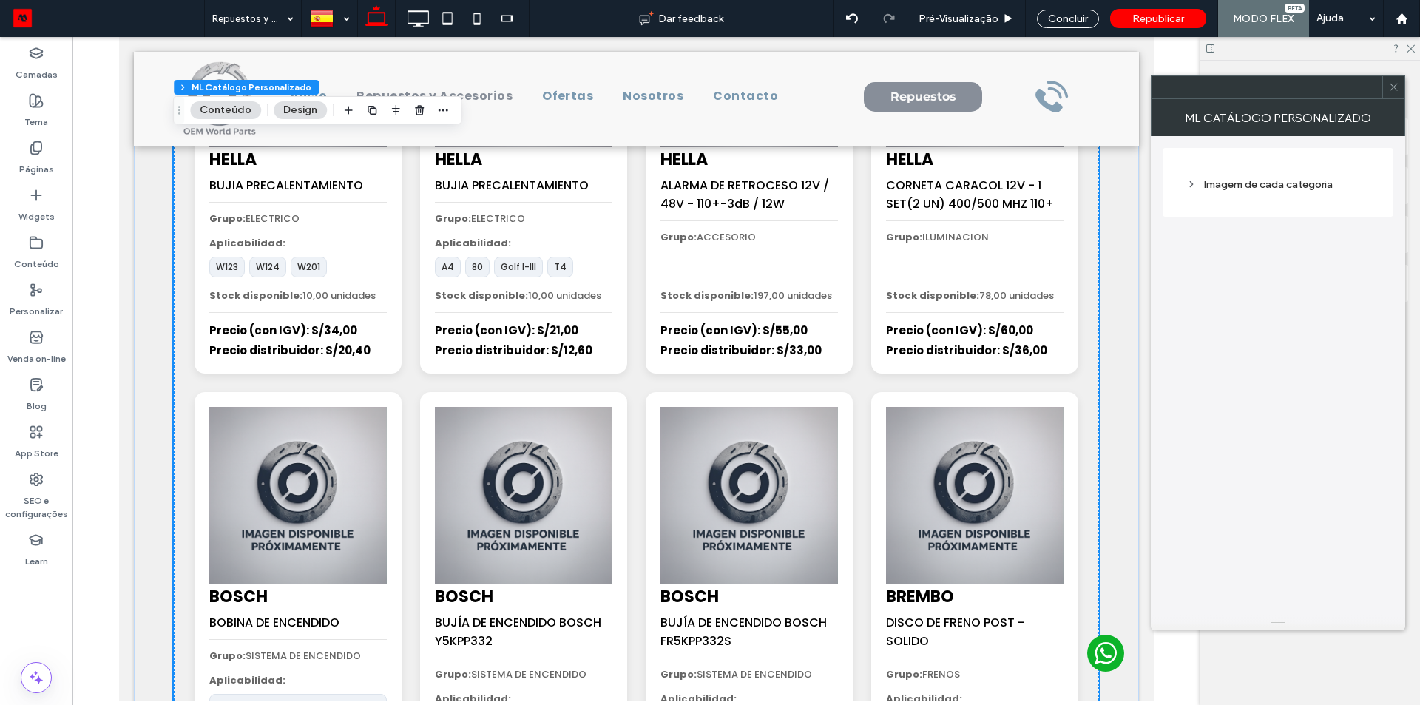
click at [1280, 186] on div "Imagem de cada categoria" at bounding box center [1277, 184] width 183 height 13
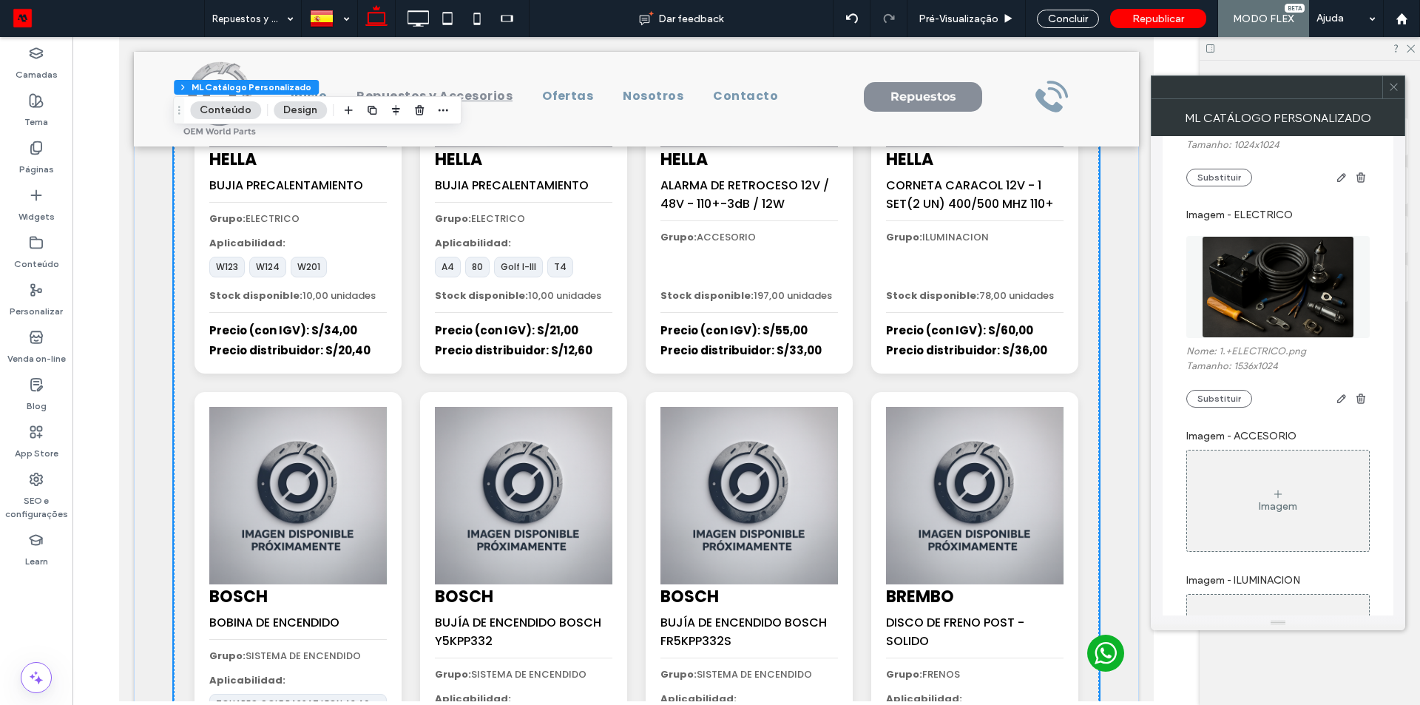
scroll to position [296, 0]
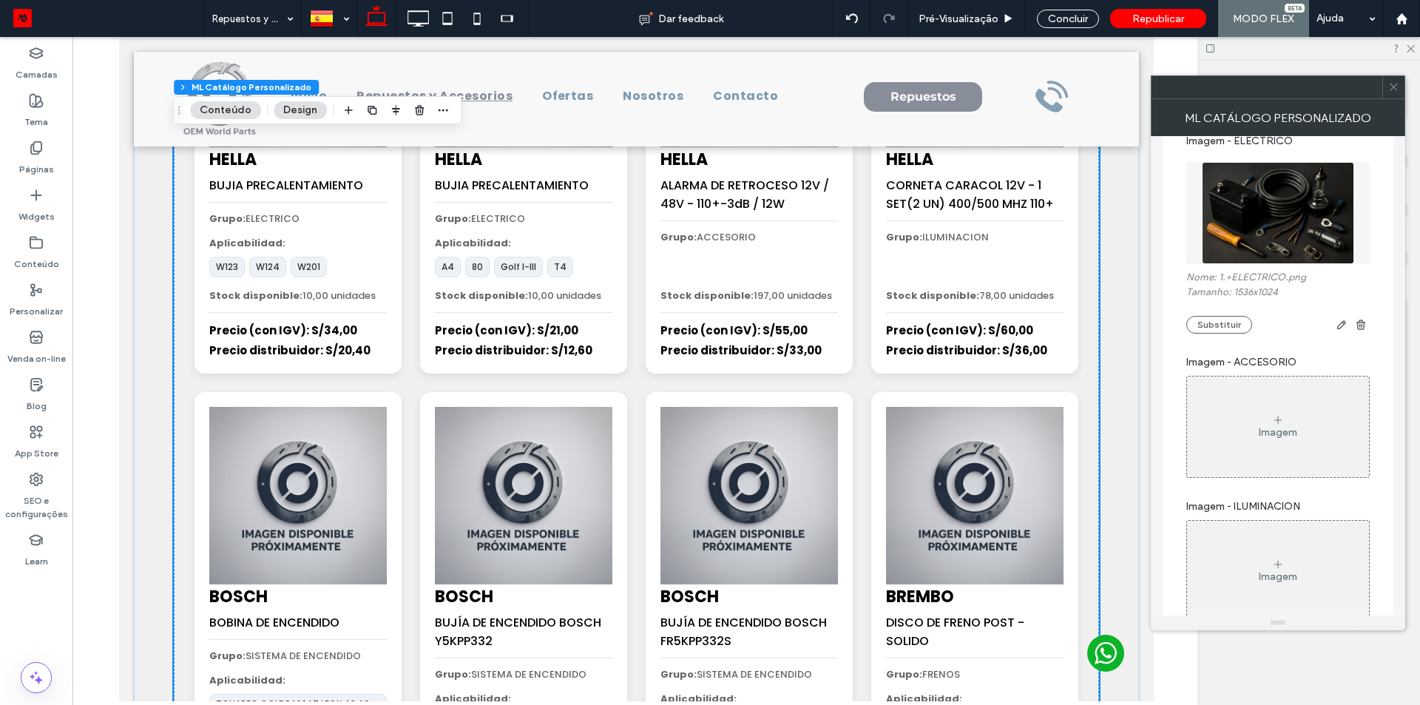
click at [1294, 420] on div "Imagem" at bounding box center [1278, 427] width 182 height 98
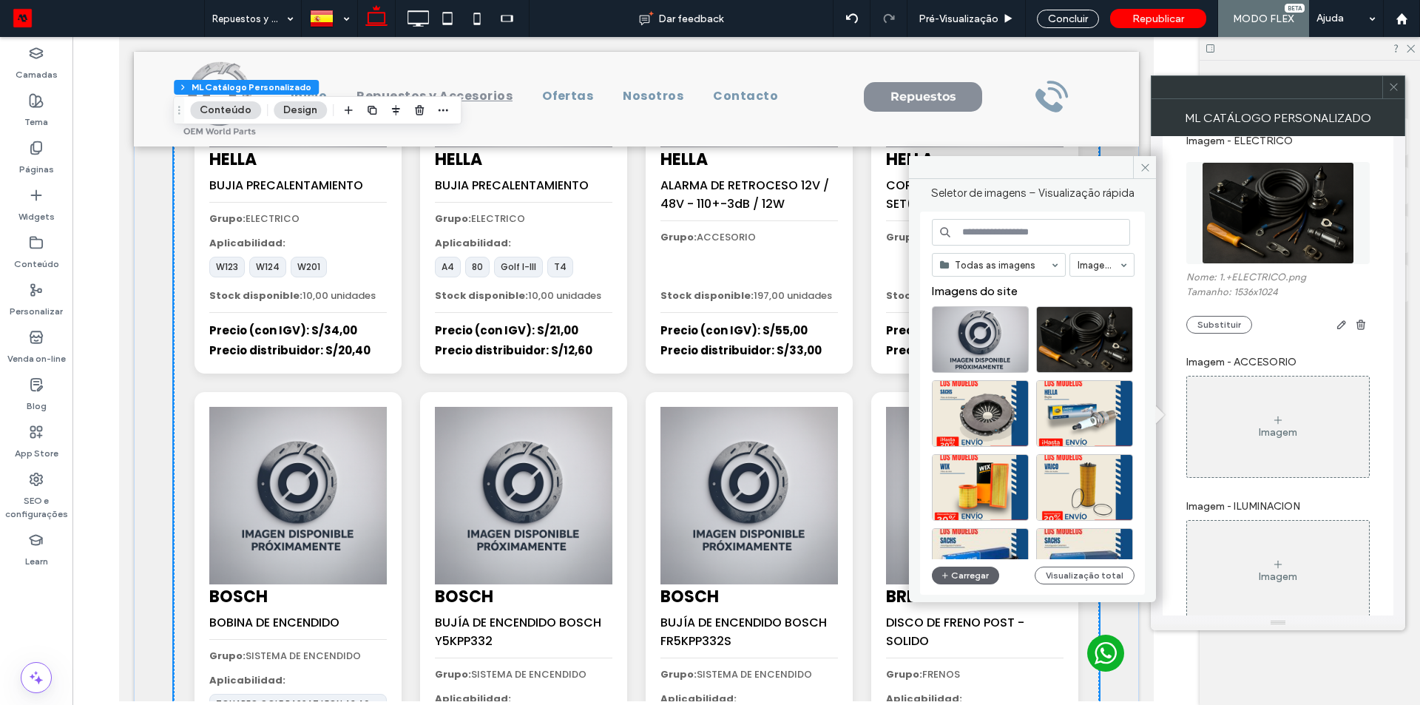
click at [970, 452] on div "Todas as imagens Imagens Imagens do site Carregar Visualização total" at bounding box center [1033, 403] width 203 height 369
click at [970, 452] on button "Carregar" at bounding box center [965, 576] width 67 height 18
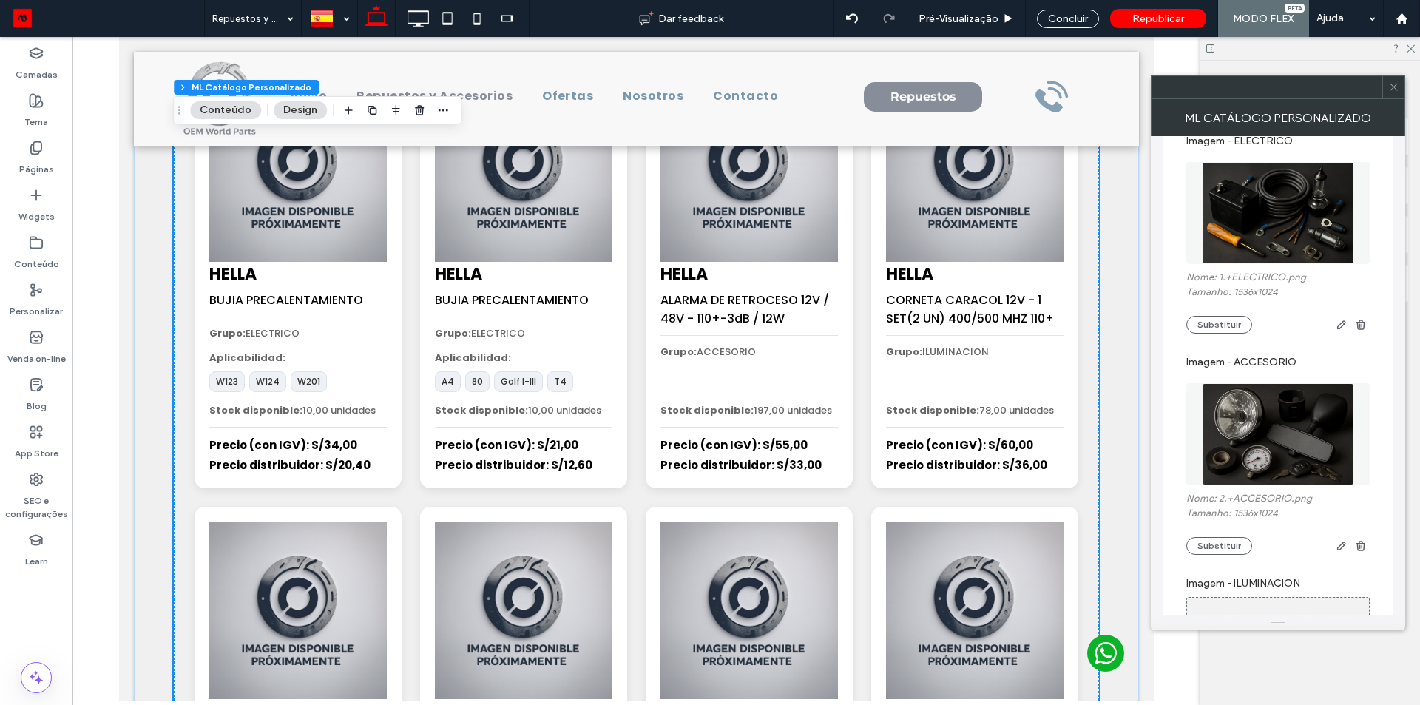
scroll to position [155, 0]
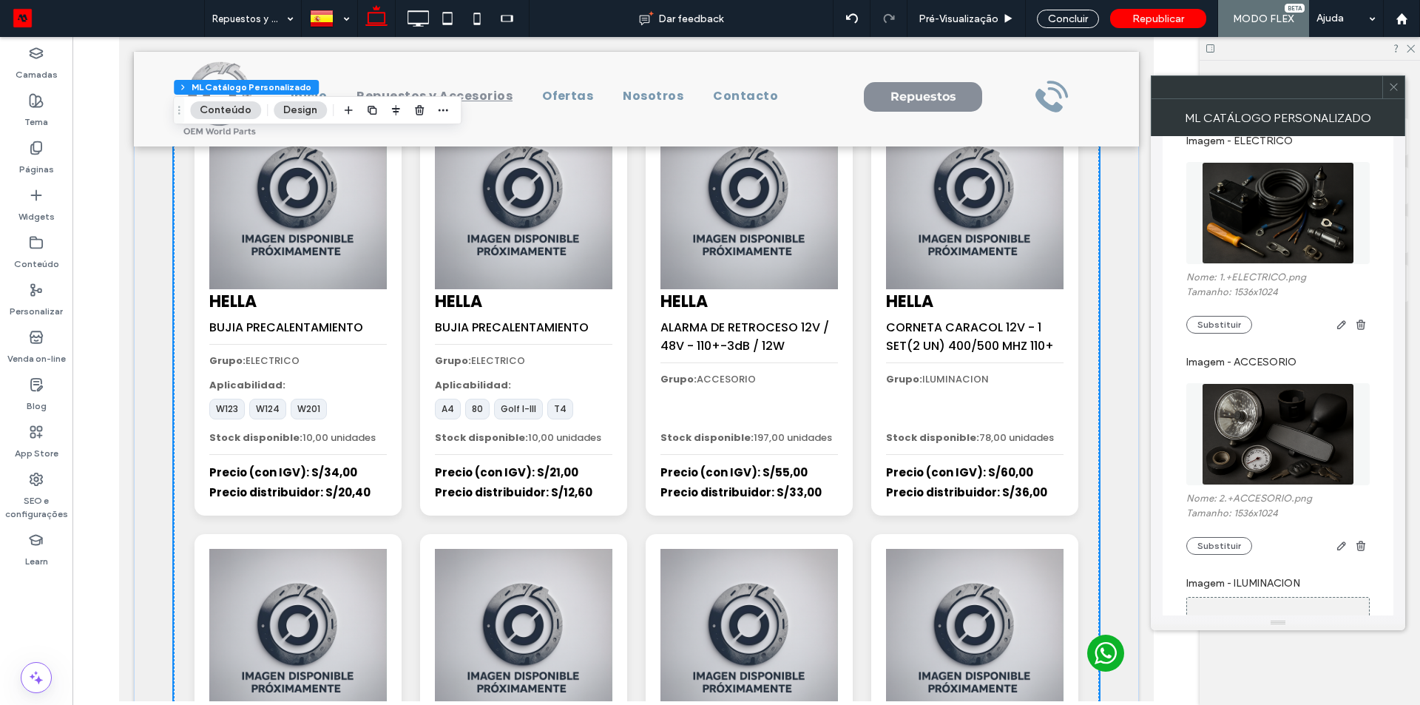
click at [91, 263] on div at bounding box center [635, 369] width 1127 height 664
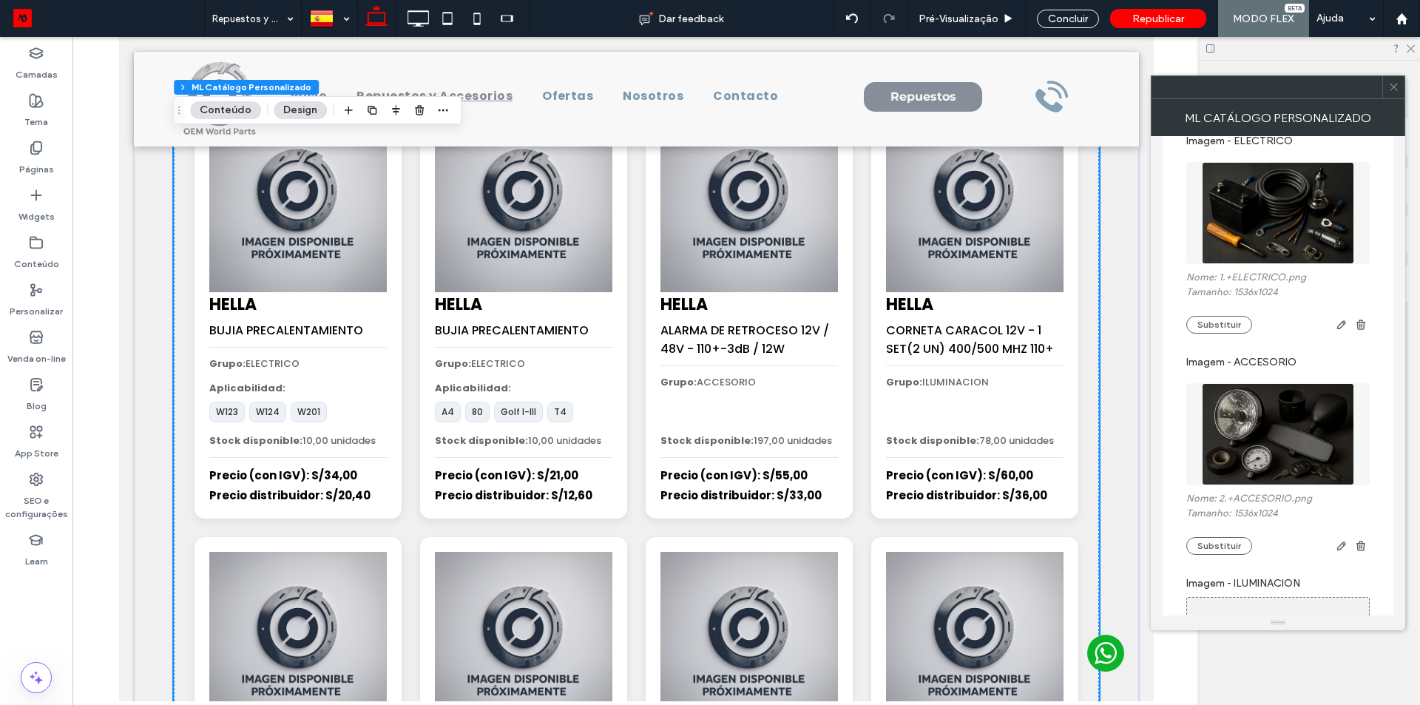
scroll to position [0, 0]
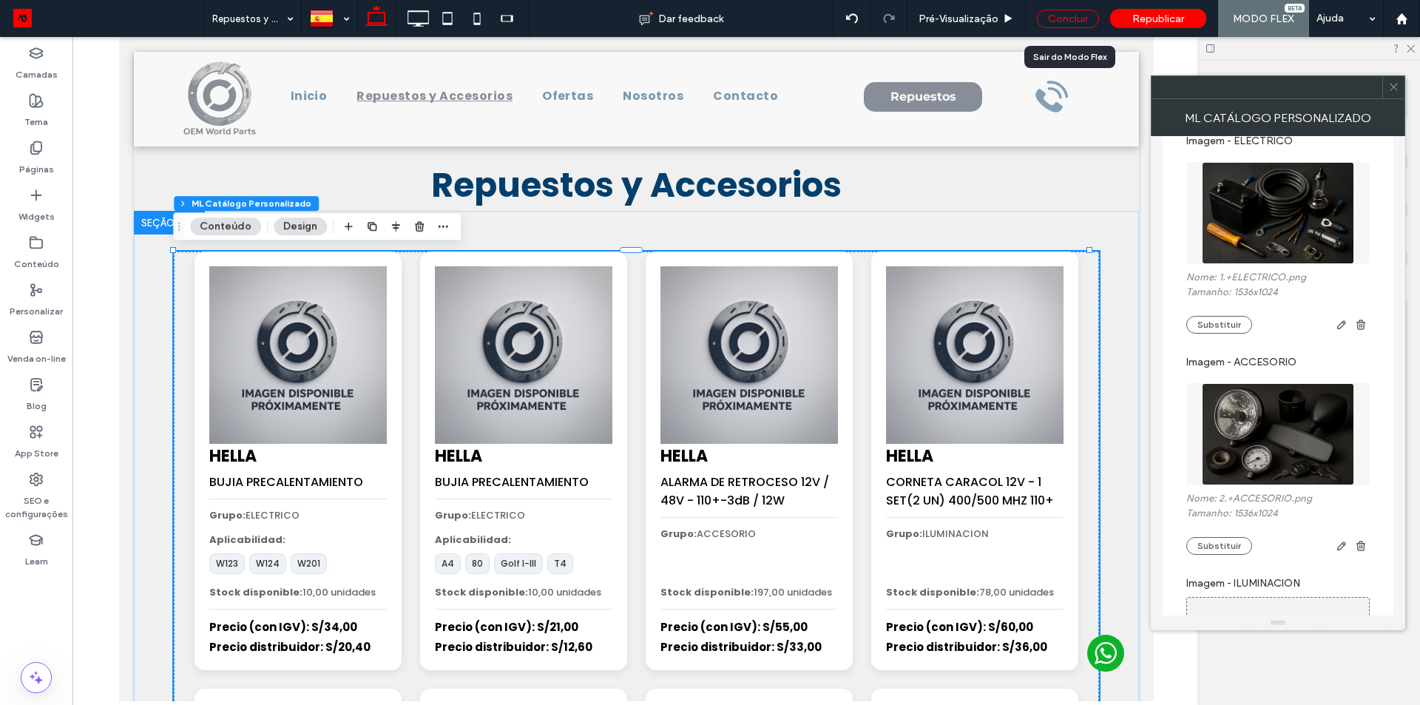
click at [1065, 19] on div "Concluir" at bounding box center [1068, 19] width 62 height 18
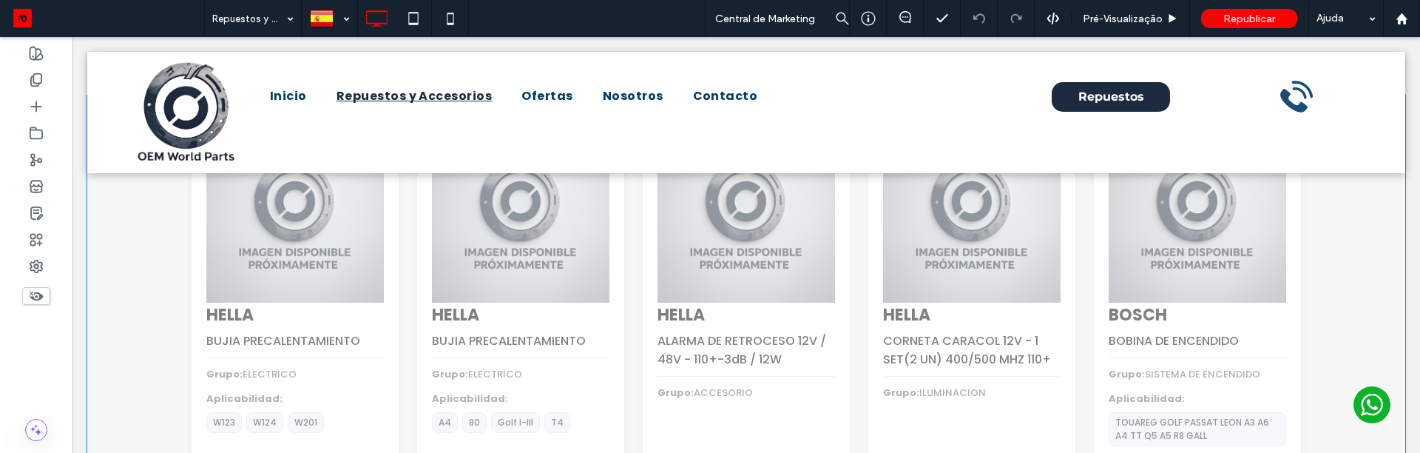
scroll to position [148, 0]
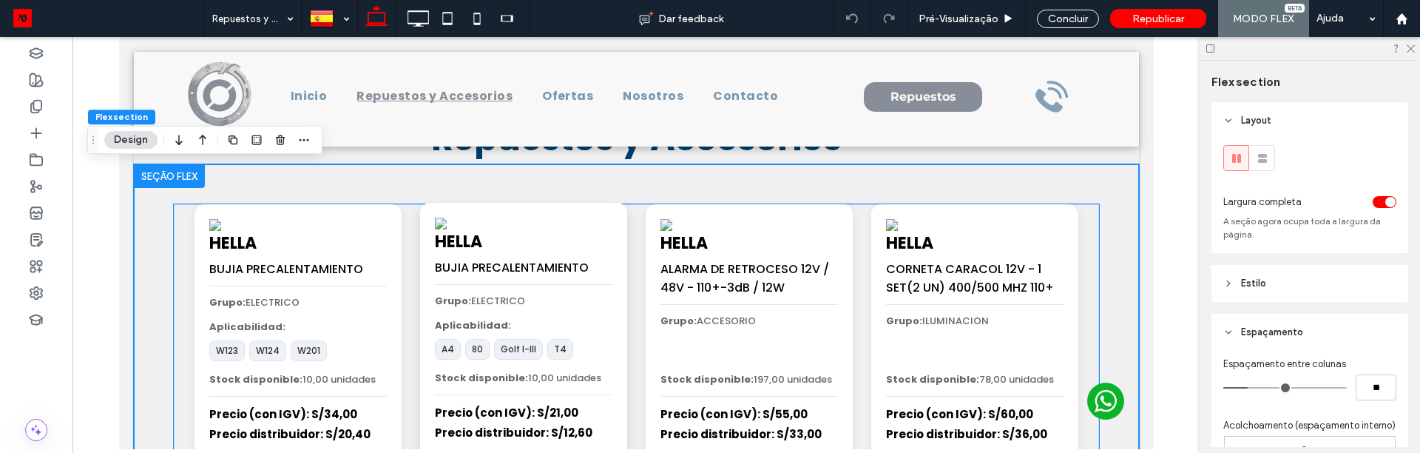
click at [512, 285] on div "HELLA BUJIA PRECALENTAMIENTO Grupo: ELECTRICO Aplicabilidad: A4 80 Golf I-III T…" at bounding box center [522, 329] width 207 height 253
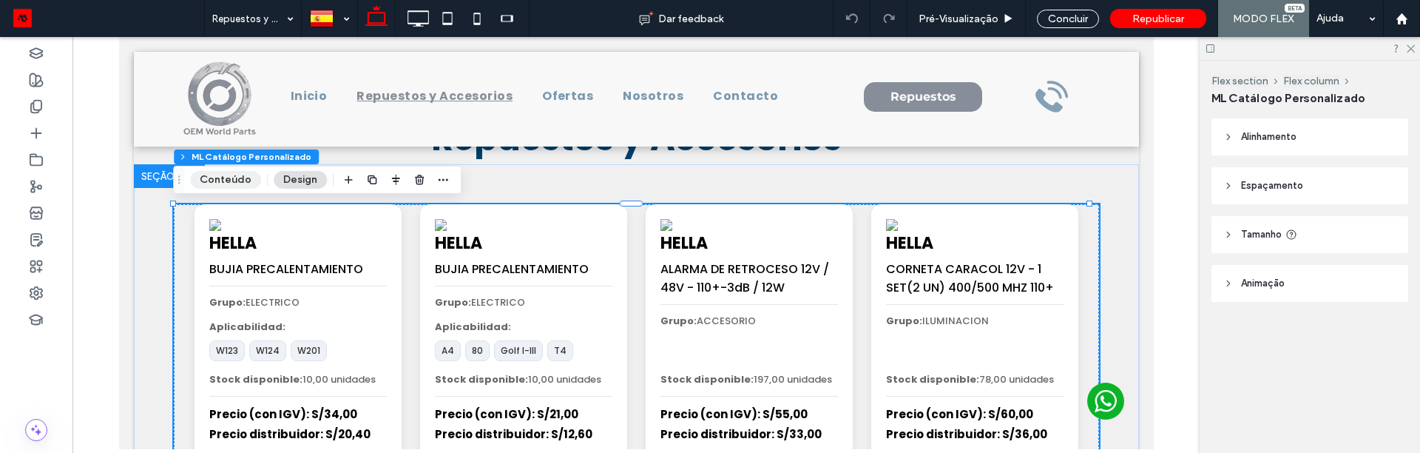
drag, startPoint x: 243, startPoint y: 185, endPoint x: 726, endPoint y: 340, distance: 508.1
click at [243, 185] on button "Conteúdo" at bounding box center [225, 180] width 71 height 18
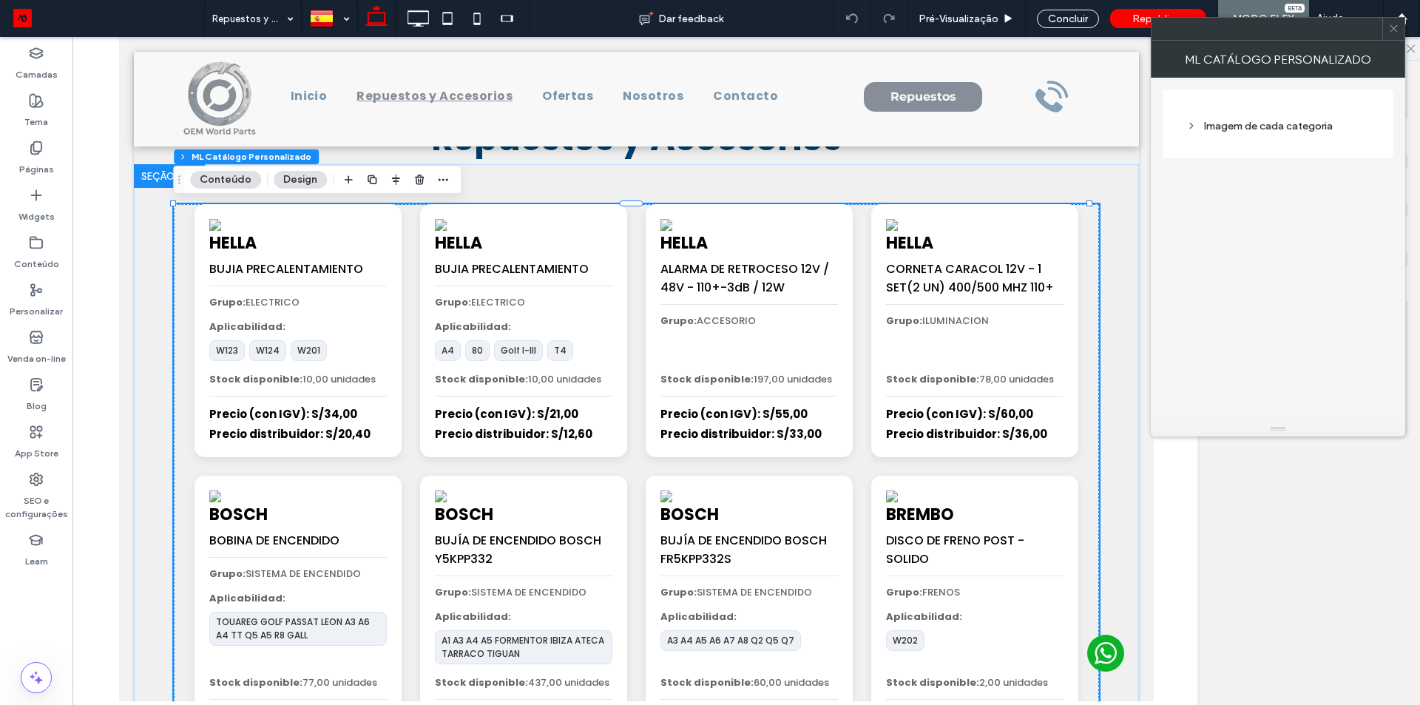
click at [1260, 130] on div "Imagem de cada categoria" at bounding box center [1277, 126] width 183 height 13
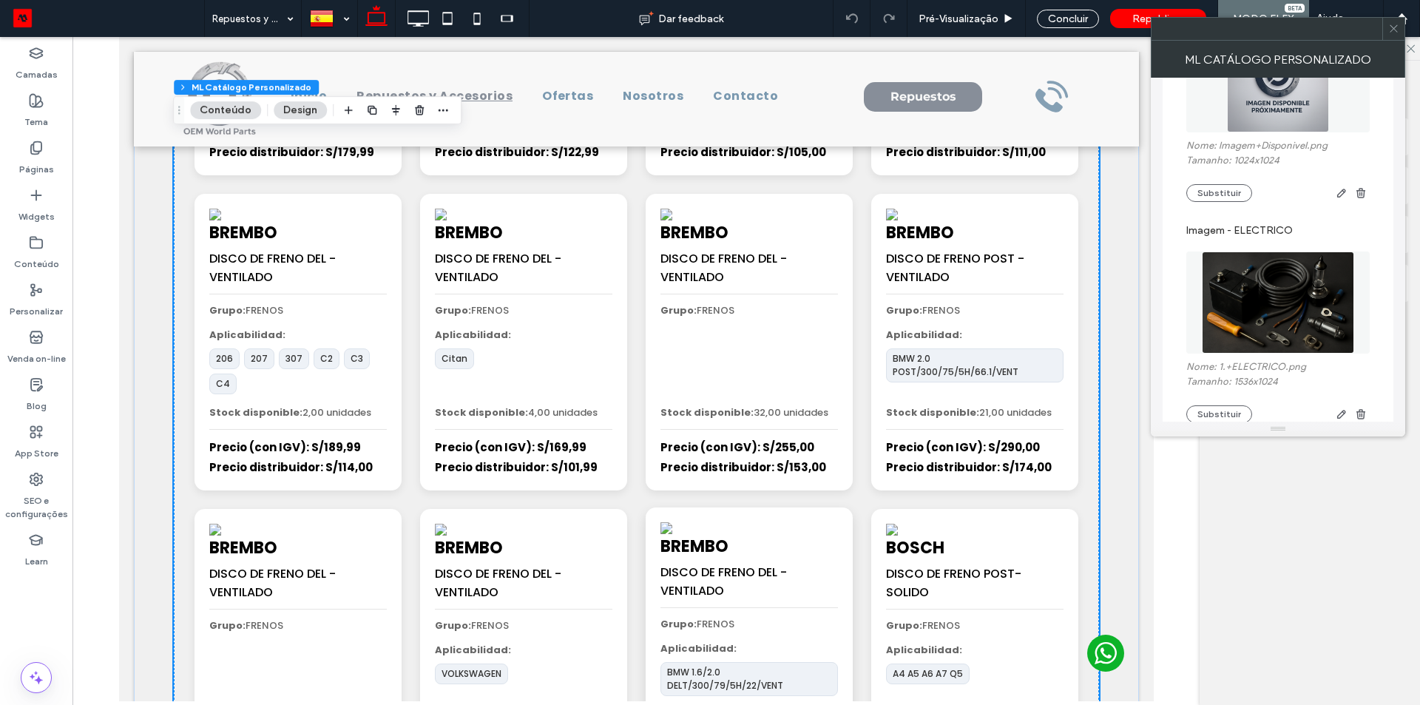
scroll to position [1553, 0]
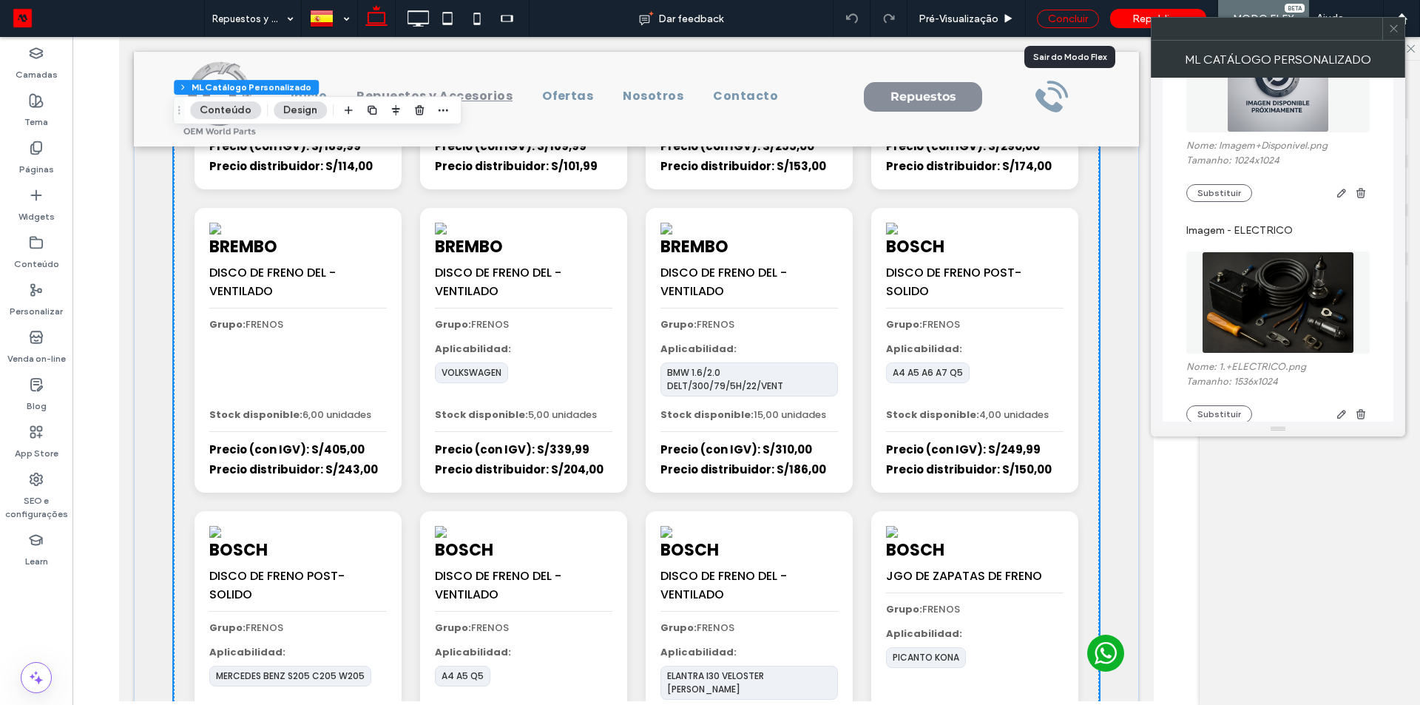
click at [1065, 21] on div "Concluir" at bounding box center [1068, 19] width 62 height 18
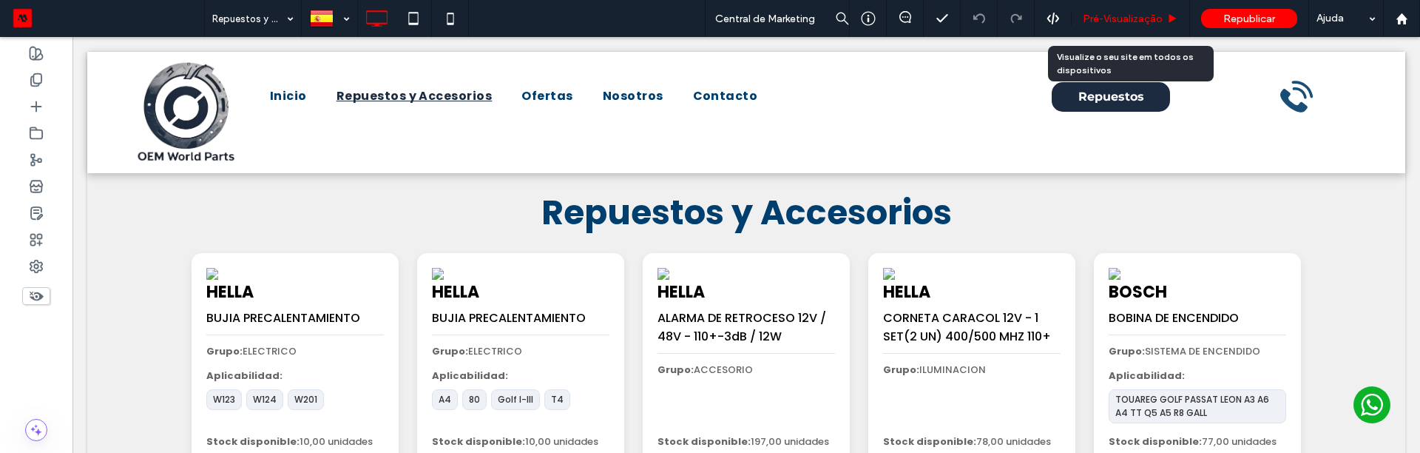
drag, startPoint x: 1095, startPoint y: 24, endPoint x: 434, endPoint y: 270, distance: 705.6
click at [1095, 24] on span "Pré-Visualizaçāo" at bounding box center [1123, 19] width 80 height 13
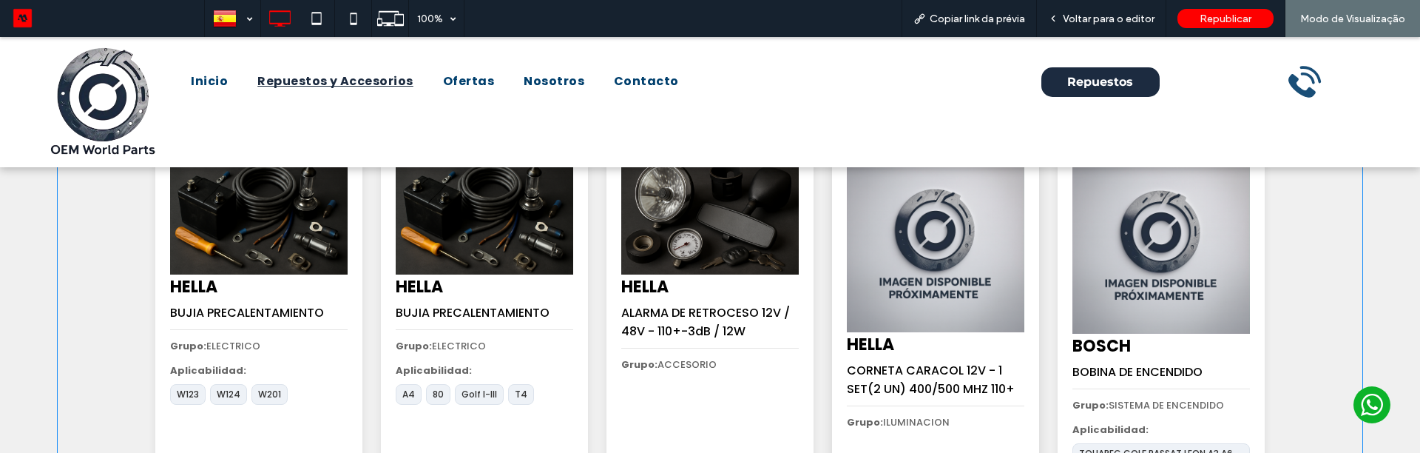
scroll to position [74, 0]
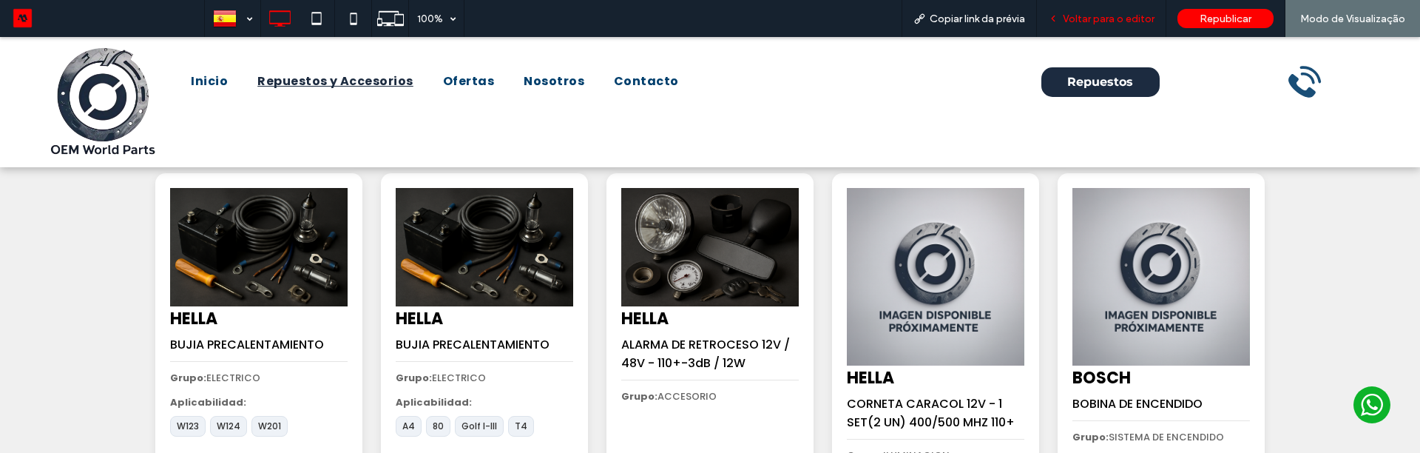
click at [1095, 14] on span "Voltar para o editor" at bounding box center [1109, 19] width 92 height 13
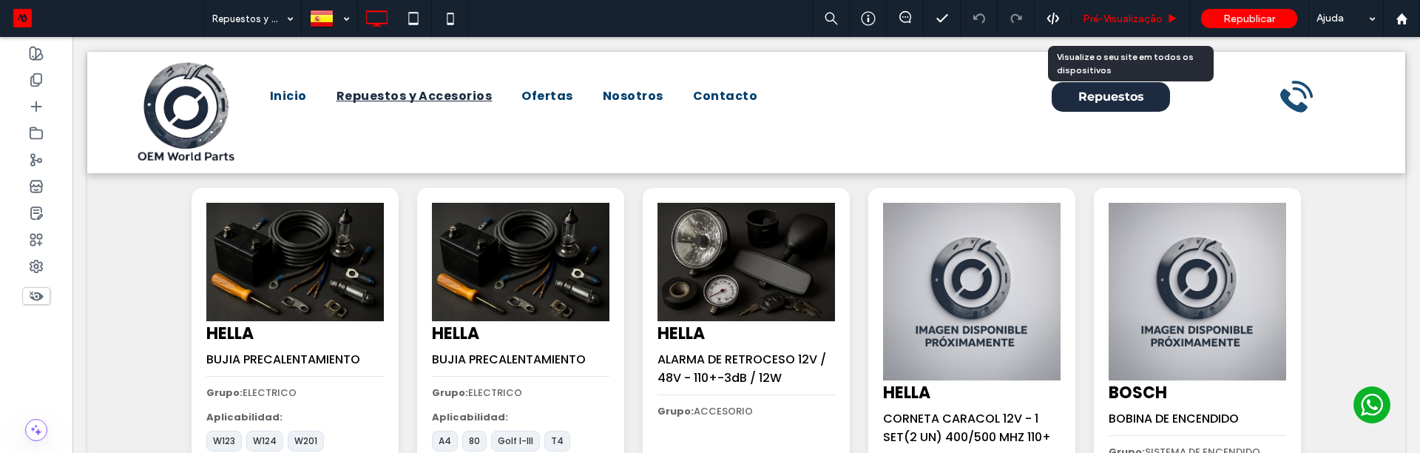
click at [1114, 21] on span "Pré-Visualizaçāo" at bounding box center [1123, 19] width 80 height 13
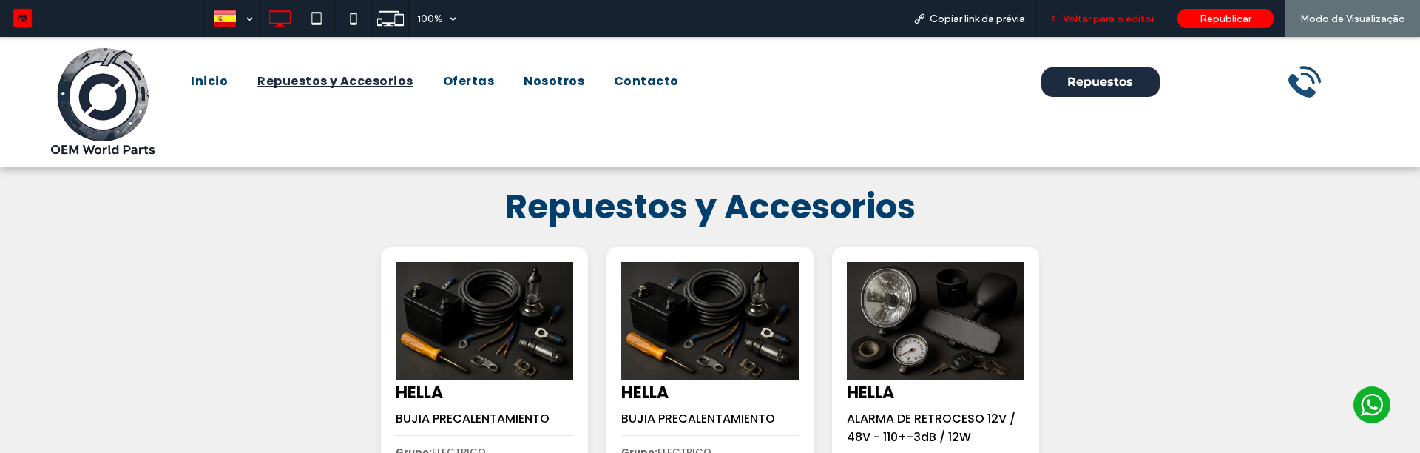
click at [1096, 24] on span "Voltar para o editor" at bounding box center [1109, 19] width 92 height 13
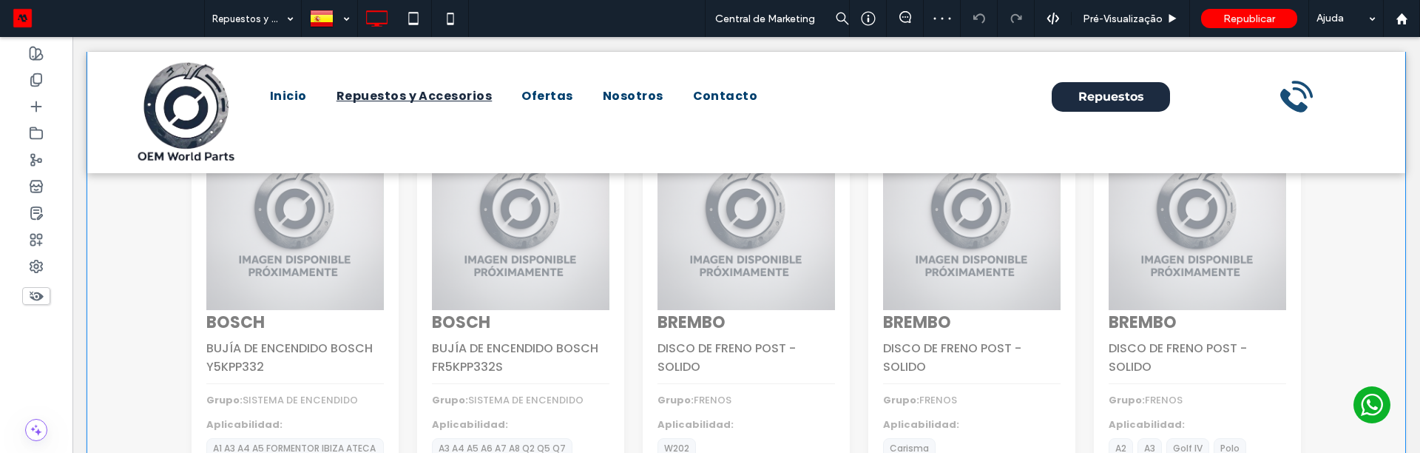
scroll to position [666, 0]
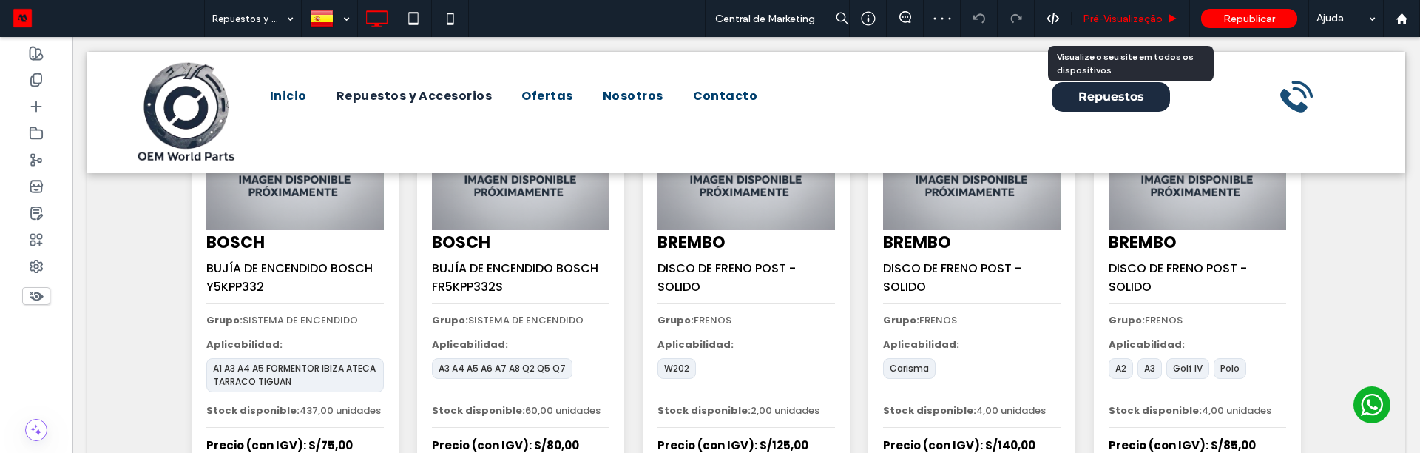
click at [1119, 26] on div "Pré-Visualizaçāo" at bounding box center [1131, 18] width 118 height 37
click at [1131, 25] on div "Pré-Visualizaçāo" at bounding box center [1131, 18] width 118 height 37
click at [1136, 17] on span "Pré-Visualizaçāo" at bounding box center [1123, 19] width 80 height 13
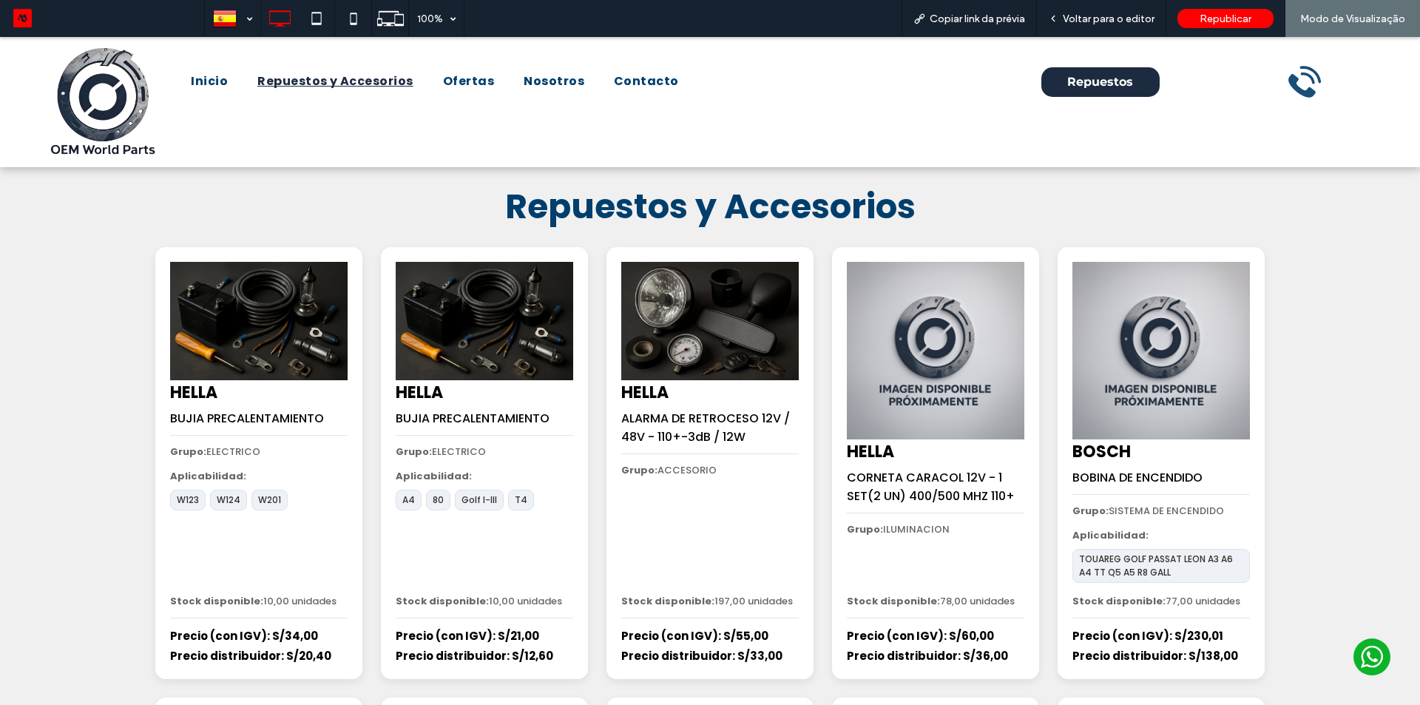
click at [434, 200] on h1 "Repuestos y Accesorios" at bounding box center [710, 206] width 888 height 51
click at [1138, 21] on span "Voltar para o editor" at bounding box center [1109, 19] width 92 height 13
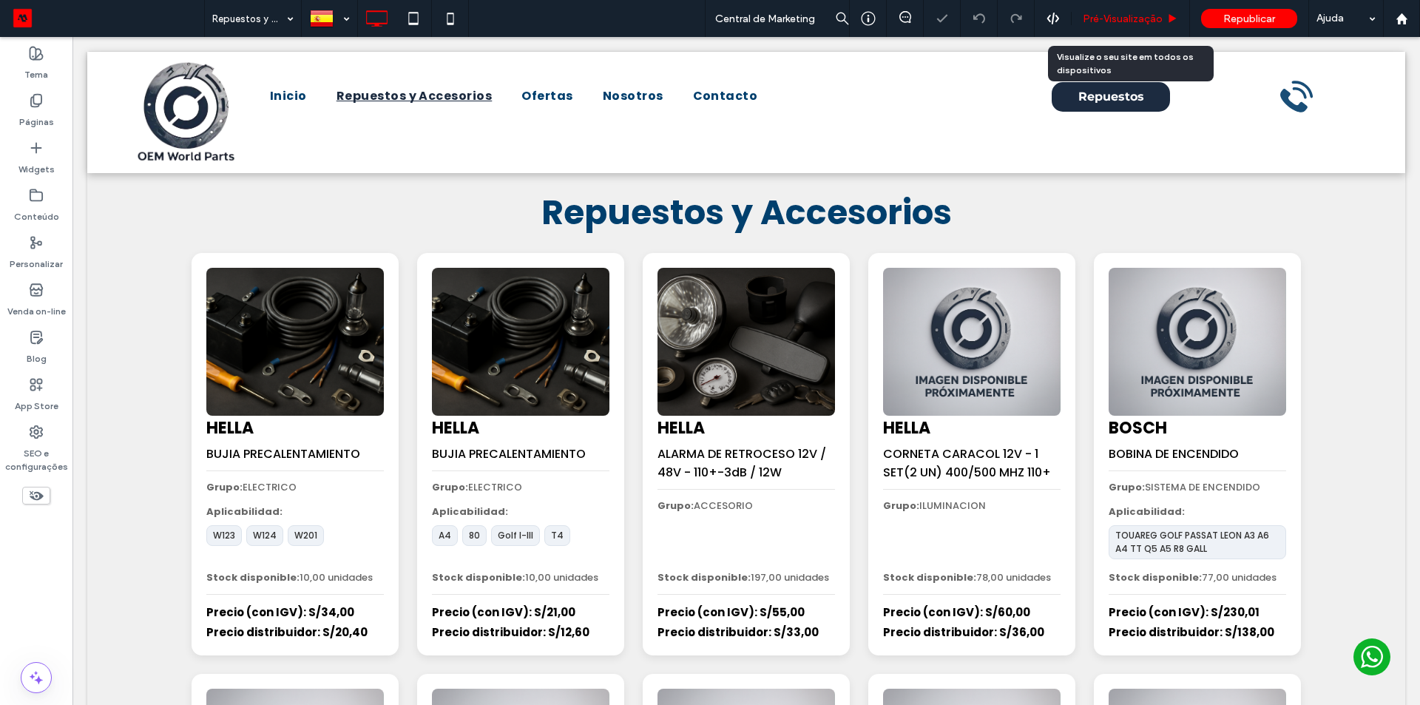
click at [1132, 25] on div "Pré-Visualizaçāo" at bounding box center [1131, 18] width 118 height 37
click at [1135, 13] on span "Pré-Visualizaçāo" at bounding box center [1123, 19] width 80 height 13
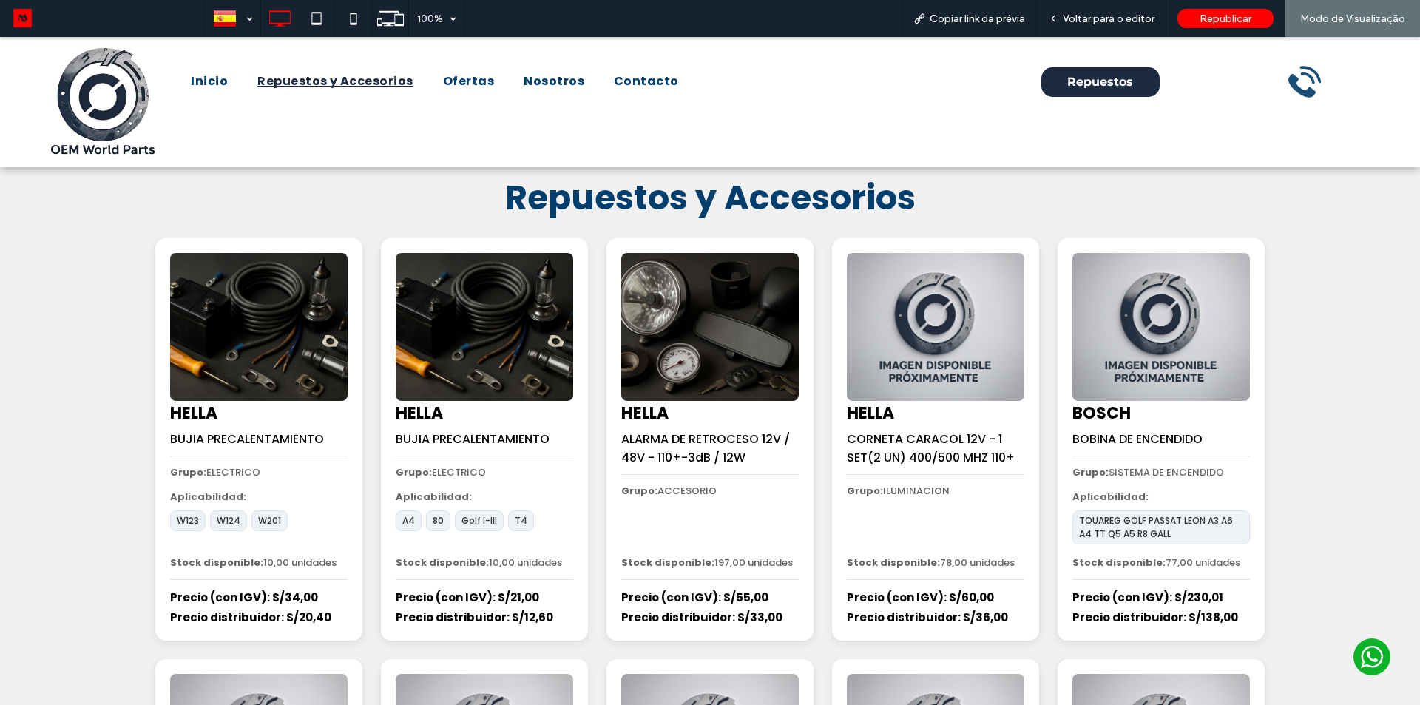
click at [872, 180] on span "Repuestos y Accesorios" at bounding box center [710, 197] width 411 height 47
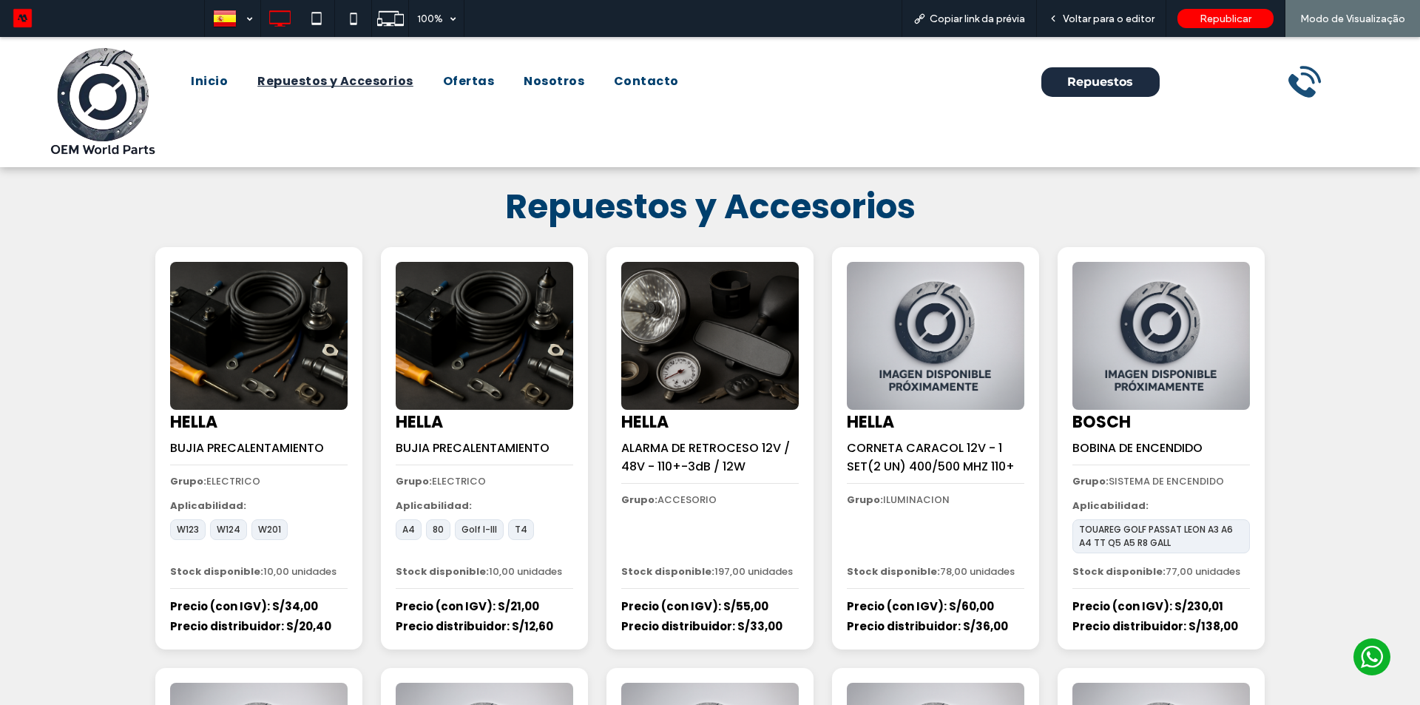
click at [614, 189] on span "Repuestos y Accesorios" at bounding box center [710, 206] width 411 height 47
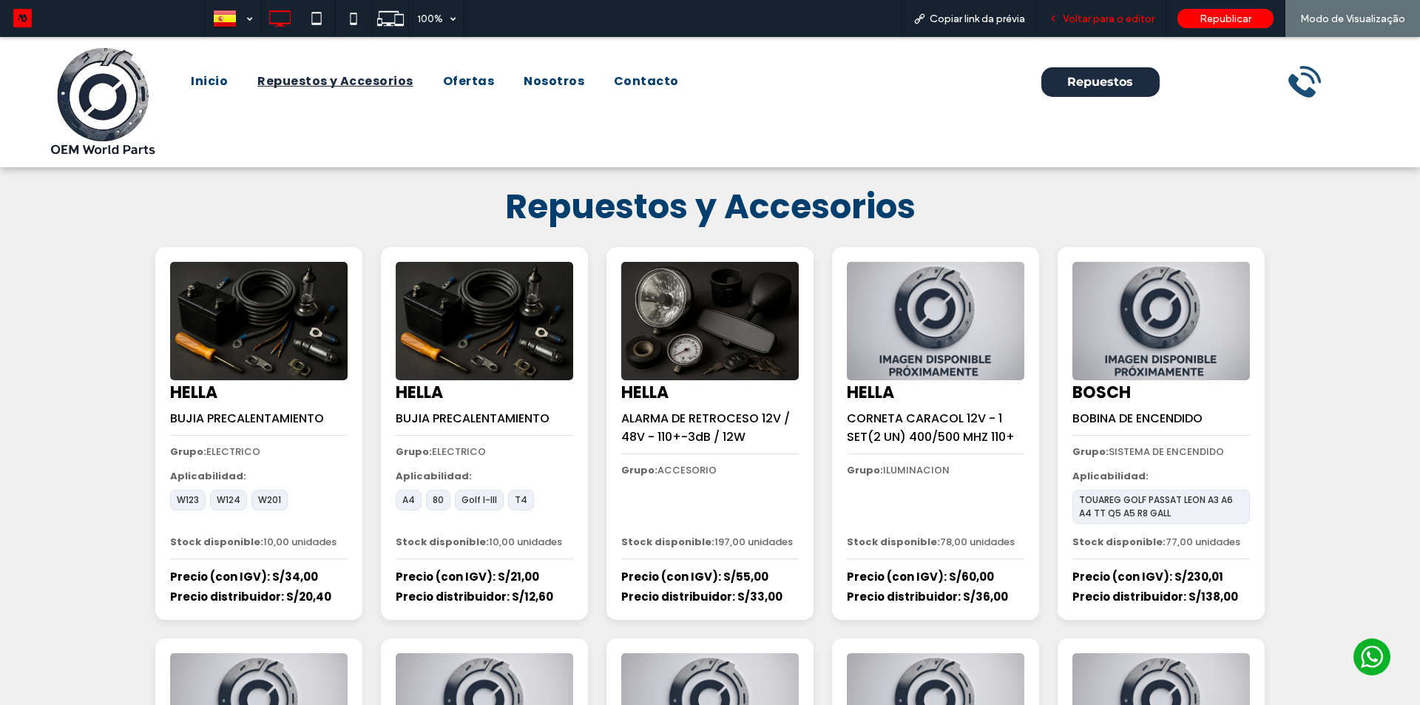
click at [1114, 16] on span "Voltar para o editor" at bounding box center [1109, 19] width 92 height 13
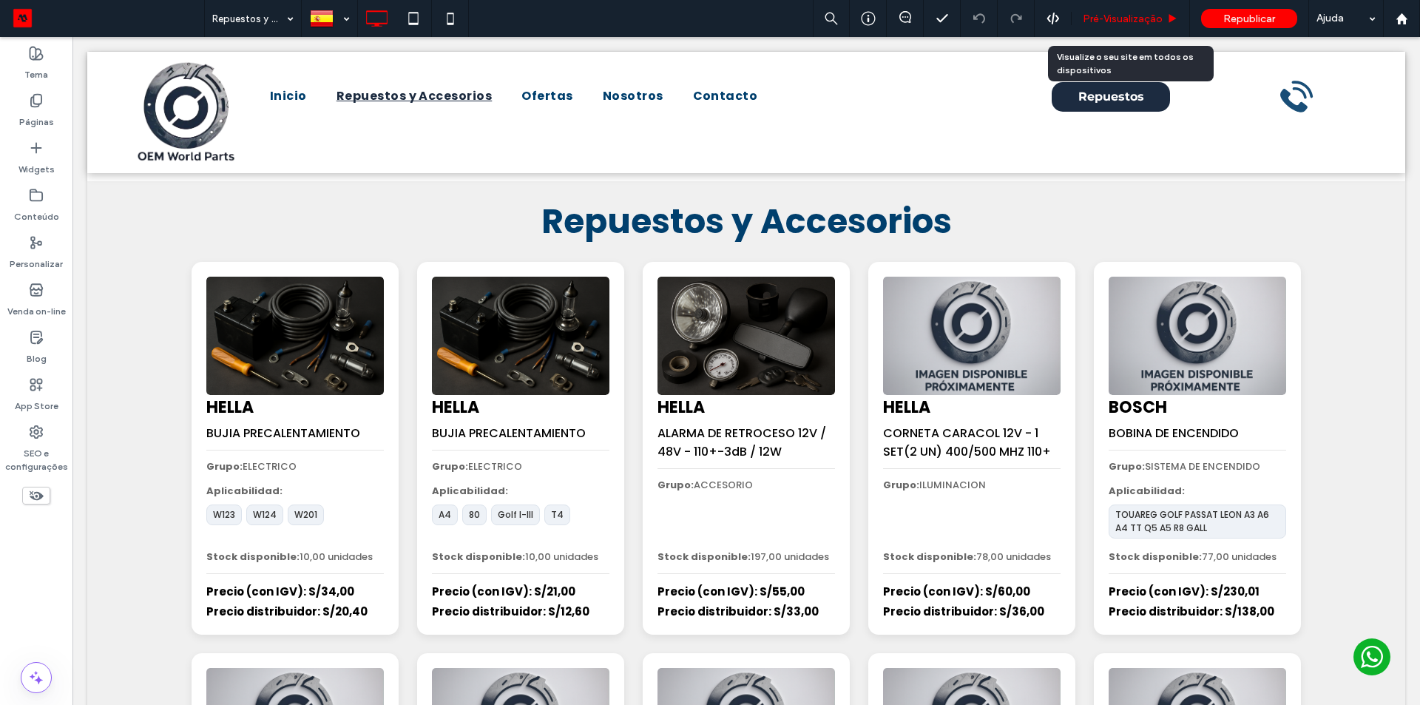
click at [1122, 18] on span "Pré-Visualizaçāo" at bounding box center [1123, 19] width 80 height 13
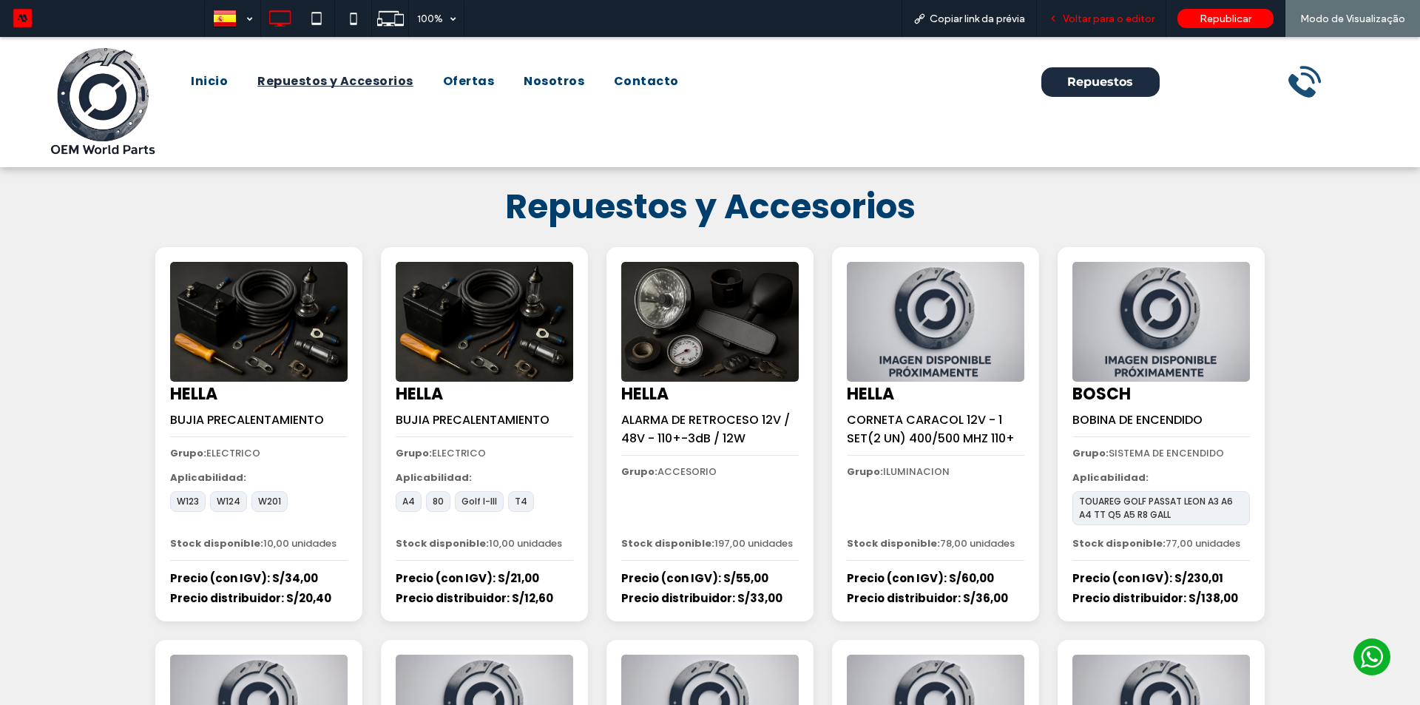
click at [1121, 22] on span "Voltar para o editor" at bounding box center [1109, 19] width 92 height 13
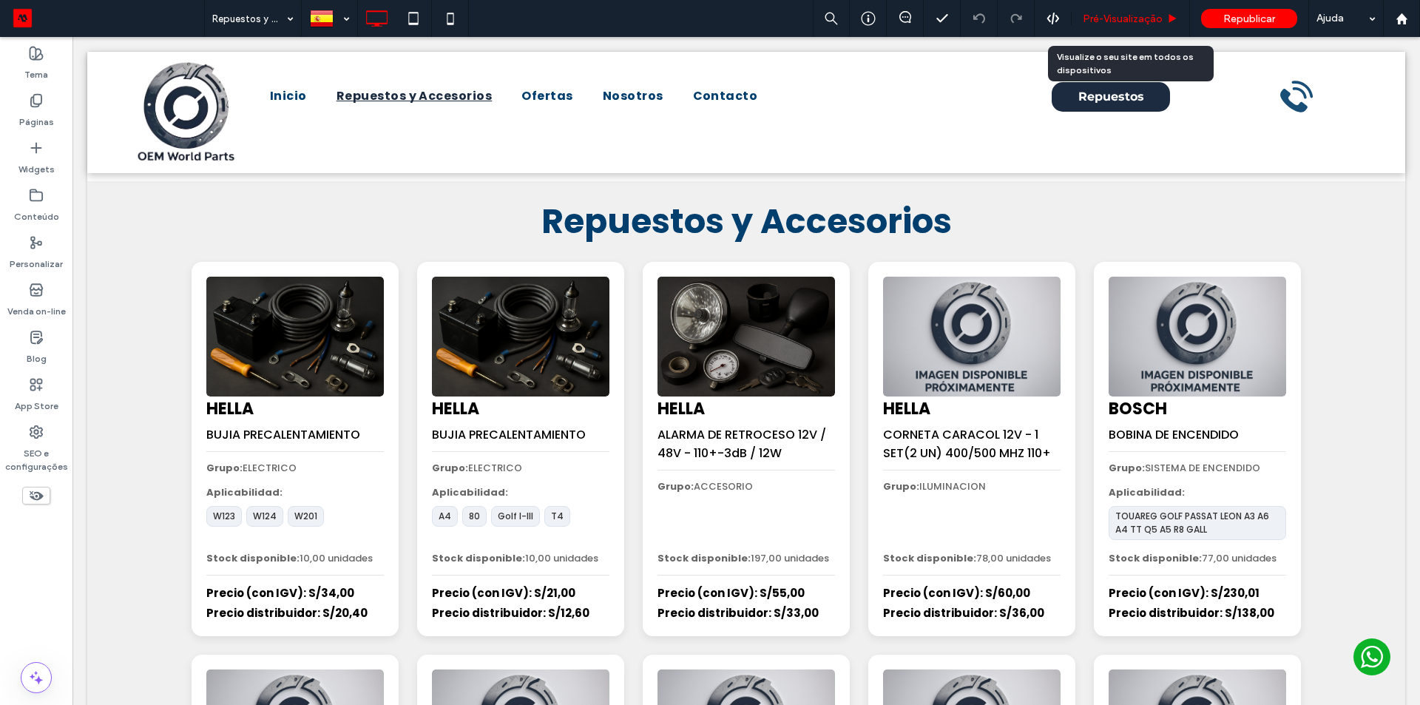
click at [1119, 22] on span "Pré-Visualizaçāo" at bounding box center [1123, 19] width 80 height 13
